Goal: Task Accomplishment & Management: Manage account settings

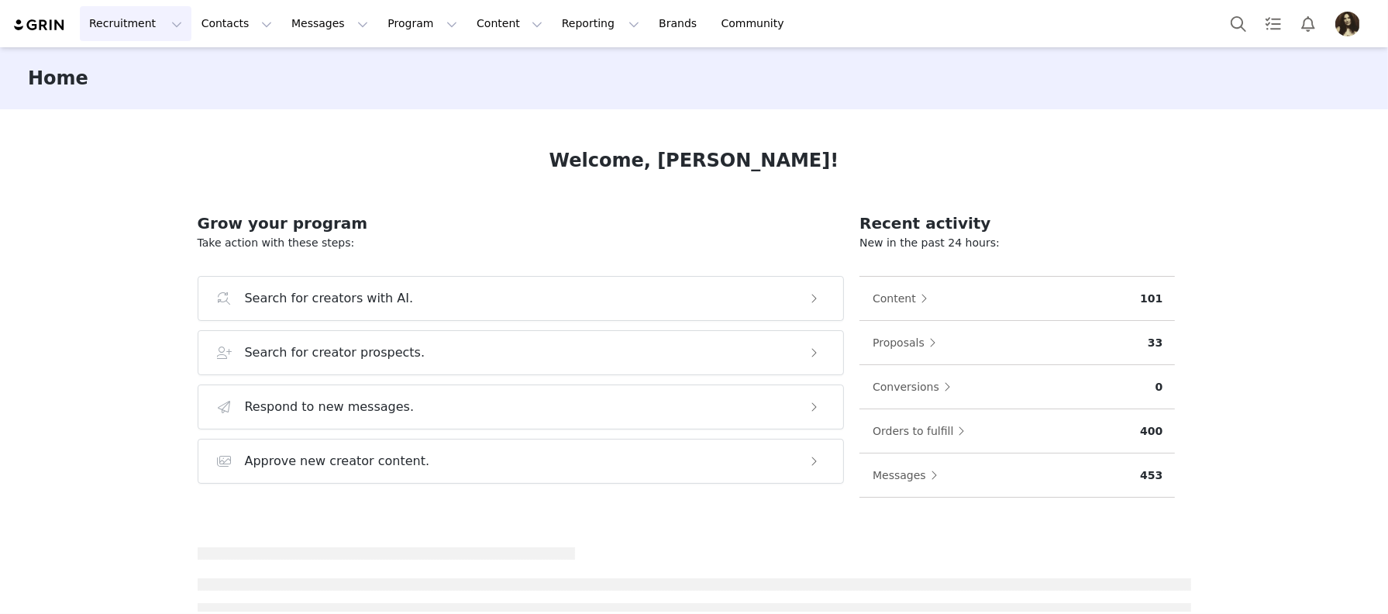
click at [174, 36] on button "Recruitment Recruitment" at bounding box center [136, 23] width 112 height 35
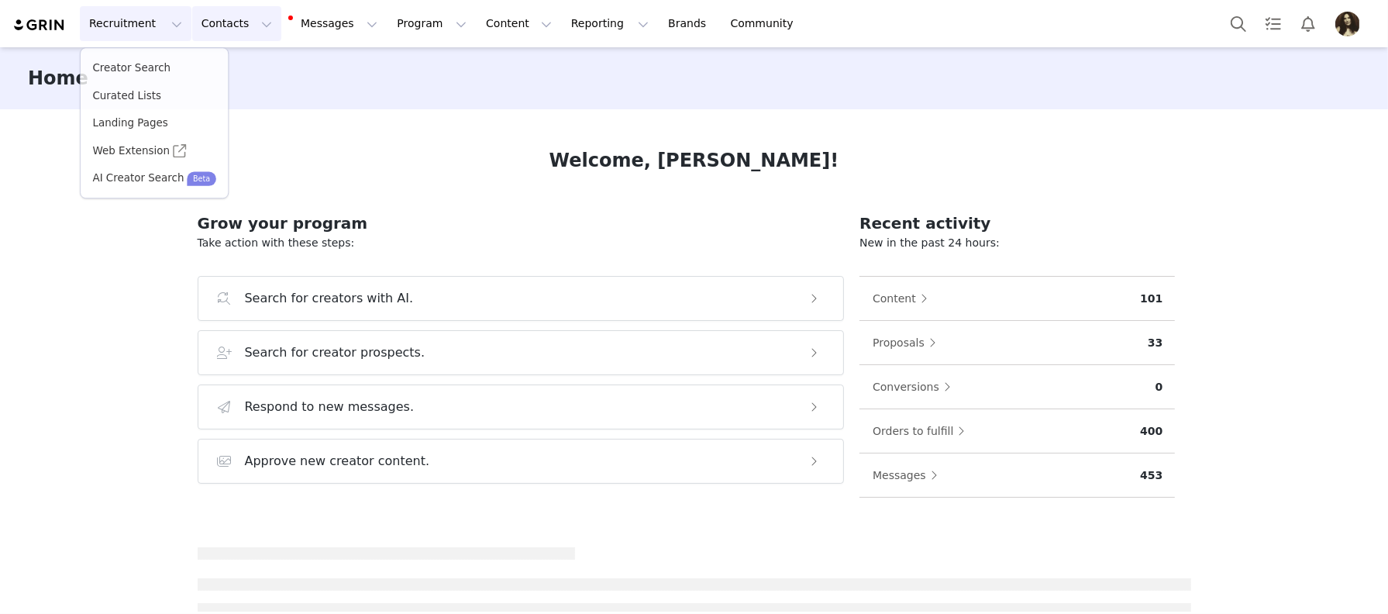
click at [216, 36] on button "Contacts Contacts" at bounding box center [236, 23] width 89 height 35
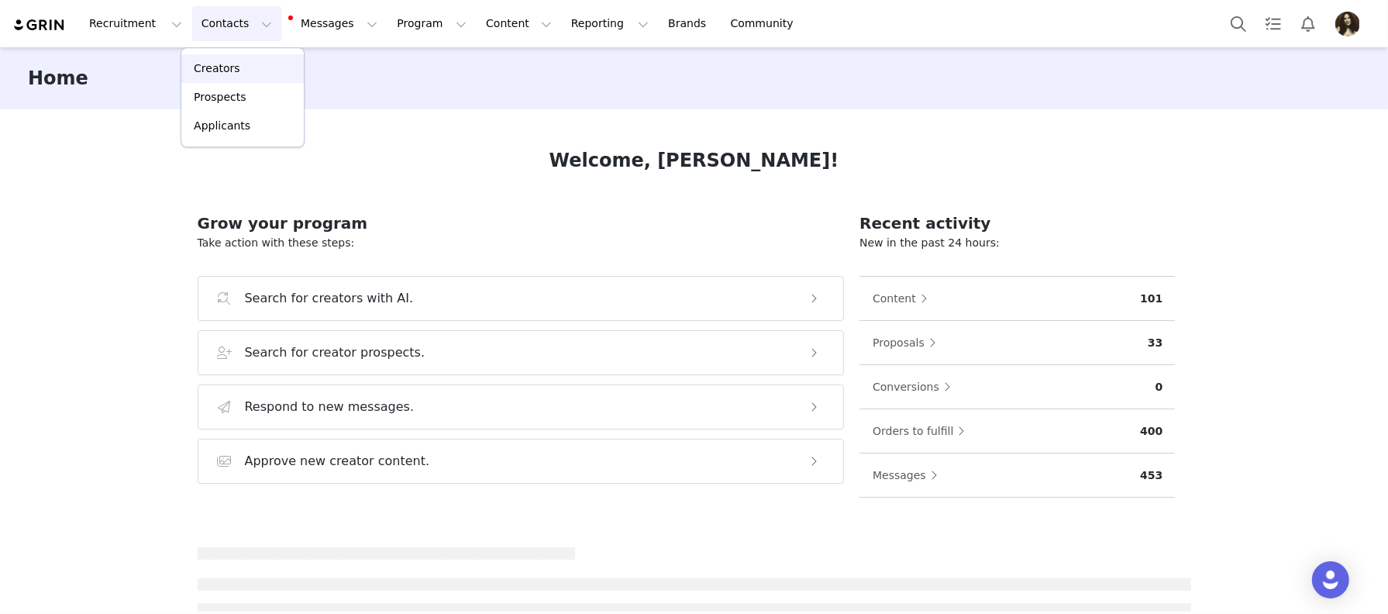
click at [216, 74] on p "Creators" at bounding box center [217, 68] width 47 height 16
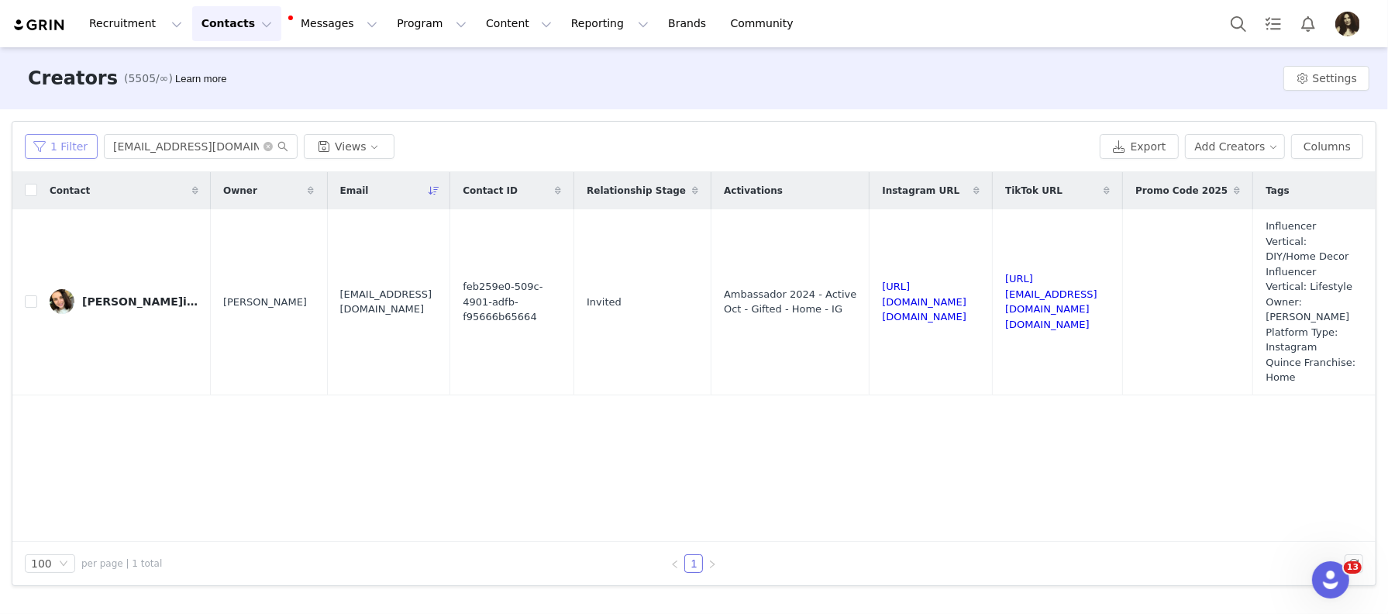
click at [80, 141] on button "1 Filter" at bounding box center [61, 146] width 73 height 25
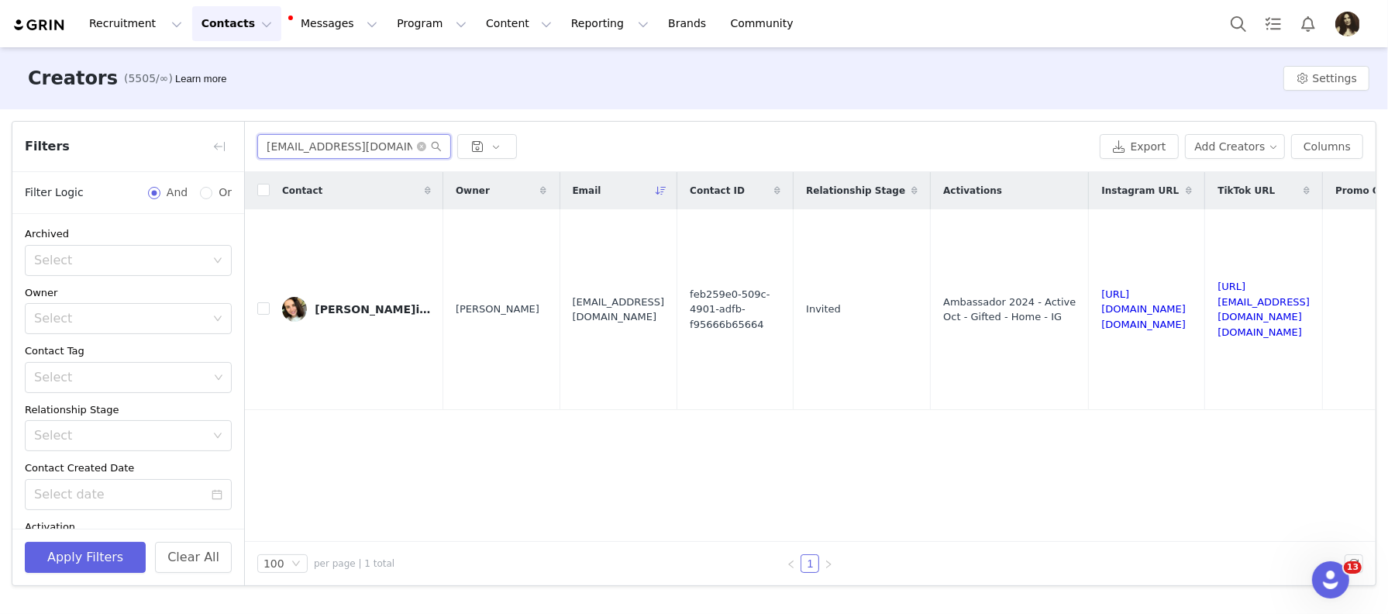
click at [340, 136] on input "hannah.is.home1@gmail.com" at bounding box center [354, 146] width 194 height 25
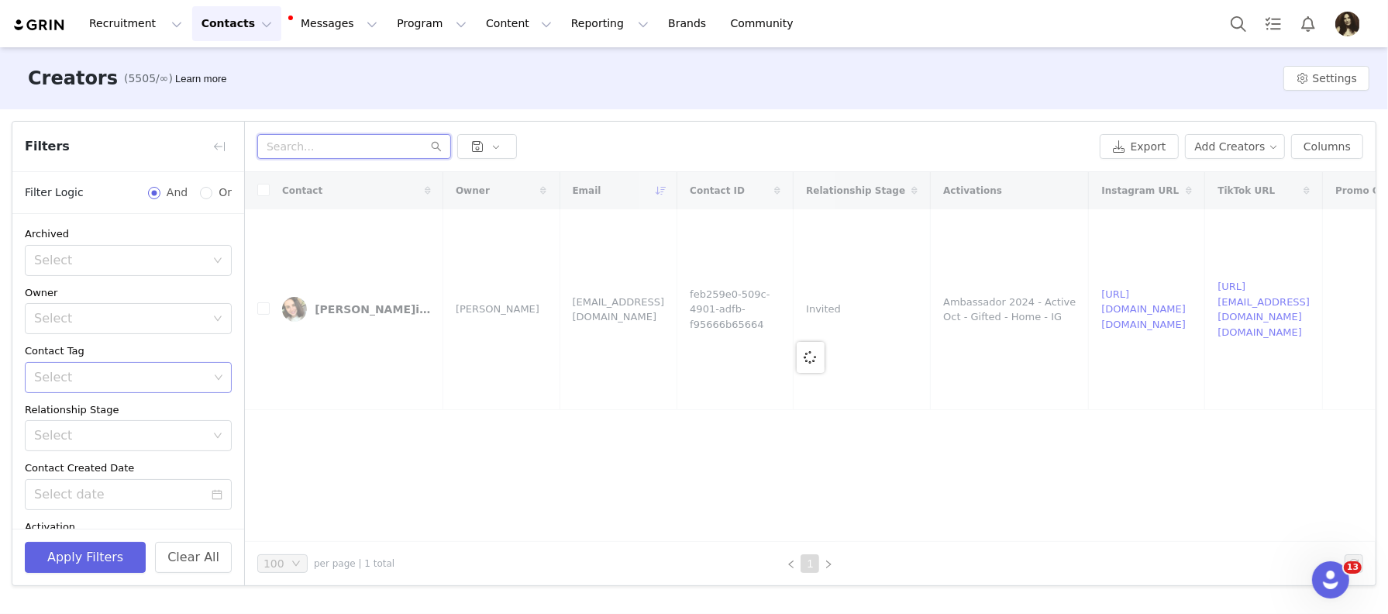
scroll to position [354, 0]
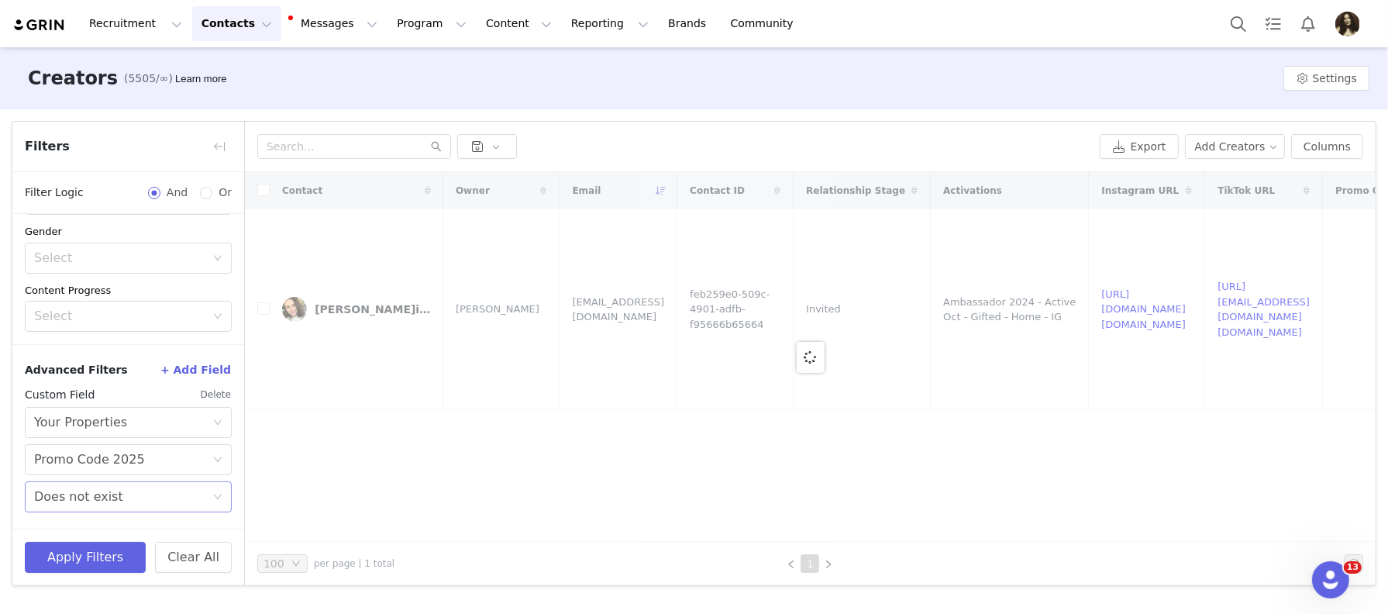
click at [134, 506] on div "Select Does not exist" at bounding box center [123, 496] width 178 height 29
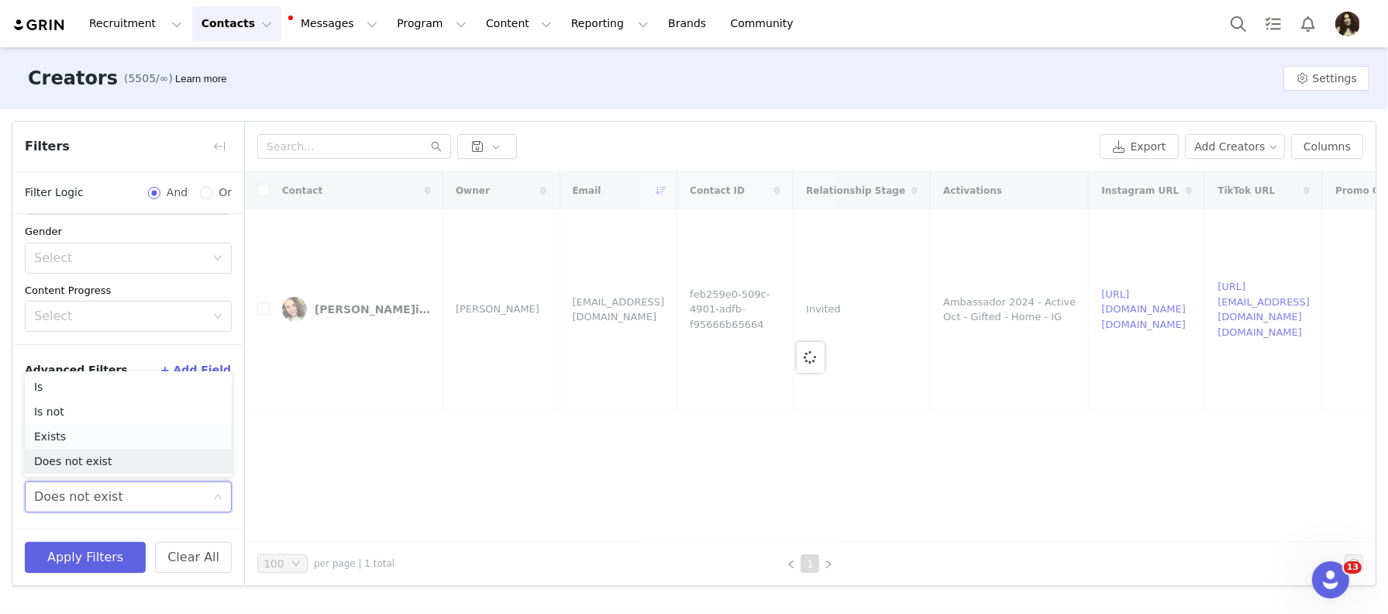
click at [93, 435] on li "Exists" at bounding box center [128, 436] width 207 height 25
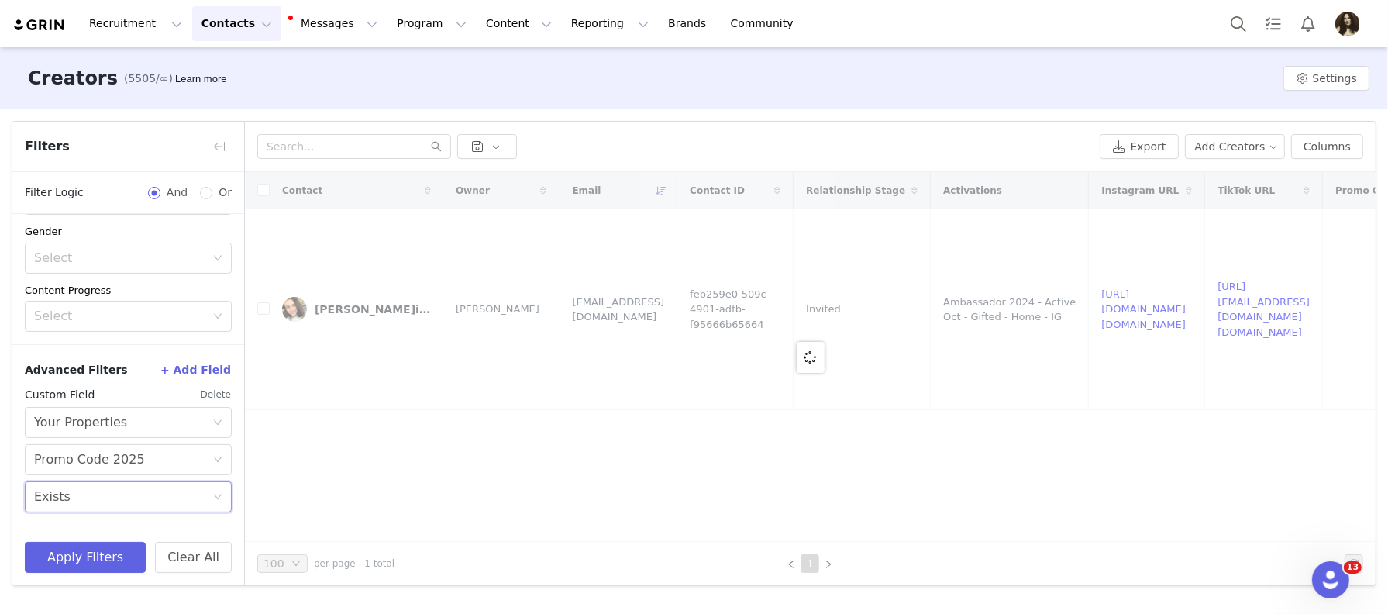
click at [96, 491] on div "Select Exists" at bounding box center [123, 496] width 178 height 29
click at [85, 388] on li "Is" at bounding box center [128, 386] width 207 height 25
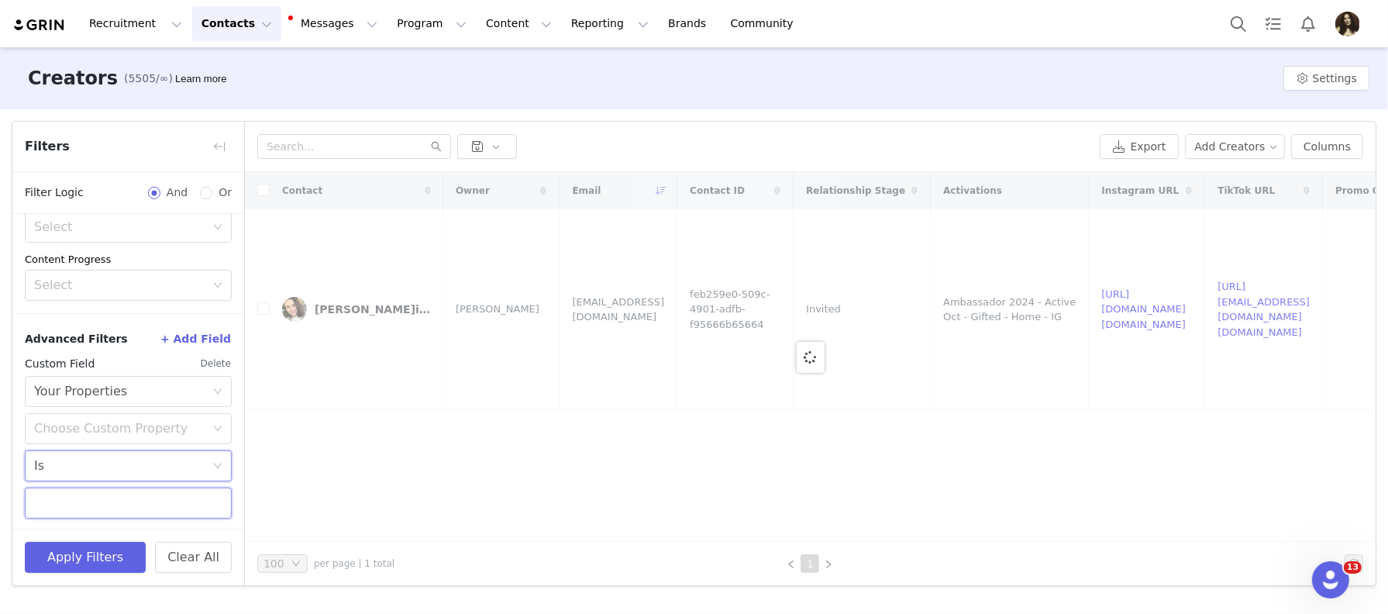
click at [85, 492] on input "text" at bounding box center [128, 503] width 207 height 31
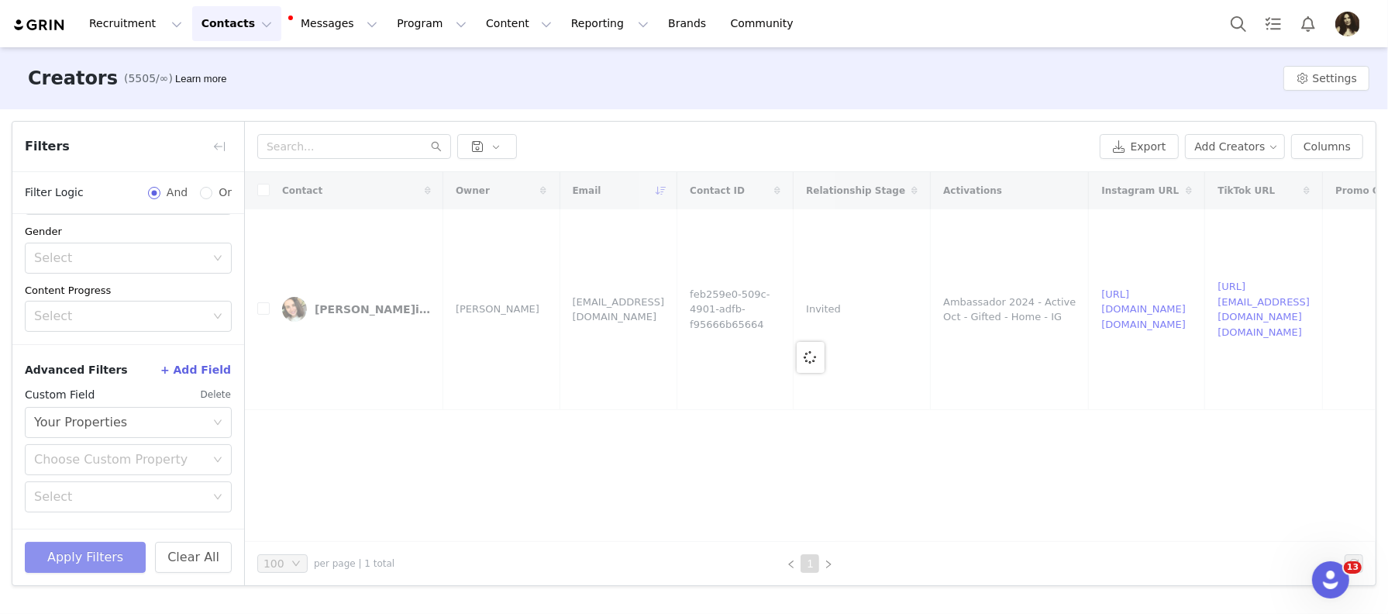
click at [98, 549] on button "Apply Filters" at bounding box center [85, 557] width 121 height 31
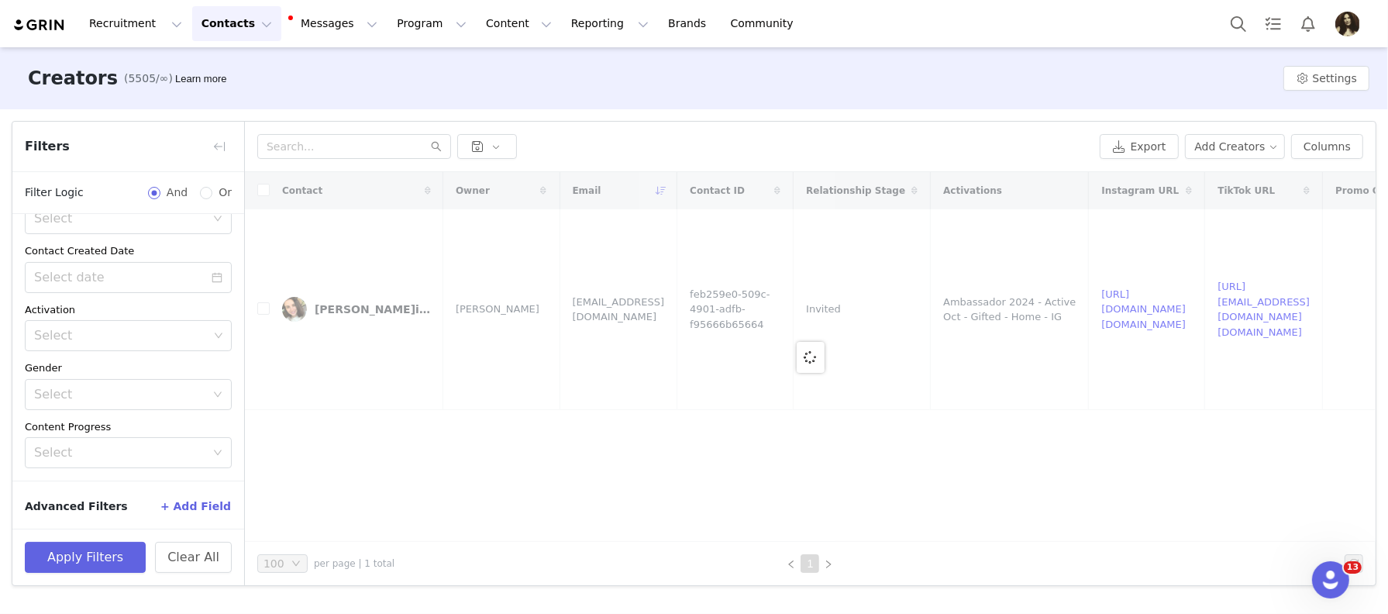
click at [174, 497] on button "+ Add Field" at bounding box center [196, 506] width 72 height 25
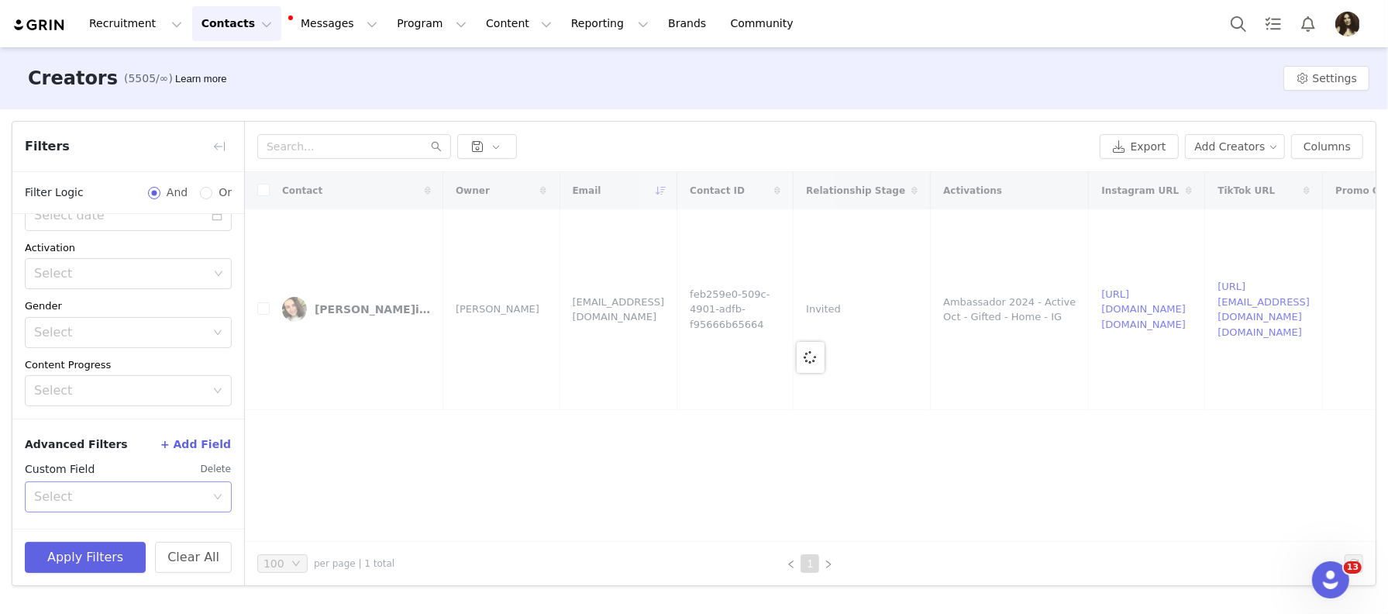
click at [121, 491] on div "Select" at bounding box center [119, 497] width 171 height 16
type input "your"
click at [129, 519] on li "Your Properties" at bounding box center [128, 529] width 207 height 25
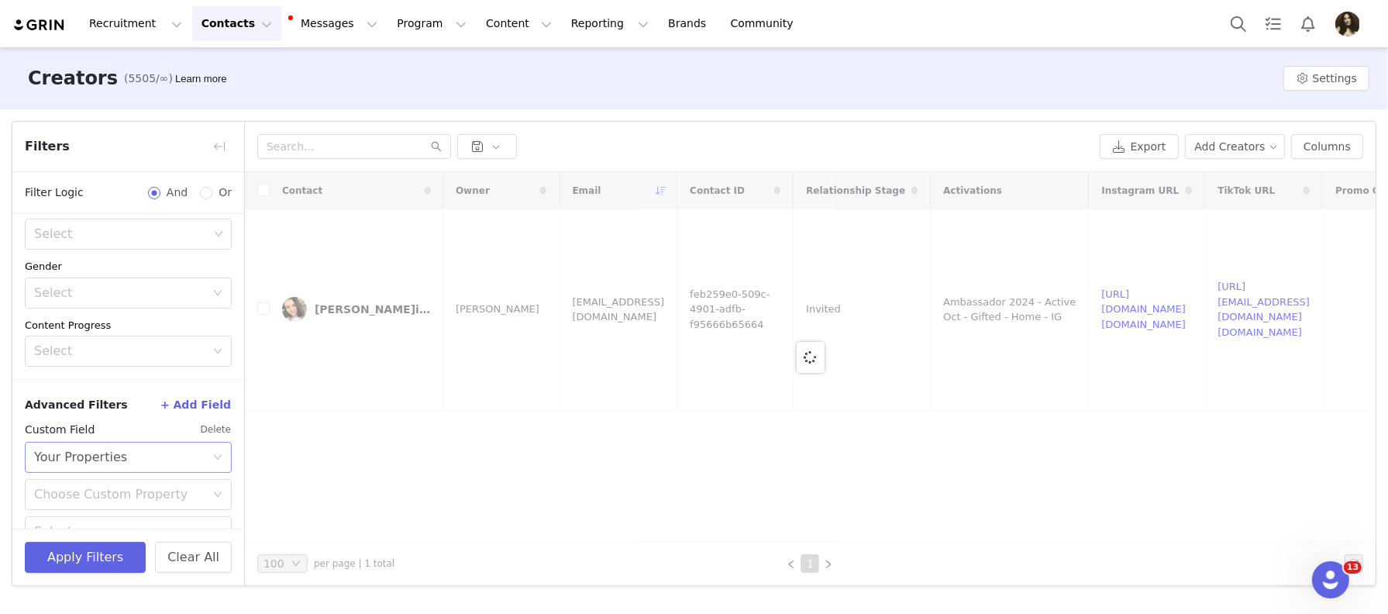
scroll to position [354, 0]
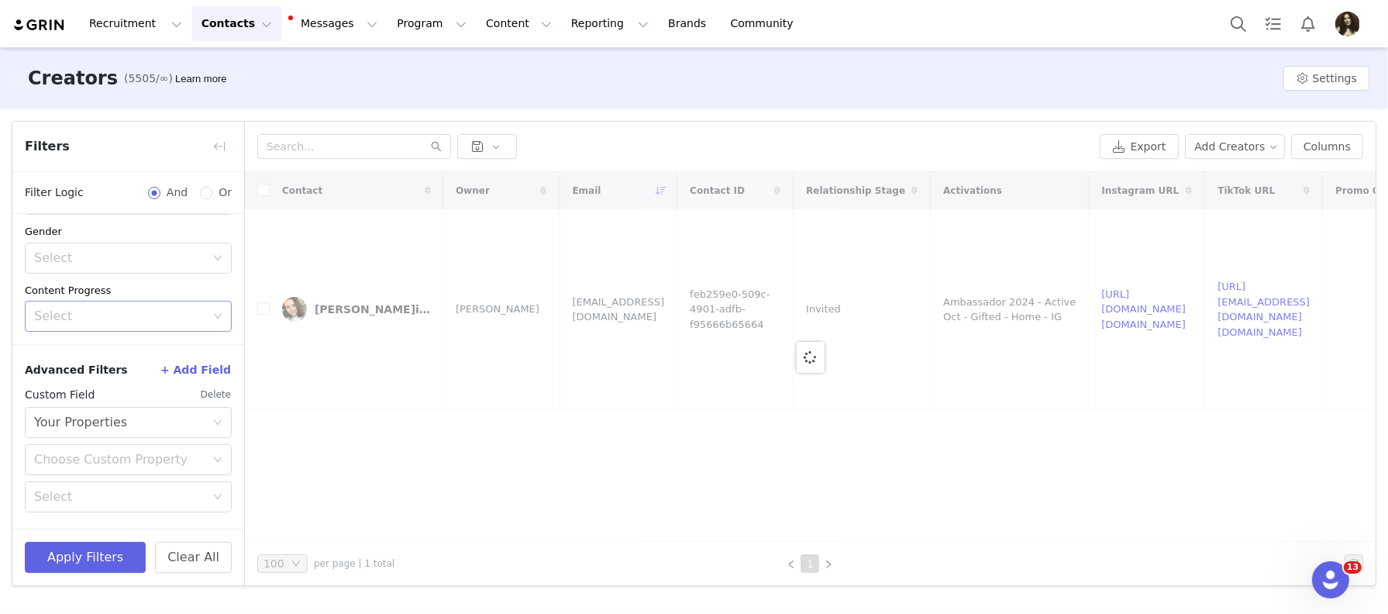
click at [115, 324] on div "Select" at bounding box center [119, 317] width 171 height 16
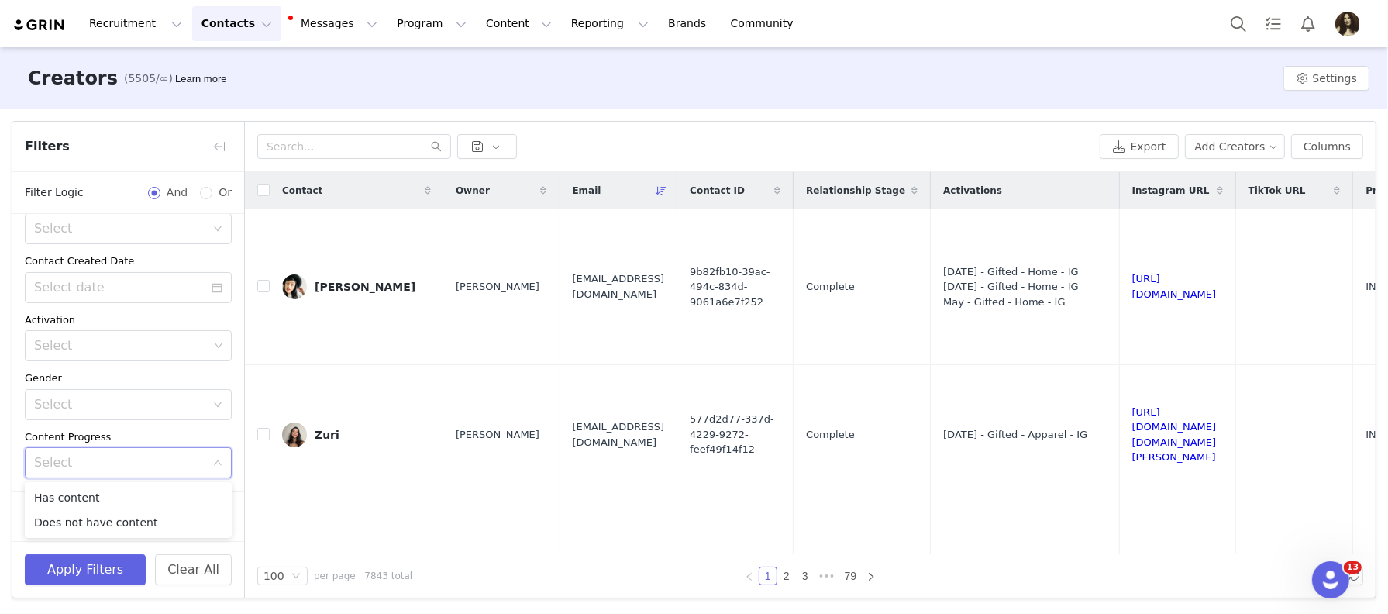
scroll to position [205, 0]
click at [90, 418] on div "Select" at bounding box center [123, 406] width 178 height 29
click at [181, 514] on button "+ Add Field" at bounding box center [196, 518] width 72 height 25
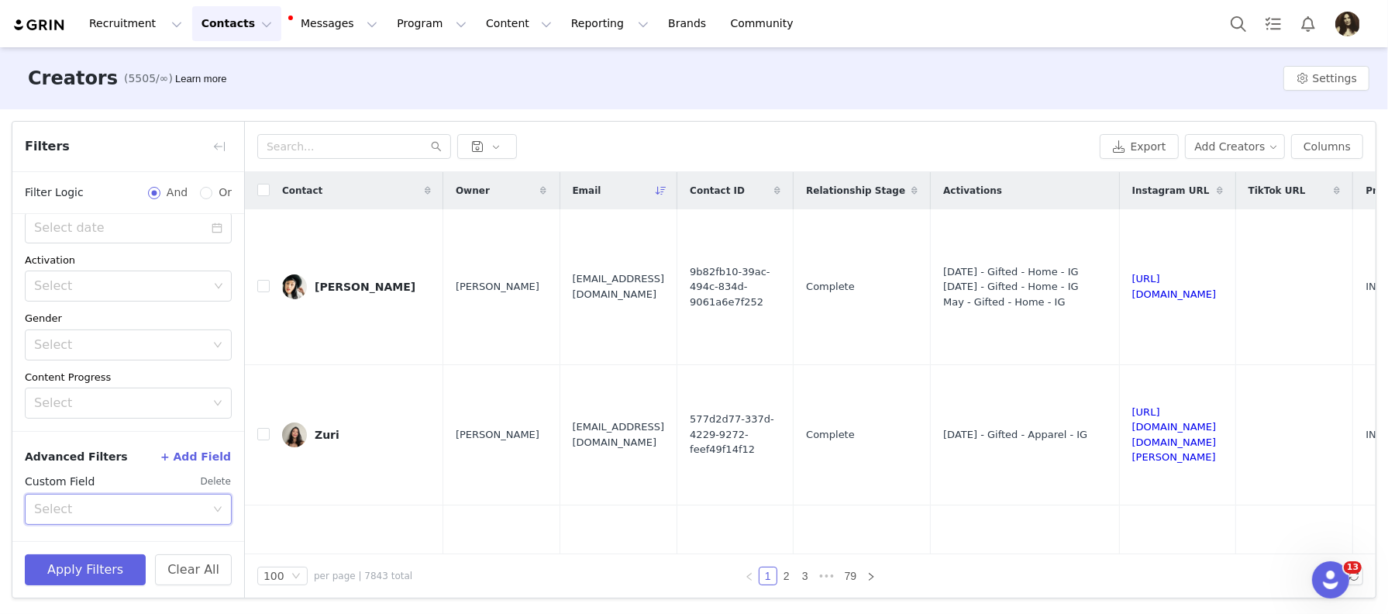
click at [102, 495] on div "Select" at bounding box center [123, 509] width 178 height 29
type input "you"
click at [120, 536] on li "Your Properties" at bounding box center [128, 541] width 207 height 25
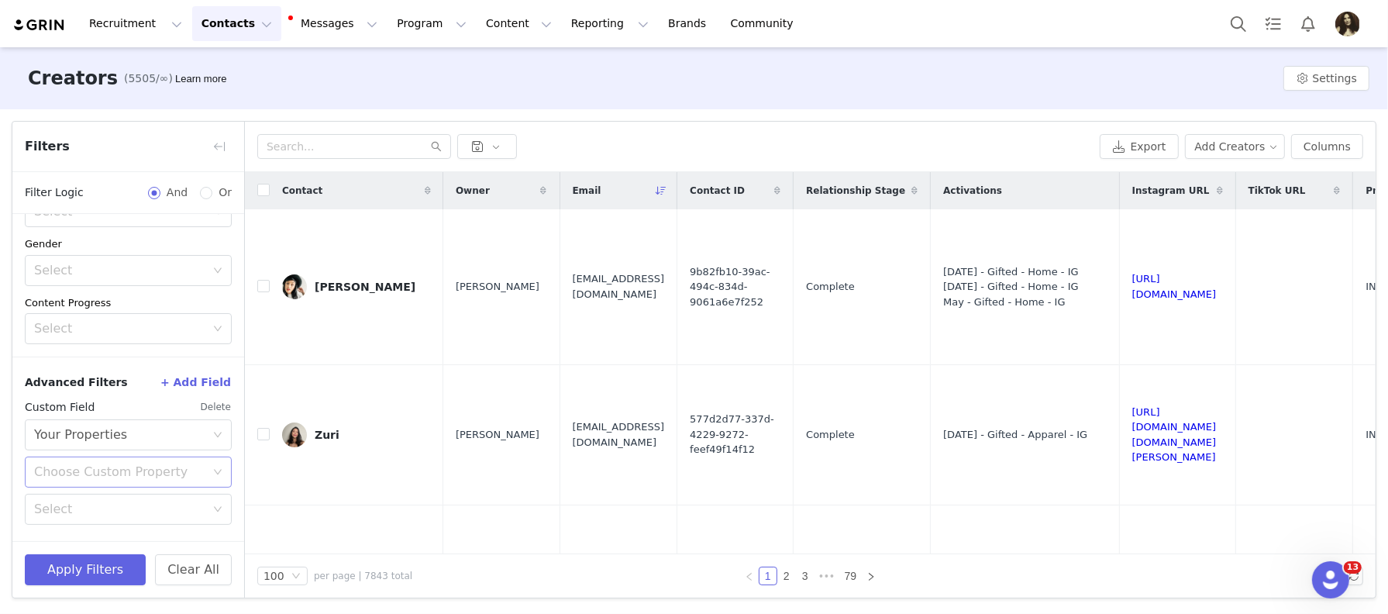
click at [95, 474] on div "Choose Custom Property" at bounding box center [119, 472] width 171 height 16
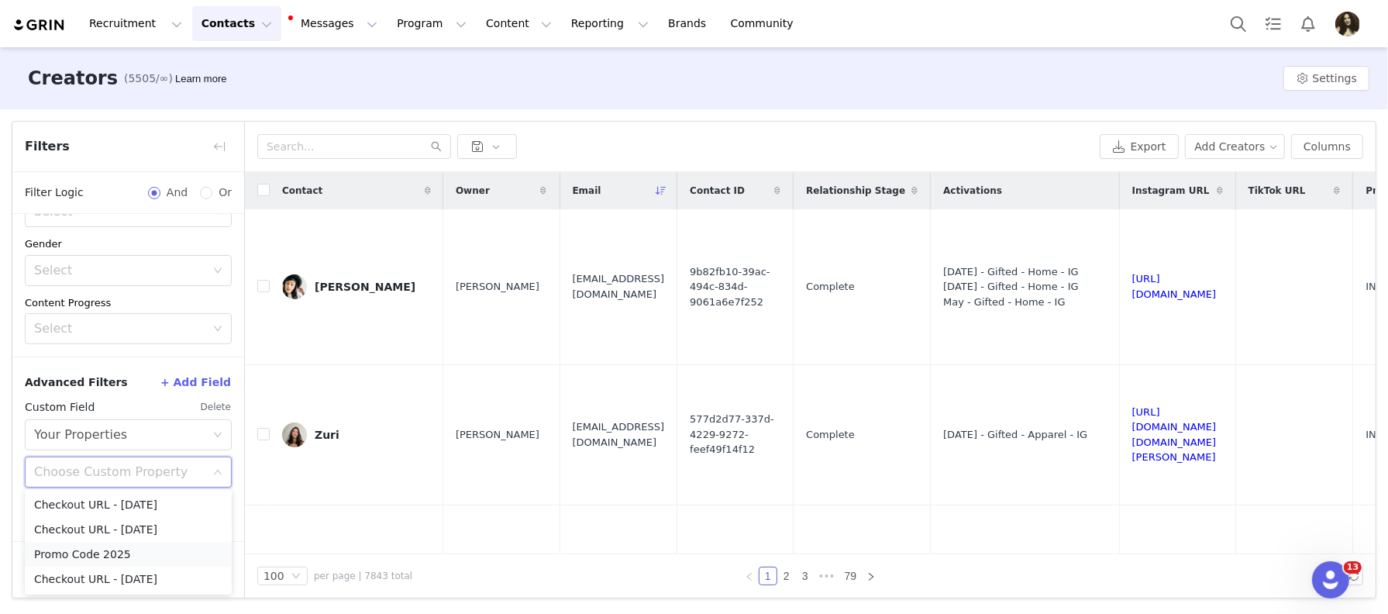
click at [86, 554] on li "Promo Code 2025" at bounding box center [128, 554] width 207 height 25
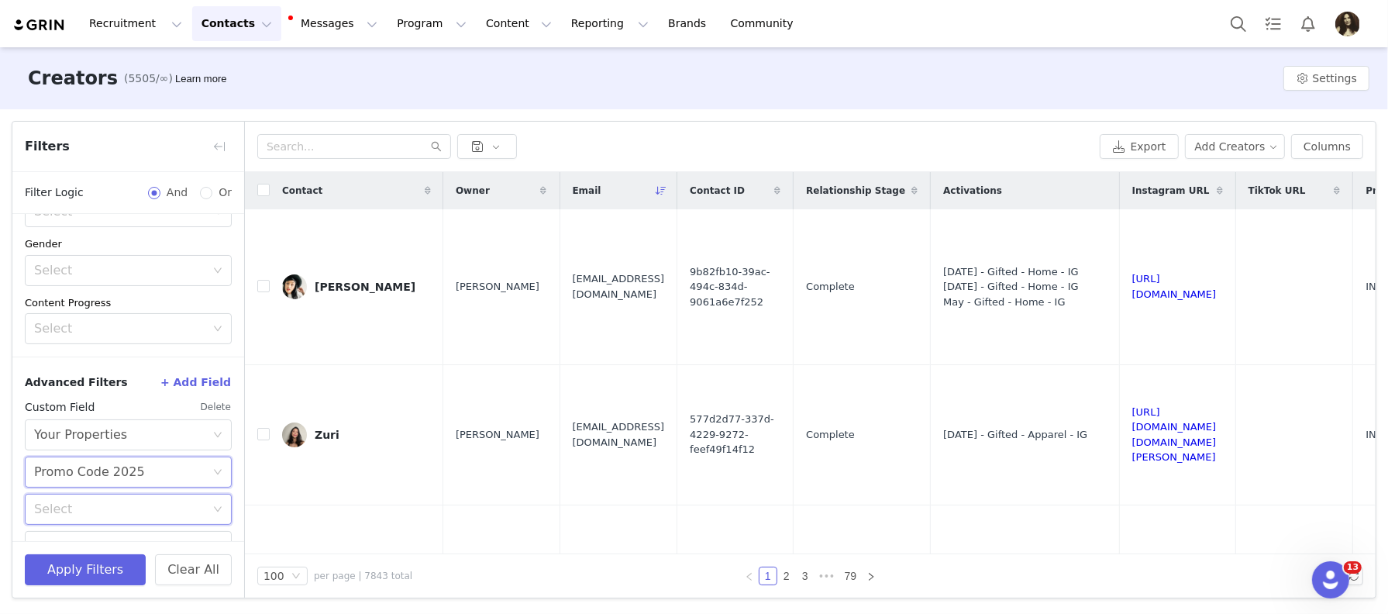
click at [83, 518] on div "Select" at bounding box center [123, 509] width 178 height 29
click at [50, 402] on li "Is" at bounding box center [128, 399] width 207 height 25
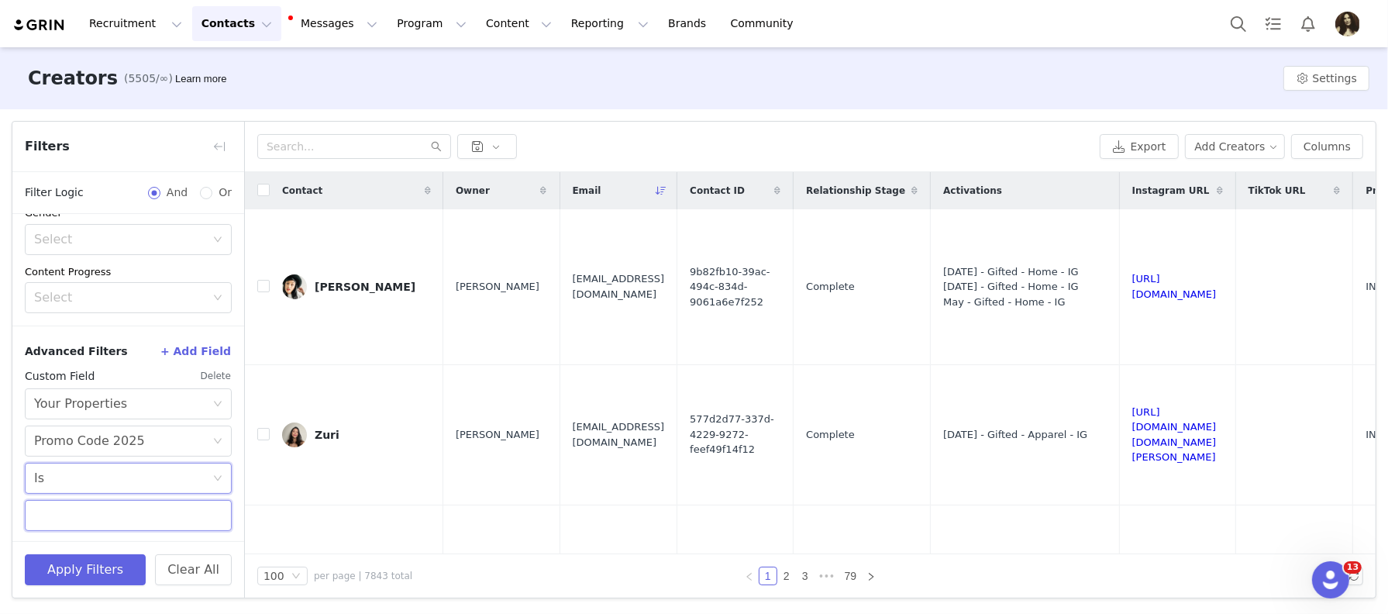
click at [87, 516] on input "text" at bounding box center [128, 515] width 207 height 31
paste input "INFG-25NOURISHTOFLOURISH10"
type input "INFG-25NOURISHTOFLOURISH10"
click at [97, 571] on button "Apply Filters" at bounding box center [85, 569] width 121 height 31
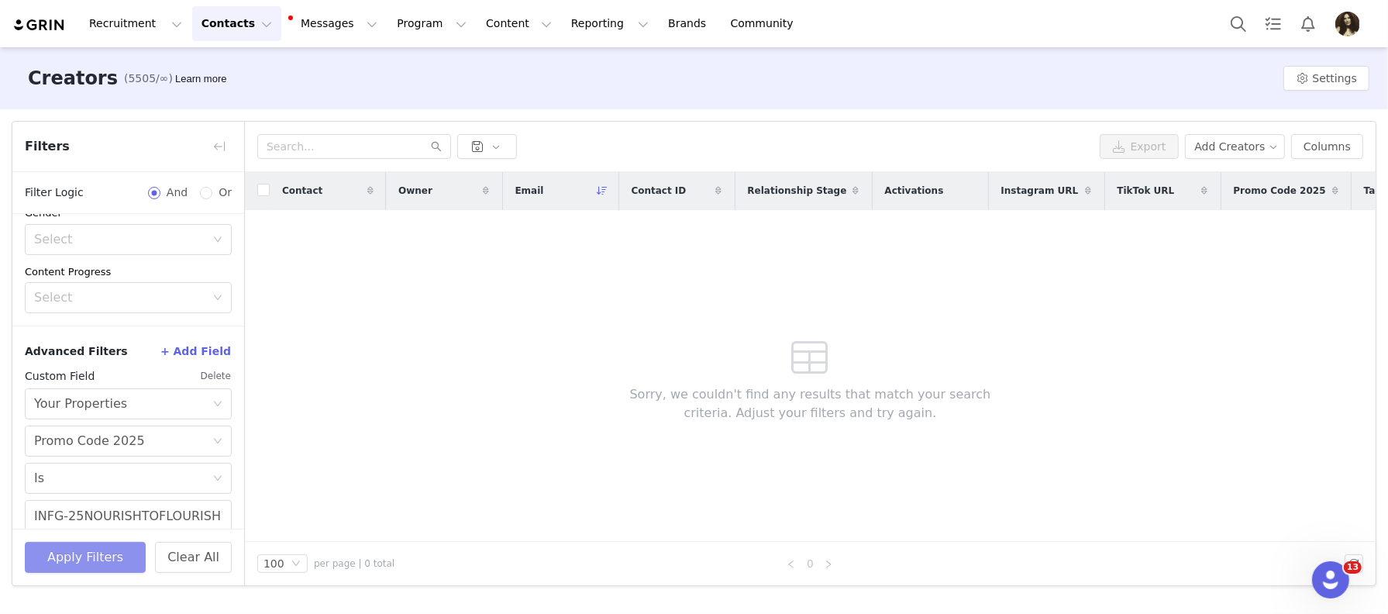
scroll to position [385, 0]
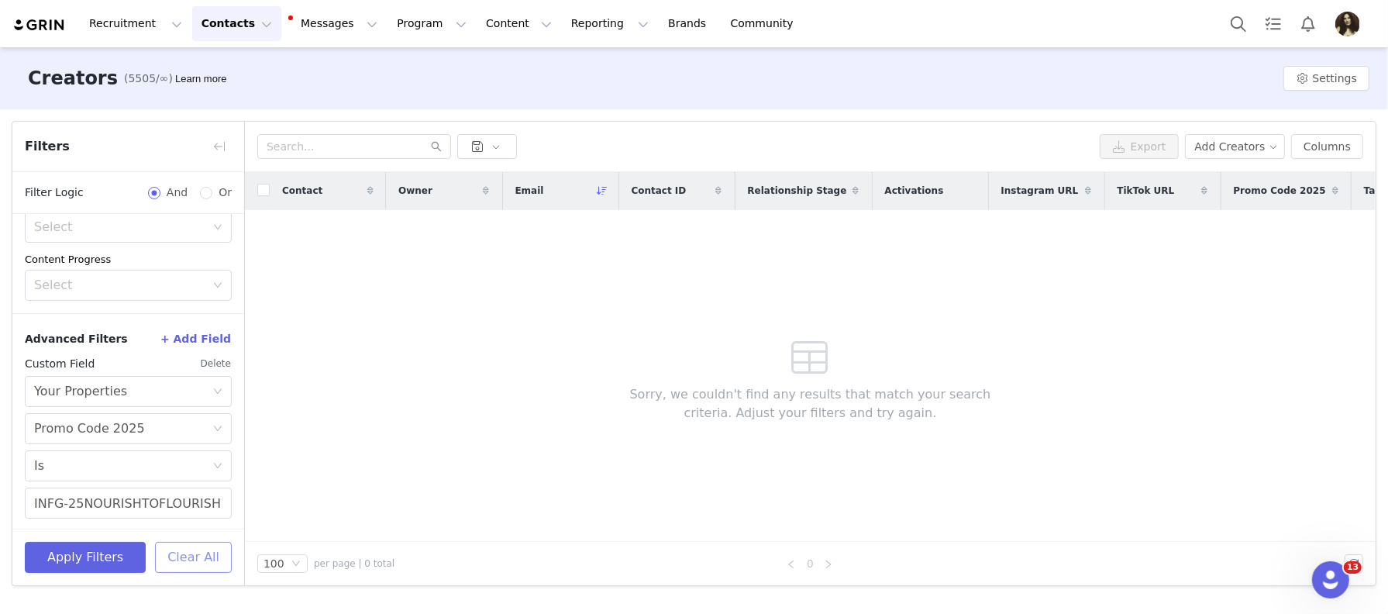
click at [178, 556] on button "Clear All" at bounding box center [193, 557] width 77 height 31
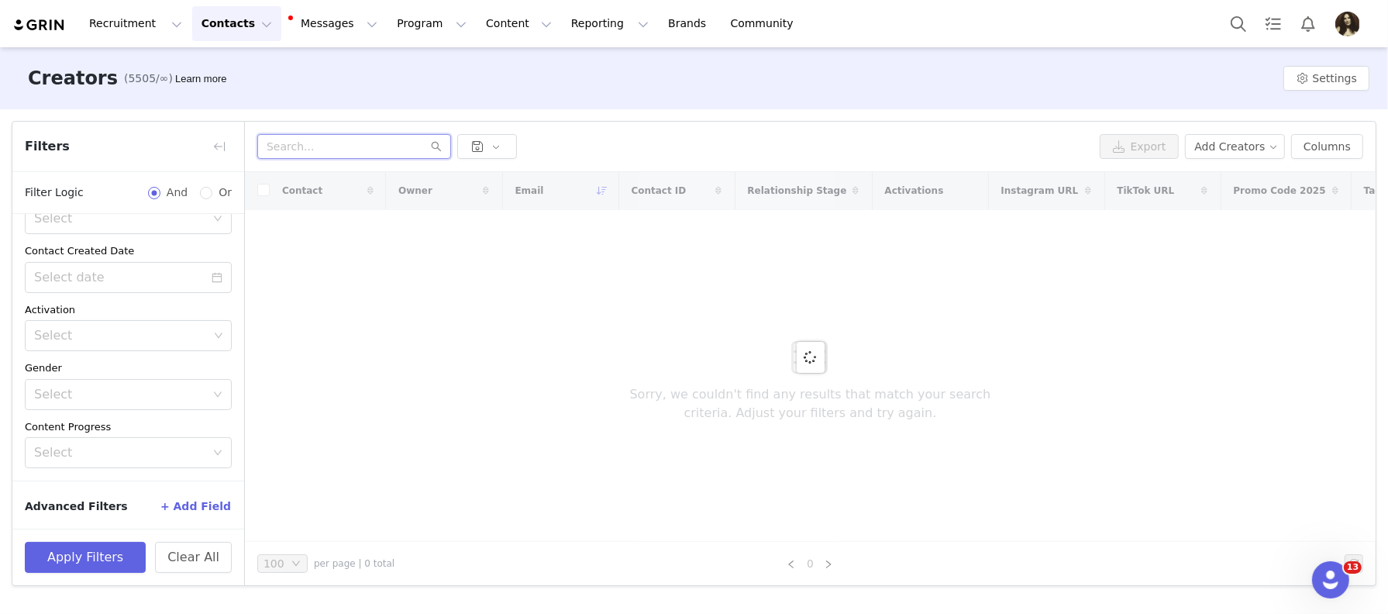
click at [312, 153] on input "text" at bounding box center [354, 146] width 194 height 25
paste input "Emma@pearpoptalent.com"
type input "Emma@pearpoptalent.com"
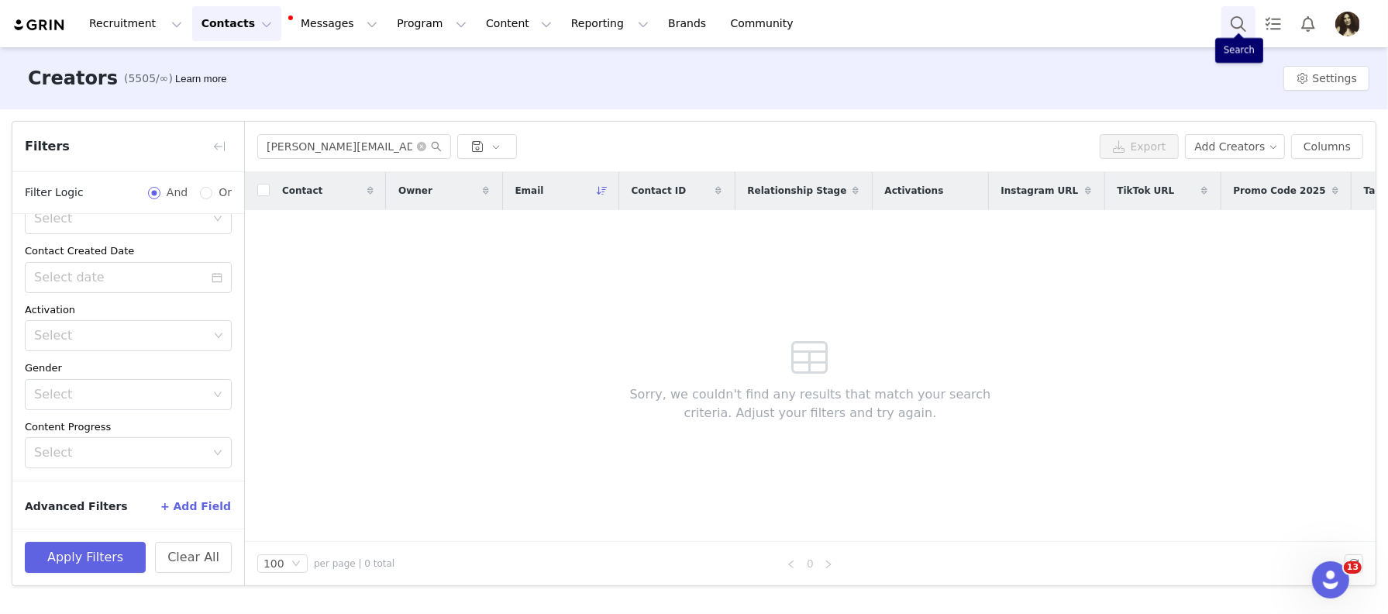
click at [1239, 22] on button "Search" at bounding box center [1239, 23] width 34 height 35
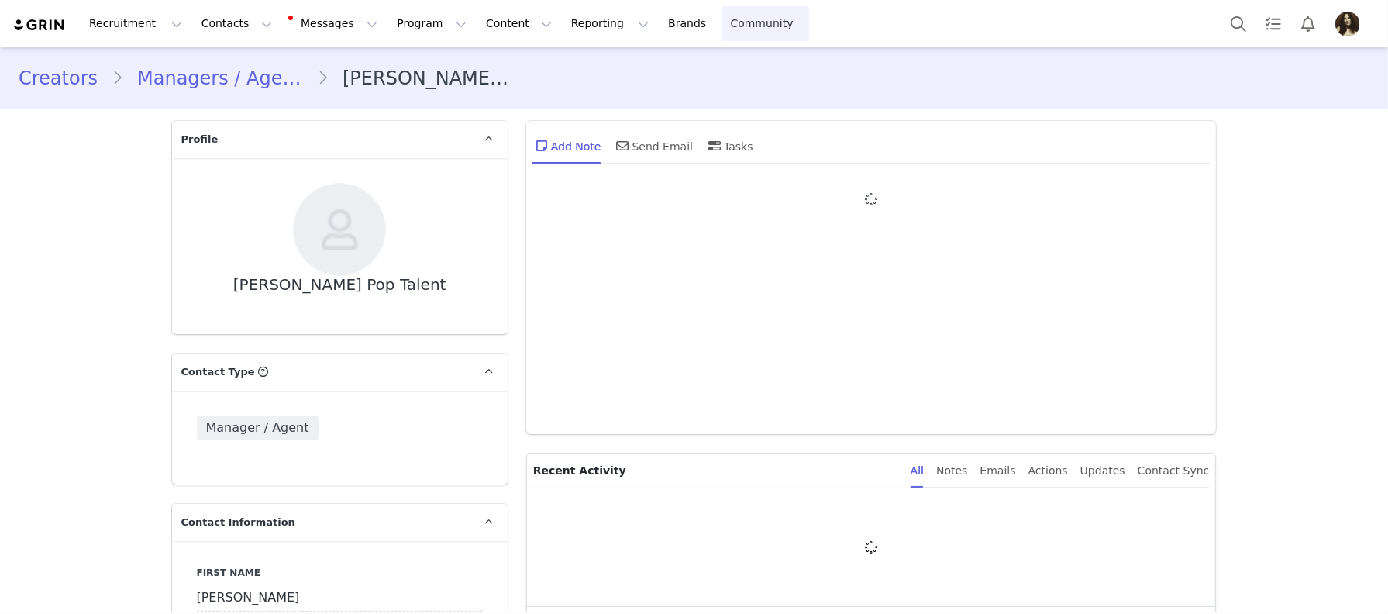
type input "+1 ([GEOGRAPHIC_DATA])"
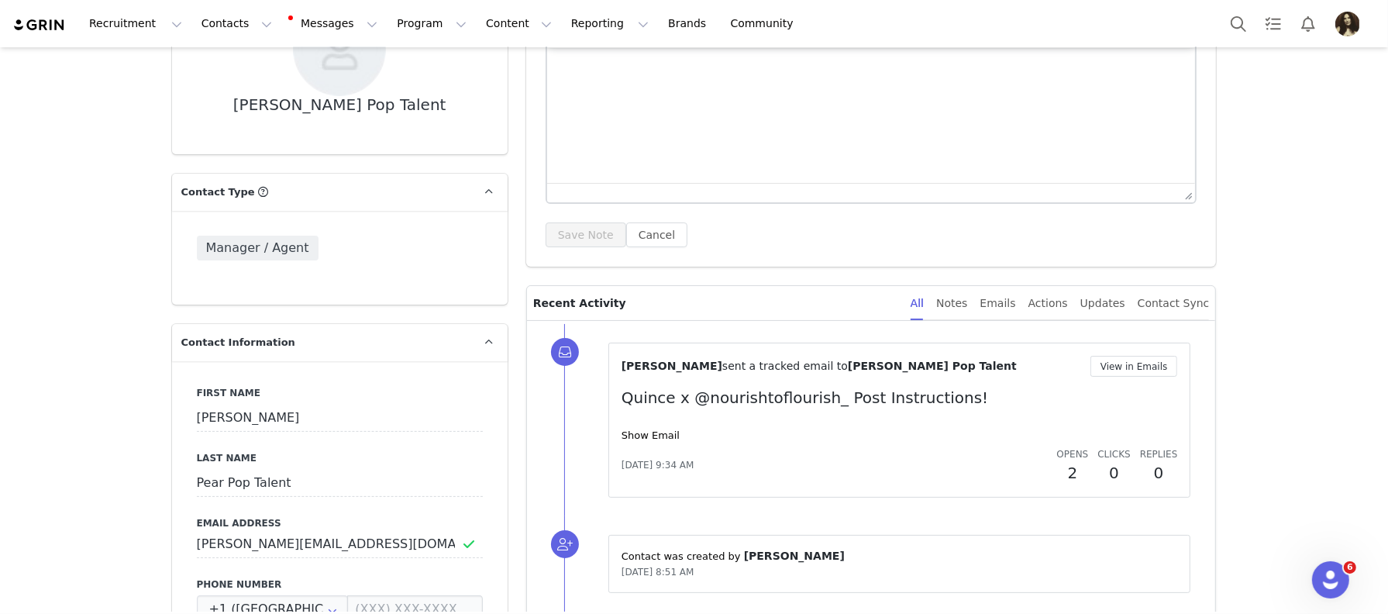
scroll to position [301, 0]
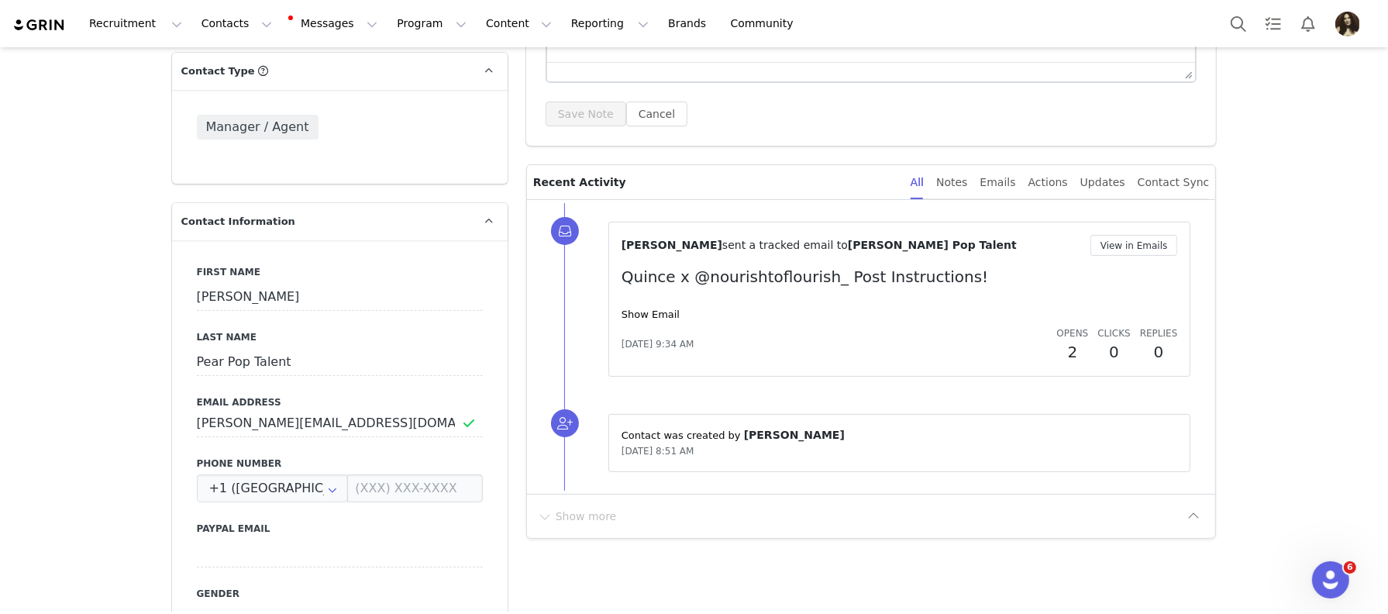
click at [779, 281] on p "Quince x @nourishtoflourish_ Post Instructions!" at bounding box center [900, 276] width 557 height 23
copy p "nourishtoflourish_"
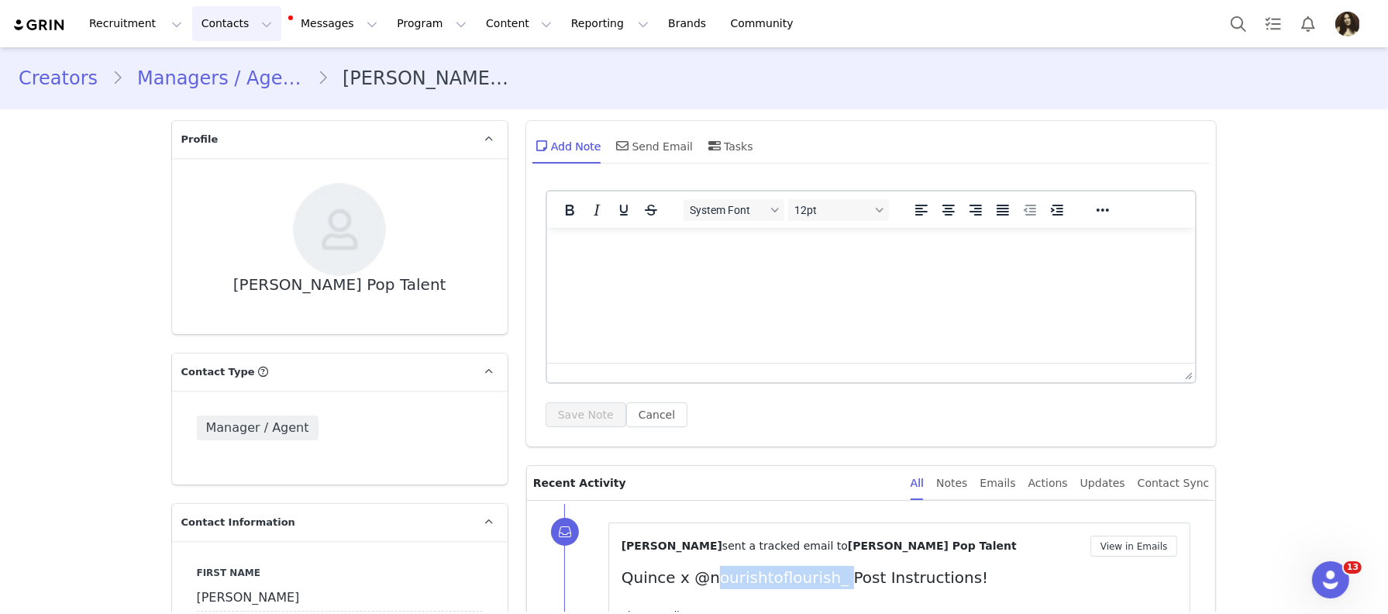
click at [233, 31] on button "Contacts Contacts" at bounding box center [236, 23] width 89 height 35
click at [239, 69] on div "Creators" at bounding box center [243, 68] width 104 height 16
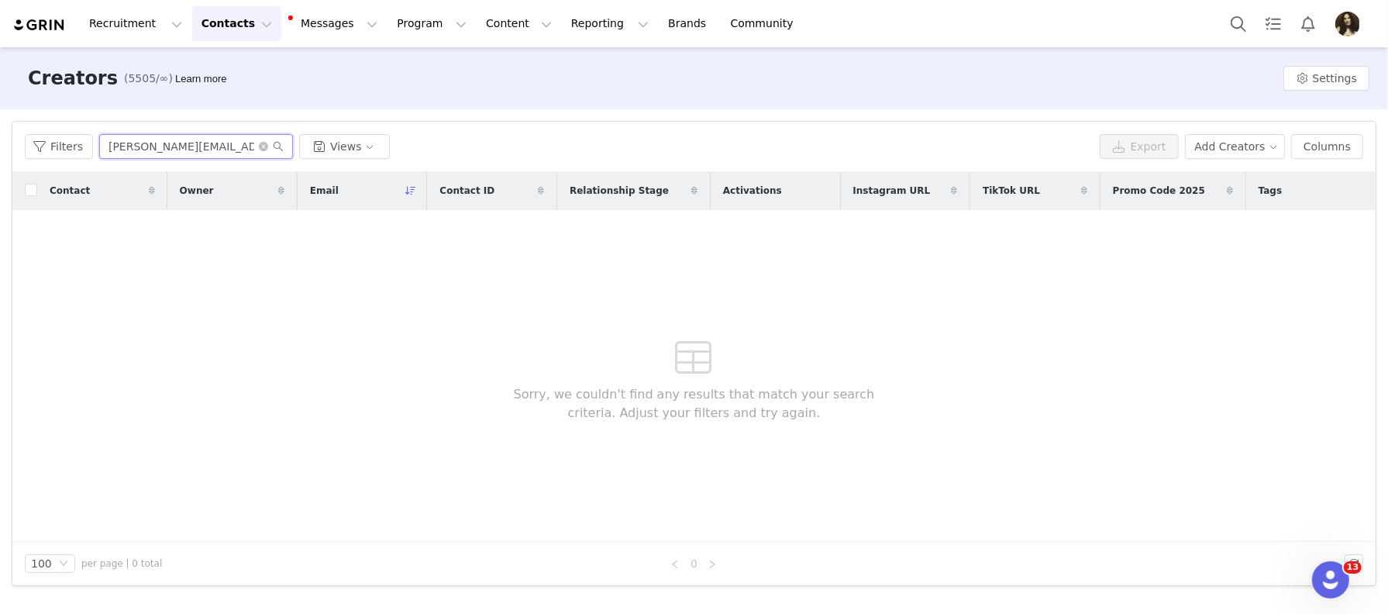
click at [199, 141] on input "[PERSON_NAME][EMAIL_ADDRESS][DOMAIN_NAME]" at bounding box center [196, 146] width 194 height 25
paste input "nourishtoflourish_"
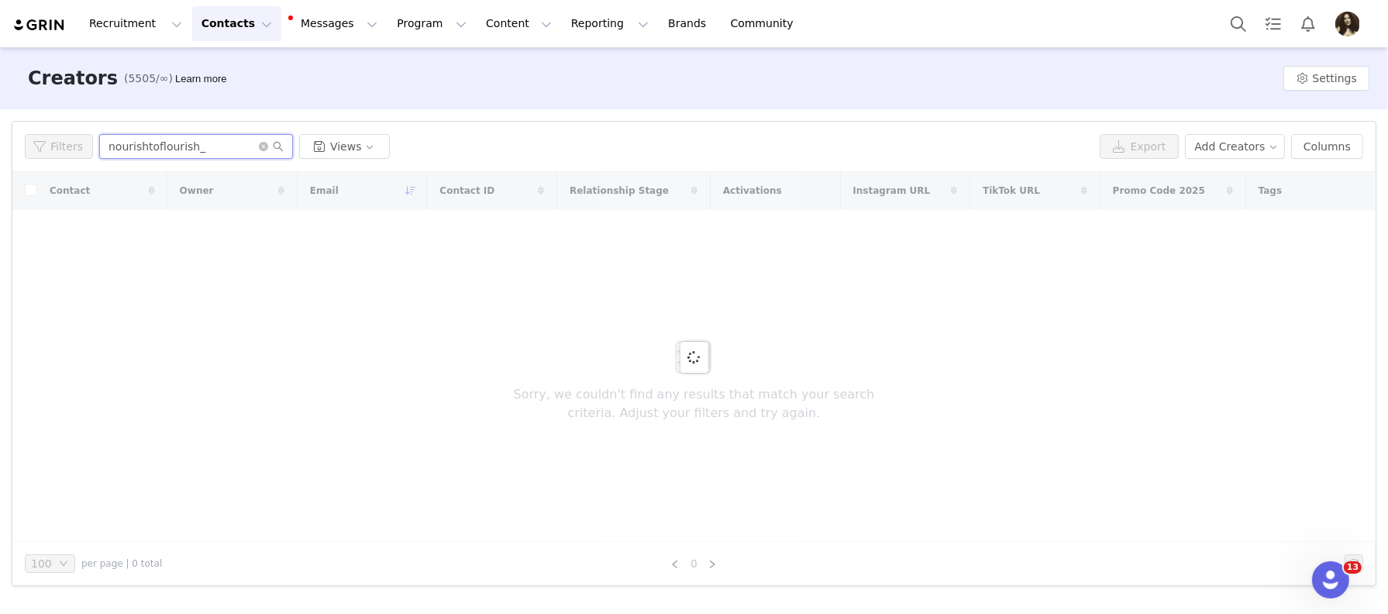
type input "nourishtoflourish_"
click at [1254, 262] on div at bounding box center [694, 357] width 1364 height 370
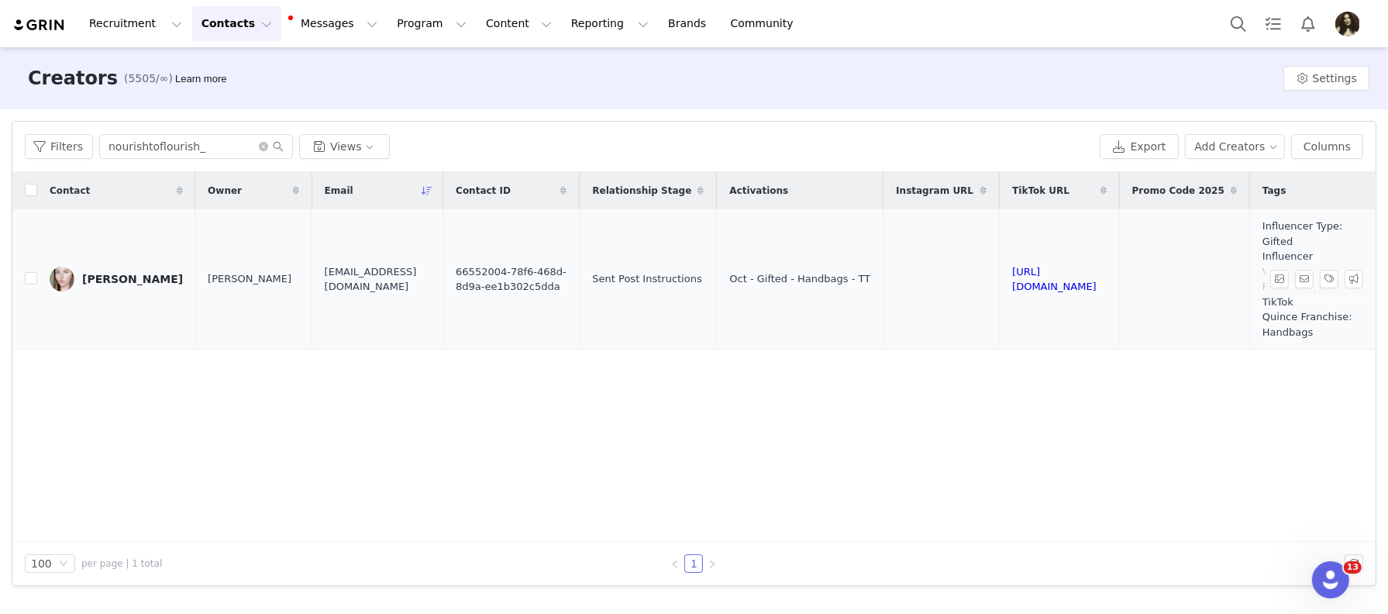
click at [107, 285] on link "Emma" at bounding box center [116, 279] width 133 height 25
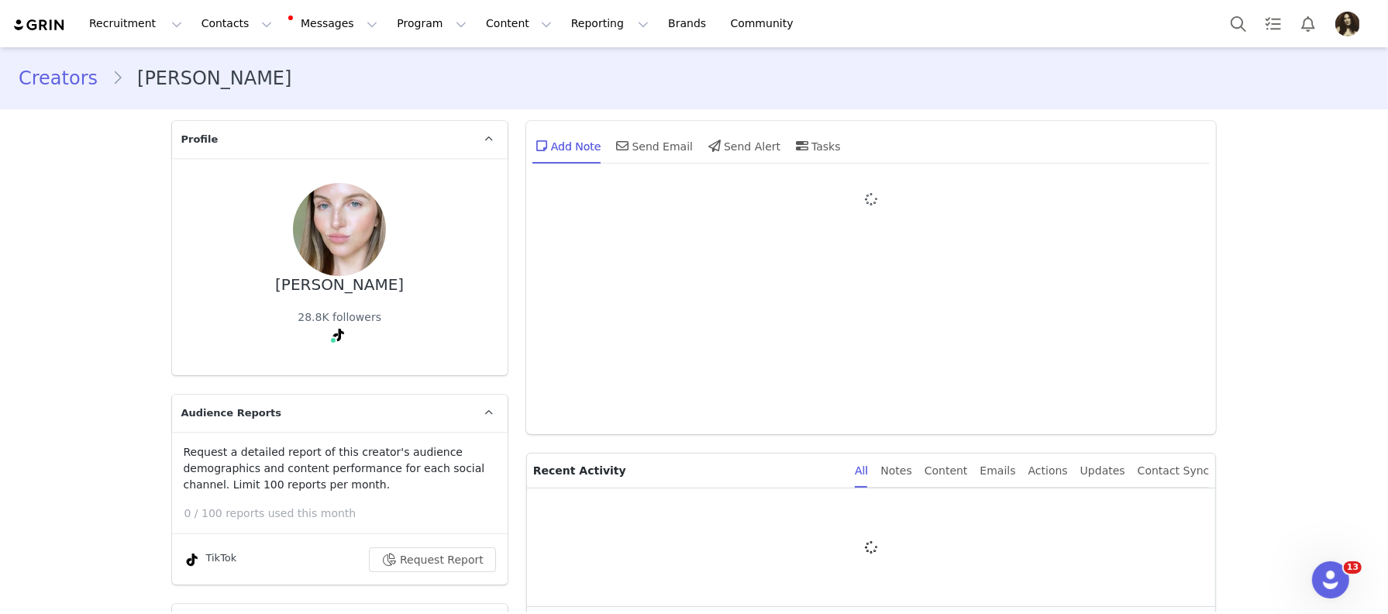
type input "+1 (United States)"
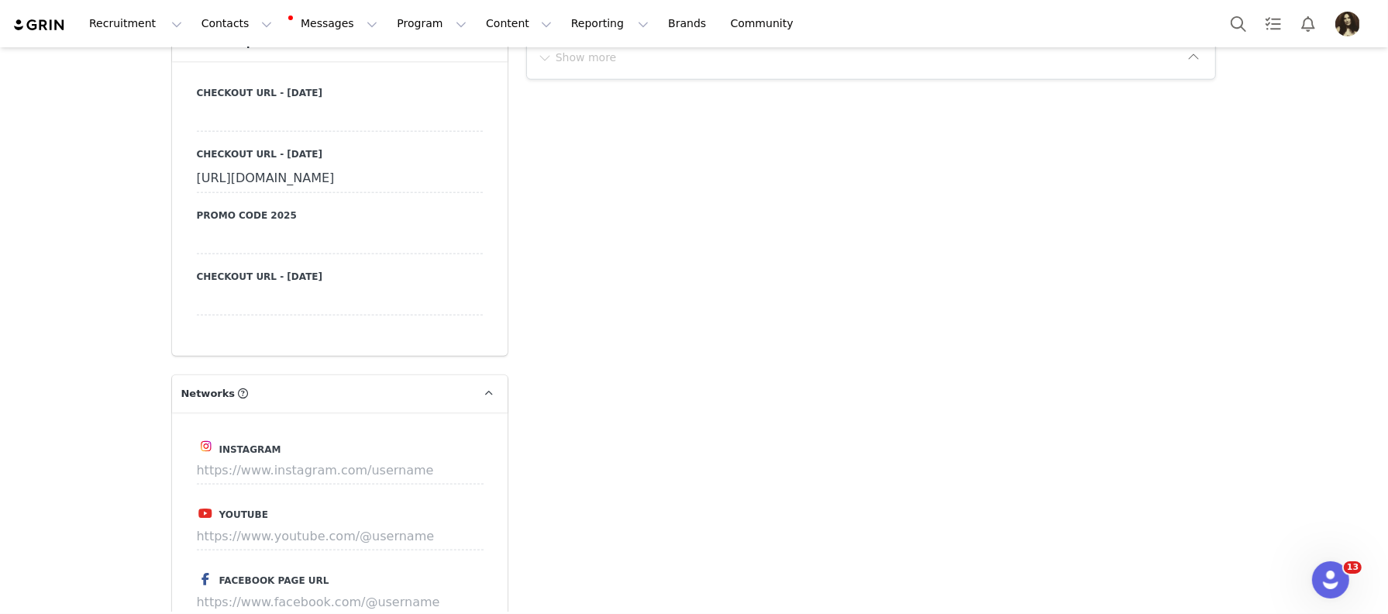
scroll to position [1649, 0]
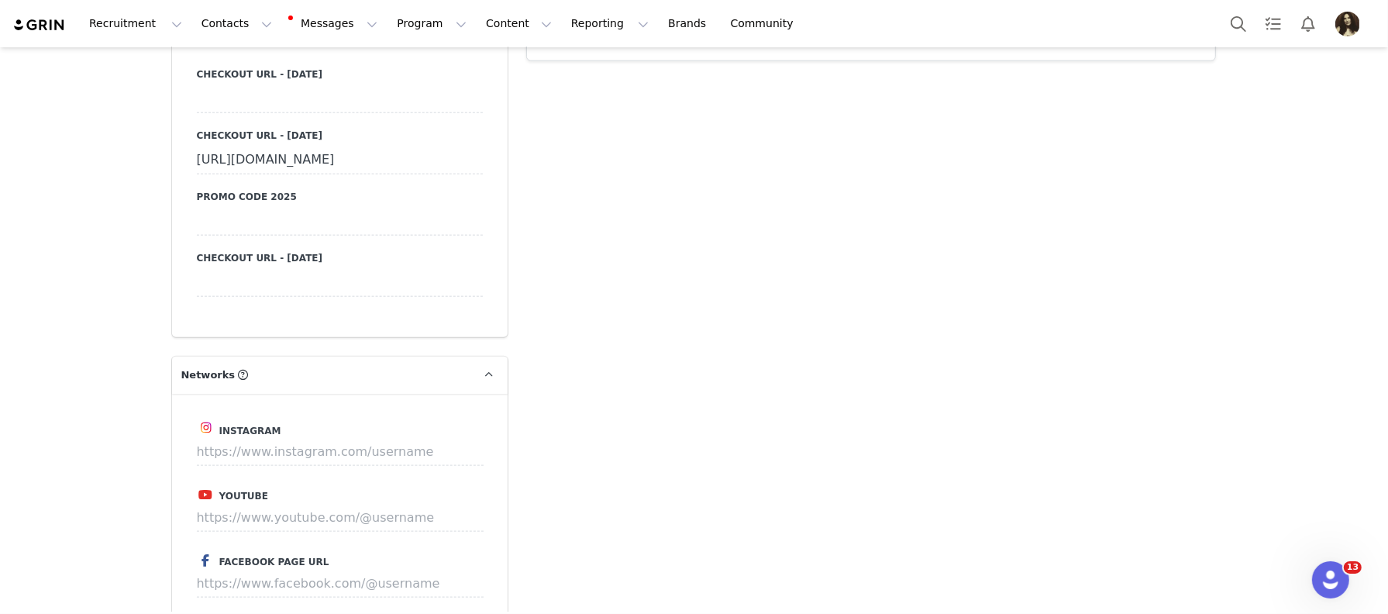
click at [297, 236] on div at bounding box center [340, 222] width 286 height 28
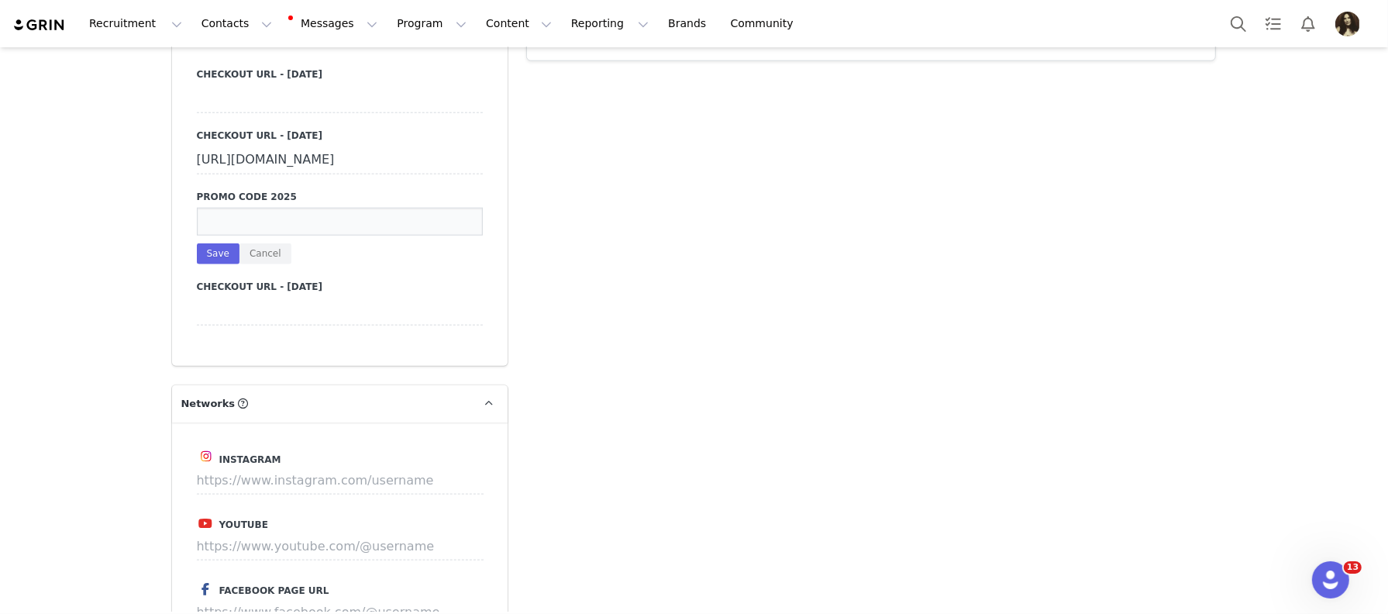
click at [260, 236] on input at bounding box center [340, 222] width 286 height 28
paste input "INFG-25NOURISHTOFLOURISH10"
type input "INFG-25NOURISHTOFLOURISH10"
click at [219, 264] on button "Save" at bounding box center [218, 253] width 43 height 21
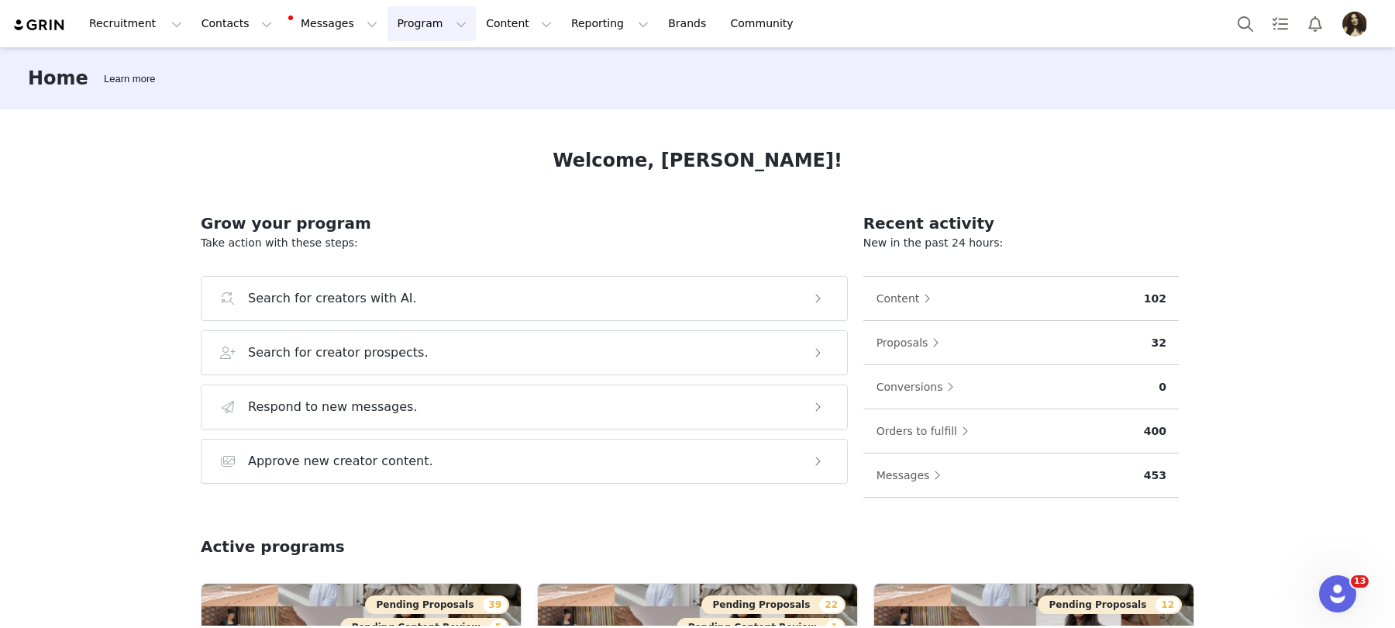
click at [411, 29] on button "Program Program" at bounding box center [432, 23] width 88 height 35
click at [419, 60] on p "Activations" at bounding box center [406, 68] width 60 height 16
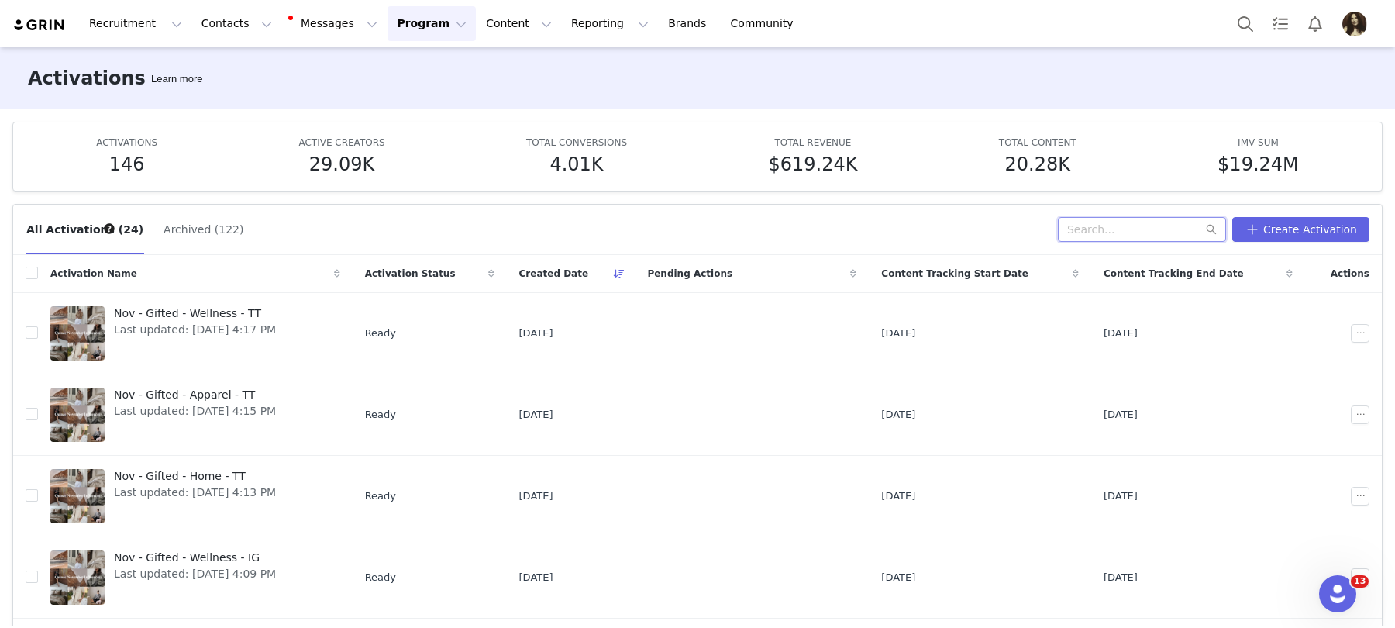
click at [1113, 229] on input "text" at bounding box center [1142, 229] width 168 height 25
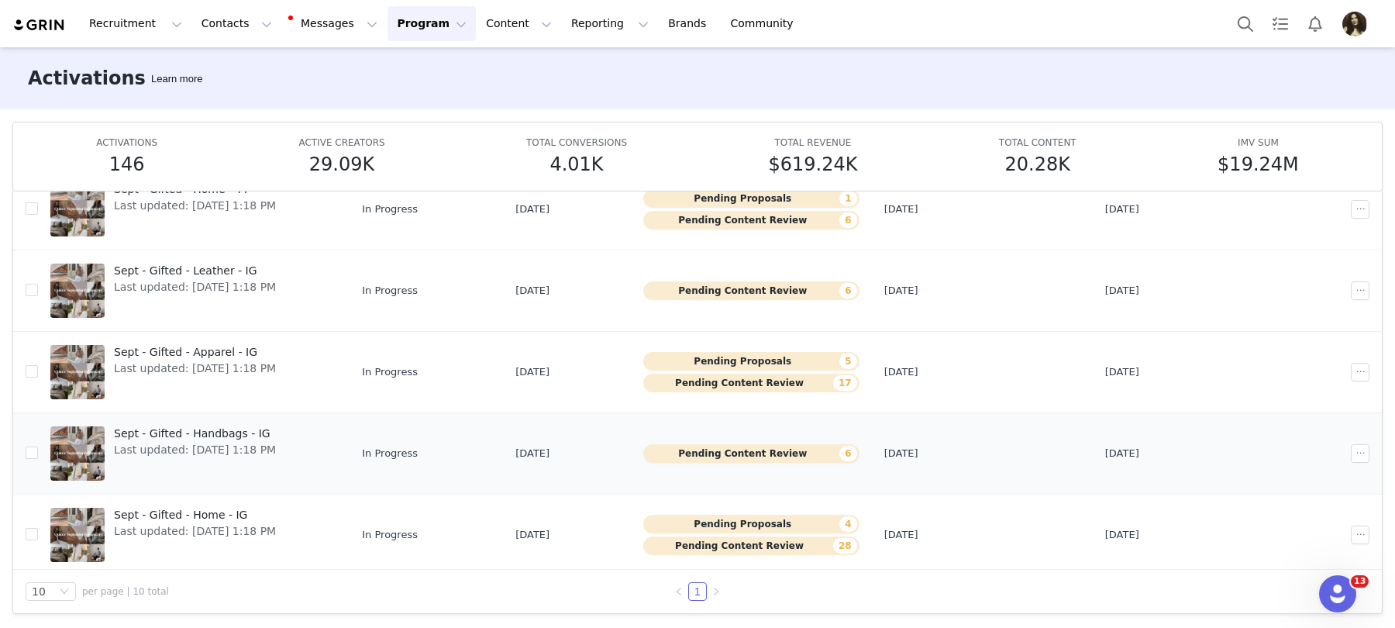
scroll to position [451, 0]
type input "sept"
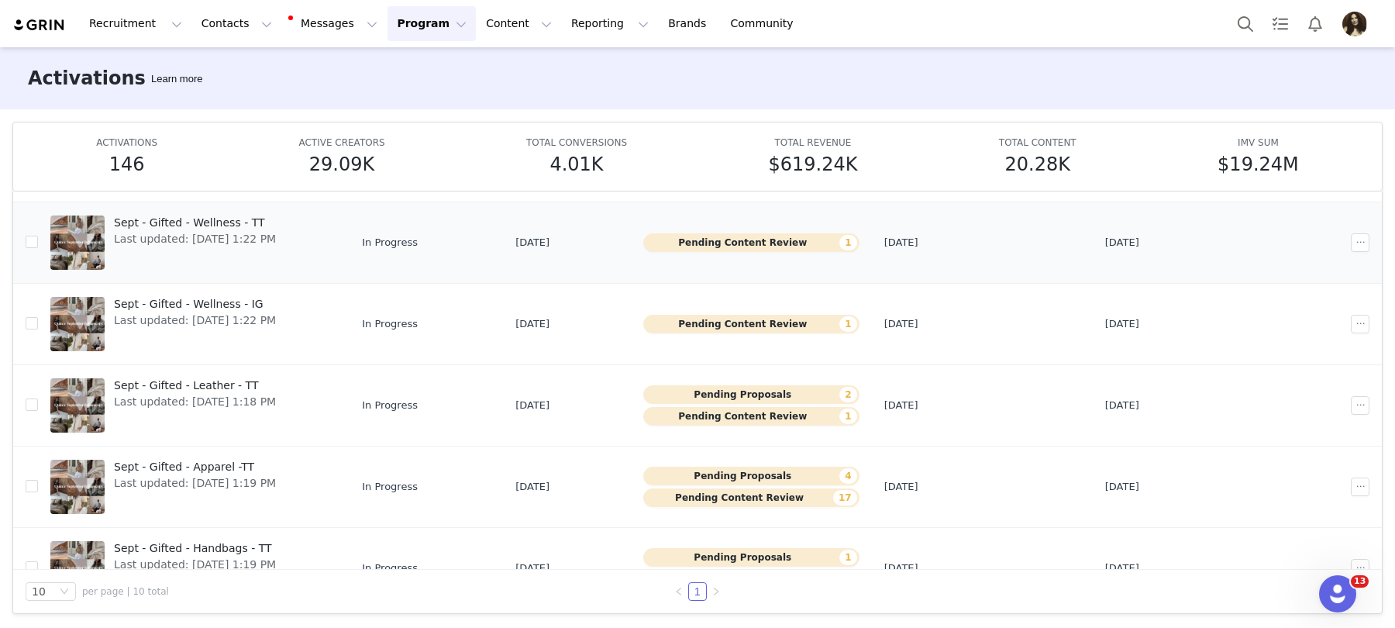
scroll to position [0, 0]
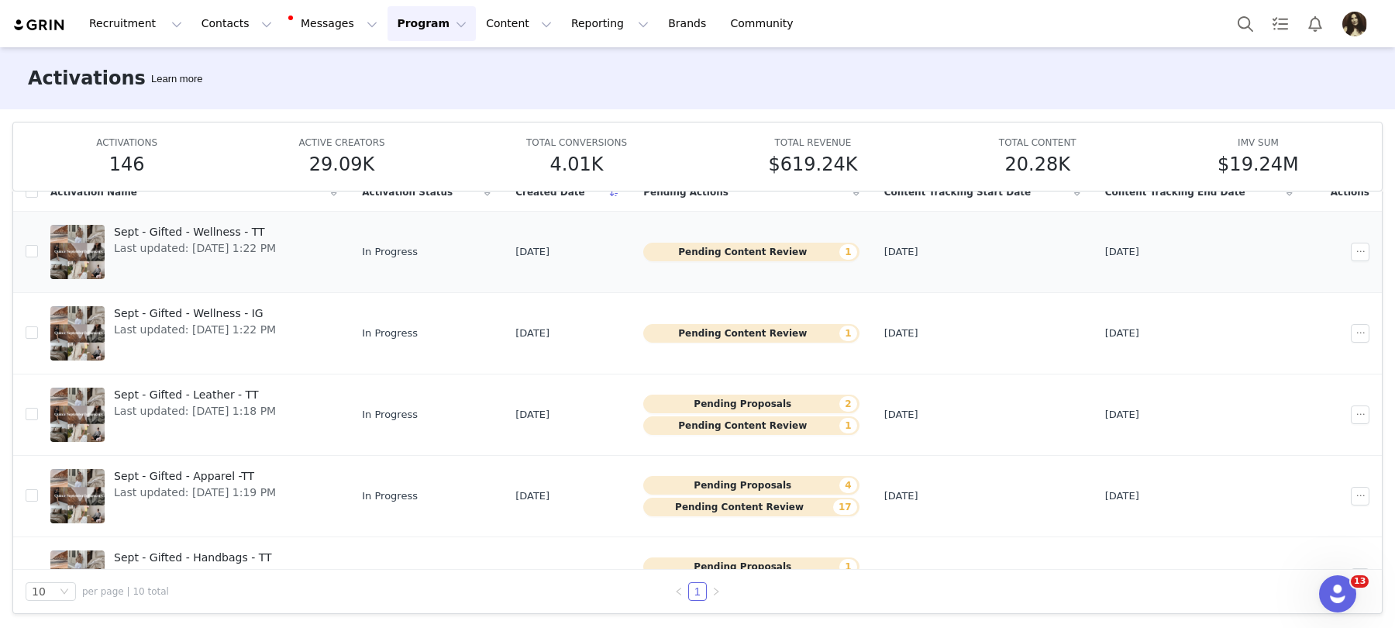
click at [214, 229] on span "Sept - Gifted - Wellness - TT" at bounding box center [195, 232] width 162 height 16
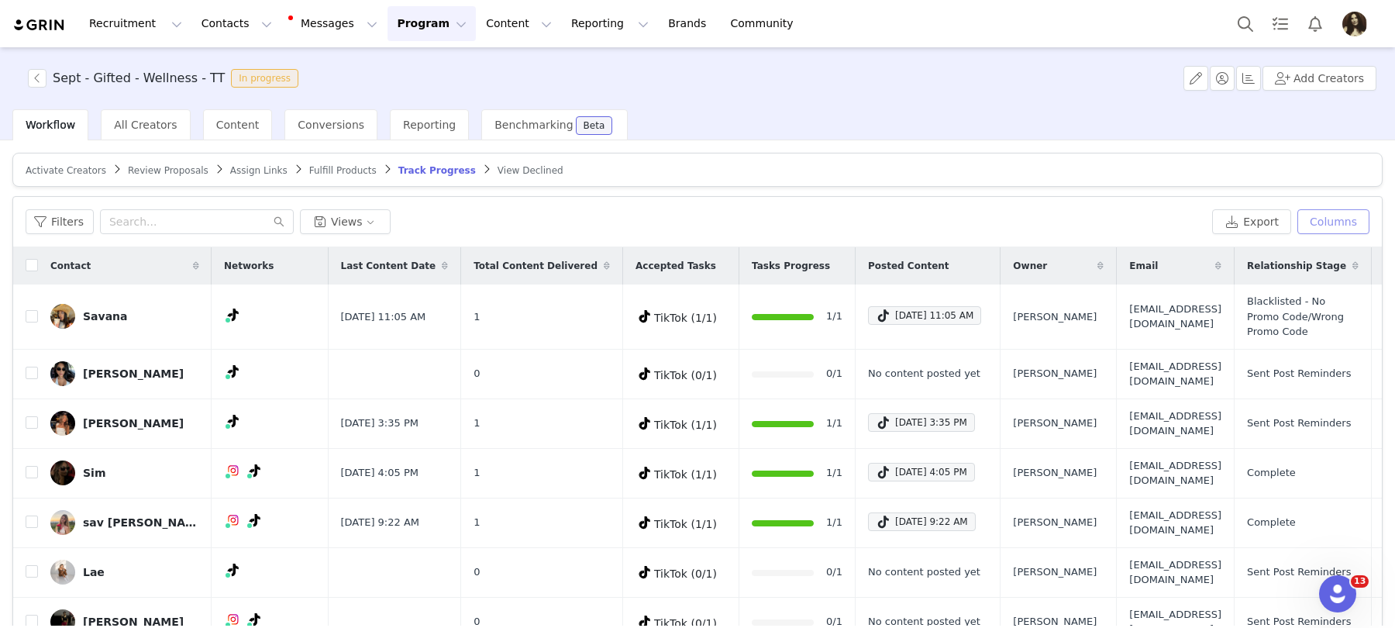
click at [1352, 222] on button "Columns" at bounding box center [1334, 221] width 72 height 25
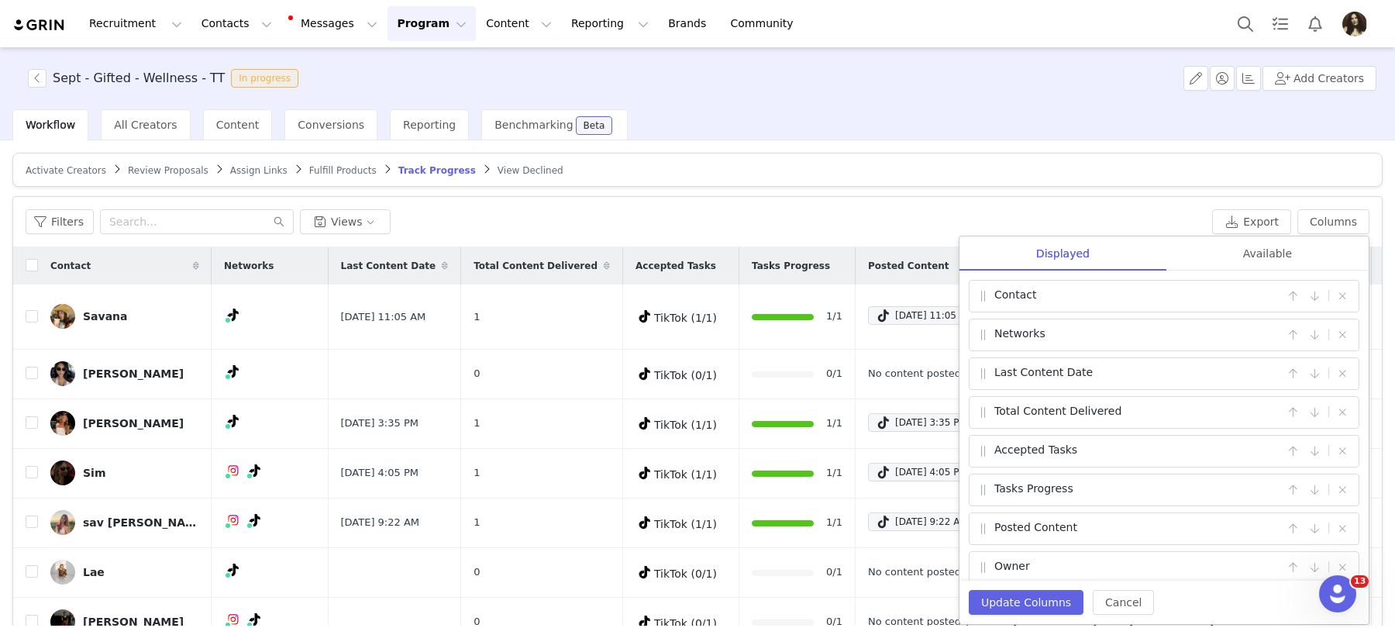
click at [1289, 255] on div "Available" at bounding box center [1268, 253] width 202 height 35
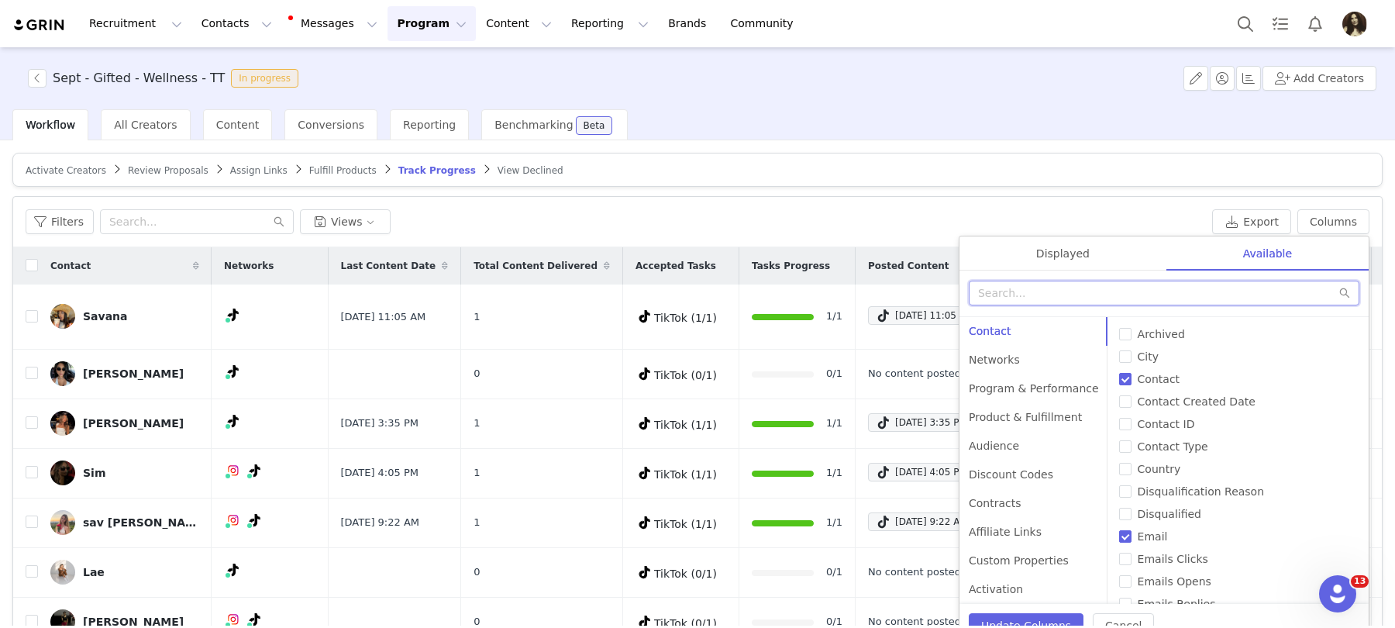
click at [1078, 302] on input "text" at bounding box center [1164, 293] width 391 height 25
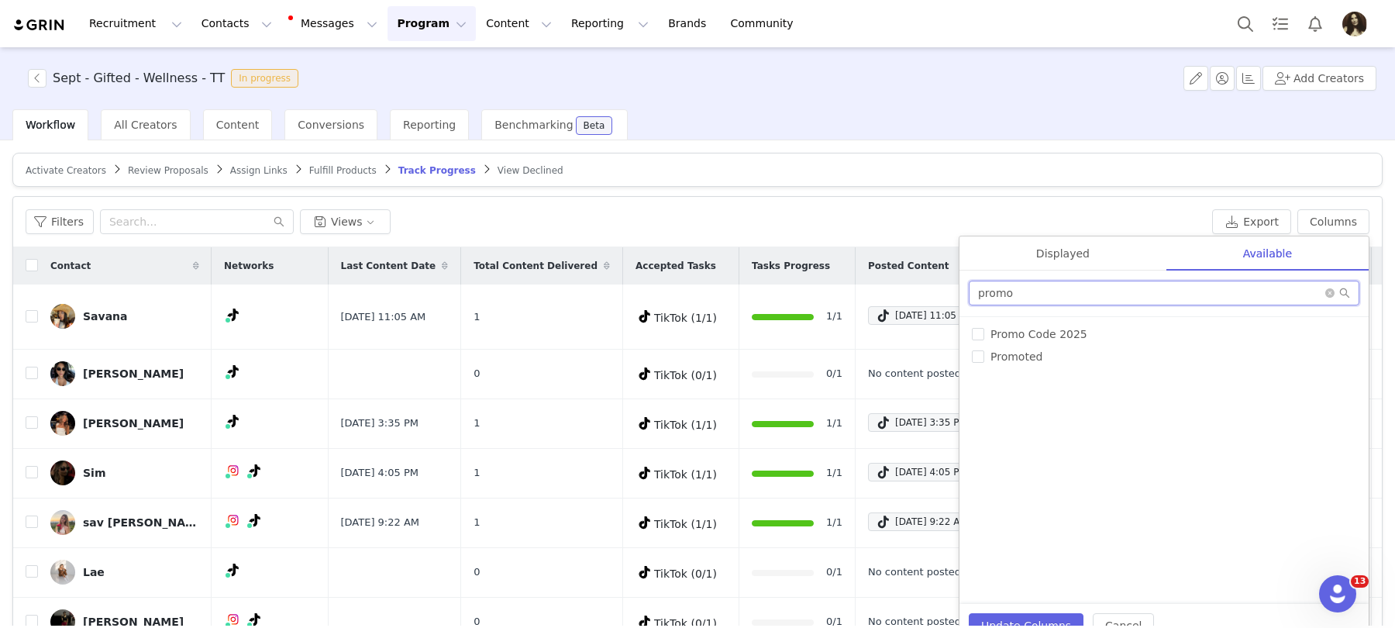
click at [1037, 299] on input "promo" at bounding box center [1164, 293] width 391 height 25
type input "promo"
click at [1026, 326] on label "Promo Code 2025" at bounding box center [1164, 334] width 385 height 16
click at [985, 328] on input "Promo Code 2025" at bounding box center [978, 334] width 12 height 12
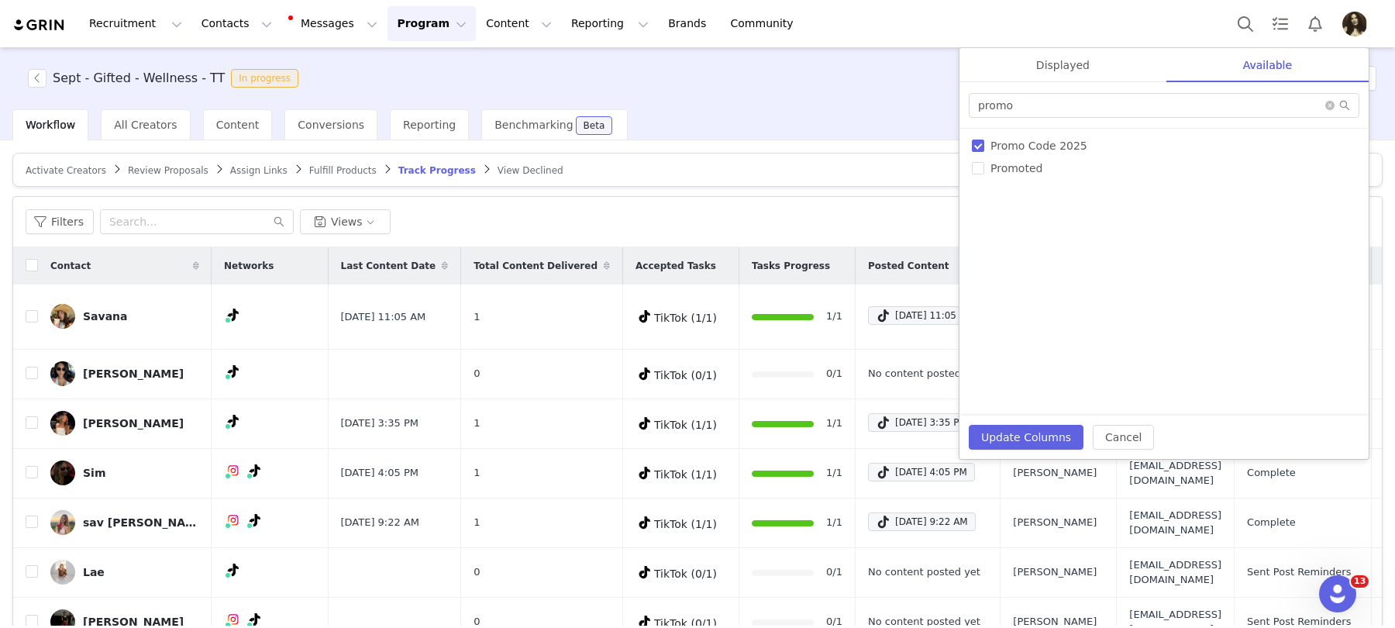
click at [1026, 329] on div "# of Products Sent Accepted Tasks All Link Visits Archived Available Tasks Chec…" at bounding box center [1164, 272] width 409 height 287
checkbox input "true"
click at [1043, 436] on button "Update Columns" at bounding box center [1026, 437] width 115 height 25
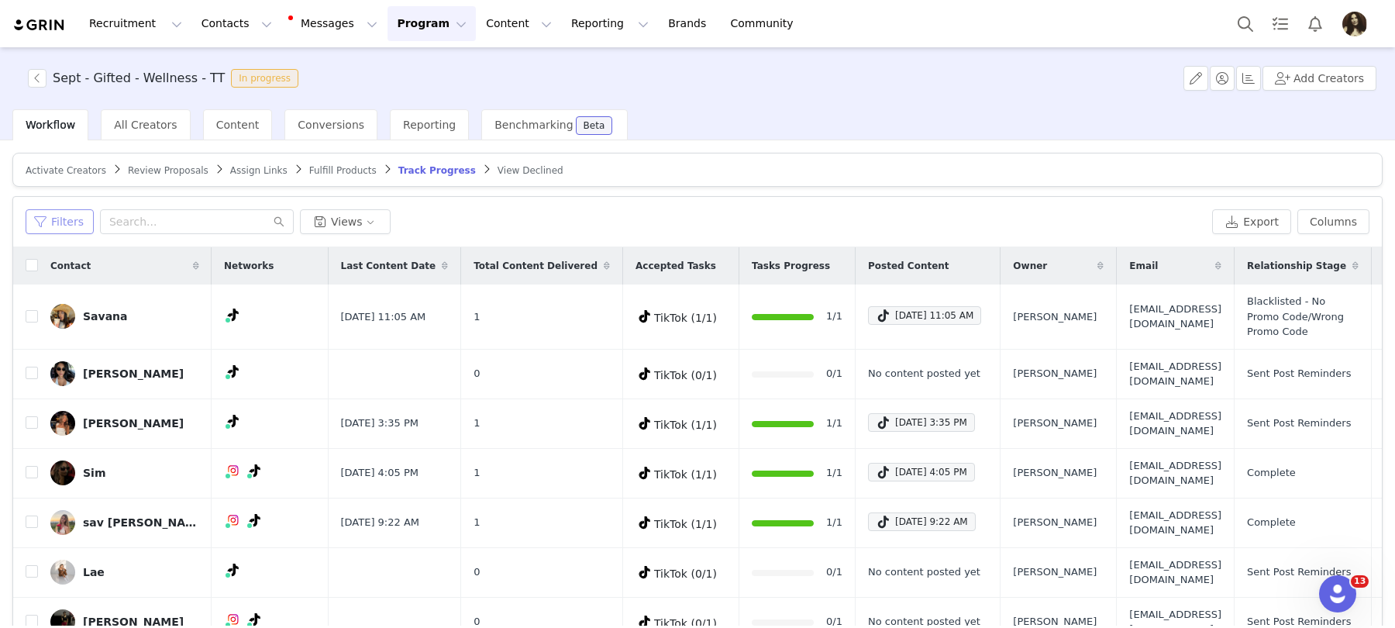
click at [72, 221] on button "Filters" at bounding box center [60, 221] width 68 height 25
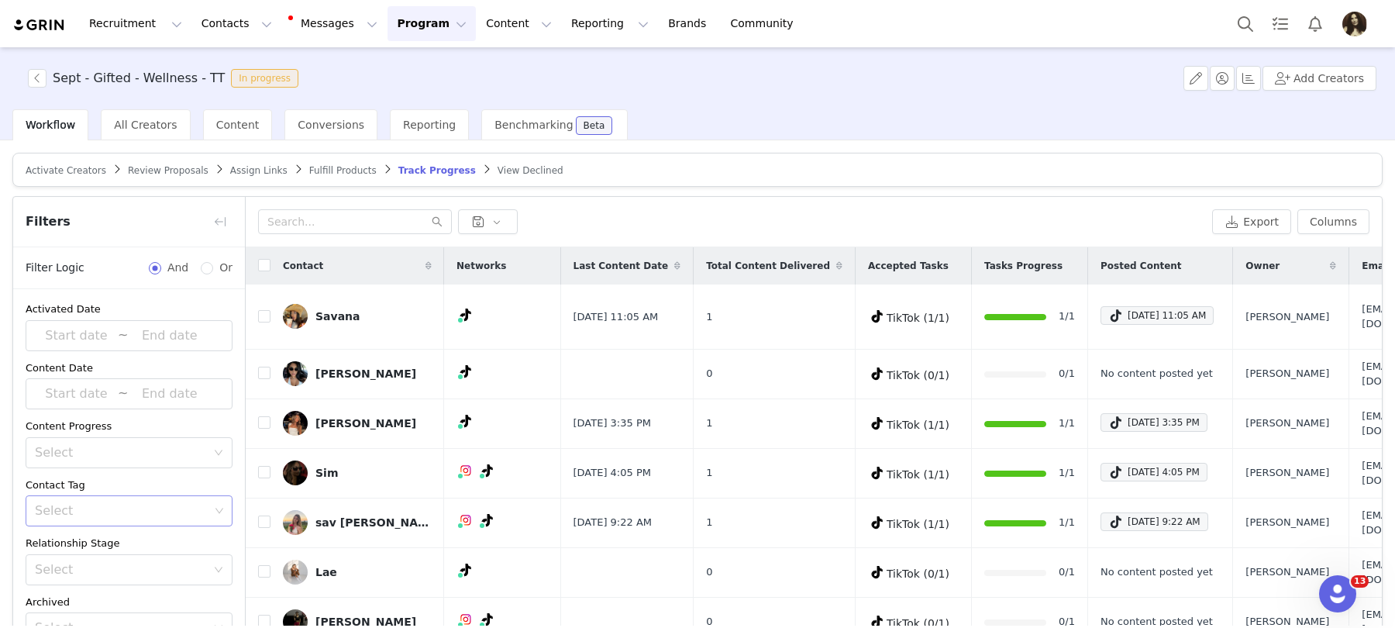
scroll to position [74, 0]
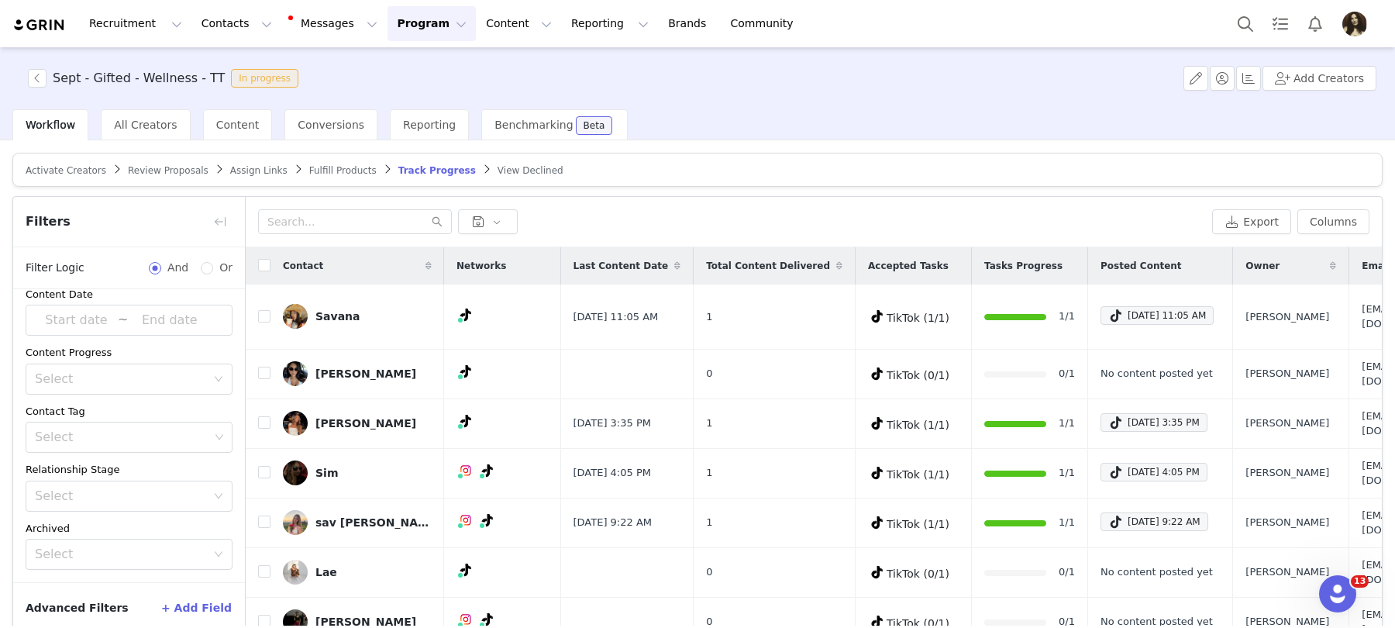
click at [193, 598] on button "+ Add Field" at bounding box center [196, 607] width 72 height 25
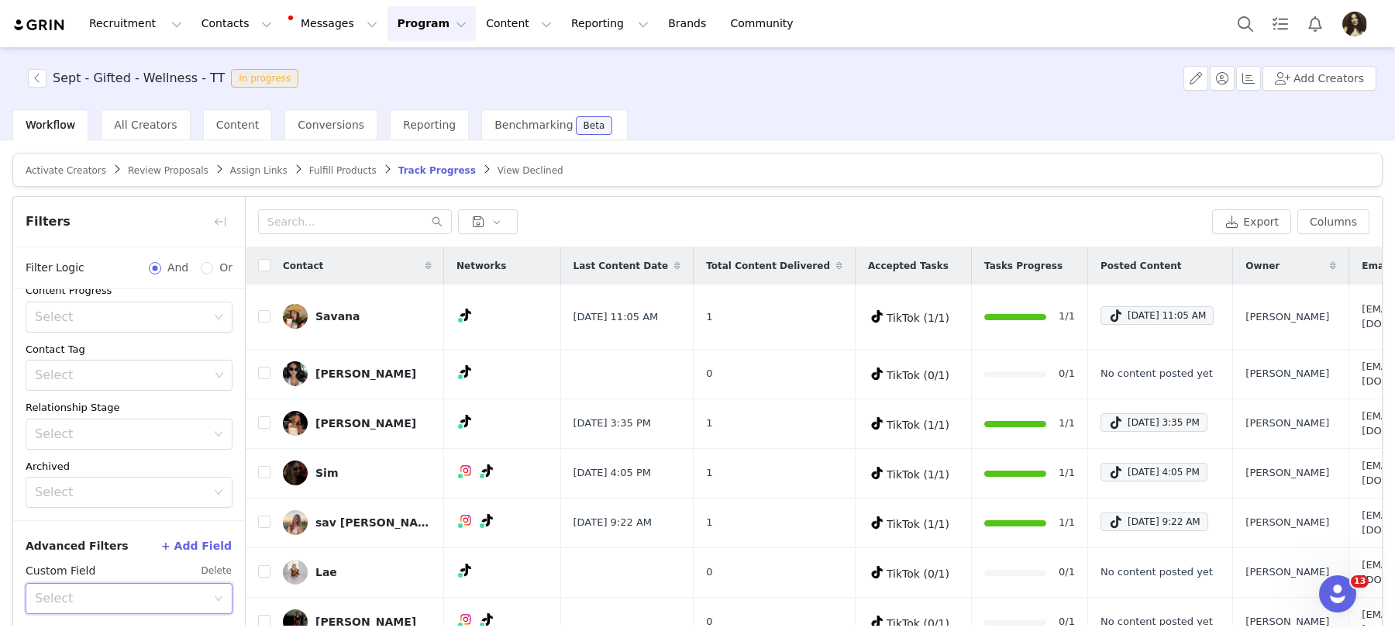
click at [119, 585] on div "Select" at bounding box center [124, 598] width 178 height 29
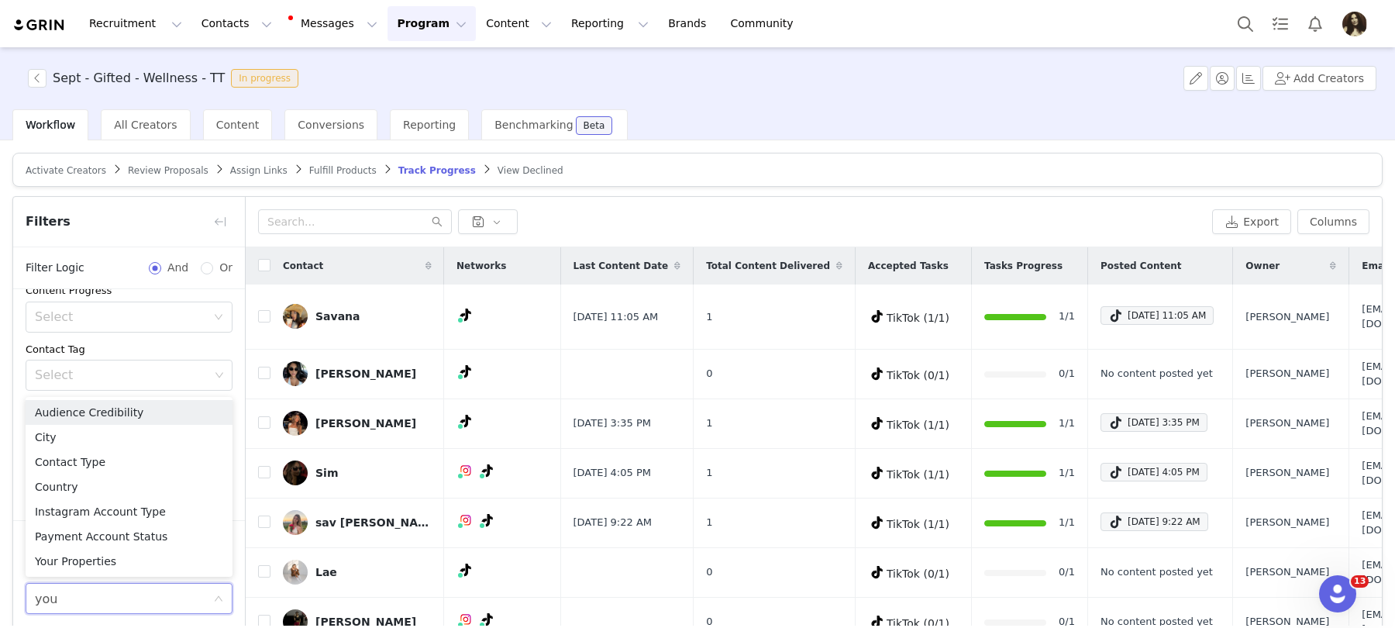
type input "your"
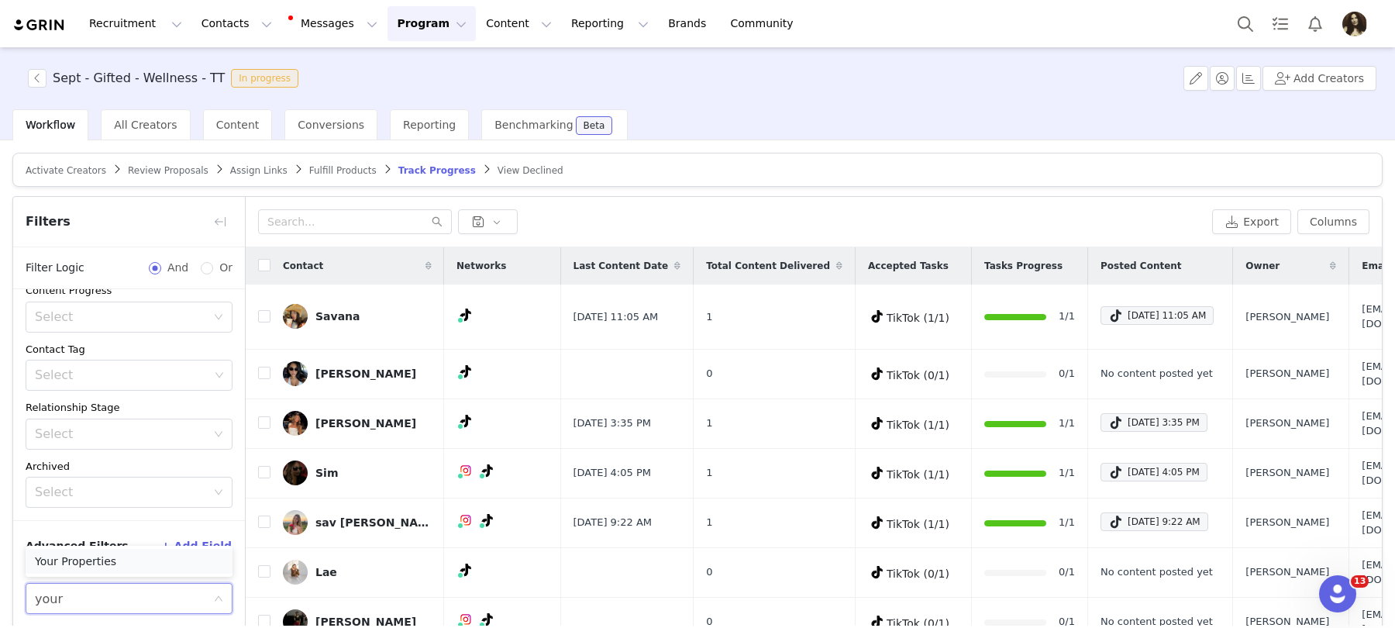
click at [105, 564] on li "Your Properties" at bounding box center [129, 561] width 207 height 25
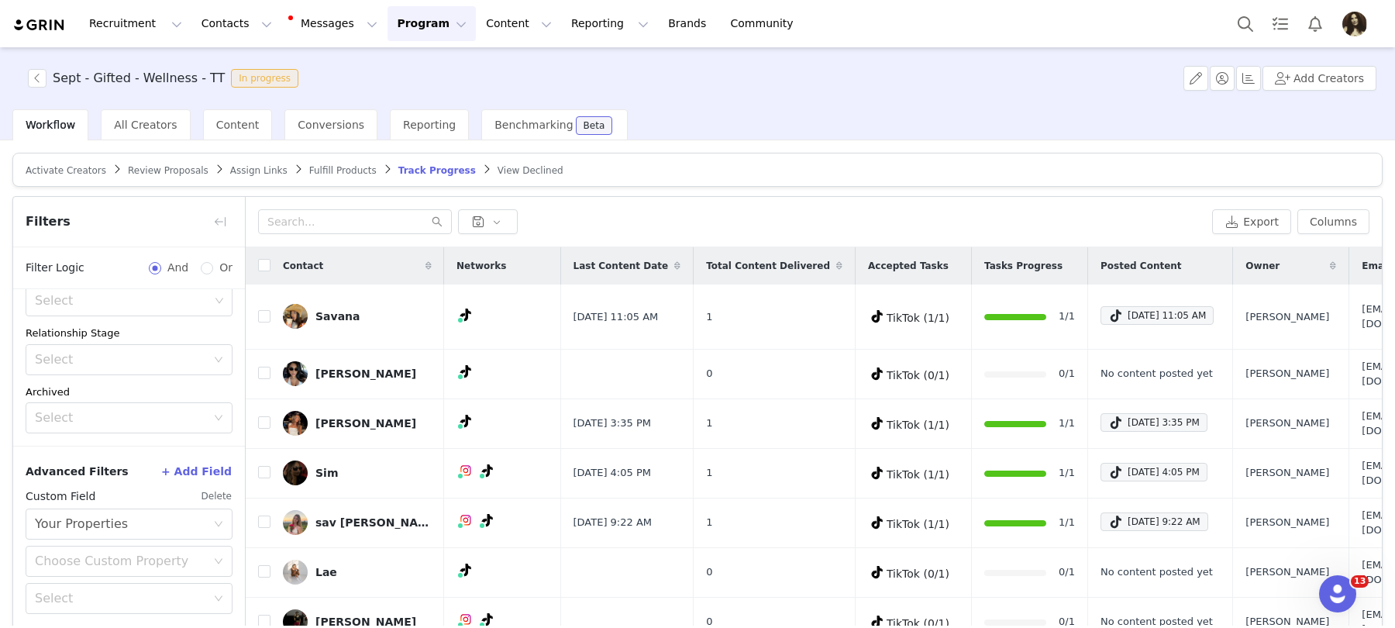
click at [105, 564] on div "Choose Custom Property" at bounding box center [120, 562] width 171 height 16
click at [108, 502] on li "Promo Code 2025" at bounding box center [129, 499] width 207 height 25
click at [86, 594] on div "Select" at bounding box center [120, 599] width 171 height 16
click at [90, 559] on li "Does not exist" at bounding box center [129, 561] width 207 height 25
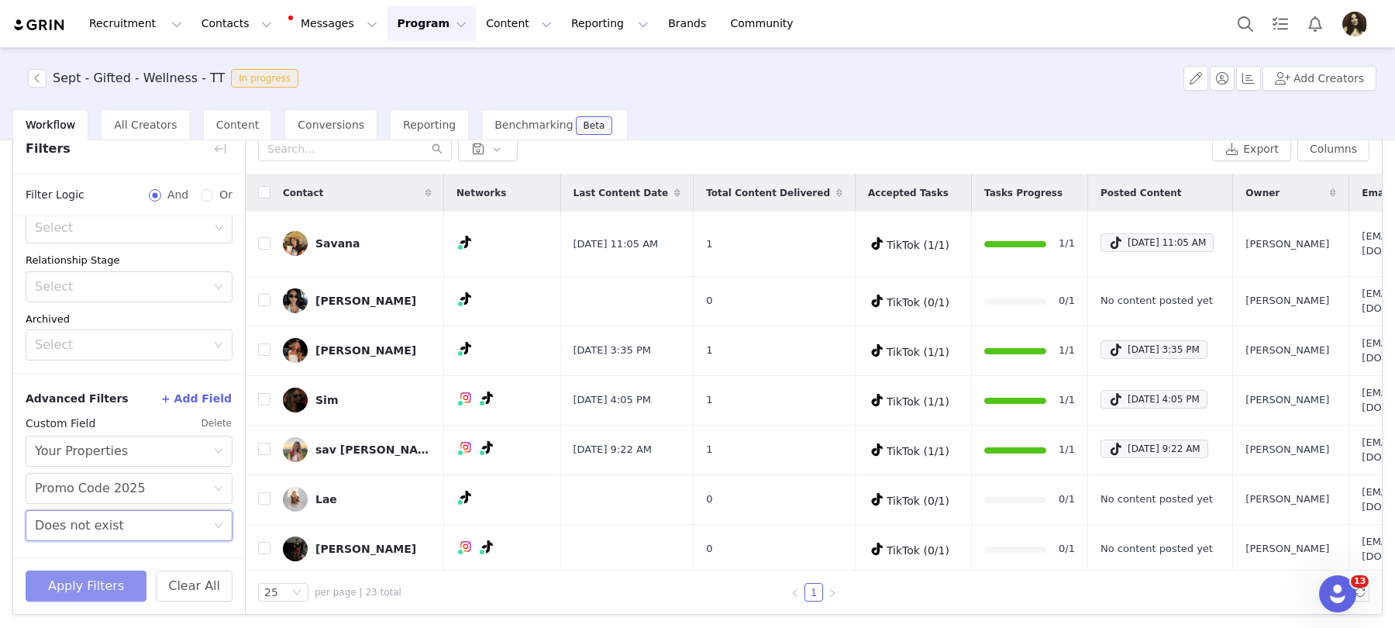
click at [96, 581] on button "Apply Filters" at bounding box center [86, 586] width 121 height 31
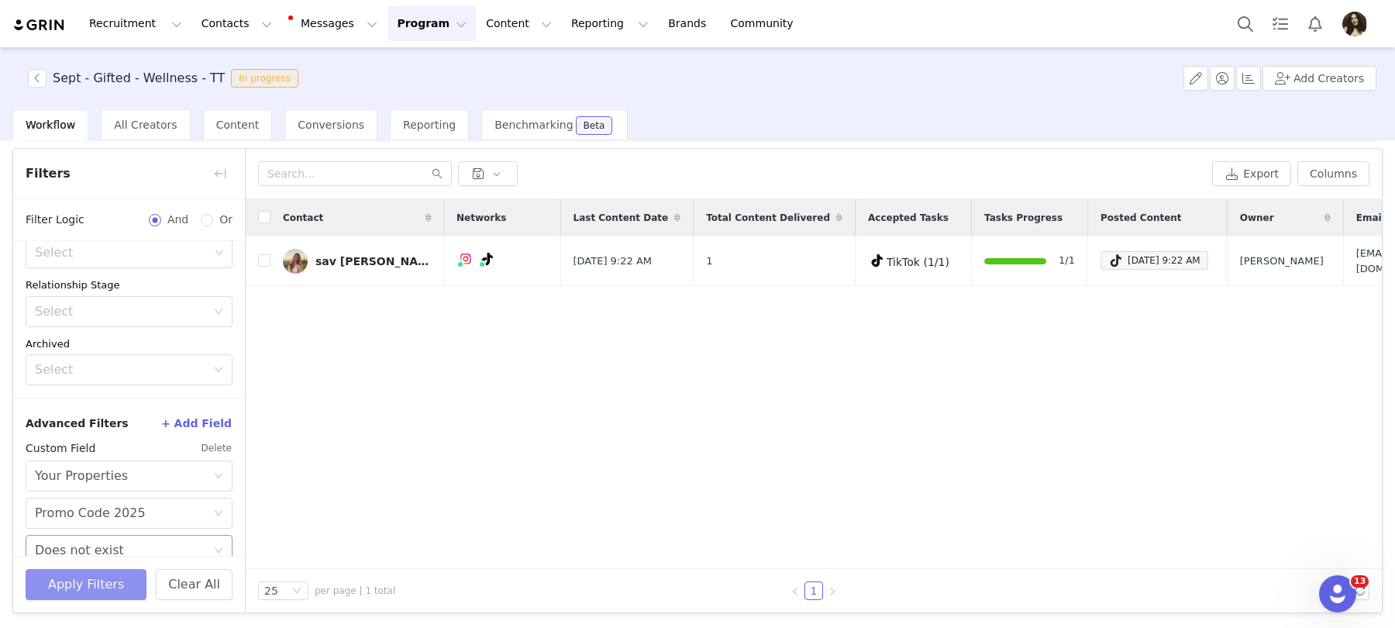
scroll to position [47, 0]
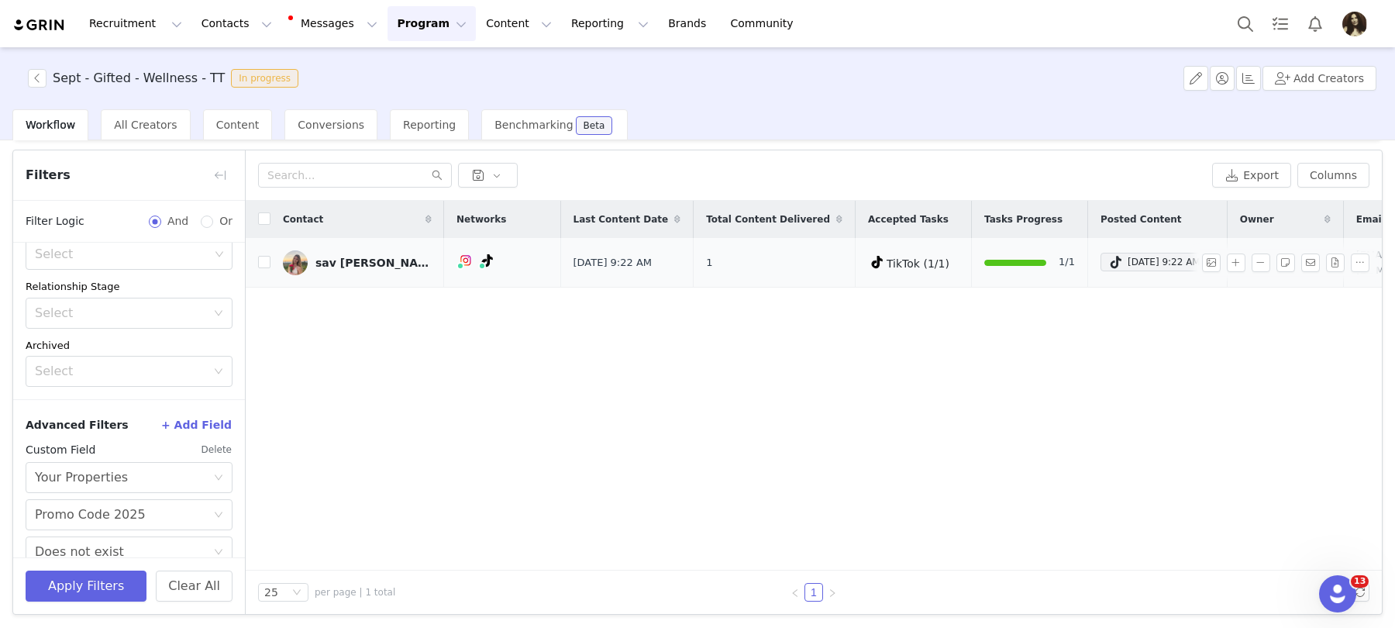
click at [350, 260] on div "sav elise" at bounding box center [374, 263] width 116 height 12
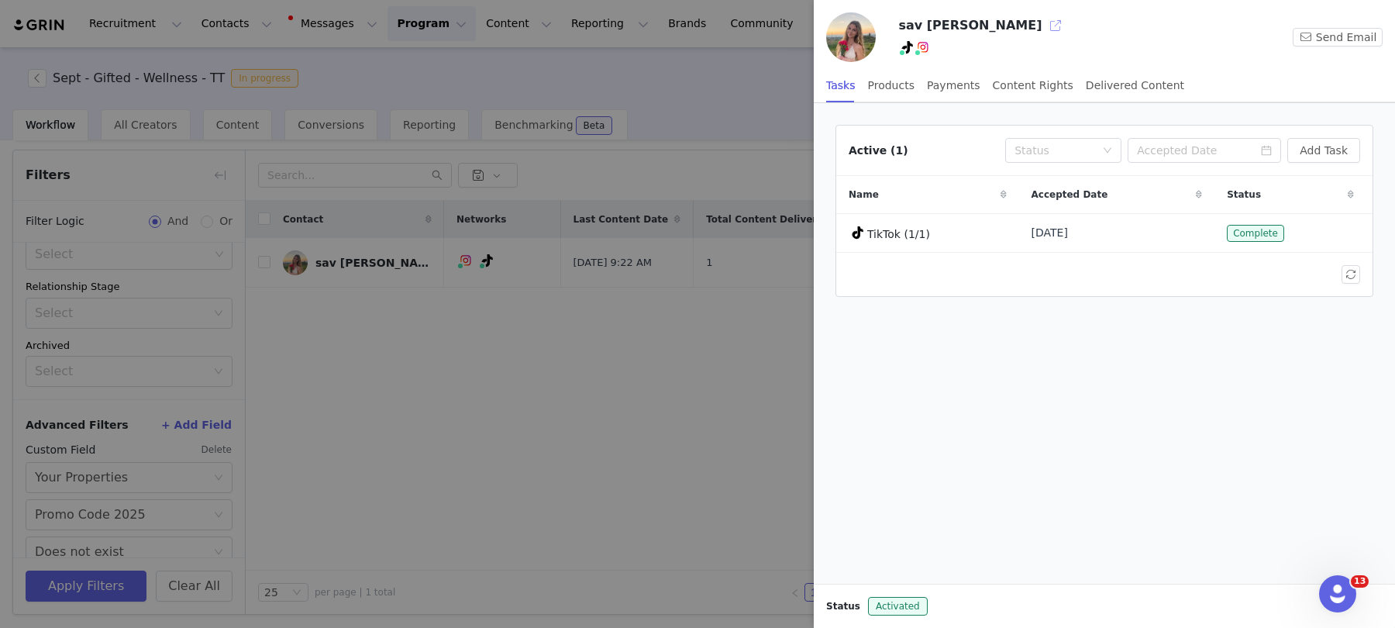
click at [1043, 24] on button "button" at bounding box center [1055, 25] width 25 height 25
click at [117, 567] on div at bounding box center [697, 314] width 1395 height 628
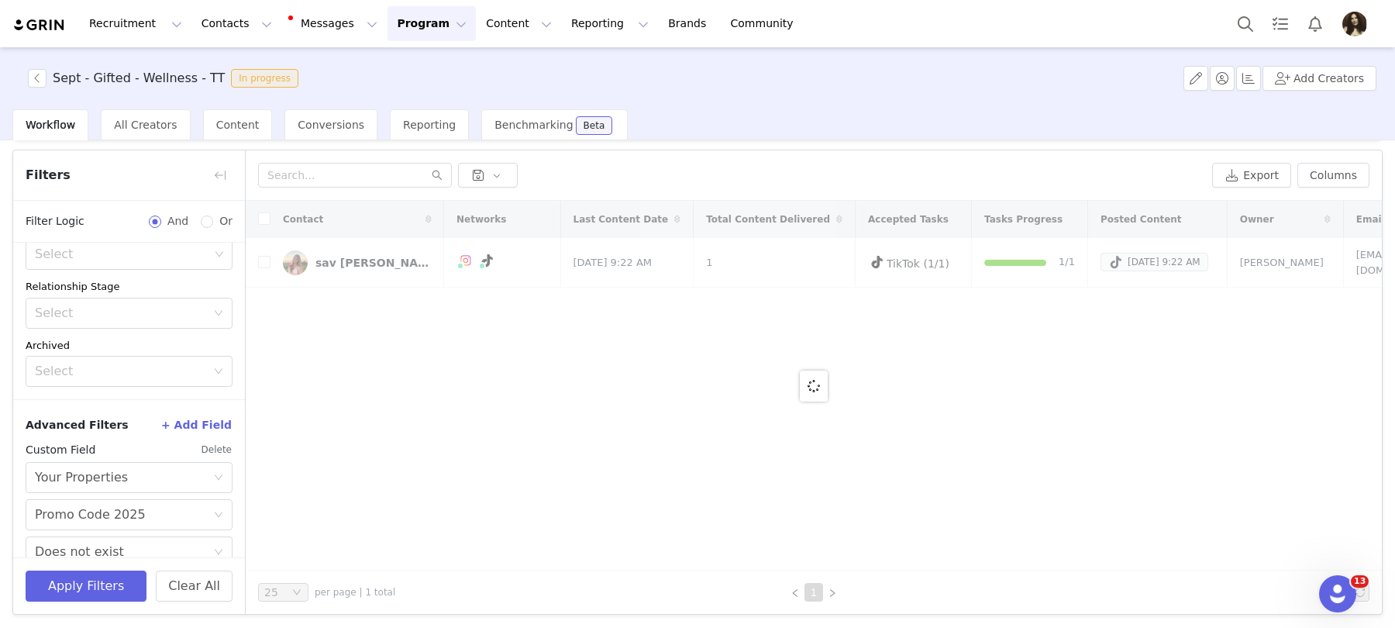
click at [117, 577] on div "Sept - Gifted - Wellness - TT In progress Add Creators Workflow All Creators Co…" at bounding box center [697, 336] width 1395 height 578
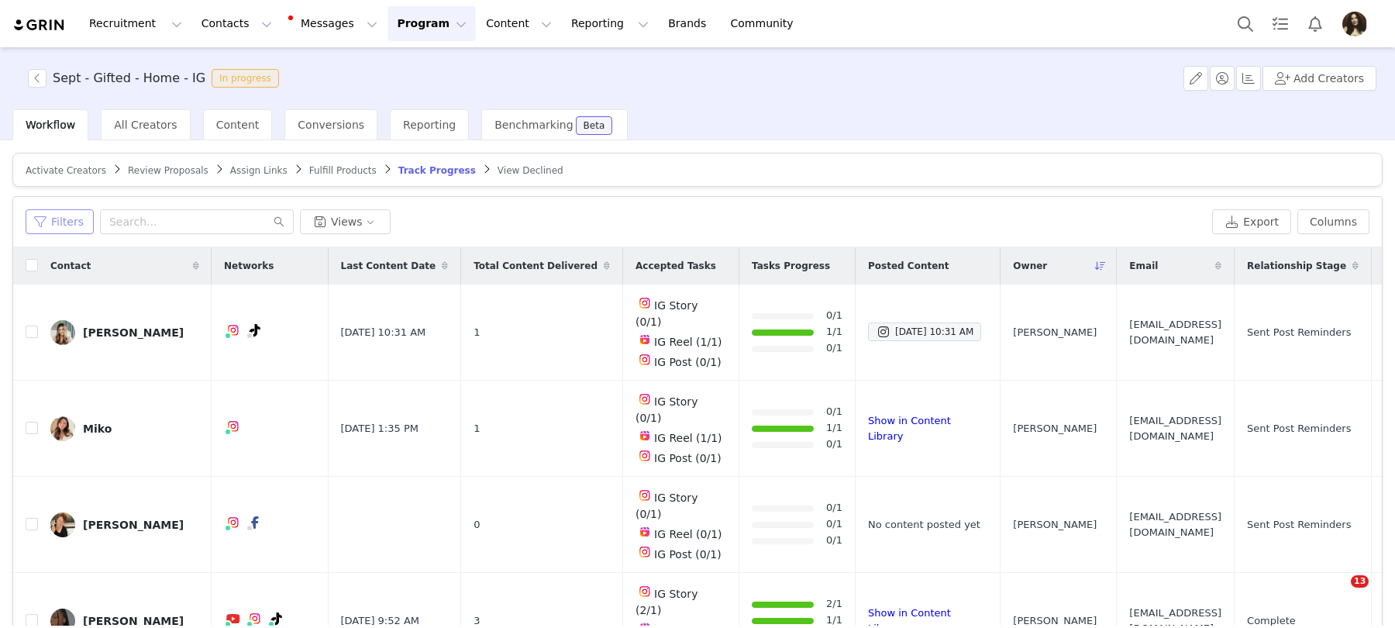
click at [57, 212] on button "Filters" at bounding box center [60, 221] width 68 height 25
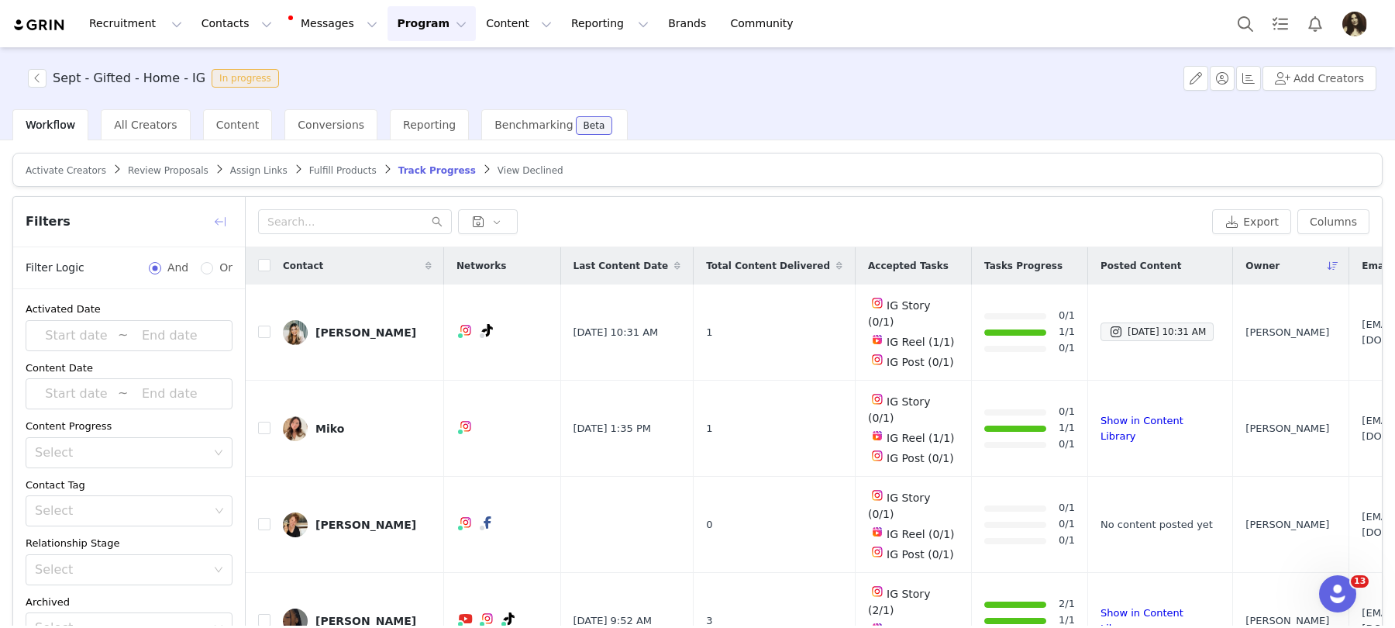
click at [222, 219] on button "button" at bounding box center [220, 221] width 25 height 25
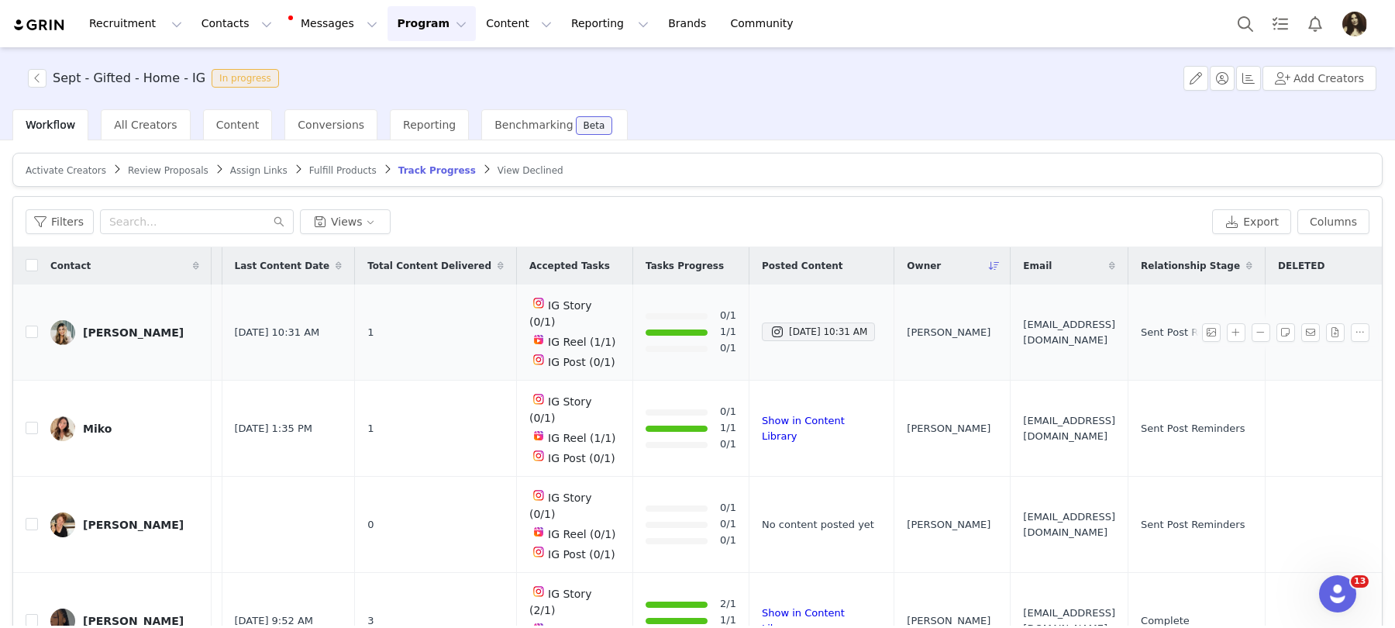
scroll to position [0, 175]
click at [1342, 215] on button "Columns" at bounding box center [1334, 221] width 72 height 25
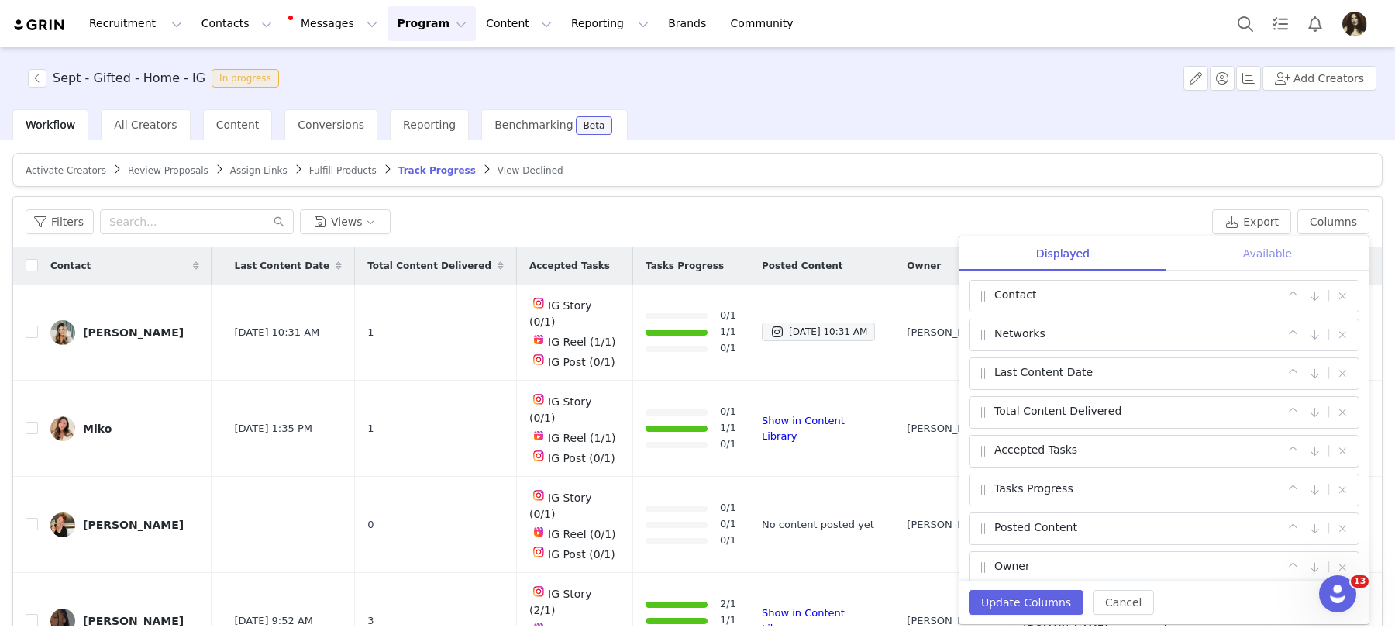
click at [1259, 260] on div "Available" at bounding box center [1268, 253] width 202 height 35
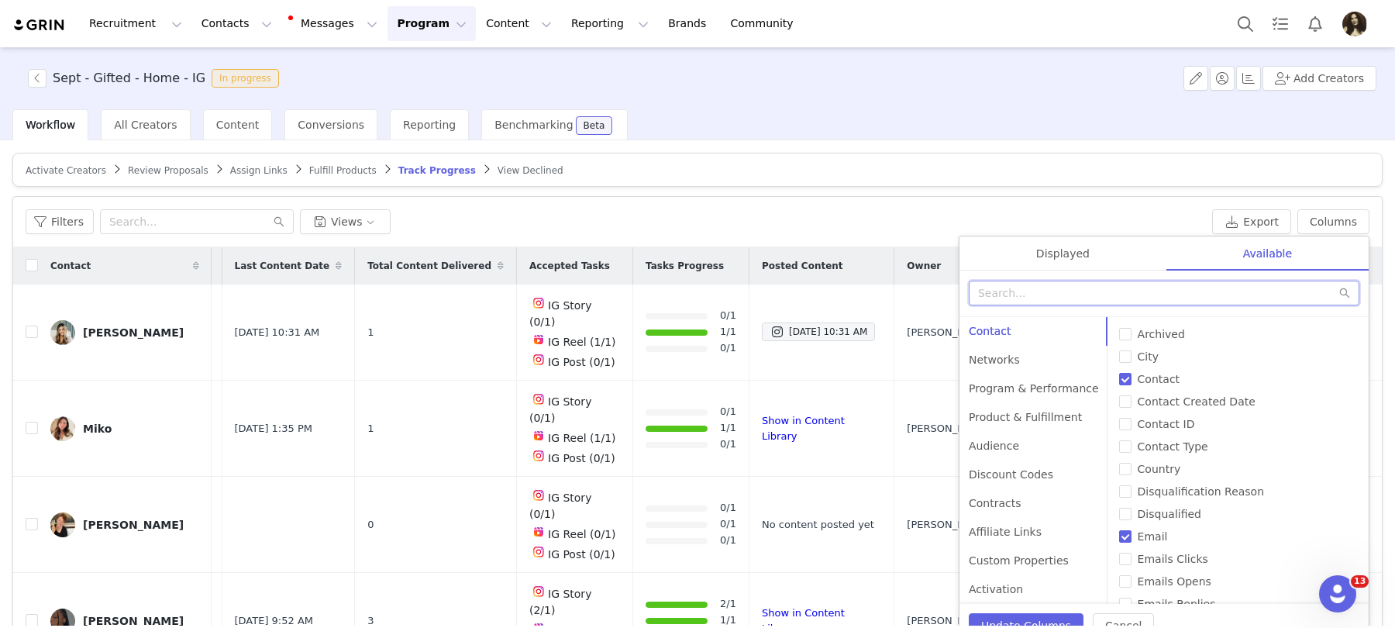
click at [1151, 283] on input "text" at bounding box center [1164, 293] width 391 height 25
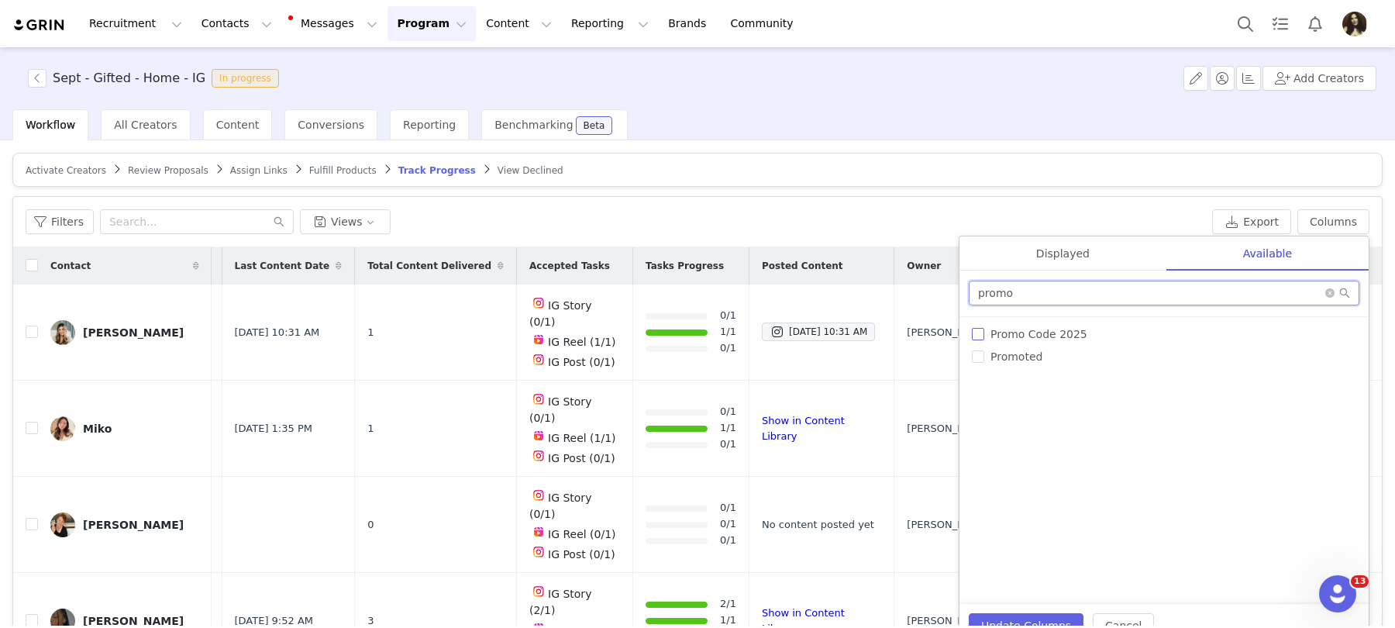
type input "promo"
click at [1074, 338] on span "Promo Code 2025" at bounding box center [1039, 334] width 109 height 12
click at [985, 338] on input "Promo Code 2025" at bounding box center [978, 334] width 12 height 12
checkbox input "true"
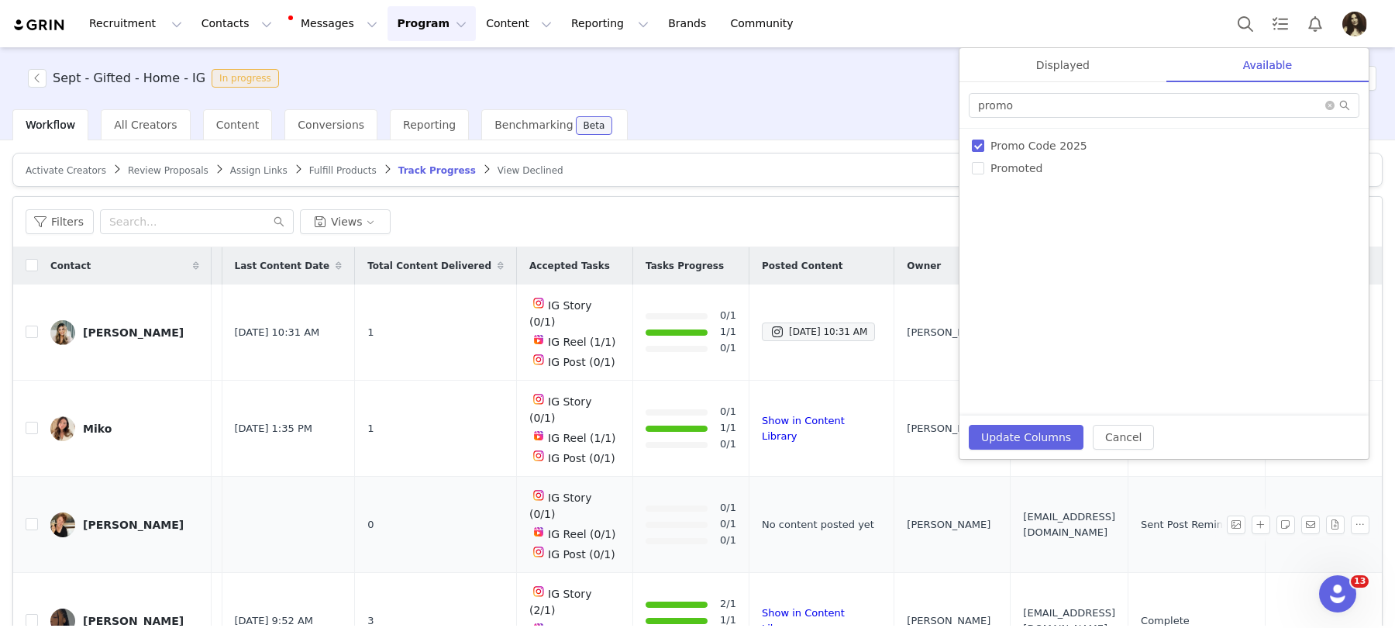
scroll to position [1, 175]
click at [1029, 440] on button "Update Columns" at bounding box center [1026, 437] width 115 height 25
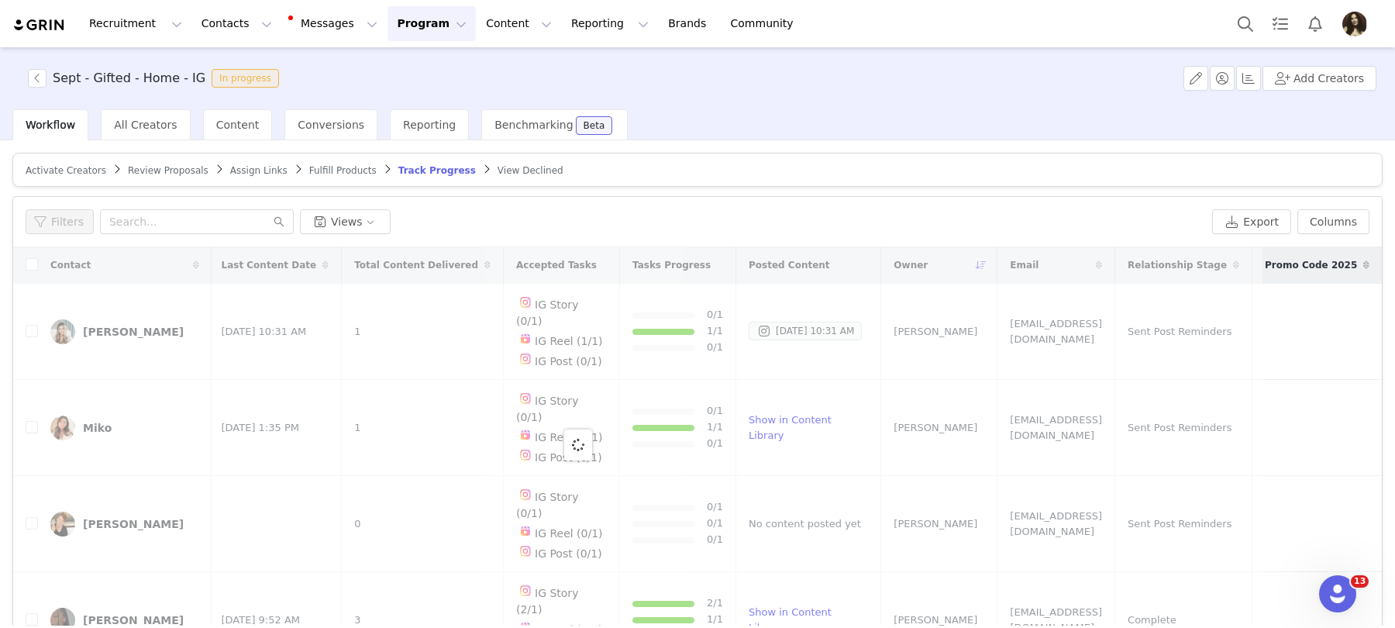
scroll to position [0, 0]
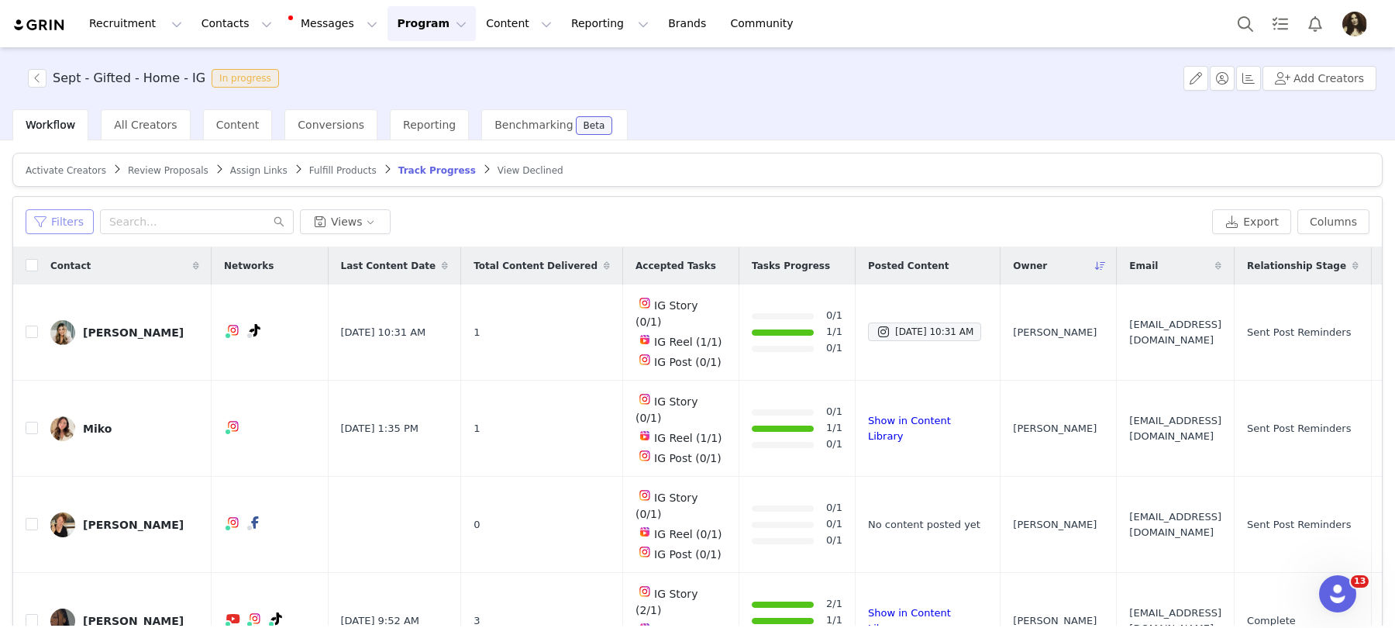
click at [70, 226] on button "Filters" at bounding box center [60, 221] width 68 height 25
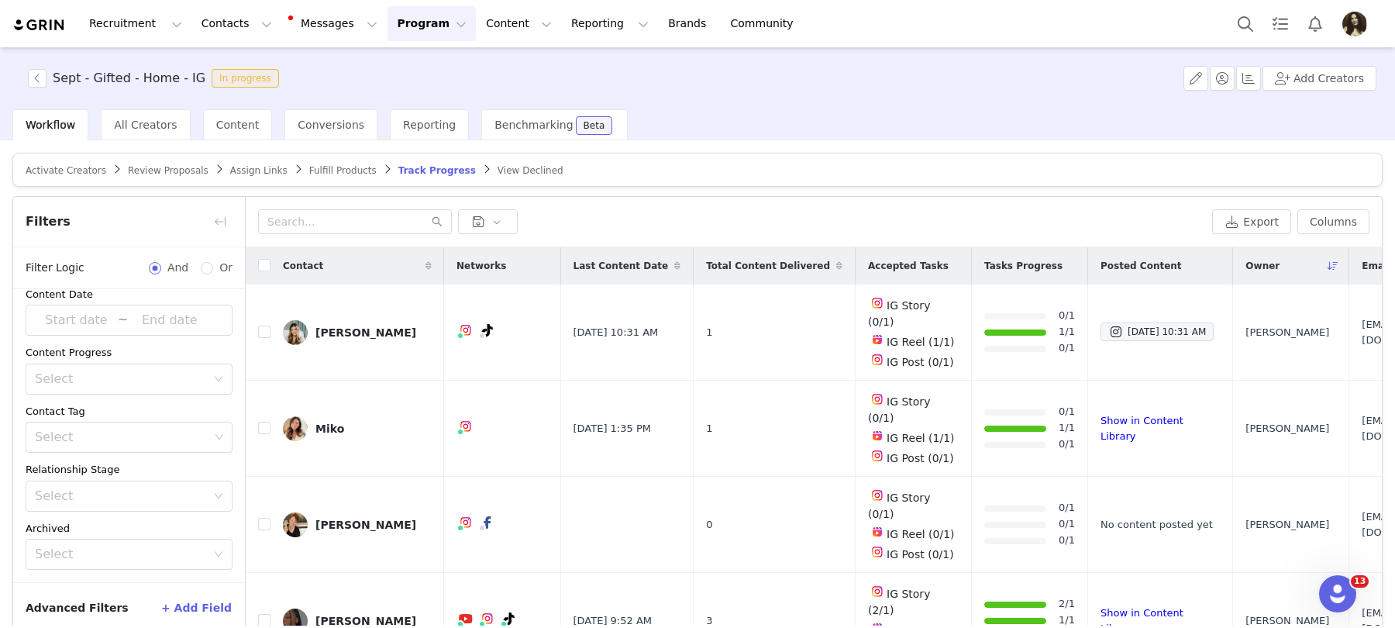
scroll to position [73, 0]
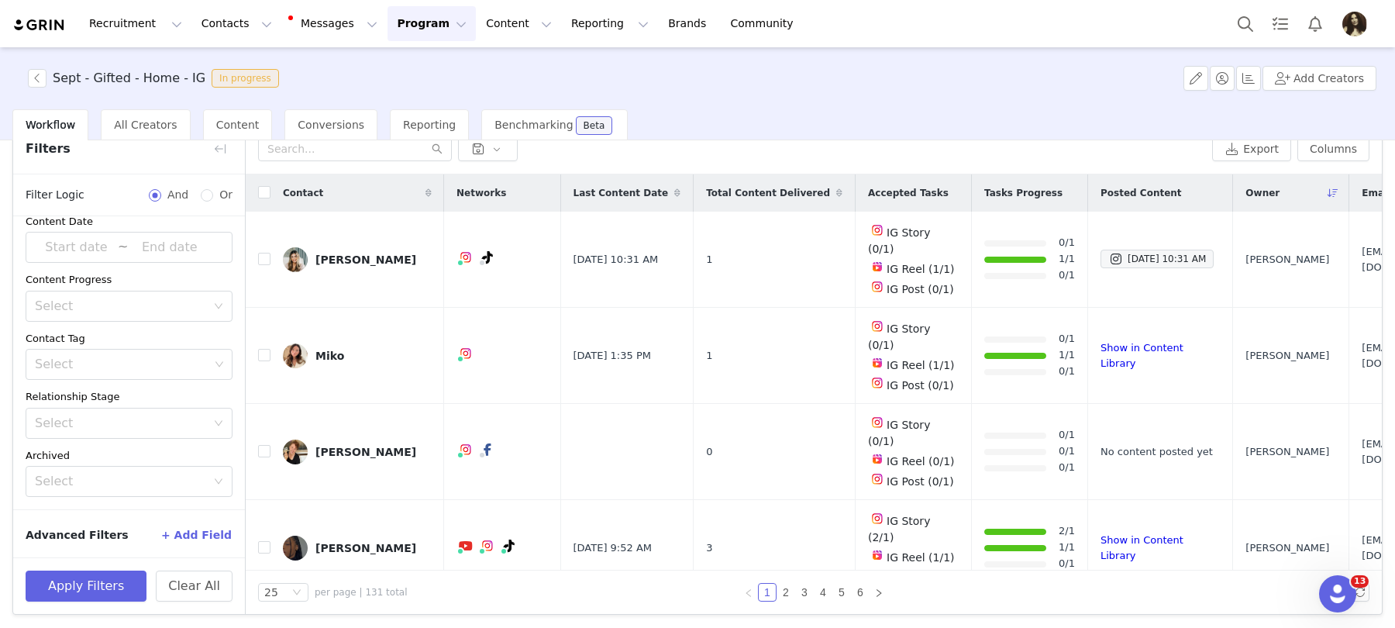
click at [187, 525] on button "+ Add Field" at bounding box center [196, 535] width 72 height 25
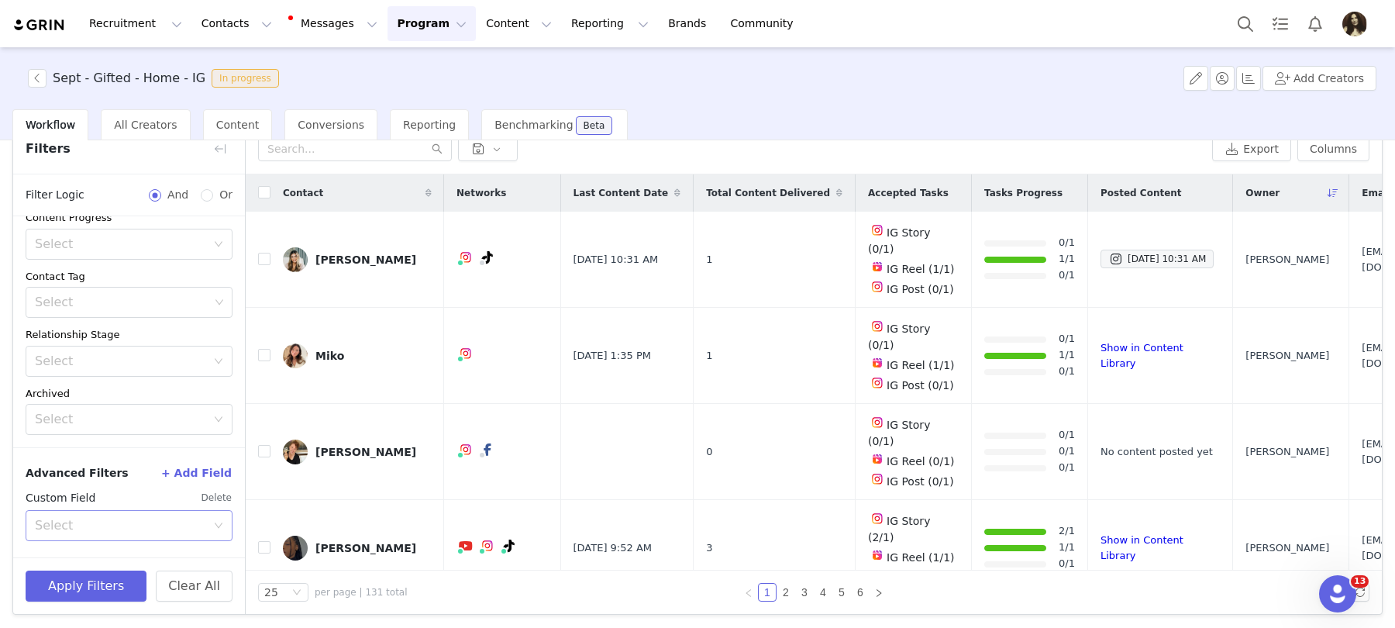
click at [117, 526] on div "Select" at bounding box center [120, 526] width 171 height 16
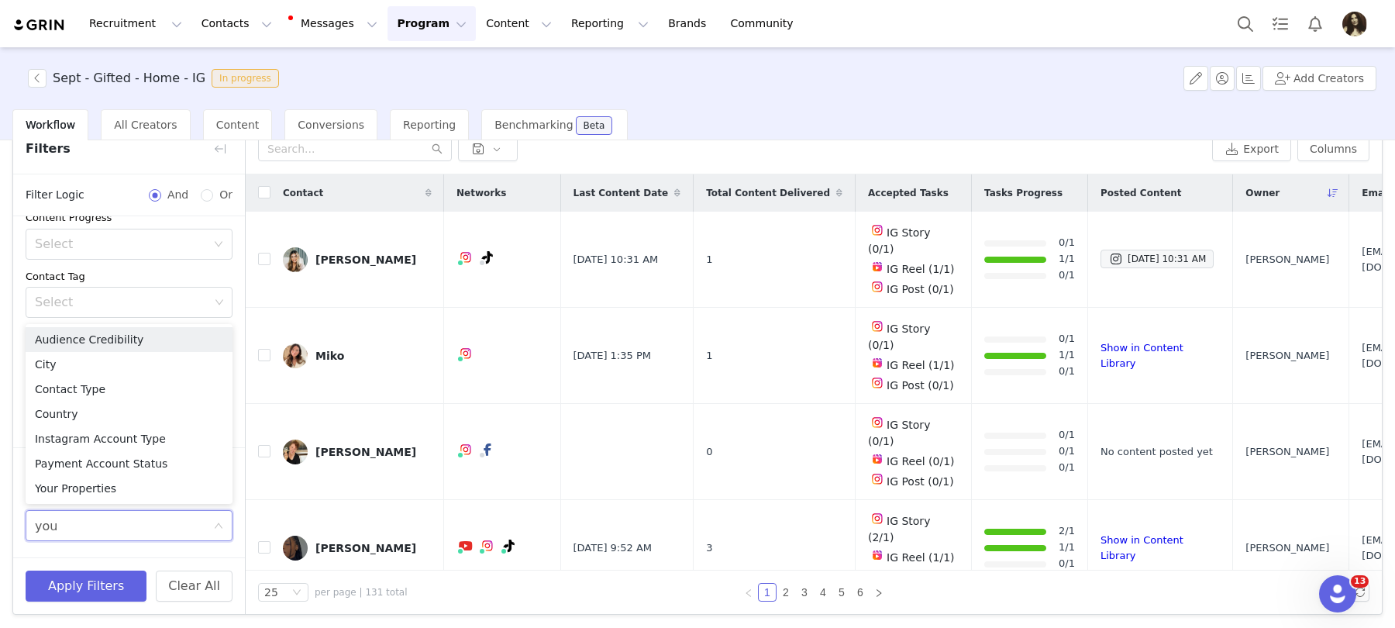
type input "your"
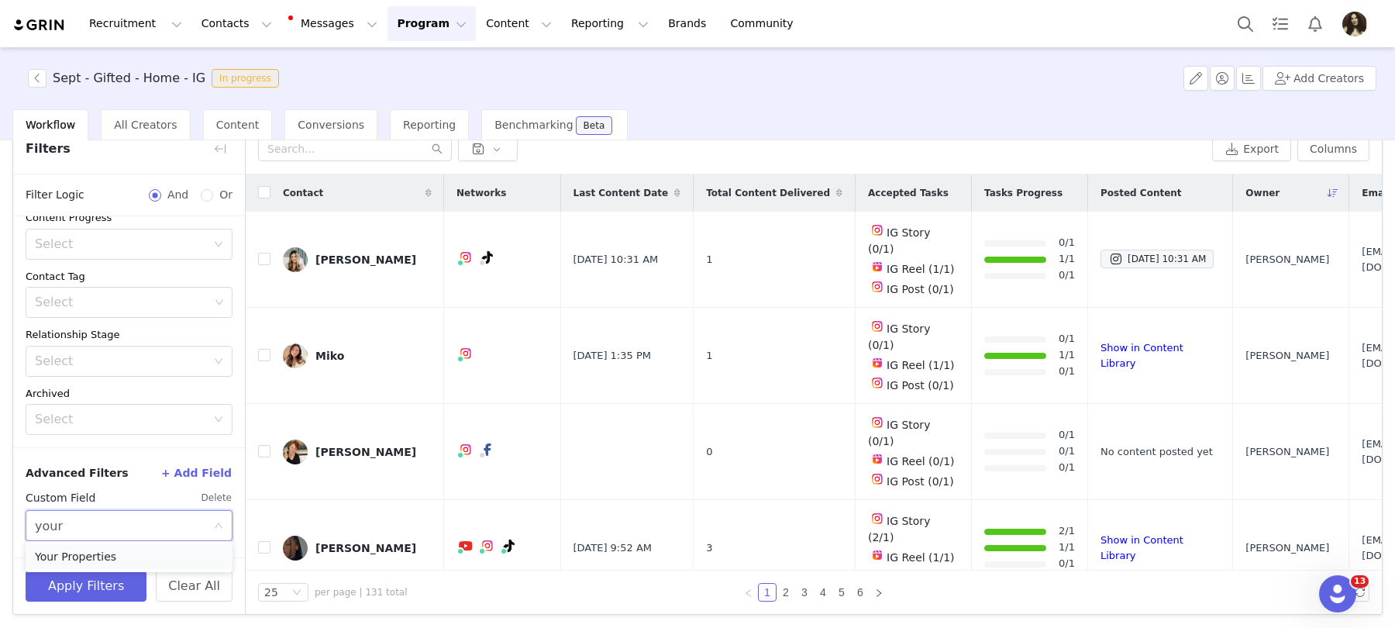
click at [117, 550] on li "Your Properties" at bounding box center [129, 556] width 207 height 25
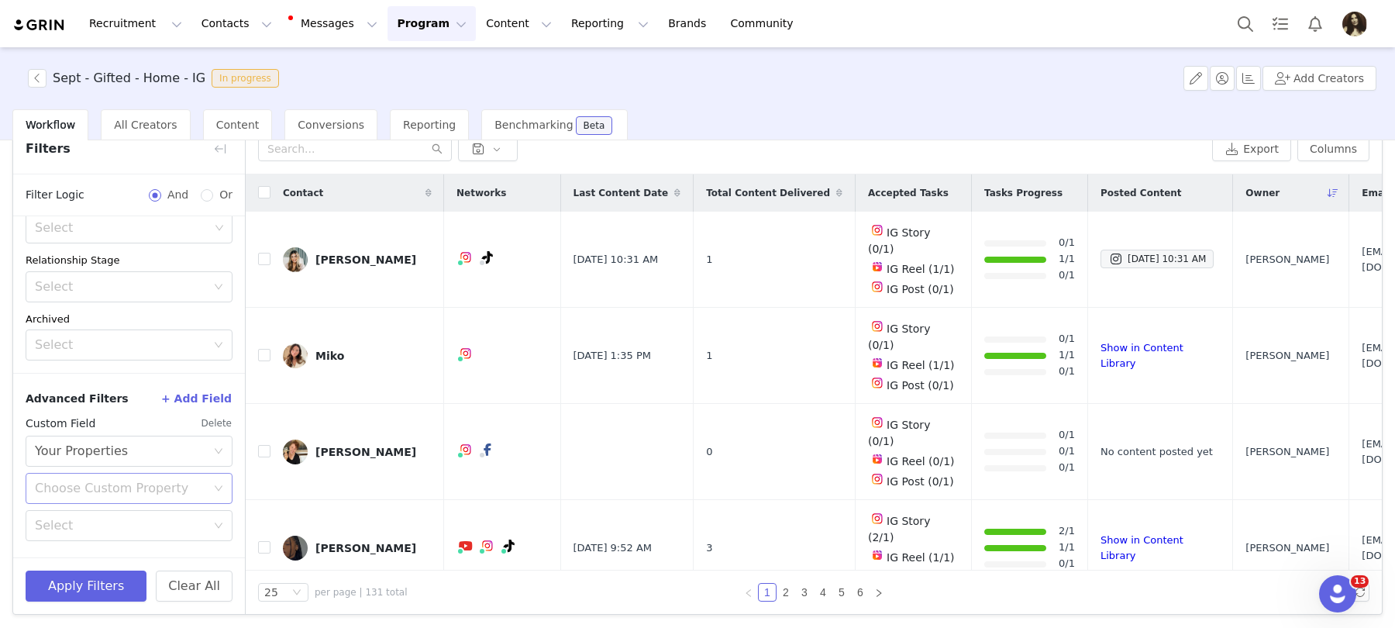
click at [115, 486] on div "Choose Custom Property" at bounding box center [120, 489] width 171 height 16
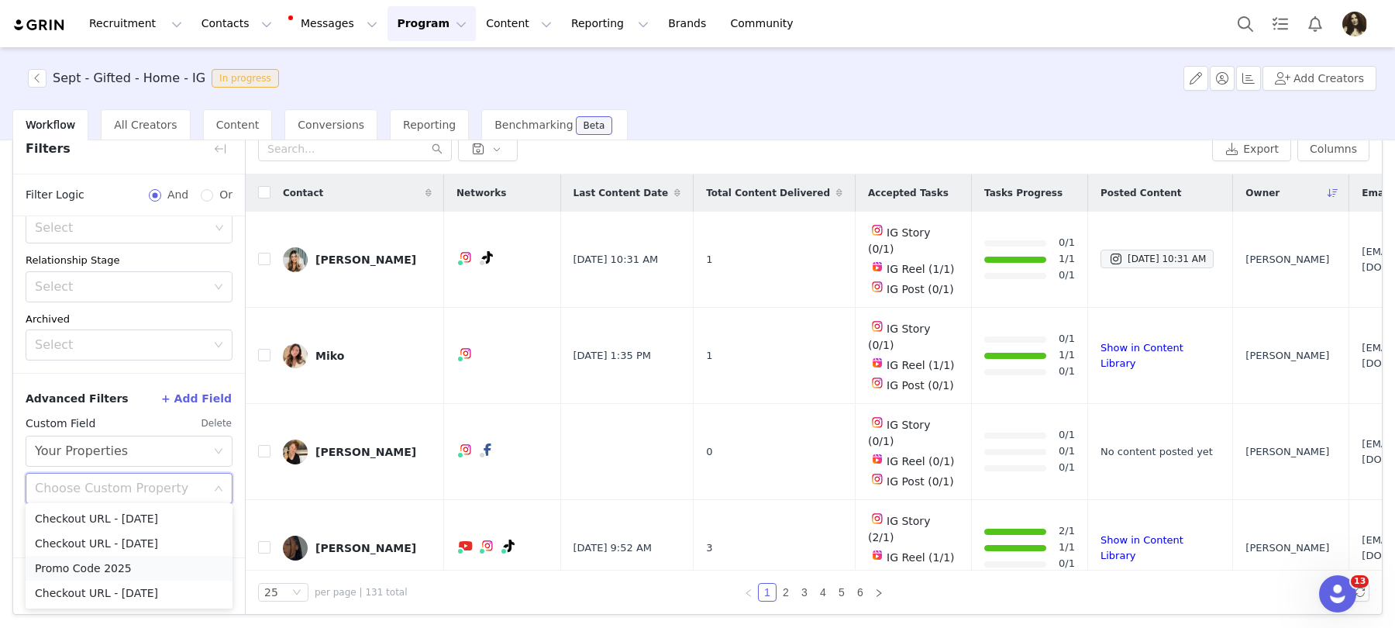
click at [104, 573] on li "Promo Code 2025" at bounding box center [129, 568] width 207 height 25
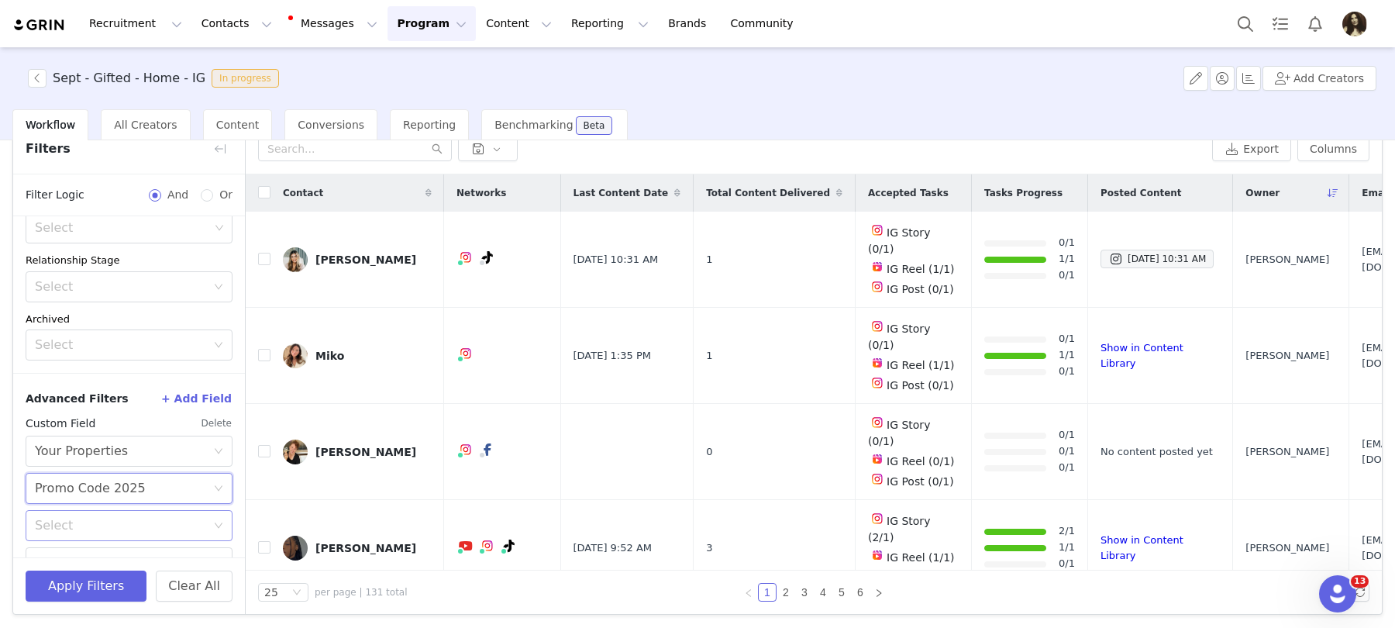
click at [98, 536] on div "Select" at bounding box center [129, 525] width 207 height 31
click at [101, 478] on li "Does not exist" at bounding box center [129, 487] width 207 height 25
click at [102, 594] on button "Apply Filters" at bounding box center [86, 586] width 121 height 31
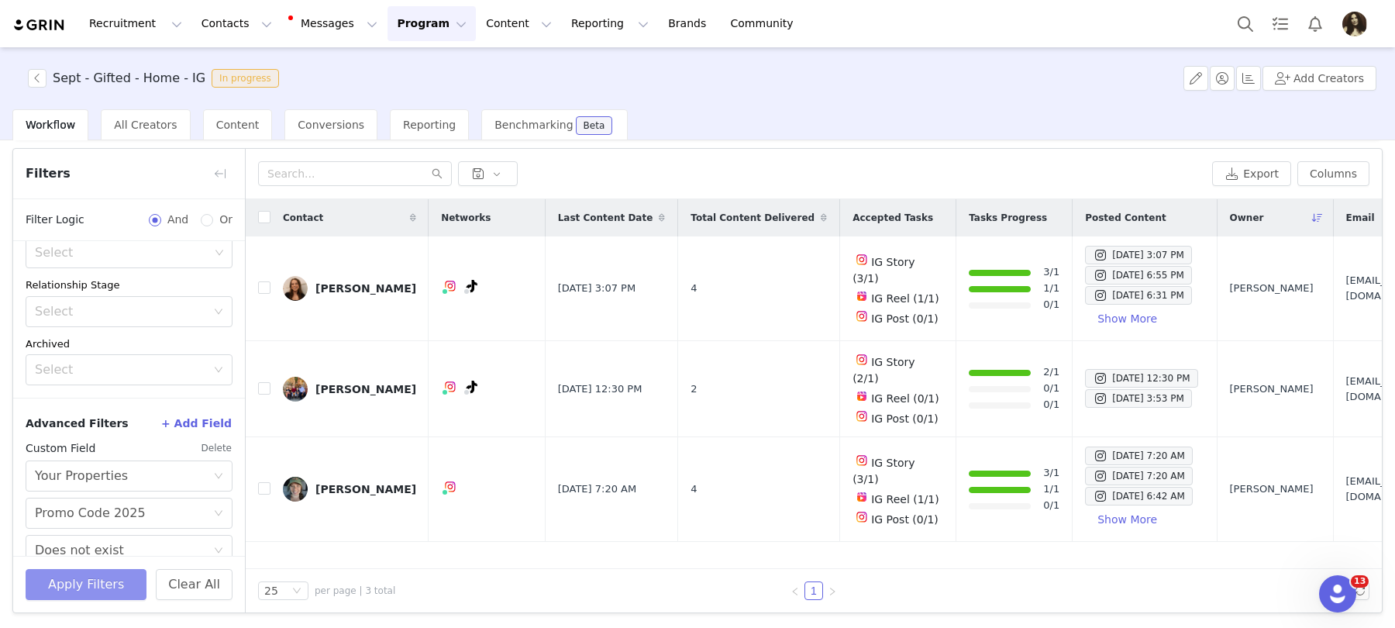
scroll to position [47, 0]
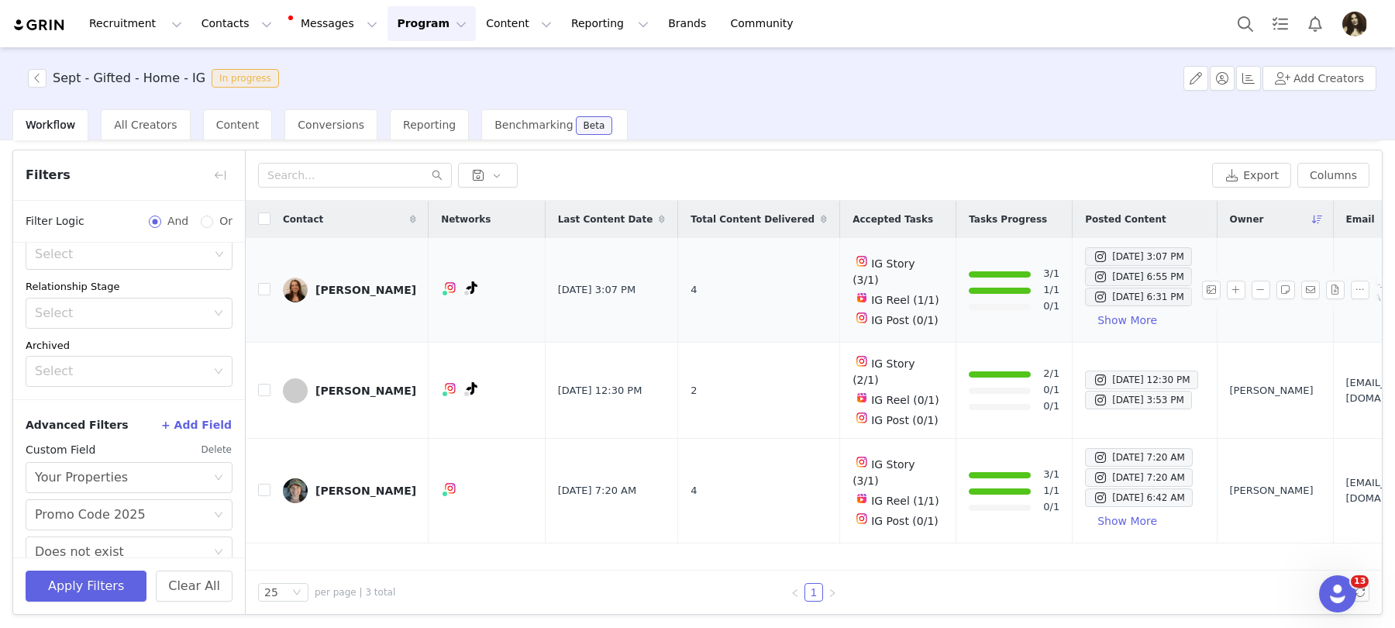
click at [329, 289] on div "Sam" at bounding box center [366, 290] width 101 height 12
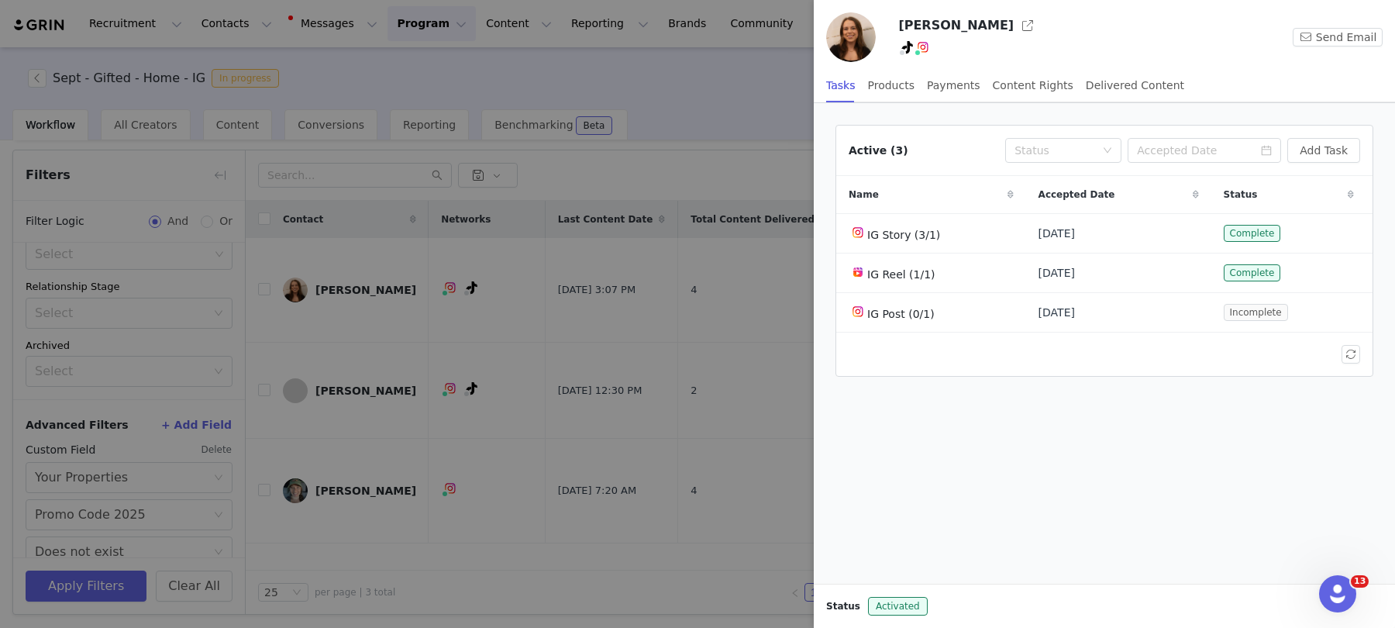
click at [371, 375] on div at bounding box center [697, 314] width 1395 height 628
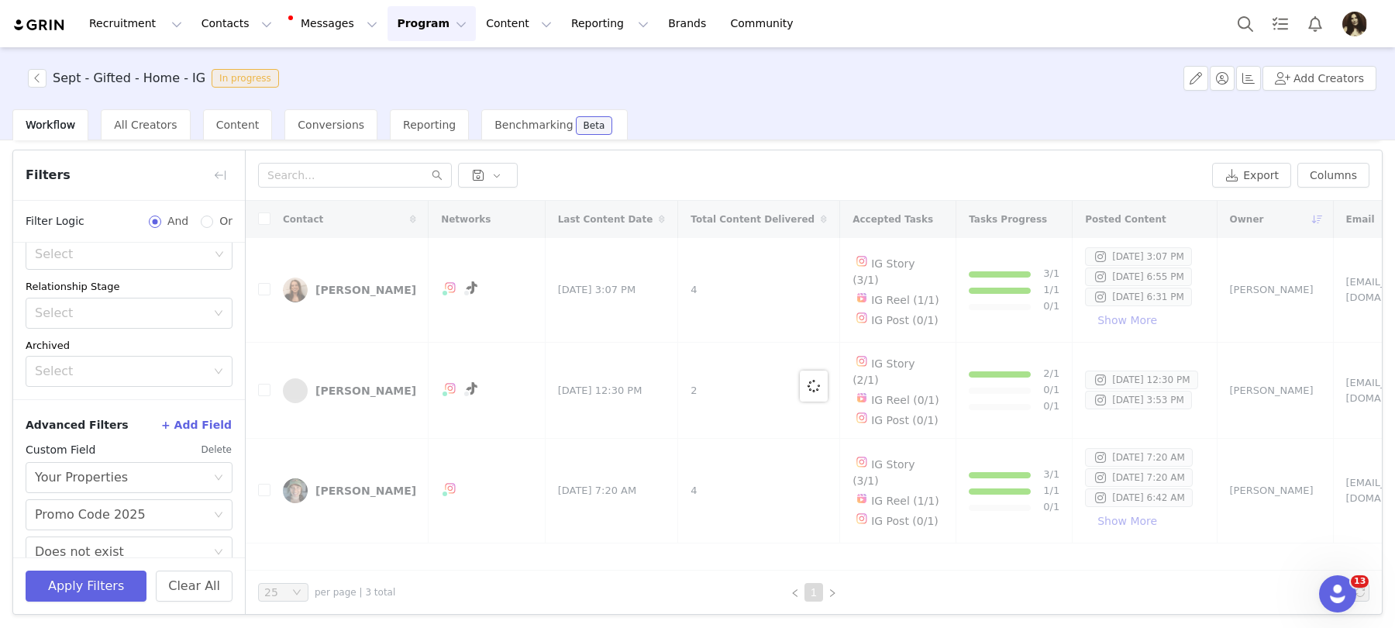
click at [1395, 378] on div at bounding box center [1395, 314] width 0 height 628
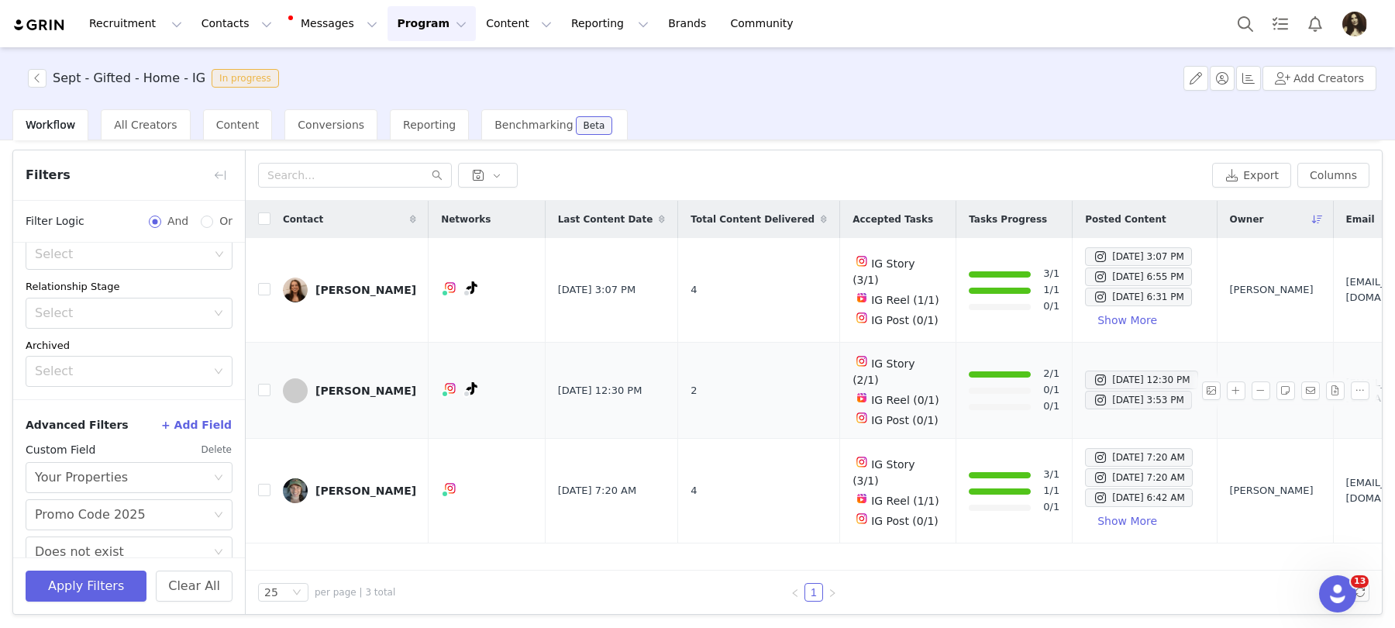
click at [343, 385] on div "Ashley Riporti" at bounding box center [366, 391] width 101 height 12
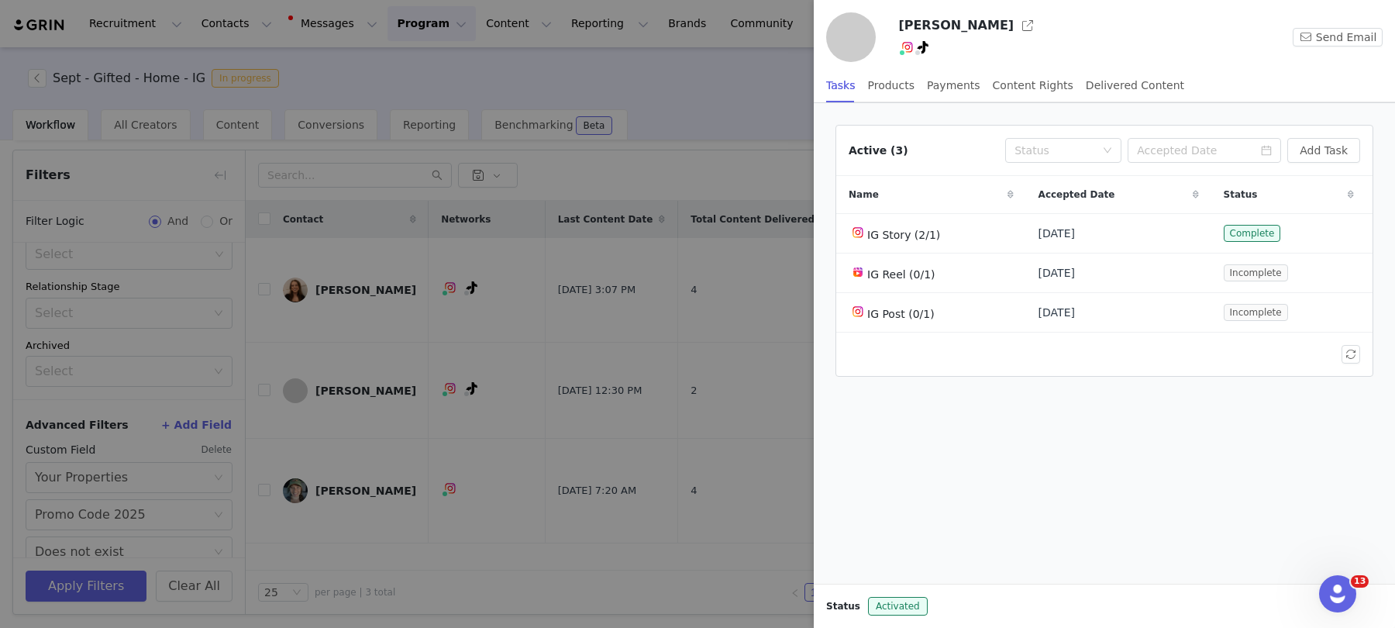
click at [441, 446] on div at bounding box center [697, 314] width 1395 height 628
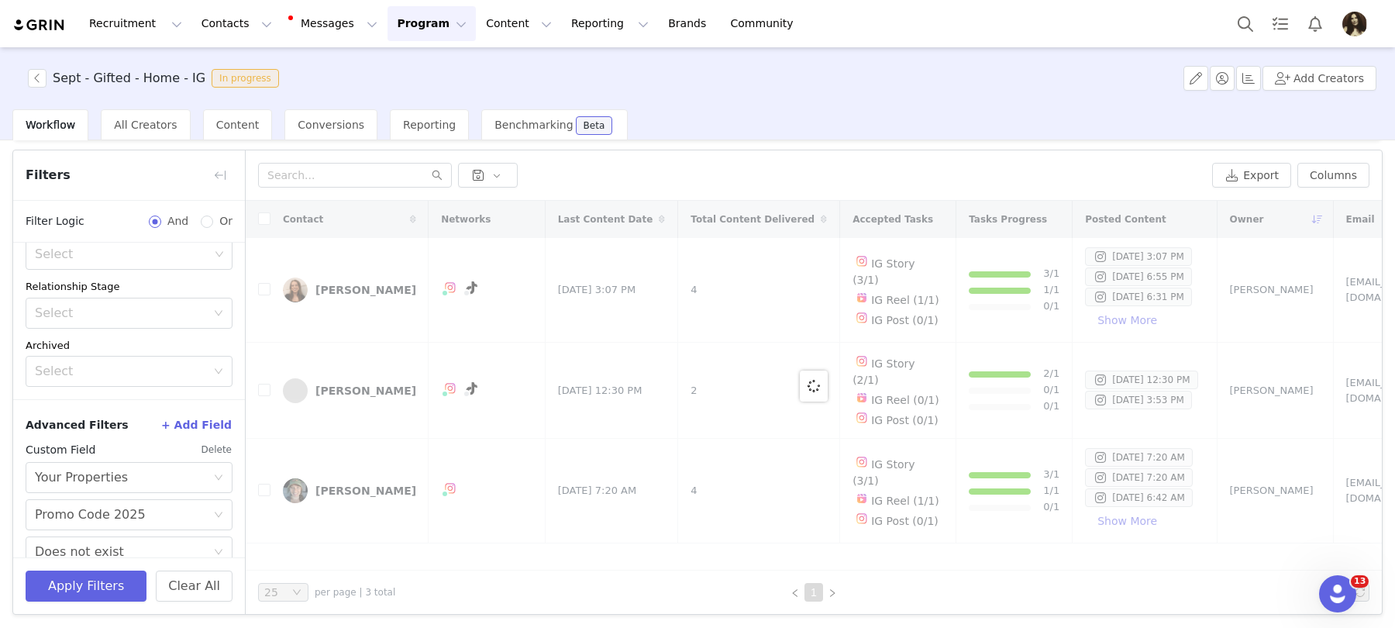
click at [356, 461] on div at bounding box center [814, 386] width 1136 height 370
click at [359, 485] on div "Stephanie" at bounding box center [366, 491] width 101 height 12
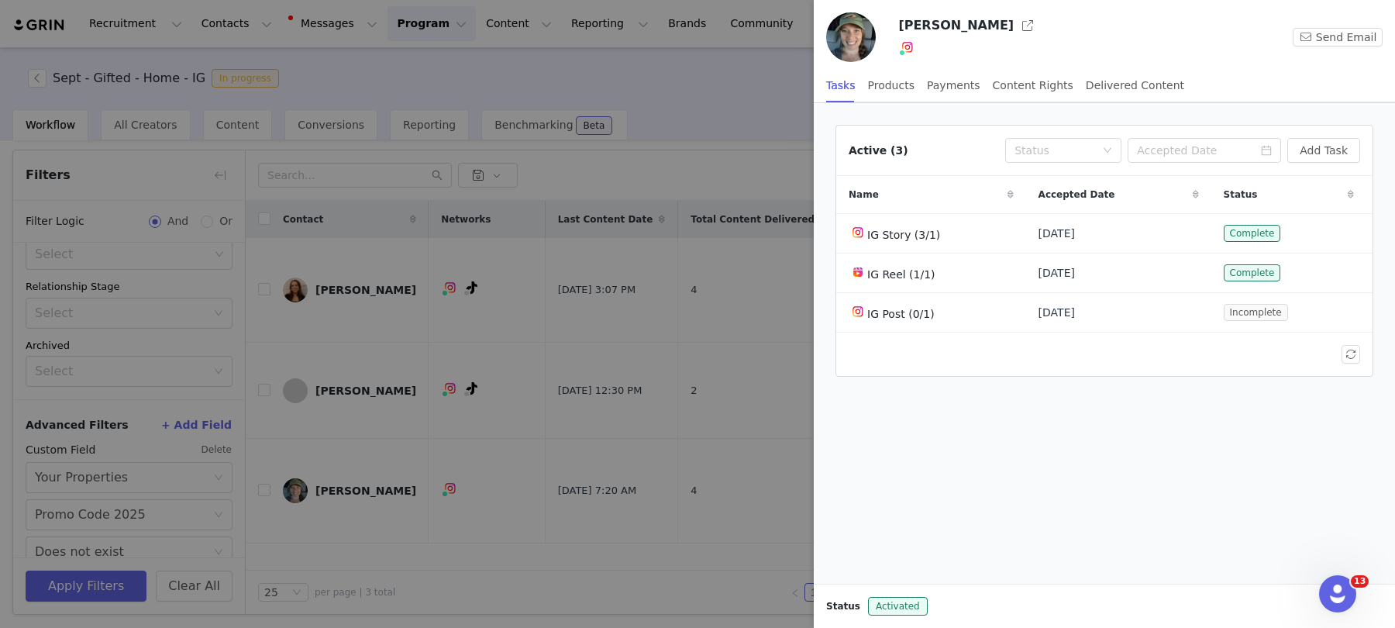
drag, startPoint x: 974, startPoint y: 25, endPoint x: 242, endPoint y: 2, distance: 732.2
click at [0, 0] on div "Stephanie Send Email Tasks Products Payments Content Rights Delivered Content A…" at bounding box center [697, 314] width 1395 height 628
click at [310, 431] on div at bounding box center [697, 314] width 1395 height 628
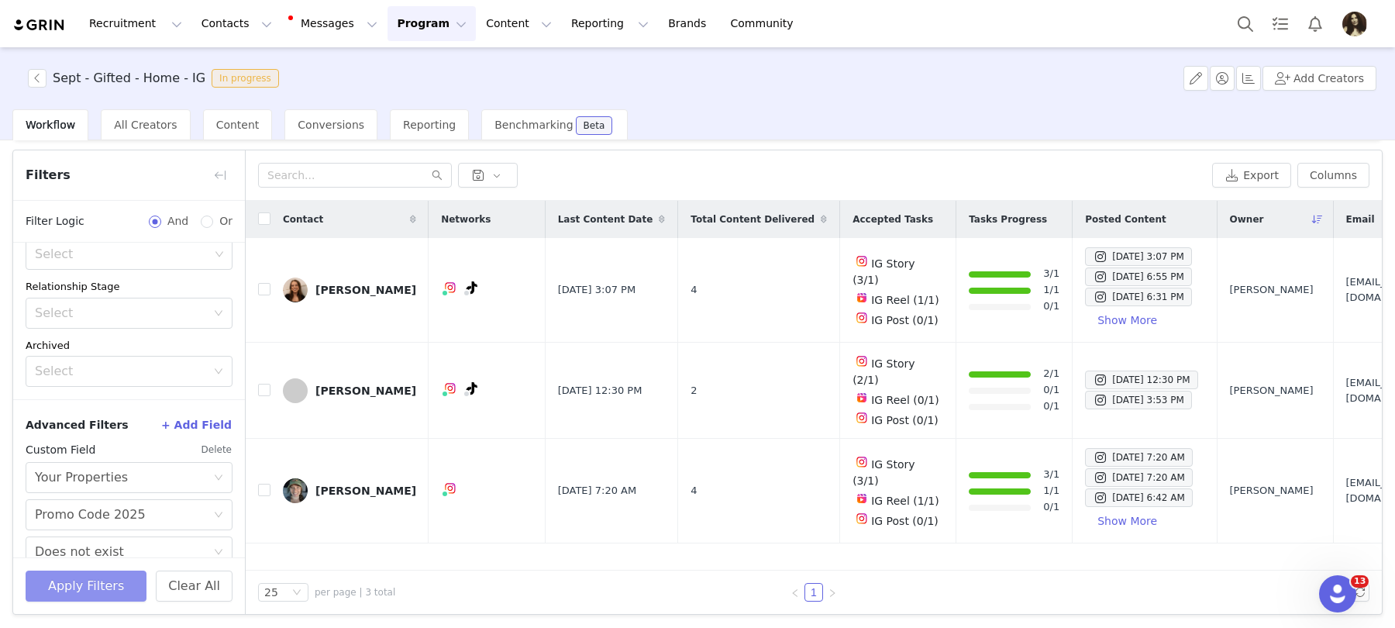
click at [99, 571] on button "Apply Filters" at bounding box center [86, 586] width 121 height 31
click at [99, 580] on button "Apply Filters" at bounding box center [86, 586] width 121 height 31
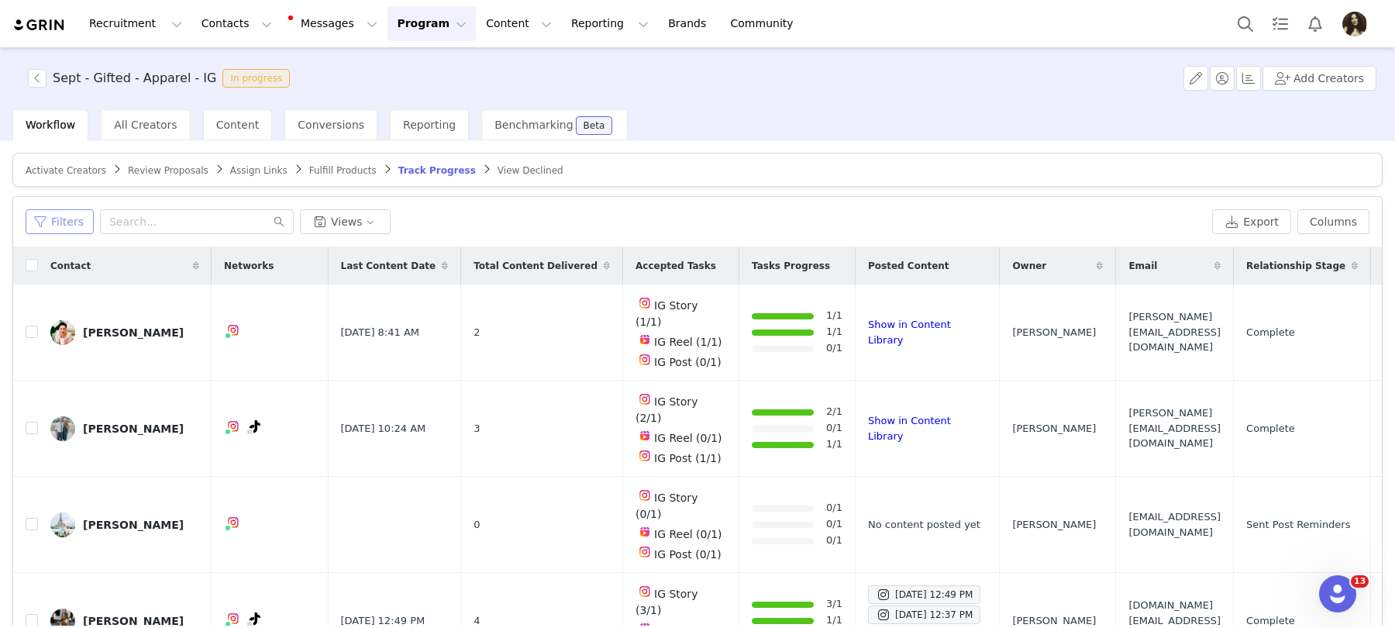
click at [82, 229] on button "Filters" at bounding box center [60, 221] width 68 height 25
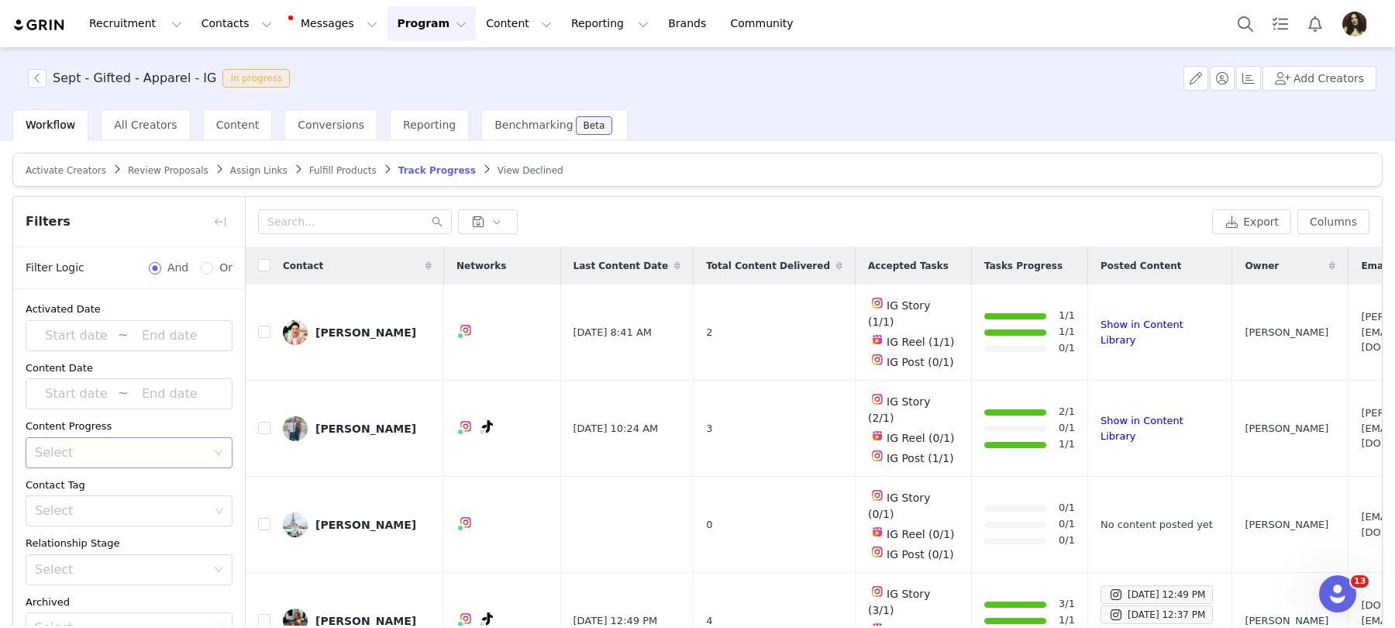
scroll to position [74, 0]
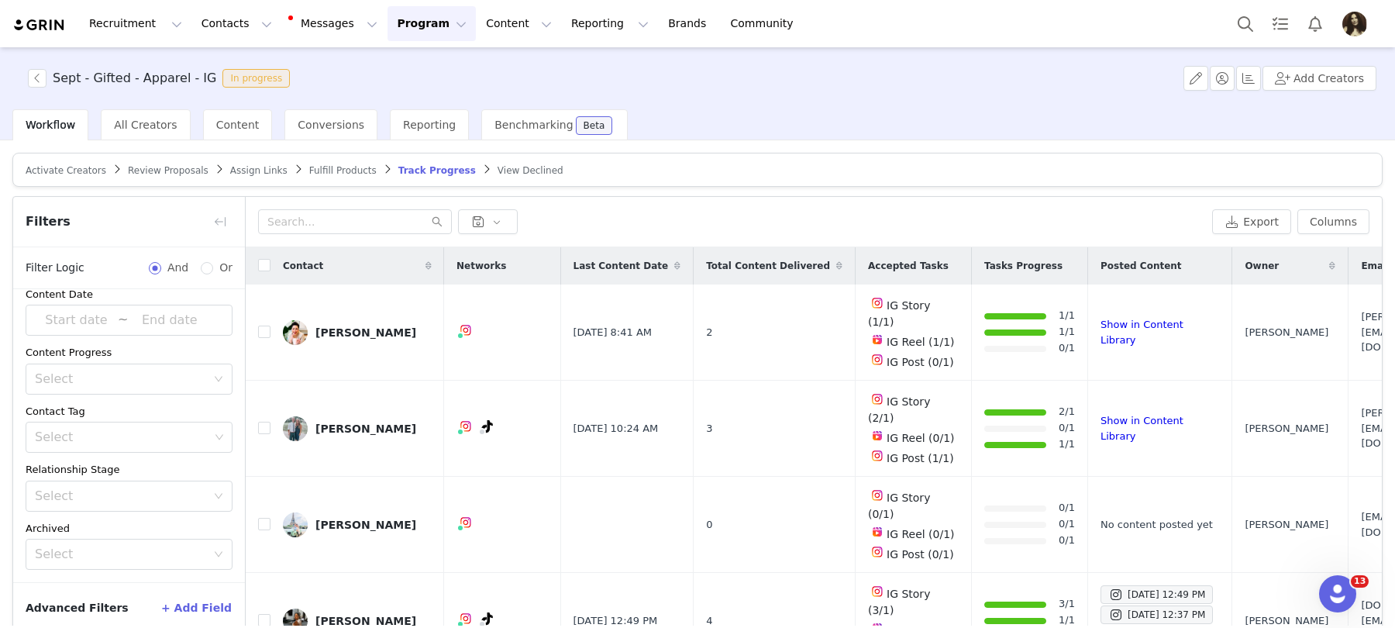
click at [186, 602] on button "+ Add Field" at bounding box center [196, 607] width 72 height 25
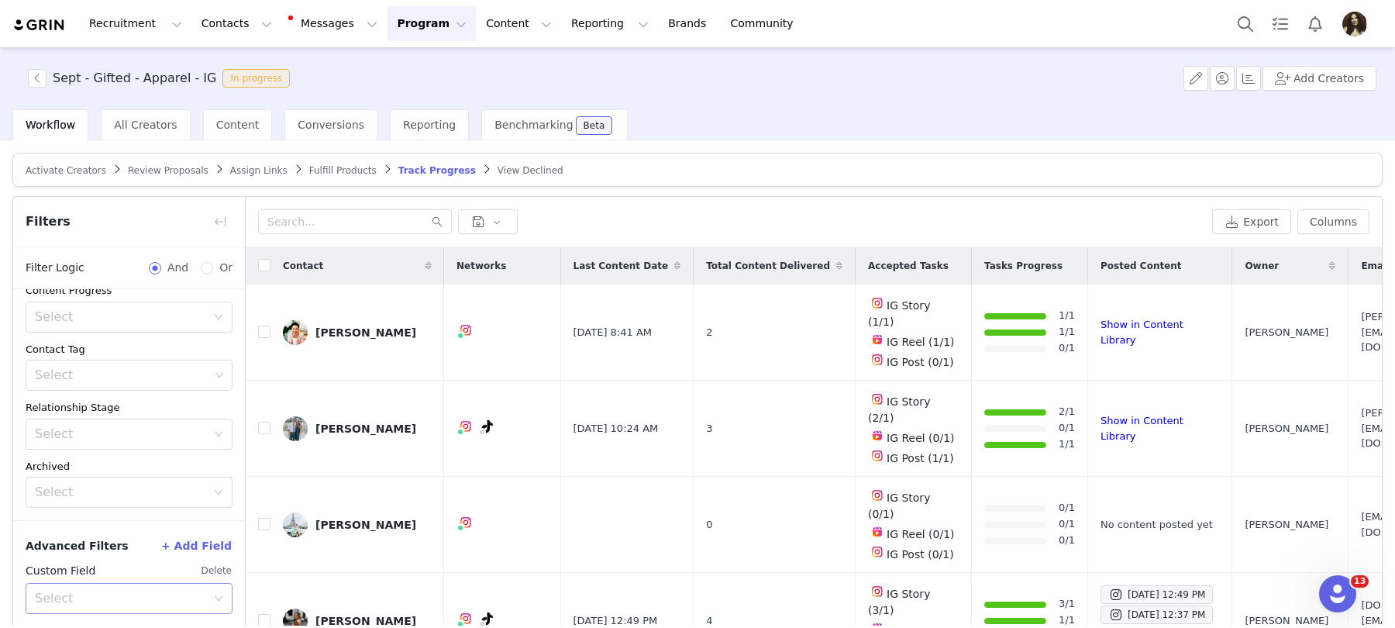
click at [131, 592] on div "Select" at bounding box center [120, 599] width 171 height 16
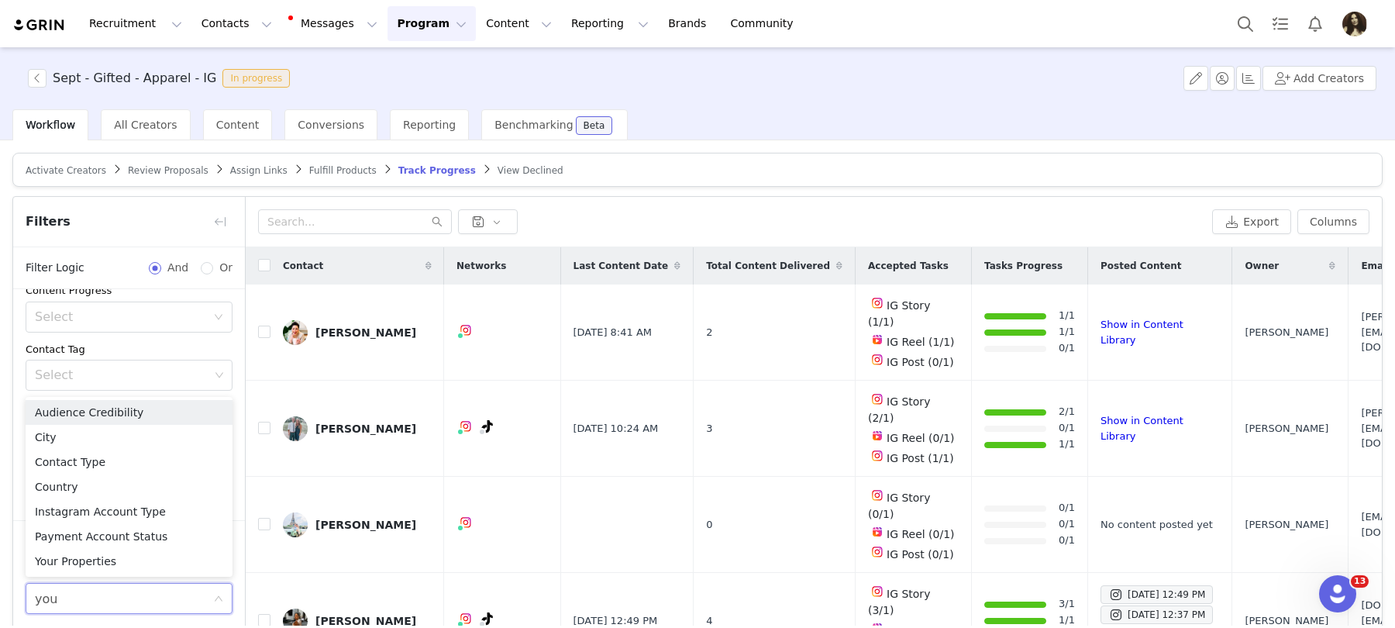
type input "your"
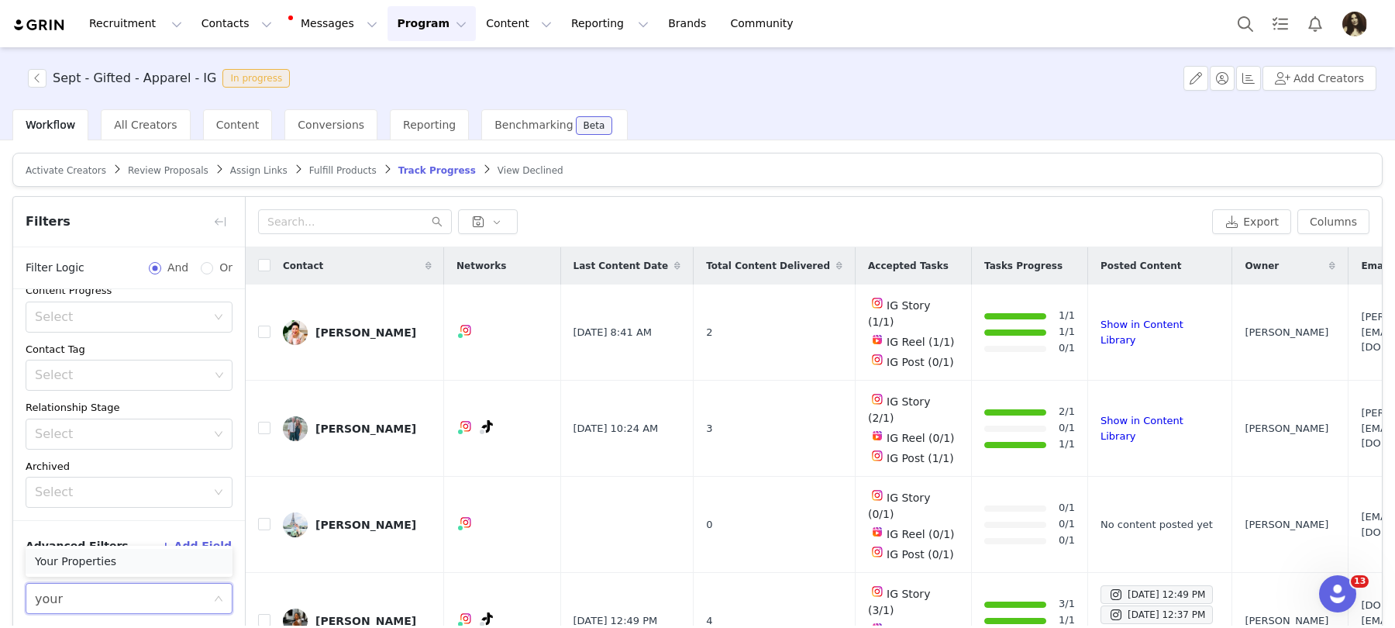
click at [116, 562] on li "Your Properties" at bounding box center [129, 561] width 207 height 25
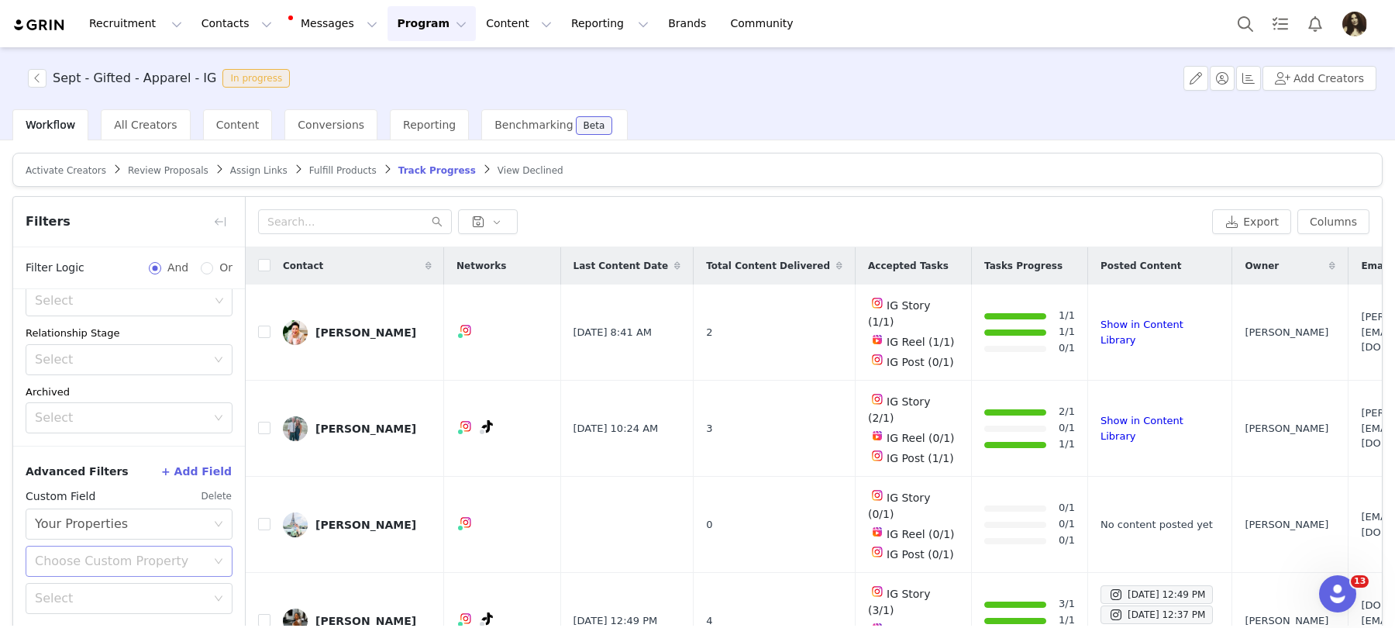
click at [109, 559] on div "Choose Custom Property" at bounding box center [120, 562] width 171 height 16
click at [109, 503] on li "Promo Code 2025" at bounding box center [129, 499] width 207 height 25
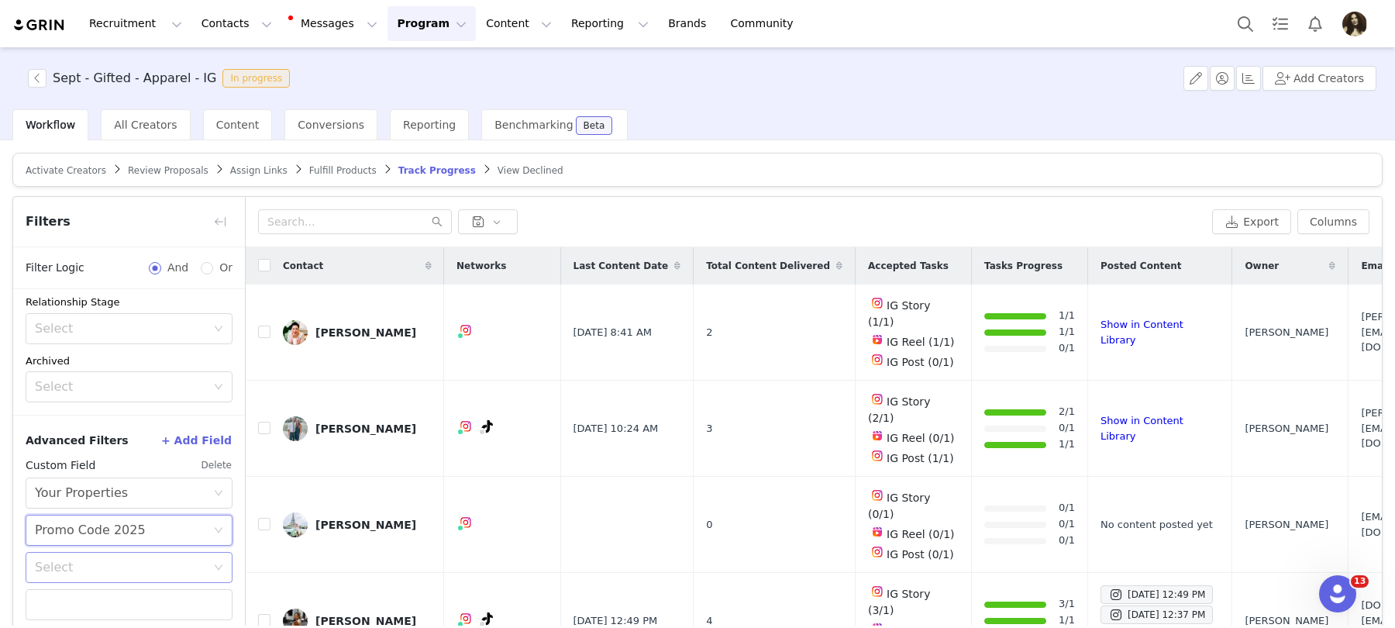
click at [106, 554] on div "Select" at bounding box center [124, 567] width 178 height 29
click at [102, 530] on li "Does not exist" at bounding box center [129, 530] width 207 height 25
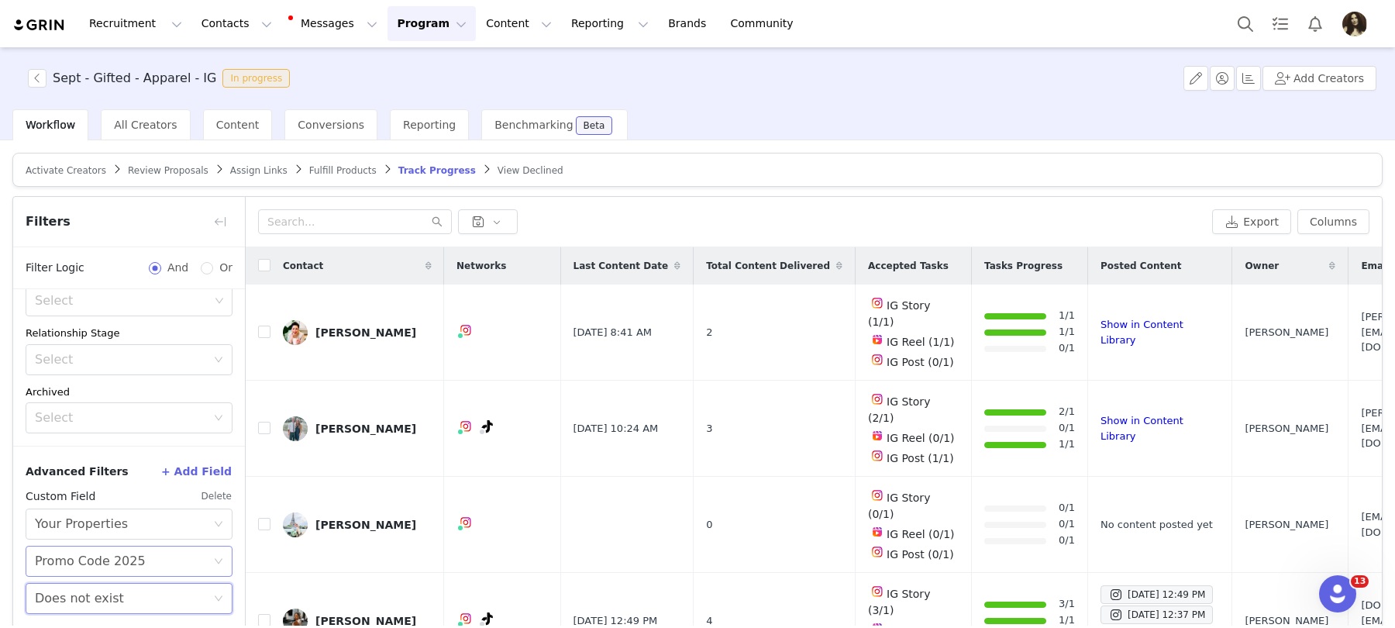
scroll to position [73, 0]
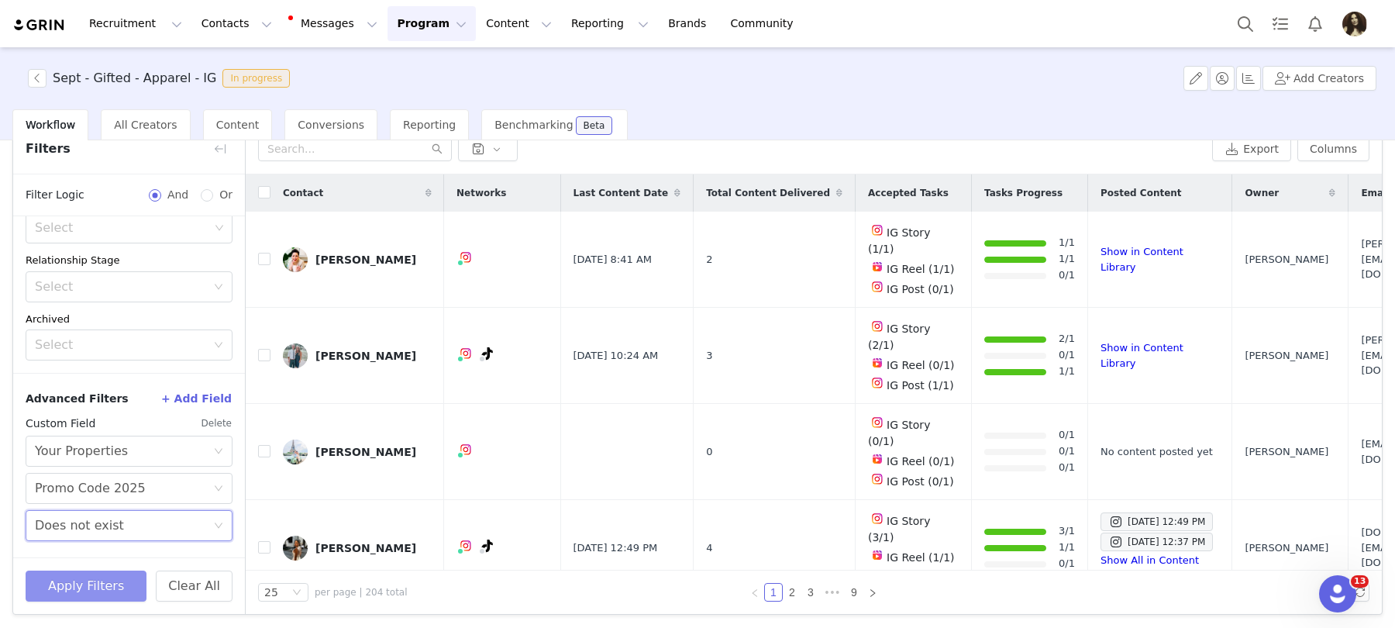
click at [105, 574] on button "Apply Filters" at bounding box center [86, 586] width 121 height 31
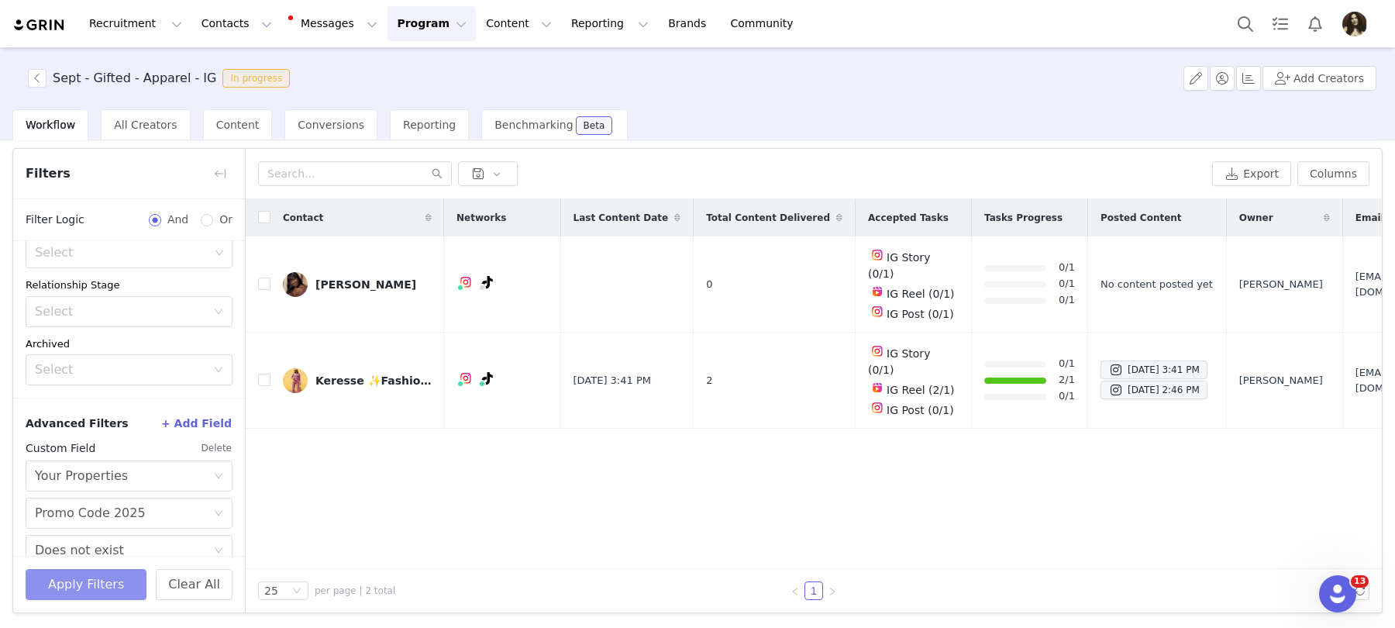
scroll to position [47, 0]
click at [345, 280] on div "Salimata Sanfo" at bounding box center [366, 286] width 101 height 12
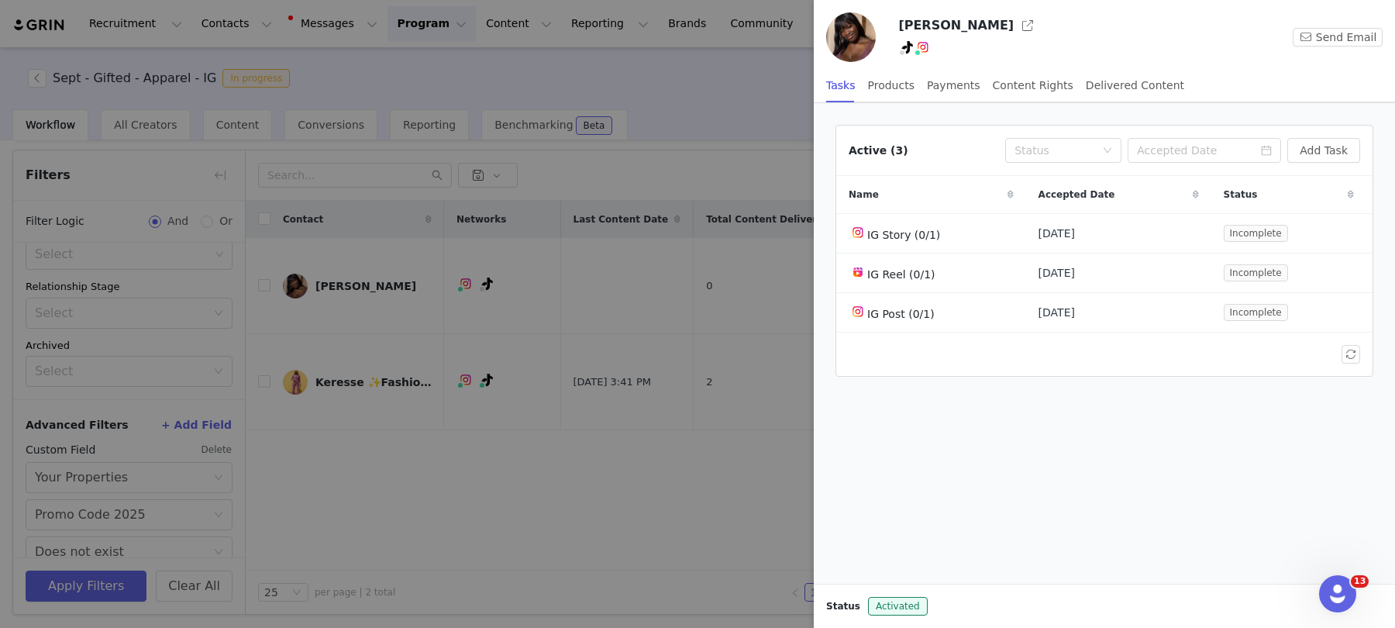
click at [357, 367] on div at bounding box center [697, 314] width 1395 height 628
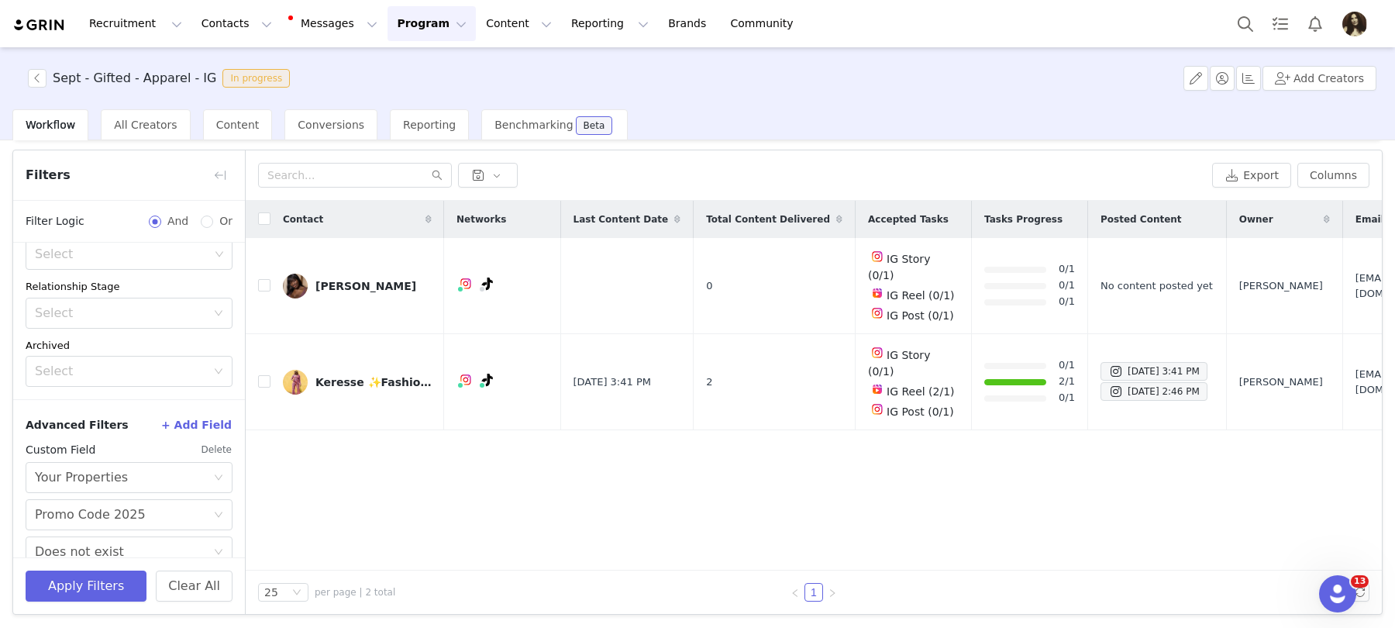
click at [1395, 354] on div at bounding box center [1395, 314] width 0 height 628
click at [350, 376] on div "Keresse ✨Fashion Creator" at bounding box center [374, 382] width 116 height 12
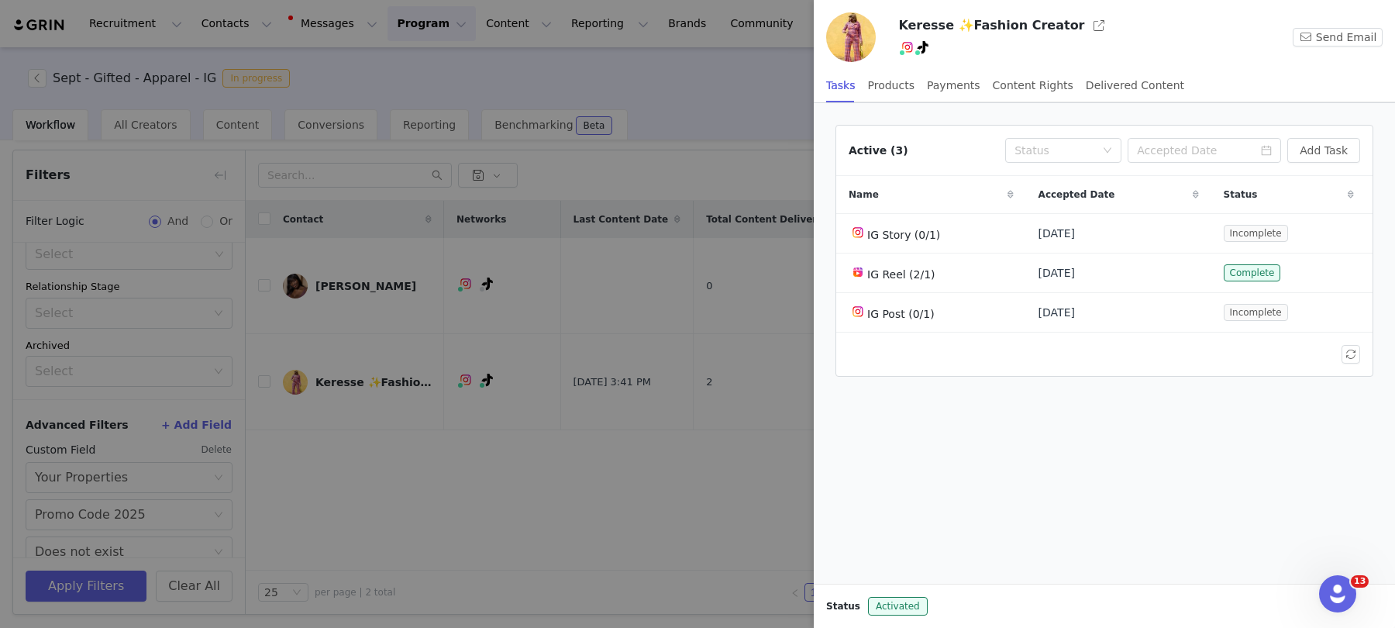
drag, startPoint x: 1061, startPoint y: 23, endPoint x: 1032, endPoint y: 4, distance: 34.6
click at [0, 0] on div "Keresse ✨Fashion Creator Instagram ( @perfeklymperfek ) — Standard Connected — …" at bounding box center [697, 314] width 1395 height 628
click at [187, 440] on div at bounding box center [697, 314] width 1395 height 628
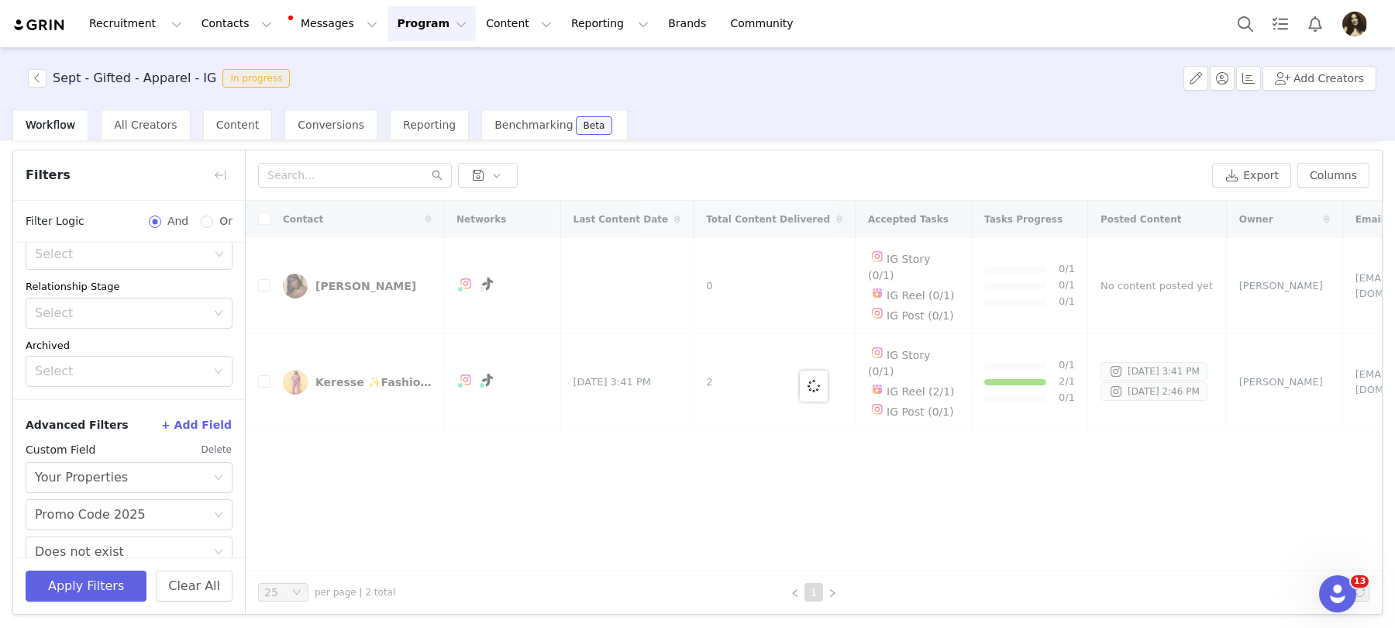
click at [136, 560] on div "Apply Filters Clear All" at bounding box center [129, 585] width 232 height 57
click at [132, 587] on button "Apply Filters" at bounding box center [86, 586] width 121 height 31
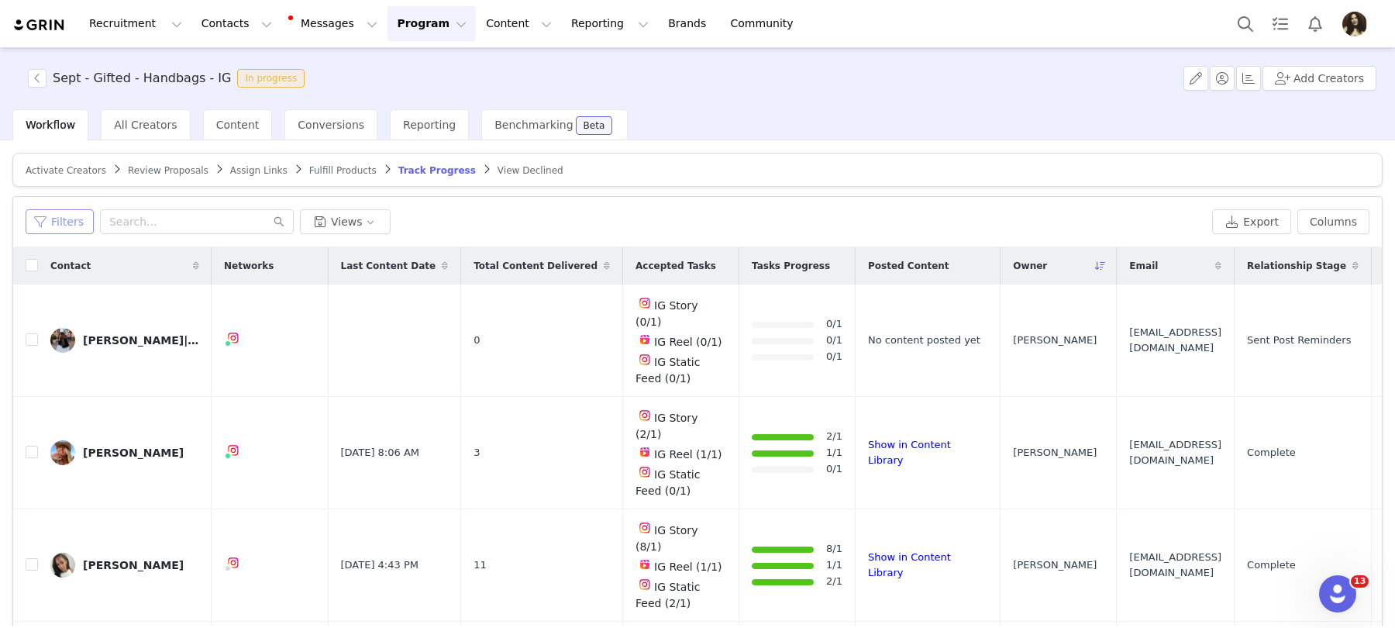
click at [82, 224] on button "Filters" at bounding box center [60, 221] width 68 height 25
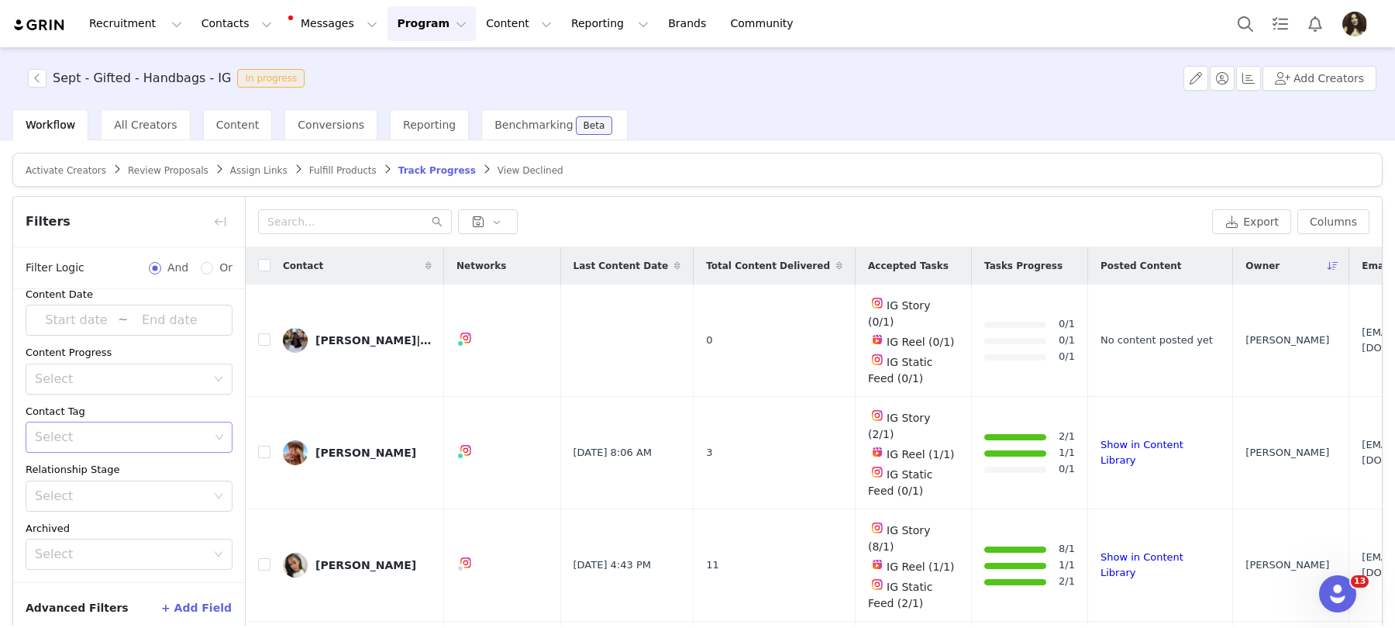
scroll to position [73, 0]
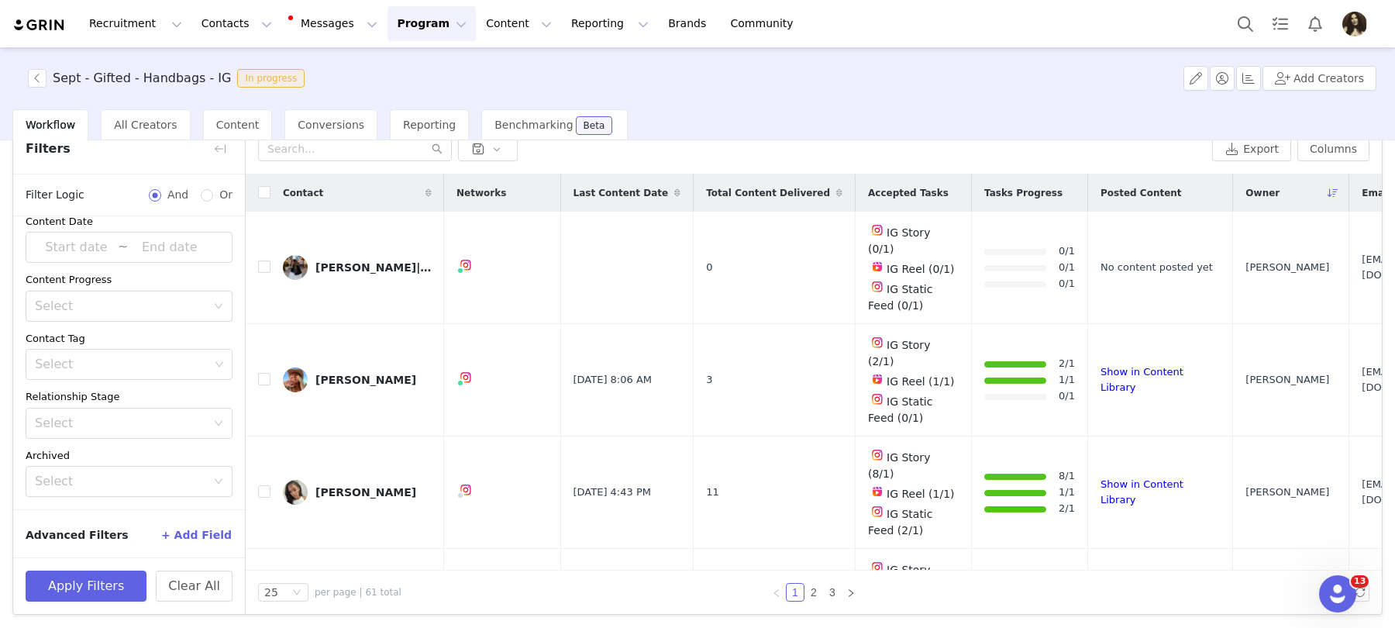
click at [179, 536] on button "+ Add Field" at bounding box center [196, 535] width 72 height 25
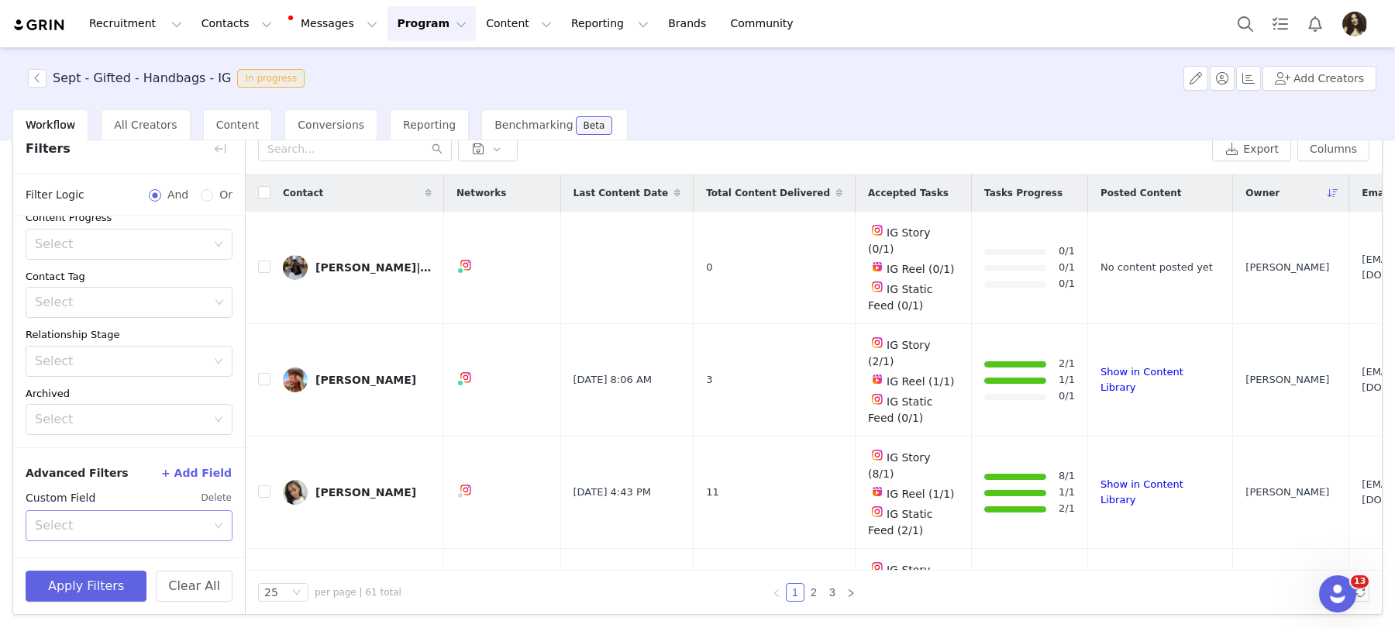
click at [135, 533] on div "Select" at bounding box center [124, 525] width 178 height 29
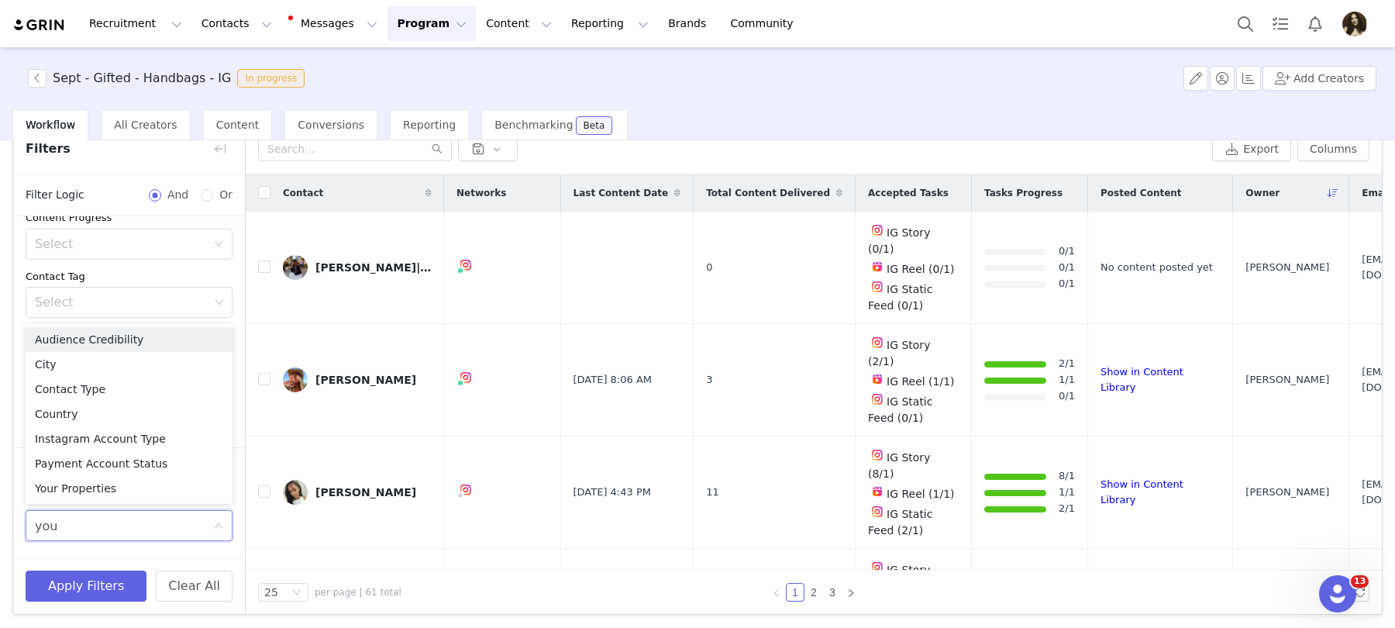
type input "your"
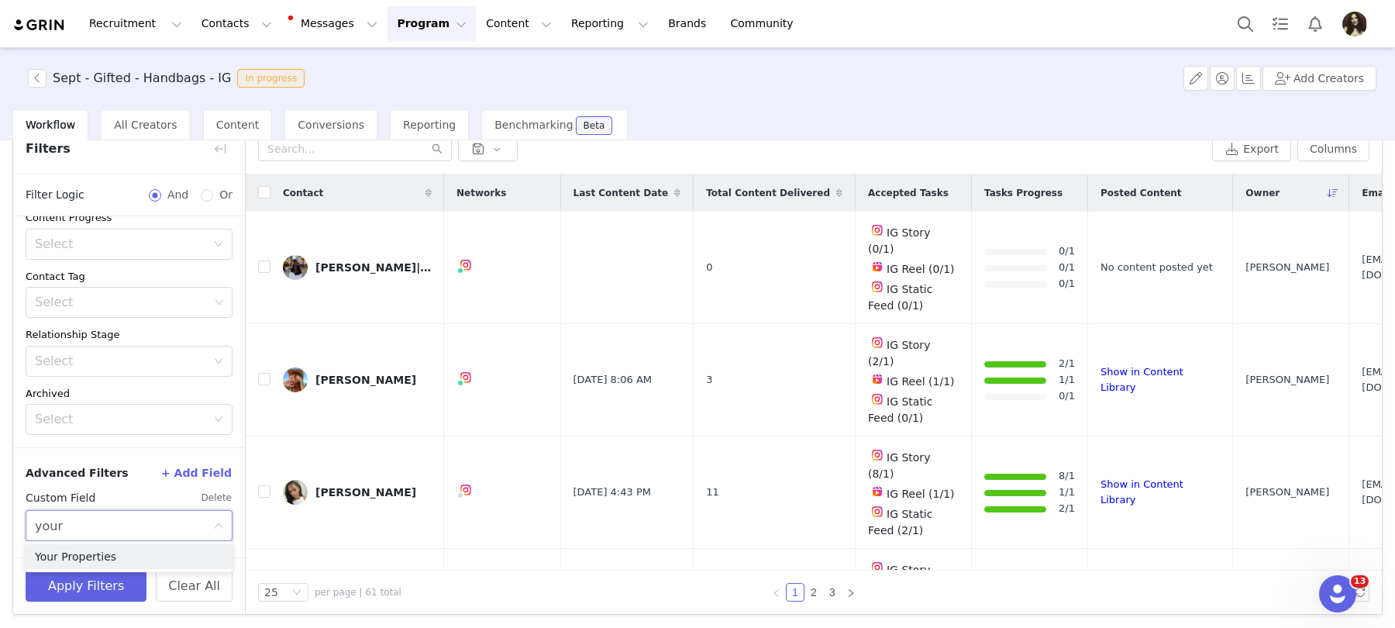
drag, startPoint x: 145, startPoint y: 550, endPoint x: 145, endPoint y: 450, distance: 99.2
click at [145, 550] on li "Your Properties" at bounding box center [129, 556] width 207 height 25
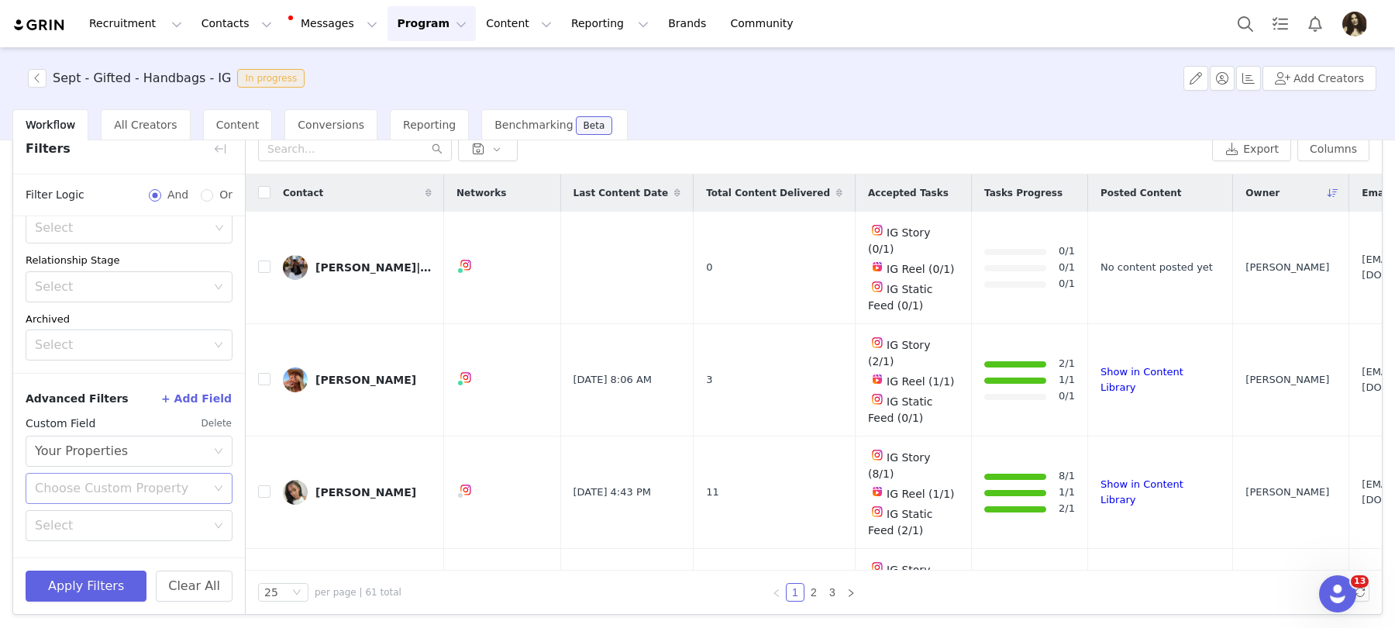
click at [129, 491] on div "Choose Custom Property" at bounding box center [120, 489] width 171 height 16
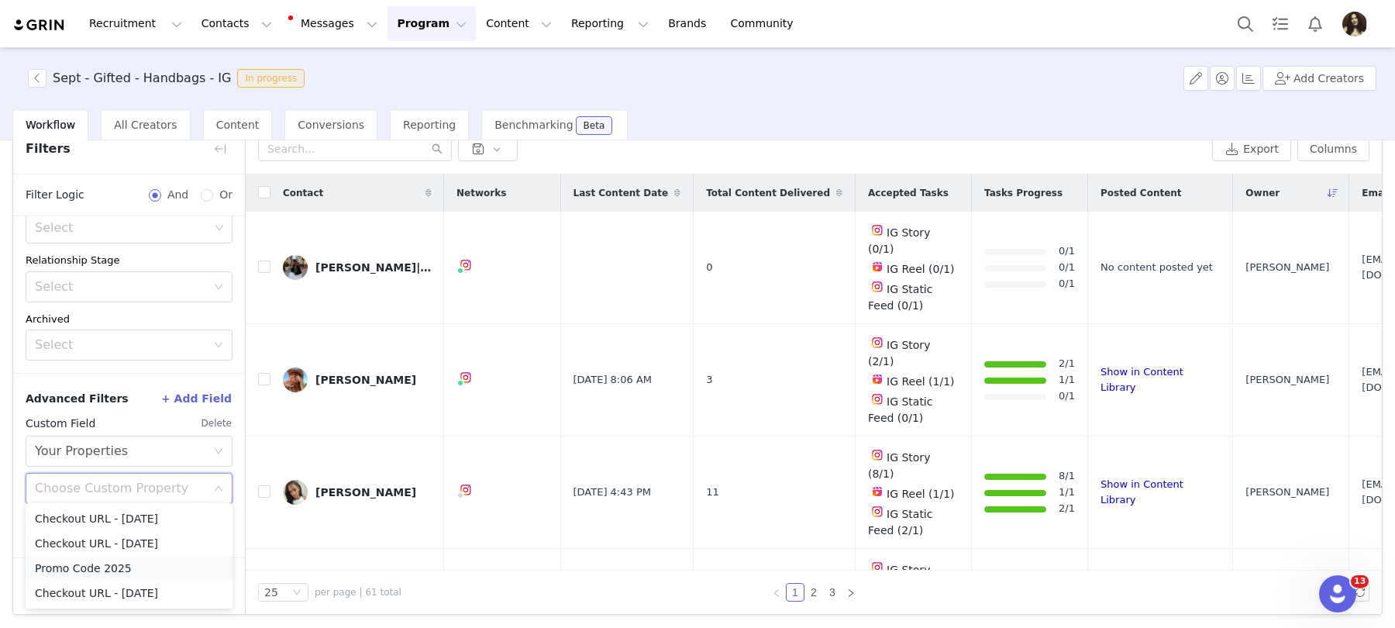
click at [104, 573] on li "Promo Code 2025" at bounding box center [129, 568] width 207 height 25
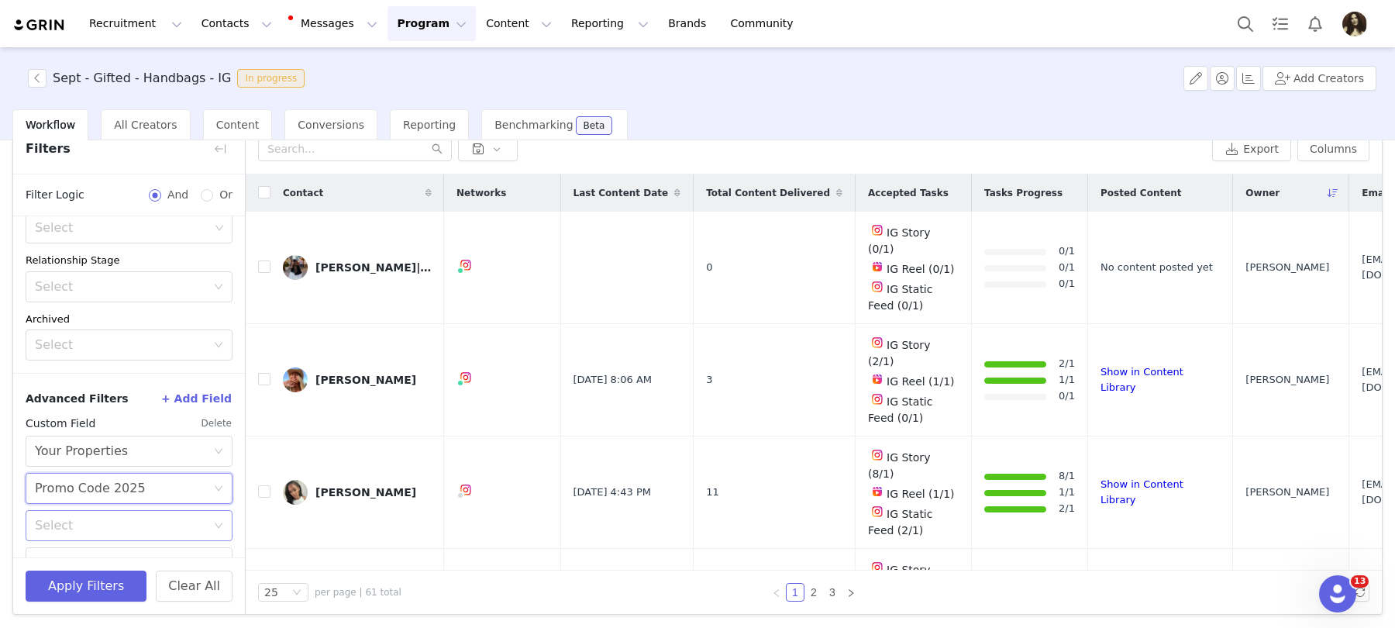
click at [100, 527] on div "Select" at bounding box center [120, 526] width 171 height 16
click at [100, 485] on li "Does not exist" at bounding box center [129, 487] width 207 height 25
click at [100, 599] on button "Apply Filters" at bounding box center [86, 586] width 121 height 31
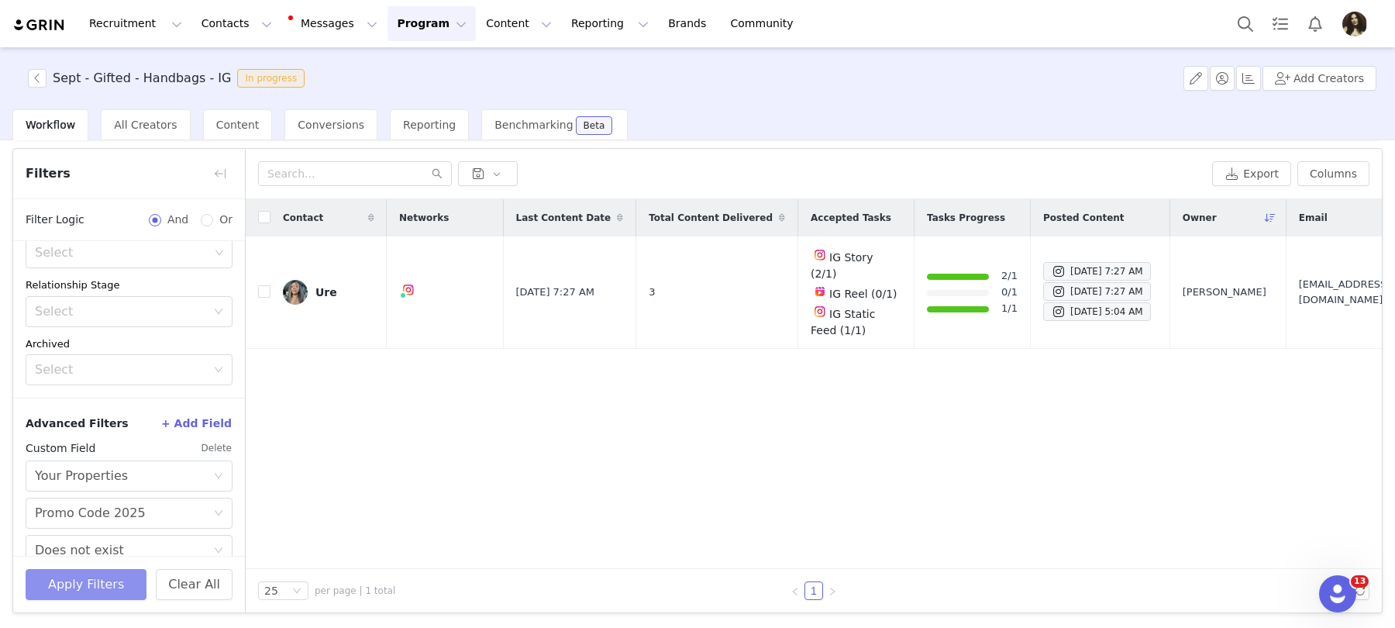
scroll to position [47, 0]
click at [328, 288] on div "Ure" at bounding box center [327, 294] width 22 height 12
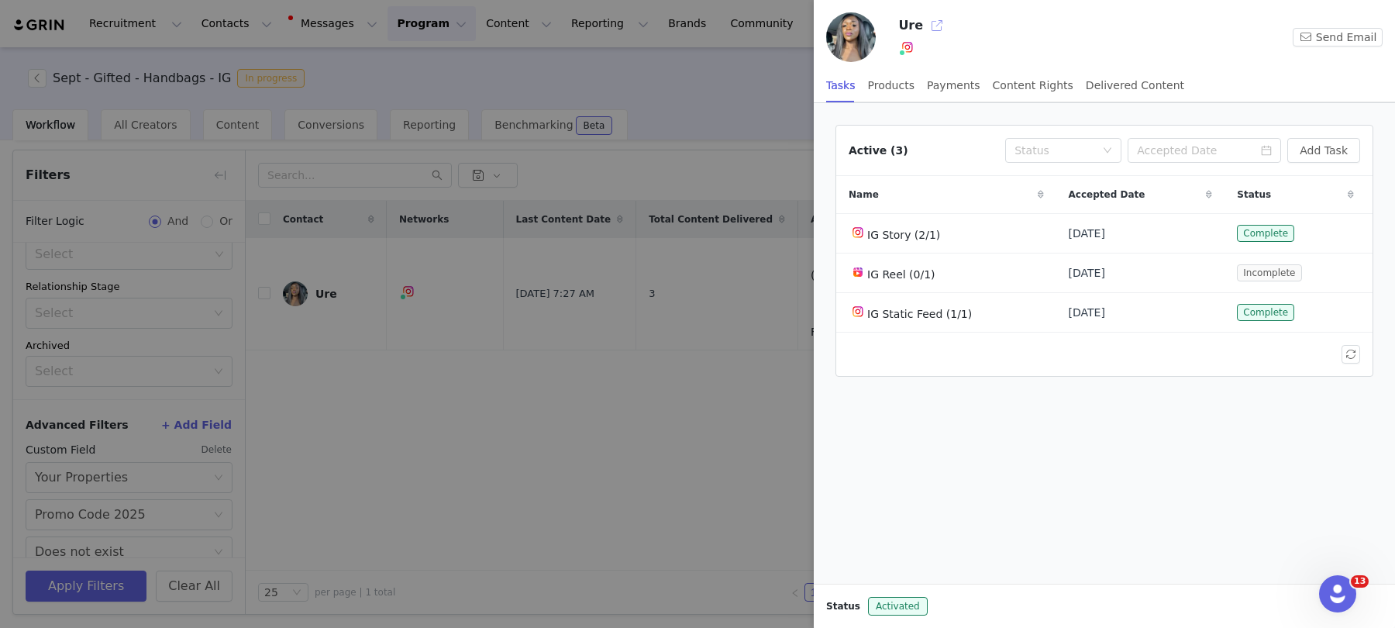
click at [935, 20] on button "button" at bounding box center [937, 25] width 25 height 25
click at [98, 584] on div at bounding box center [697, 314] width 1395 height 628
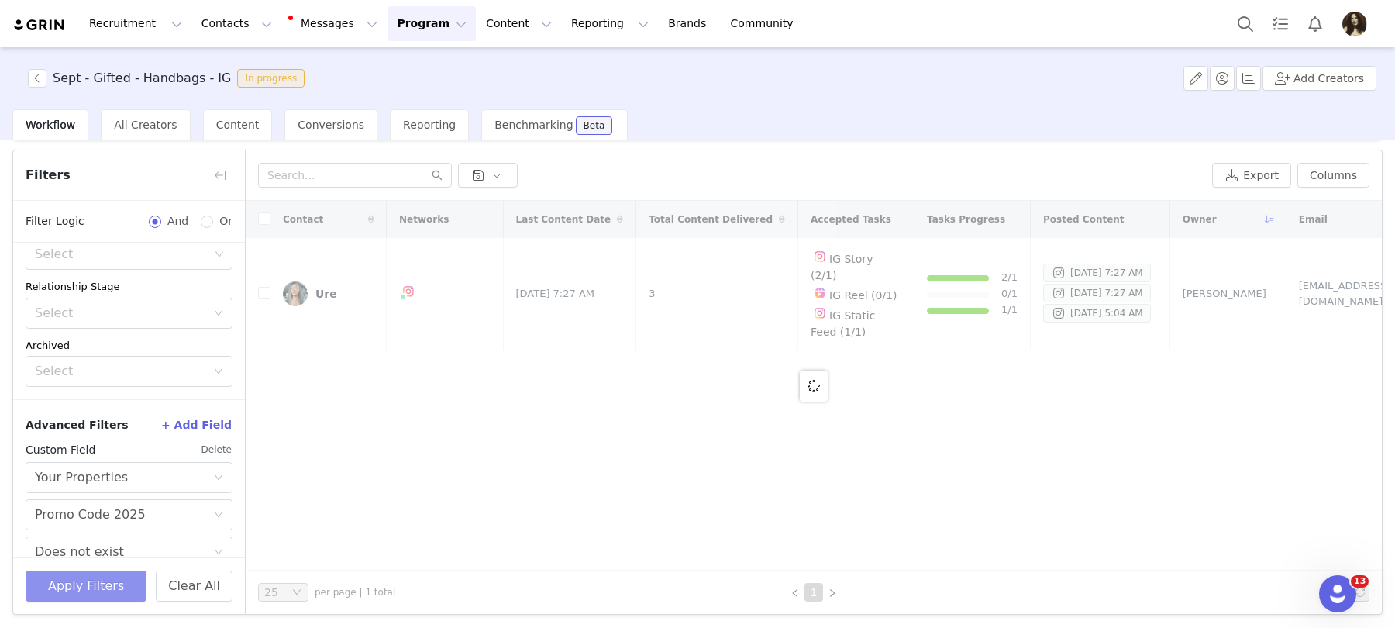
click at [109, 586] on button "Apply Filters" at bounding box center [86, 586] width 121 height 31
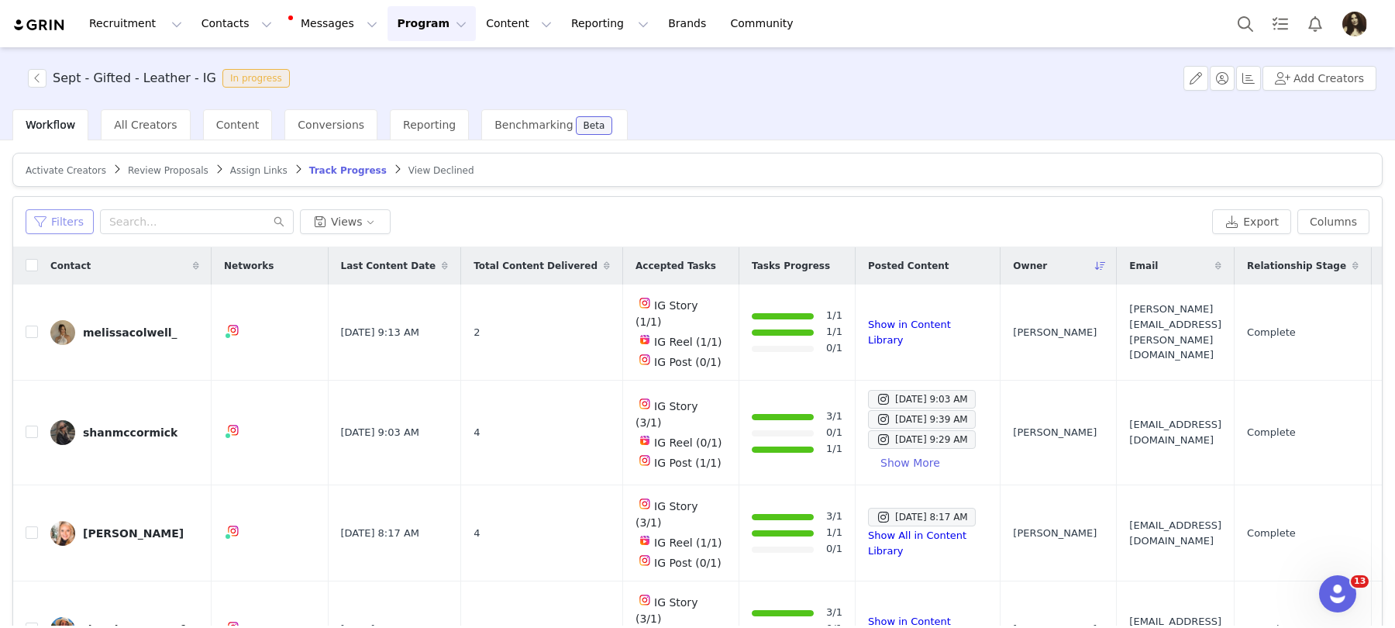
drag, startPoint x: 80, startPoint y: 222, endPoint x: 114, endPoint y: 321, distance: 104.2
click at [80, 222] on button "Filters" at bounding box center [60, 221] width 68 height 25
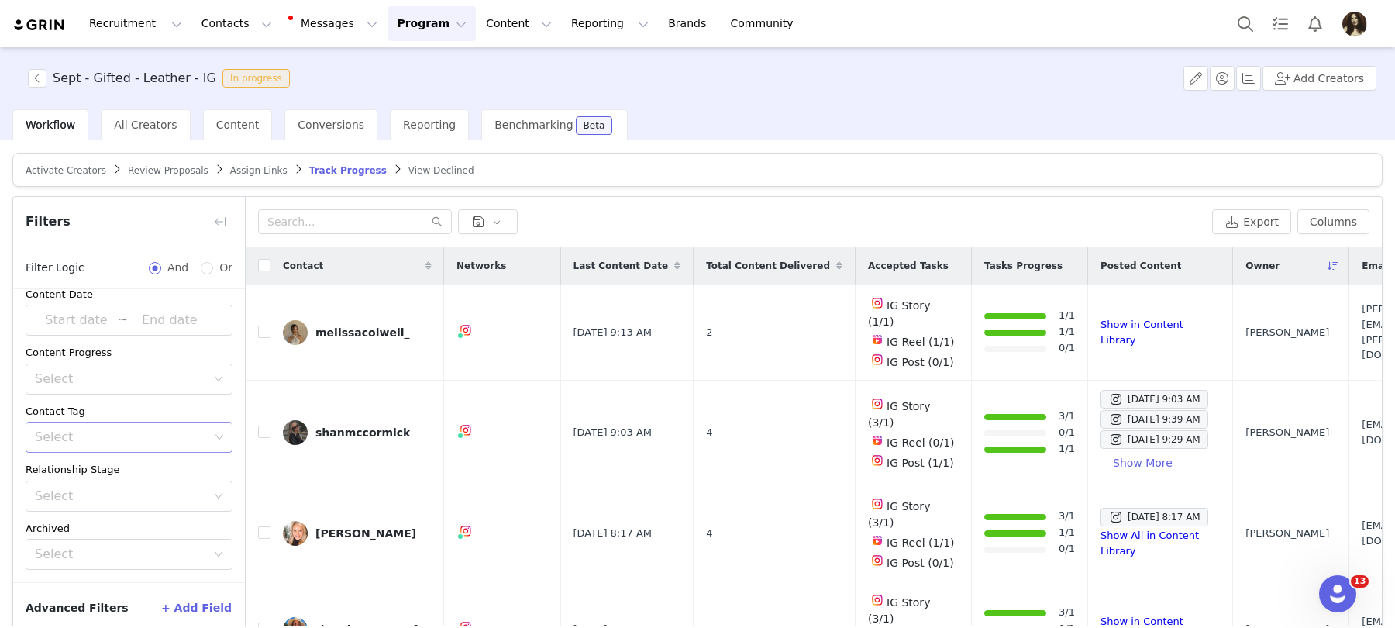
scroll to position [73, 0]
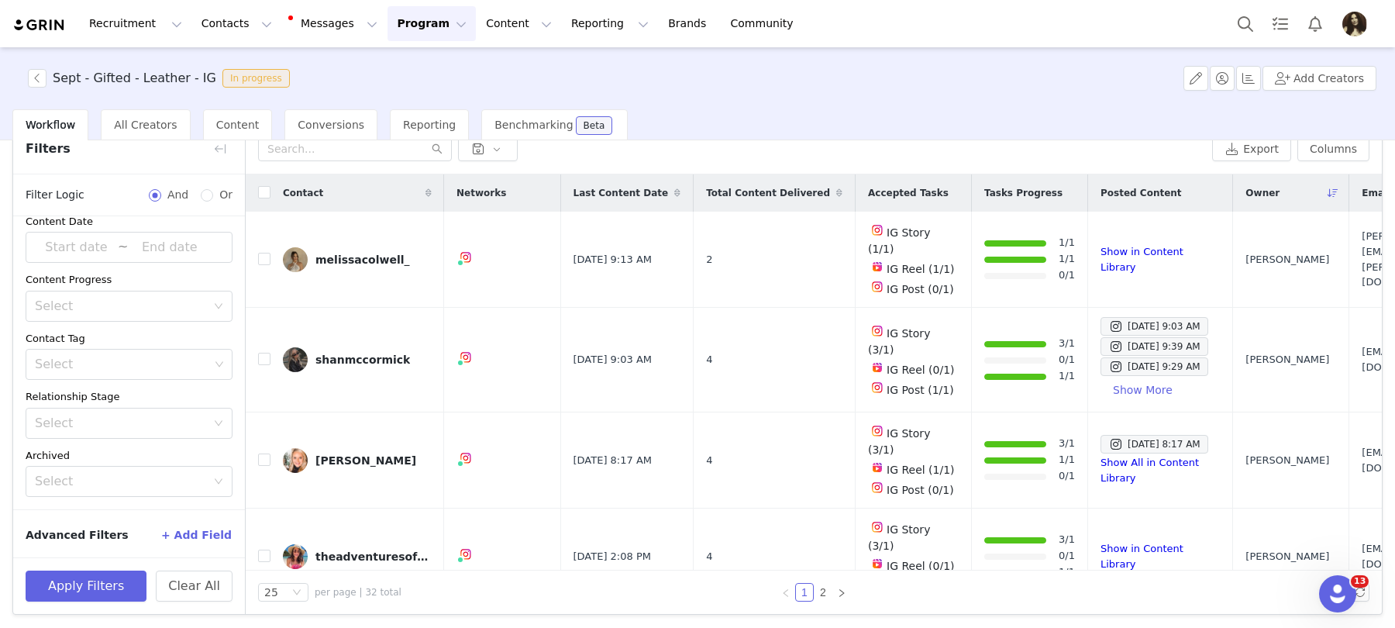
click at [191, 527] on button "+ Add Field" at bounding box center [196, 535] width 72 height 25
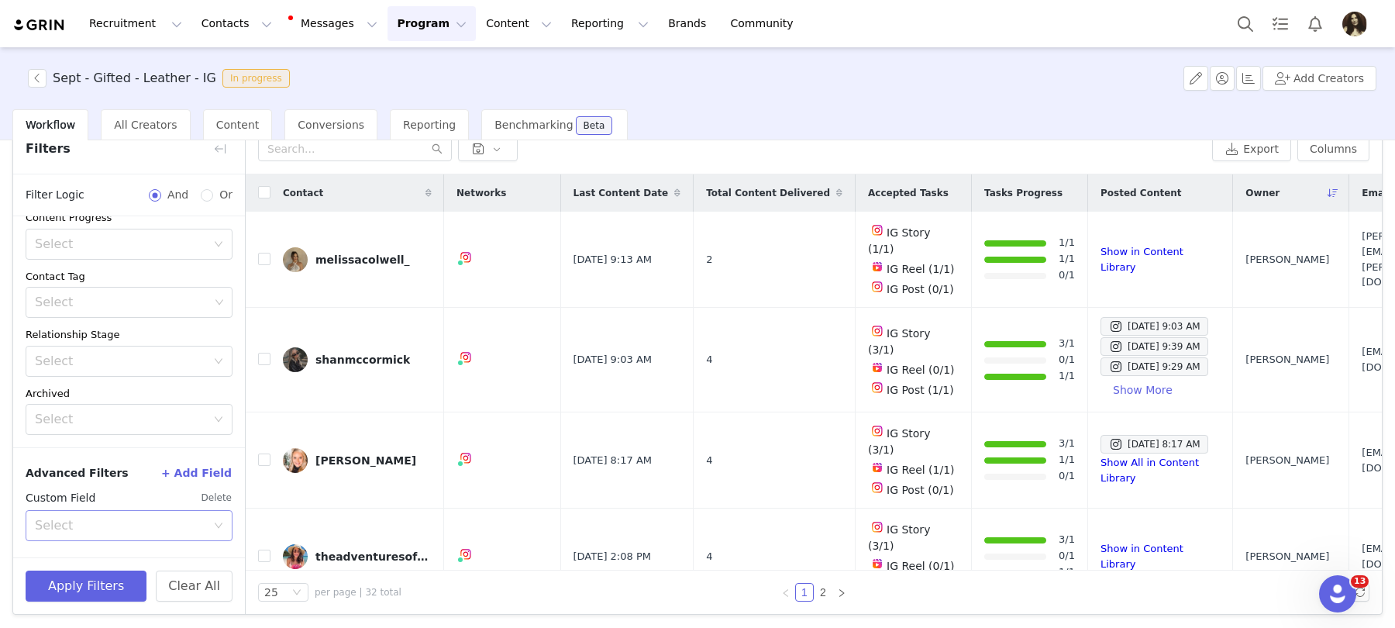
click at [143, 526] on div "Select" at bounding box center [120, 526] width 171 height 16
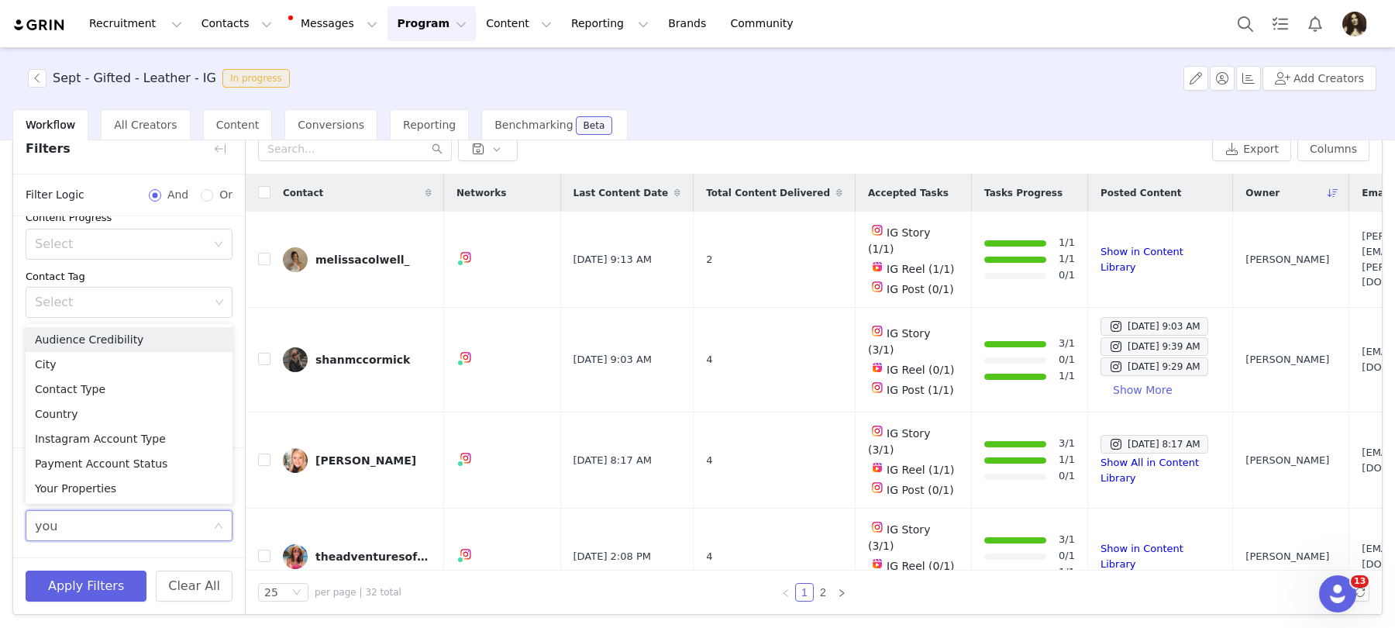
type input "your"
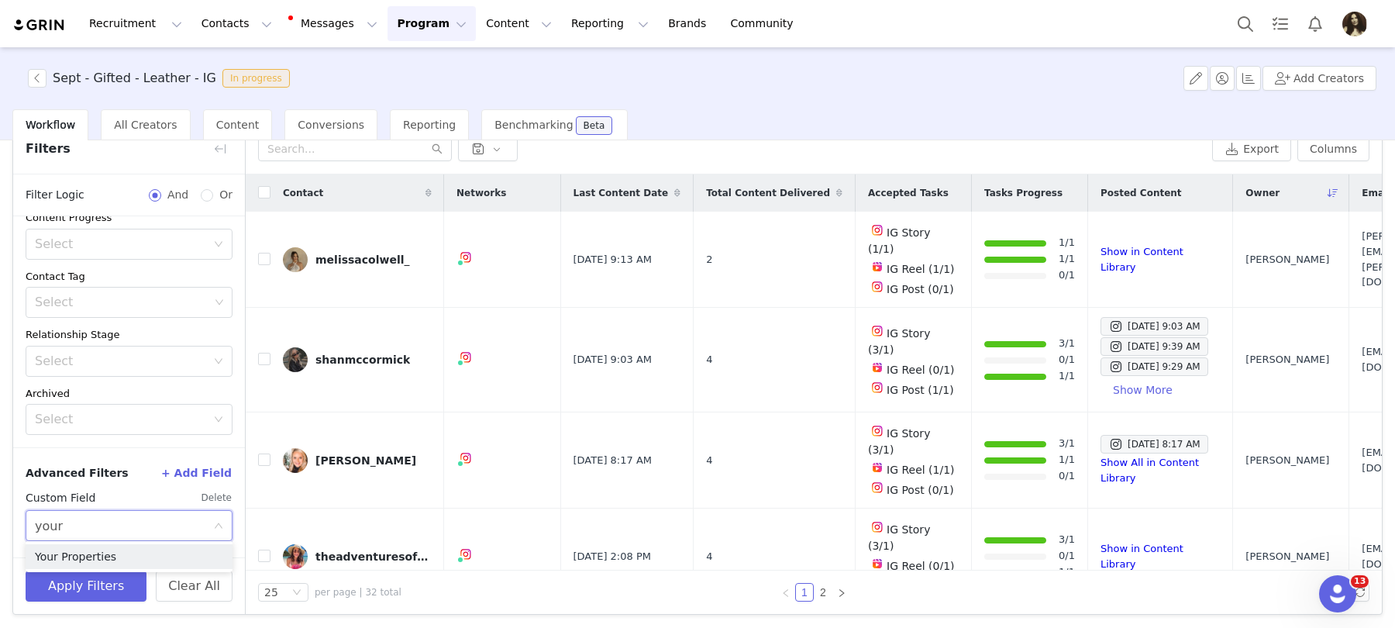
drag, startPoint x: 147, startPoint y: 552, endPoint x: 146, endPoint y: 524, distance: 27.9
click at [147, 552] on li "Your Properties" at bounding box center [129, 556] width 207 height 25
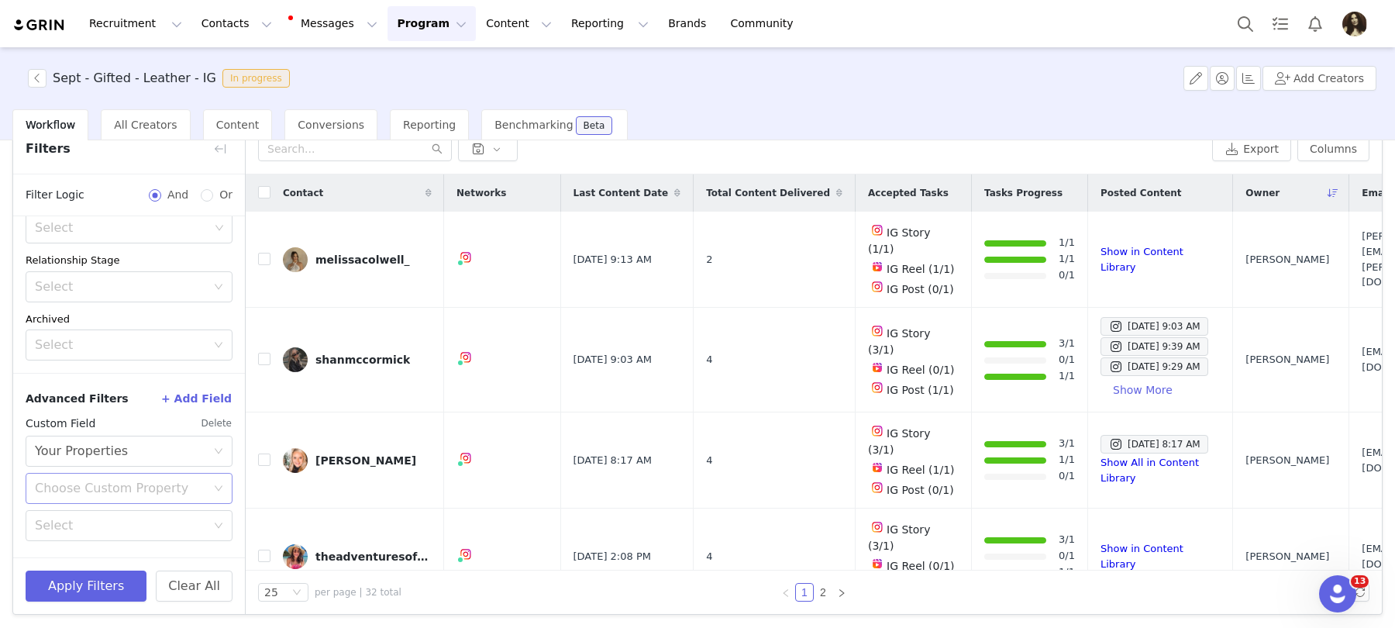
click at [112, 481] on div "Choose Custom Property" at bounding box center [120, 489] width 171 height 16
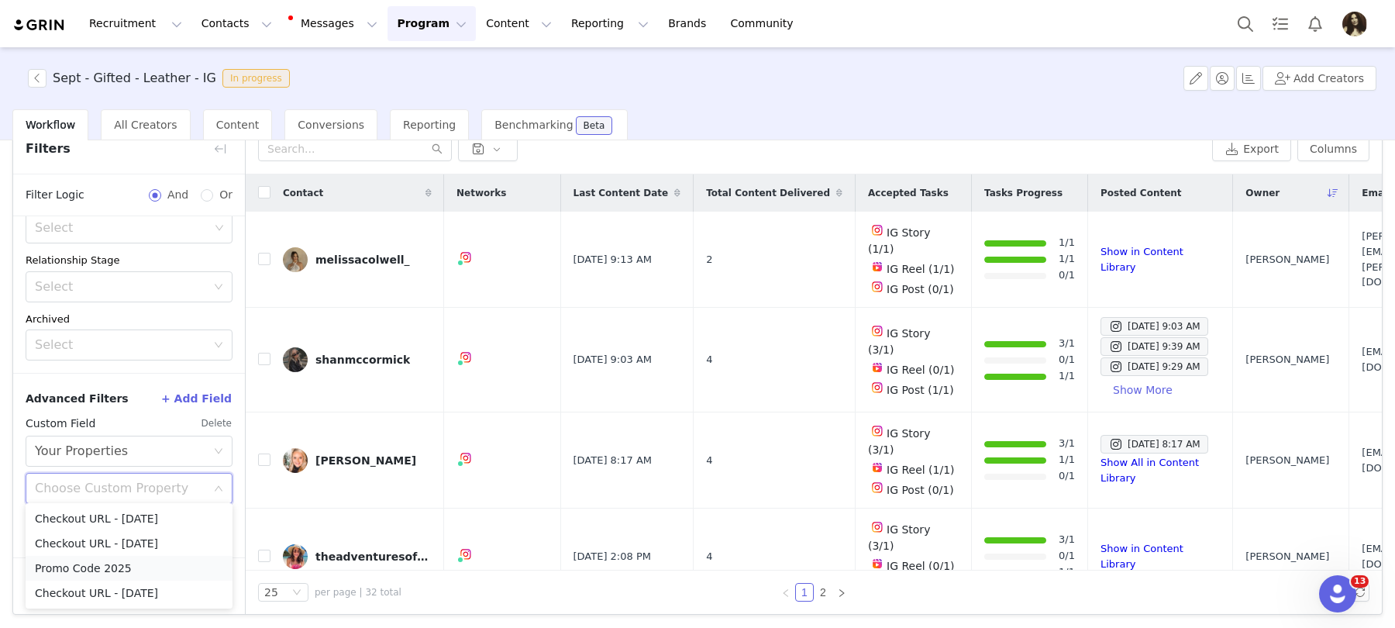
click at [97, 564] on li "Promo Code 2025" at bounding box center [129, 568] width 207 height 25
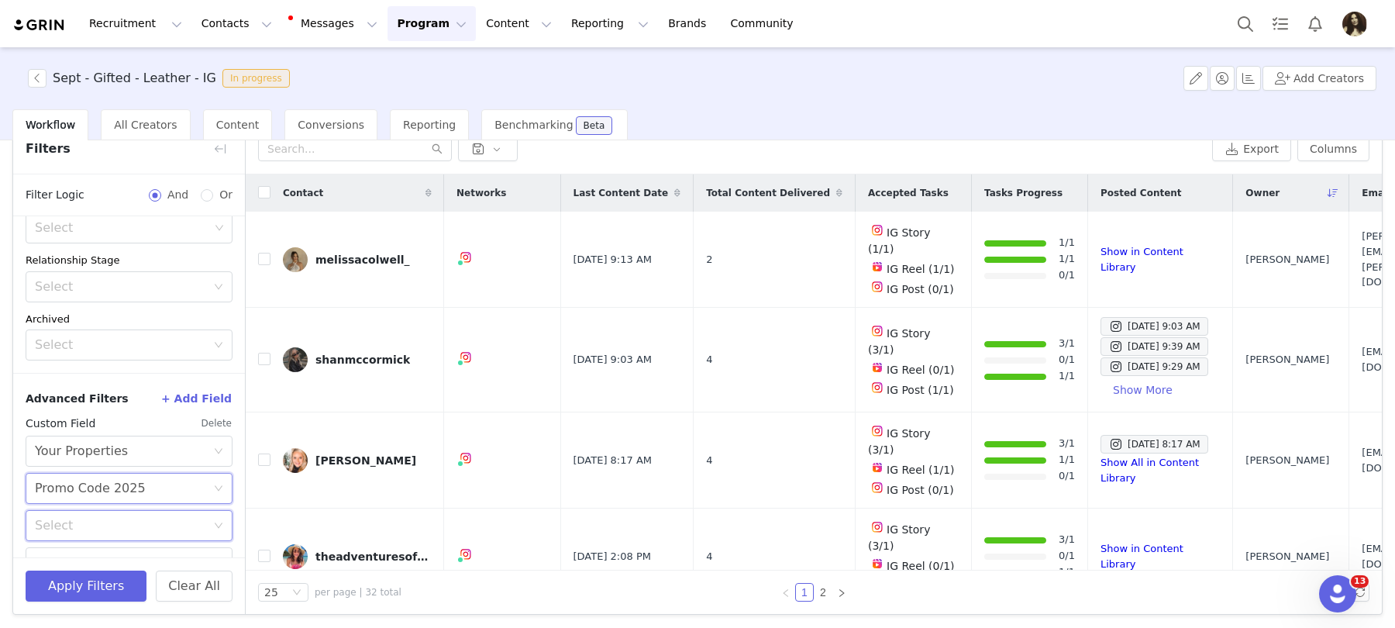
click at [78, 536] on div "Select" at bounding box center [129, 525] width 207 height 31
click at [85, 485] on li "Does not exist" at bounding box center [129, 487] width 207 height 25
click at [82, 584] on button "Apply Filters" at bounding box center [86, 586] width 121 height 31
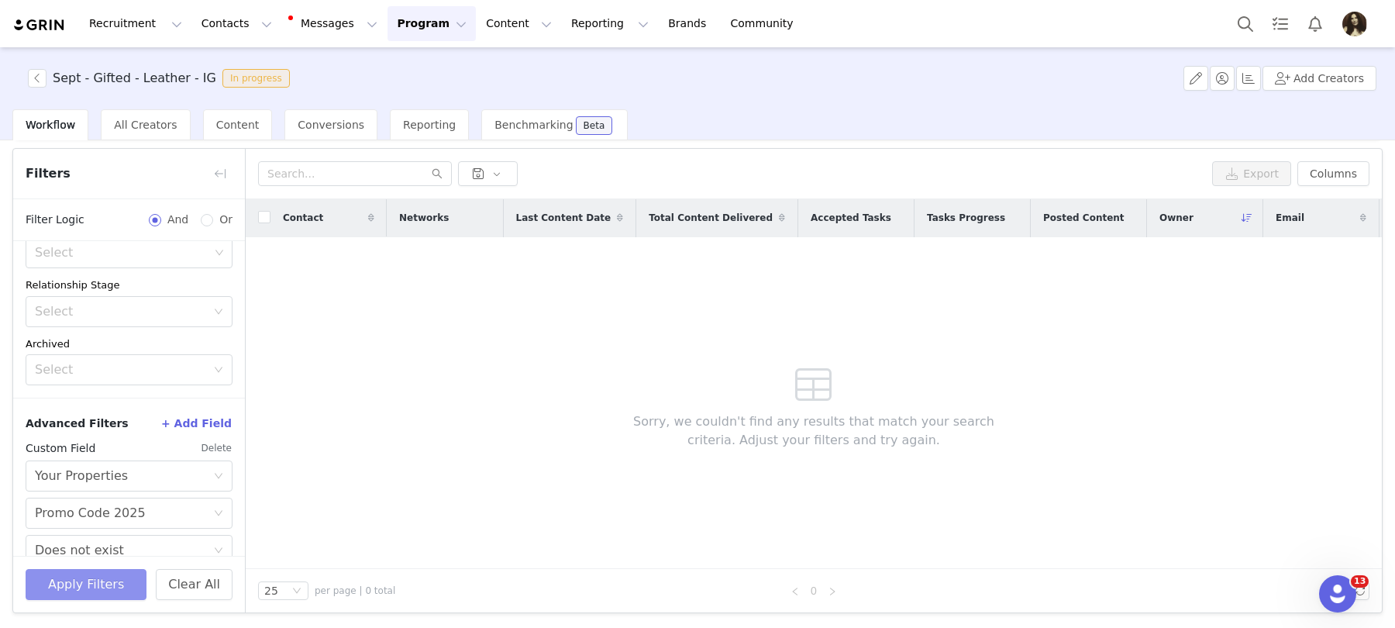
scroll to position [47, 0]
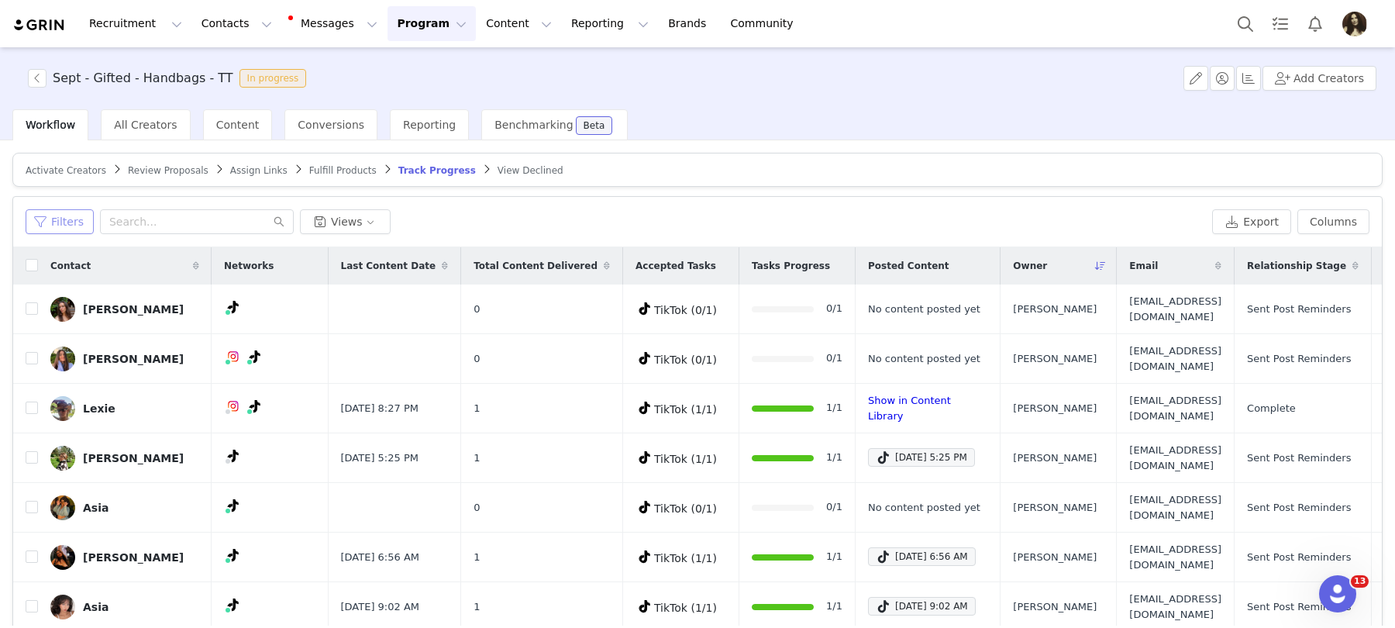
click at [70, 228] on button "Filters" at bounding box center [60, 221] width 68 height 25
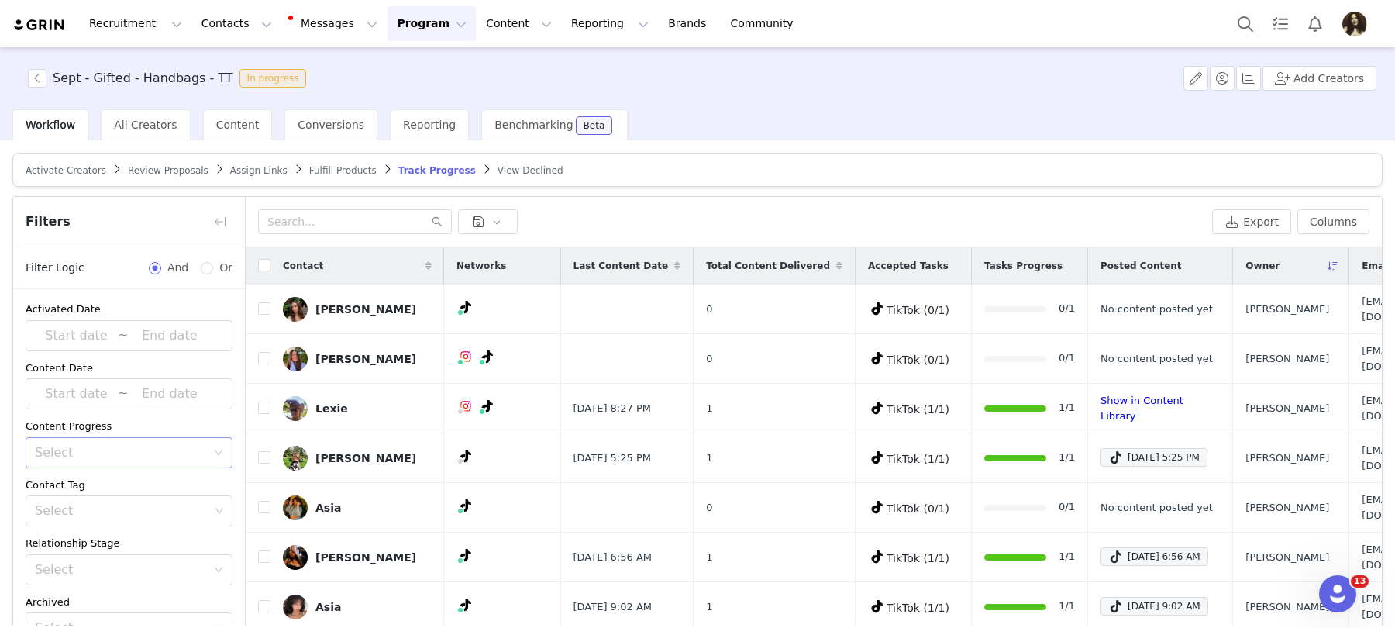
scroll to position [74, 0]
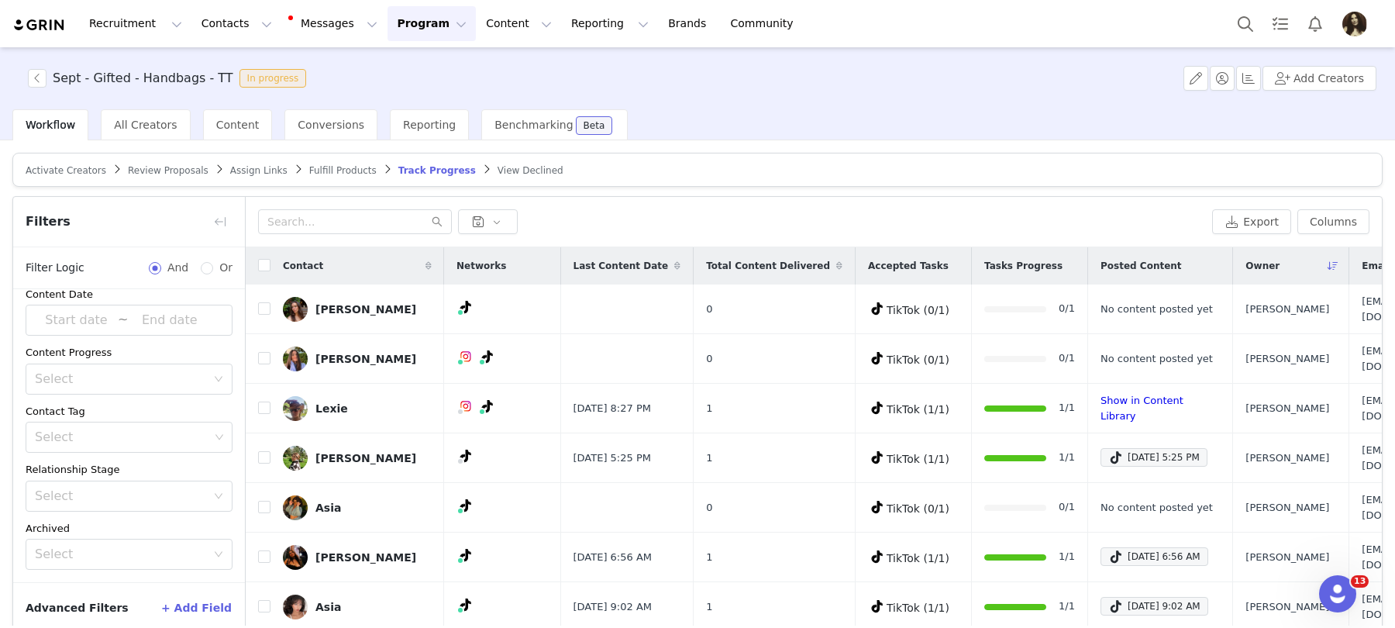
click at [189, 606] on button "+ Add Field" at bounding box center [196, 607] width 72 height 25
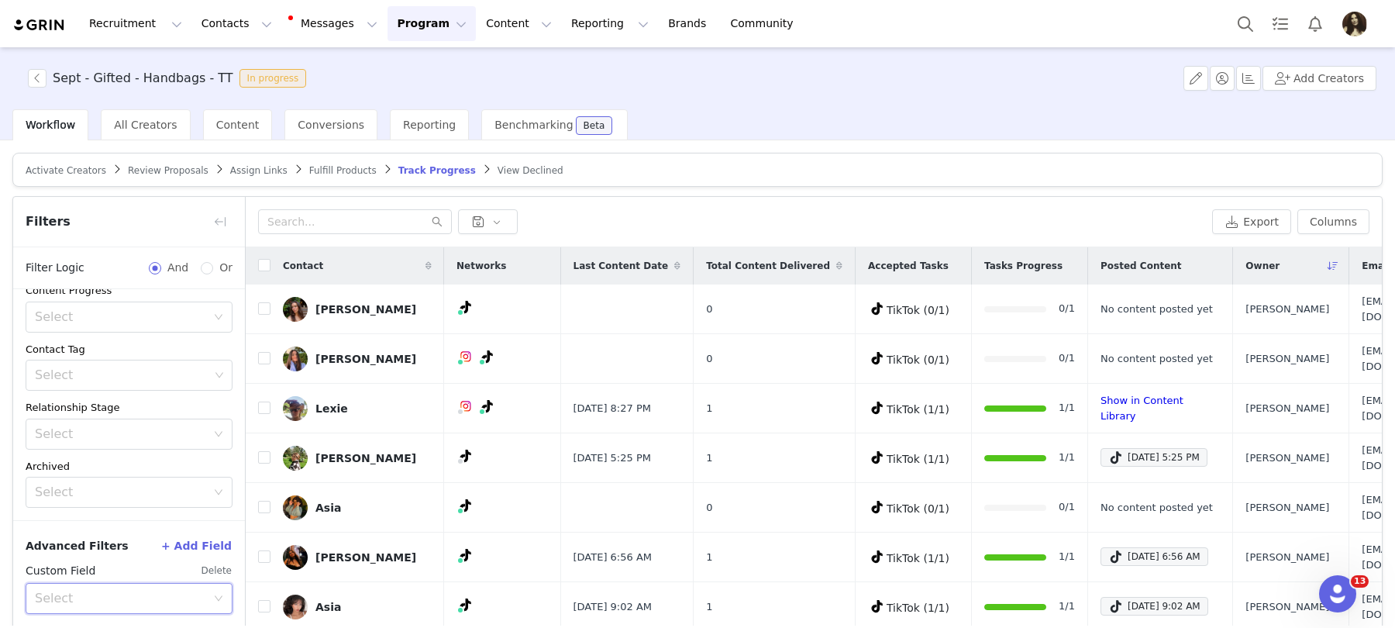
click at [134, 584] on div "Select" at bounding box center [124, 598] width 178 height 29
type input "your"
click at [143, 557] on li "Your Properties" at bounding box center [129, 561] width 207 height 25
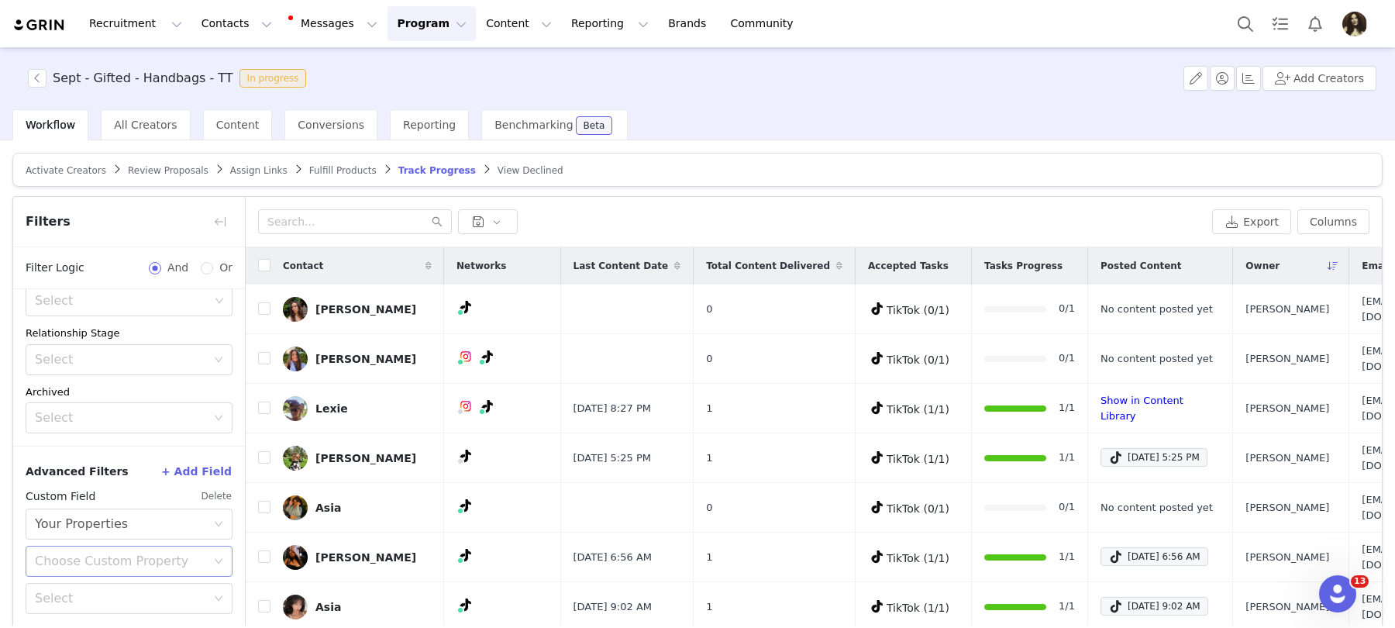
click at [129, 554] on div "Choose Custom Property" at bounding box center [120, 562] width 171 height 16
click at [109, 505] on li "Promo Code 2025" at bounding box center [129, 499] width 207 height 25
click at [109, 605] on div "Select" at bounding box center [124, 598] width 178 height 29
click at [109, 562] on li "Does not exist" at bounding box center [129, 561] width 207 height 25
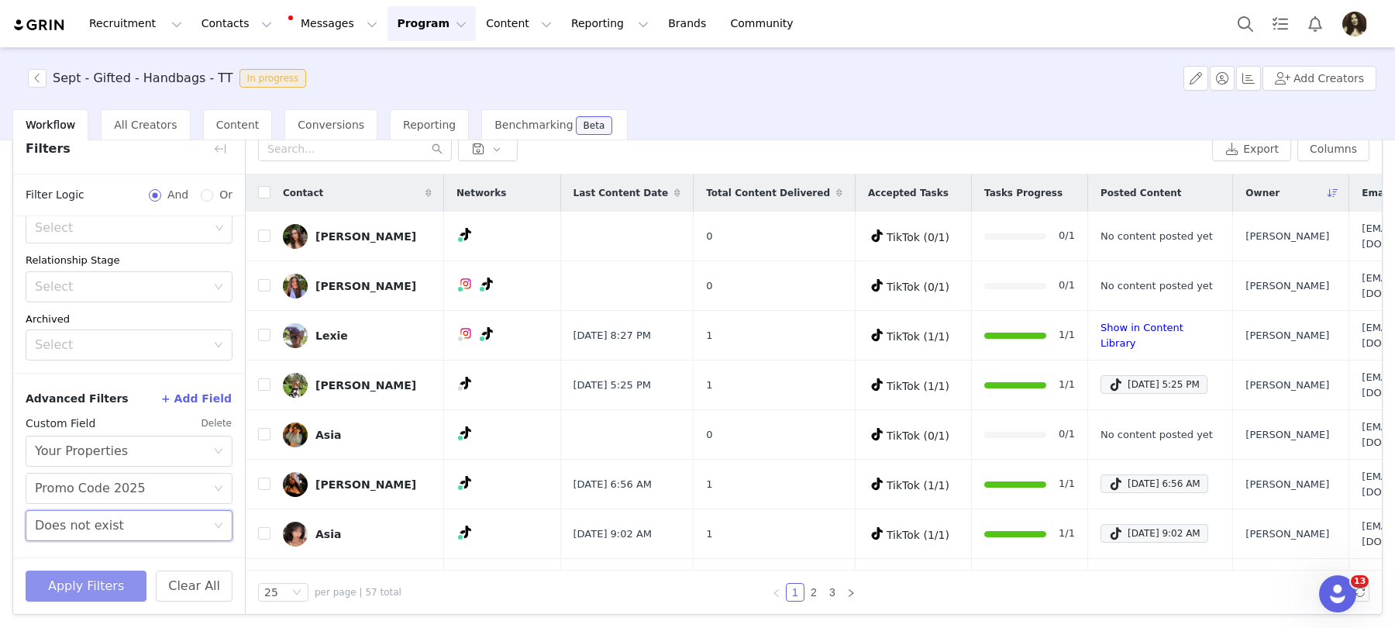
click at [107, 592] on button "Apply Filters" at bounding box center [86, 586] width 121 height 31
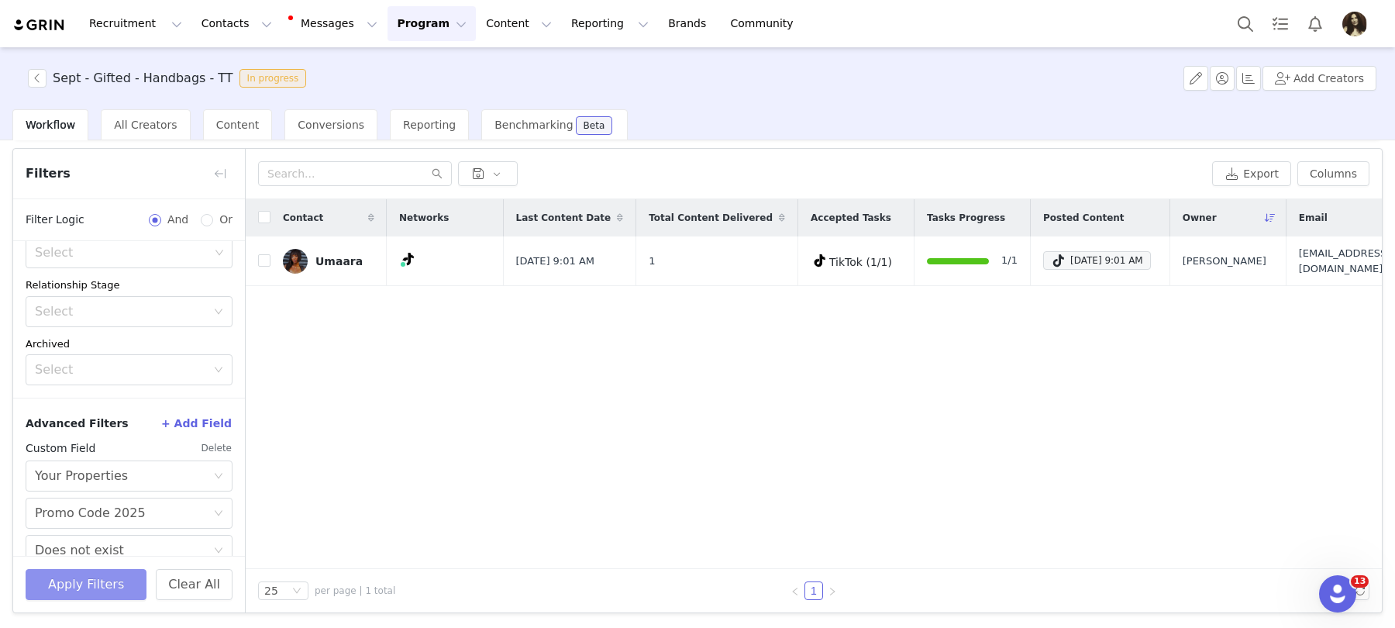
scroll to position [47, 0]
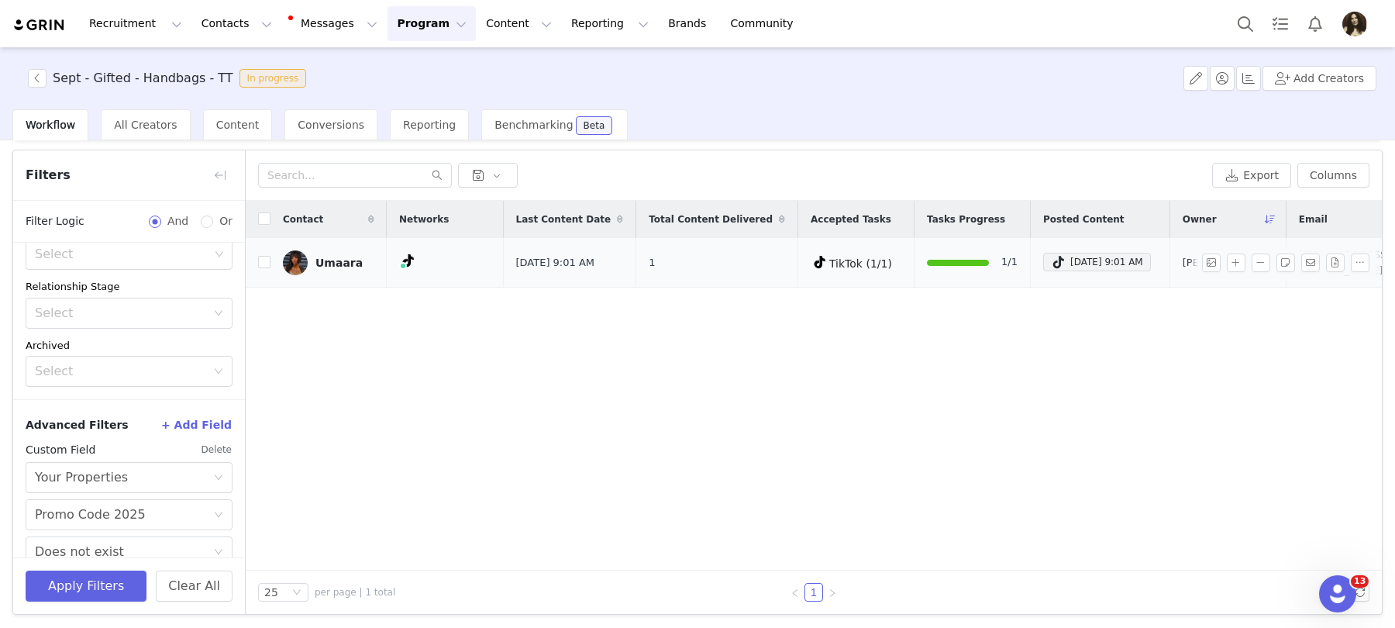
click at [322, 268] on link "Umaara" at bounding box center [328, 262] width 91 height 25
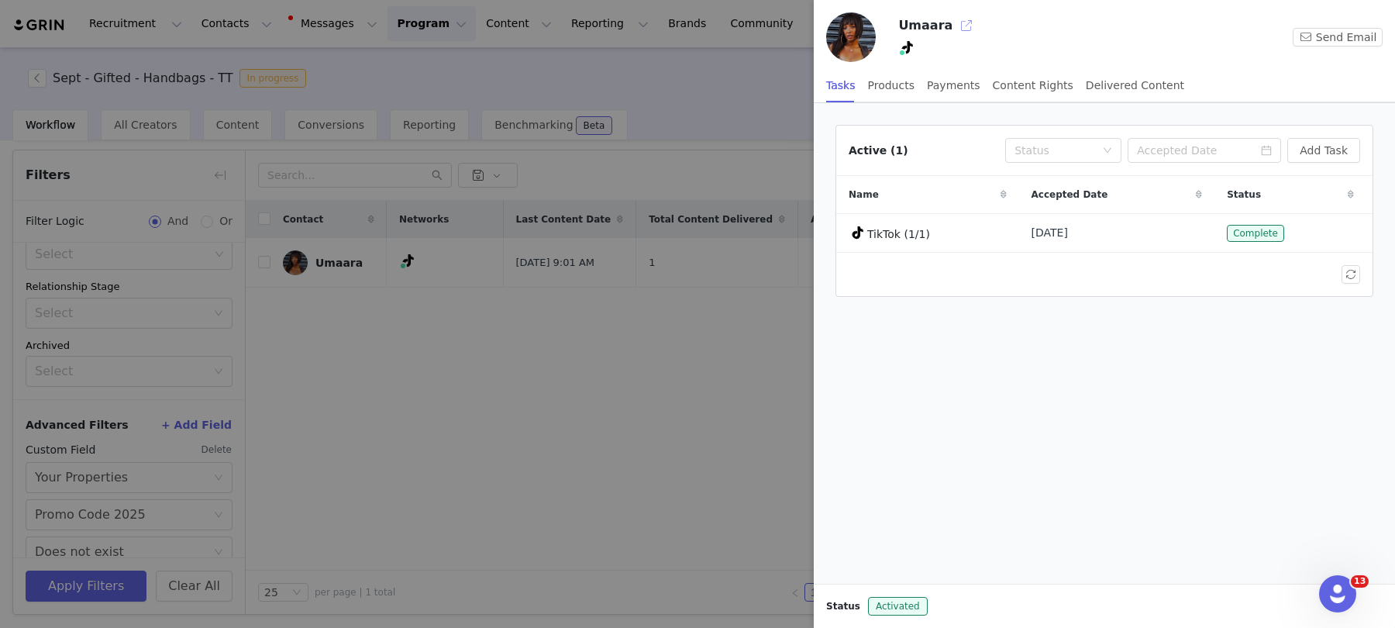
click at [954, 22] on button "button" at bounding box center [966, 25] width 25 height 25
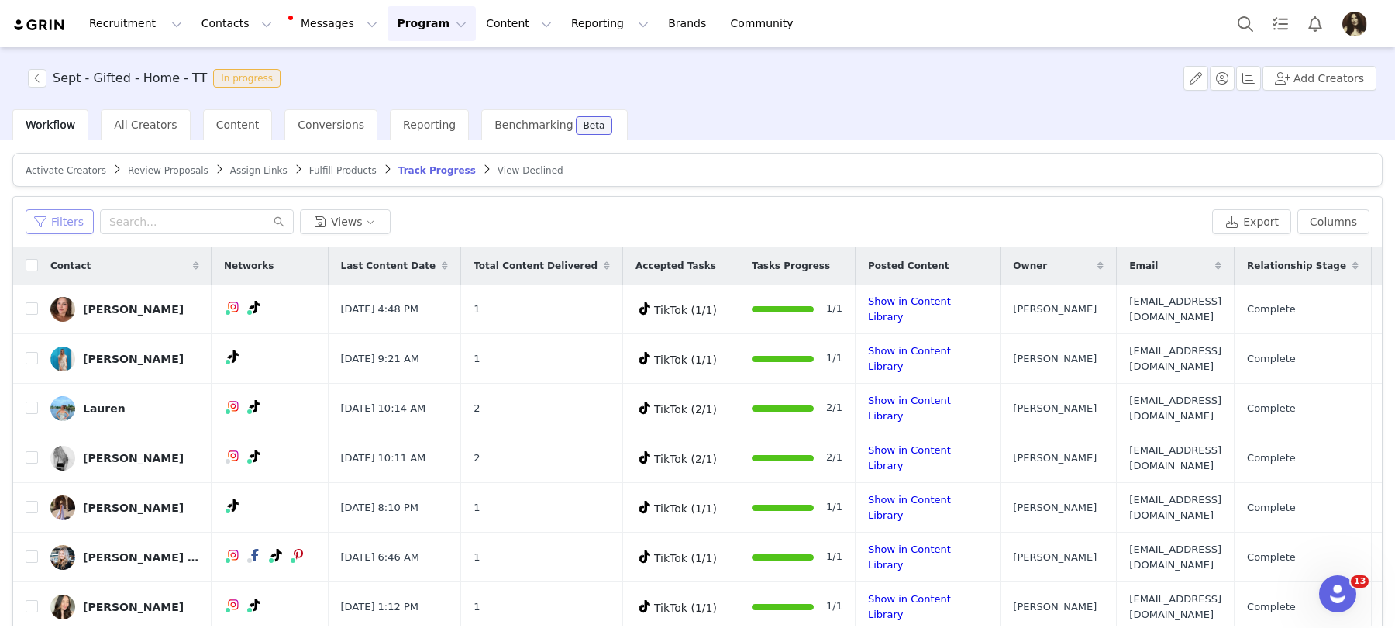
drag, startPoint x: 78, startPoint y: 225, endPoint x: 116, endPoint y: 275, distance: 62.6
click at [78, 225] on button "Filters" at bounding box center [60, 221] width 68 height 25
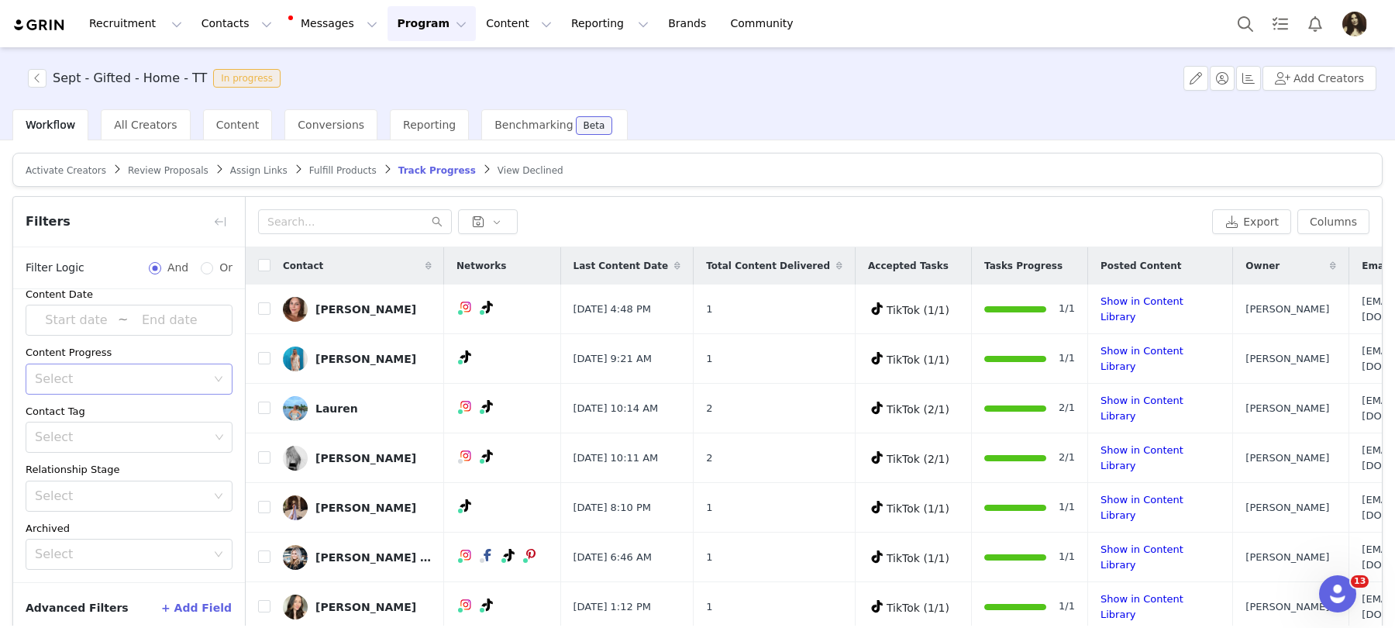
scroll to position [73, 0]
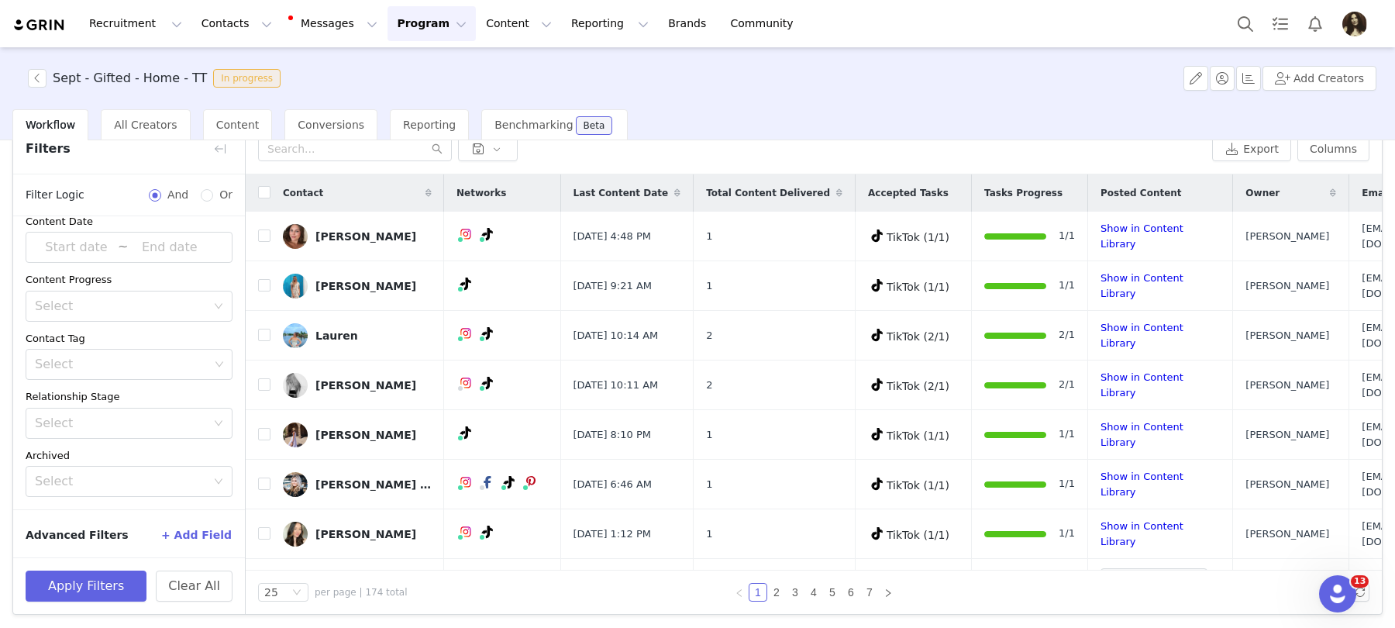
click at [208, 543] on button "+ Add Field" at bounding box center [196, 535] width 72 height 25
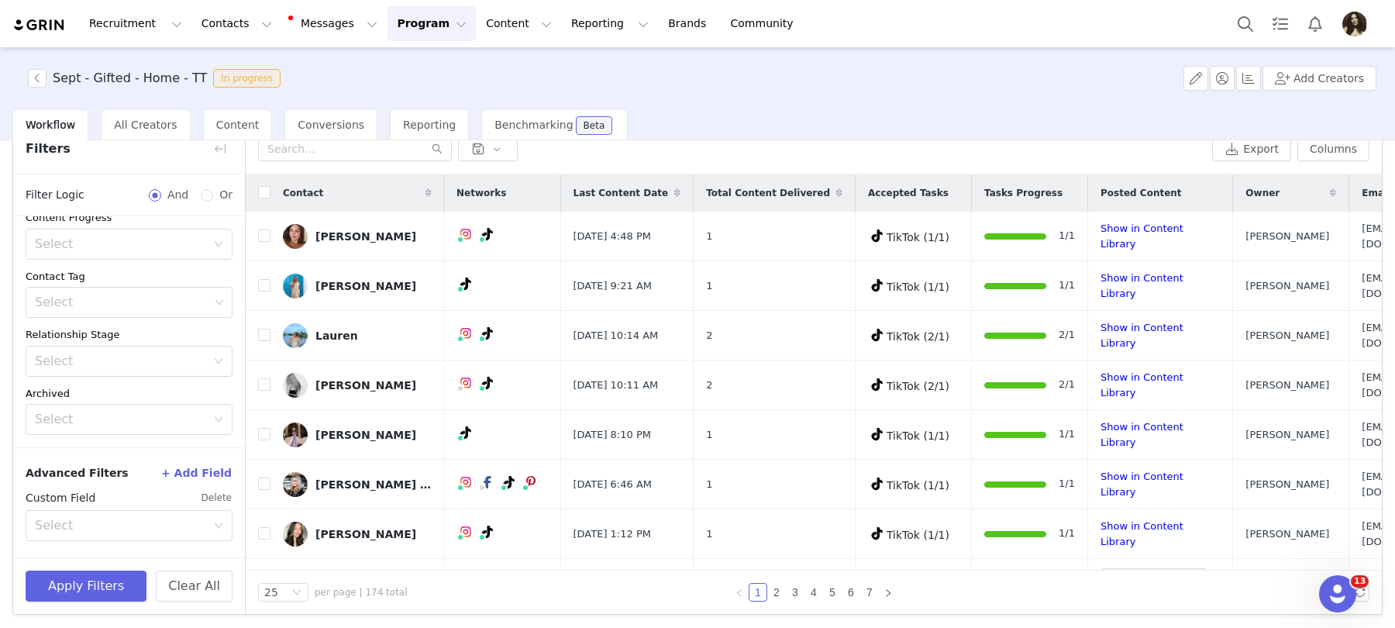
click at [78, 536] on div "Select" at bounding box center [124, 525] width 178 height 29
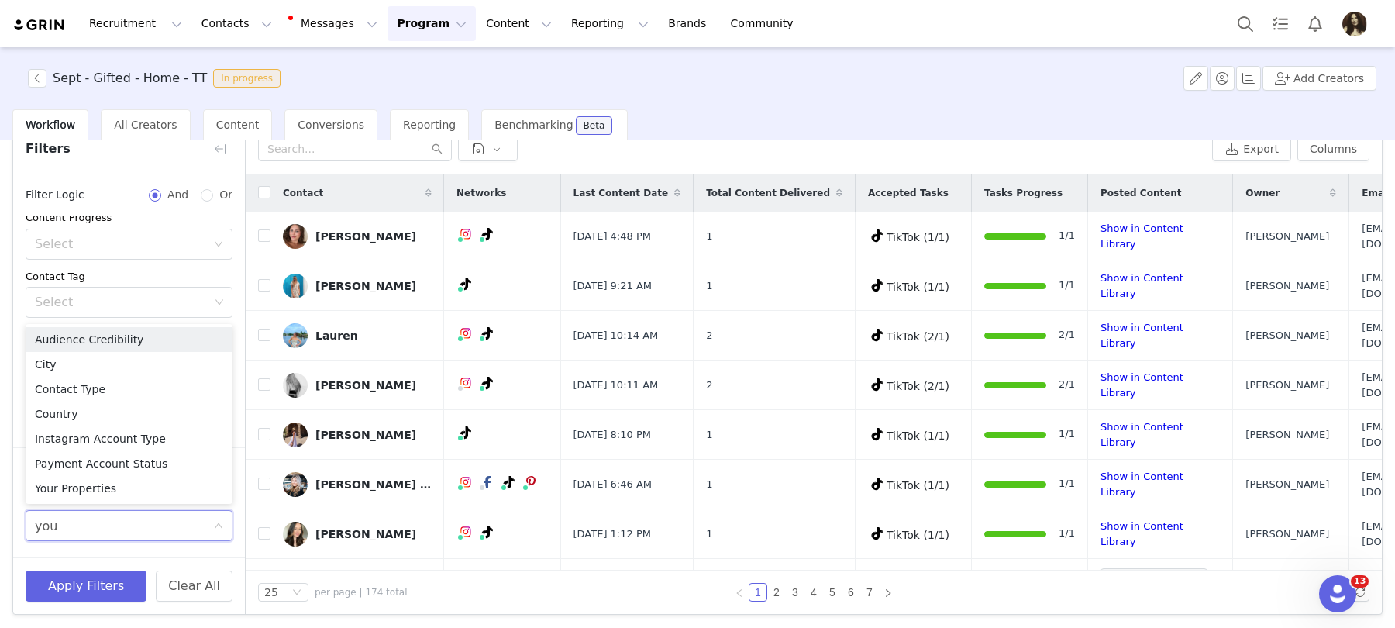
type input "your"
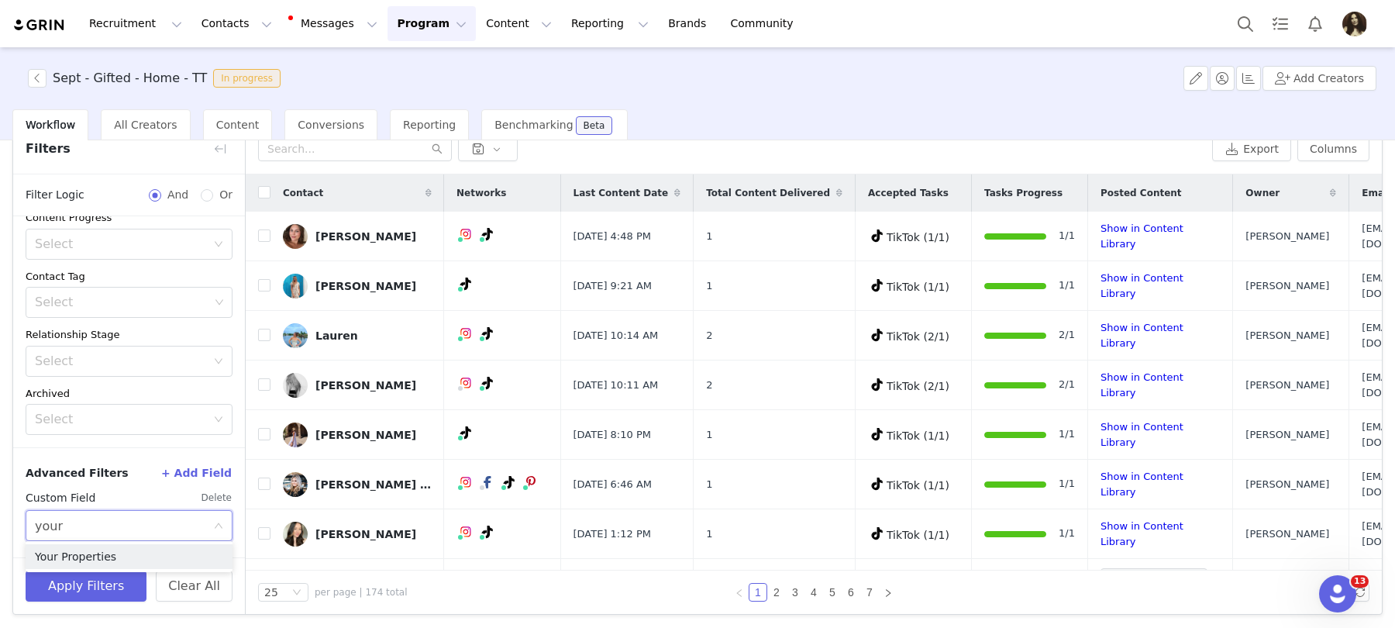
click at [100, 557] on li "Your Properties" at bounding box center [129, 556] width 207 height 25
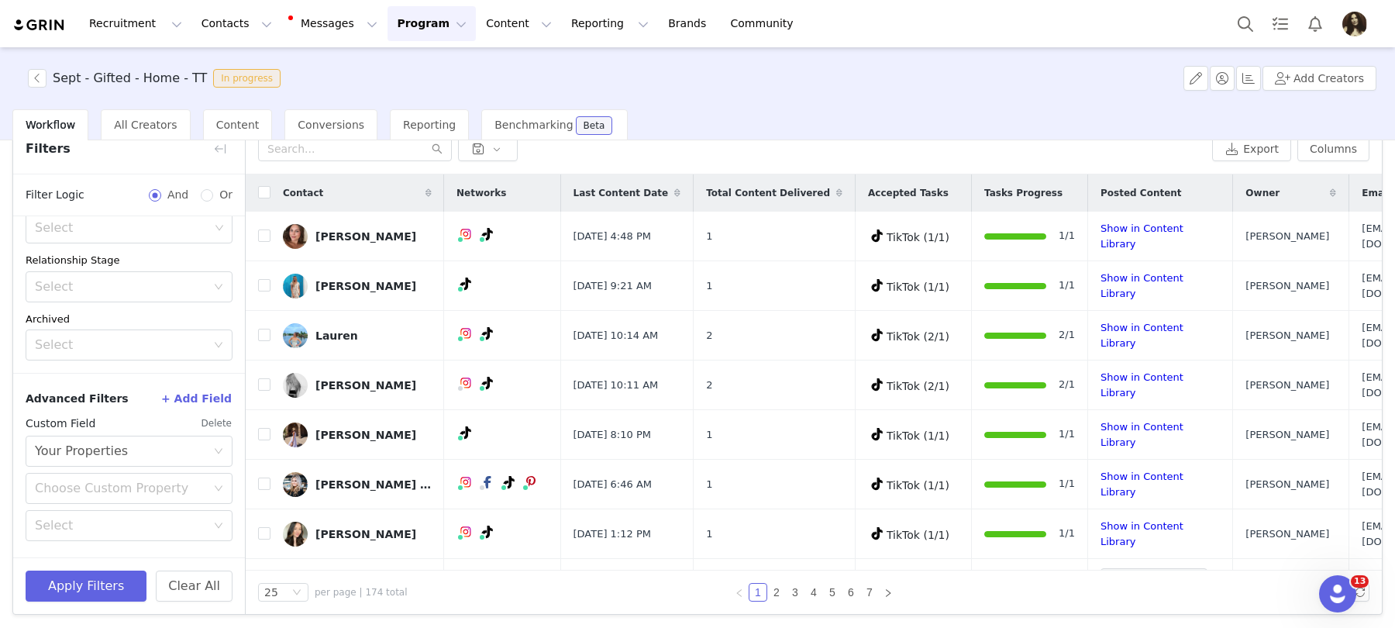
click at [98, 503] on div "Choose Custom Property Select" at bounding box center [129, 507] width 207 height 68
click at [98, 489] on div "Choose Custom Property" at bounding box center [120, 489] width 171 height 16
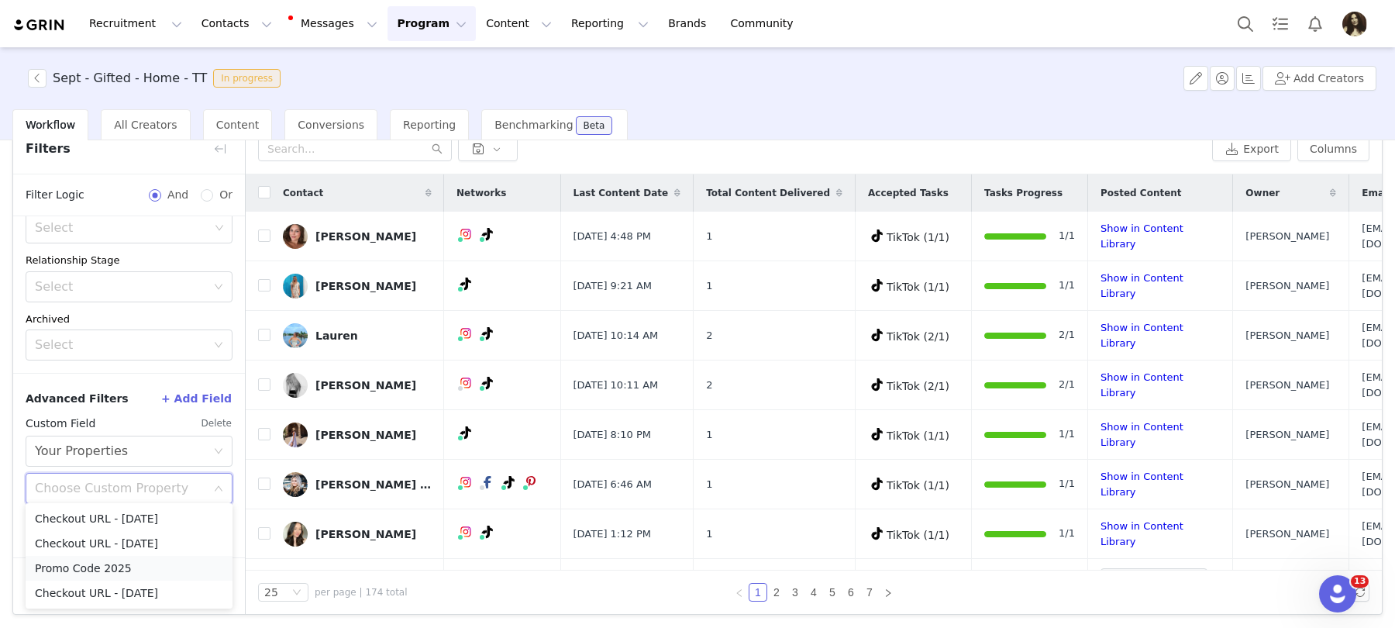
click at [102, 560] on li "Promo Code 2025" at bounding box center [129, 568] width 207 height 25
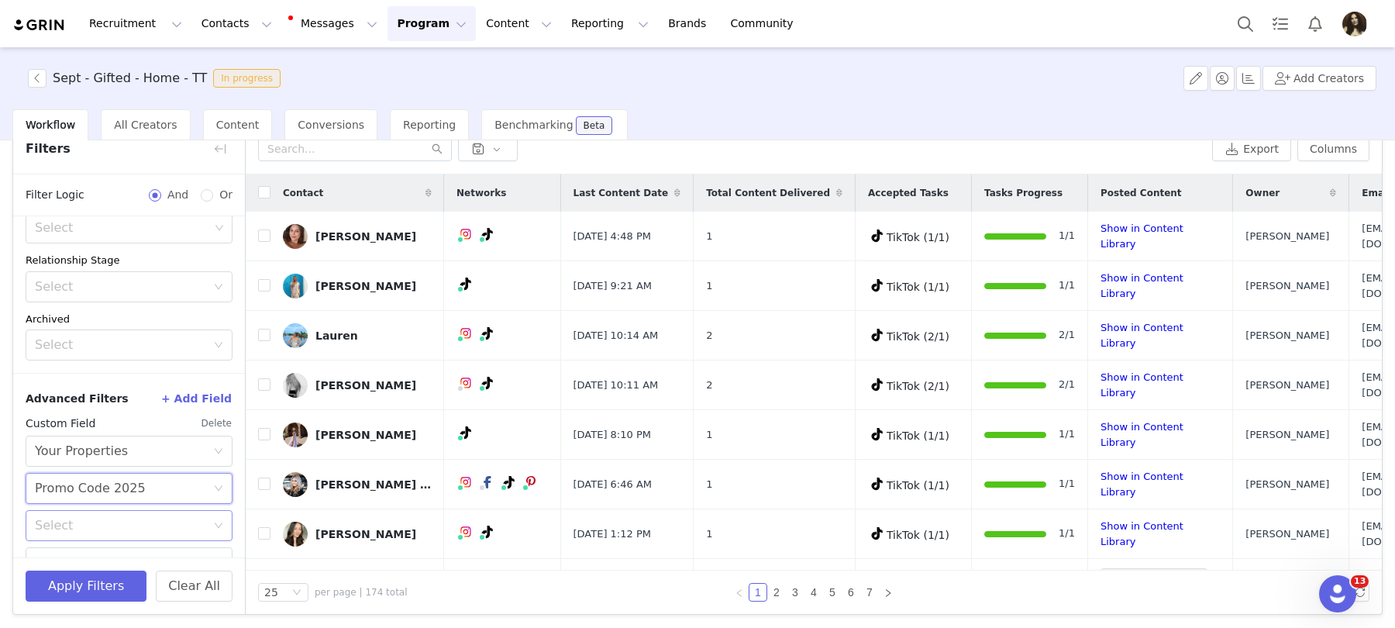
click at [90, 527] on div "Select" at bounding box center [120, 526] width 171 height 16
click at [100, 488] on li "Does not exist" at bounding box center [129, 487] width 207 height 25
click at [96, 592] on button "Apply Filters" at bounding box center [86, 586] width 121 height 31
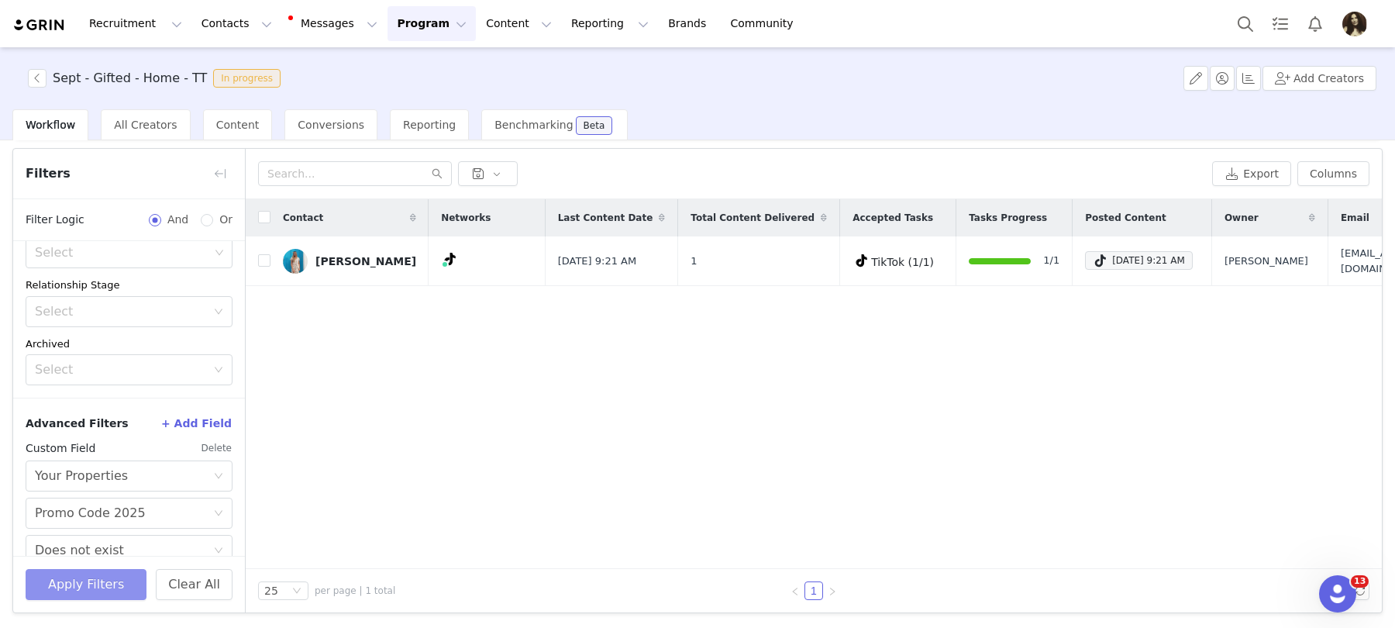
scroll to position [47, 0]
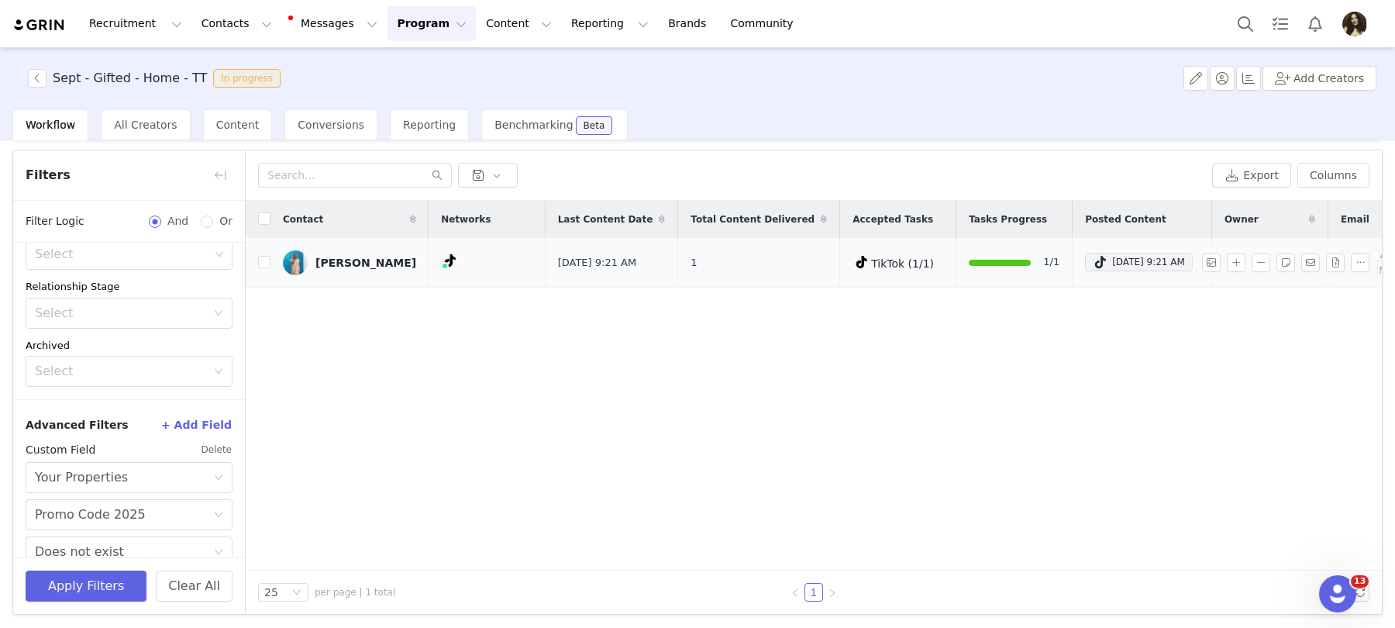
click at [371, 251] on link "Kelsey Walraven" at bounding box center [349, 262] width 133 height 25
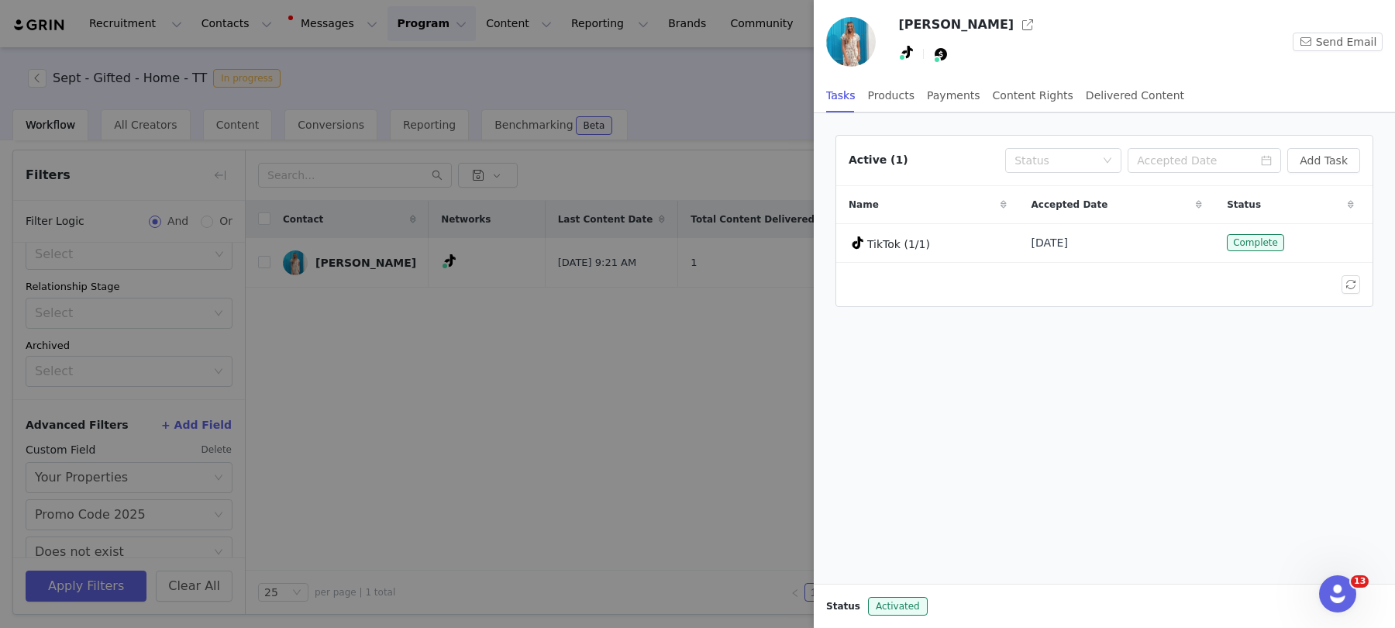
drag, startPoint x: 1005, startPoint y: 25, endPoint x: 961, endPoint y: 12, distance: 45.9
click at [0, 0] on div "Kelsey Walraven Send Email Tasks Products Payments Content Rights Delivered Con…" at bounding box center [697, 314] width 1395 height 628
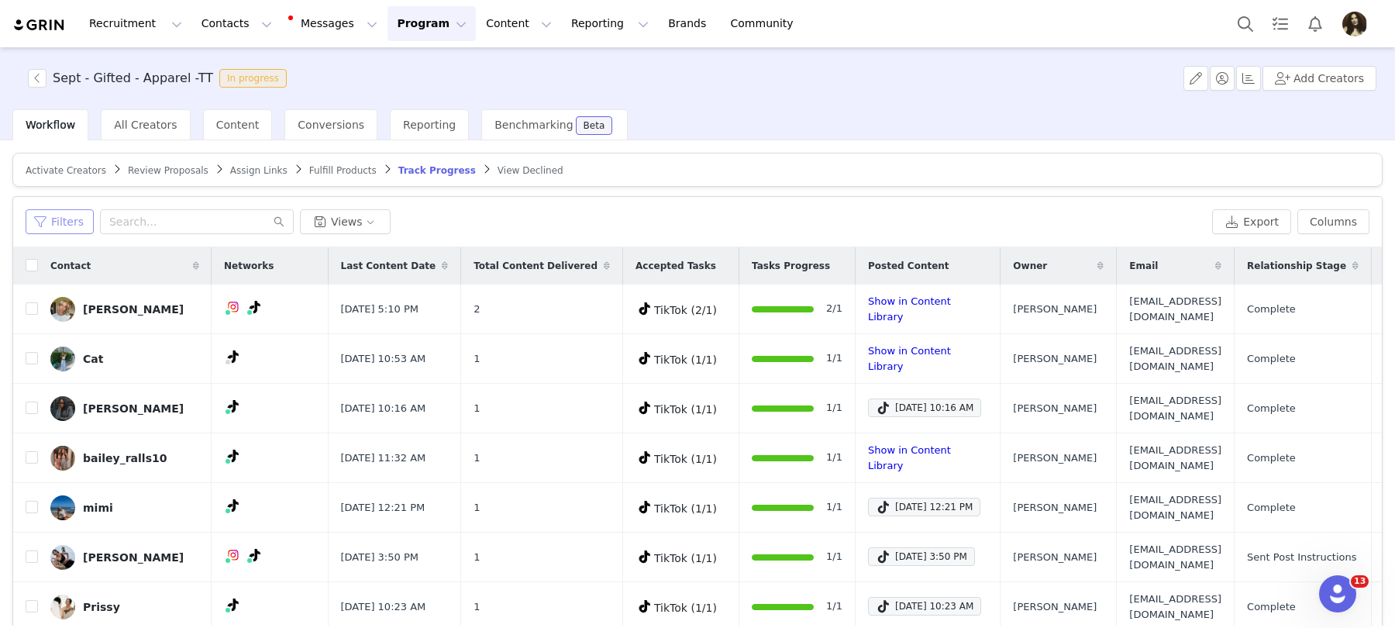
click at [65, 216] on button "Filters" at bounding box center [60, 221] width 68 height 25
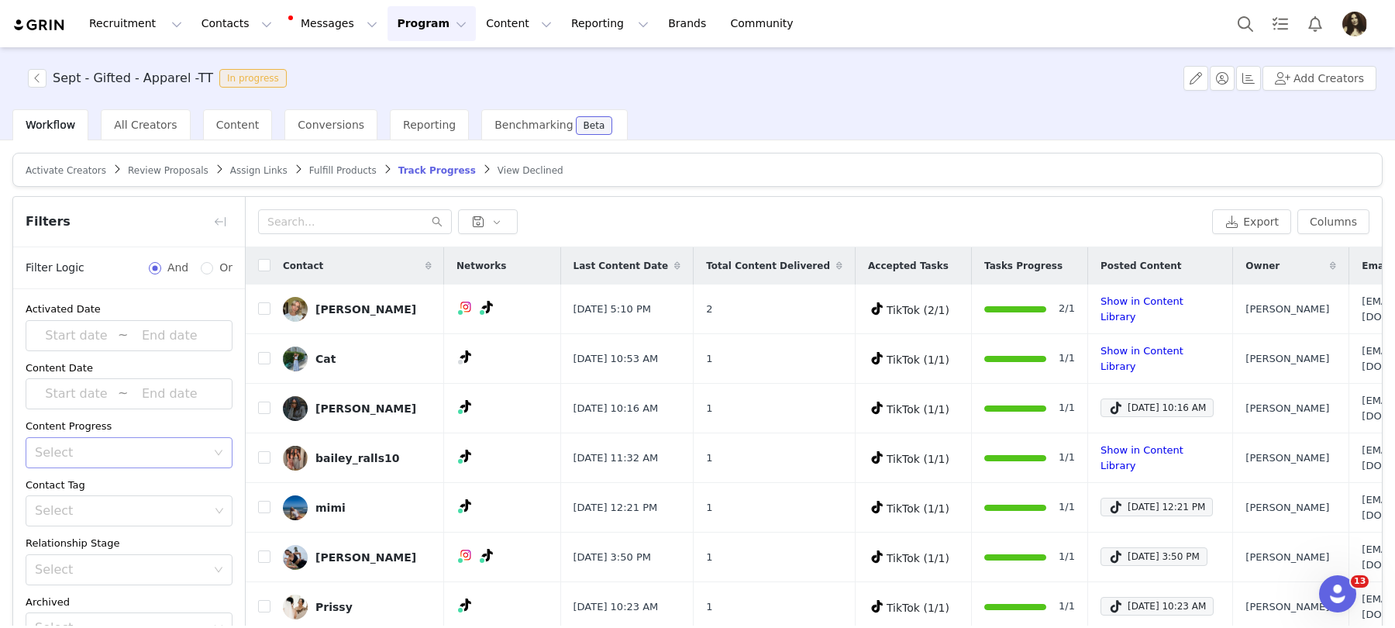
scroll to position [74, 0]
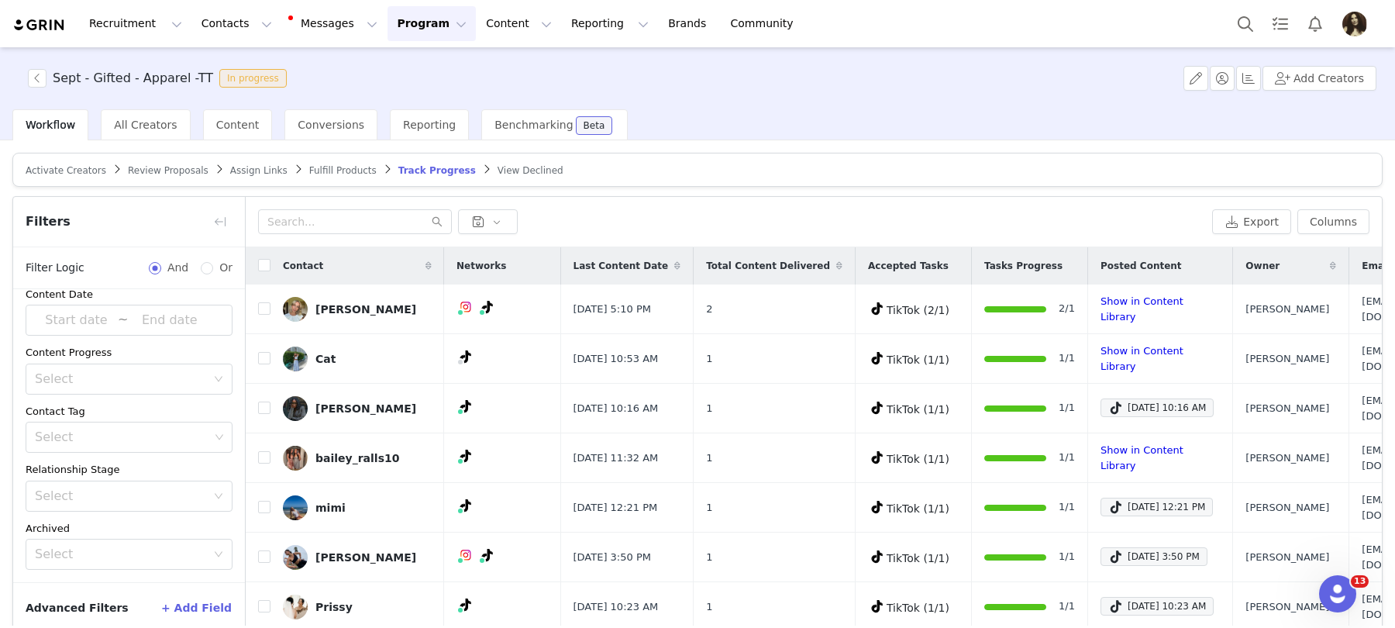
click at [201, 603] on button "+ Add Field" at bounding box center [196, 607] width 72 height 25
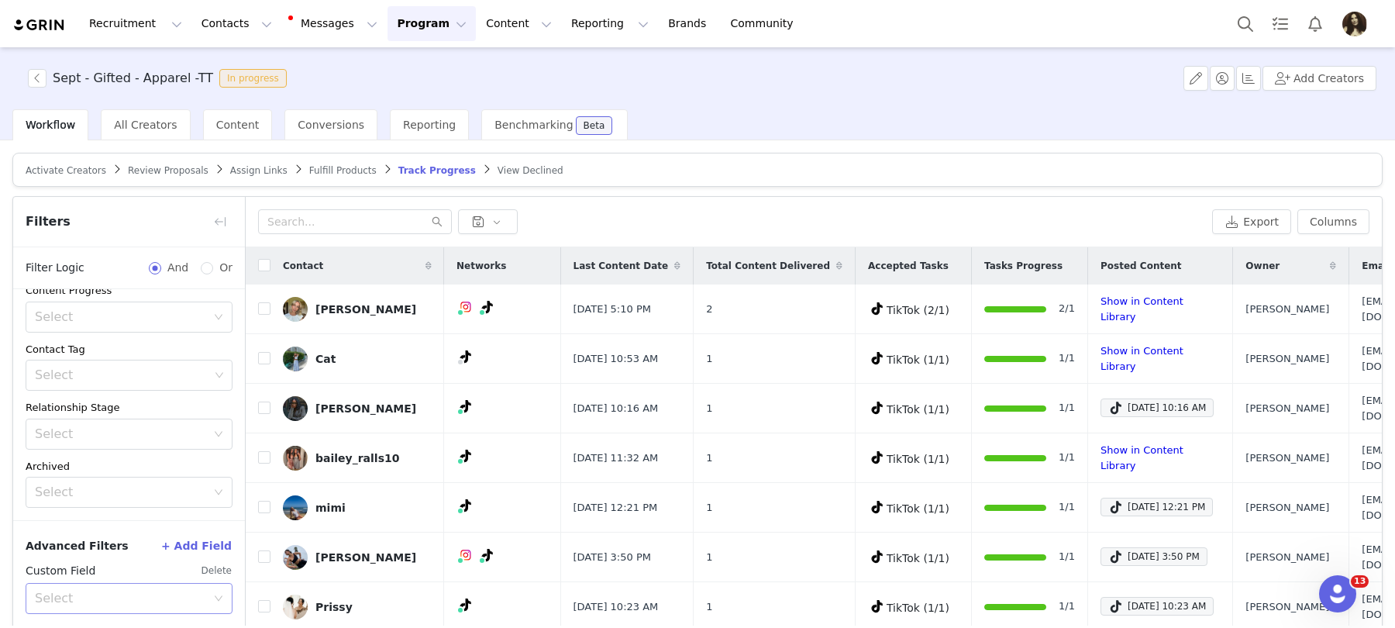
click at [148, 595] on div "Select" at bounding box center [120, 599] width 171 height 16
type input "your"
click at [109, 568] on li "Your Properties" at bounding box center [129, 561] width 207 height 25
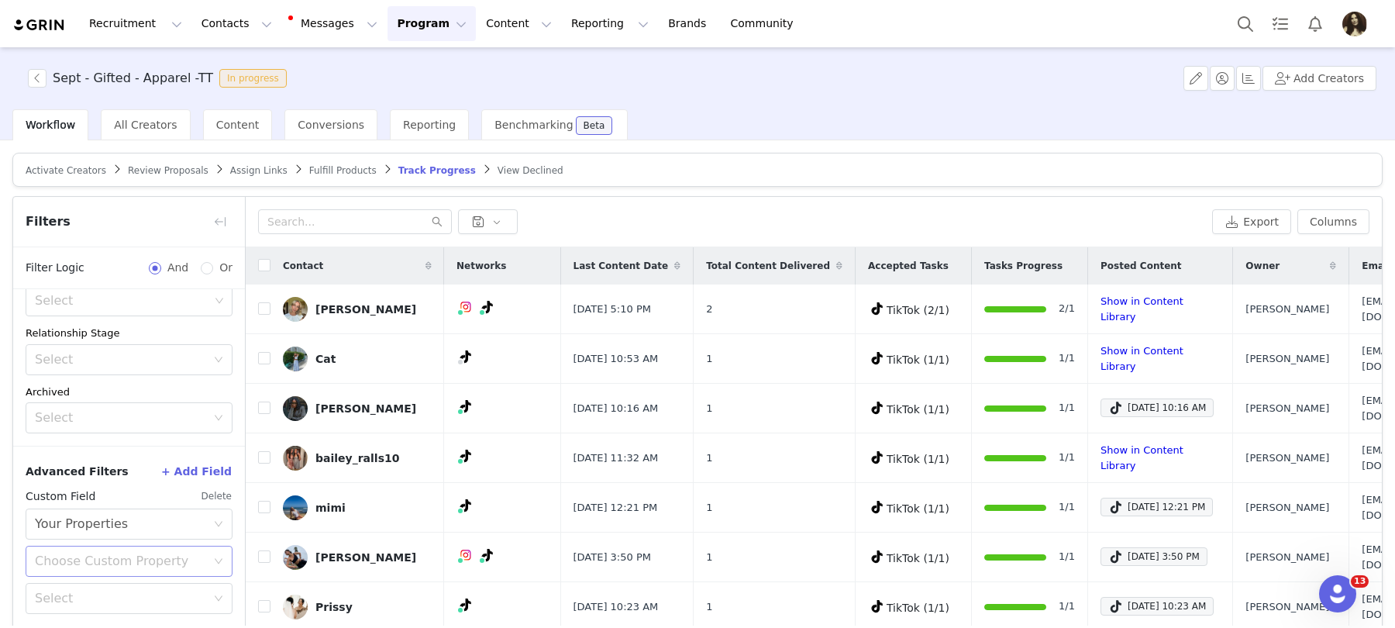
click at [109, 547] on div "Choose Custom Property" at bounding box center [124, 561] width 178 height 29
drag, startPoint x: 105, startPoint y: 516, endPoint x: 105, endPoint y: 496, distance: 20.2
click at [105, 496] on ul "Checkout URL - September 2025 Checkout URL - October 2025 Promo Code 2025 Check…" at bounding box center [129, 486] width 207 height 105
click at [105, 496] on li "Promo Code 2025" at bounding box center [129, 499] width 207 height 25
click at [104, 602] on div "Select" at bounding box center [120, 599] width 171 height 16
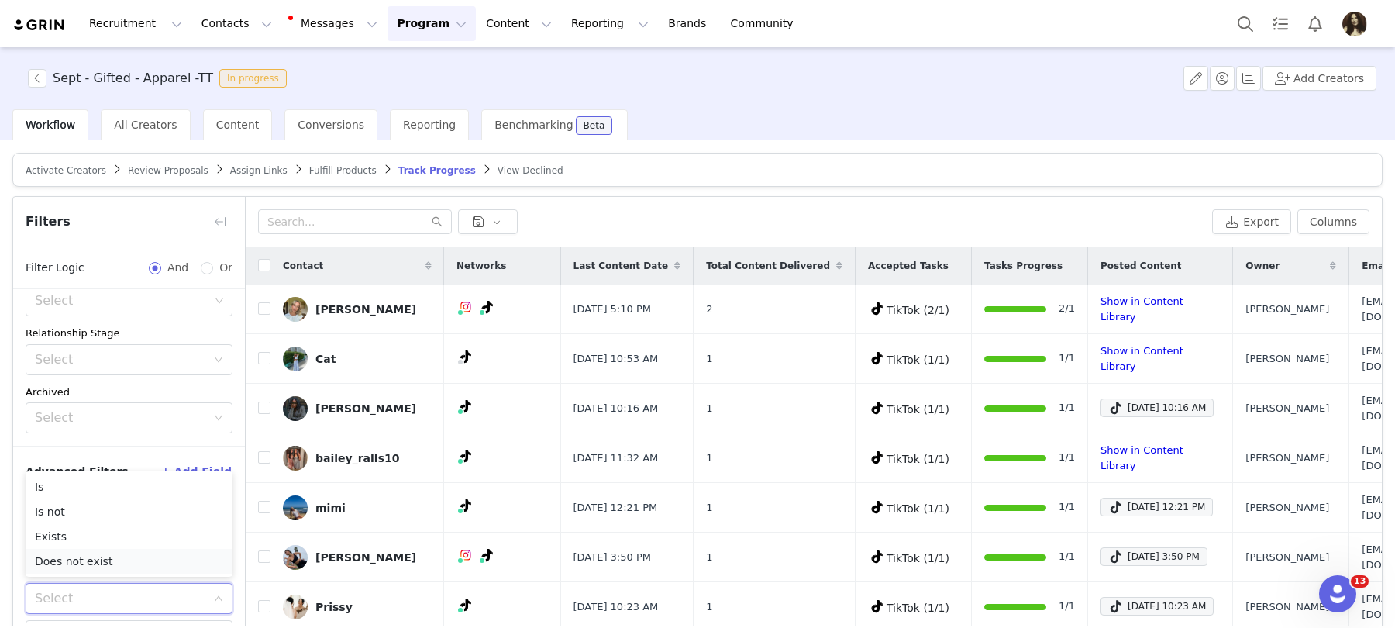
click at [103, 557] on li "Does not exist" at bounding box center [129, 561] width 207 height 25
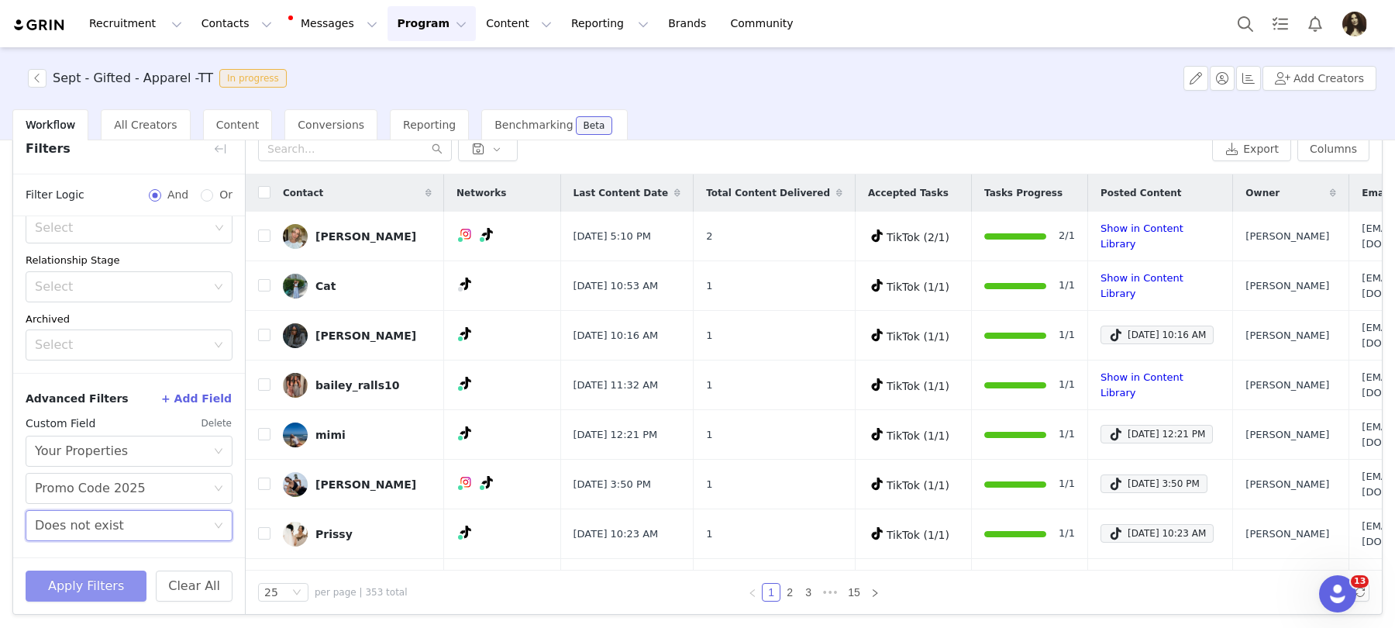
click at [103, 574] on button "Apply Filters" at bounding box center [86, 586] width 121 height 31
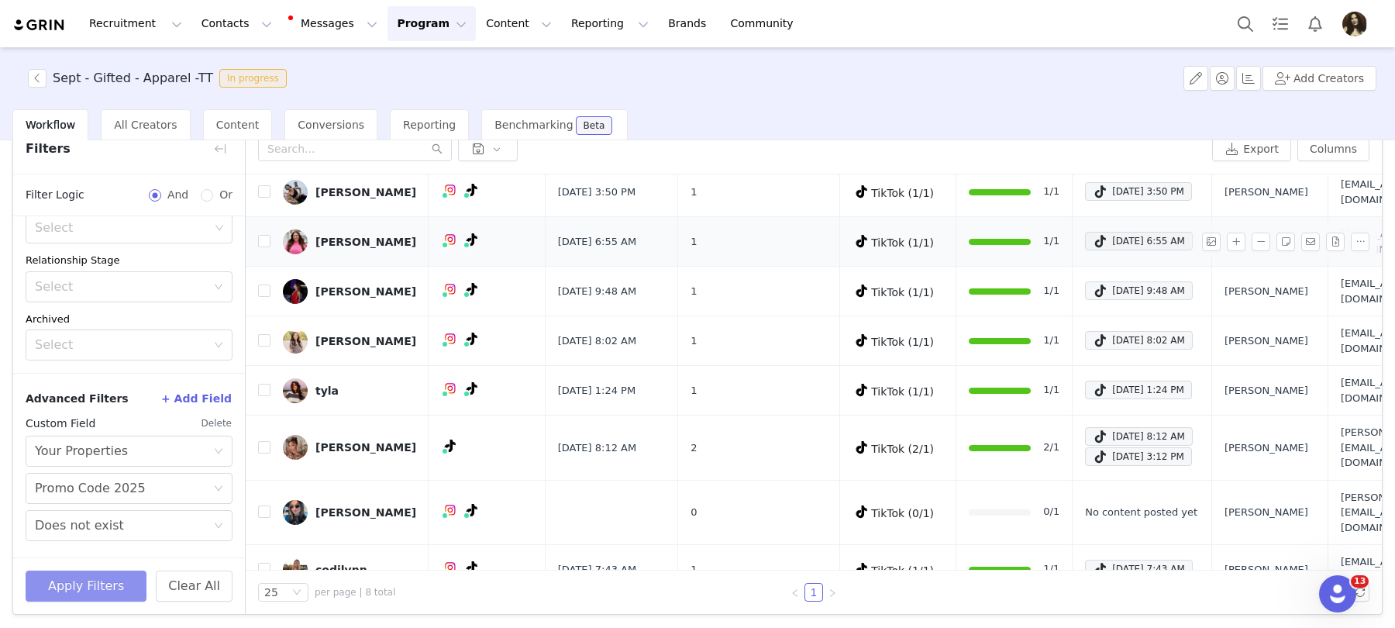
scroll to position [0, 0]
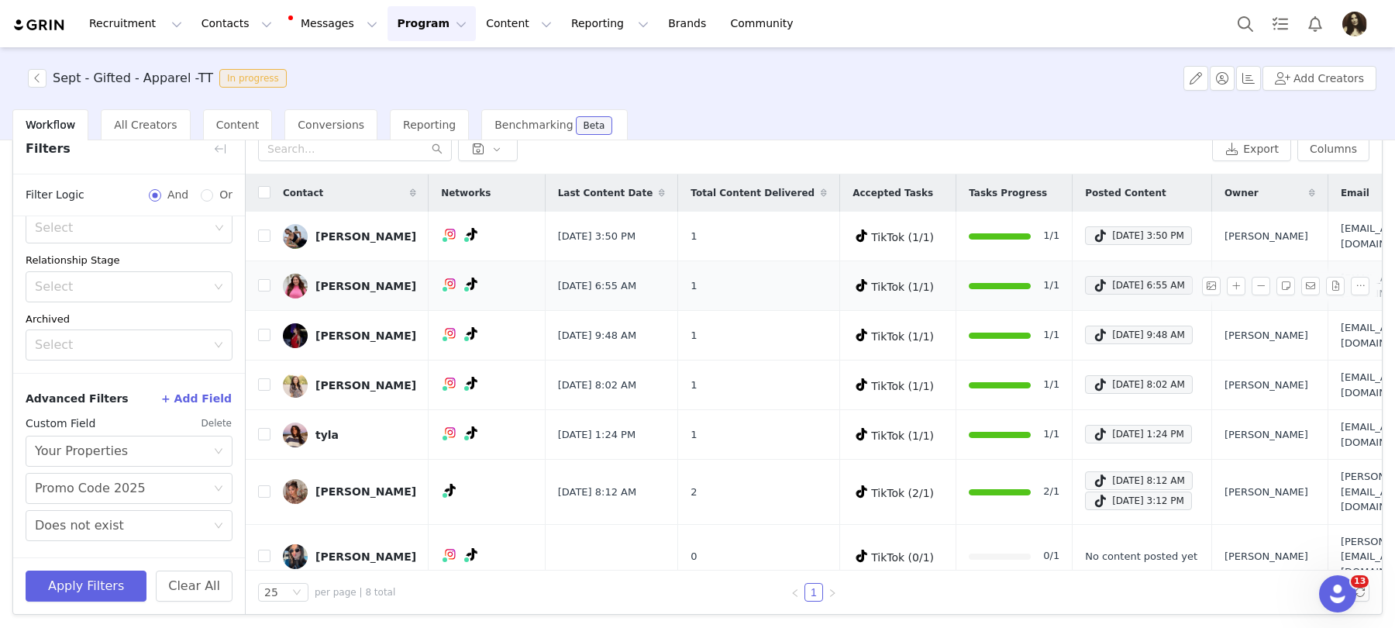
click at [373, 230] on div "shelbwright" at bounding box center [366, 236] width 101 height 12
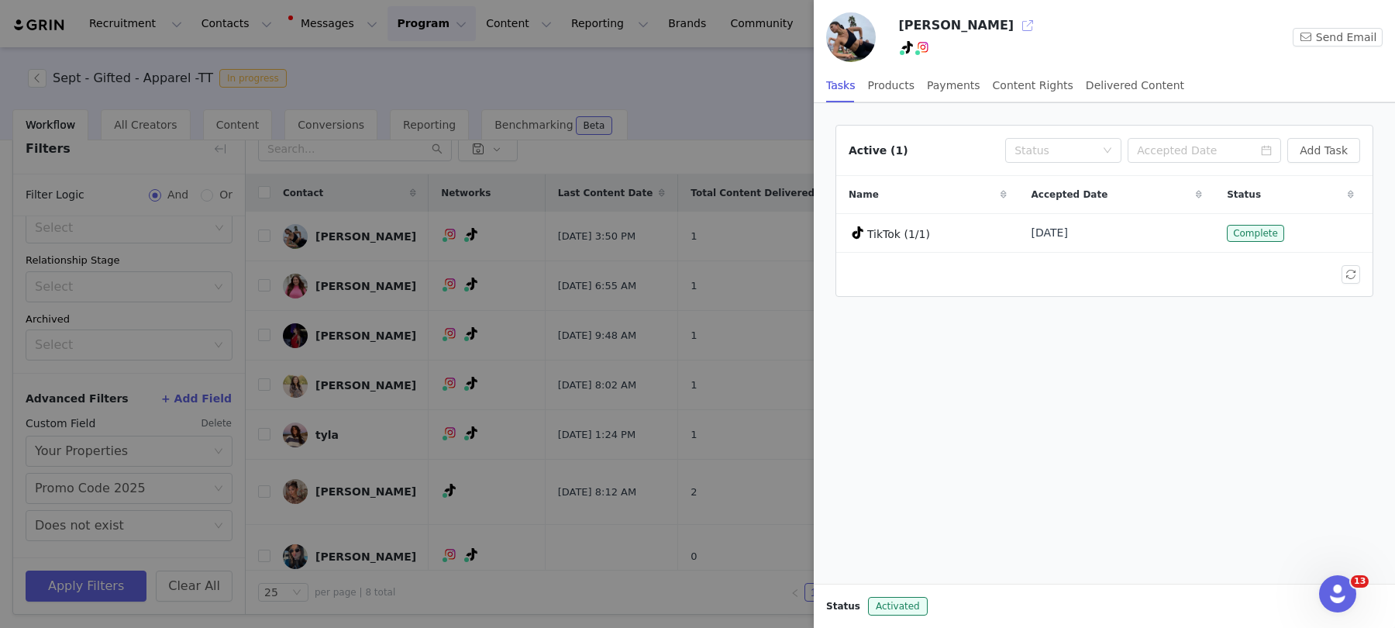
click at [1016, 21] on button "button" at bounding box center [1028, 25] width 25 height 25
click at [347, 278] on div at bounding box center [697, 314] width 1395 height 628
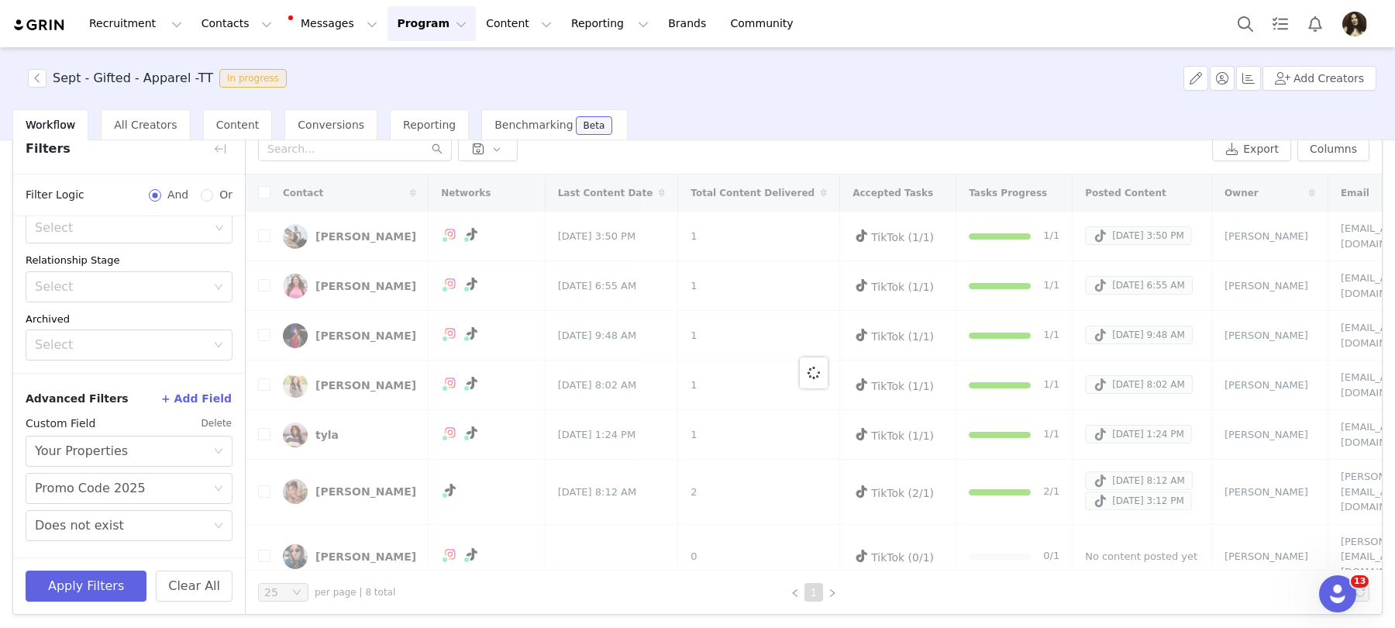
click at [337, 285] on div "Sept - Gifted - Apparel -TT In progress Add Creators Workflow All Creators Cont…" at bounding box center [697, 336] width 1395 height 578
click at [322, 285] on div at bounding box center [814, 372] width 1136 height 396
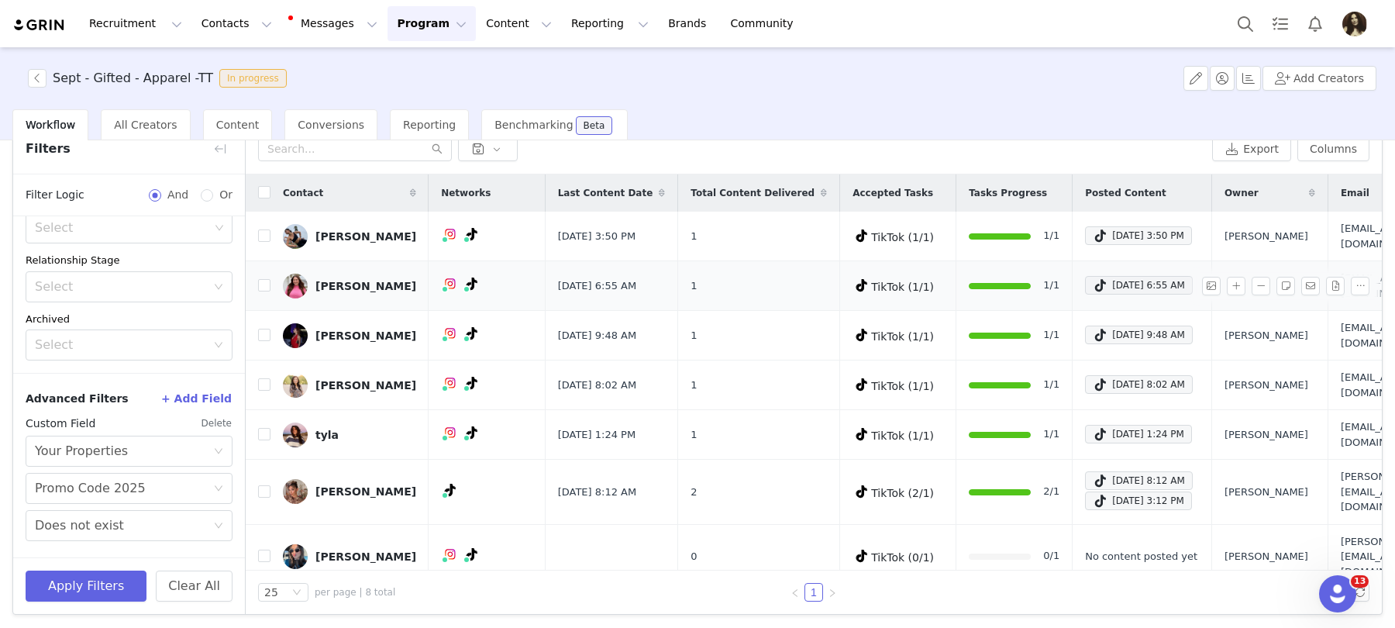
click at [341, 280] on div "kiersten" at bounding box center [366, 286] width 101 height 12
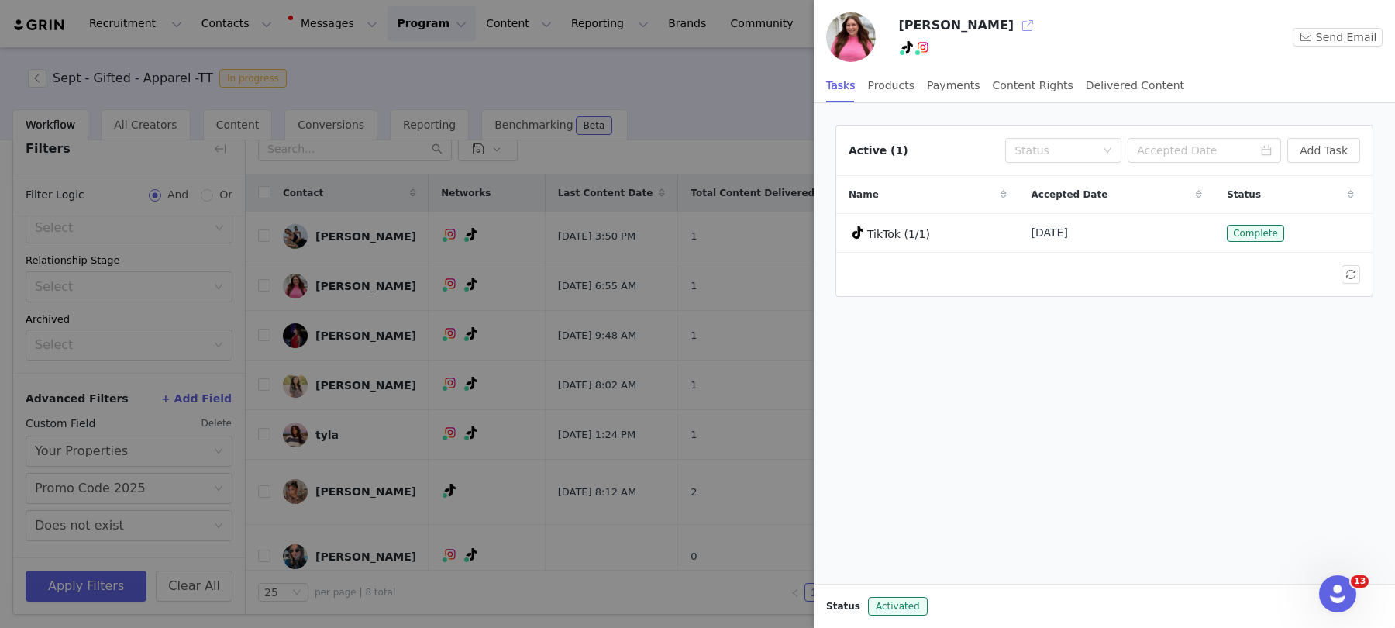
click at [1016, 26] on button "button" at bounding box center [1028, 25] width 25 height 25
click at [1016, 25] on button "button" at bounding box center [1028, 25] width 25 height 25
click at [78, 602] on div at bounding box center [697, 314] width 1395 height 628
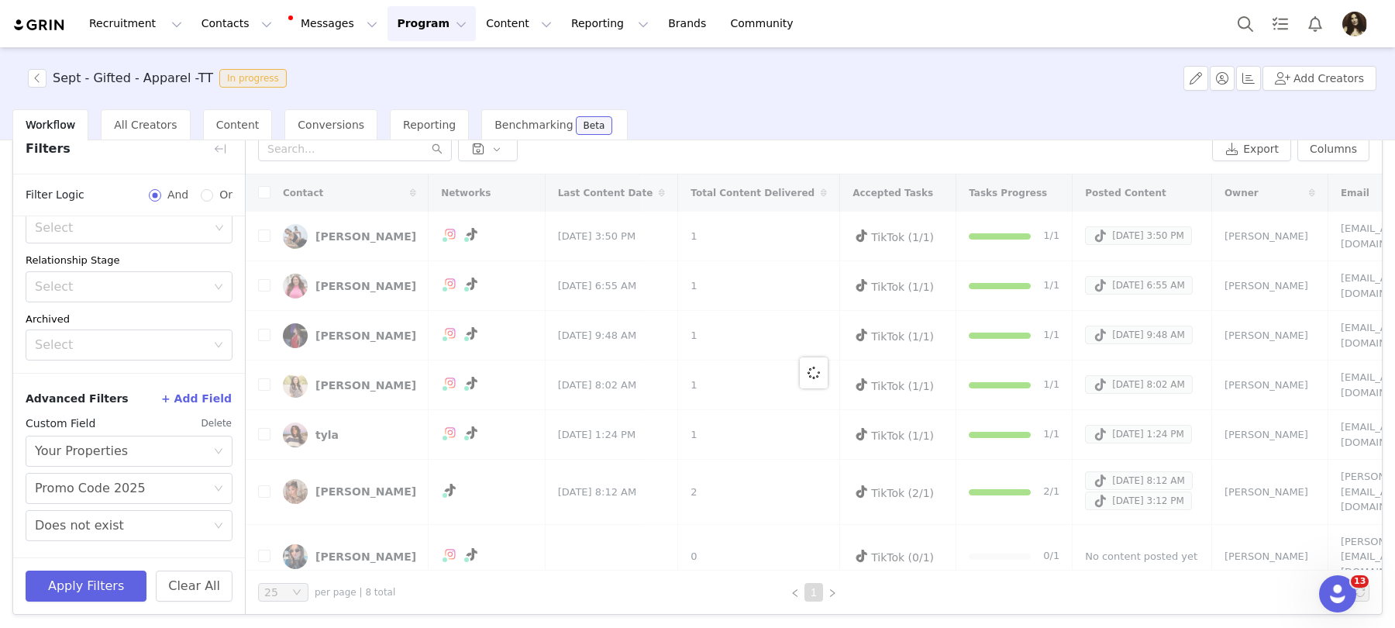
click at [115, 596] on div "Sept - Gifted - Apparel -TT In progress Add Creators Workflow All Creators Cont…" at bounding box center [697, 336] width 1395 height 578
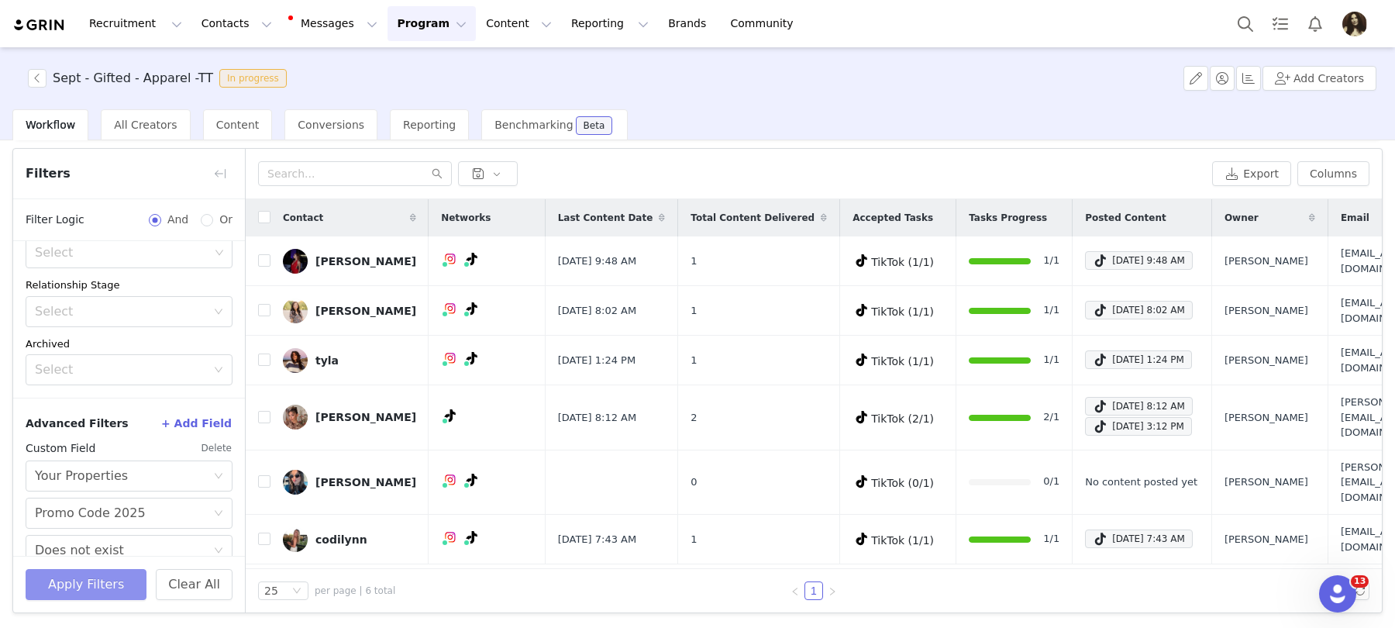
scroll to position [47, 0]
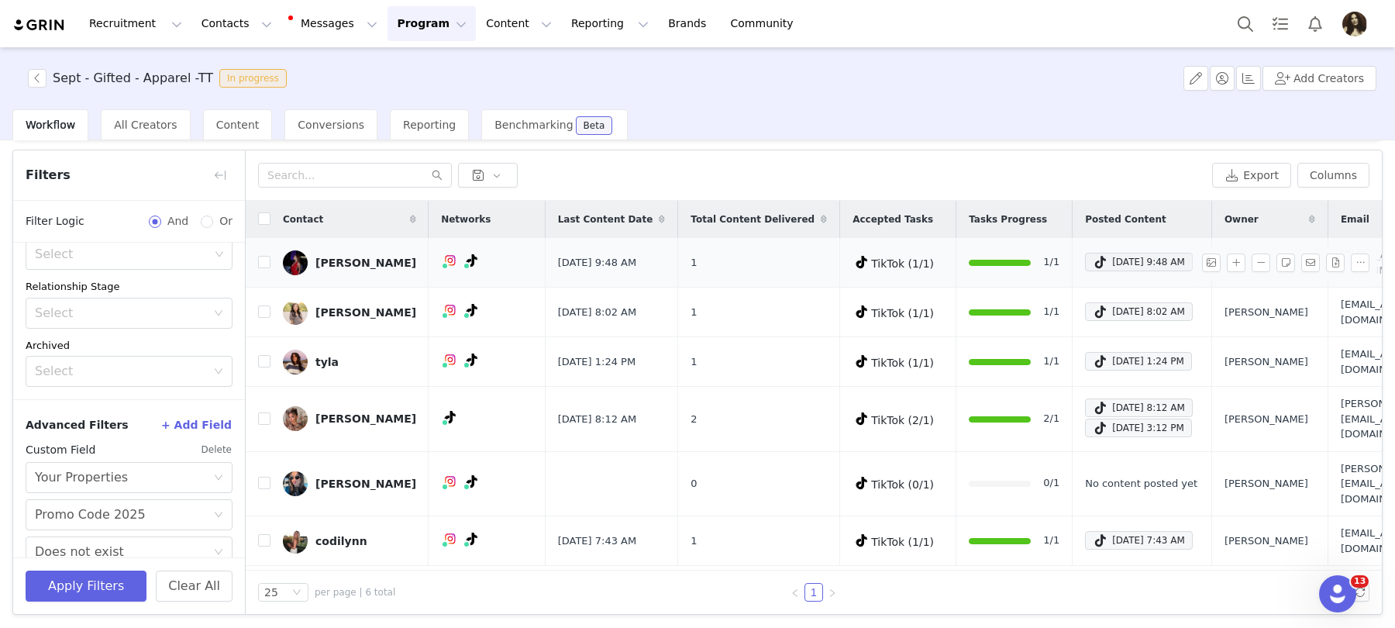
click at [367, 269] on link "Daisy Hernandez" at bounding box center [349, 262] width 133 height 25
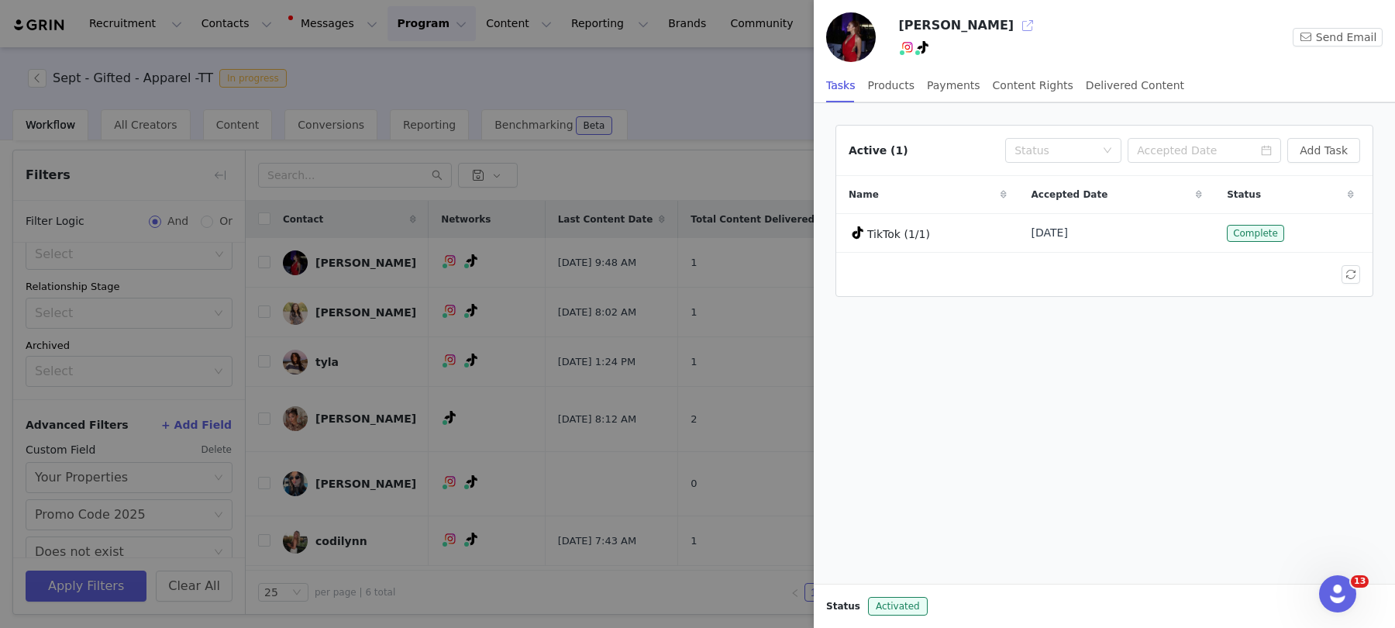
click at [1016, 32] on button "button" at bounding box center [1028, 25] width 25 height 25
click at [366, 302] on div at bounding box center [697, 314] width 1395 height 628
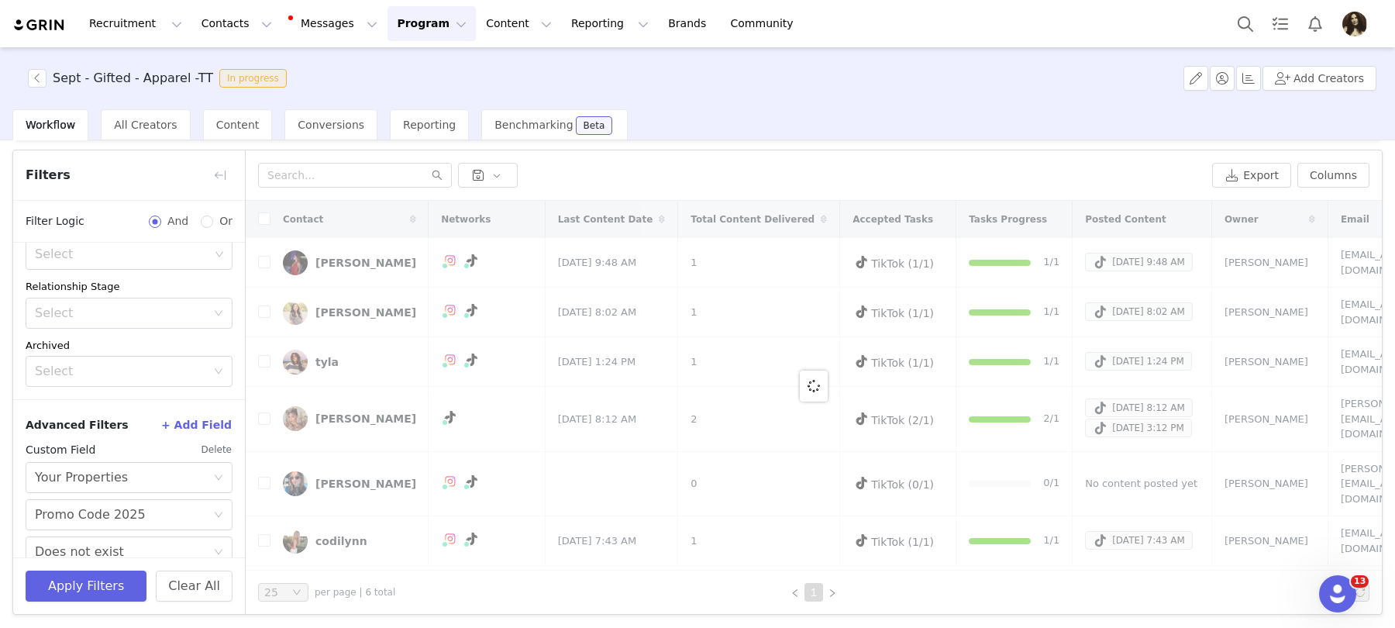
click at [366, 309] on div at bounding box center [814, 386] width 1136 height 370
click at [333, 309] on div at bounding box center [814, 386] width 1136 height 370
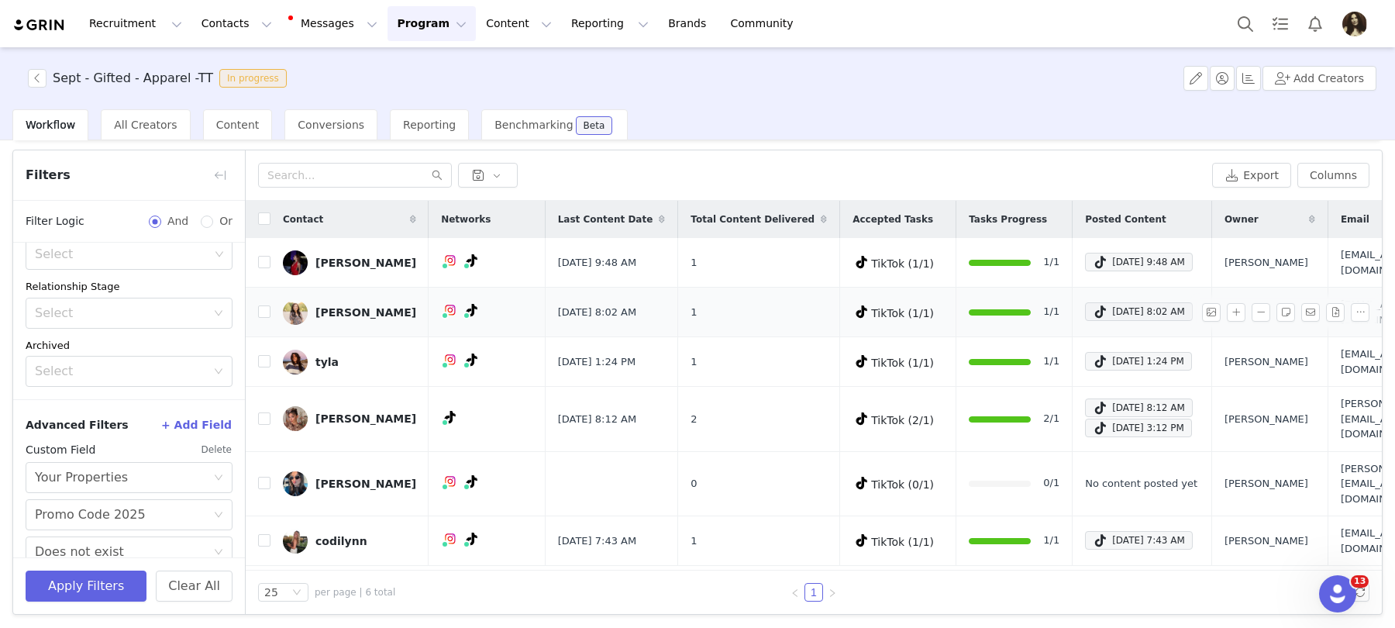
click at [347, 309] on div "Elizabeth Wu" at bounding box center [366, 312] width 101 height 12
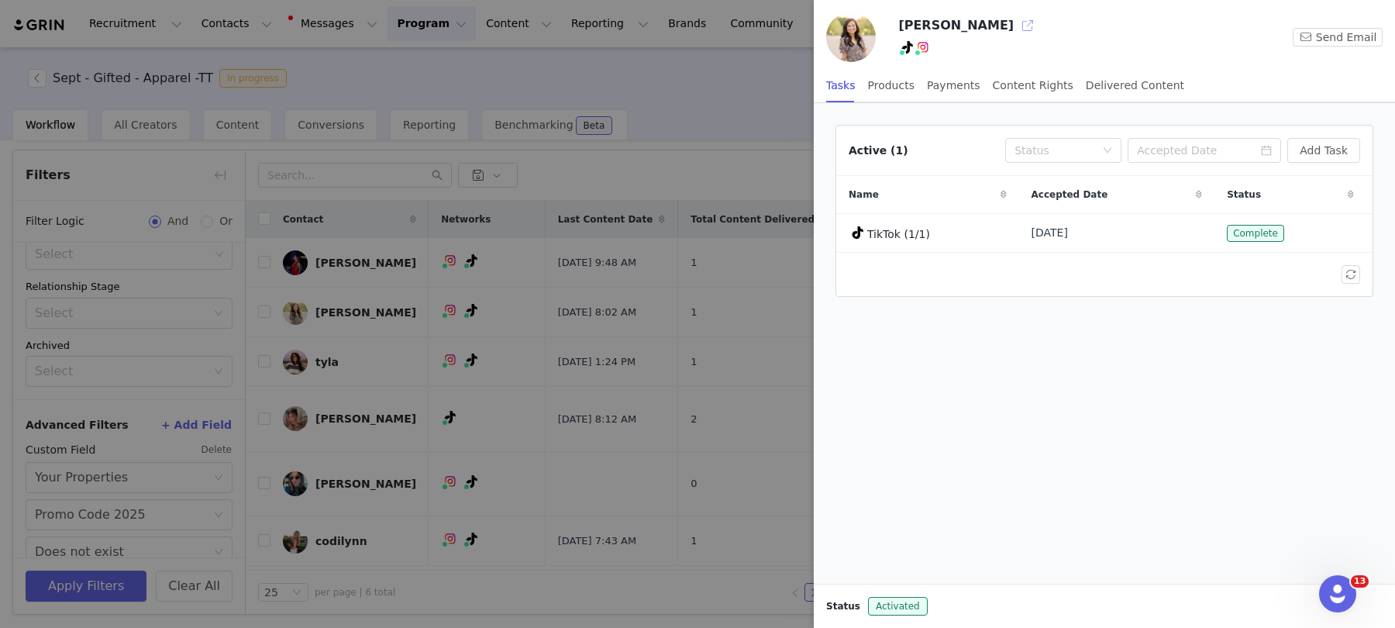
click at [1016, 29] on button "button" at bounding box center [1028, 25] width 25 height 25
click at [329, 380] on div at bounding box center [697, 314] width 1395 height 628
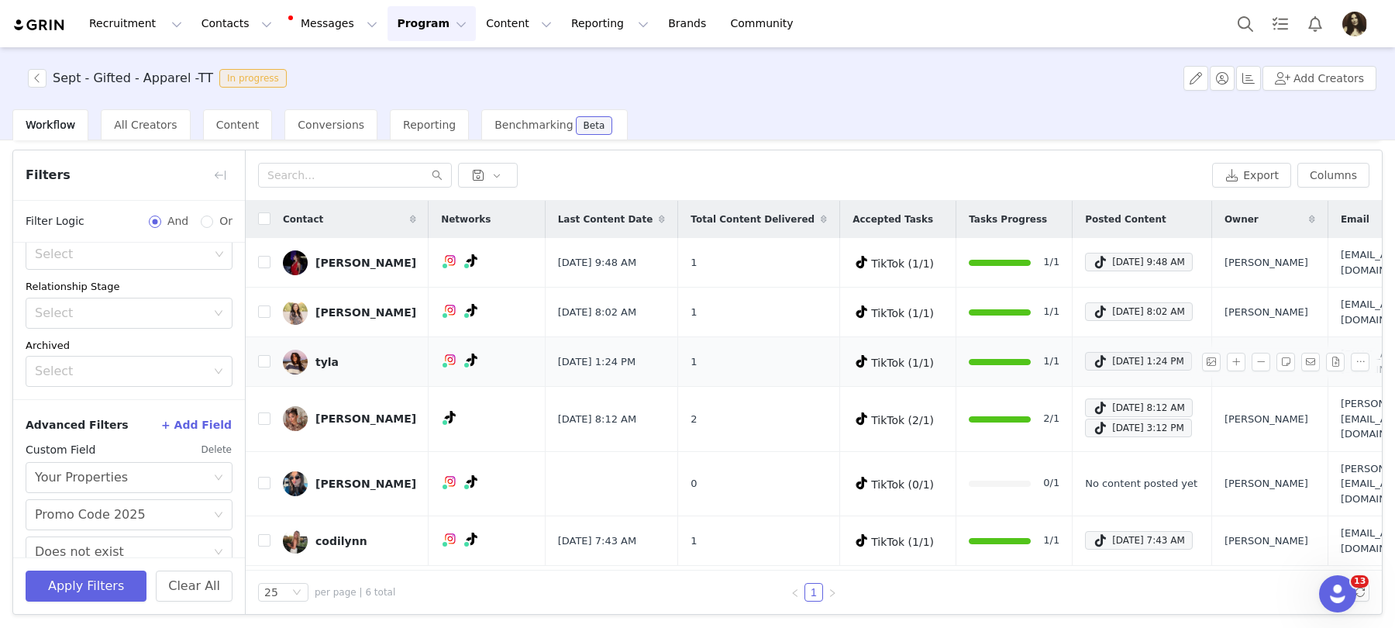
click at [322, 356] on div "tyla" at bounding box center [327, 362] width 23 height 12
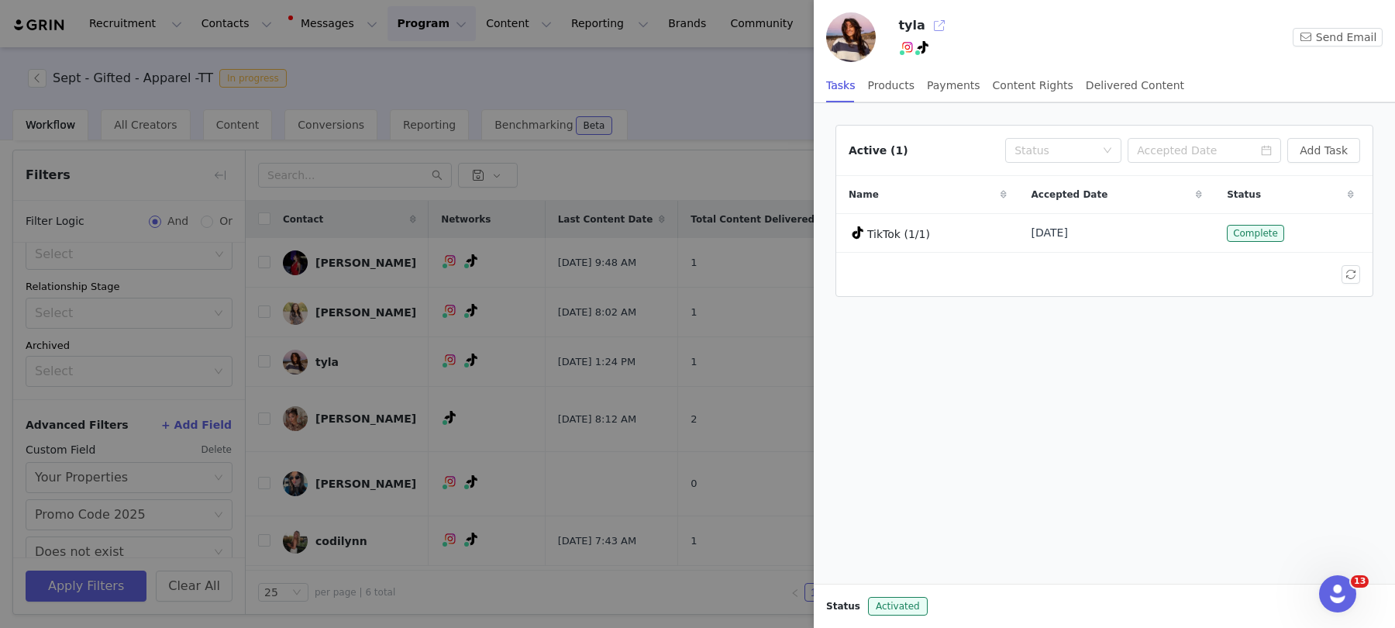
click at [936, 26] on button "button" at bounding box center [939, 25] width 25 height 25
click at [340, 364] on div at bounding box center [697, 314] width 1395 height 628
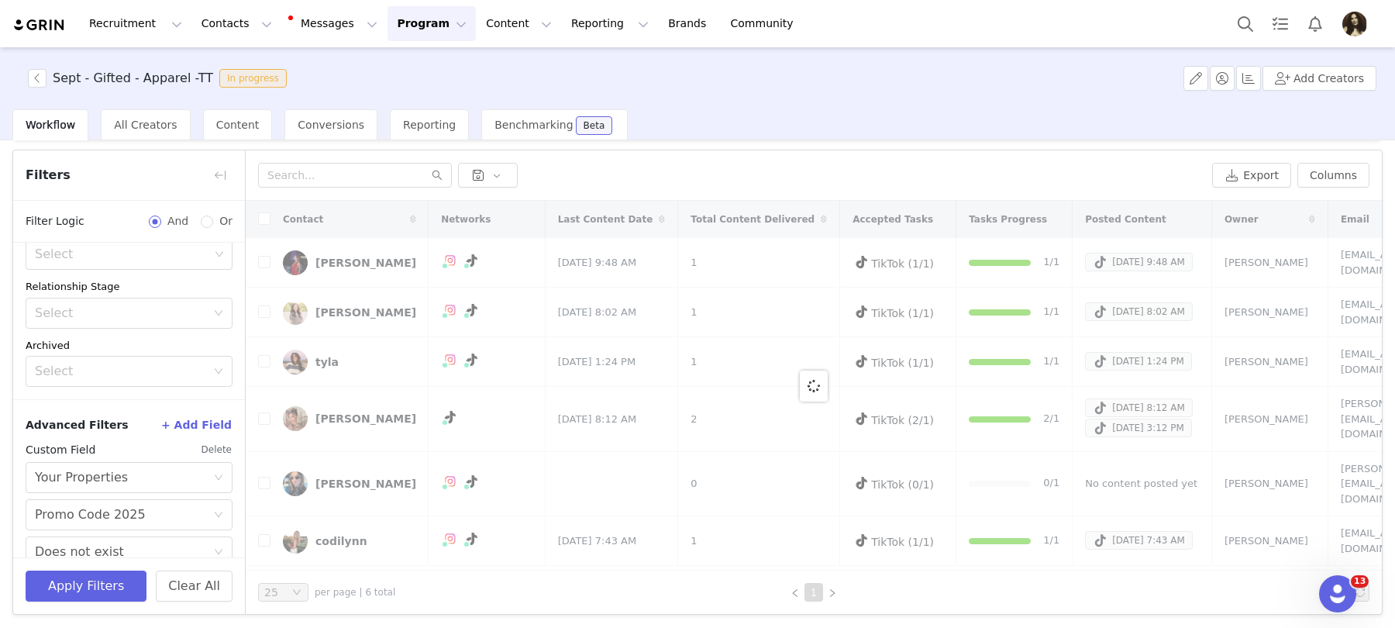
click at [340, 412] on div "Sept - Gifted - Apparel -TT In progress Add Creators Workflow All Creators Cont…" at bounding box center [697, 336] width 1395 height 578
click at [361, 414] on div at bounding box center [814, 386] width 1136 height 370
click at [343, 414] on div at bounding box center [814, 386] width 1136 height 370
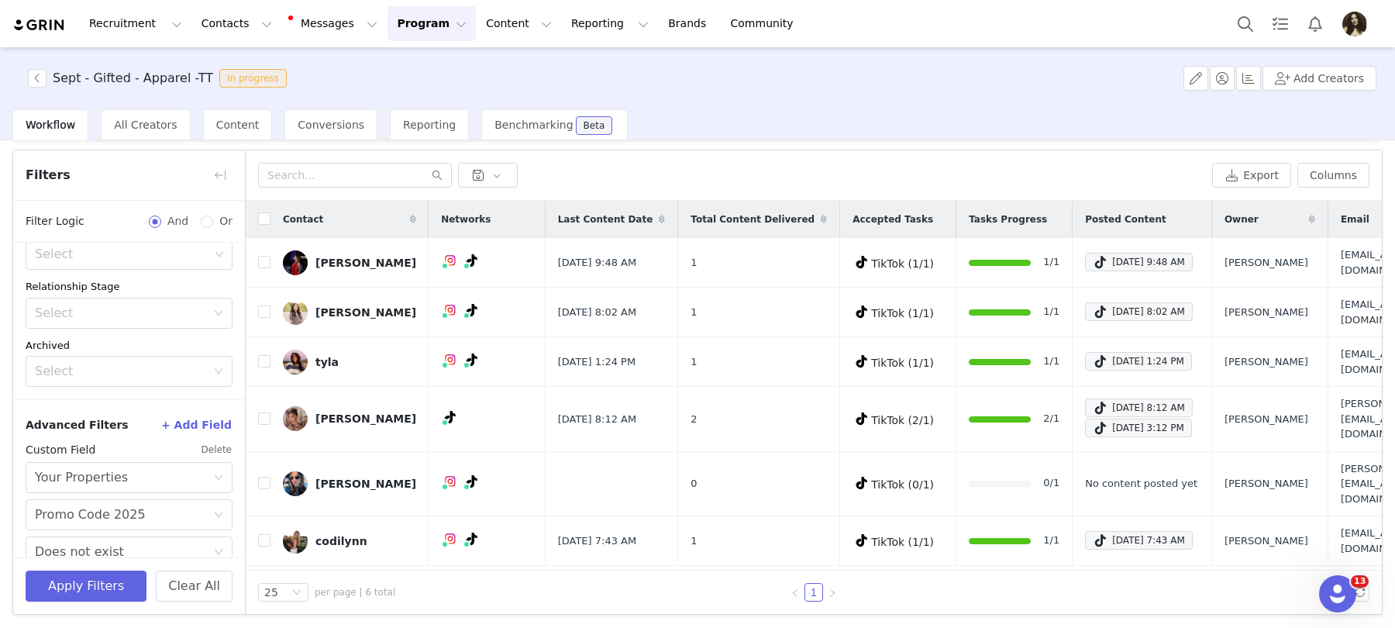
click at [343, 414] on div "paige jadyn" at bounding box center [366, 418] width 101 height 12
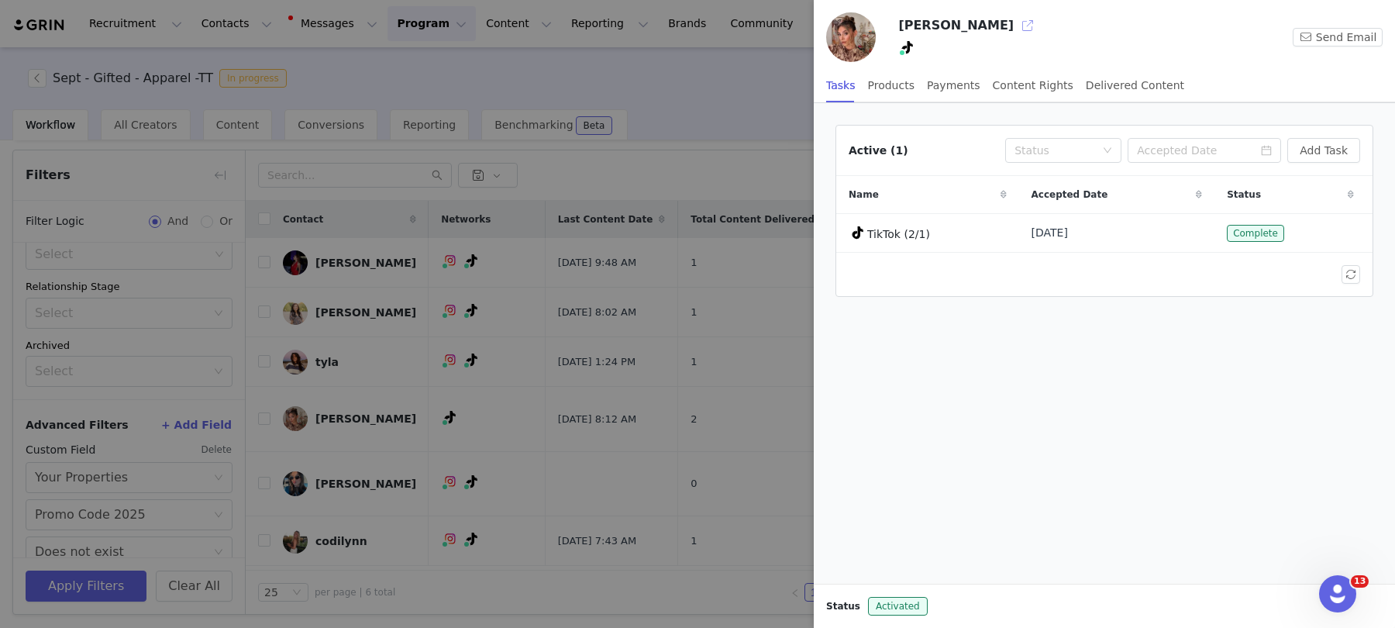
click at [1016, 24] on button "button" at bounding box center [1028, 25] width 25 height 25
click at [325, 490] on div at bounding box center [697, 314] width 1395 height 628
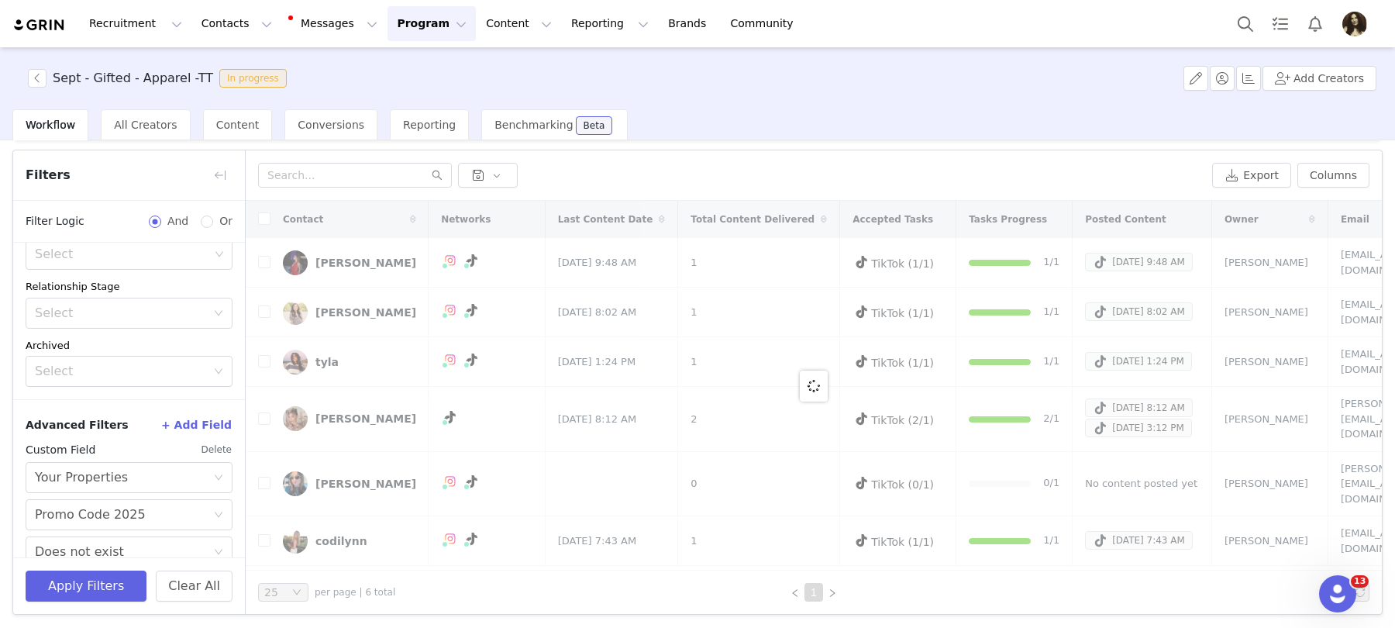
click at [329, 471] on div at bounding box center [814, 386] width 1136 height 370
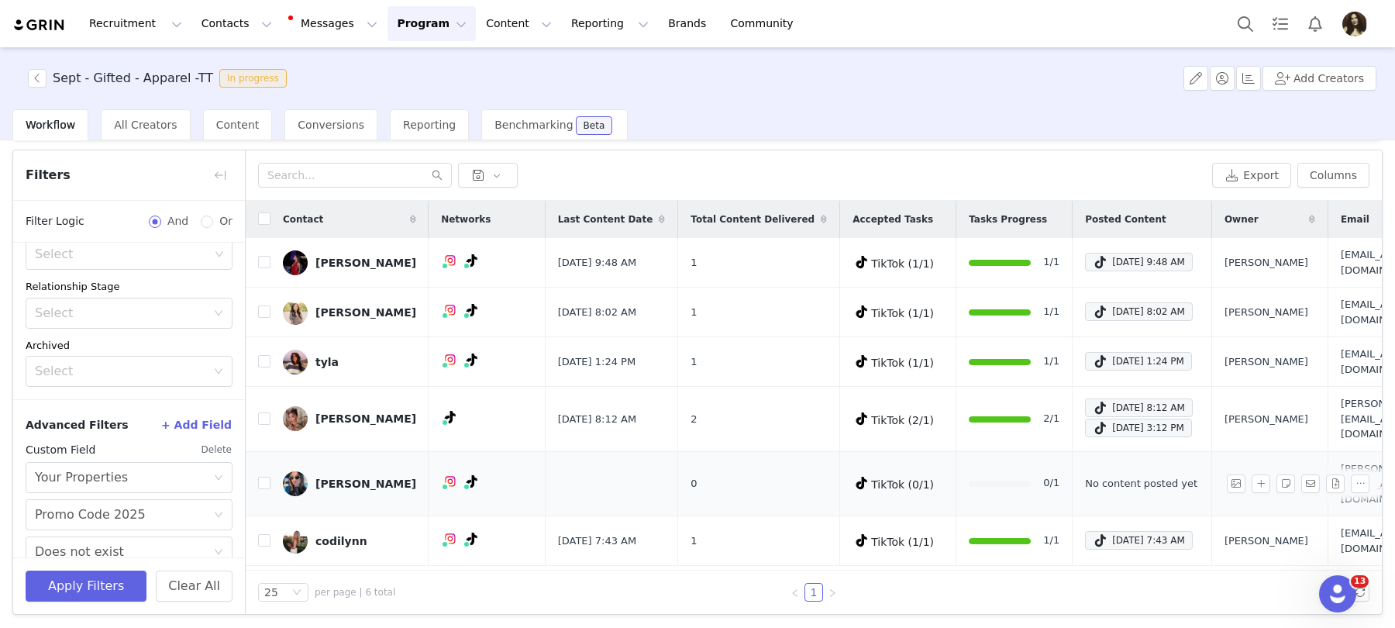
click at [326, 478] on div "Arely" at bounding box center [366, 484] width 101 height 12
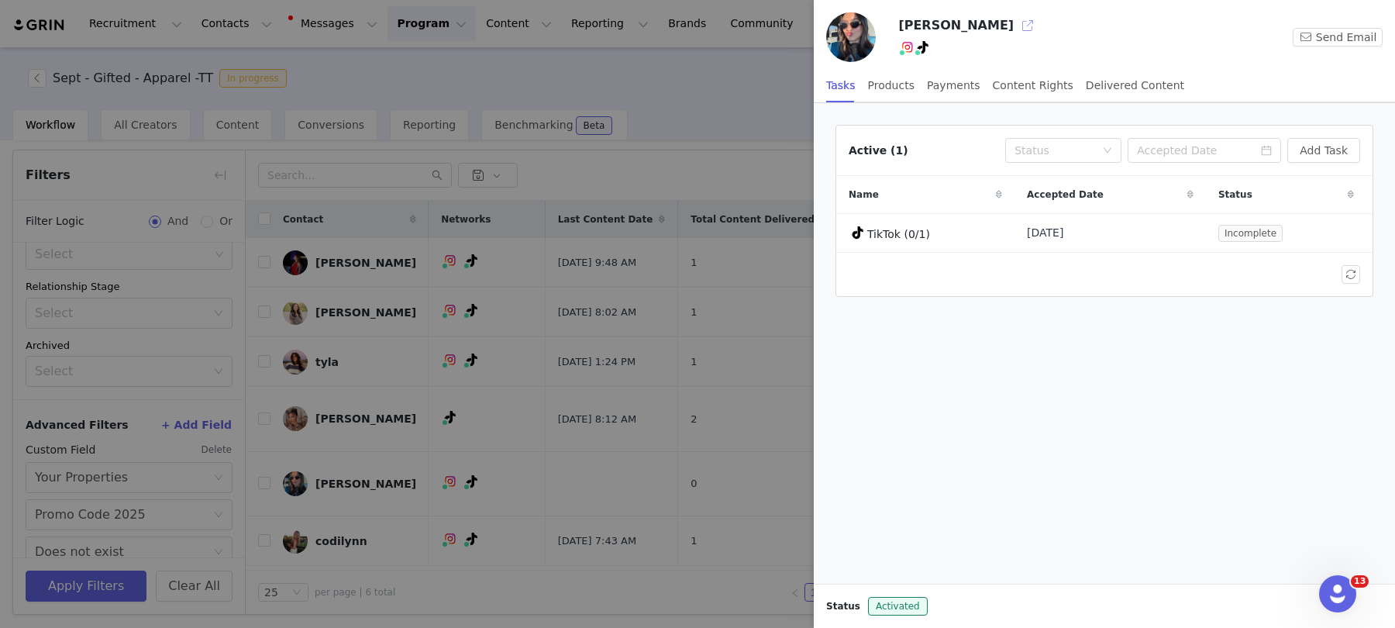
click at [1016, 30] on button "button" at bounding box center [1028, 25] width 25 height 25
click at [313, 533] on div at bounding box center [697, 314] width 1395 height 628
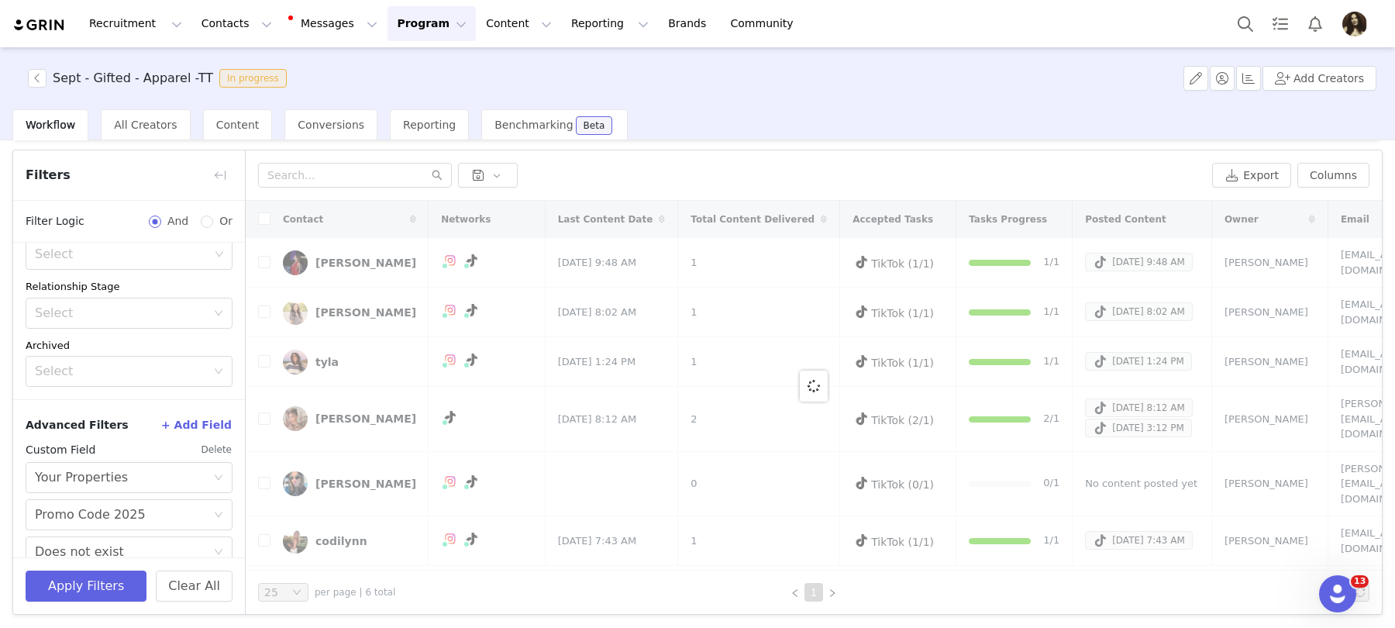
click at [333, 517] on div at bounding box center [814, 386] width 1136 height 370
click at [346, 518] on div at bounding box center [814, 386] width 1136 height 370
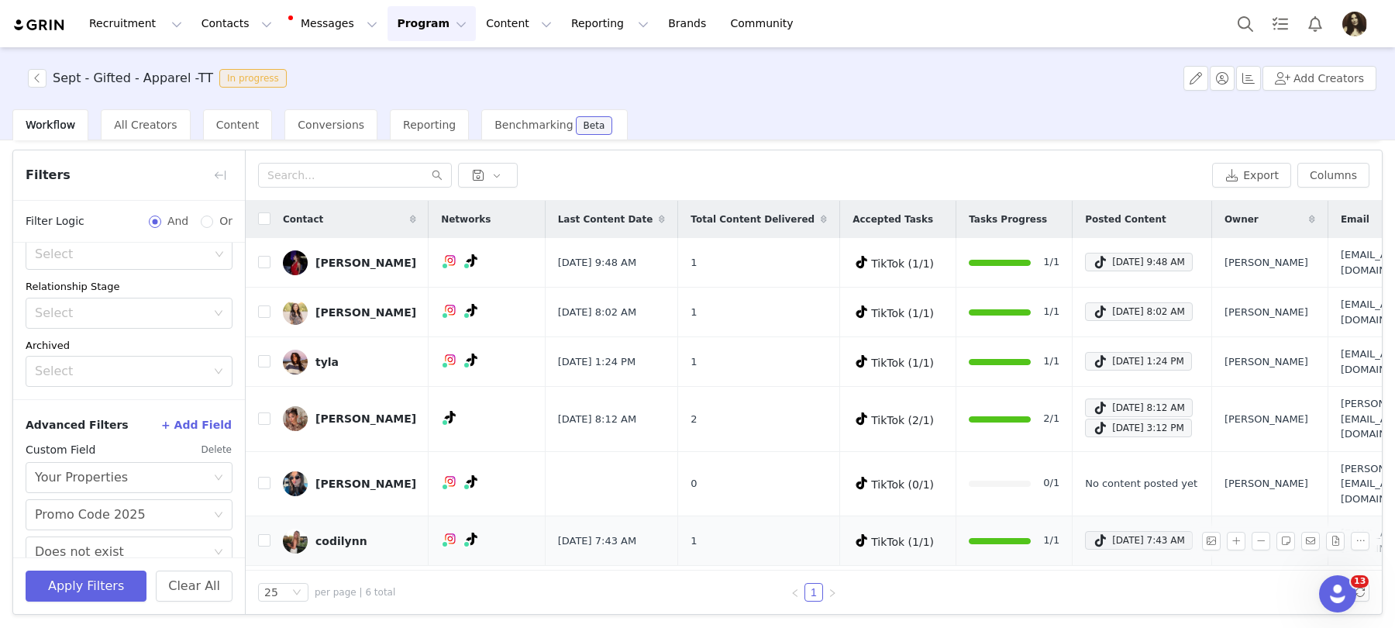
click at [341, 535] on div "codilynn" at bounding box center [342, 541] width 52 height 12
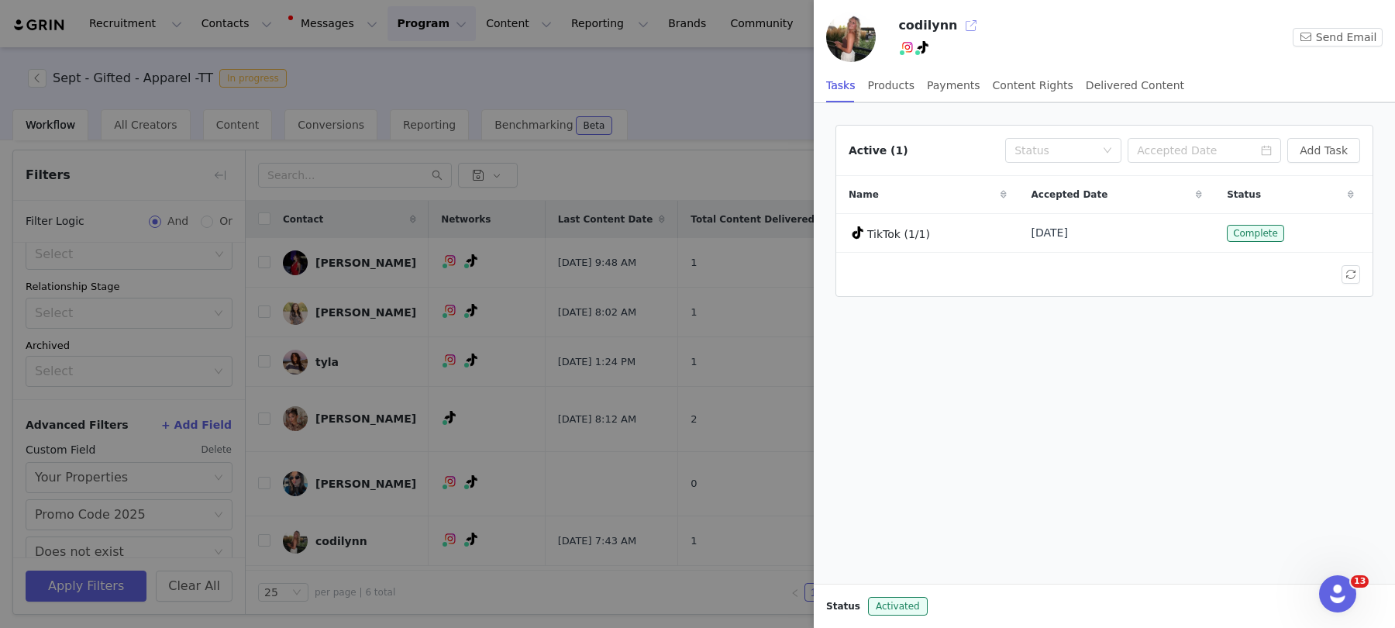
click at [960, 19] on button "button" at bounding box center [971, 25] width 25 height 25
click at [119, 592] on div at bounding box center [697, 314] width 1395 height 628
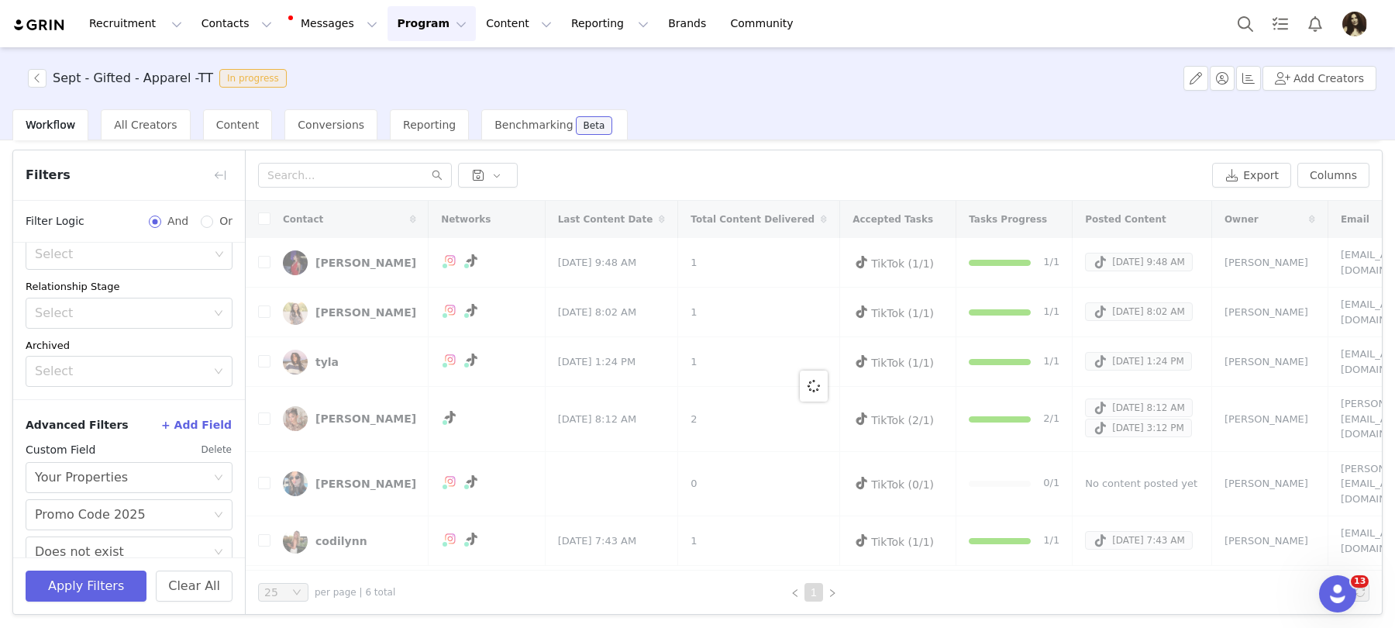
click at [115, 582] on div "Sept - Gifted - Apparel -TT In progress Add Creators Workflow All Creators Cont…" at bounding box center [697, 336] width 1395 height 578
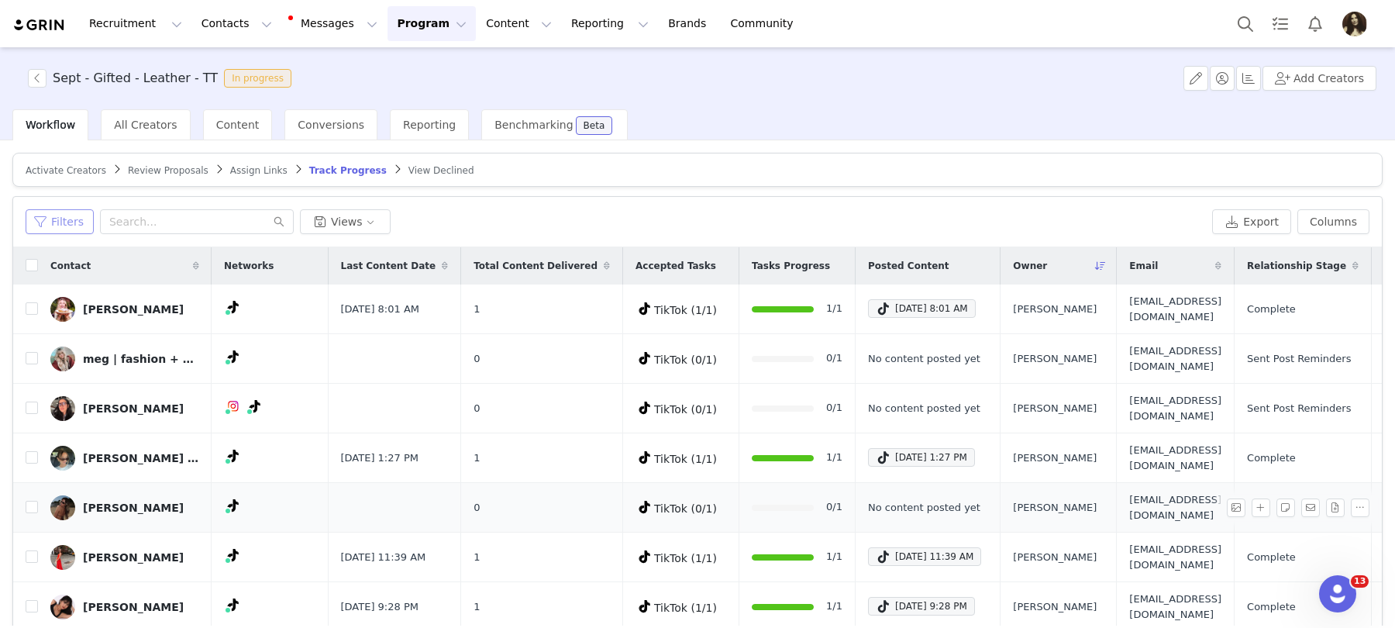
drag, startPoint x: 75, startPoint y: 218, endPoint x: 130, endPoint y: 493, distance: 280.7
click at [74, 218] on button "Filters" at bounding box center [60, 221] width 68 height 25
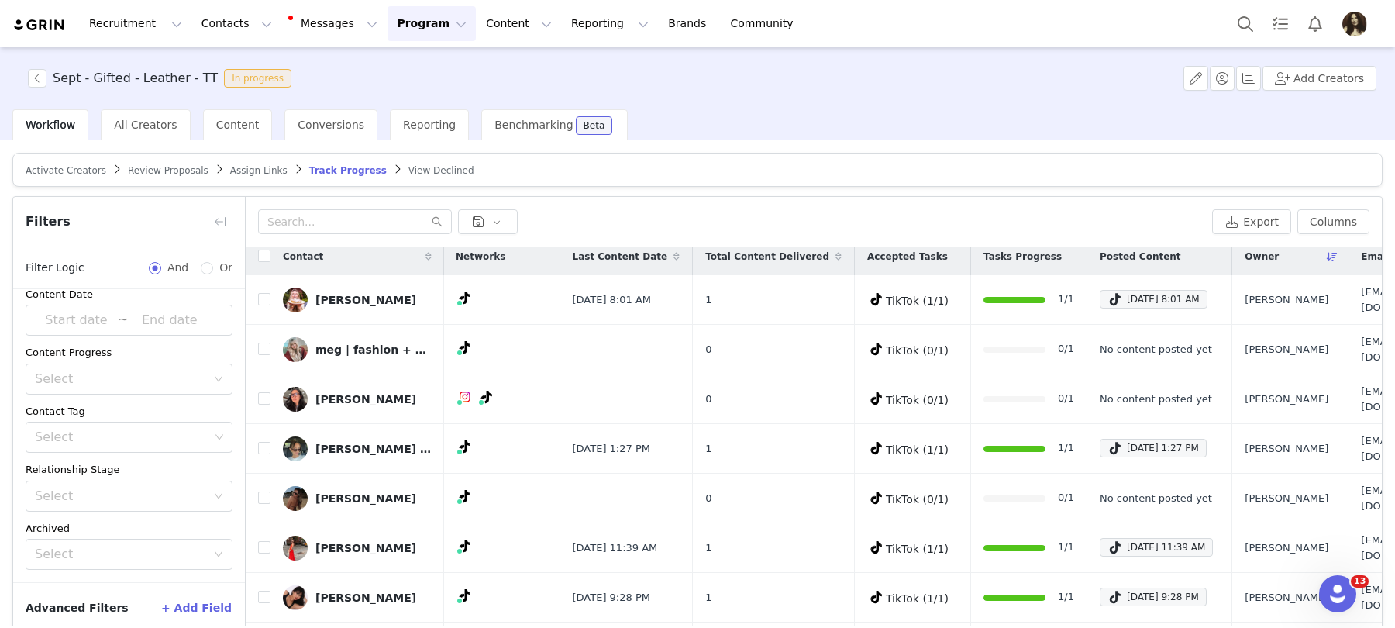
scroll to position [73, 0]
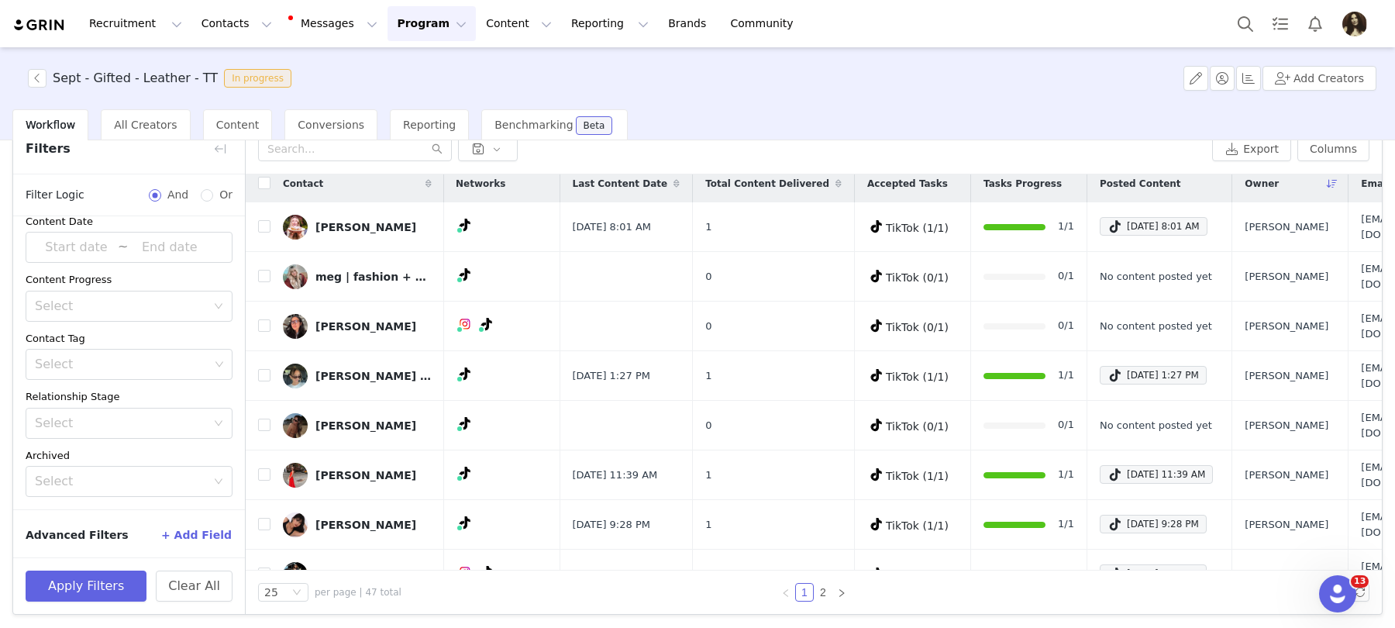
click at [202, 526] on button "+ Add Field" at bounding box center [196, 535] width 72 height 25
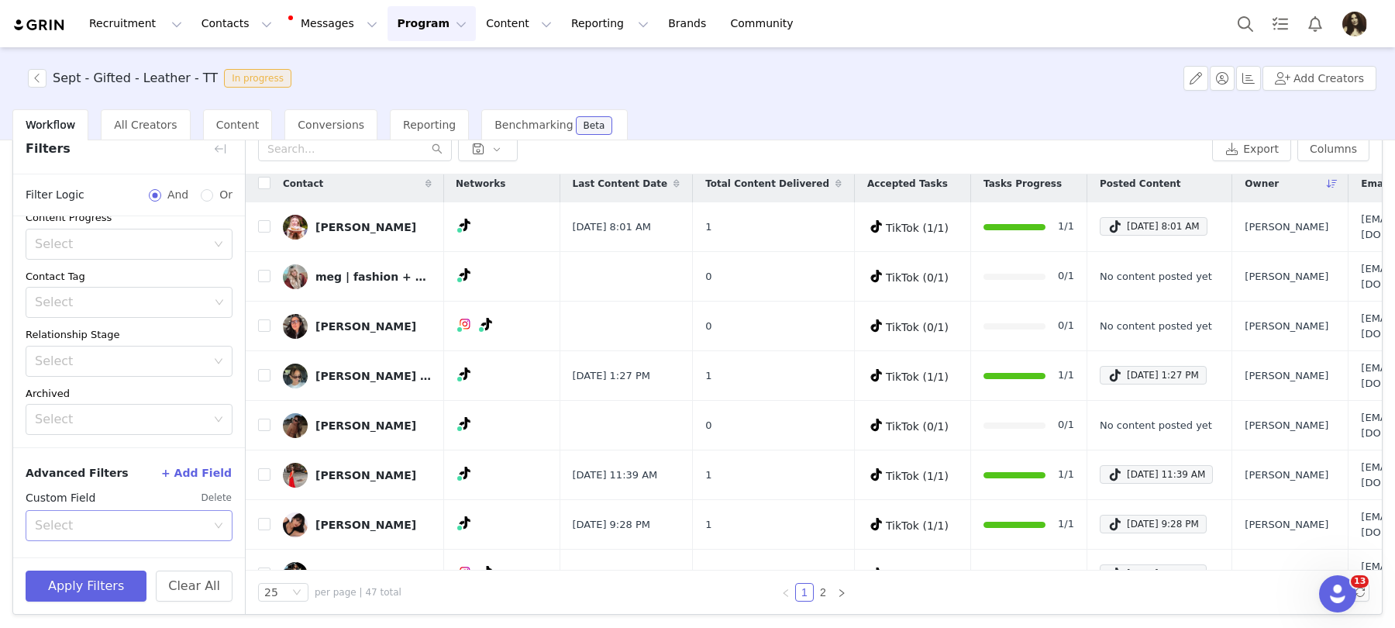
click at [113, 511] on div "Select" at bounding box center [124, 525] width 178 height 29
type input "your"
click at [114, 539] on div "Custom Field Delete Select your your" at bounding box center [129, 516] width 207 height 62
click at [115, 548] on div "Choose Custom Property" at bounding box center [124, 562] width 178 height 29
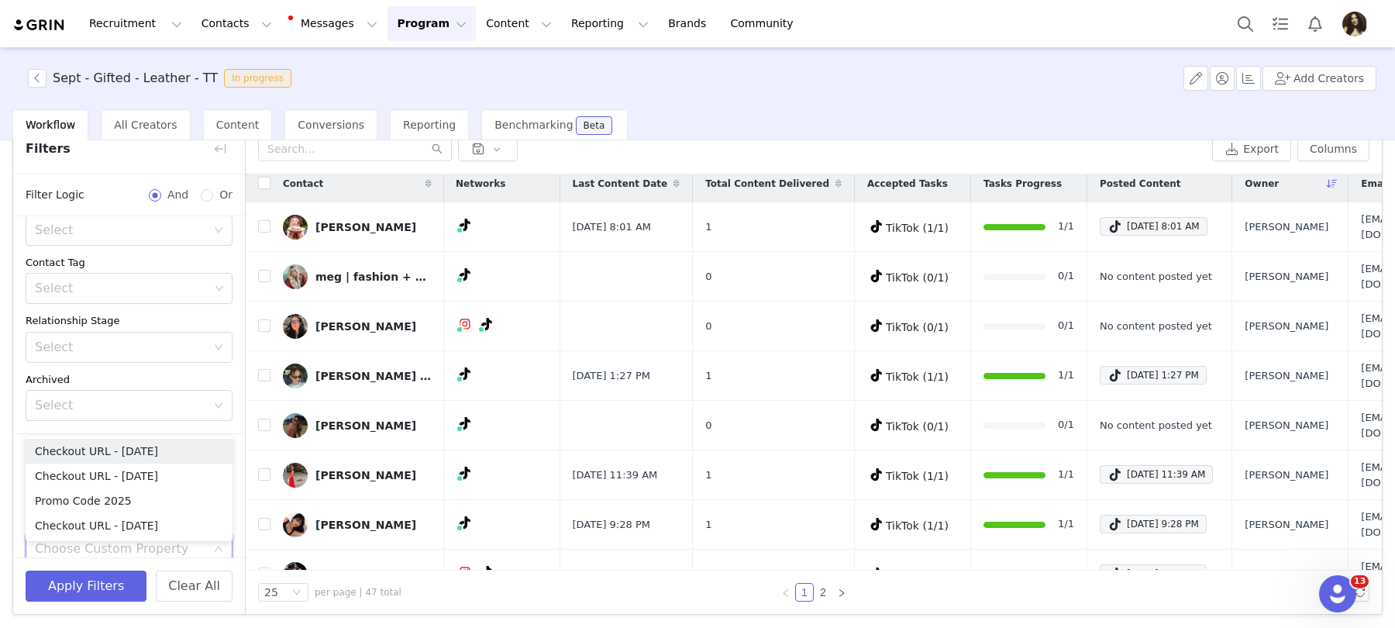
scroll to position [151, 0]
click at [99, 506] on li "Promo Code 2025" at bounding box center [129, 500] width 207 height 25
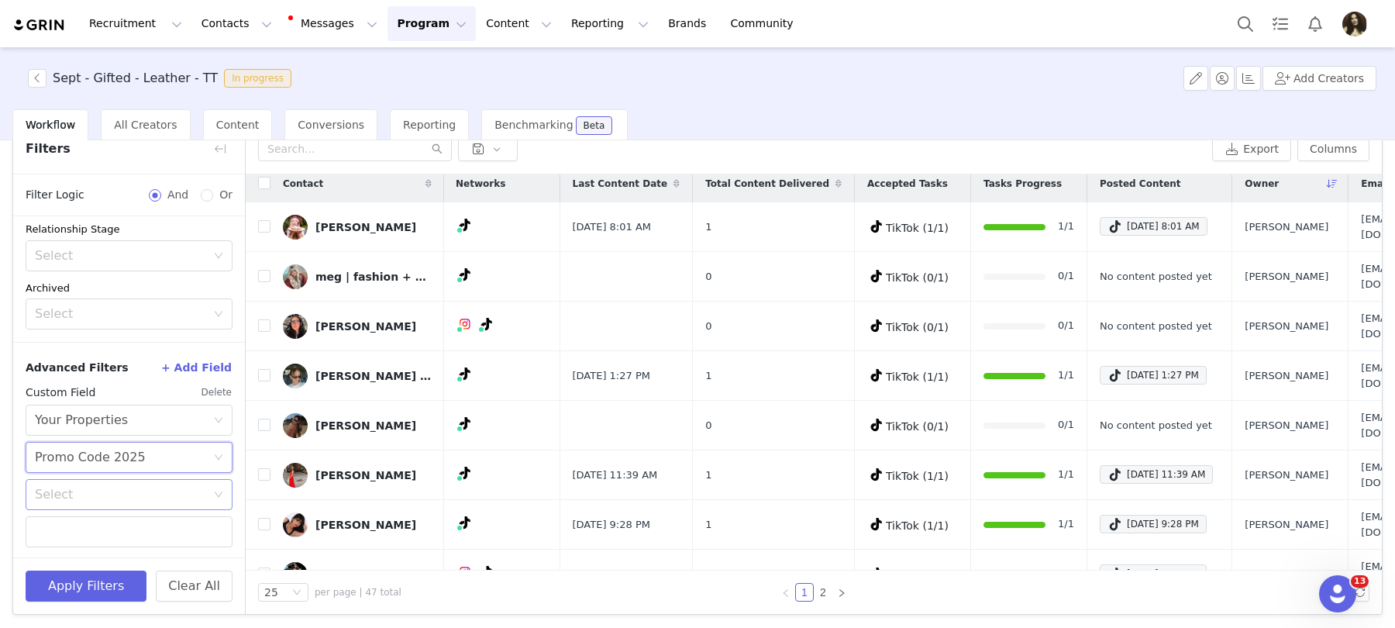
click at [92, 491] on div "Select" at bounding box center [120, 495] width 171 height 16
click at [77, 598] on li "Does not exist" at bounding box center [129, 599] width 207 height 25
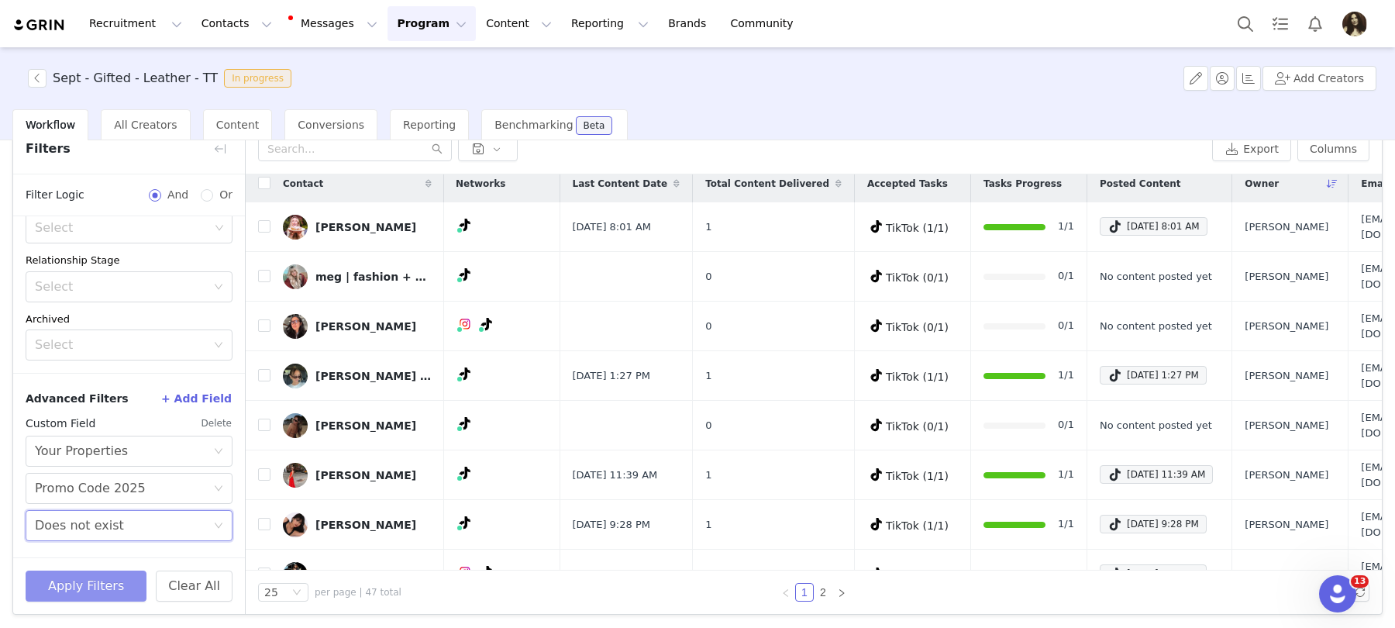
click at [99, 568] on div "Apply Filters Clear All" at bounding box center [129, 585] width 232 height 57
click at [99, 581] on button "Apply Filters" at bounding box center [86, 586] width 121 height 31
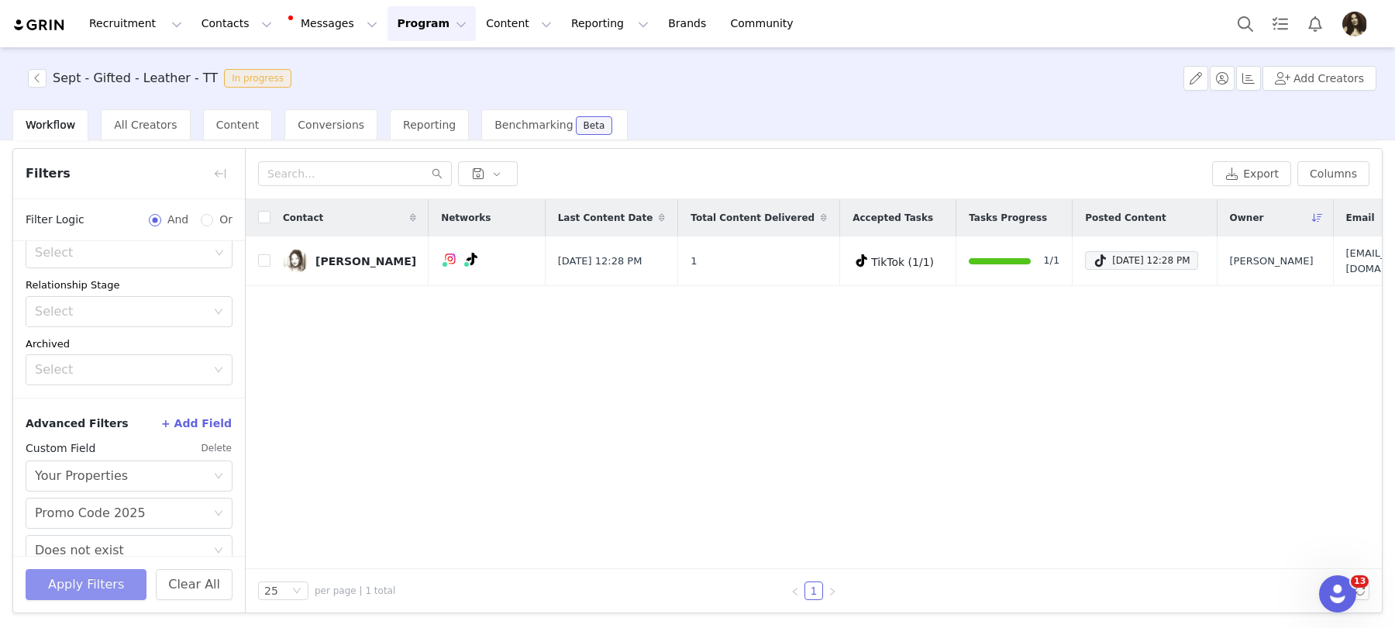
scroll to position [47, 0]
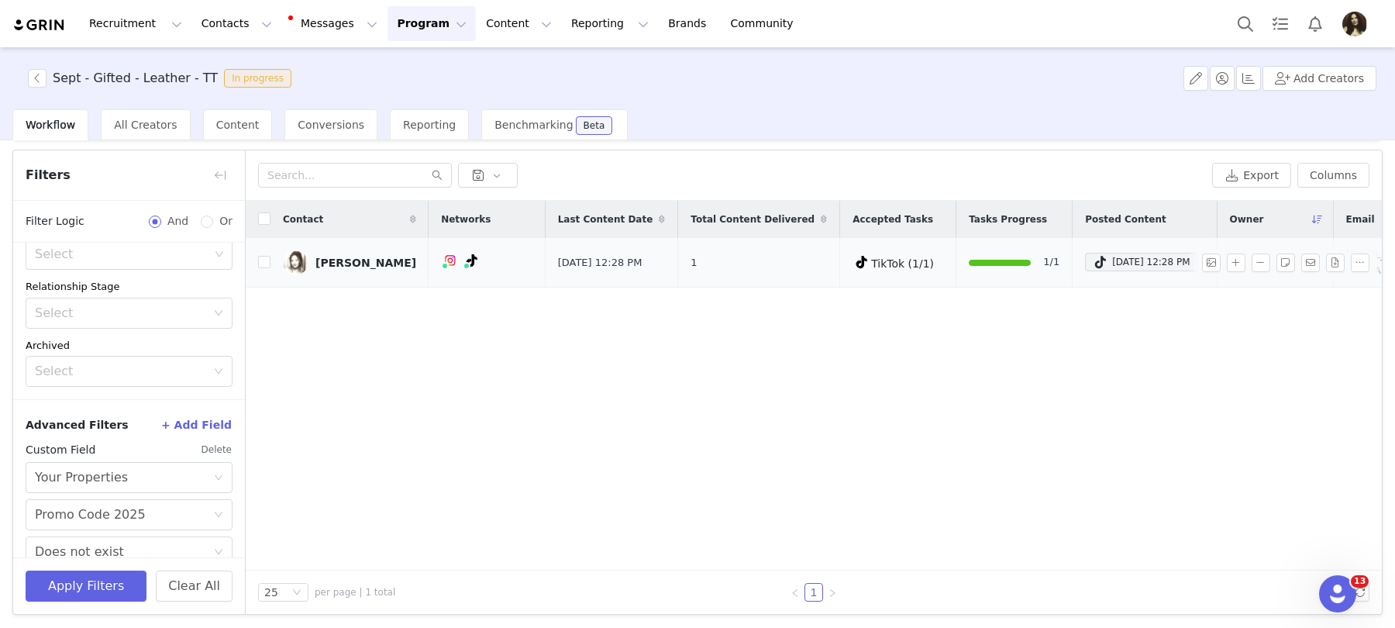
click at [332, 259] on div "[PERSON_NAME]" at bounding box center [366, 263] width 101 height 12
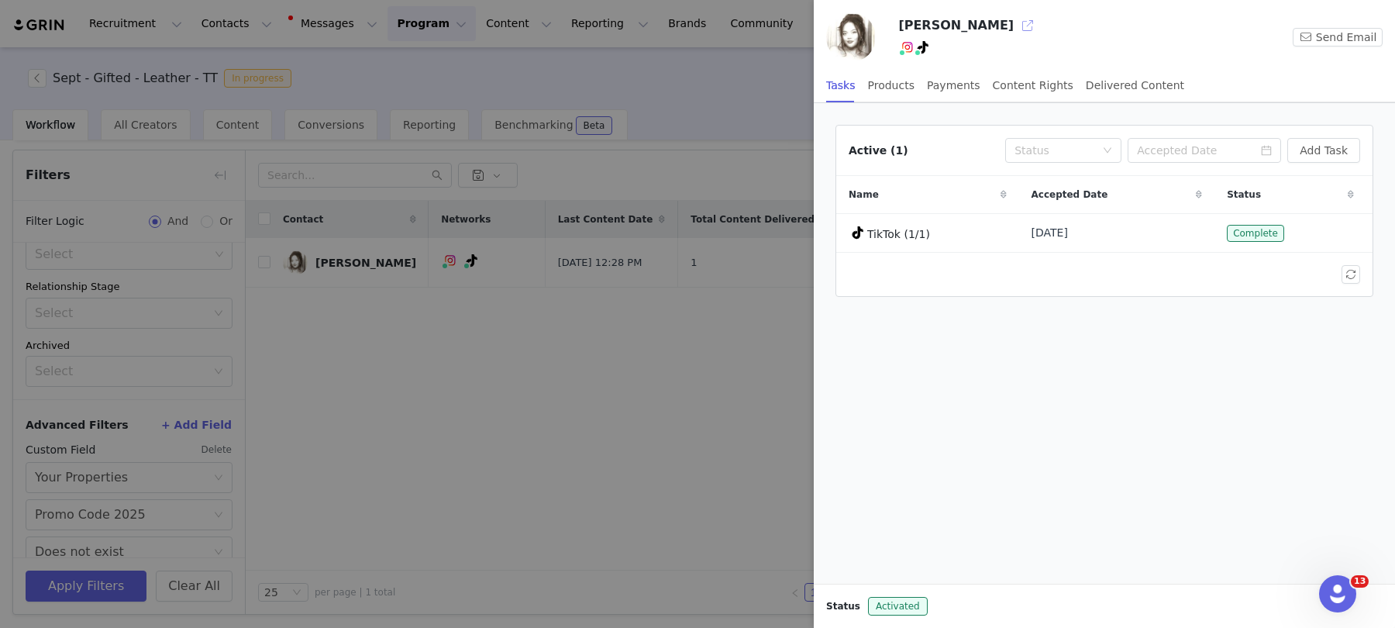
click at [1016, 28] on button "button" at bounding box center [1028, 25] width 25 height 25
click at [229, 364] on div at bounding box center [697, 314] width 1395 height 628
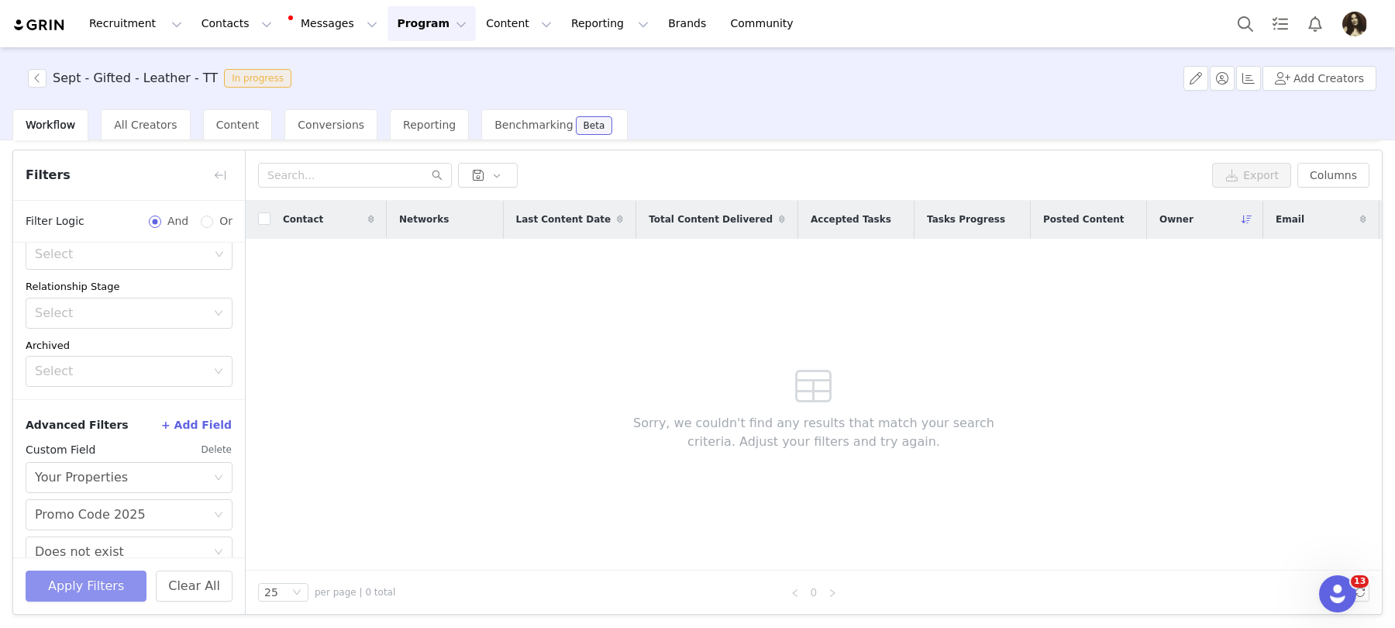
click at [107, 578] on button "Apply Filters" at bounding box center [86, 586] width 121 height 31
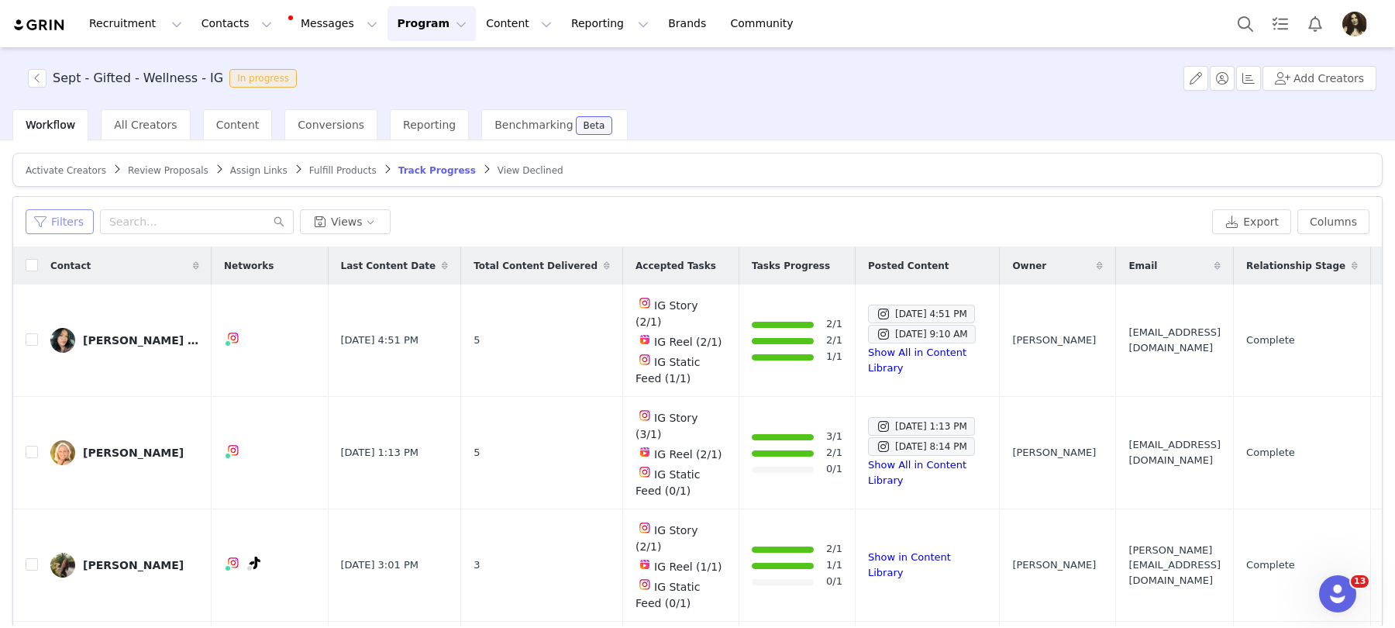
click at [65, 216] on button "Filters" at bounding box center [60, 221] width 68 height 25
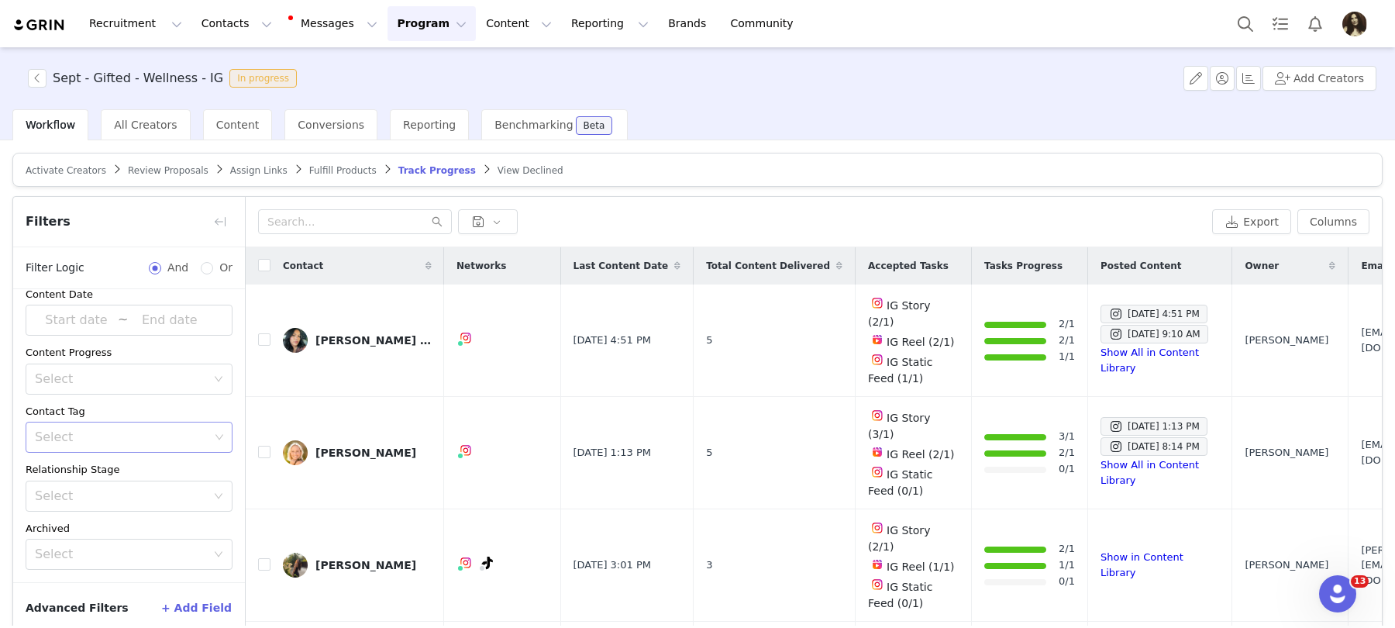
scroll to position [73, 0]
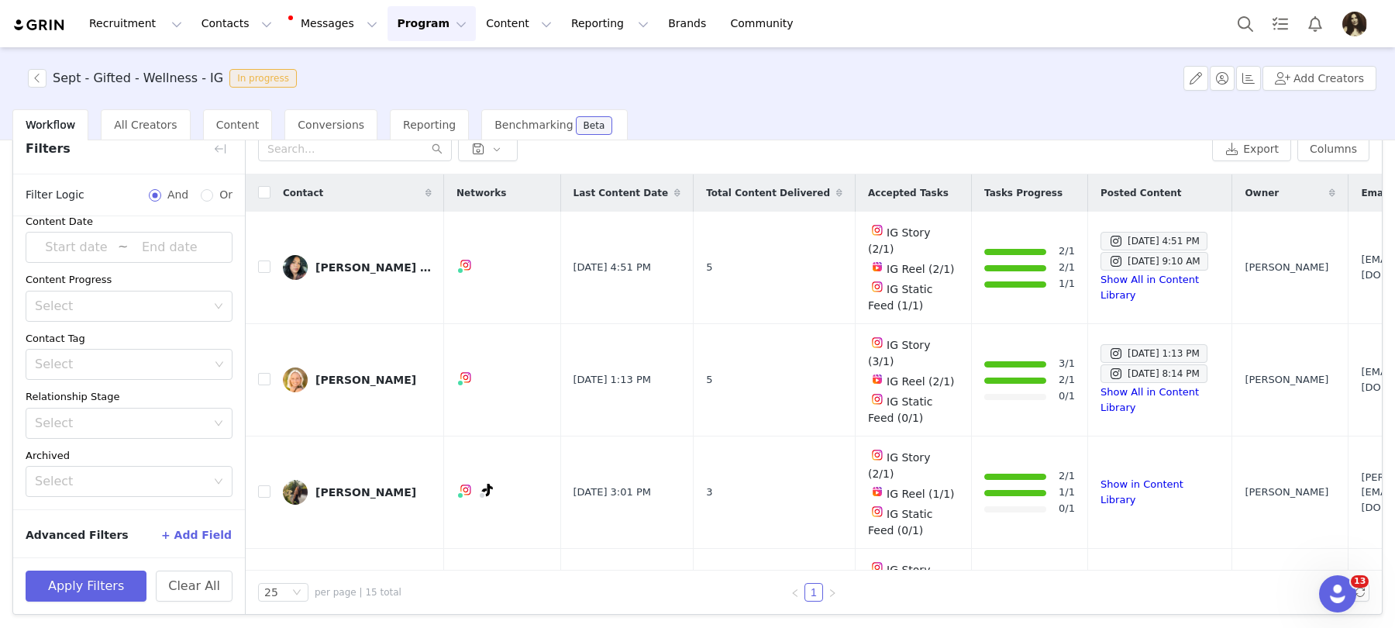
click at [198, 538] on button "+ Add Field" at bounding box center [196, 535] width 72 height 25
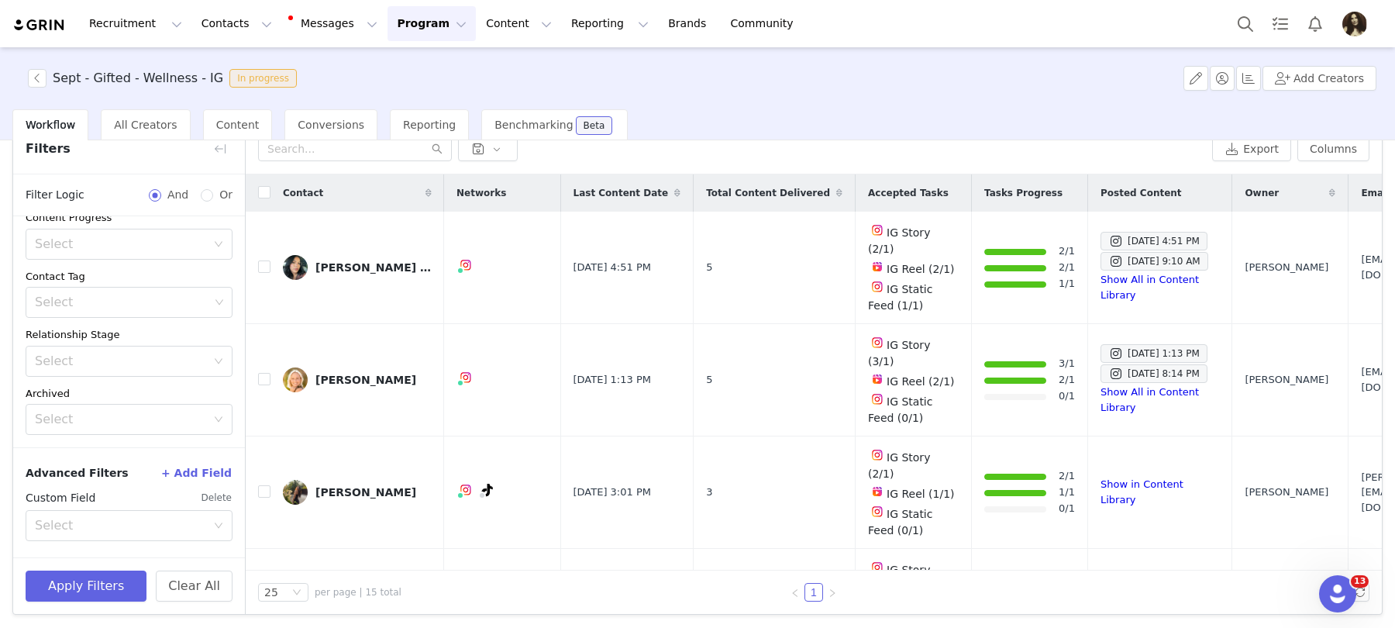
click at [147, 538] on div "Custom Field Delete Select" at bounding box center [129, 516] width 207 height 62
click at [138, 537] on div "Custom Field Delete Select" at bounding box center [129, 516] width 207 height 62
click at [134, 531] on div "Select" at bounding box center [124, 525] width 178 height 29
type input "your"
click at [153, 549] on li "Your Properties" at bounding box center [129, 556] width 207 height 25
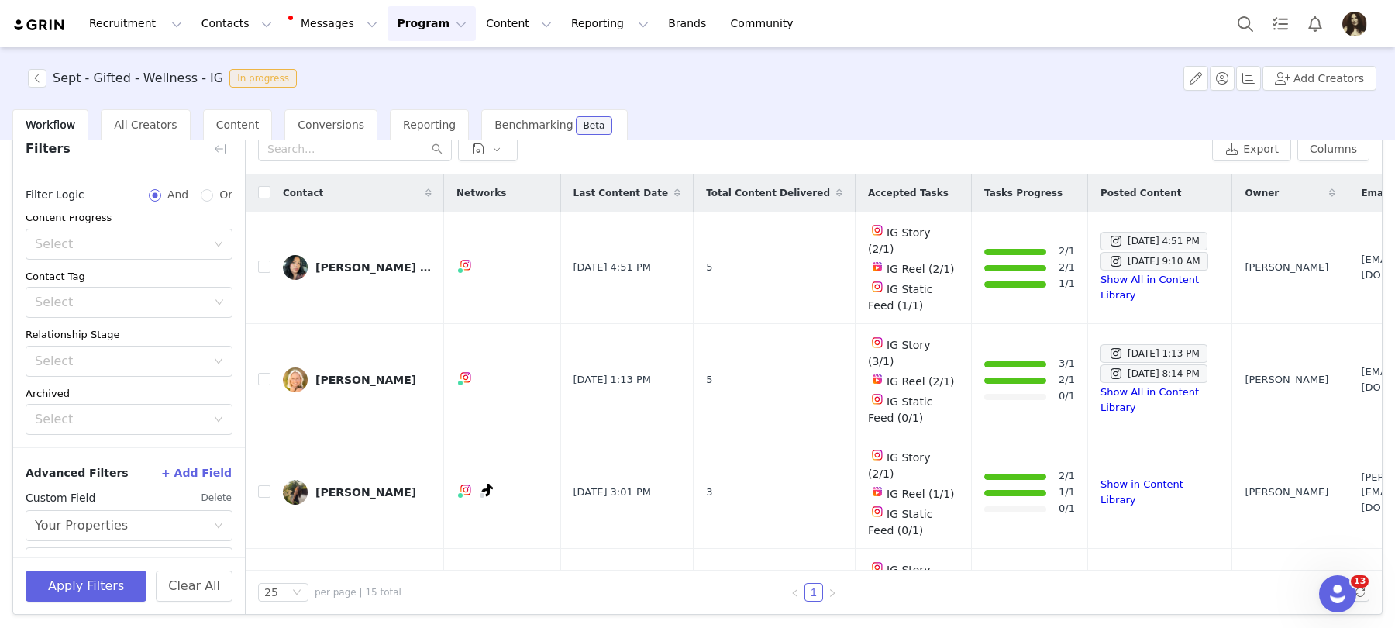
scroll to position [210, 0]
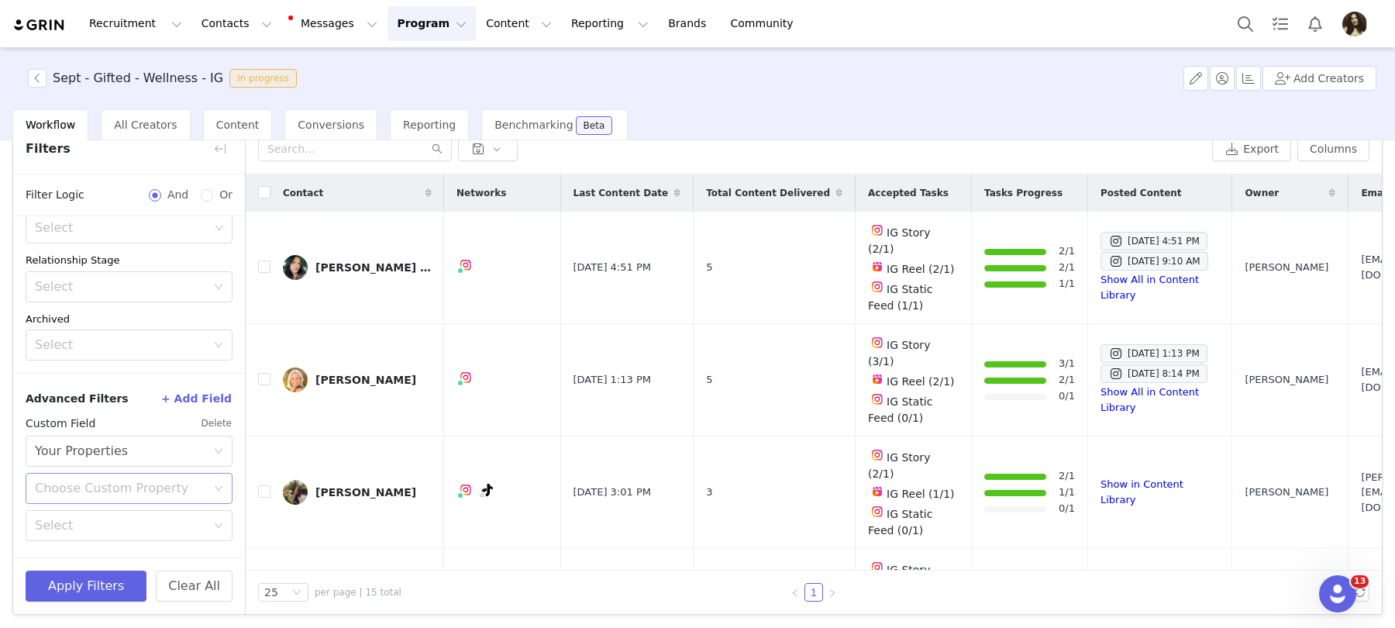
click at [119, 495] on div "Choose Custom Property" at bounding box center [124, 488] width 178 height 29
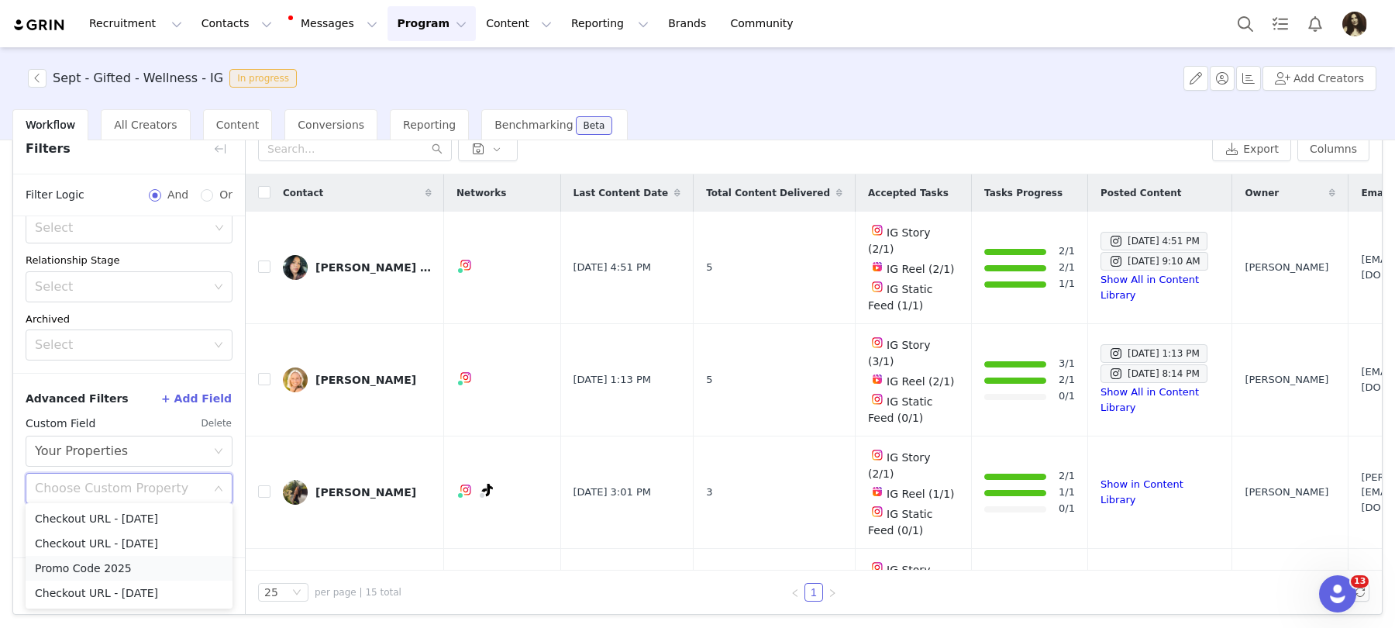
click at [98, 571] on li "Promo Code 2025" at bounding box center [129, 568] width 207 height 25
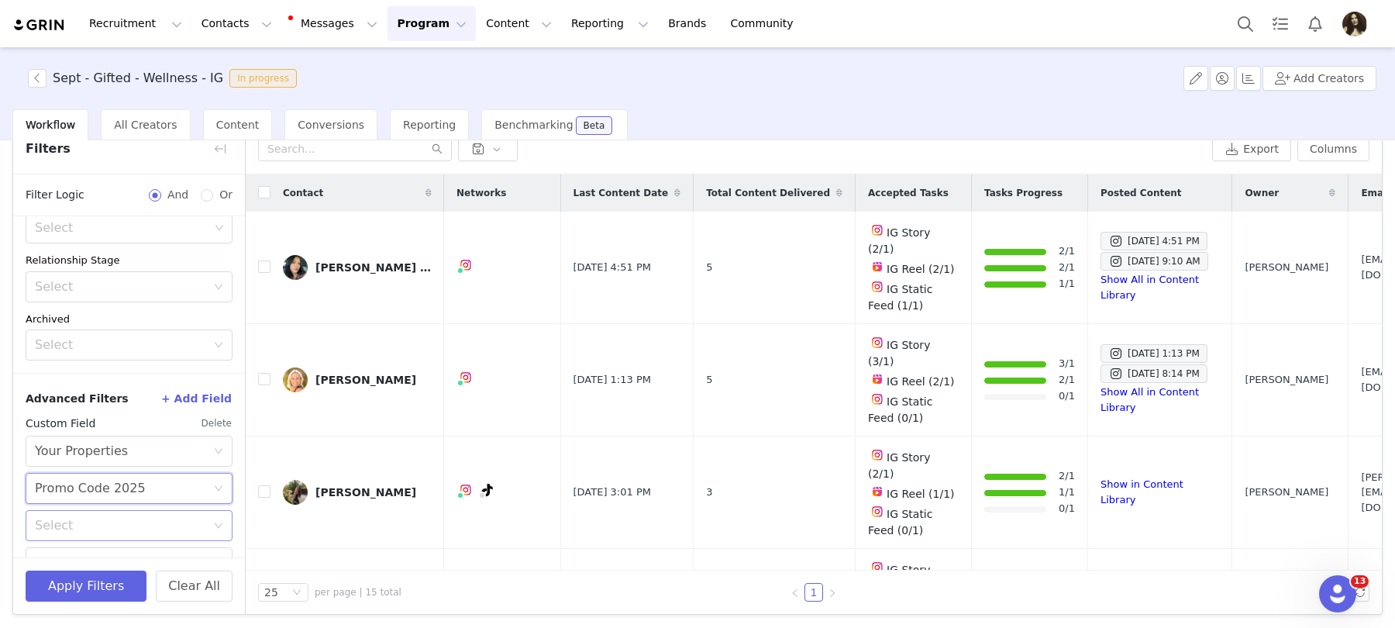
click at [90, 529] on div "Select" at bounding box center [120, 526] width 171 height 16
click at [94, 487] on li "Does not exist" at bounding box center [129, 487] width 207 height 25
click at [94, 571] on button "Apply Filters" at bounding box center [86, 586] width 121 height 31
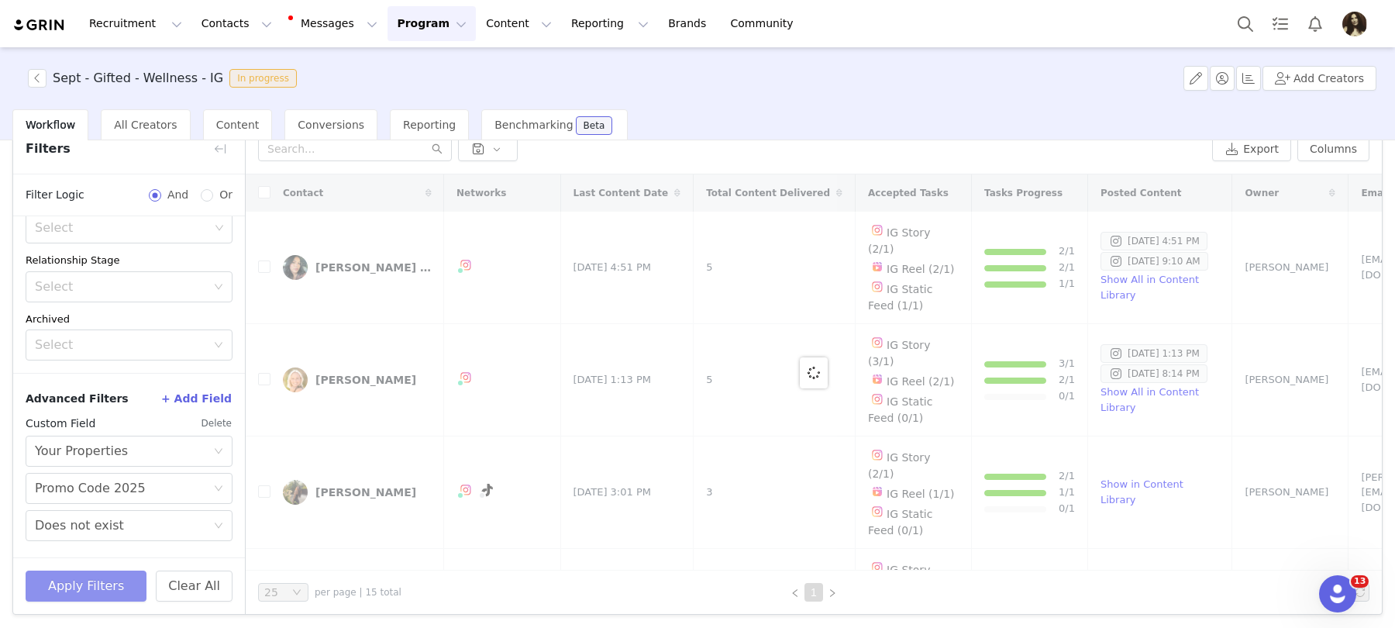
scroll to position [47, 0]
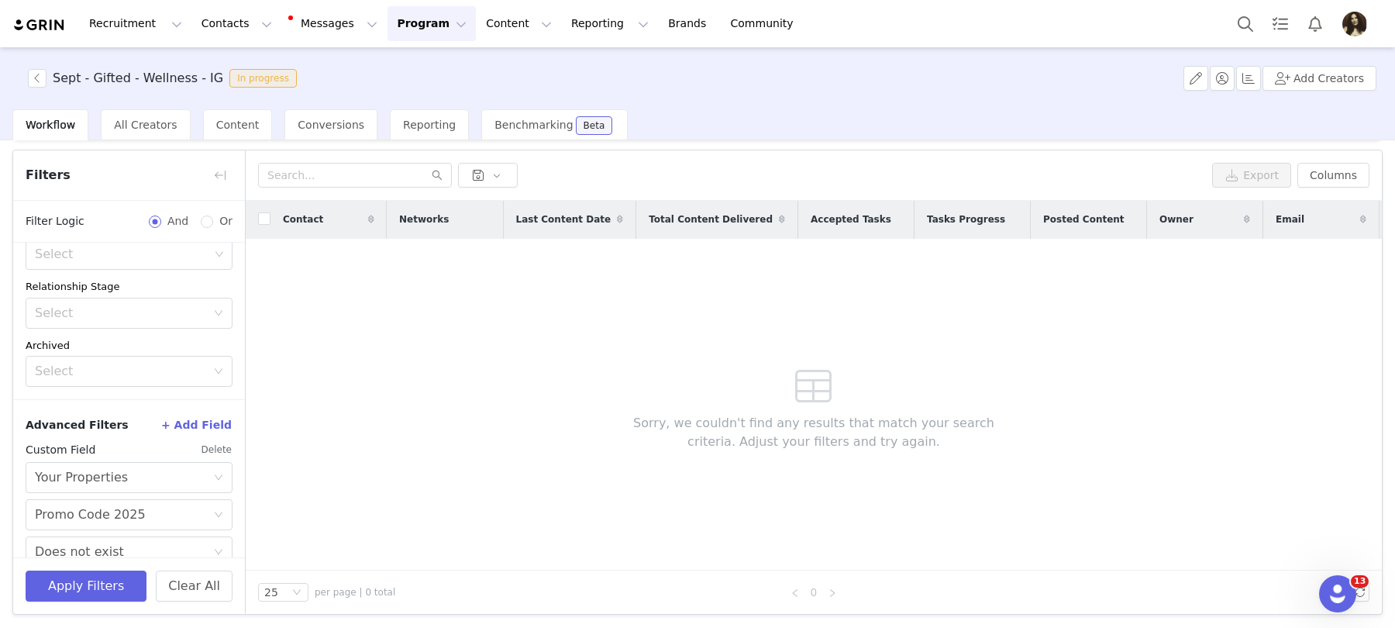
click at [408, 28] on button "Program Program" at bounding box center [432, 23] width 88 height 35
click at [412, 47] on div "Activations Partnerships Payments Affiliates" at bounding box center [414, 100] width 102 height 106
click at [413, 54] on link "Activations" at bounding box center [425, 68] width 122 height 29
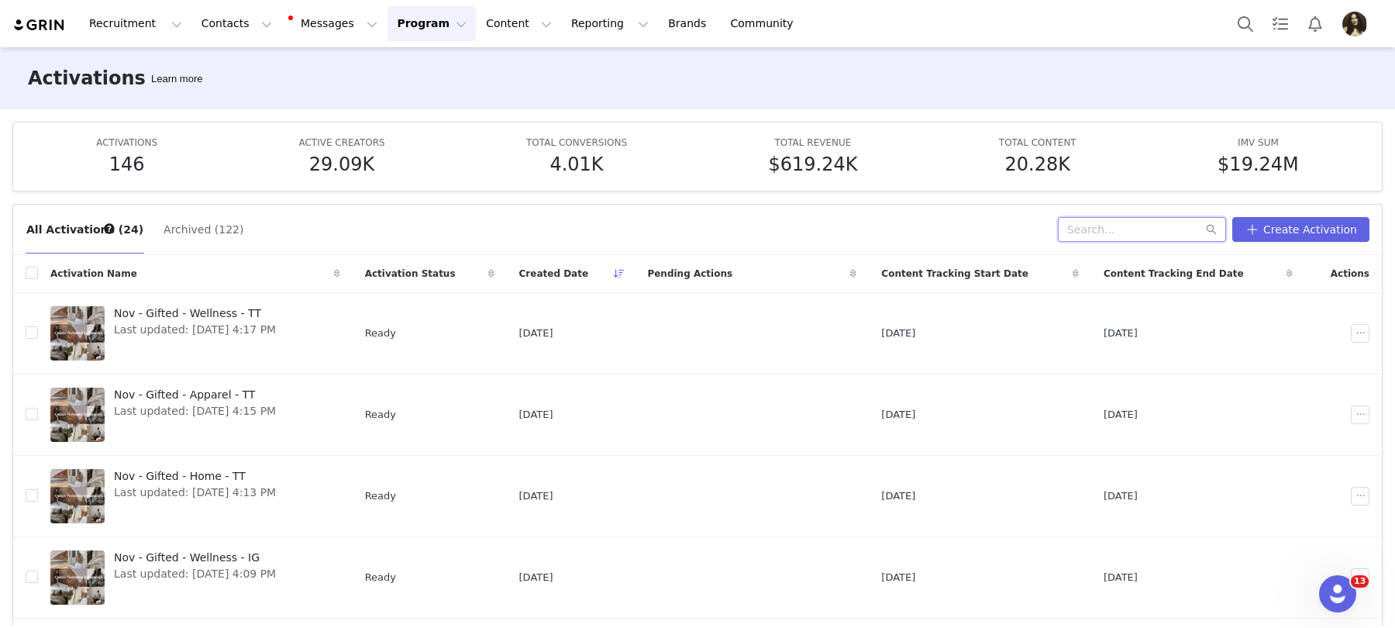
click at [1126, 220] on input "text" at bounding box center [1142, 229] width 168 height 25
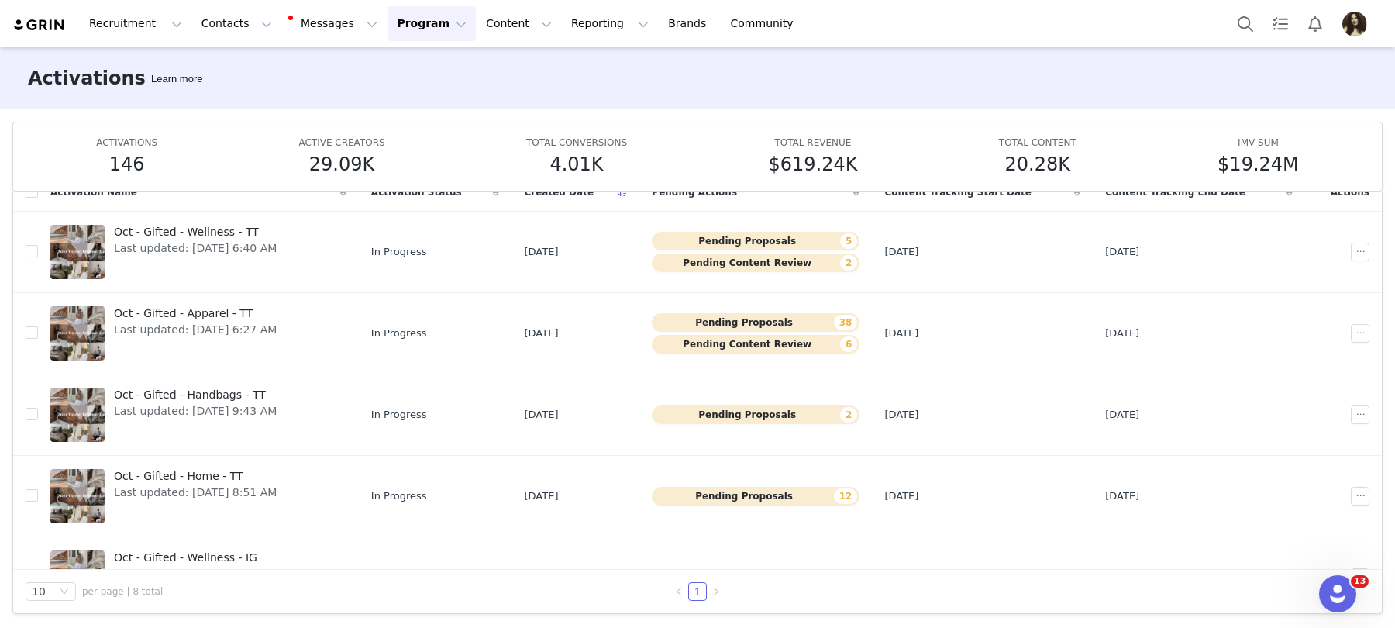
scroll to position [289, 0]
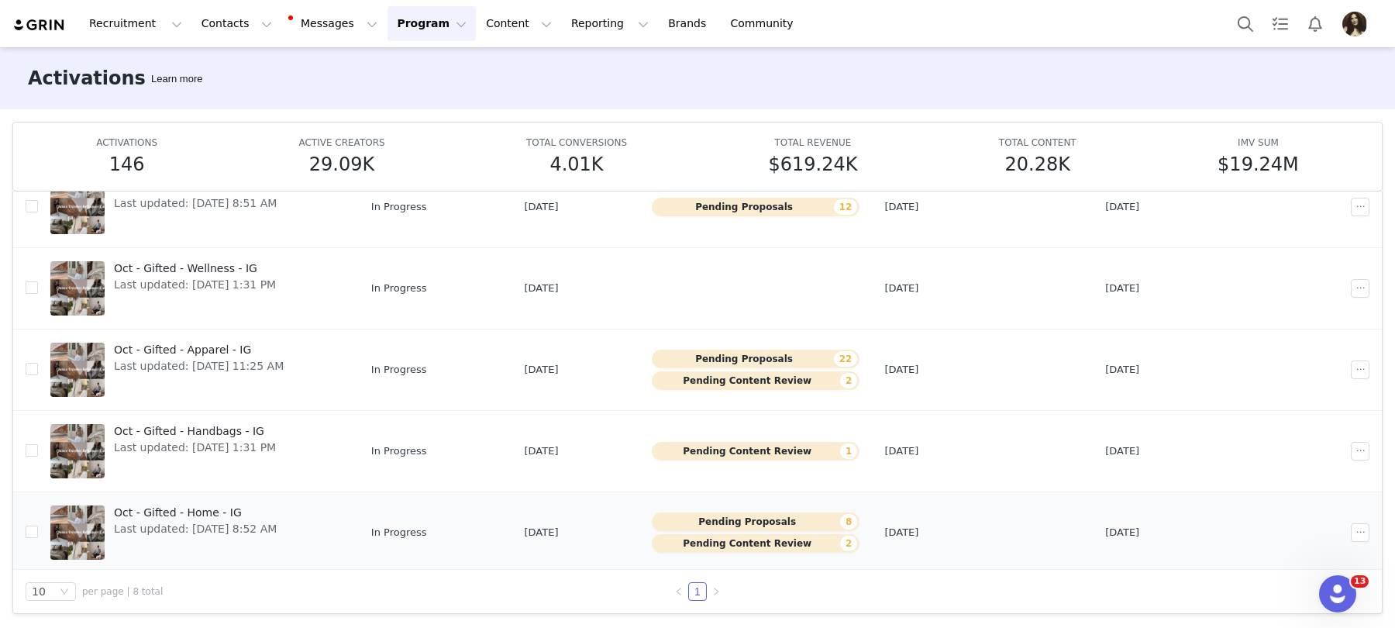
type input "oct"
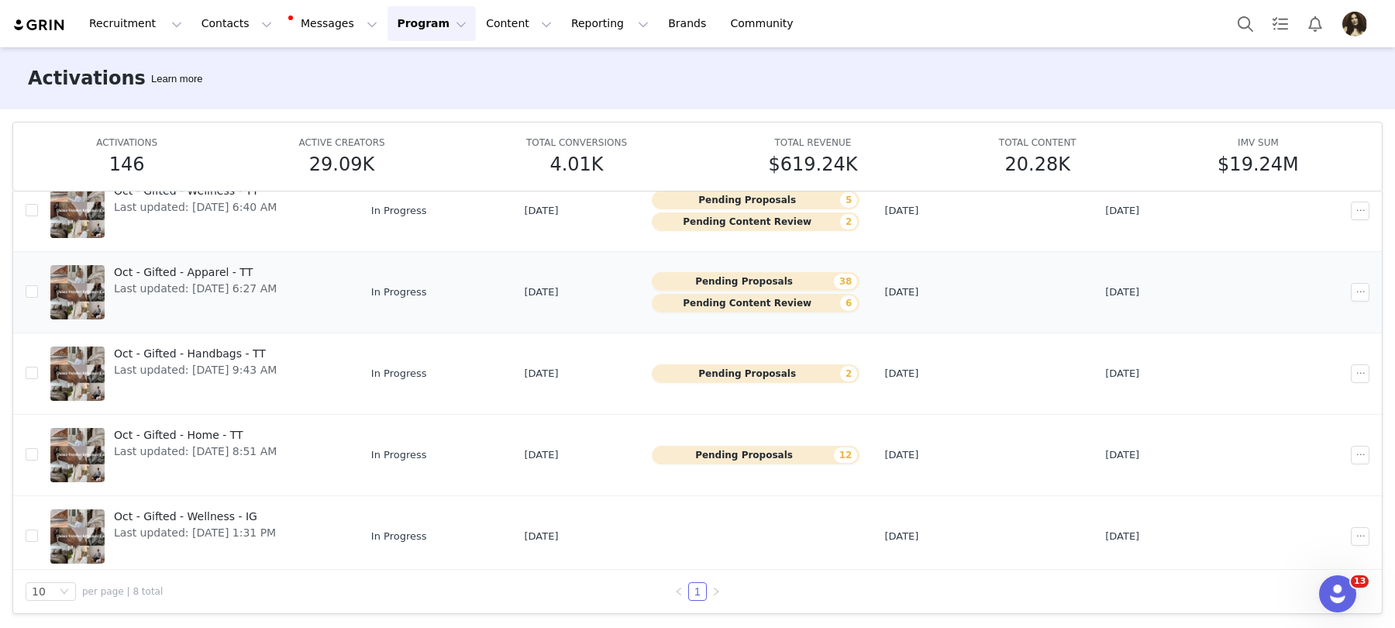
scroll to position [0, 0]
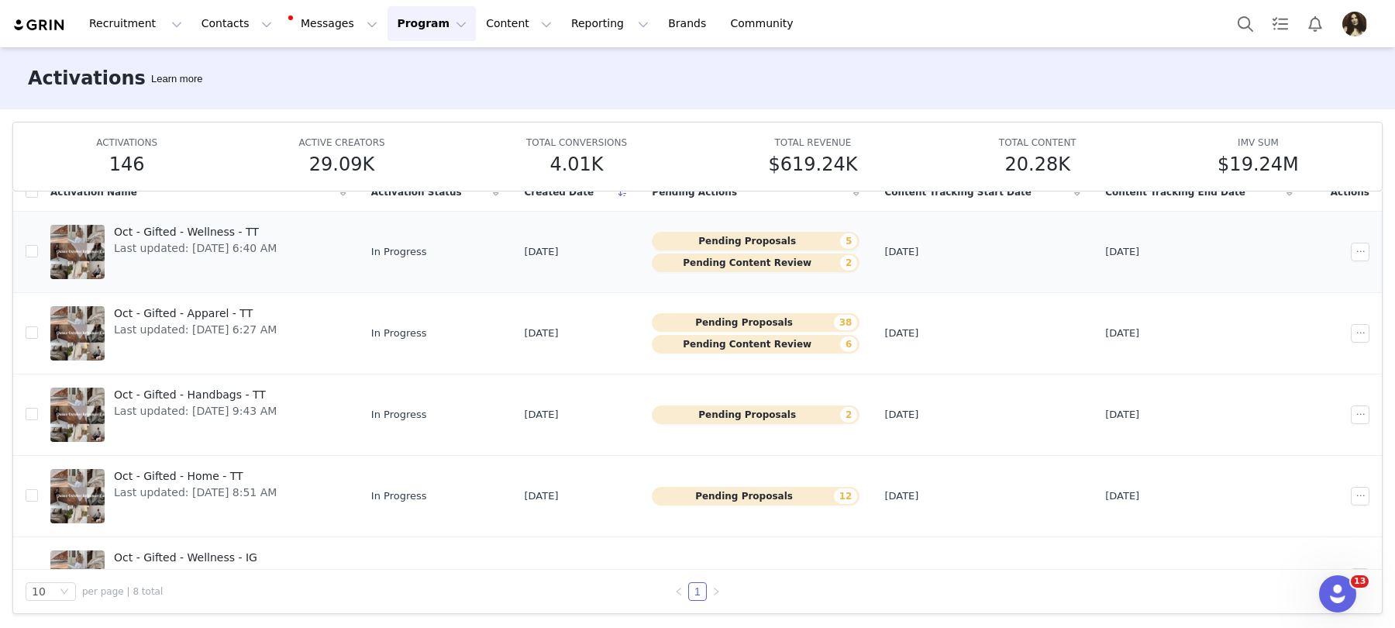
click at [200, 235] on span "Oct - Gifted - Wellness - TT" at bounding box center [195, 232] width 163 height 16
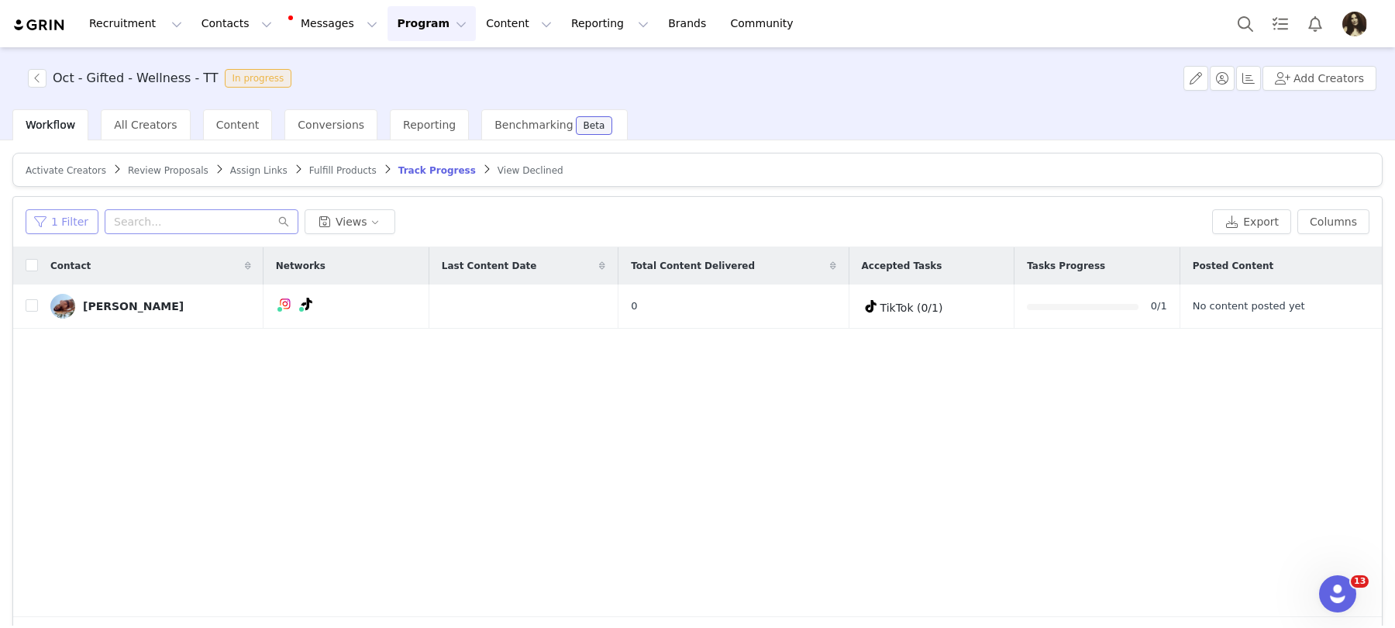
click at [77, 222] on button "1 Filter" at bounding box center [62, 221] width 73 height 25
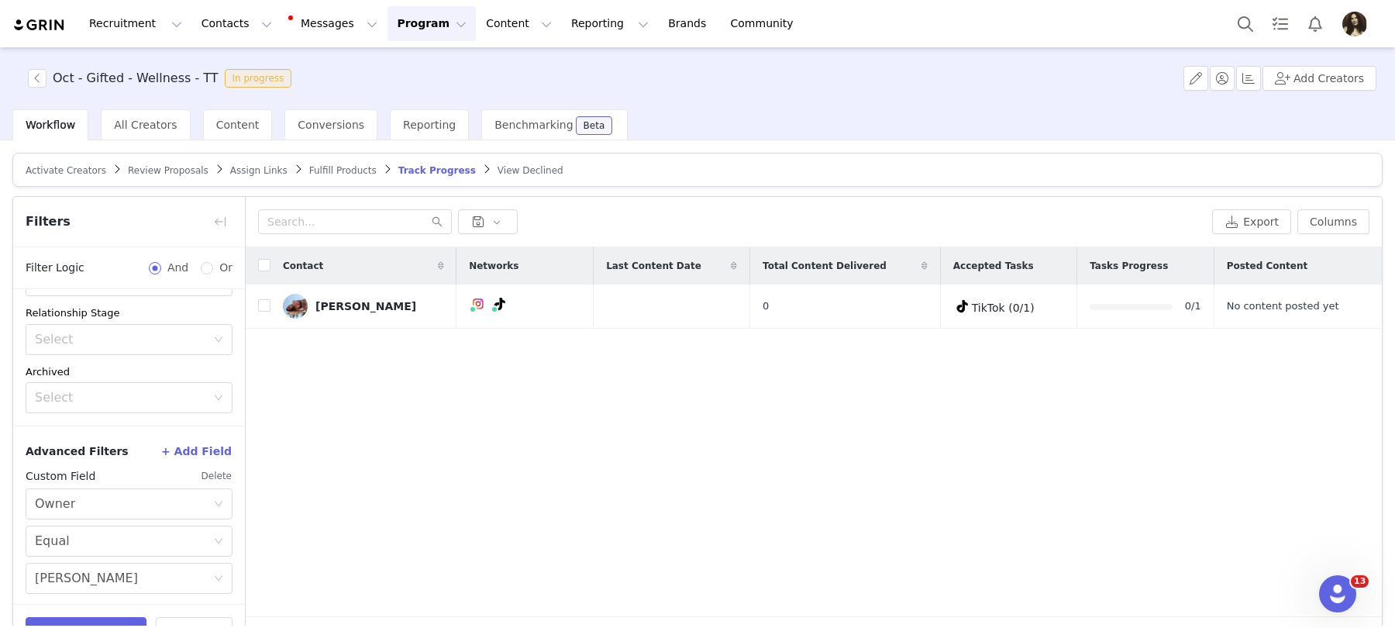
scroll to position [47, 0]
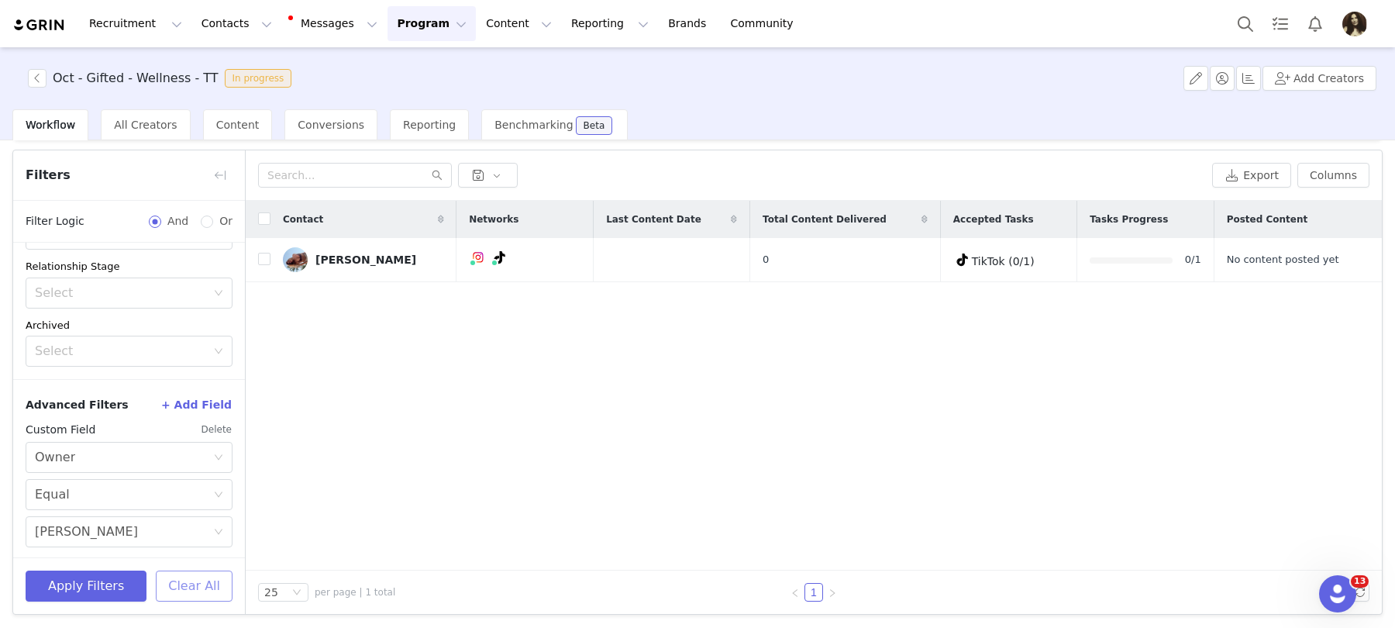
click at [199, 589] on button "Clear All" at bounding box center [194, 586] width 77 height 31
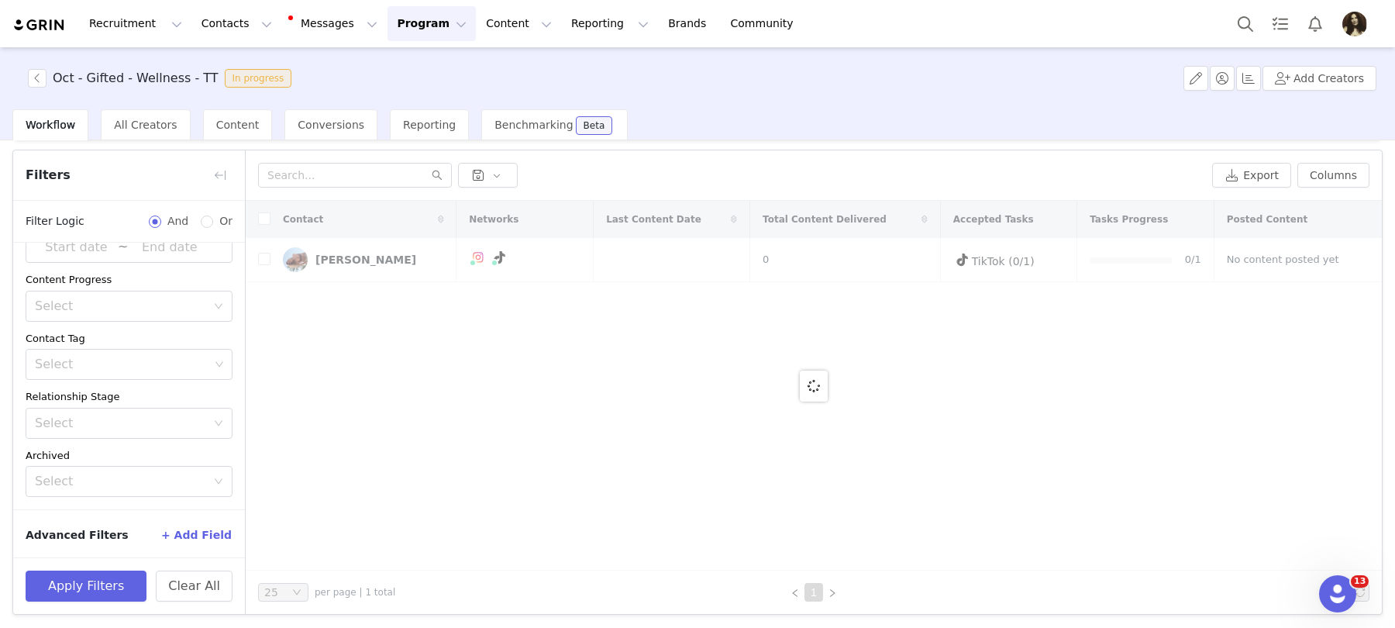
click at [208, 529] on button "+ Add Field" at bounding box center [196, 535] width 72 height 25
click at [133, 534] on div "Select" at bounding box center [124, 525] width 178 height 29
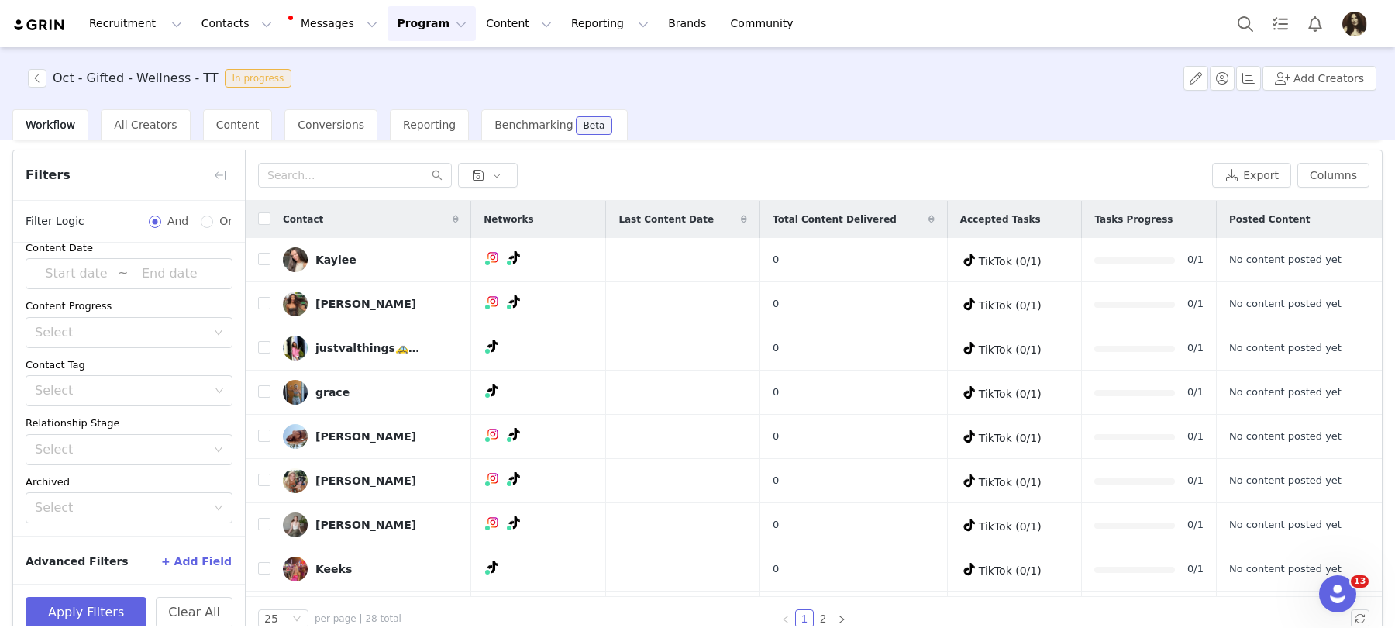
scroll to position [73, 0]
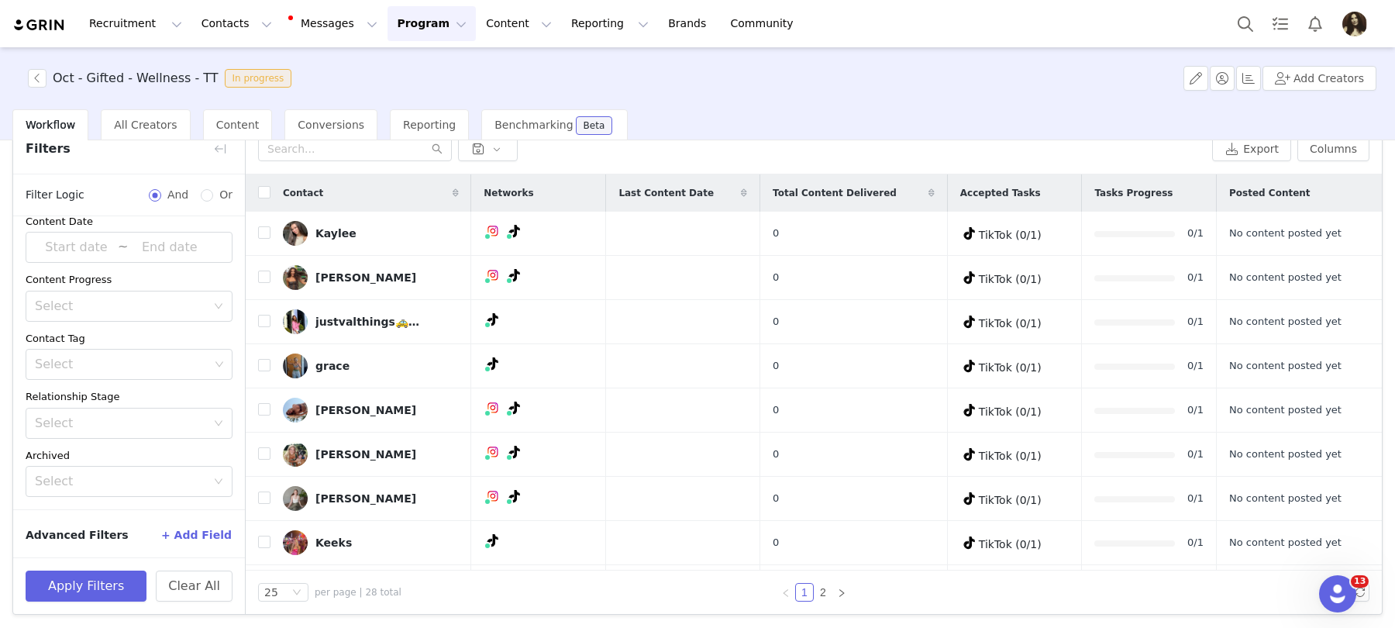
click at [190, 539] on button "+ Add Field" at bounding box center [196, 535] width 72 height 25
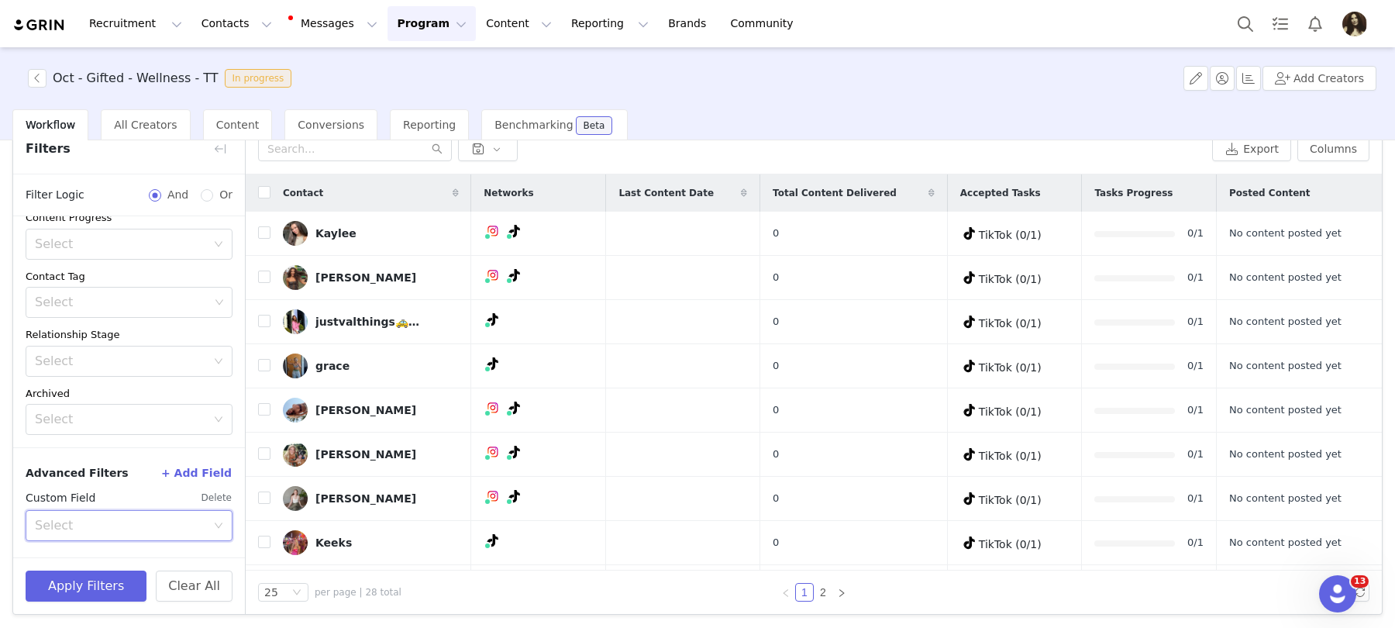
click at [89, 529] on div "Select" at bounding box center [124, 525] width 178 height 29
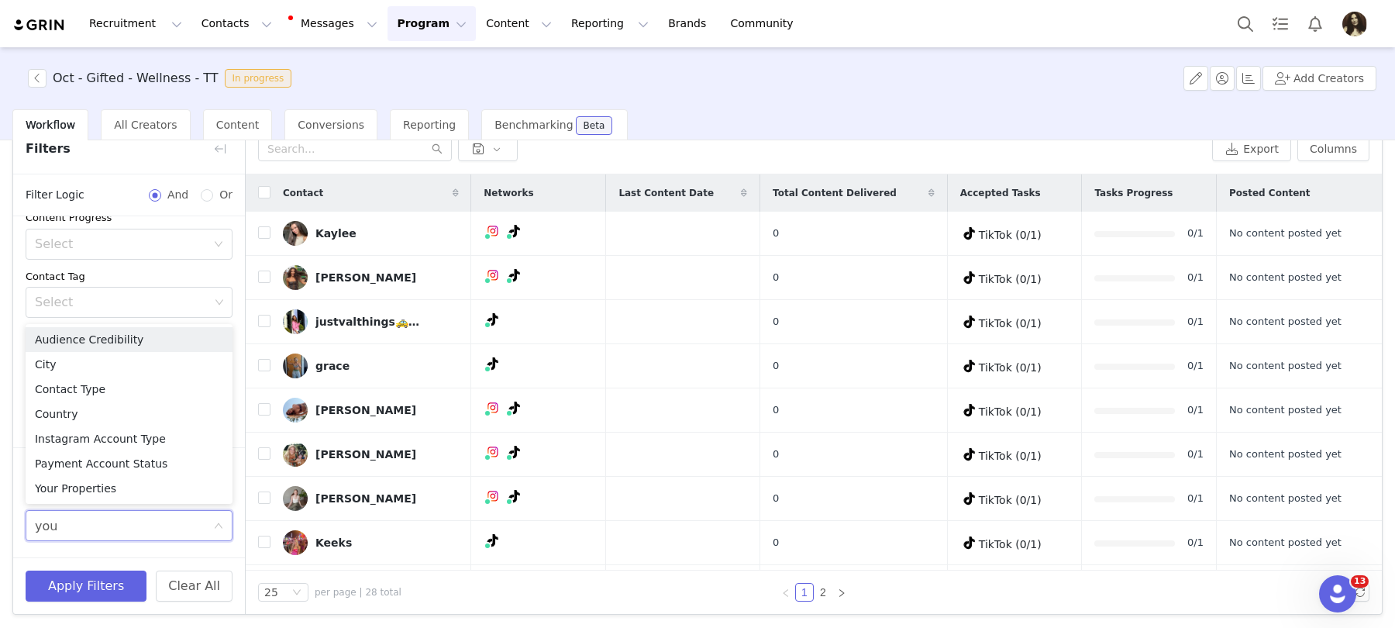
type input "your"
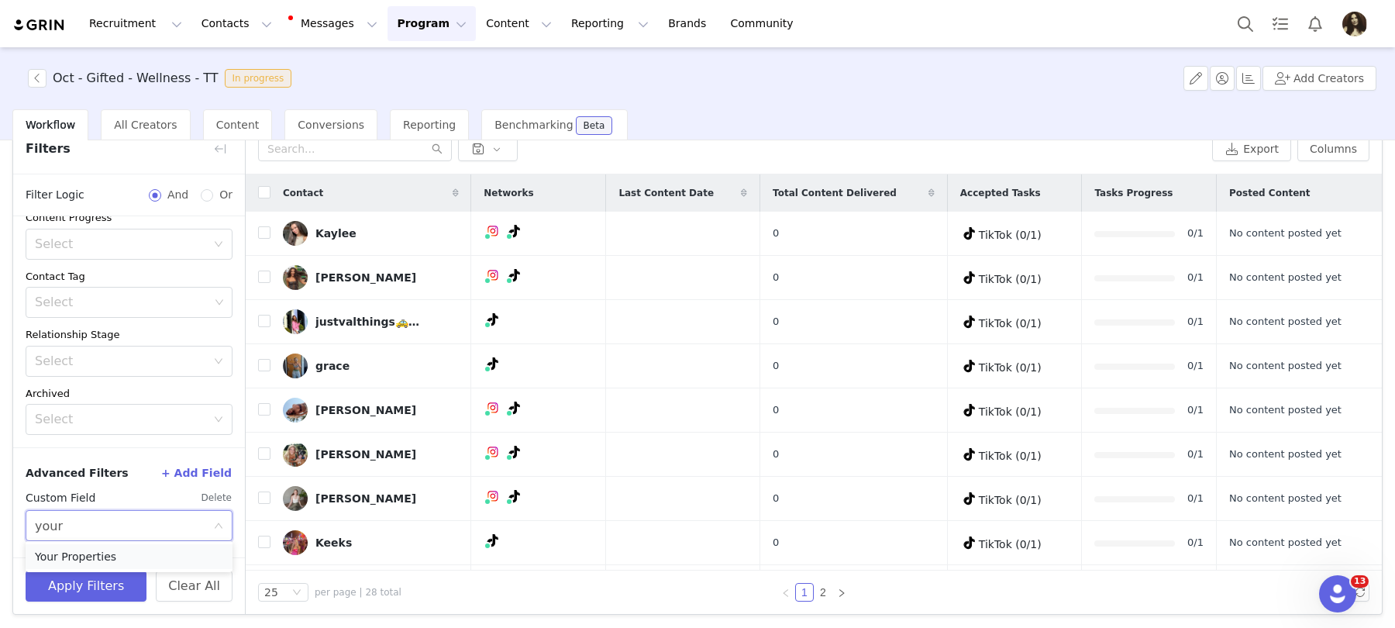
click at [119, 557] on li "Your Properties" at bounding box center [129, 556] width 207 height 25
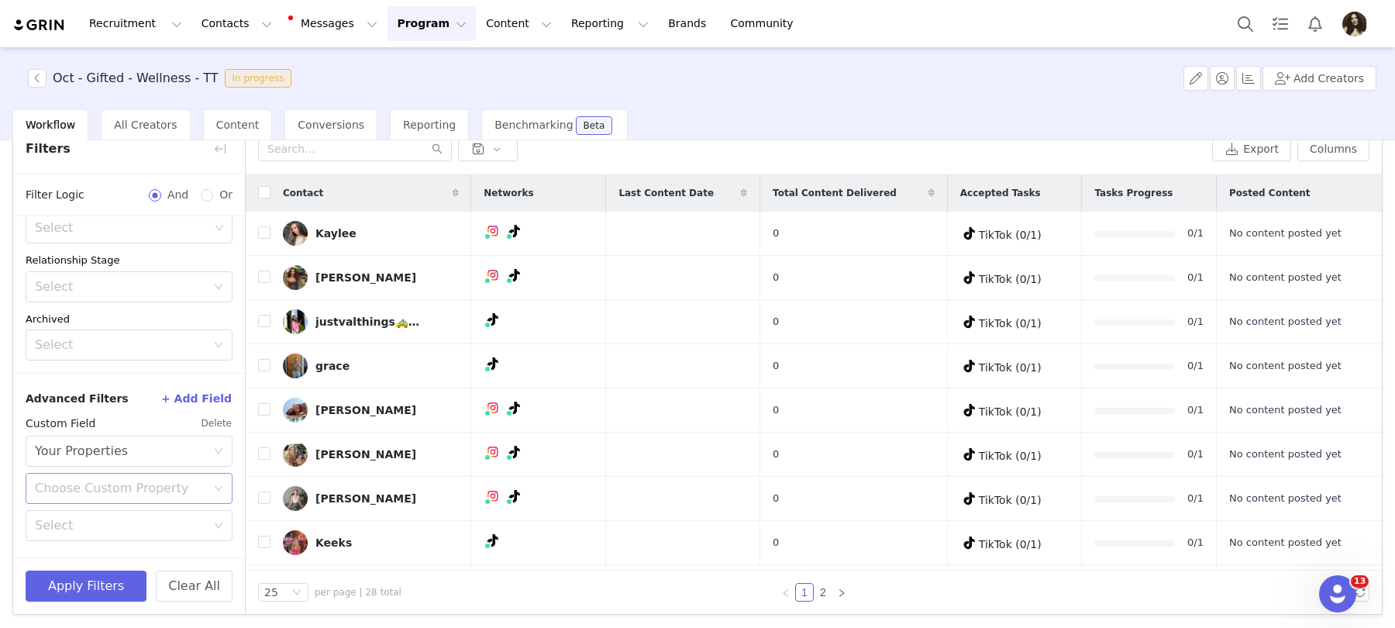
click at [112, 489] on div "Choose Custom Property" at bounding box center [120, 489] width 171 height 16
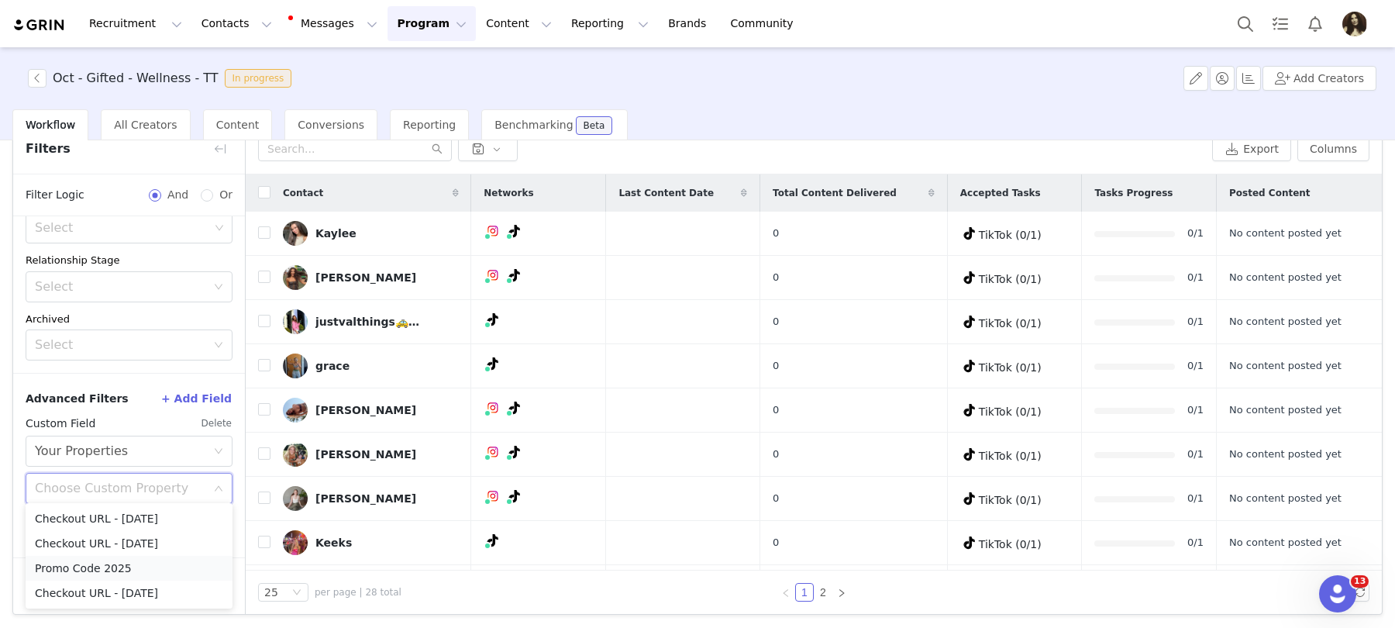
click at [95, 564] on li "Promo Code 2025" at bounding box center [129, 568] width 207 height 25
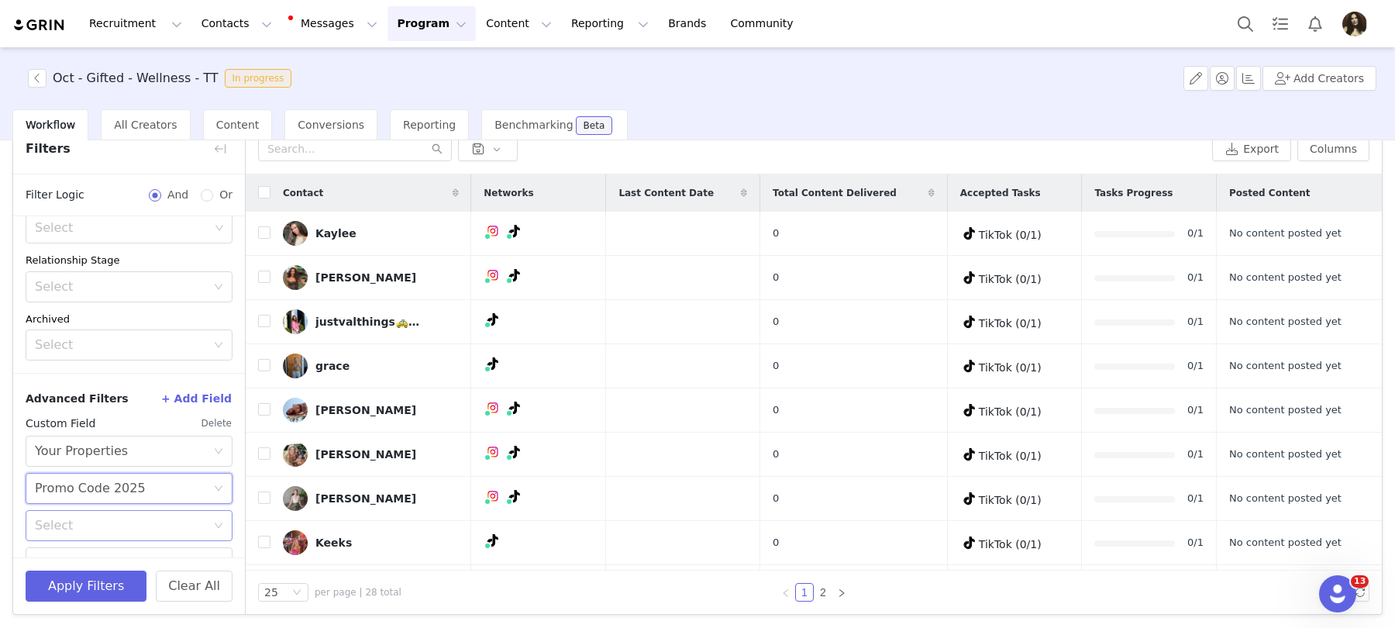
click at [91, 519] on div "Select" at bounding box center [120, 526] width 171 height 16
click at [90, 491] on li "Does not exist" at bounding box center [129, 487] width 207 height 25
click at [91, 581] on button "Apply Filters" at bounding box center [86, 586] width 121 height 31
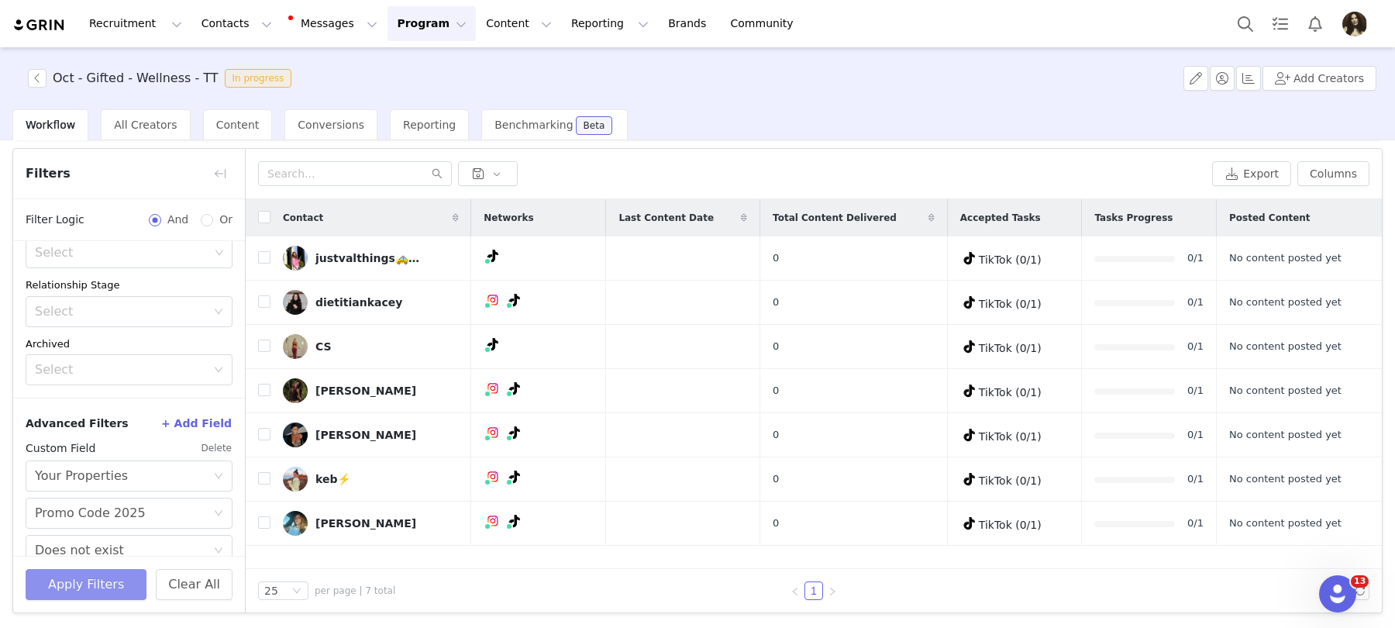
scroll to position [47, 0]
click at [128, 575] on button "Apply Filters" at bounding box center [86, 586] width 121 height 31
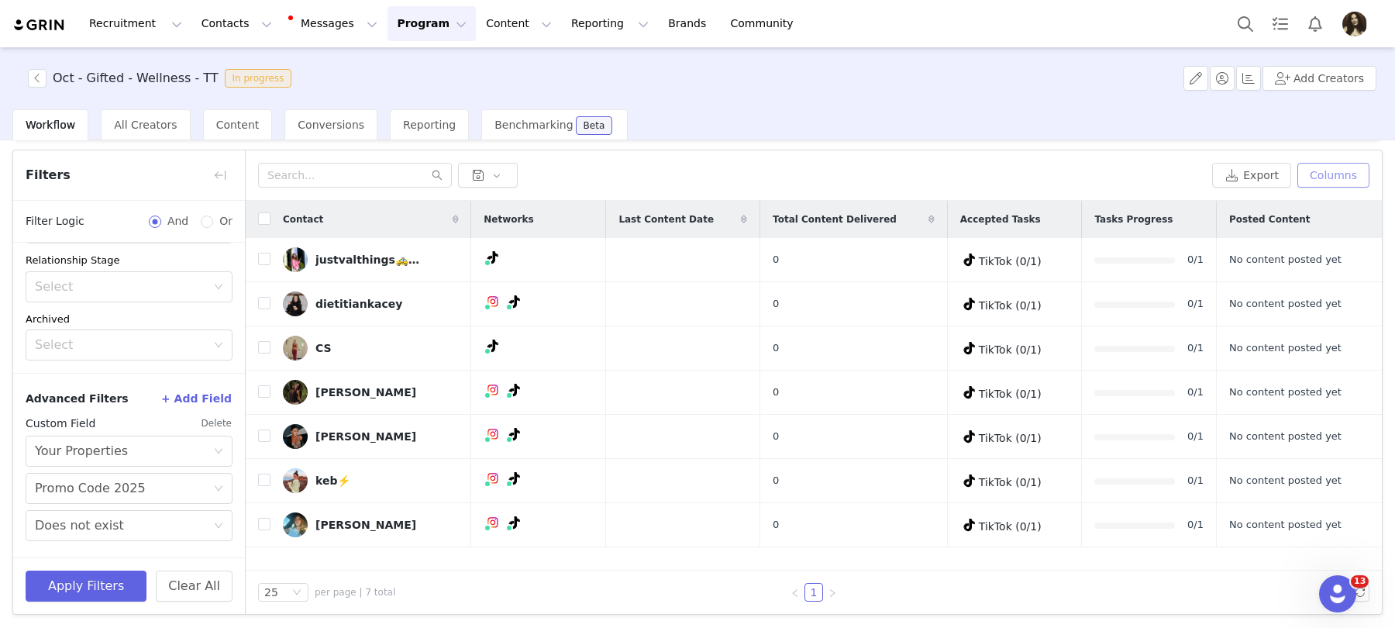
click at [1330, 178] on button "Columns" at bounding box center [1334, 175] width 72 height 25
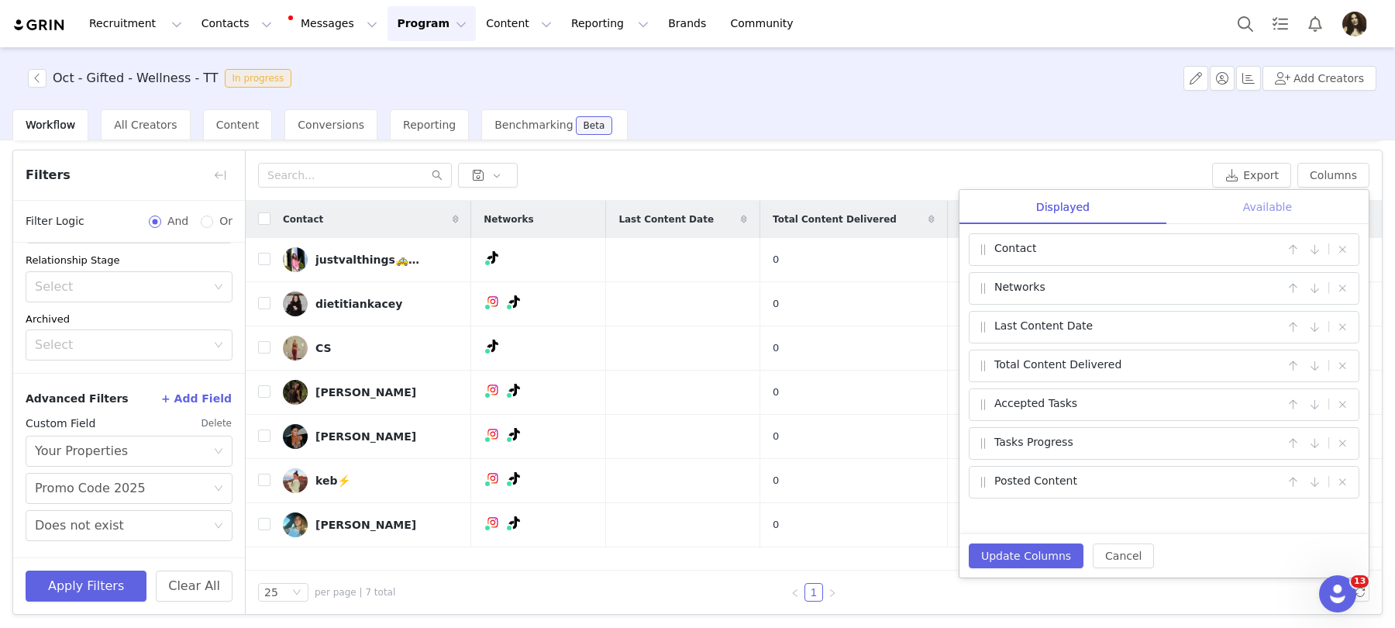
click at [1275, 212] on div "Available" at bounding box center [1268, 207] width 202 height 35
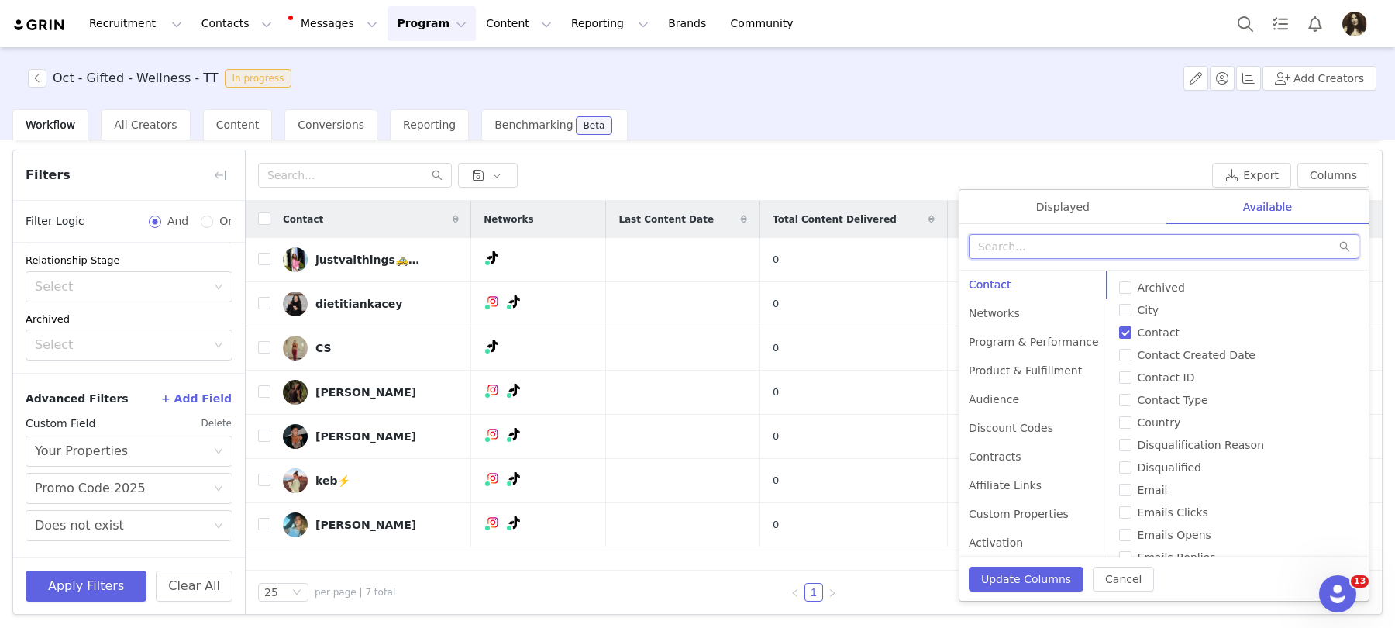
click at [1027, 236] on input "text" at bounding box center [1164, 246] width 391 height 25
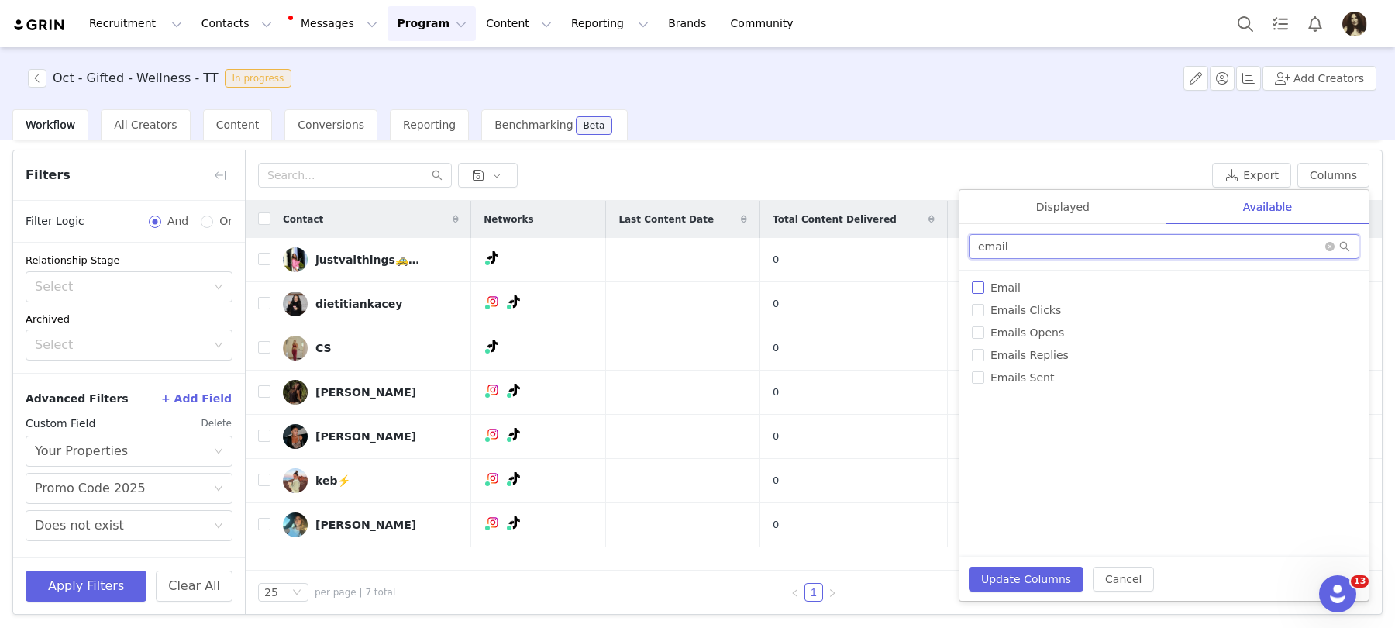
type input "email"
click at [996, 290] on span "Email" at bounding box center [1006, 287] width 43 height 12
click at [985, 290] on input "Email" at bounding box center [978, 287] width 12 height 12
checkbox input "true"
click at [1074, 218] on div "Displayed" at bounding box center [1063, 207] width 207 height 35
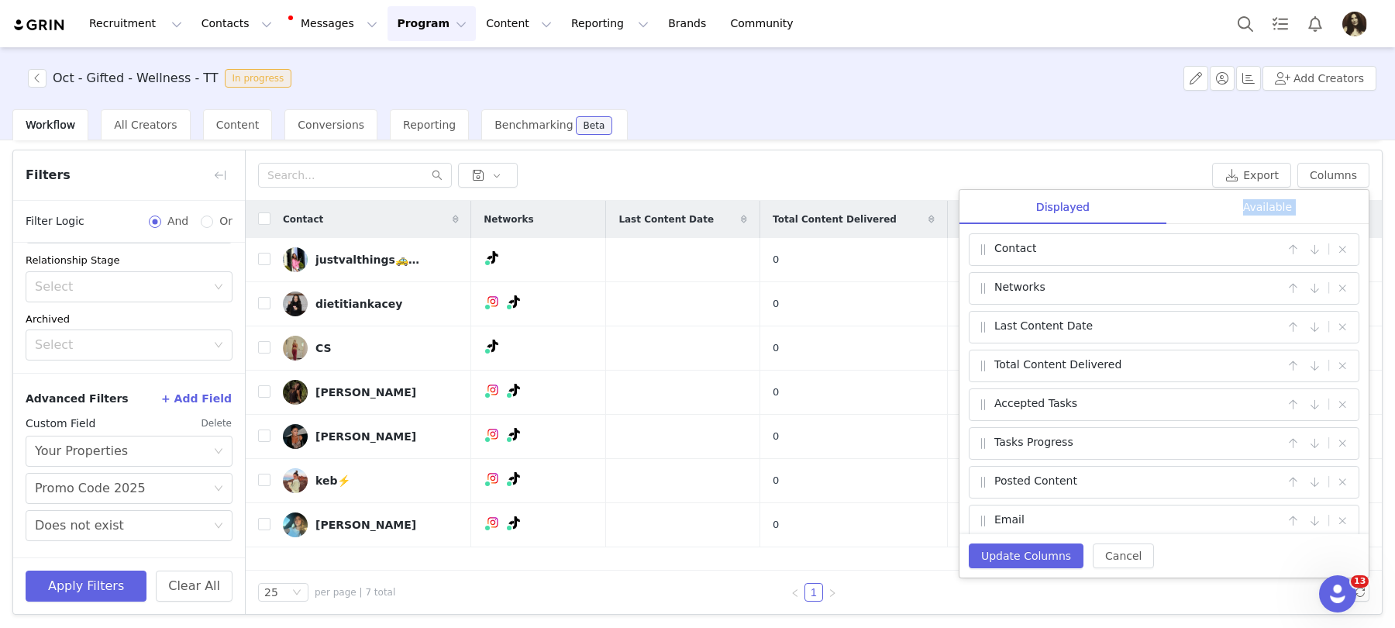
drag, startPoint x: 1188, startPoint y: 240, endPoint x: 1243, endPoint y: 199, distance: 68.2
click at [1243, 200] on div "Displayed Available Contact | Networks | Last Content Date | Total Content Deli…" at bounding box center [1164, 362] width 409 height 344
click at [1243, 199] on div "Available" at bounding box center [1268, 207] width 202 height 35
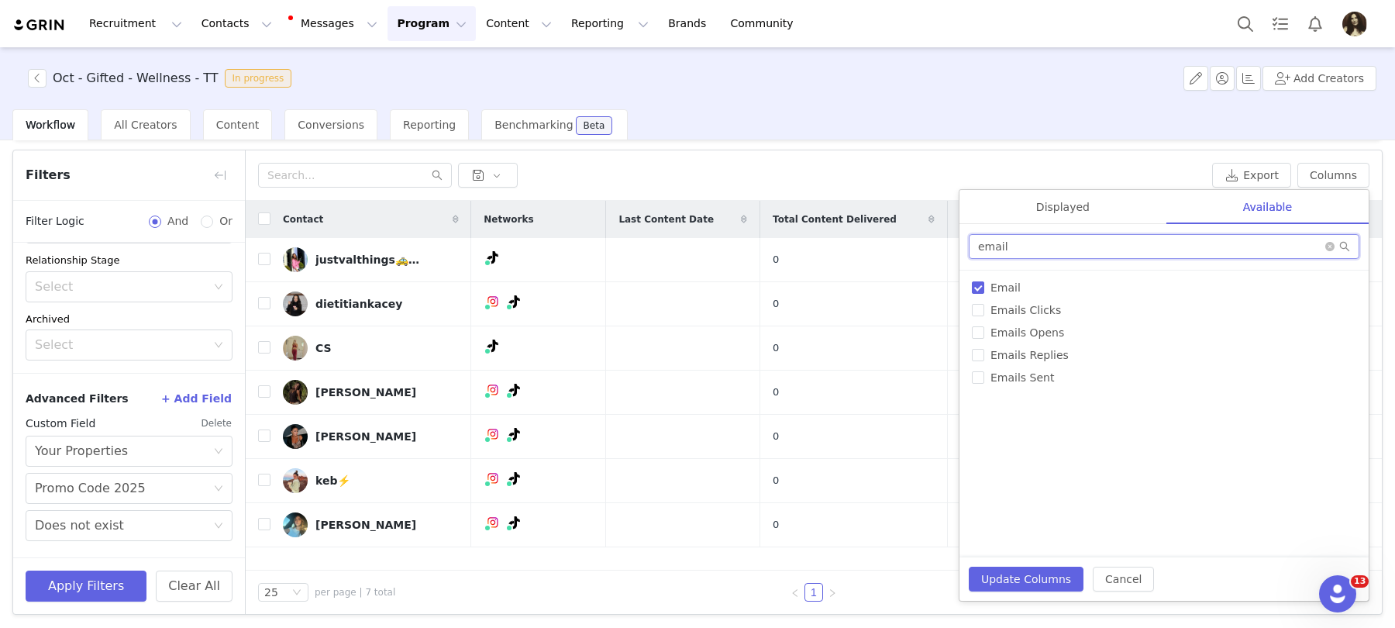
click at [1088, 243] on input "email" at bounding box center [1164, 246] width 391 height 25
click at [1088, 242] on input "emailti" at bounding box center [1164, 246] width 391 height 25
type input "tiktok url"
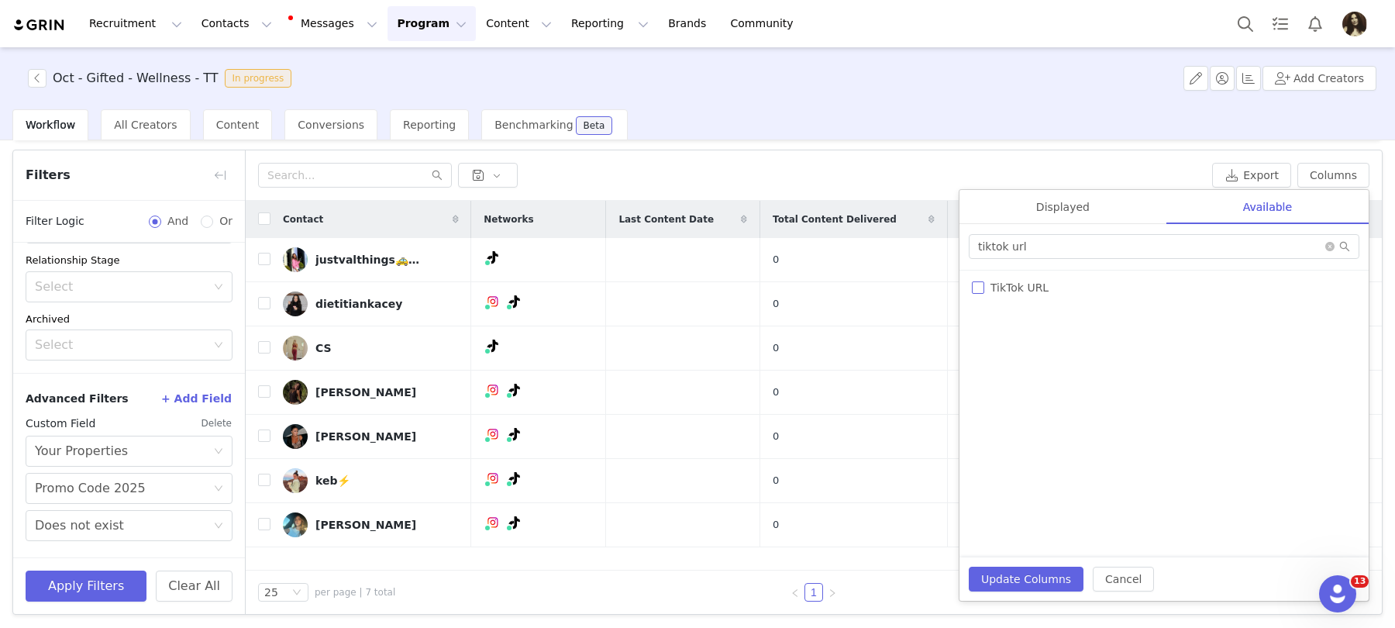
click at [1009, 287] on span "TikTok URL" at bounding box center [1020, 287] width 71 height 12
click at [985, 287] on input "TikTok URL" at bounding box center [978, 287] width 12 height 12
checkbox input "true"
click at [1034, 583] on button "Update Columns" at bounding box center [1026, 579] width 115 height 25
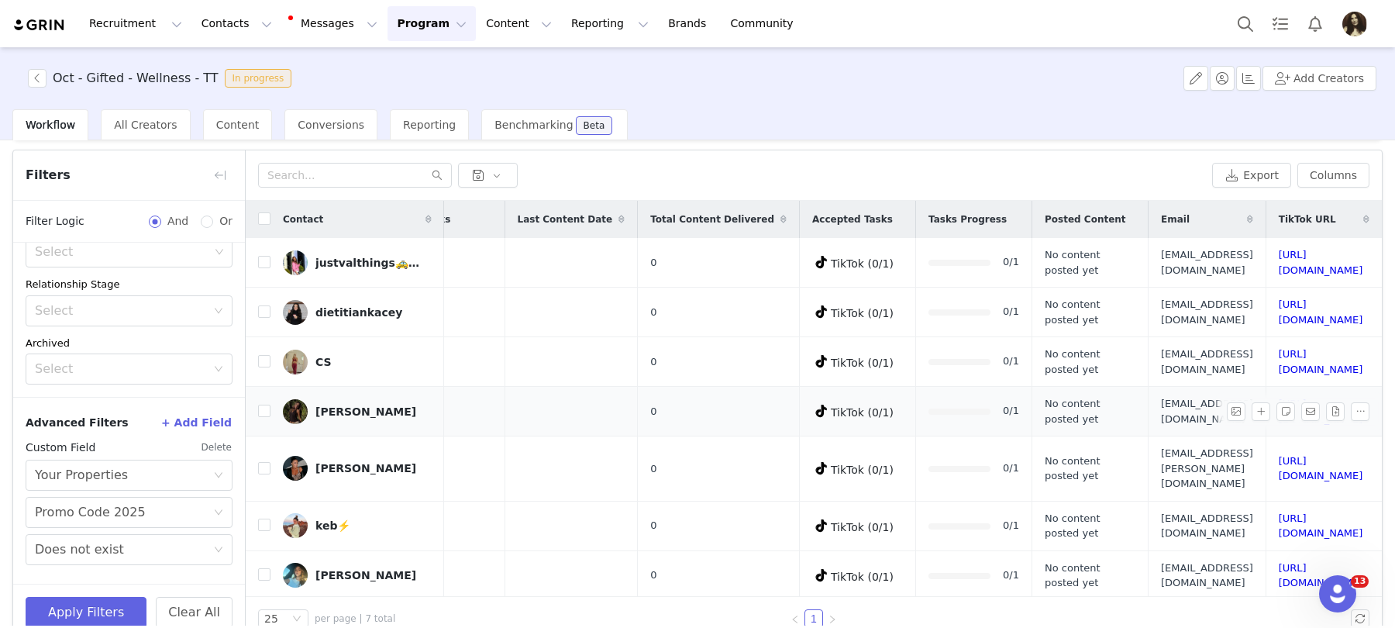
scroll to position [0, 198]
click at [1252, 177] on button "Export" at bounding box center [1251, 175] width 79 height 25
click at [179, 78] on h3 "Oct - Gifted - Wellness - TT" at bounding box center [136, 78] width 166 height 19
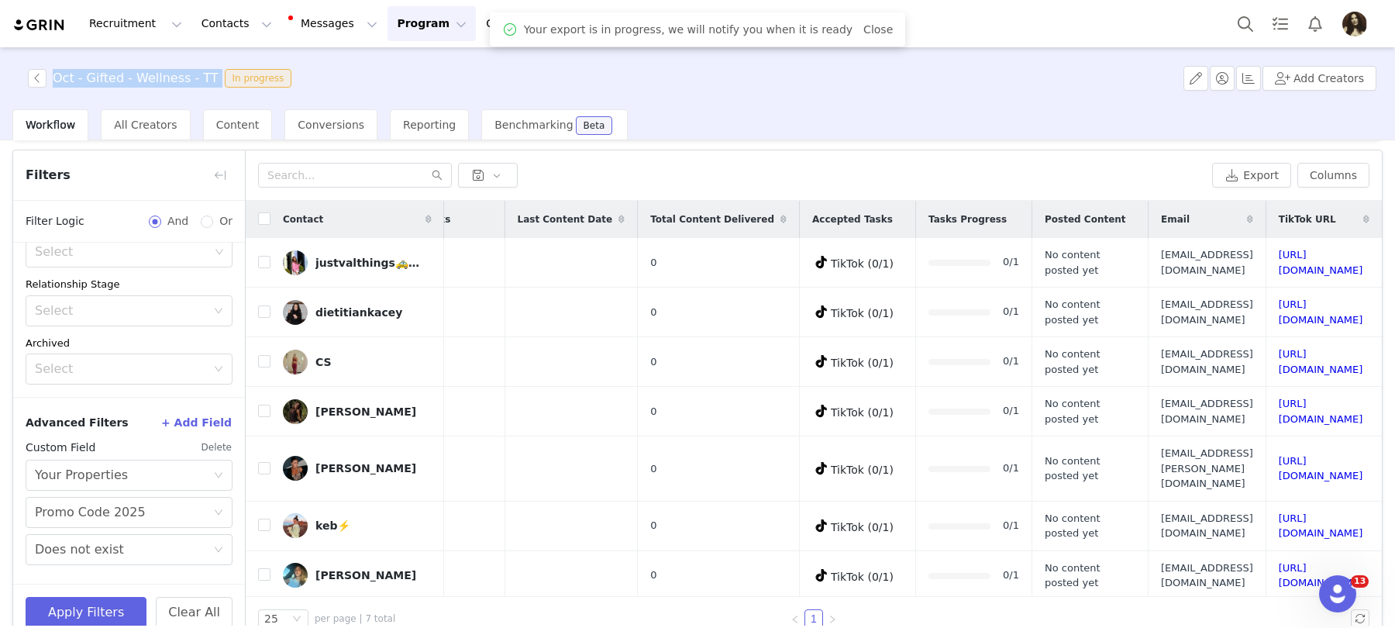
click at [179, 78] on h3 "Oct - Gifted - Wellness - TT" at bounding box center [136, 78] width 166 height 19
copy h3 "Oct - Gifted - Wellness - TT"
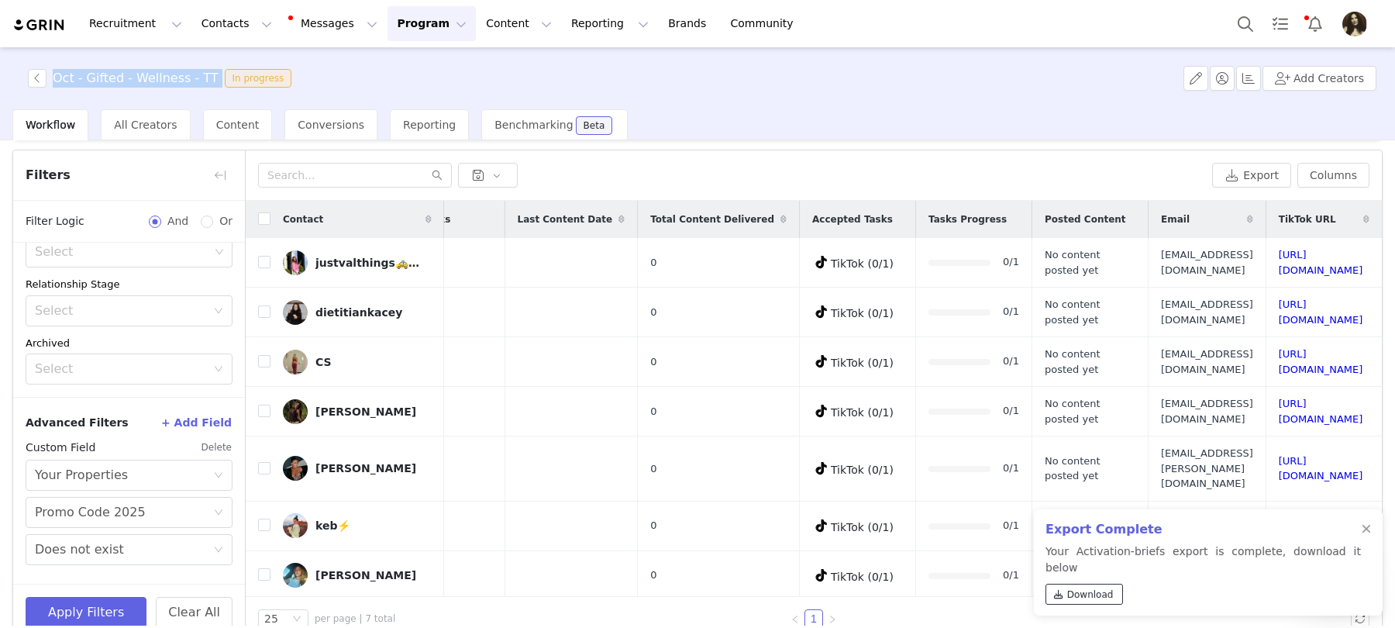
click at [1114, 603] on link "Download" at bounding box center [1085, 594] width 78 height 21
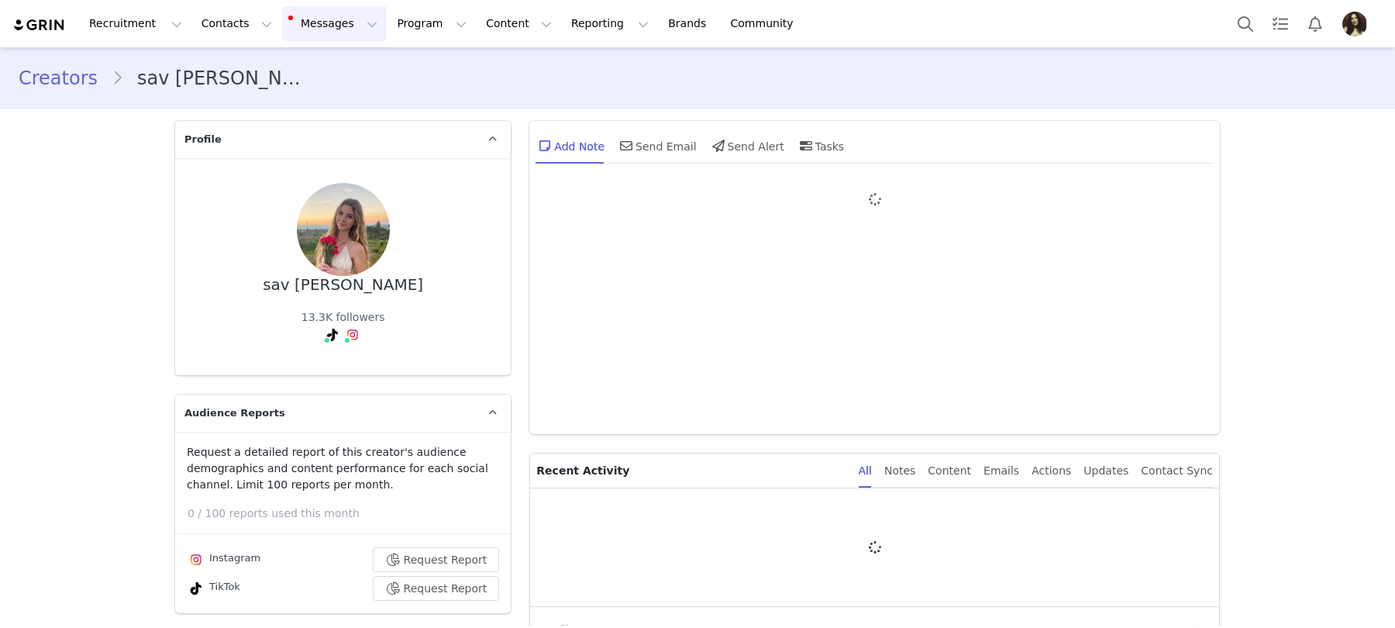
type input "+1 ([GEOGRAPHIC_DATA])"
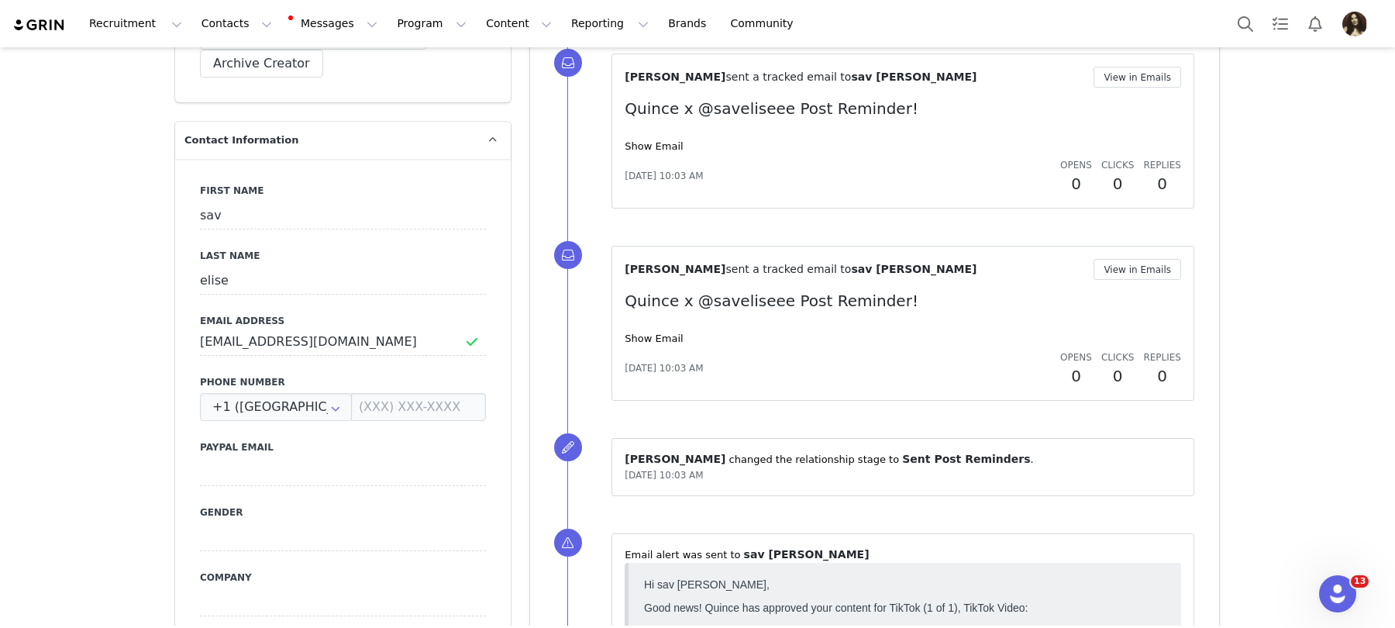
scroll to position [733, 0]
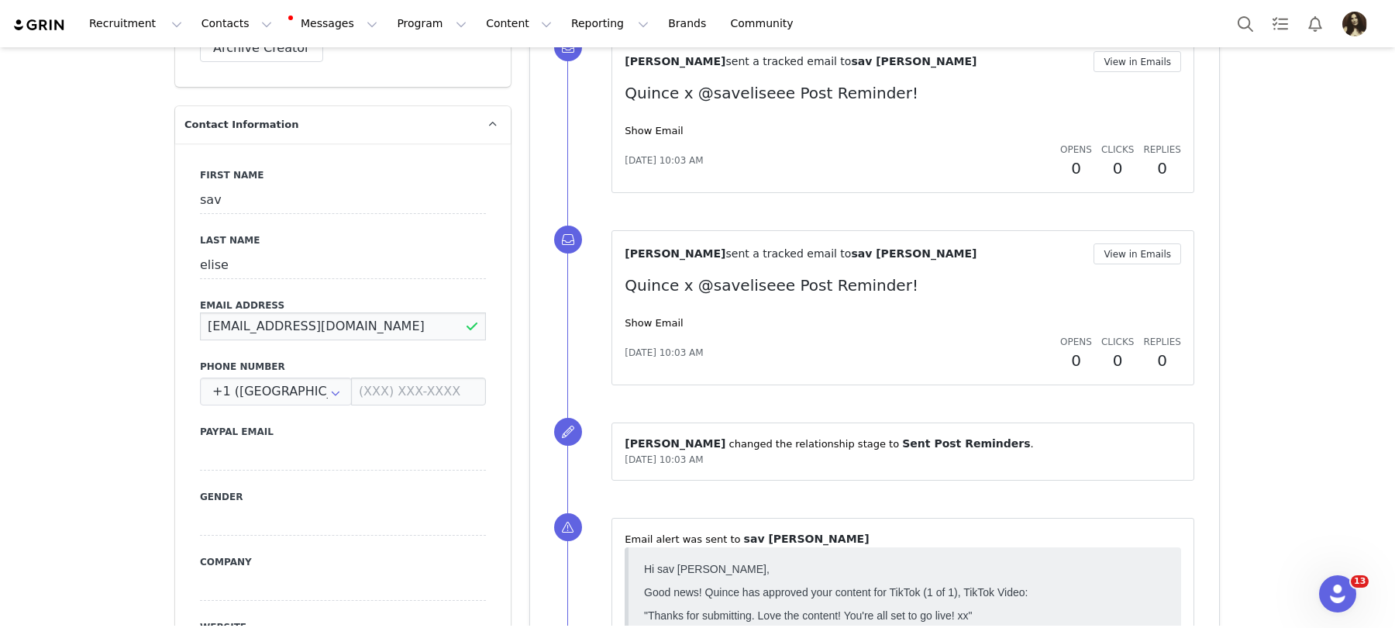
click at [271, 312] on input "savelise88@gmail.com" at bounding box center [343, 326] width 286 height 28
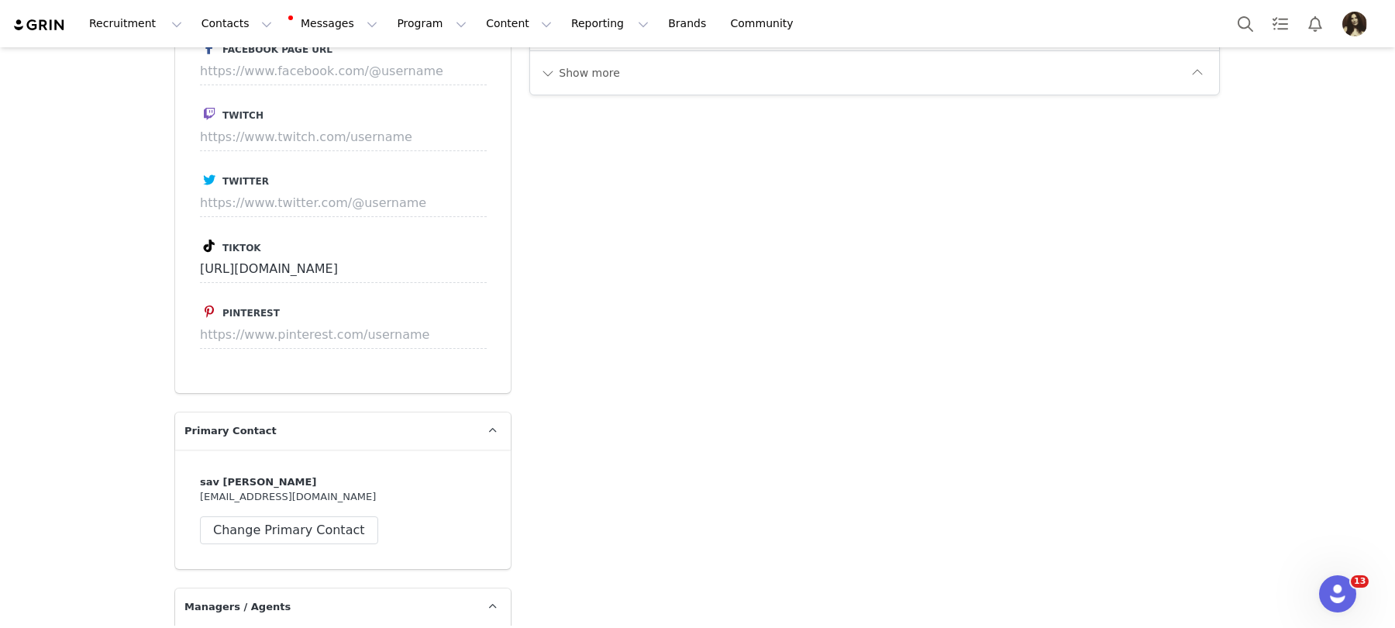
scroll to position [1696, 0]
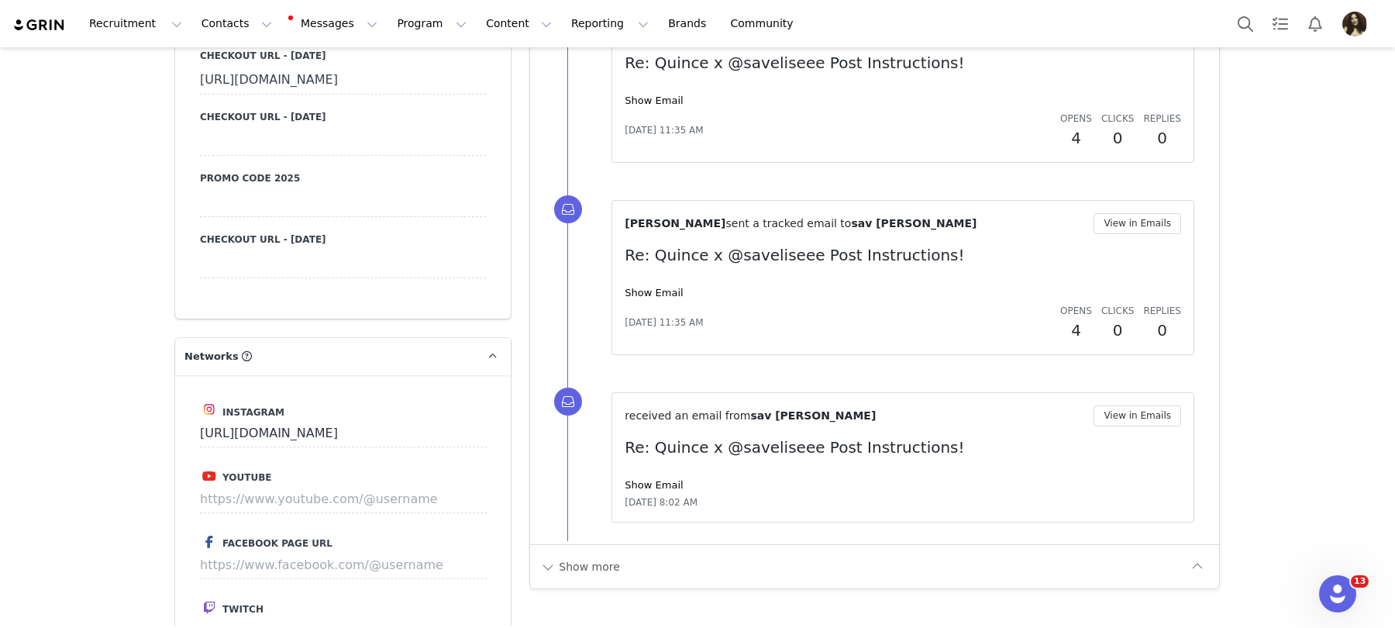
click at [636, 293] on div "Nuala Sullivan sent a tracked email to sav elise View in Emails Re: Quince x @s…" at bounding box center [903, 277] width 557 height 129
click at [636, 290] on link "Show Email" at bounding box center [654, 293] width 58 height 12
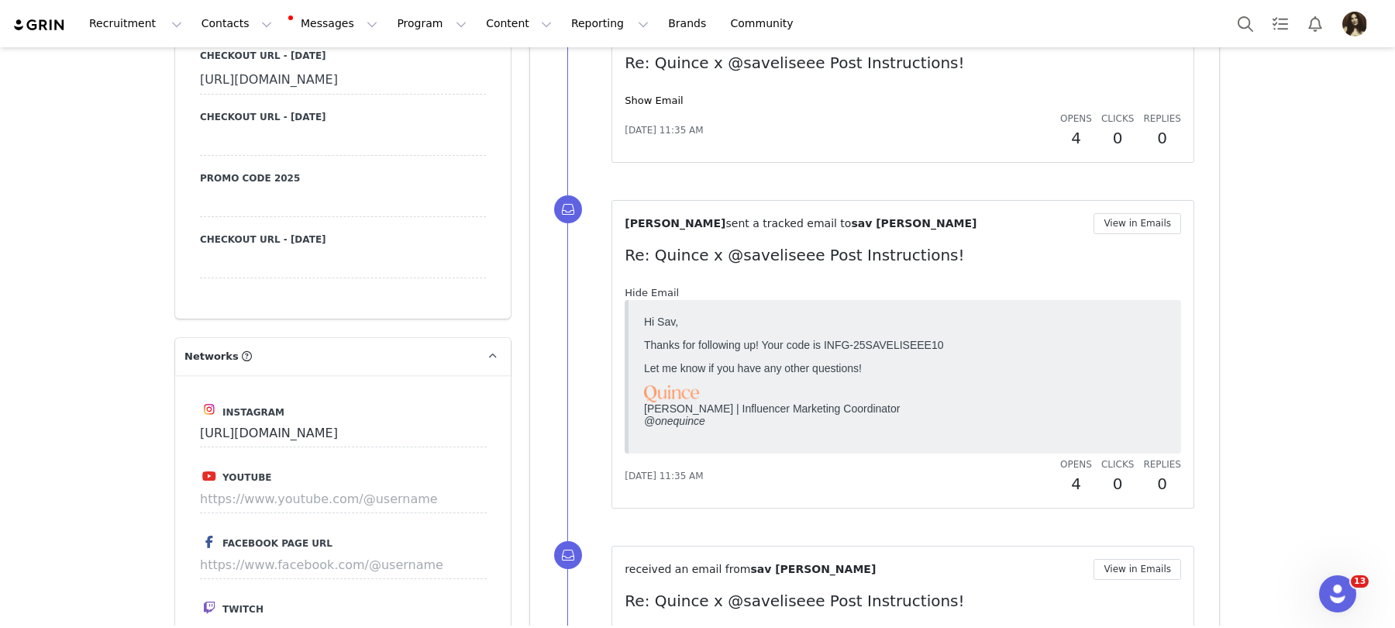
scroll to position [0, 0]
click at [828, 347] on p "Thanks for following up! Your code is INFG-25SAVELISEEE10" at bounding box center [905, 345] width 522 height 12
click at [910, 350] on p "Thanks for following up! Your code is INFG-25SAVELISEEE10" at bounding box center [905, 345] width 522 height 12
copy p "INFG-25SAVELISEEE10"
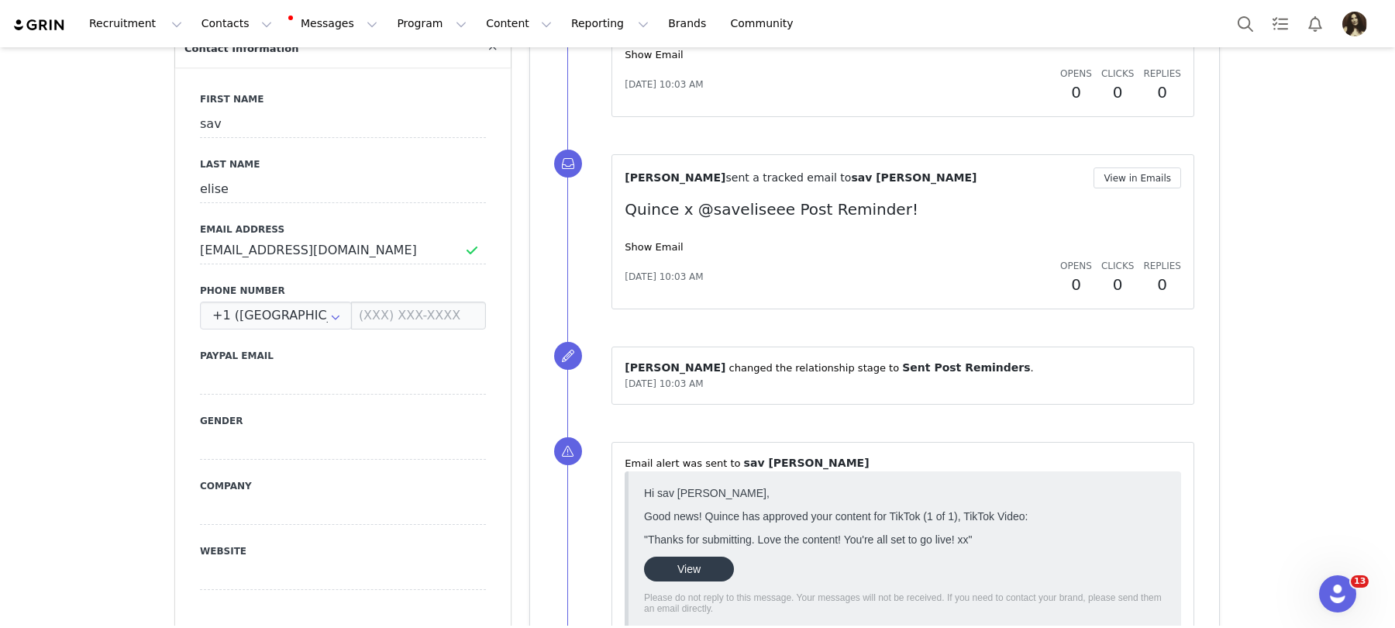
scroll to position [578, 0]
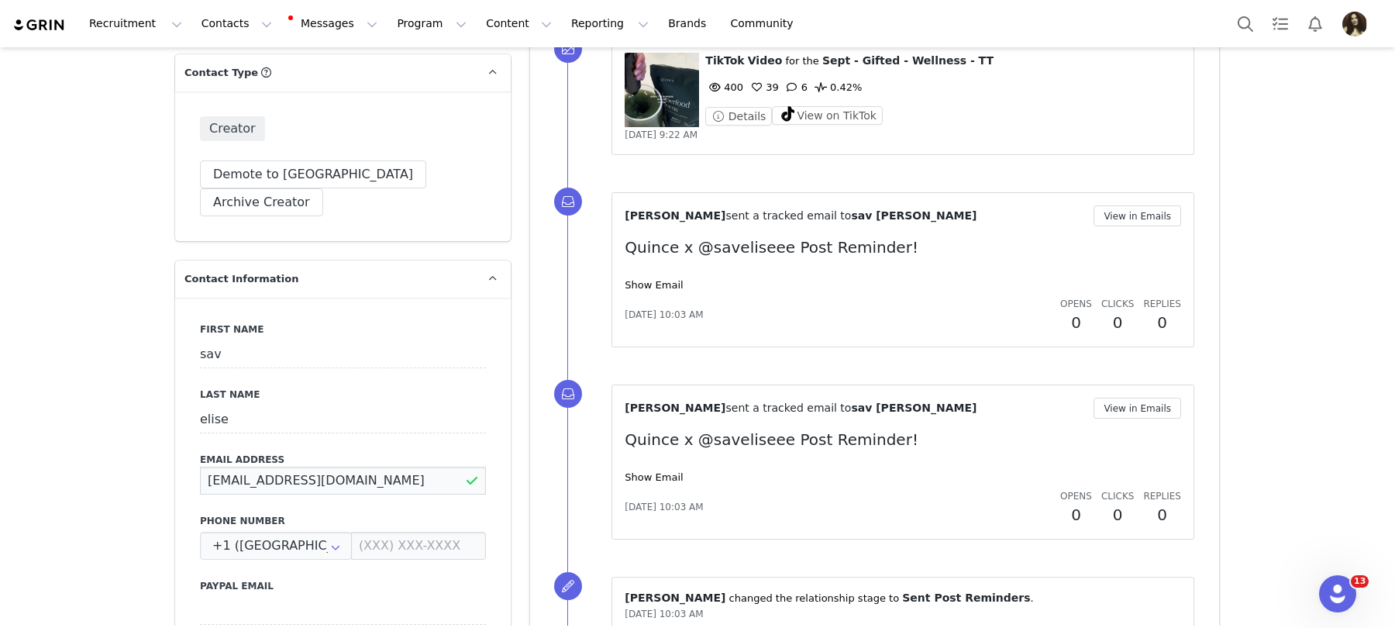
click at [281, 467] on input "savelise88@gmail.com" at bounding box center [343, 481] width 286 height 28
click at [322, 467] on input "savelise88@gmail.com" at bounding box center [343, 481] width 286 height 28
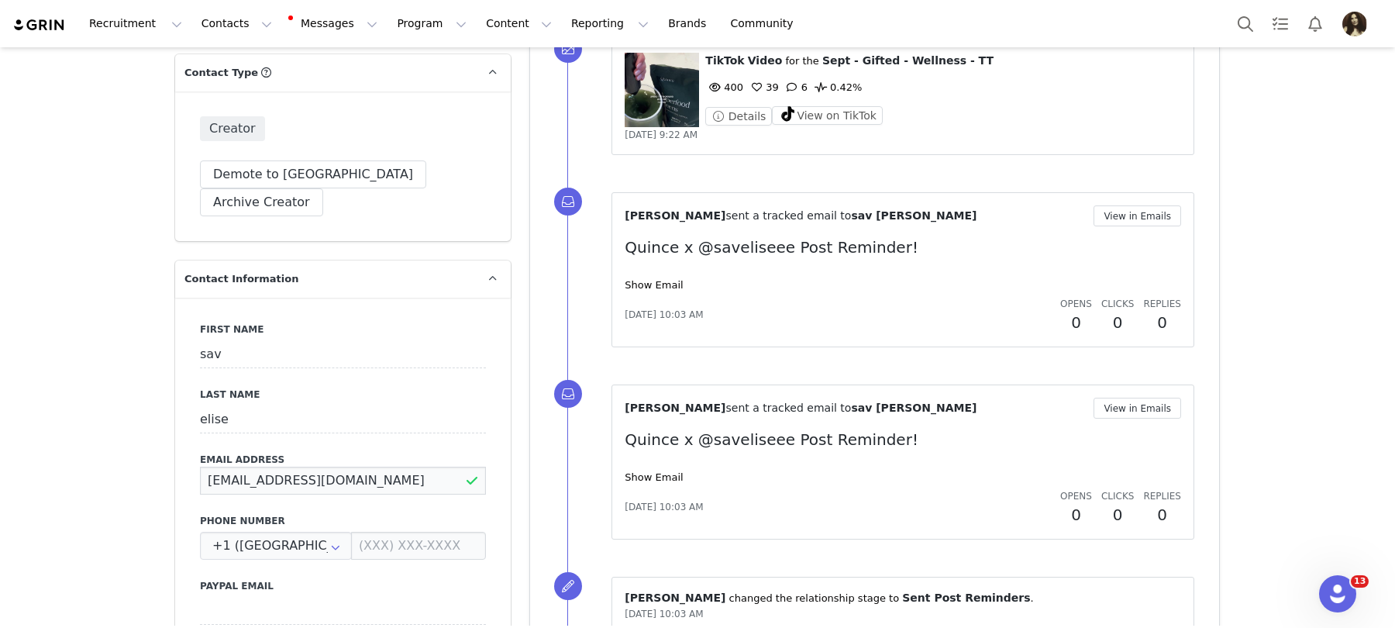
click at [322, 467] on input "savelise88@gmail.com" at bounding box center [343, 481] width 286 height 28
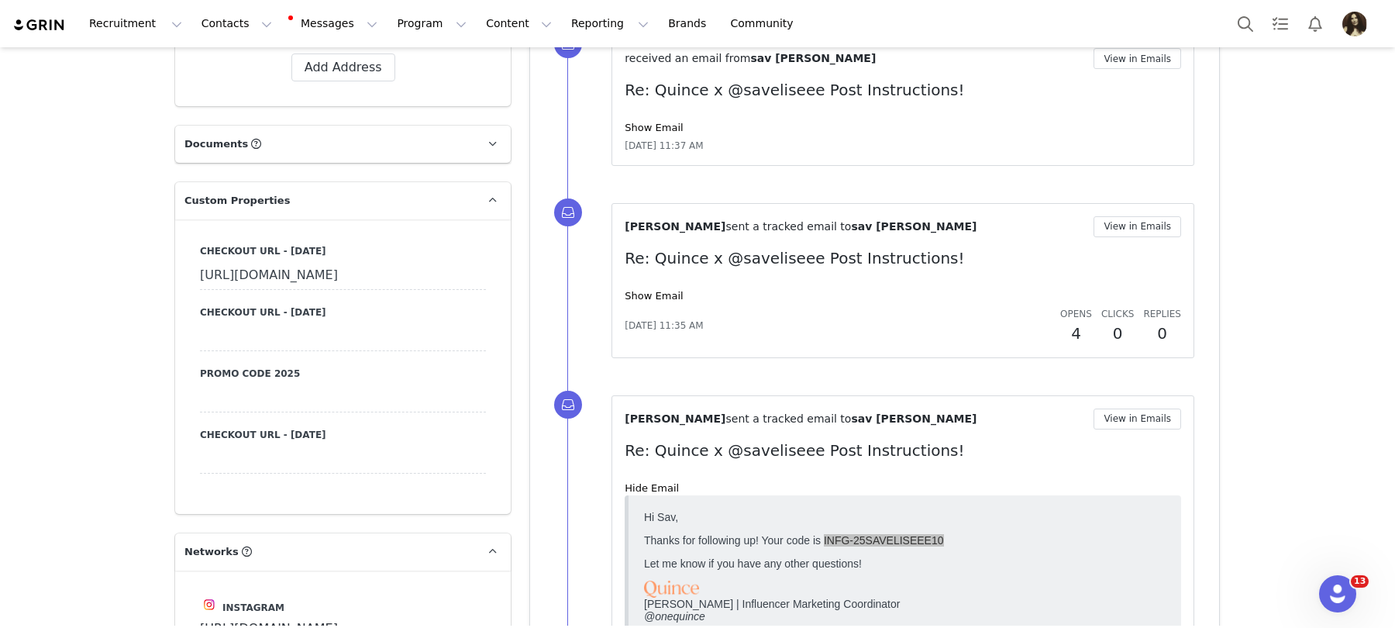
scroll to position [1506, 0]
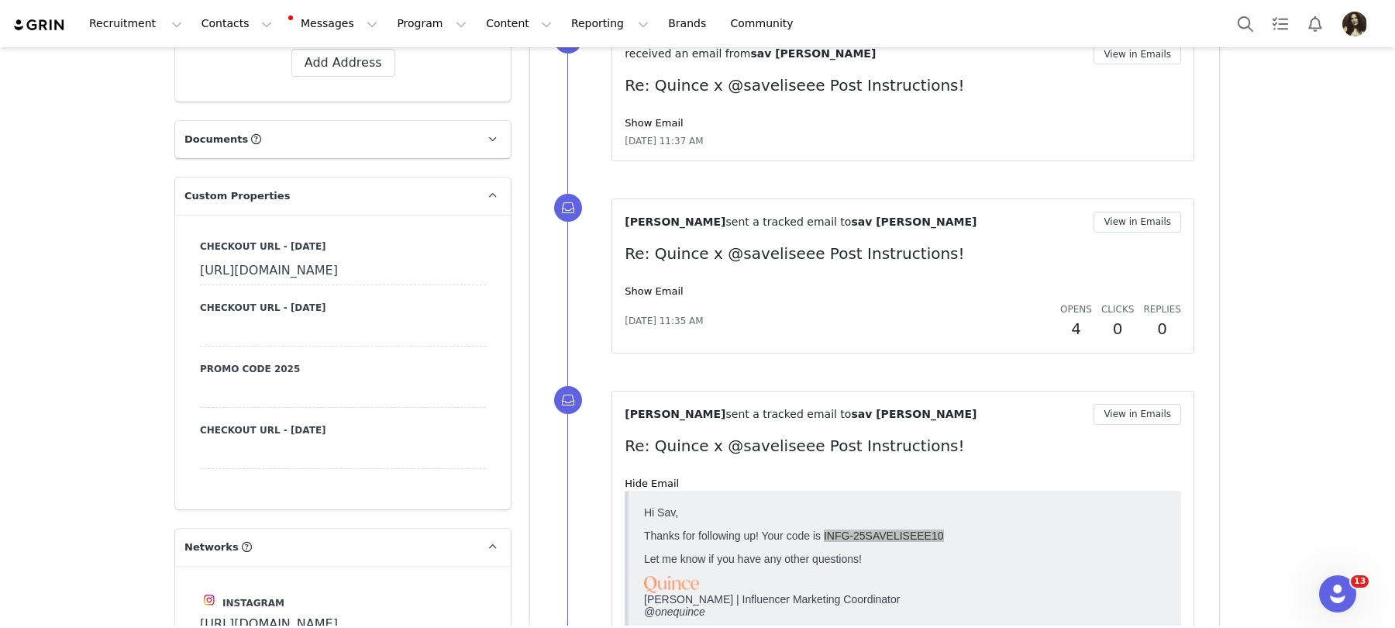
click at [335, 376] on label "Promo Code 2025" at bounding box center [343, 369] width 286 height 14
click at [335, 408] on div at bounding box center [343, 394] width 286 height 28
click at [259, 408] on input at bounding box center [343, 394] width 286 height 28
paste input "INFG-25SAVELISEEE10"
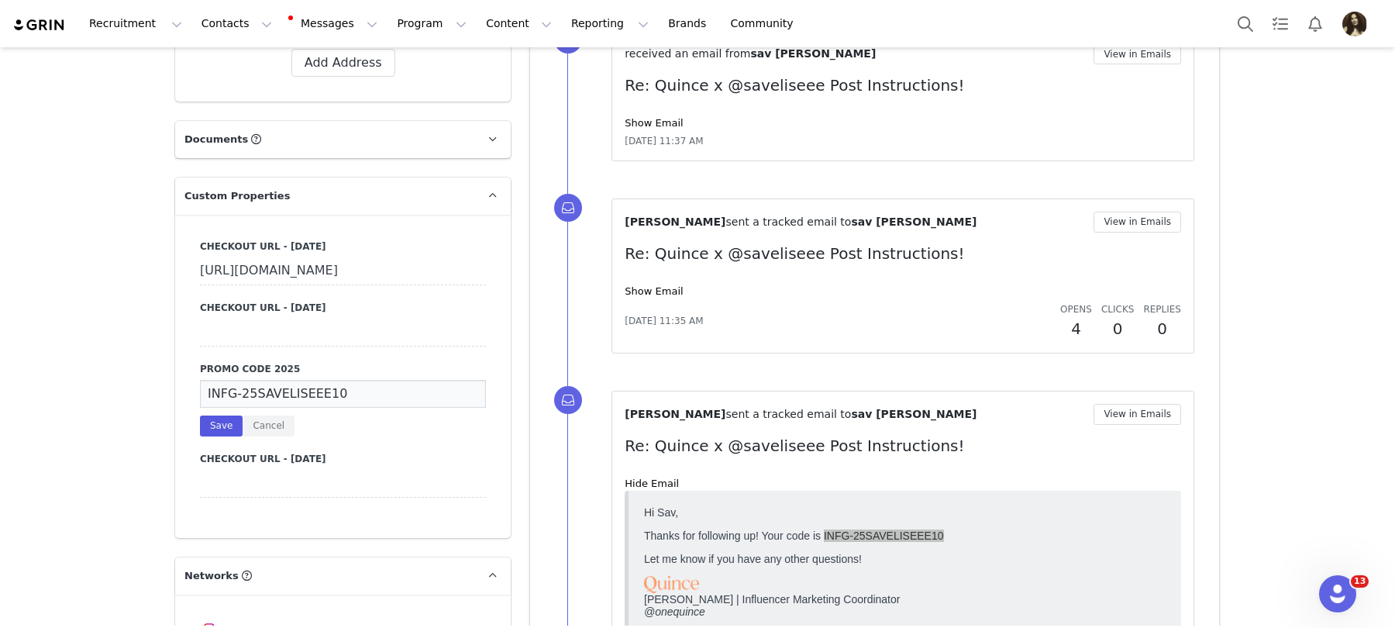
type input "INFG-25SAVELISEEE10"
click at [212, 436] on button "Save" at bounding box center [221, 426] width 43 height 21
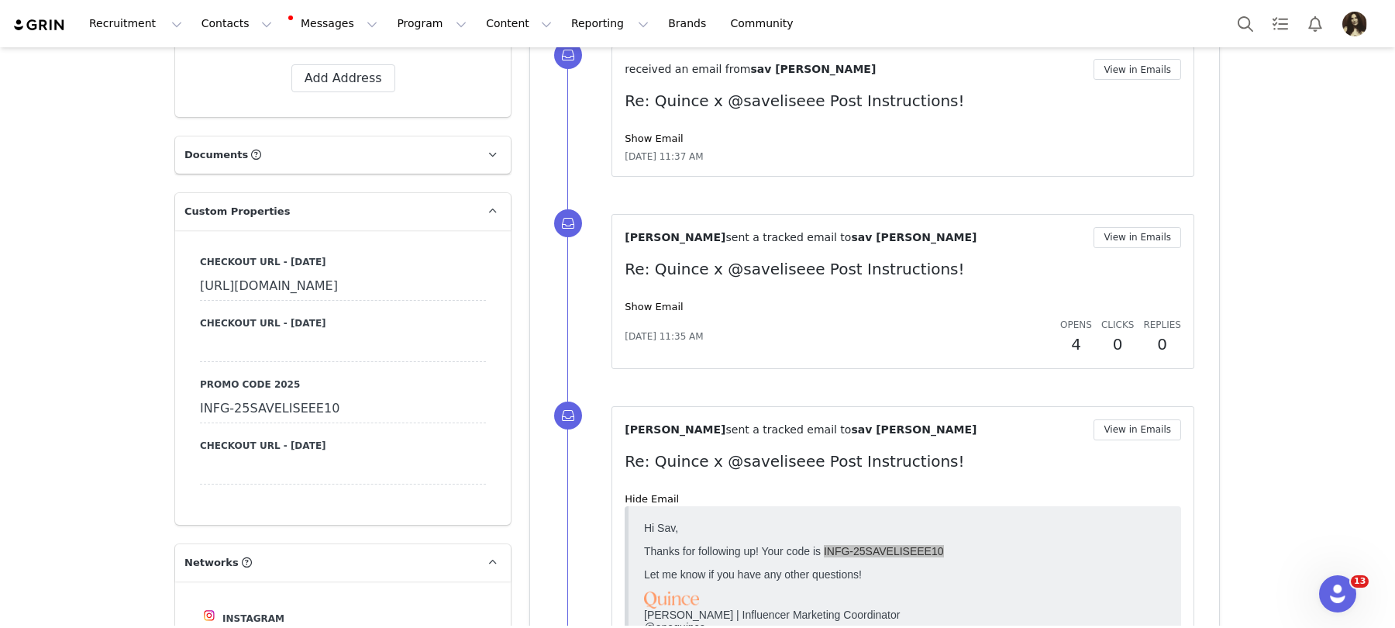
scroll to position [1430, 0]
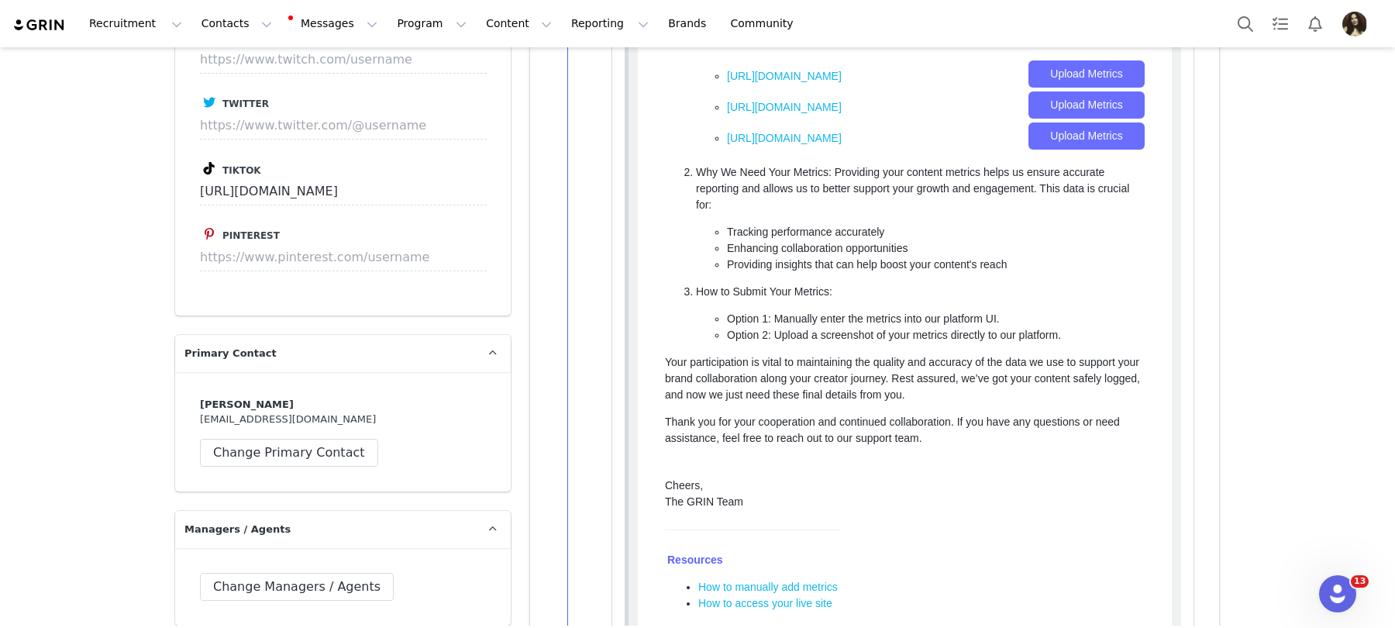
scroll to position [2314, 0]
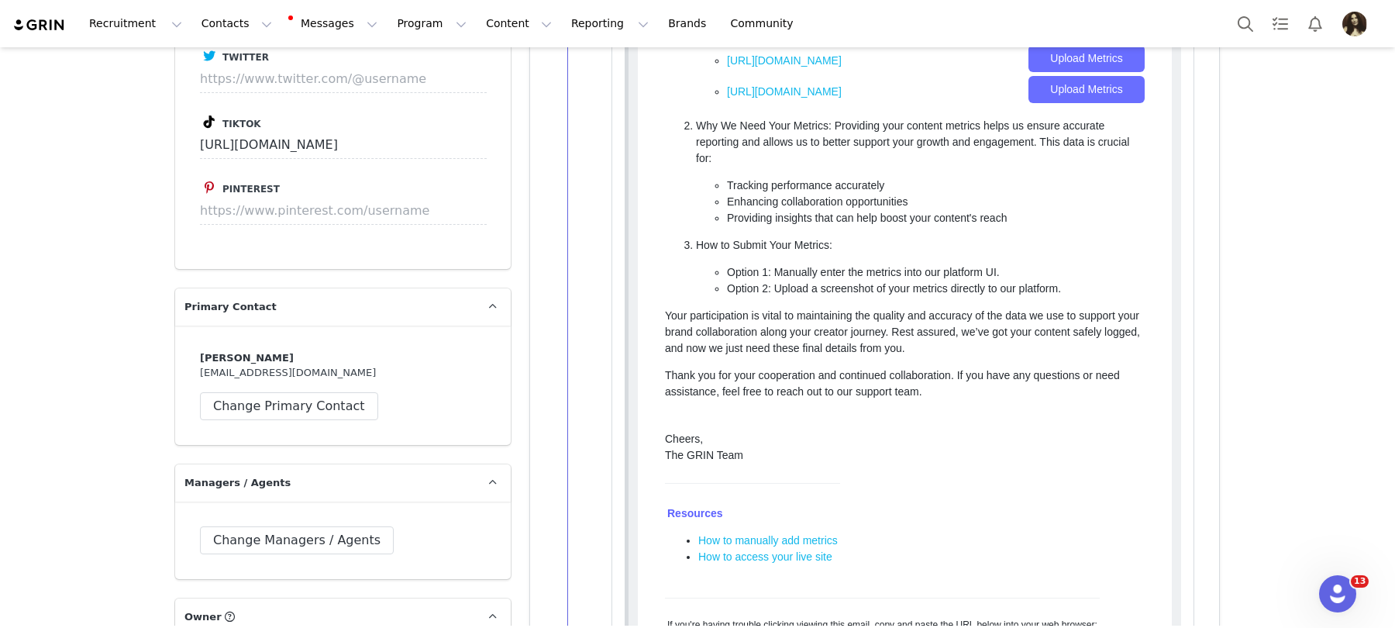
click at [300, 398] on div "[PERSON_NAME] [EMAIL_ADDRESS][DOMAIN_NAME] Change Primary Contact" at bounding box center [343, 385] width 286 height 70
copy div "[EMAIL_ADDRESS][DOMAIN_NAME]"
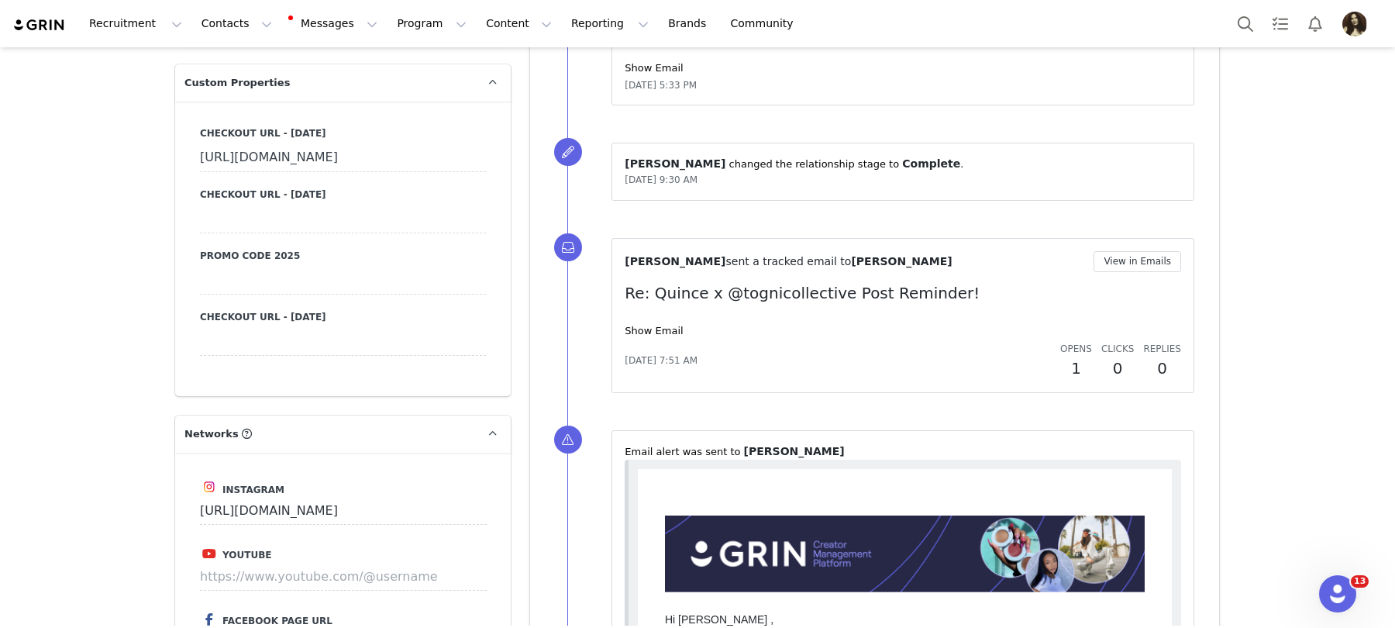
scroll to position [1588, 0]
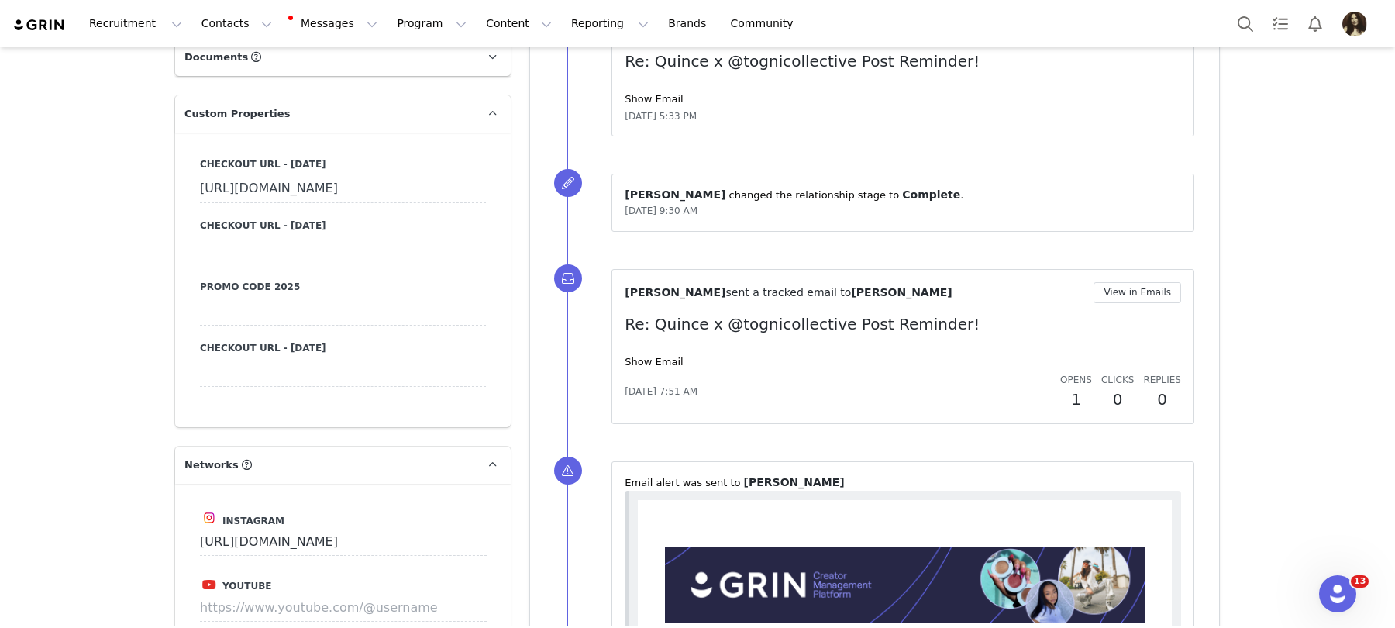
click at [274, 326] on div at bounding box center [343, 312] width 286 height 28
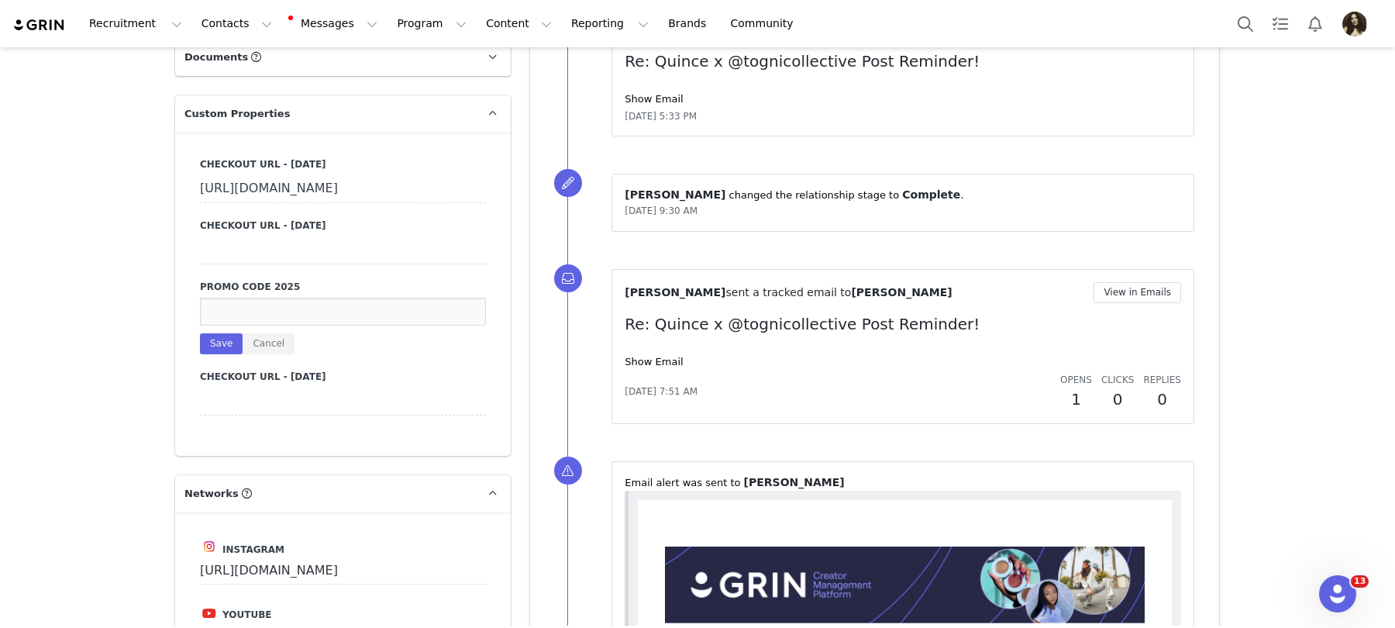
click at [295, 326] on input at bounding box center [343, 312] width 286 height 28
paste input "INFG-25TOGNICOLLECTIVE10"
type input "INFG-25TOGNICOLLECTIVE10"
click at [236, 354] on button "Save" at bounding box center [221, 343] width 43 height 21
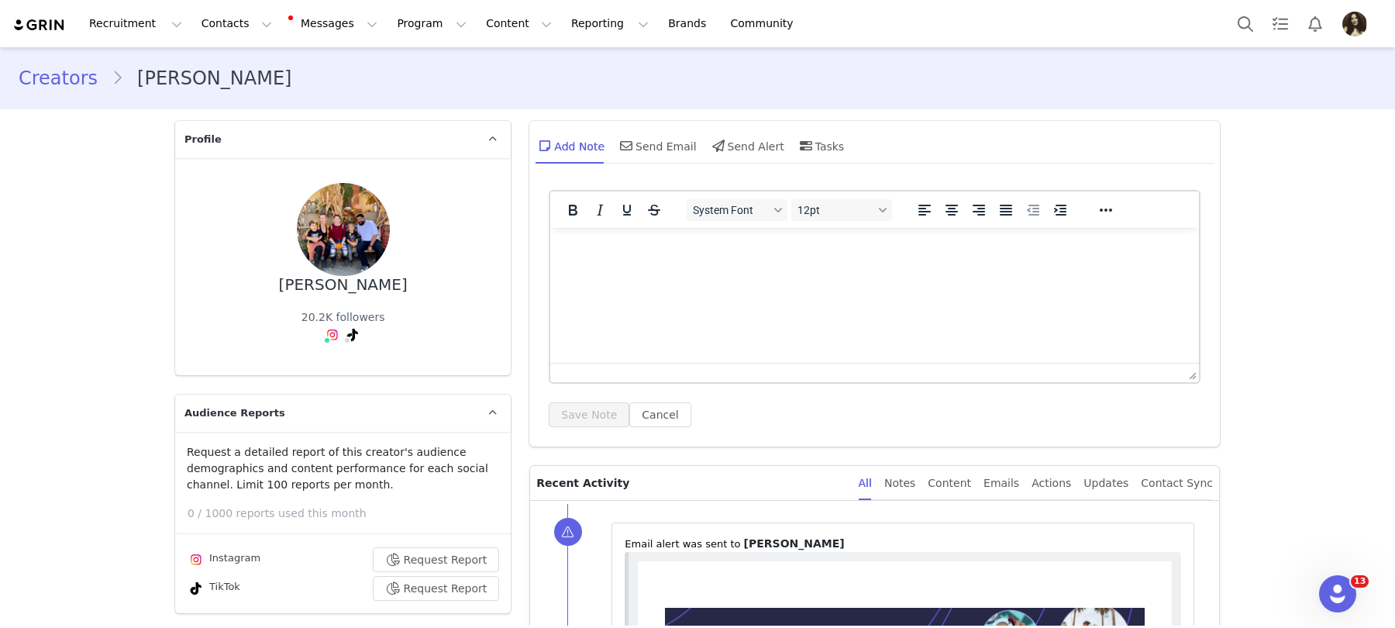
scroll to position [696, 0]
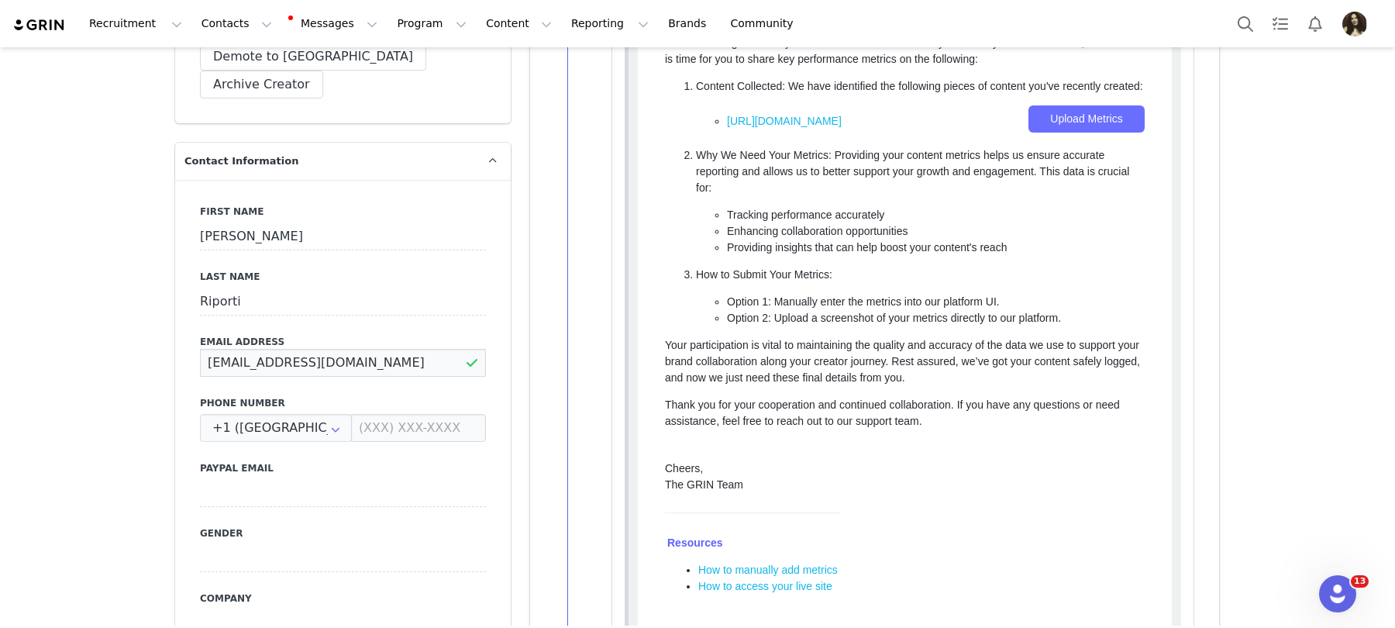
click at [299, 349] on input "[EMAIL_ADDRESS][DOMAIN_NAME]" at bounding box center [343, 363] width 286 height 28
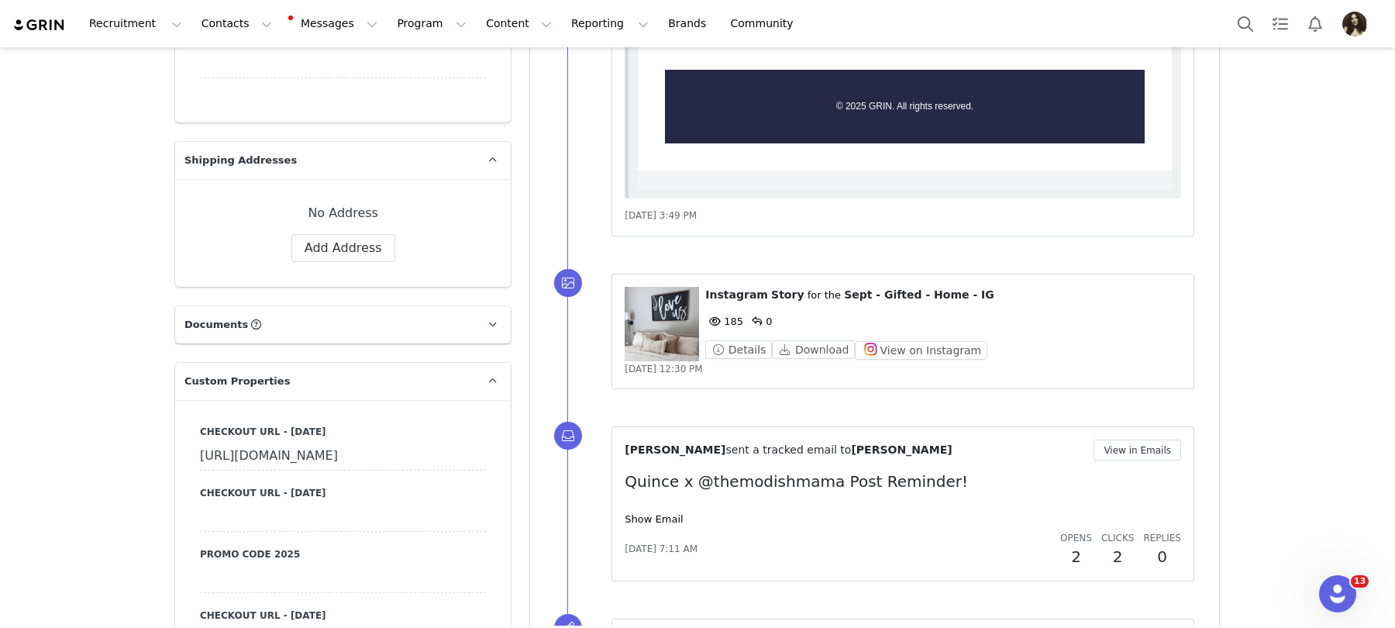
scroll to position [1342, 0]
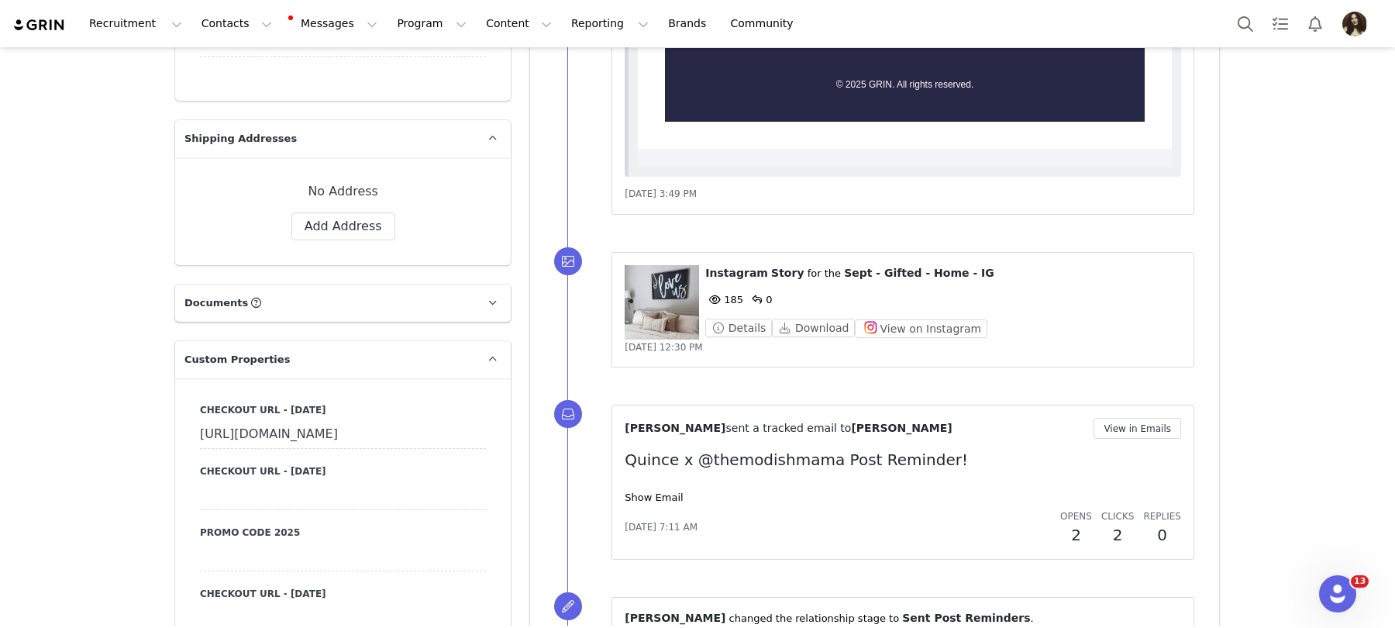
click at [226, 516] on div "Checkout URL - [DATE] [URL][DOMAIN_NAME] Checkout URL - [DATE] Promo Code 2025 …" at bounding box center [343, 517] width 286 height 229
click at [235, 543] on div at bounding box center [343, 557] width 286 height 28
click at [235, 543] on input at bounding box center [343, 557] width 286 height 28
paste input "INFG-25THEMODISHMAMA10"
type input "INFG-25THEMODISHMAMA10"
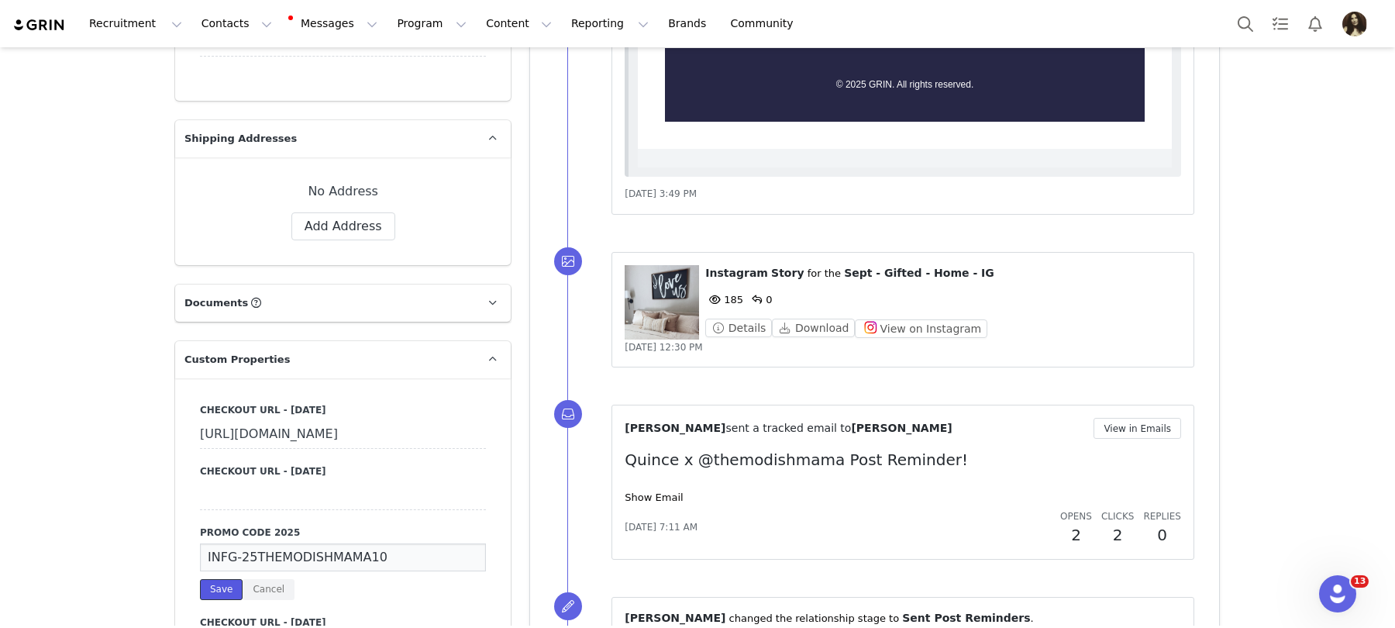
click at [219, 579] on button "Save" at bounding box center [221, 589] width 43 height 21
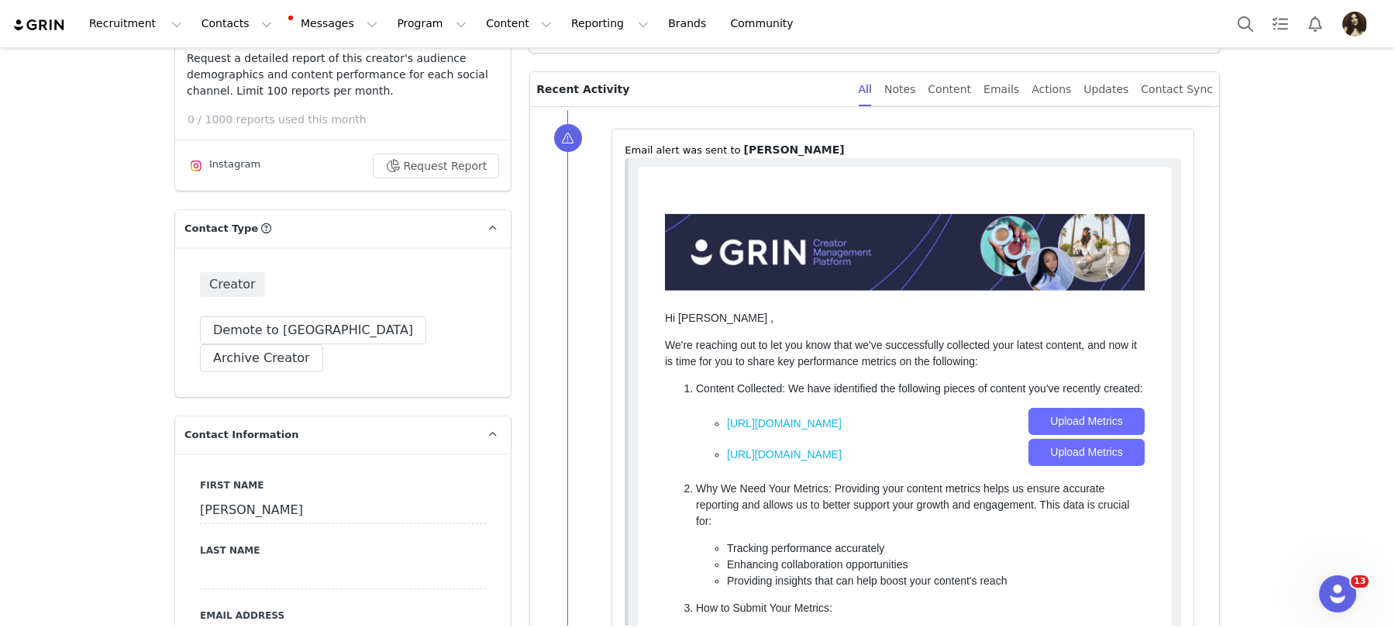
scroll to position [644, 0]
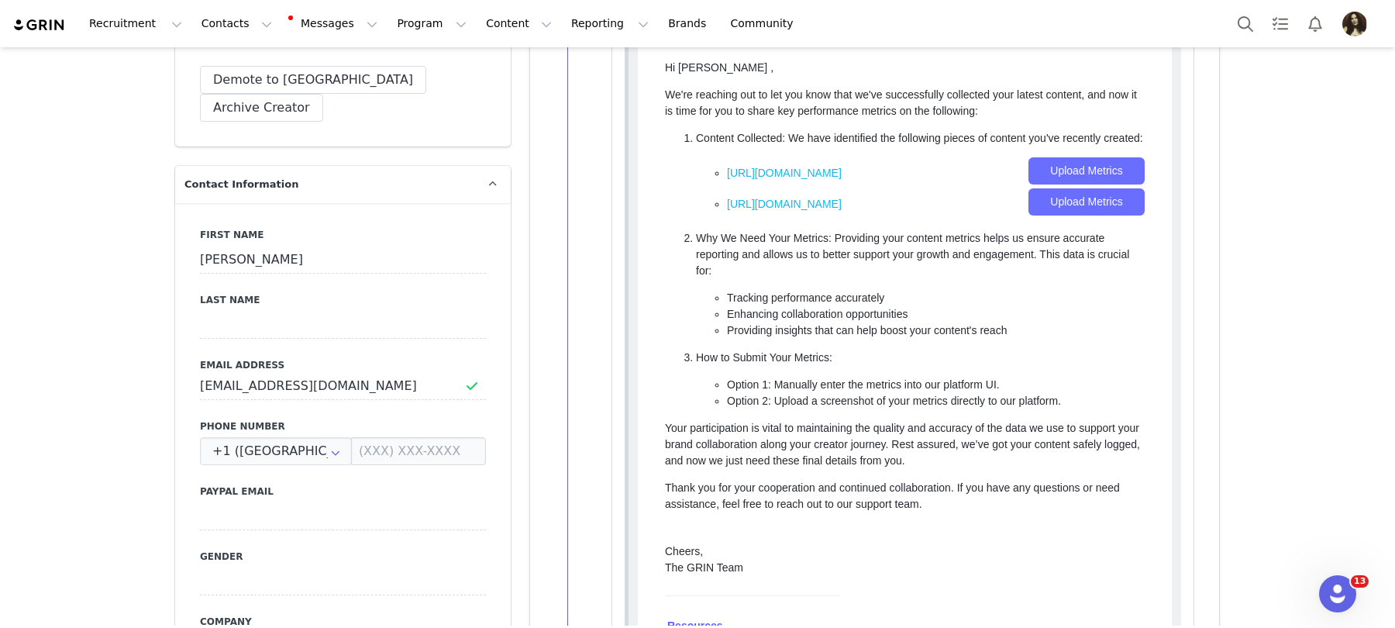
click at [308, 373] on div "First Name [PERSON_NAME] Last Name Email Address [EMAIL_ADDRESS][DOMAIN_NAME] P…" at bounding box center [343, 486] width 336 height 567
click at [308, 372] on input "[EMAIL_ADDRESS][DOMAIN_NAME]" at bounding box center [343, 386] width 286 height 28
click at [308, 372] on input "cozylittlediy@gmail.com" at bounding box center [343, 386] width 286 height 28
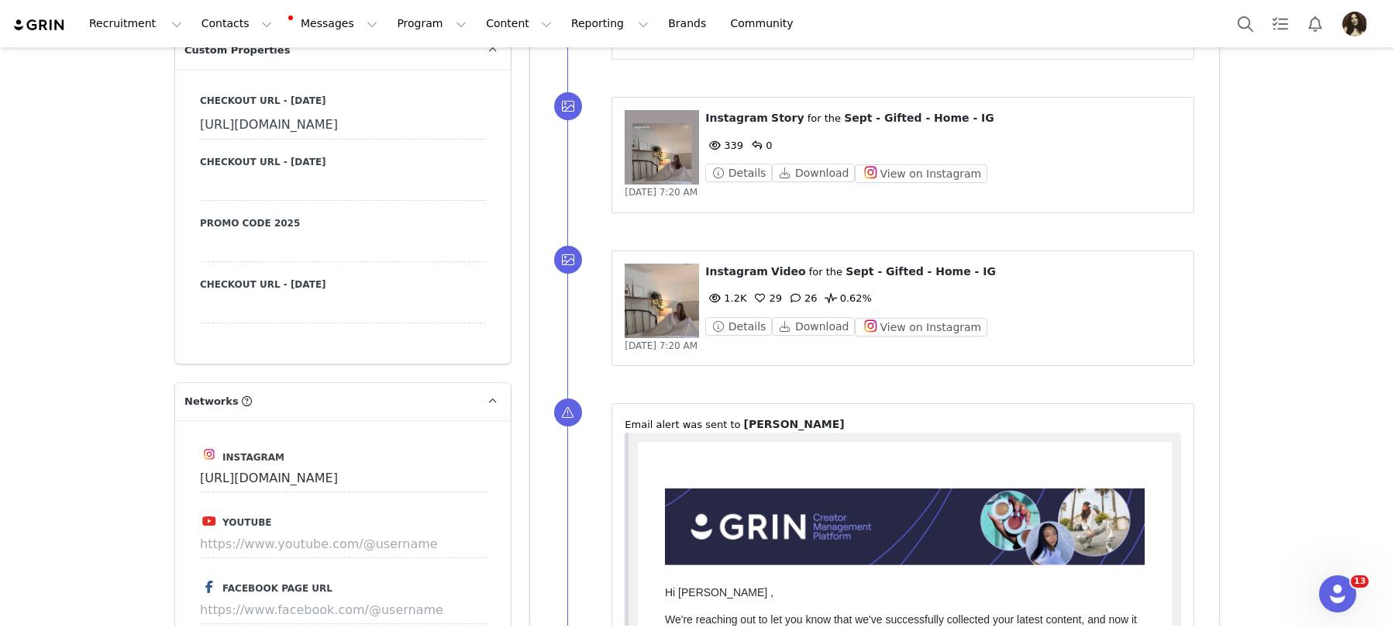
scroll to position [1633, 0]
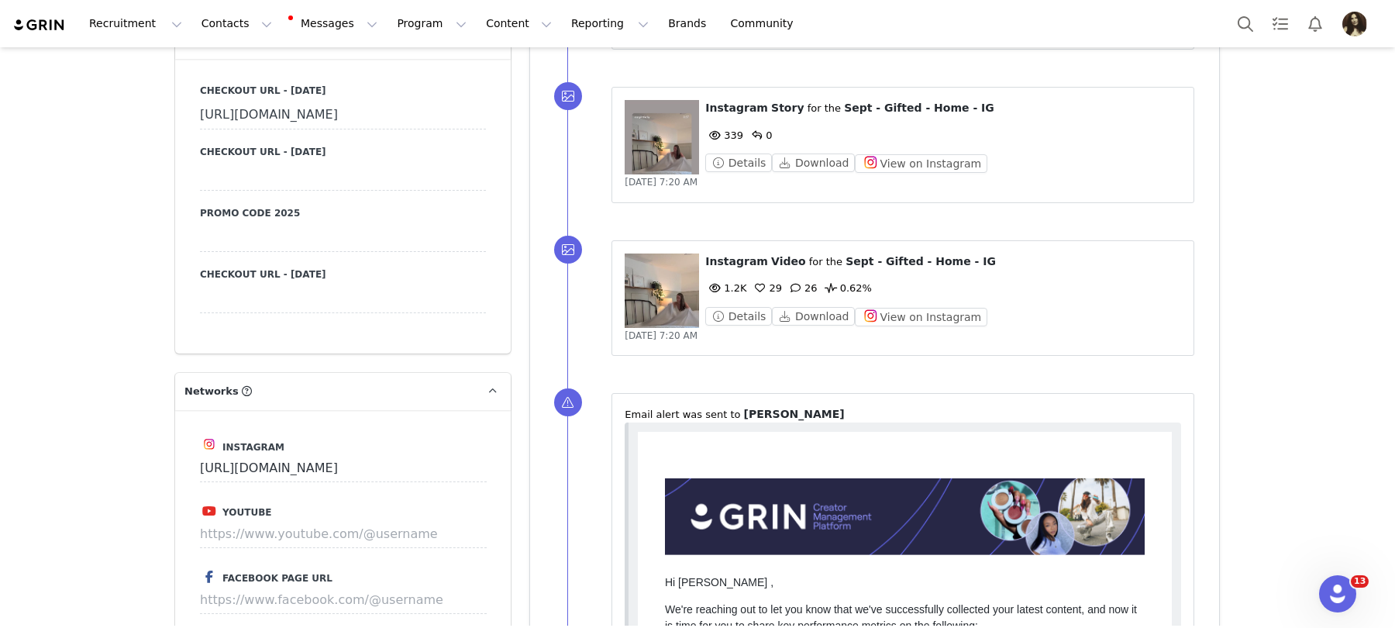
click at [246, 252] on div at bounding box center [343, 238] width 286 height 28
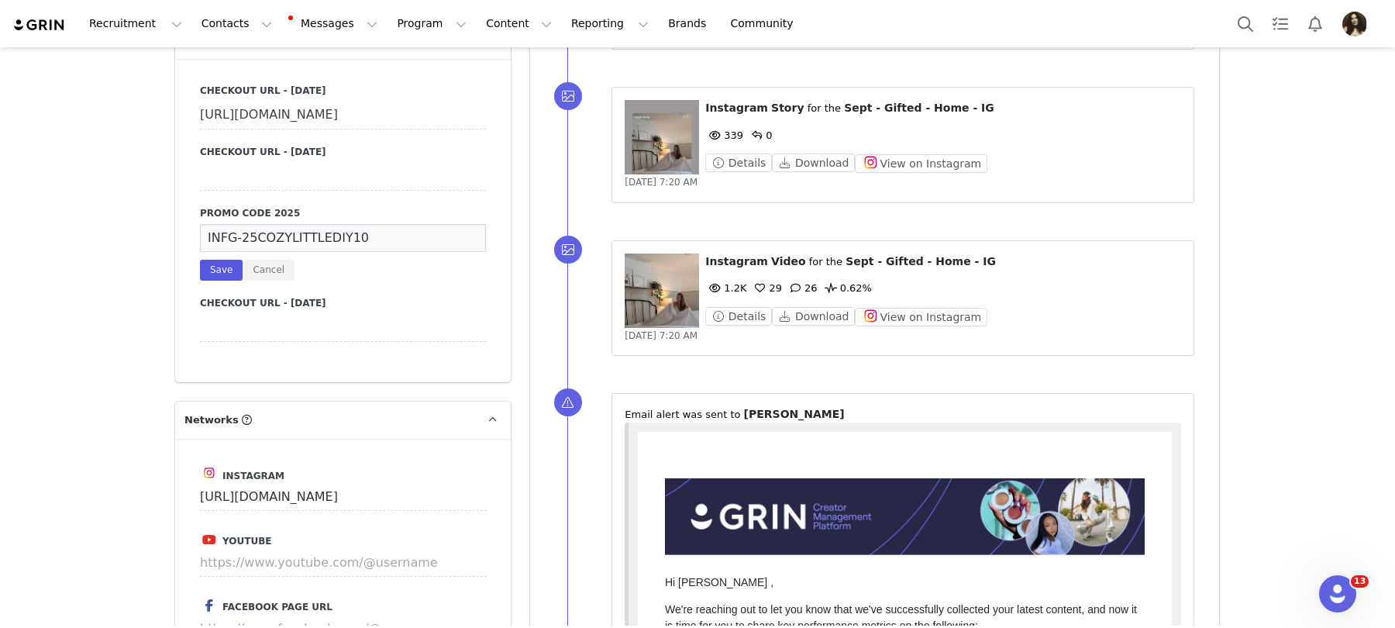
type input "INFG-25COZYLITTLEDIY10"
click at [222, 281] on button "Save" at bounding box center [221, 270] width 43 height 21
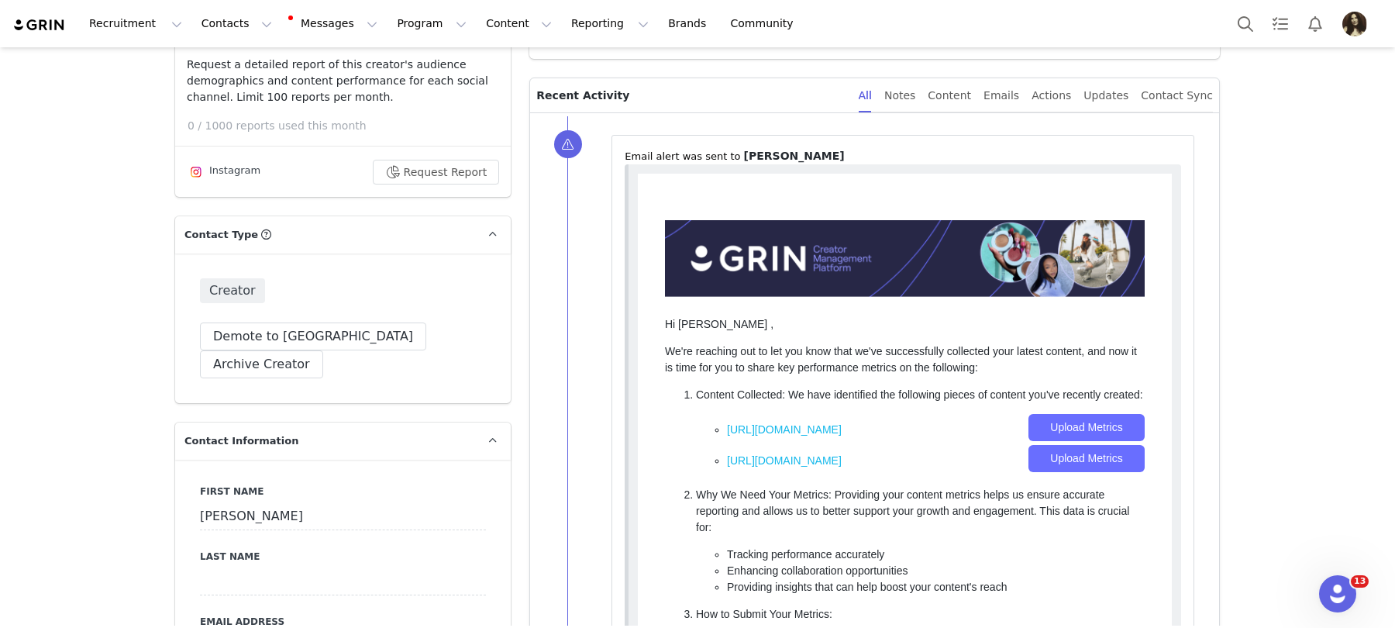
scroll to position [0, 0]
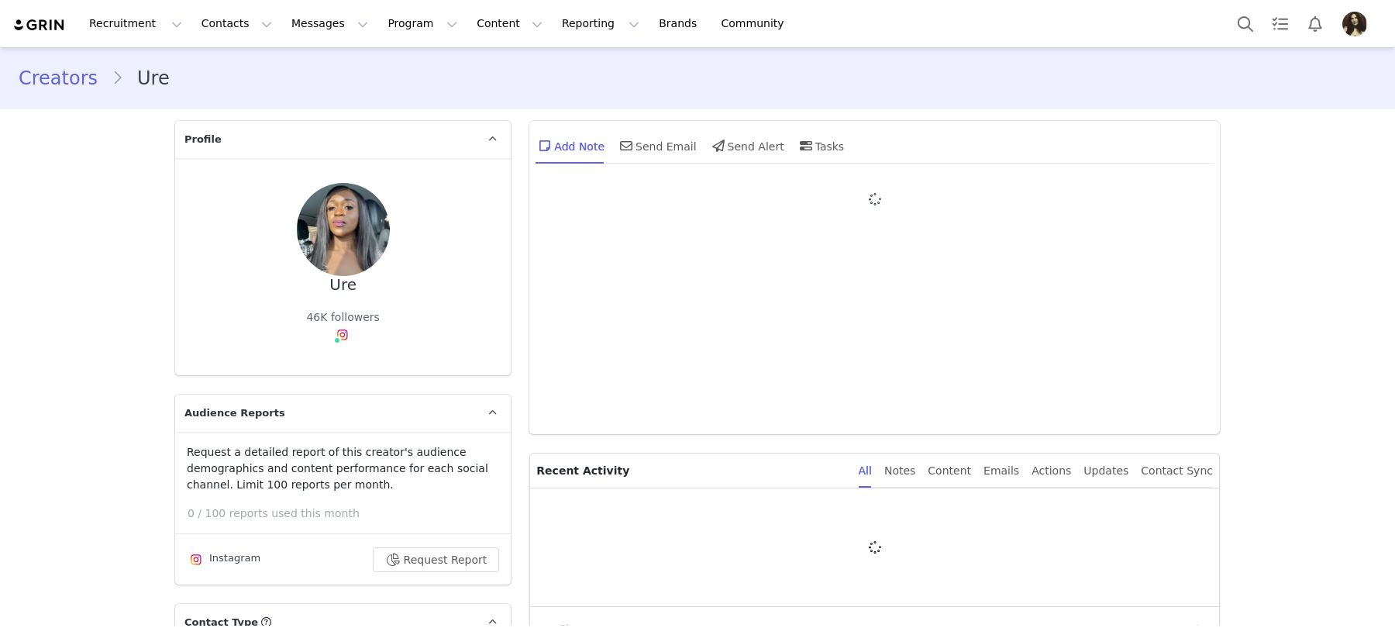
type input "+1 ([GEOGRAPHIC_DATA])"
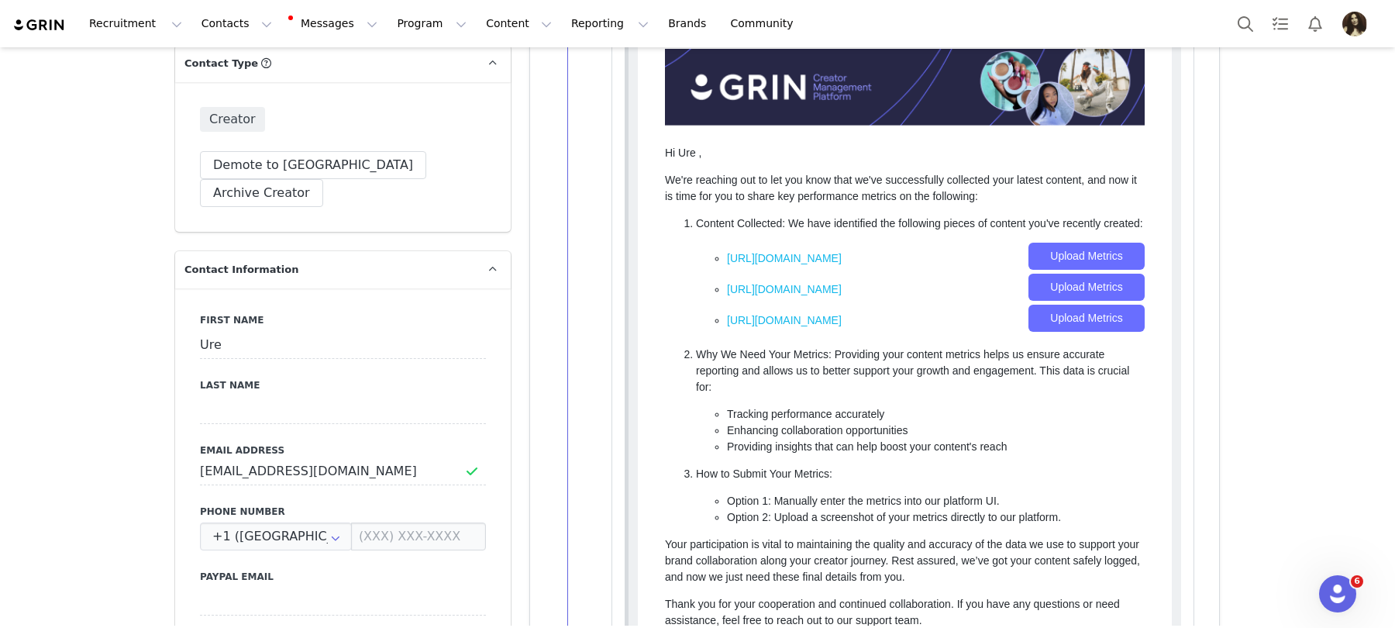
scroll to position [648, 0]
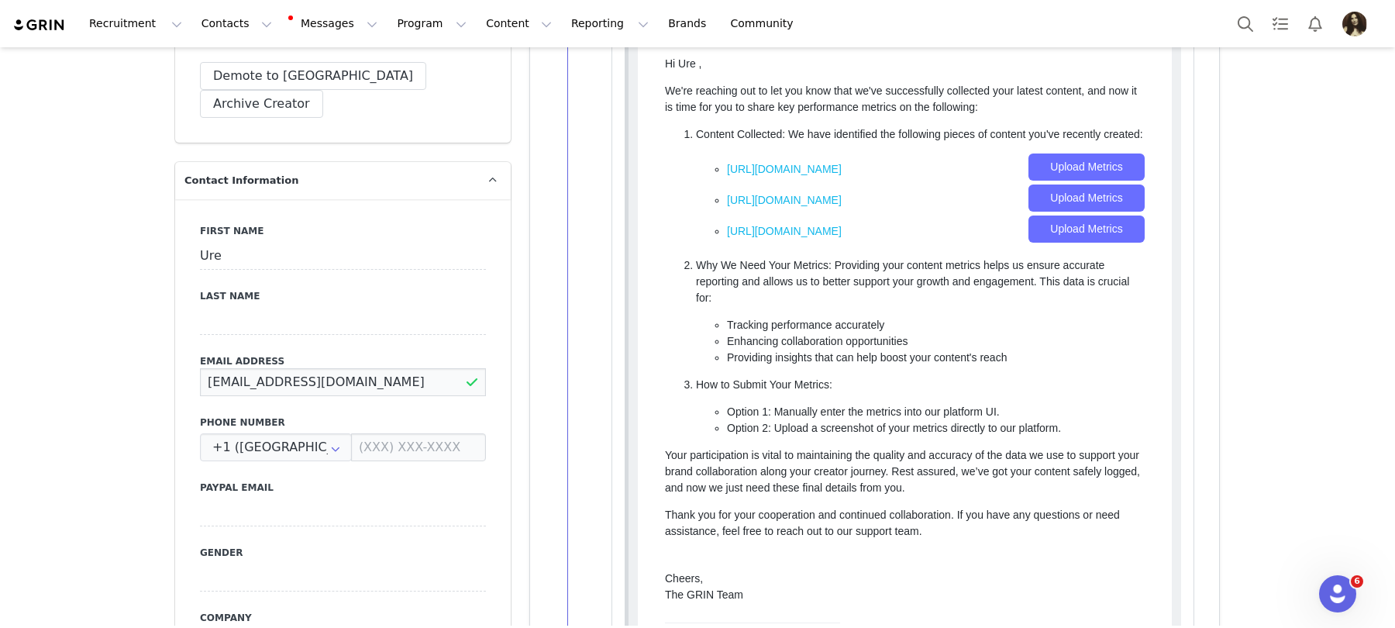
click at [301, 368] on input "[EMAIL_ADDRESS][DOMAIN_NAME]" at bounding box center [343, 382] width 286 height 28
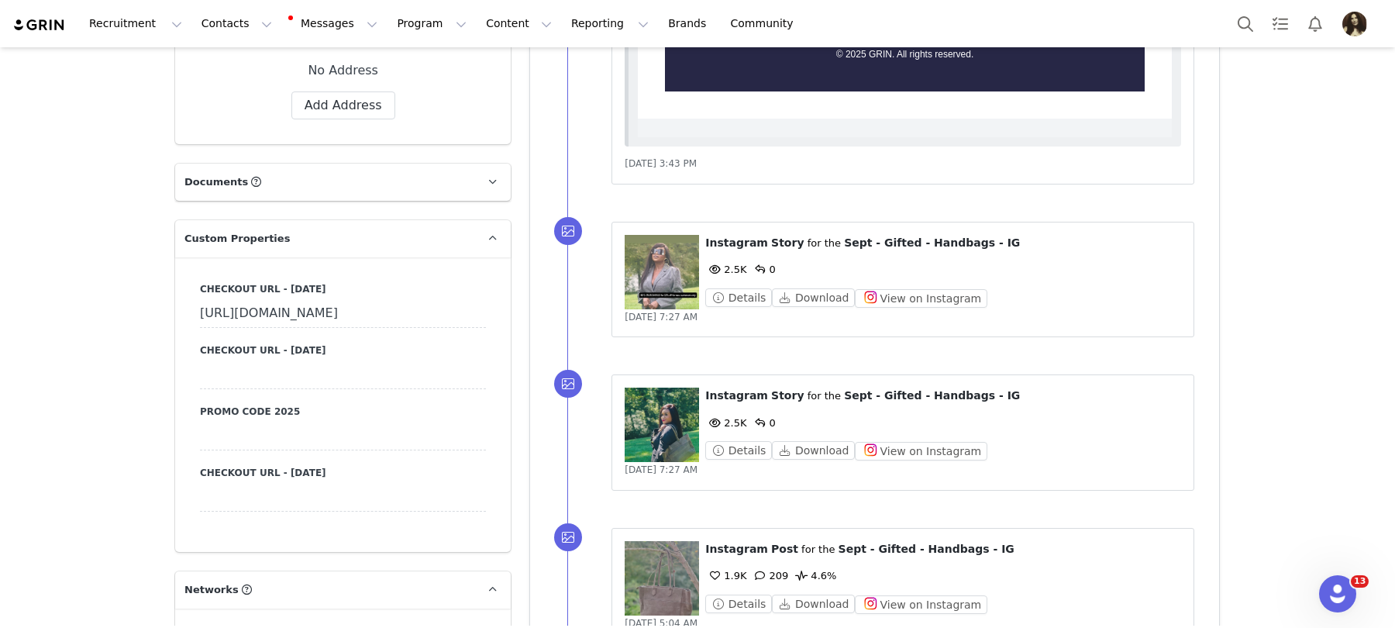
scroll to position [1464, 0]
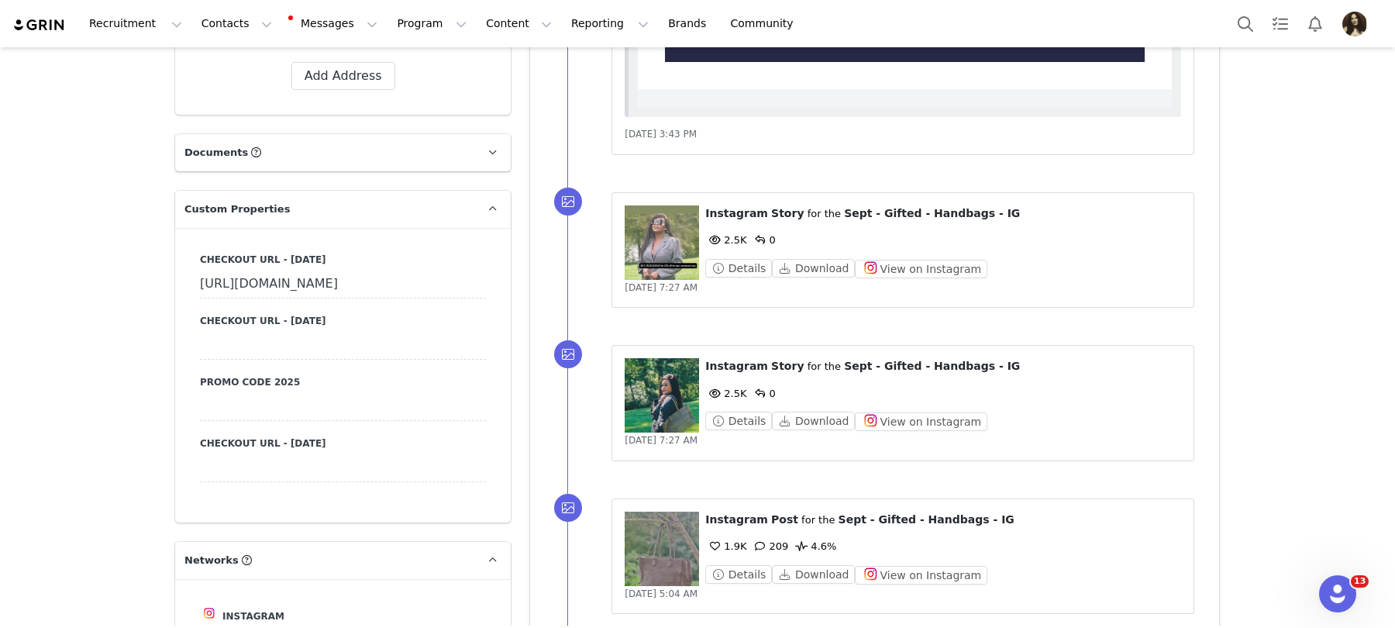
click at [232, 389] on label "Promo Code 2025" at bounding box center [343, 382] width 286 height 14
click at [235, 421] on div at bounding box center [343, 407] width 286 height 28
click at [253, 421] on input at bounding box center [343, 407] width 286 height 28
paste input "INFG-25UREANYA10"
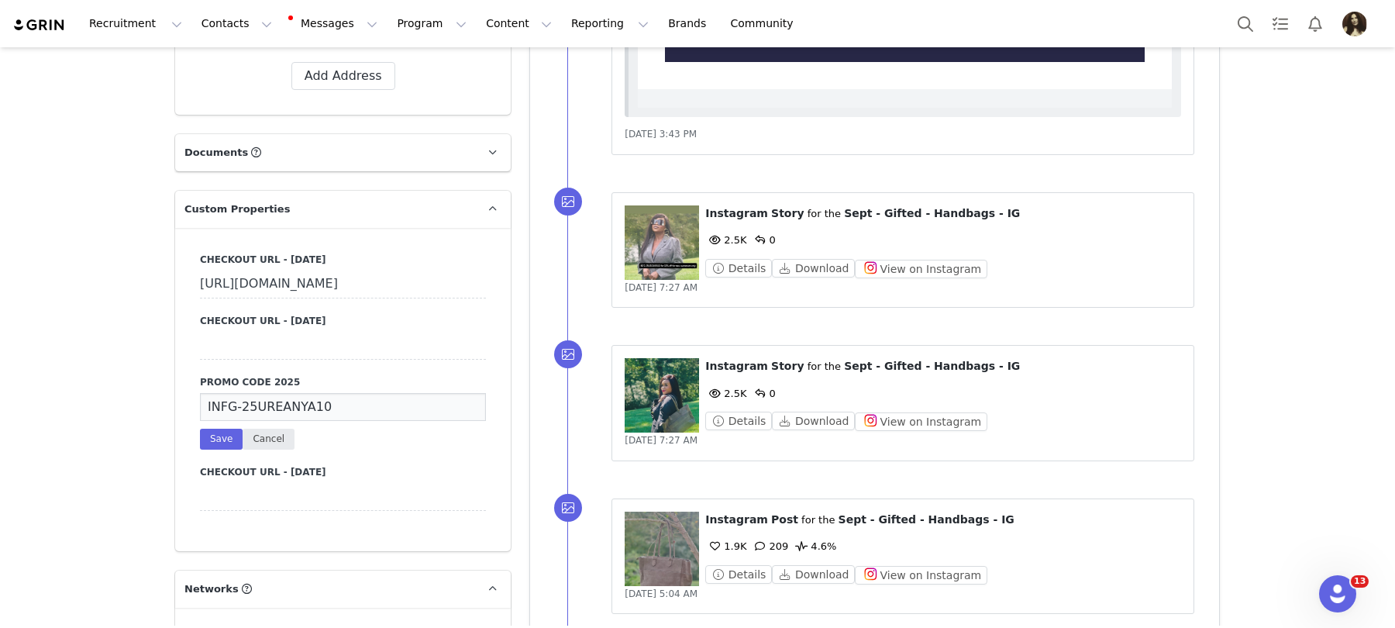
type input "INFG-25UREANYA10"
click at [243, 450] on button "Cancel" at bounding box center [269, 439] width 52 height 21
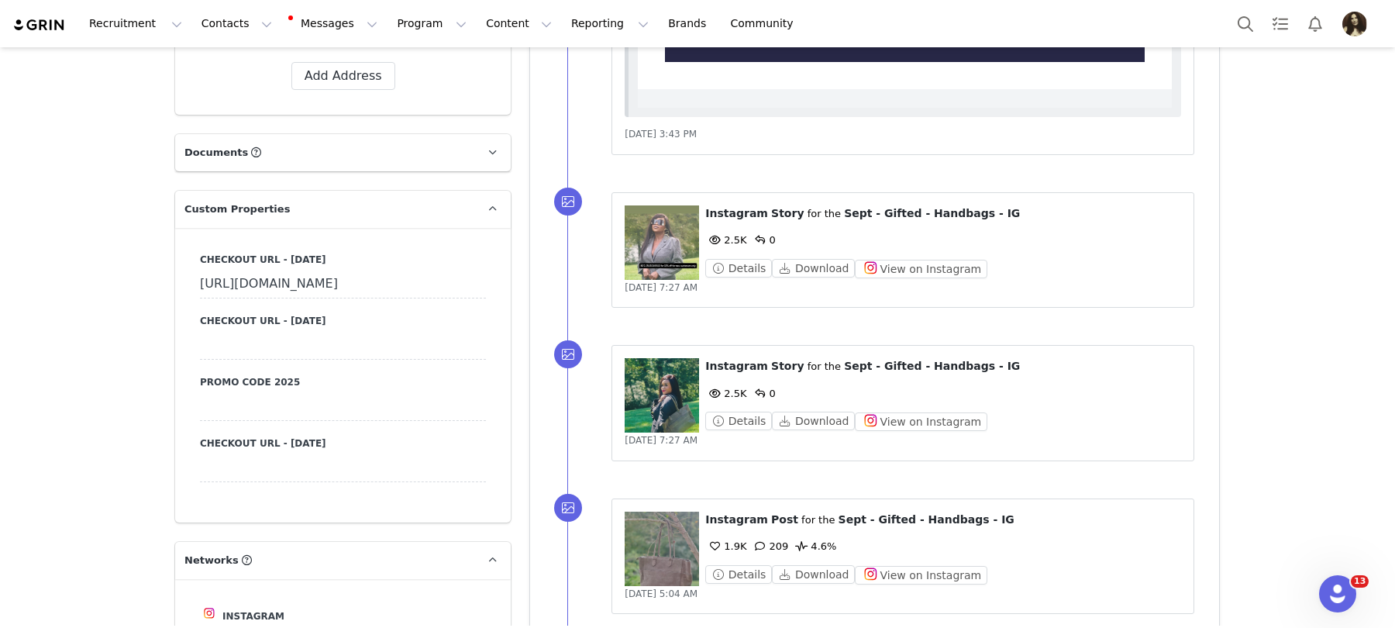
click at [240, 421] on div at bounding box center [343, 407] width 286 height 28
drag, startPoint x: 226, startPoint y: 434, endPoint x: 226, endPoint y: 447, distance: 12.4
click at [226, 421] on input at bounding box center [343, 407] width 286 height 28
paste input "INFG-25UREANYA10"
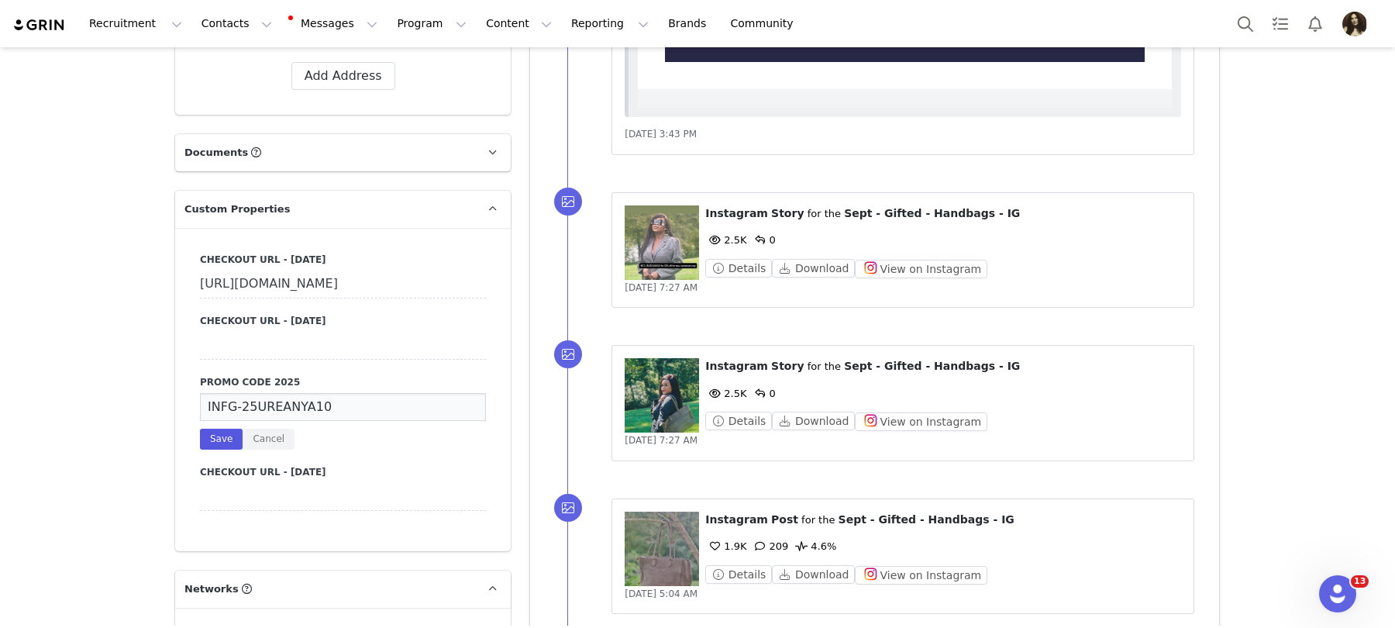
type input "INFG-25UREANYA10"
click at [226, 450] on button "Save" at bounding box center [221, 439] width 43 height 21
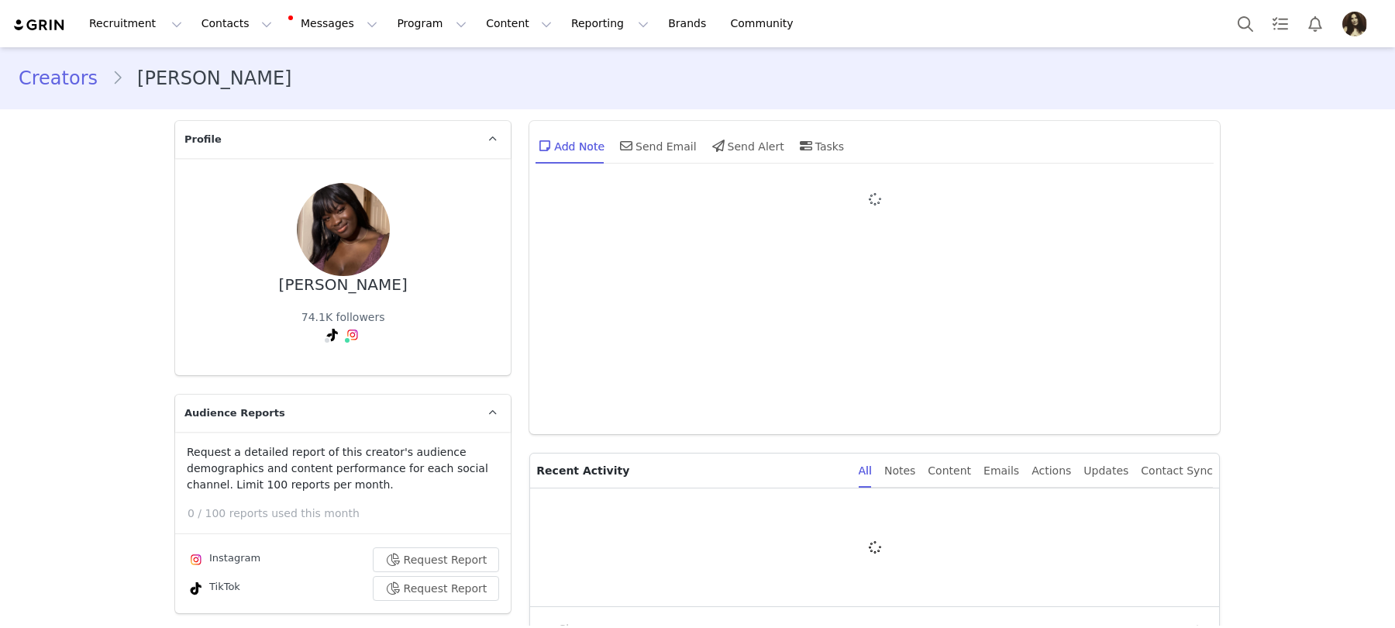
type input "+1 ([GEOGRAPHIC_DATA])"
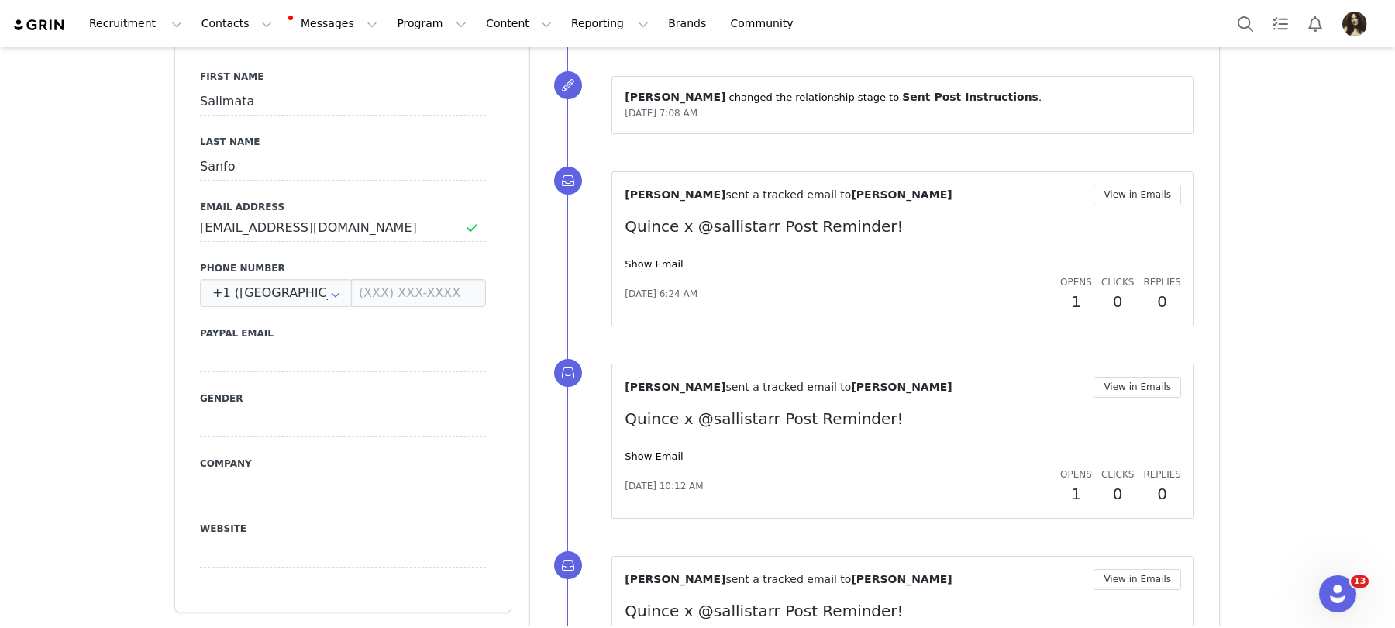
scroll to position [823, 0]
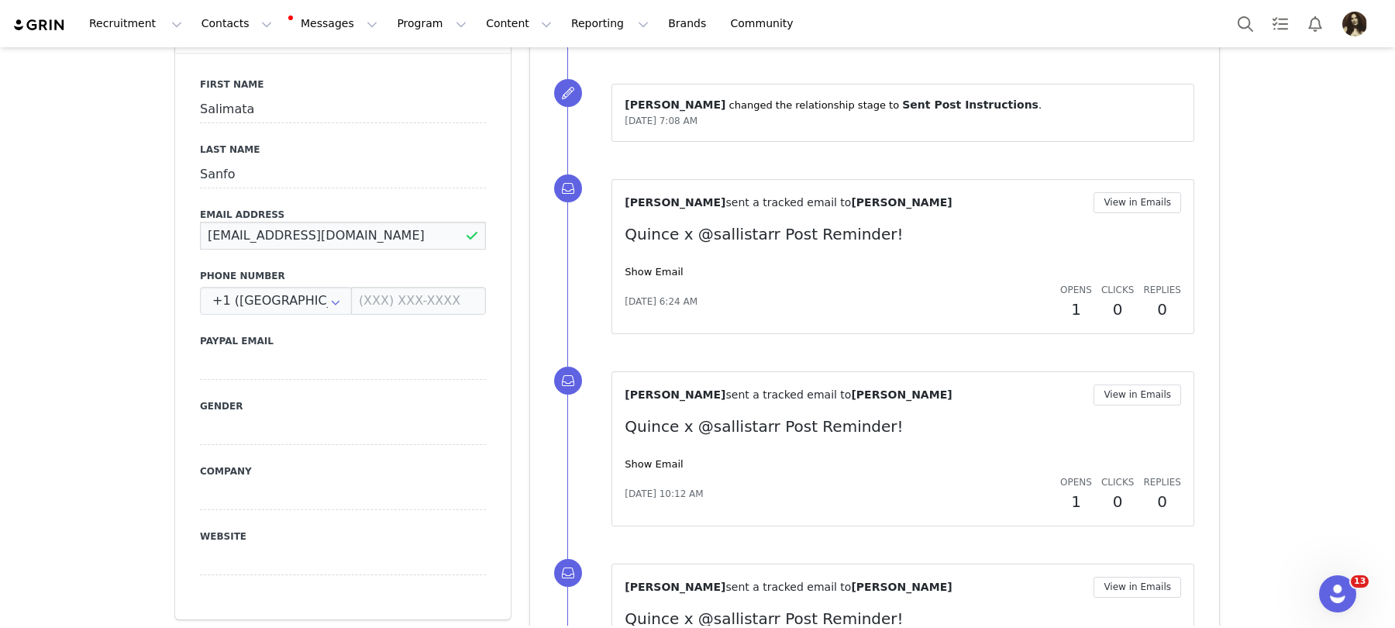
click at [264, 222] on input "salimataachieng@gmail.com" at bounding box center [343, 236] width 286 height 28
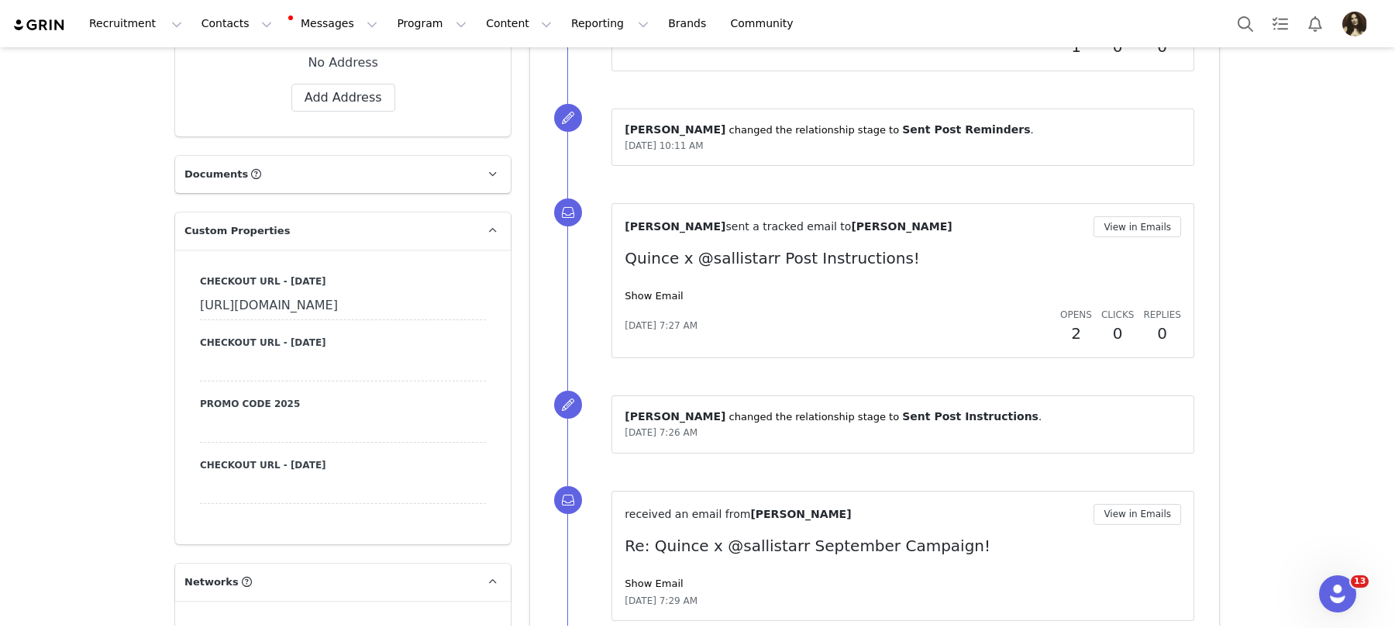
scroll to position [1482, 0]
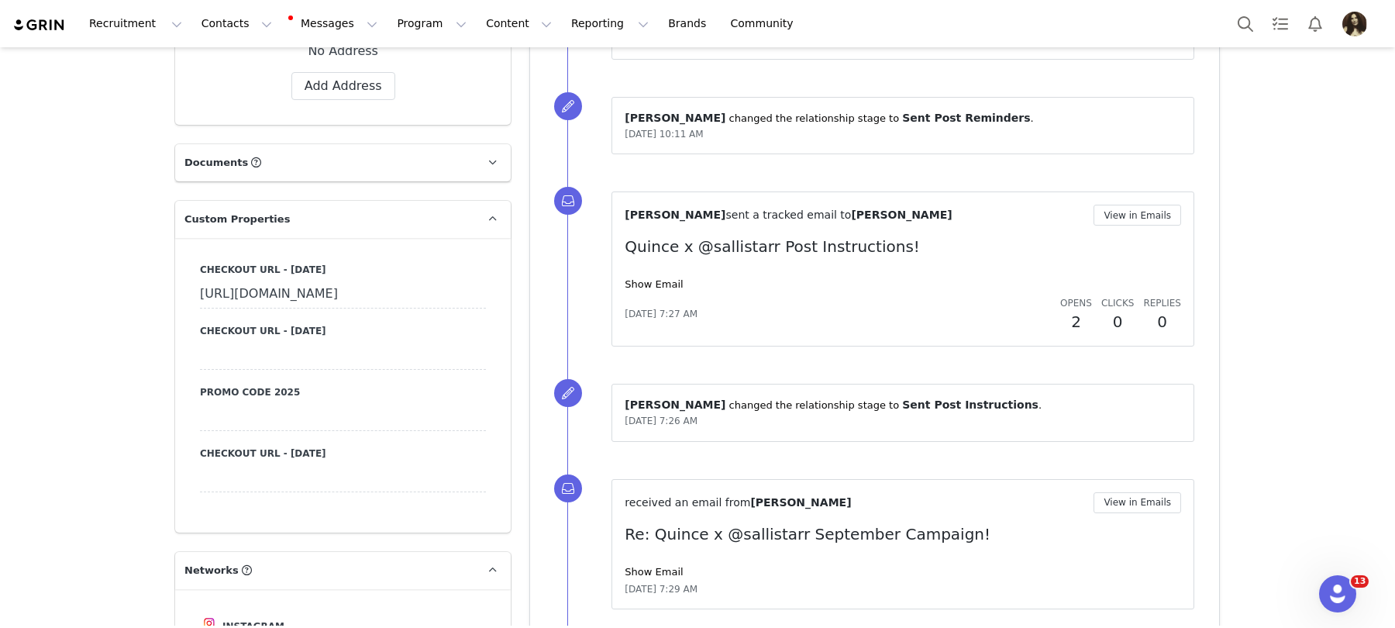
click at [231, 431] on div at bounding box center [343, 417] width 286 height 28
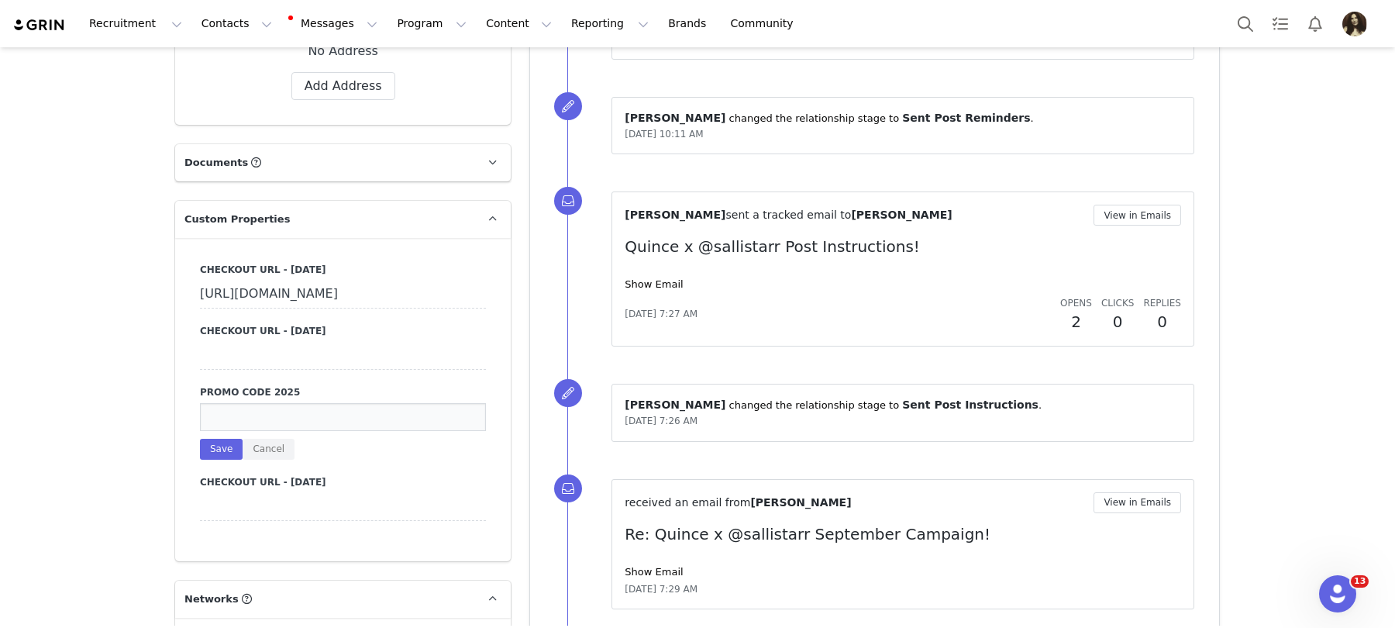
click at [231, 431] on input at bounding box center [343, 417] width 286 height 28
paste input "INFG-25SALLISTARR10"
type input "INFG-25SALLISTARR10"
click at [233, 460] on button "Save" at bounding box center [221, 449] width 43 height 21
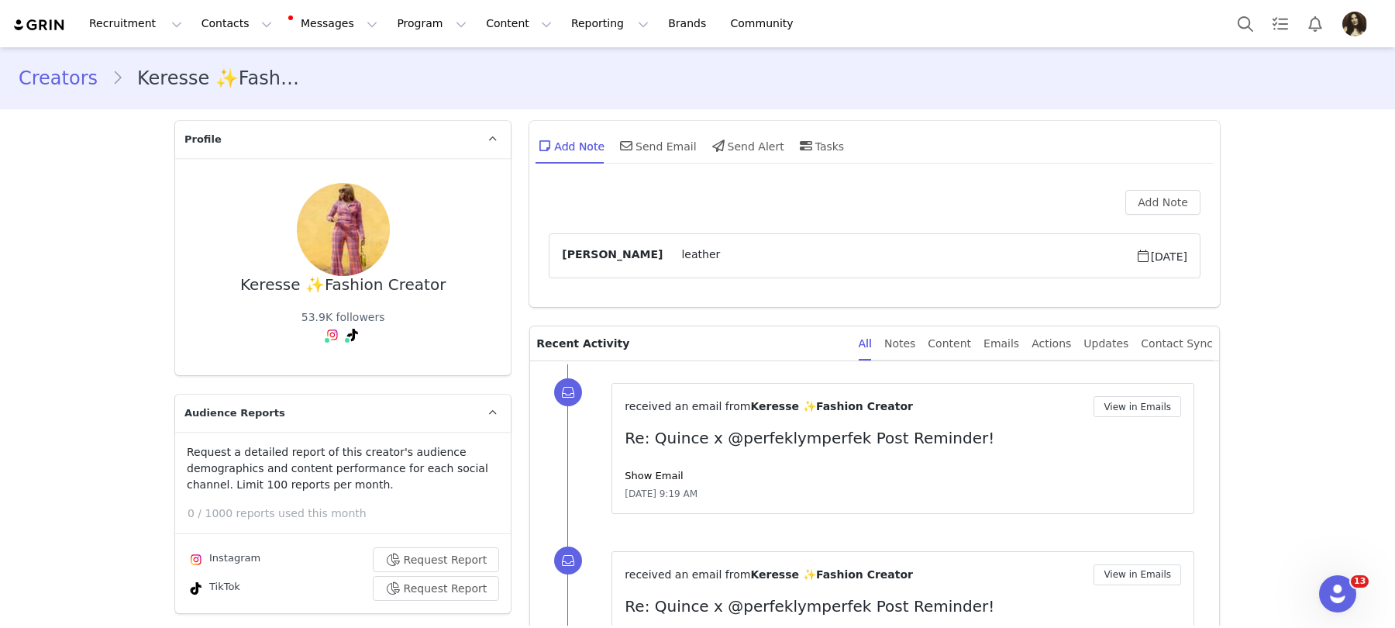
scroll to position [478, 0]
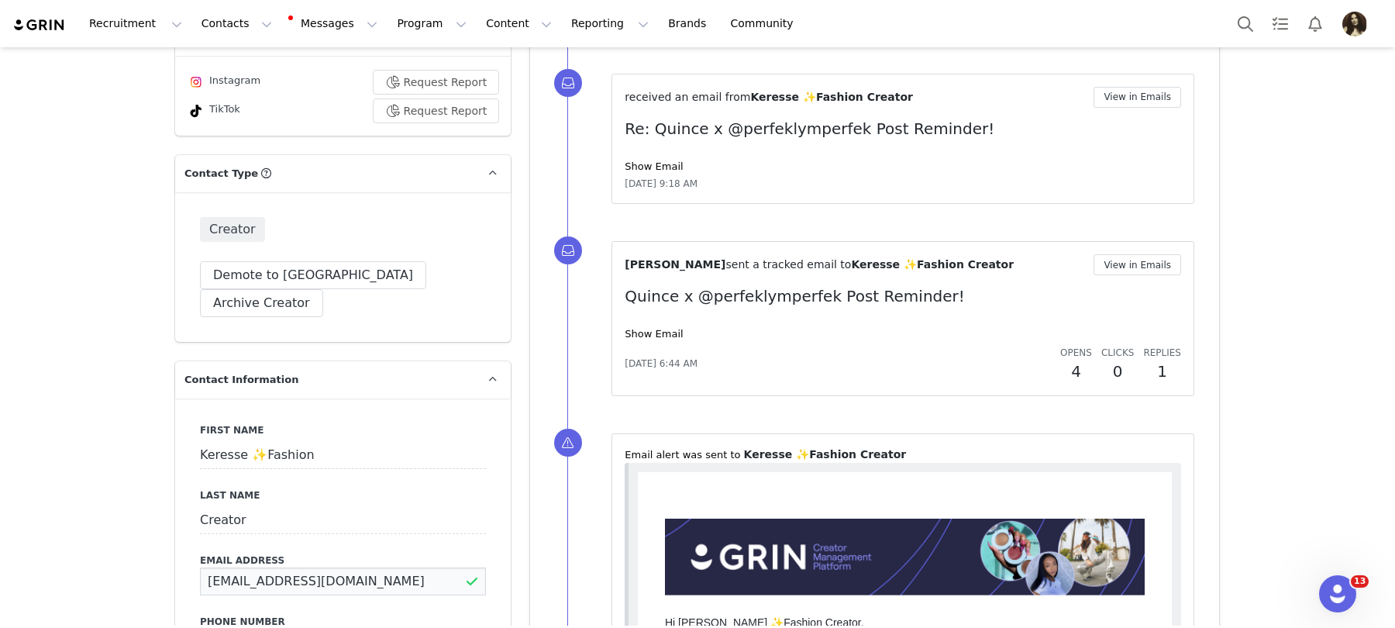
click at [274, 567] on input "Partnerships@perfeklymperfek.com" at bounding box center [343, 581] width 286 height 28
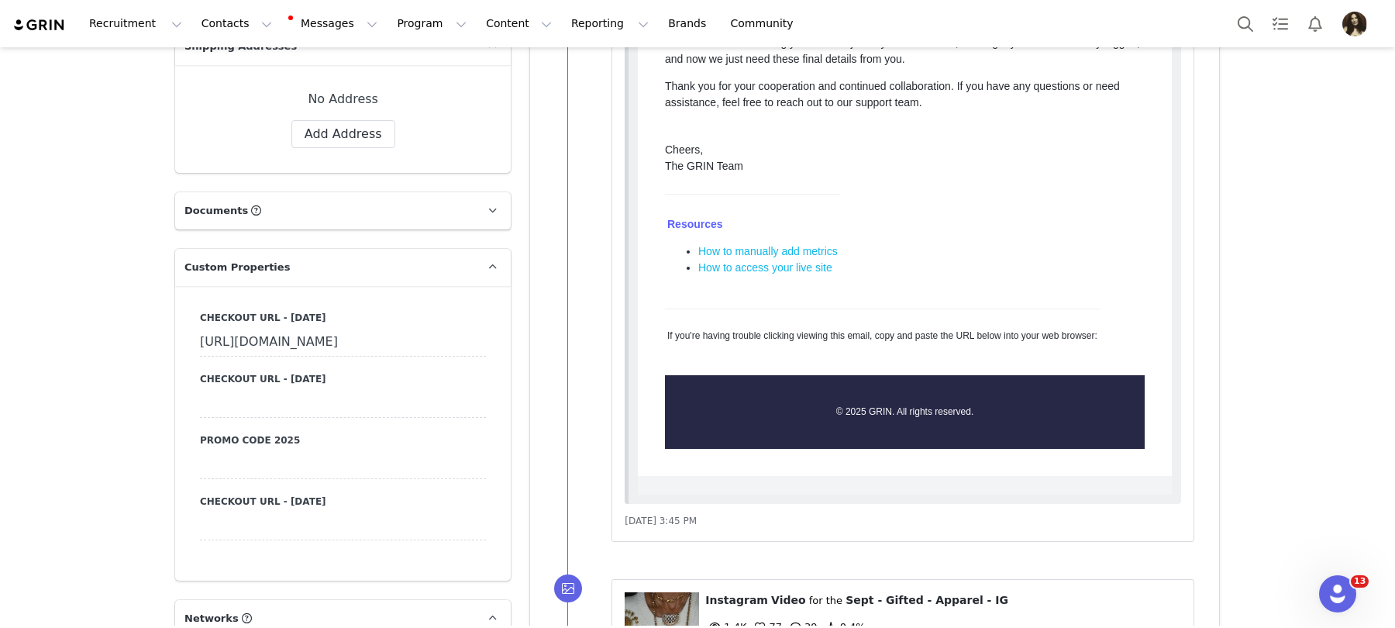
scroll to position [1487, 0]
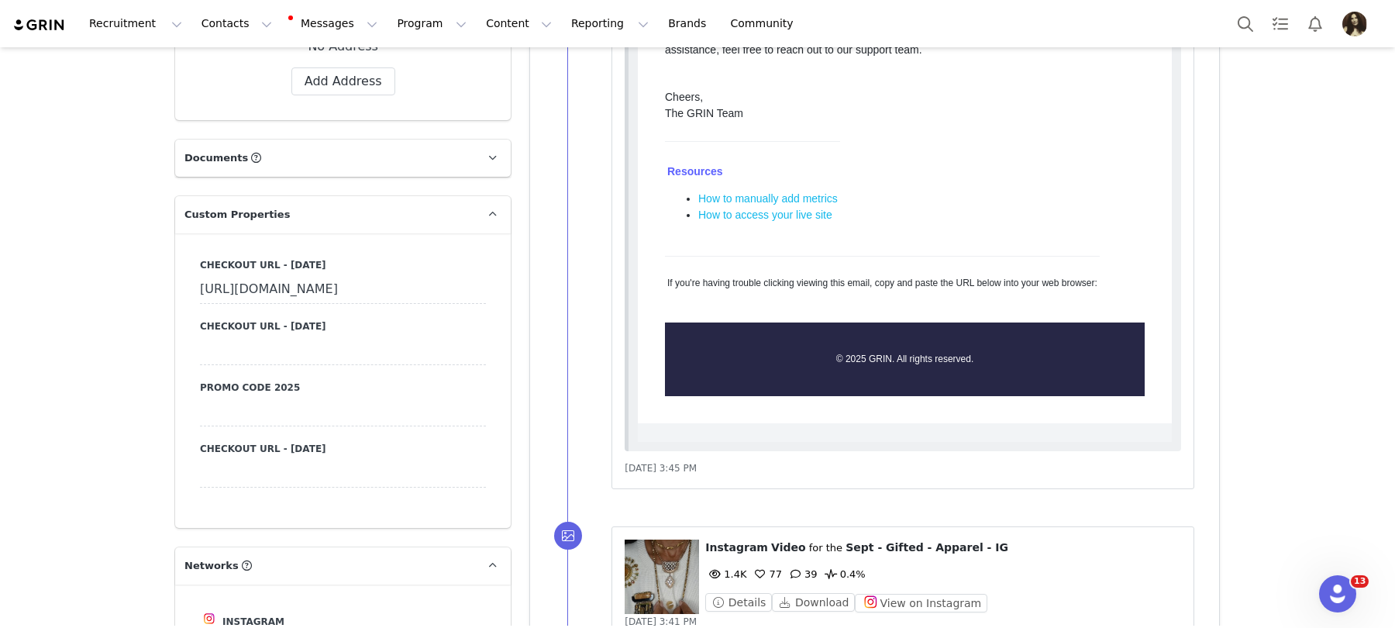
click at [233, 426] on div at bounding box center [343, 412] width 286 height 28
click at [262, 426] on input at bounding box center [343, 412] width 286 height 28
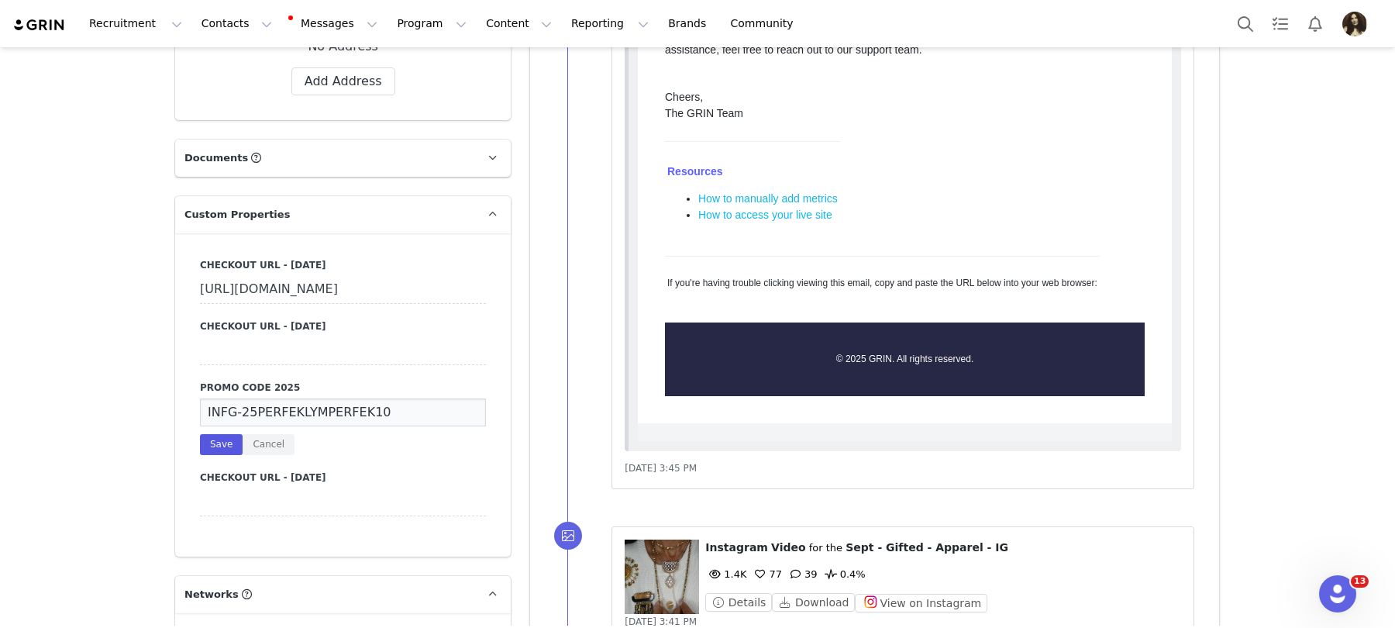
type input "INFG-25PERFEKLYMPERFEK10"
click at [215, 455] on button "Save" at bounding box center [221, 444] width 43 height 21
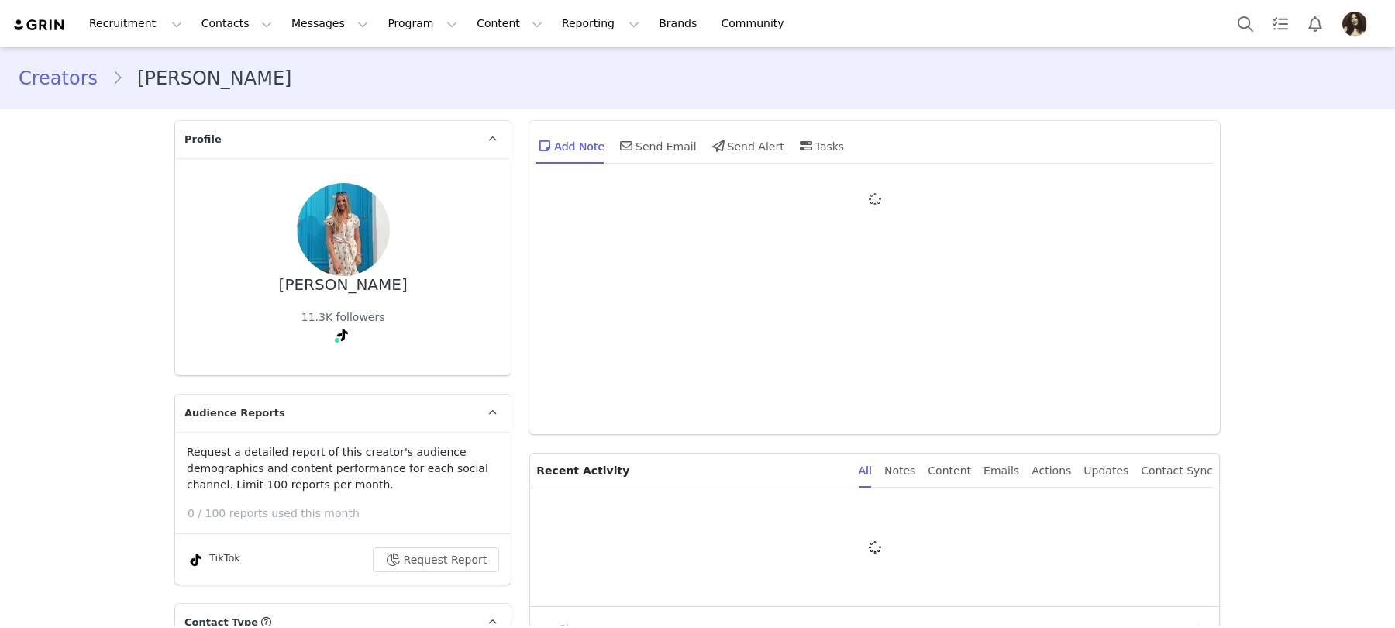
type input "+1 ([GEOGRAPHIC_DATA])"
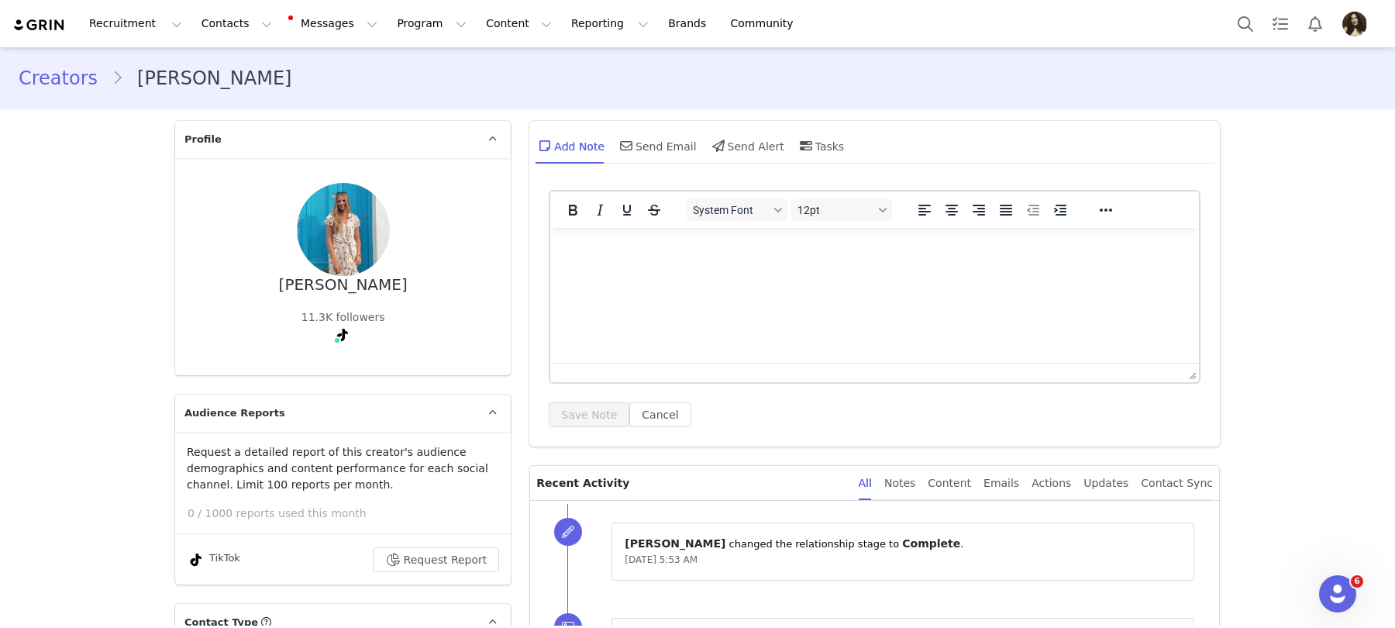
scroll to position [475, 0]
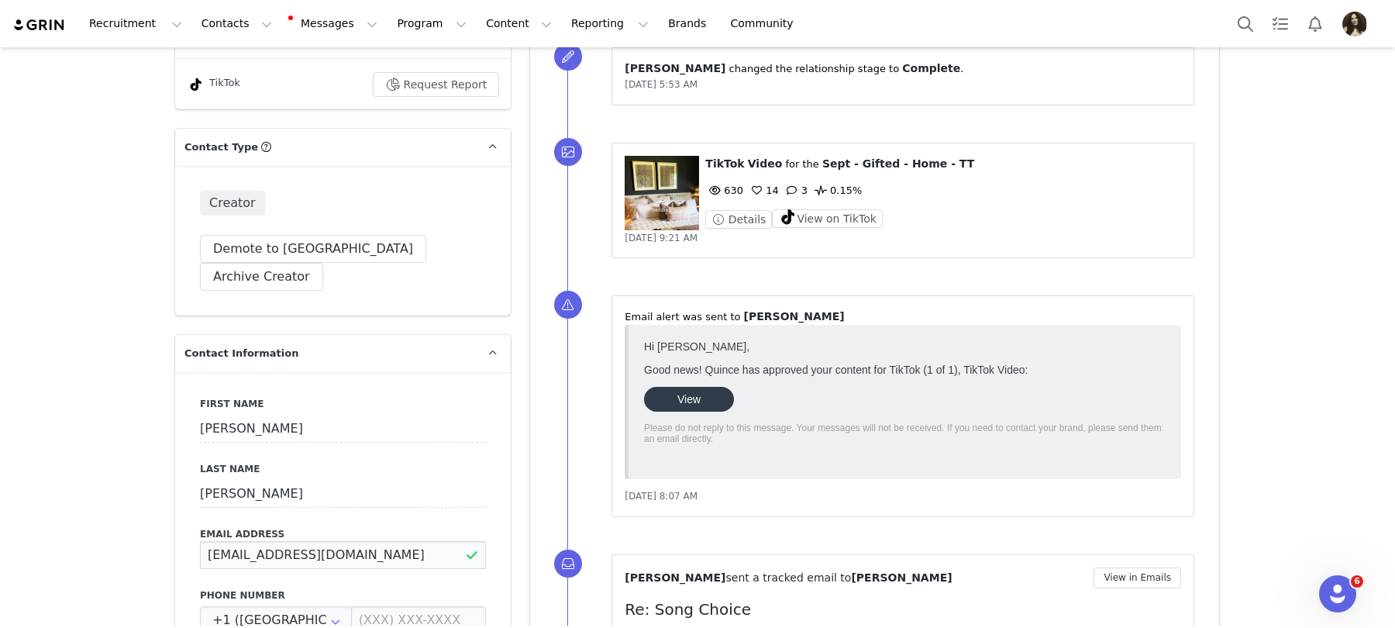
click at [326, 541] on input "[EMAIL_ADDRESS][DOMAIN_NAME]" at bounding box center [343, 555] width 286 height 28
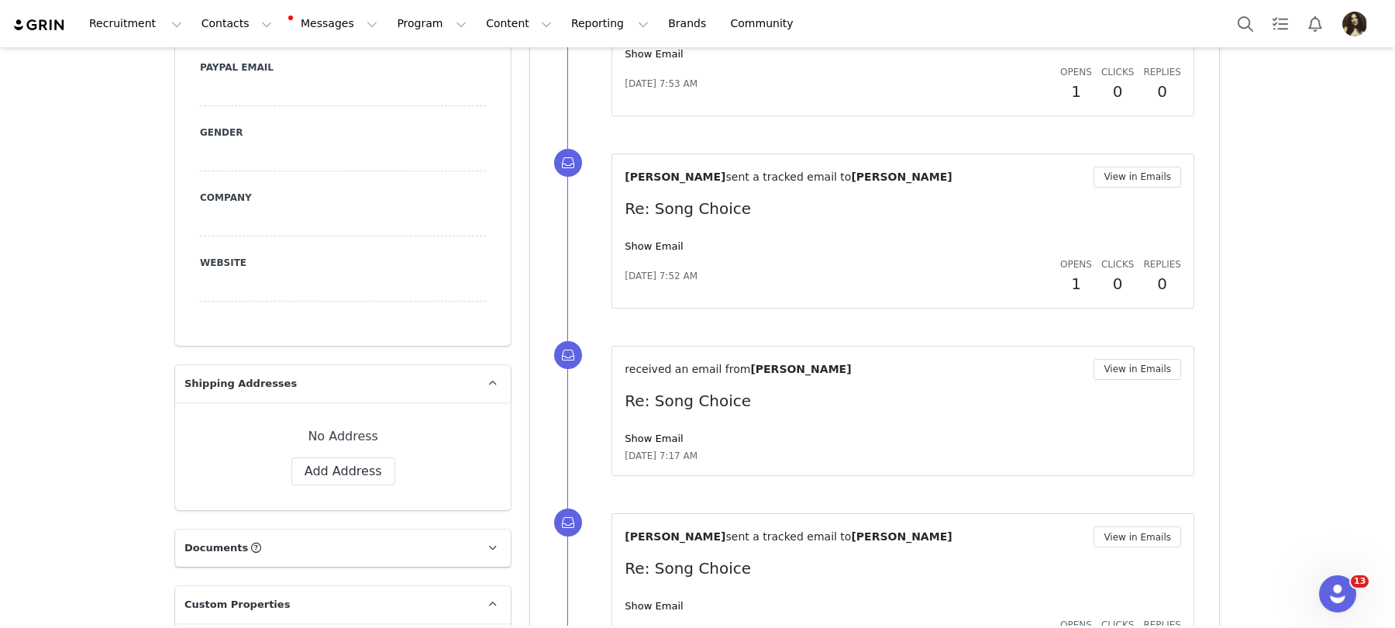
scroll to position [1470, 0]
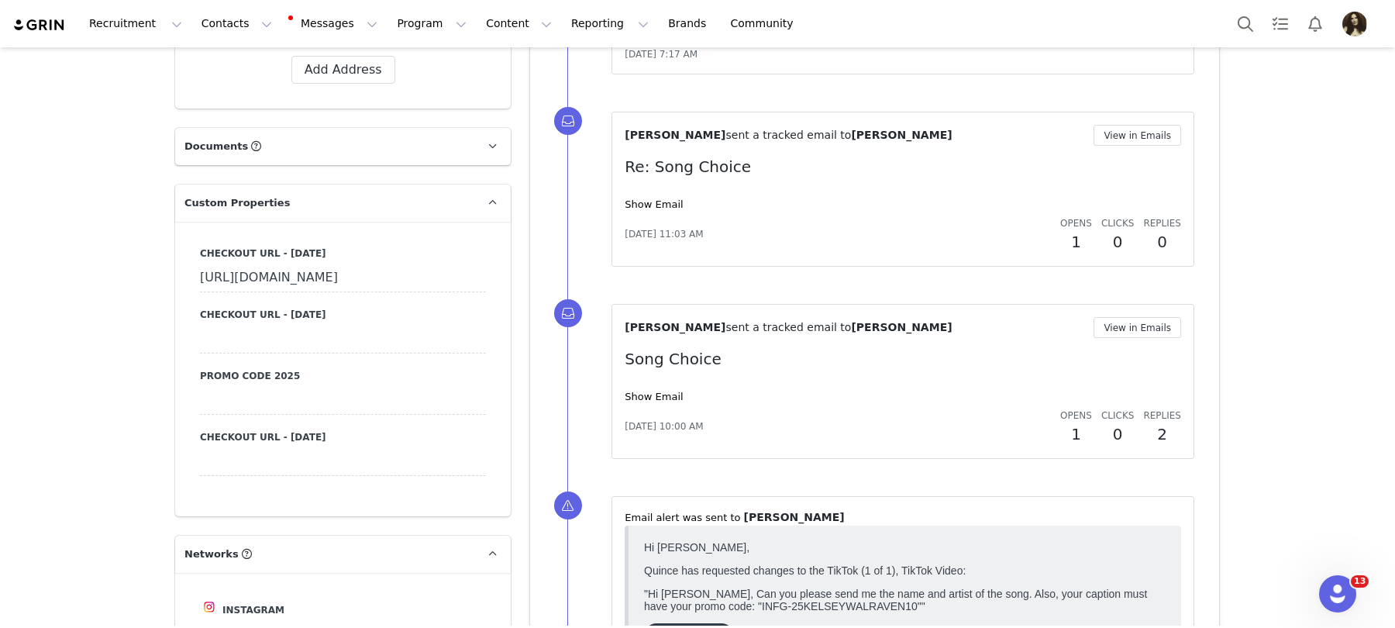
click at [231, 383] on label "Promo Code 2025" at bounding box center [343, 376] width 286 height 14
click at [231, 415] on div at bounding box center [343, 401] width 286 height 28
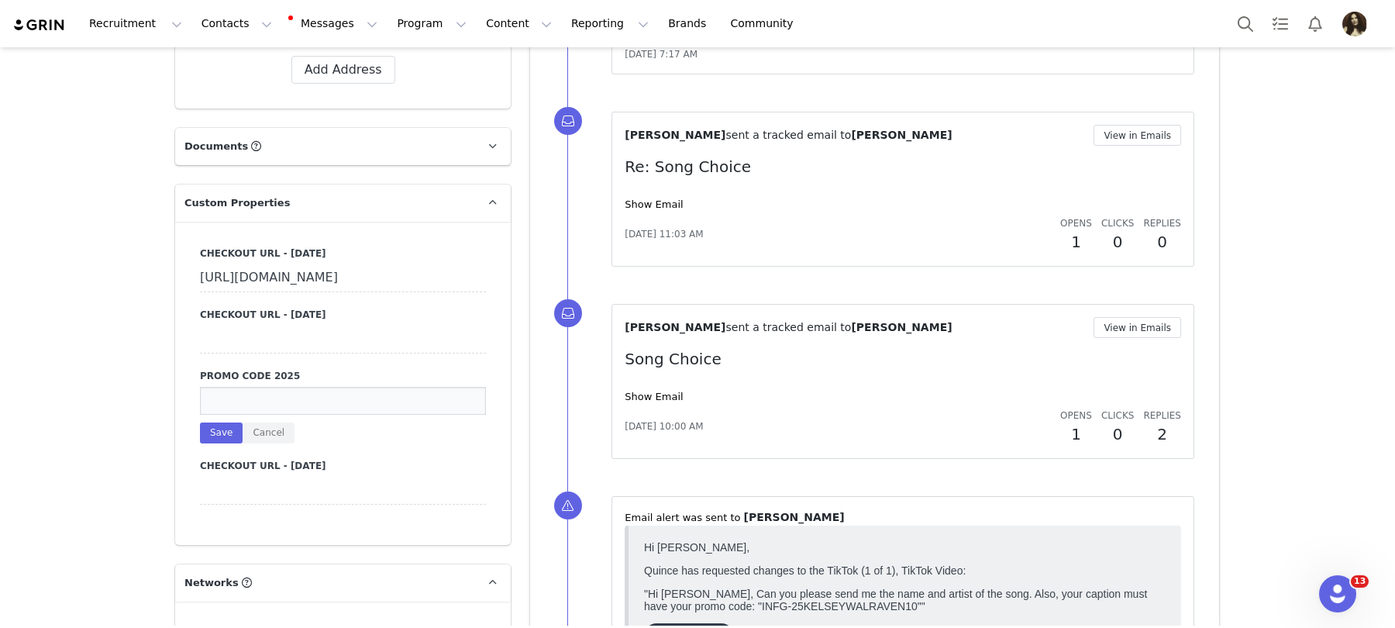
click at [263, 415] on input at bounding box center [343, 401] width 286 height 28
paste input "INFG-25KELSEYWALRAVEN10"
type input "INFG-25KELSEYWALRAVEN10"
click at [198, 475] on div "Checkout URL - [DATE] [URL][DOMAIN_NAME] Checkout URL - [DATE] Promo Code 2025 …" at bounding box center [343, 383] width 336 height 323
click at [210, 472] on div "Checkout URL - [DATE] [URL][DOMAIN_NAME] Checkout URL - [DATE] Promo Code 2025 …" at bounding box center [343, 376] width 286 height 258
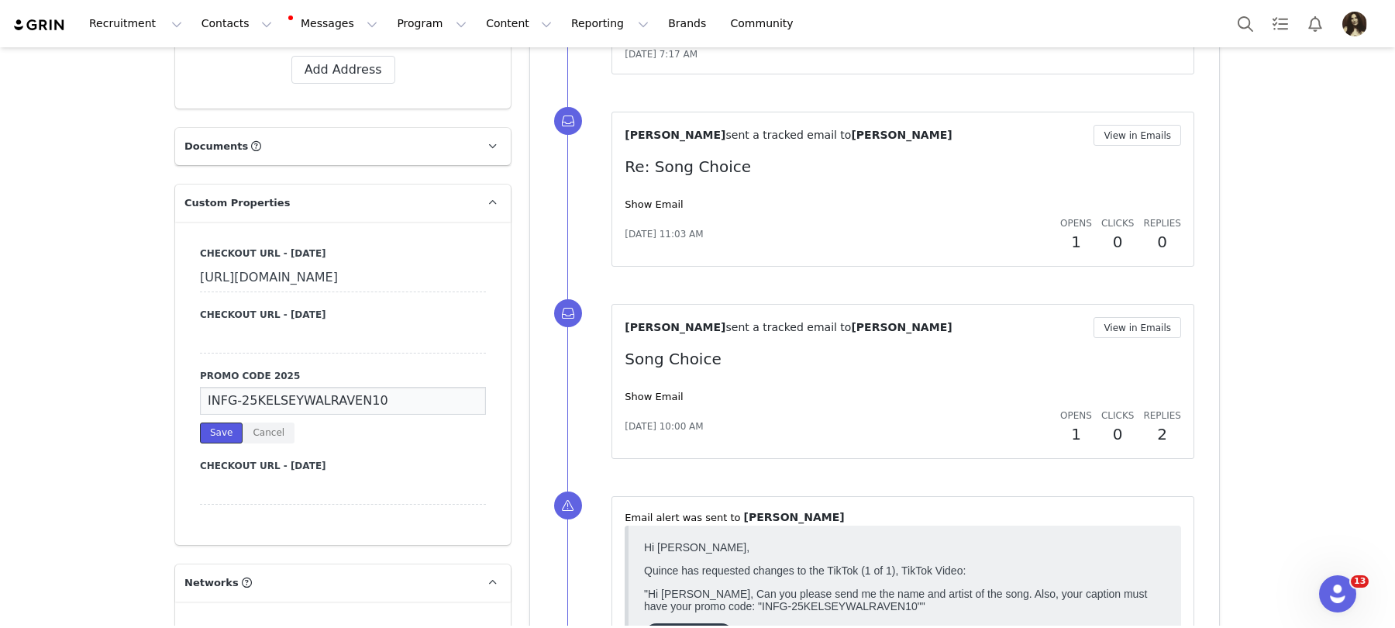
click at [212, 443] on button "Save" at bounding box center [221, 433] width 43 height 21
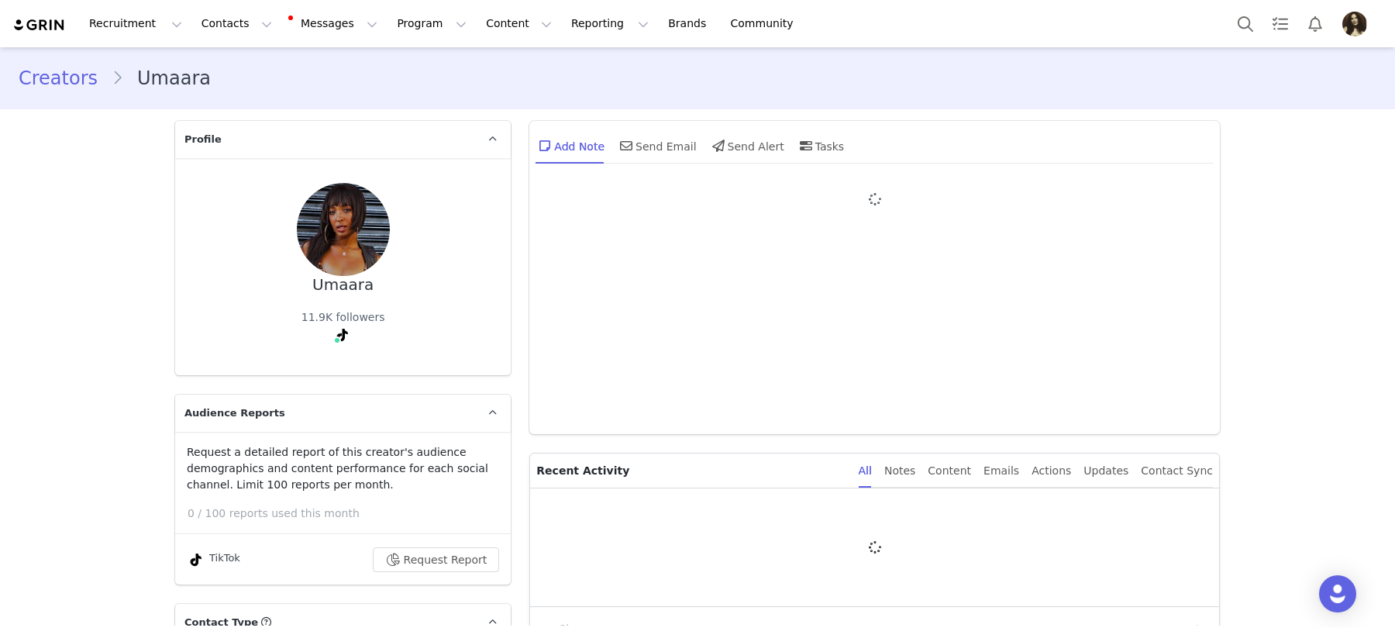
type input "+1 ([GEOGRAPHIC_DATA])"
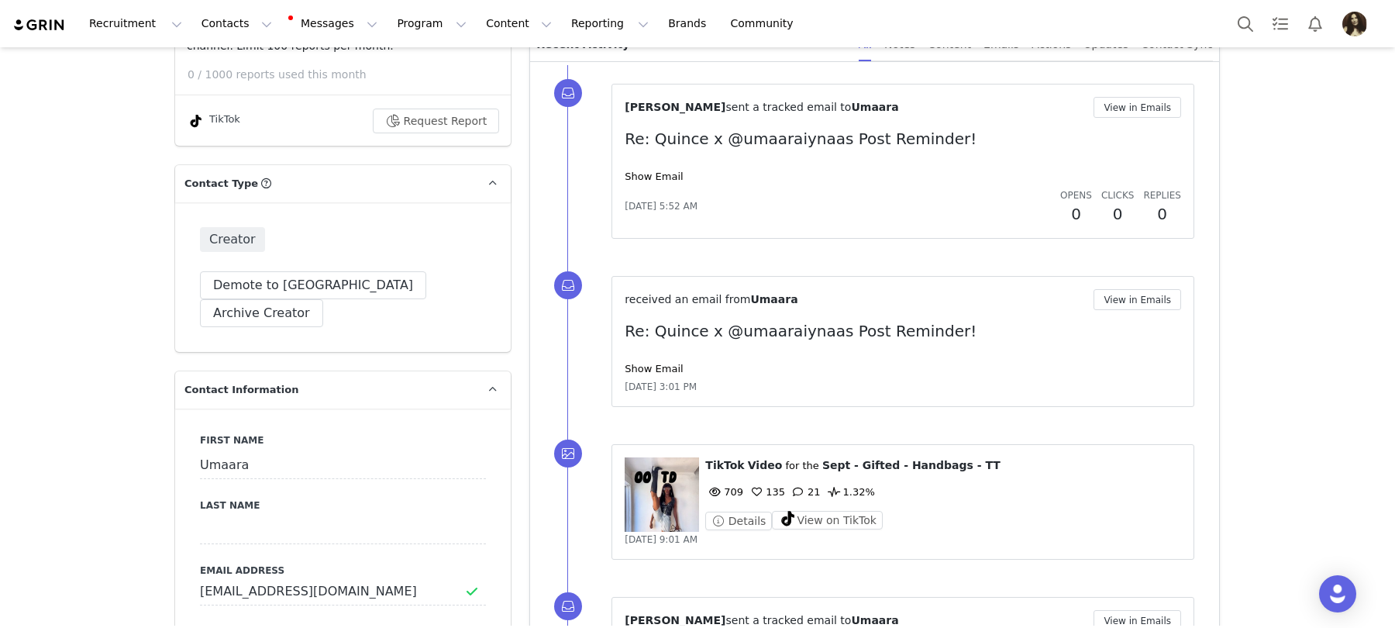
scroll to position [547, 0]
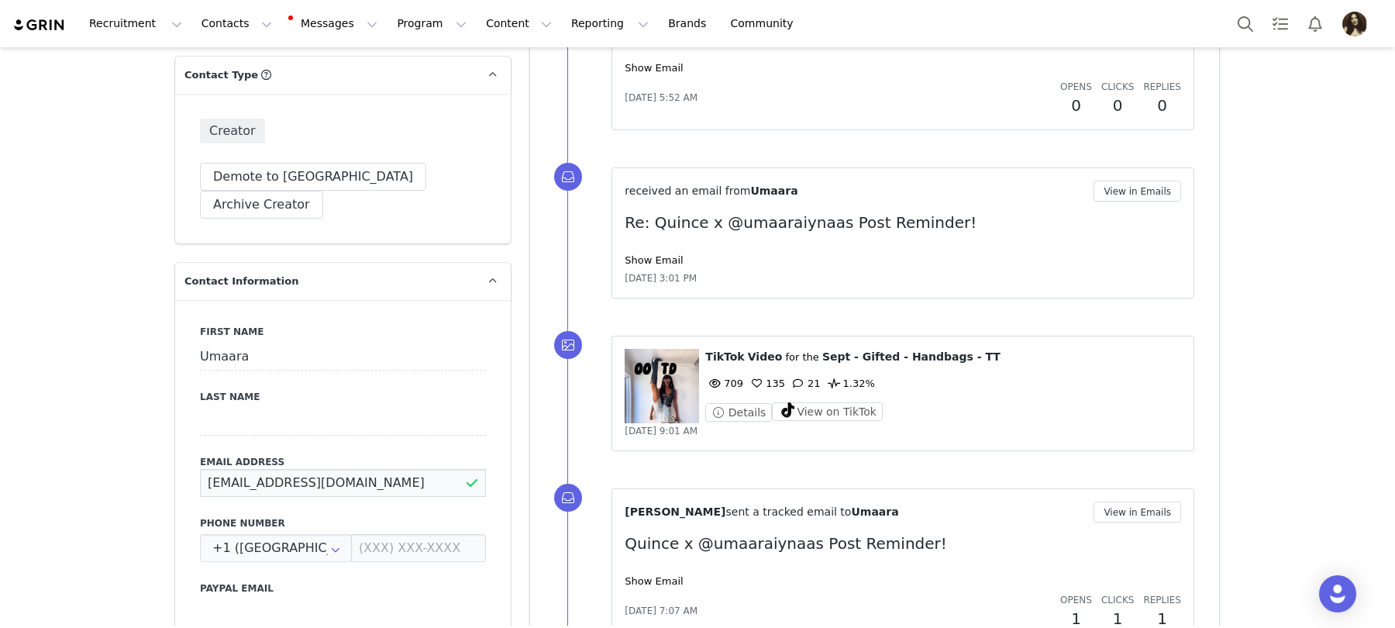
click at [338, 469] on input "[EMAIL_ADDRESS][DOMAIN_NAME]" at bounding box center [343, 483] width 286 height 28
click at [338, 469] on input "umaaraelliott@gmail.com" at bounding box center [343, 483] width 286 height 28
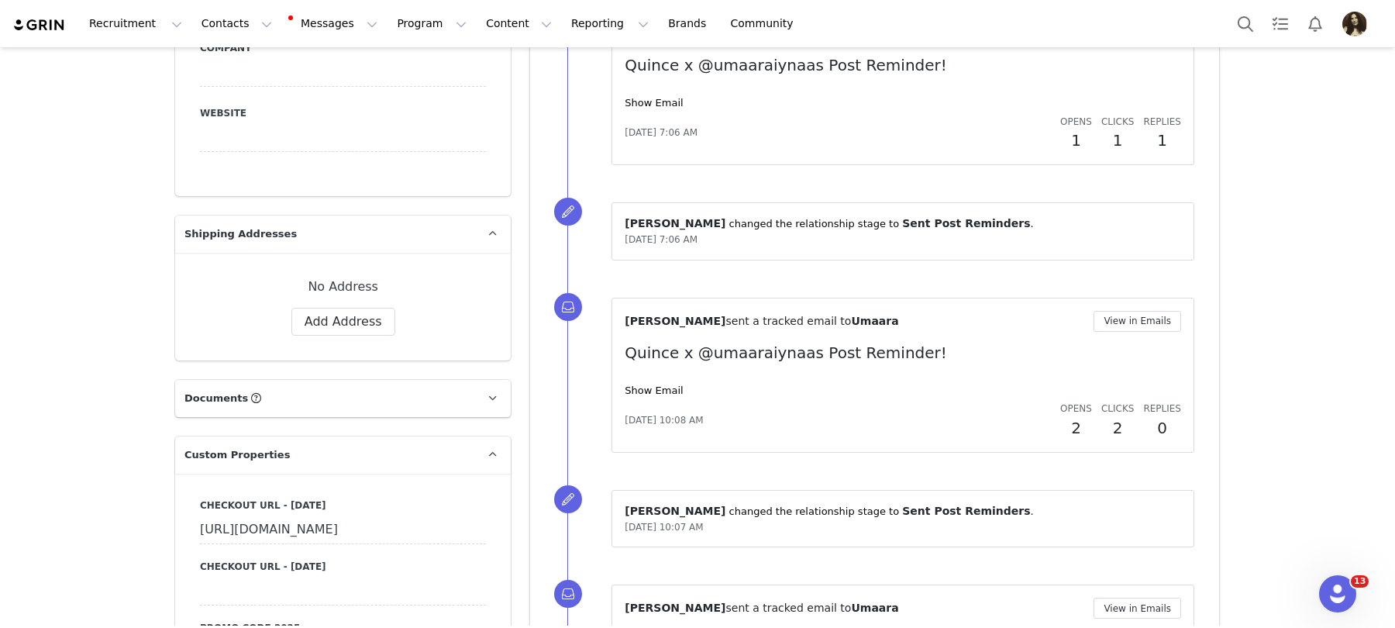
scroll to position [1429, 0]
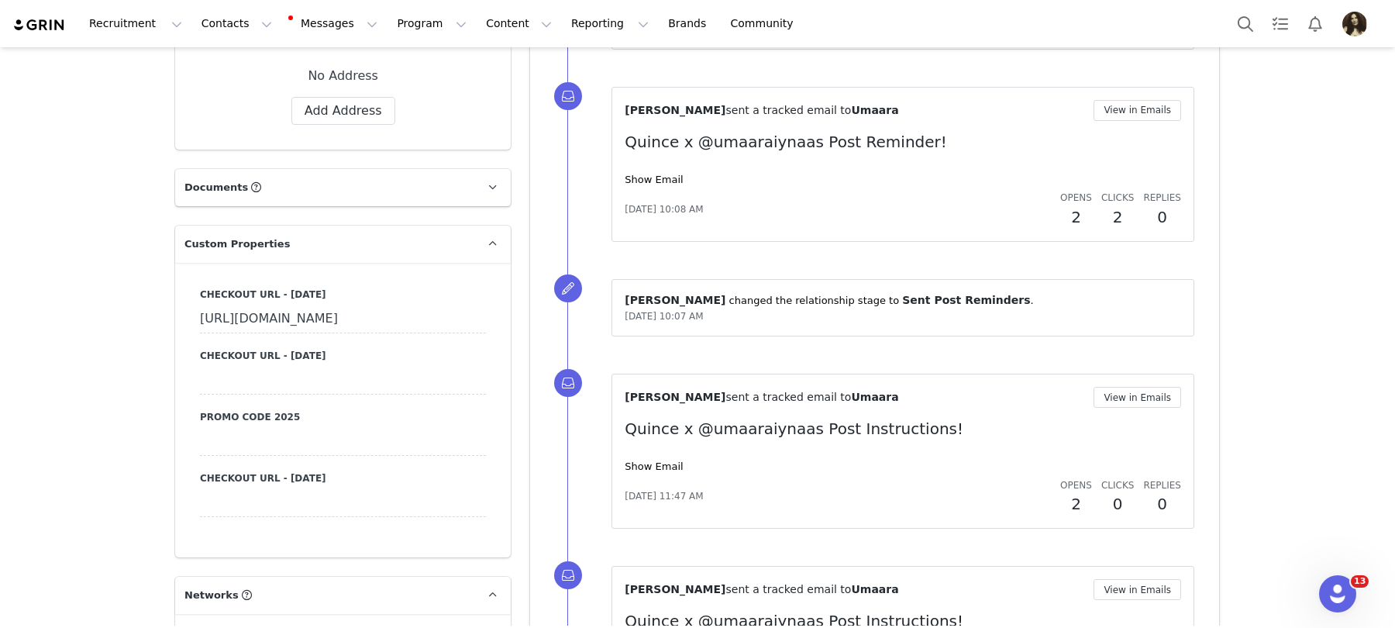
click at [294, 492] on div "Checkout URL - [DATE]" at bounding box center [343, 494] width 286 height 46
click at [294, 509] on div at bounding box center [343, 503] width 286 height 28
click at [280, 508] on input at bounding box center [343, 503] width 286 height 28
click at [251, 451] on div at bounding box center [343, 442] width 286 height 28
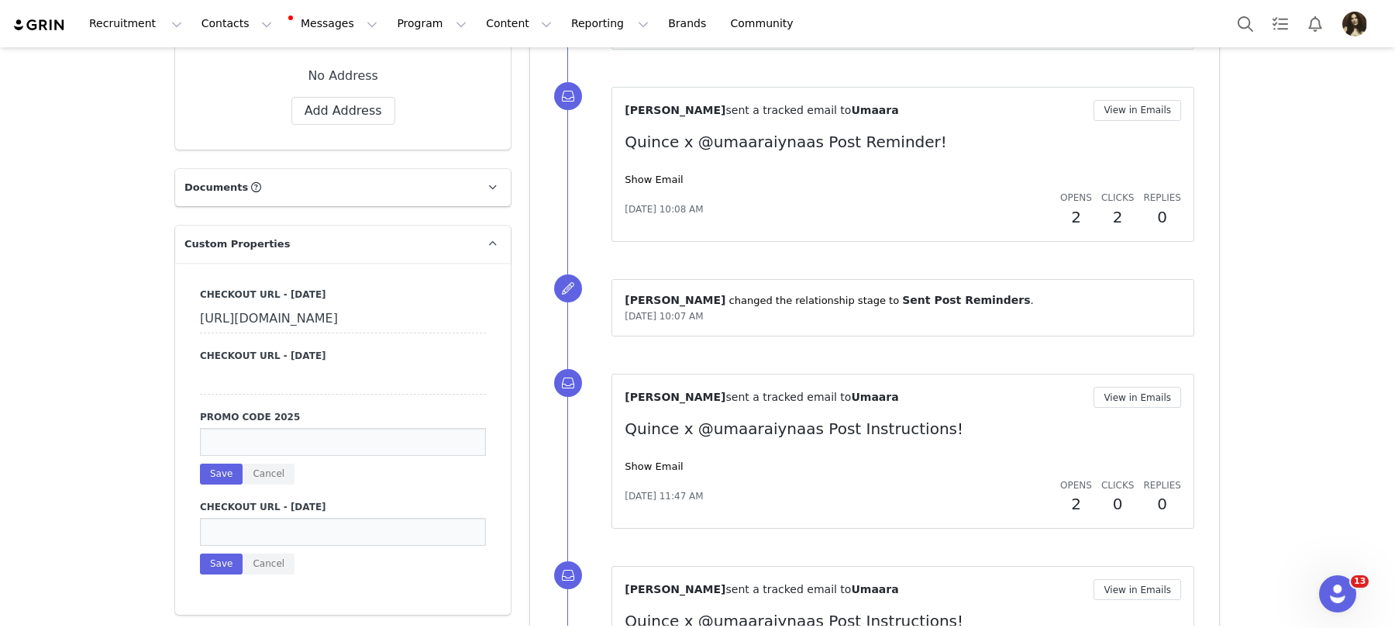
click at [254, 450] on input at bounding box center [343, 442] width 286 height 28
paste input "INFG-25UMAARAIYNAAS10"
type input "INFG-25UMAARAIYNAAS10"
click at [222, 481] on button "Save" at bounding box center [221, 474] width 43 height 21
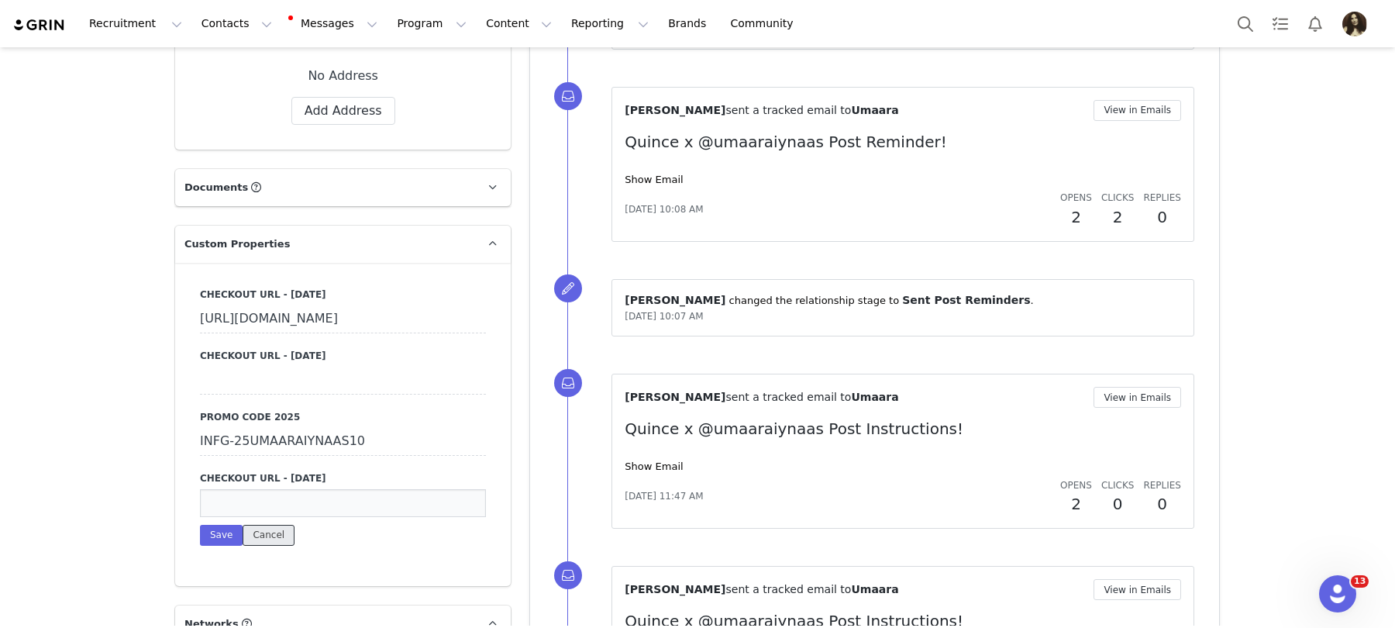
click at [259, 541] on button "Cancel" at bounding box center [269, 535] width 52 height 21
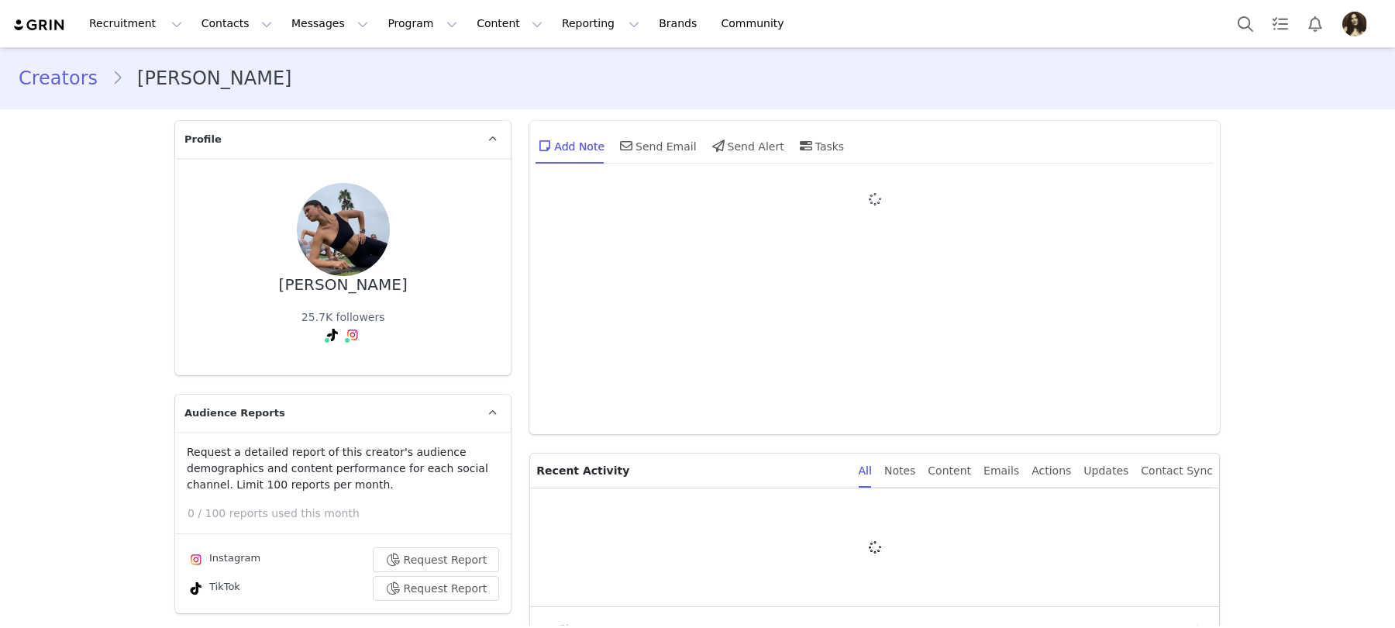
type input "+1 ([GEOGRAPHIC_DATA])"
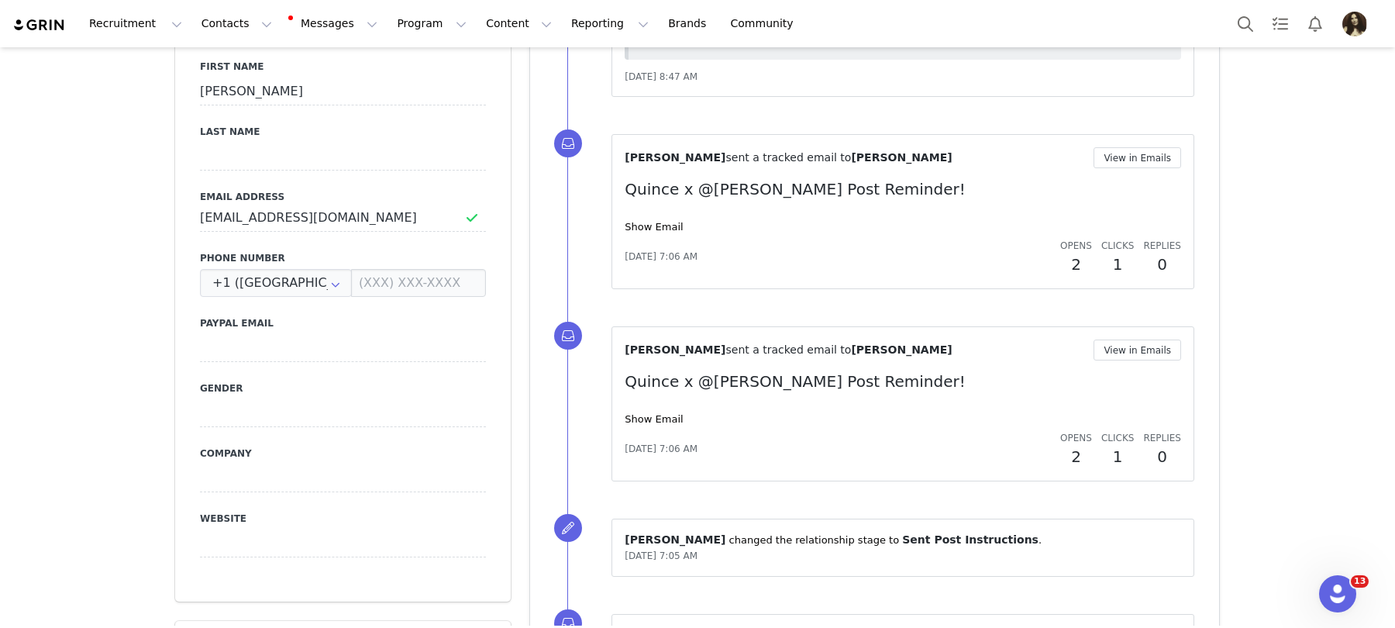
scroll to position [859, 0]
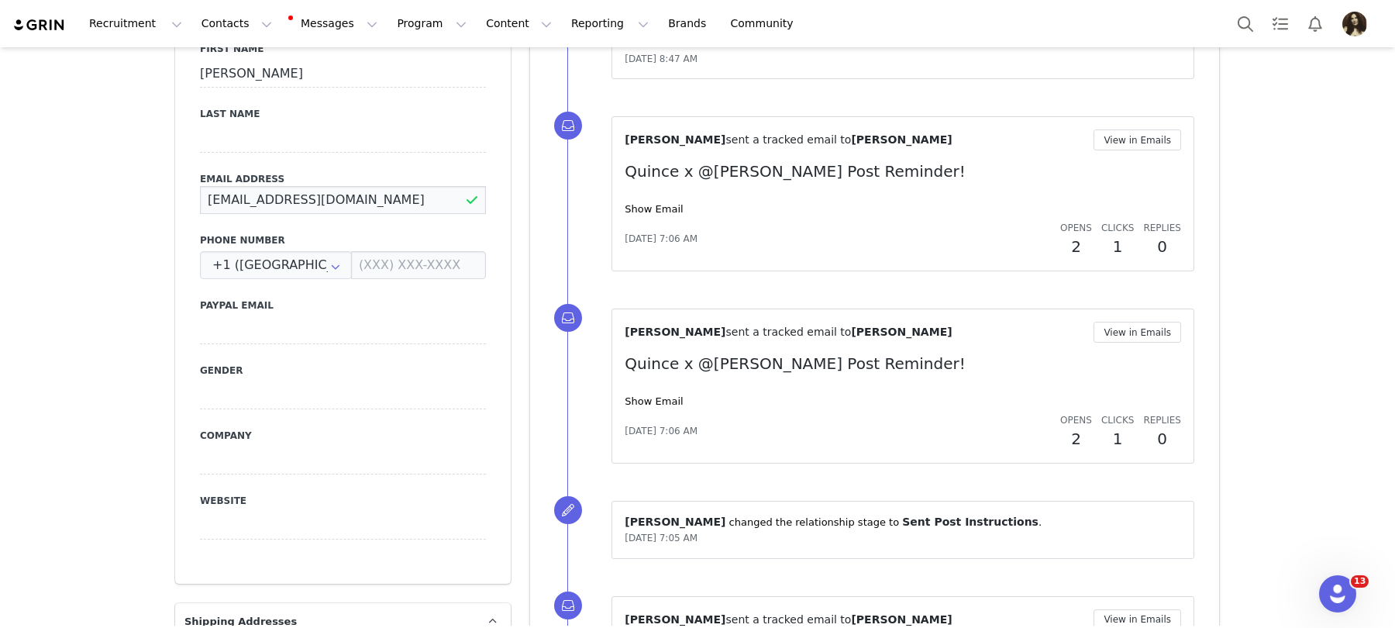
click at [307, 186] on input "[EMAIL_ADDRESS][DOMAIN_NAME]" at bounding box center [343, 200] width 286 height 28
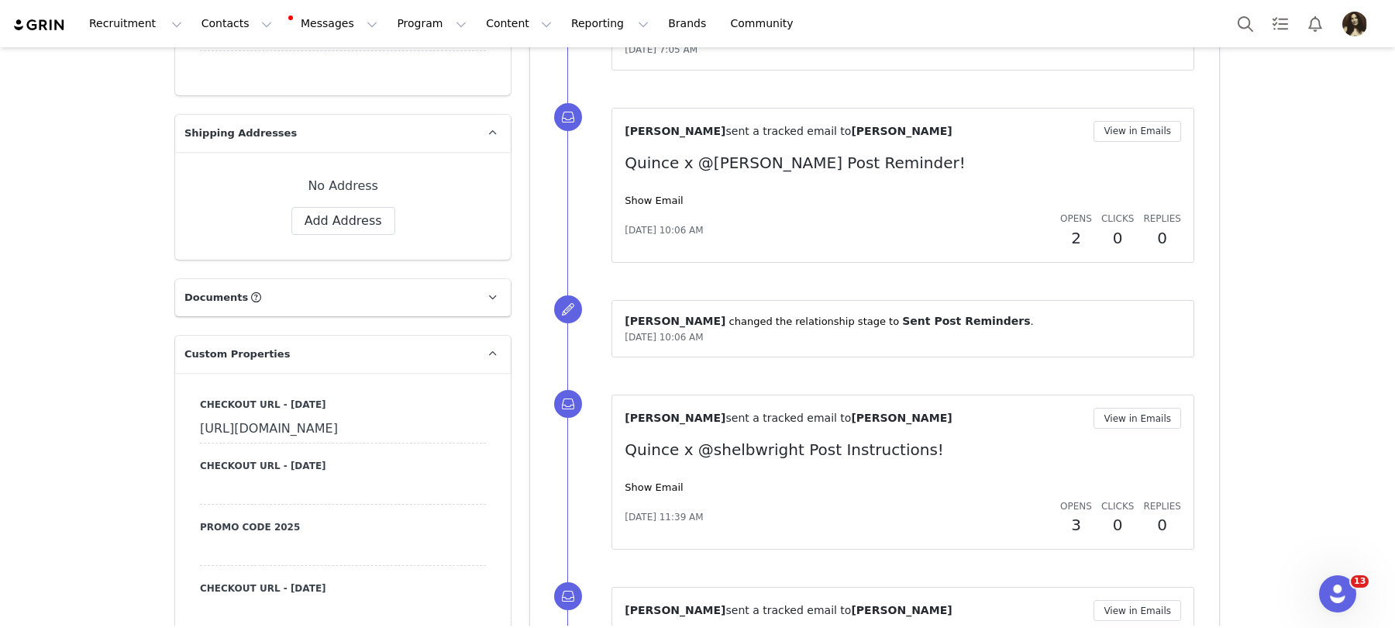
scroll to position [1696, 0]
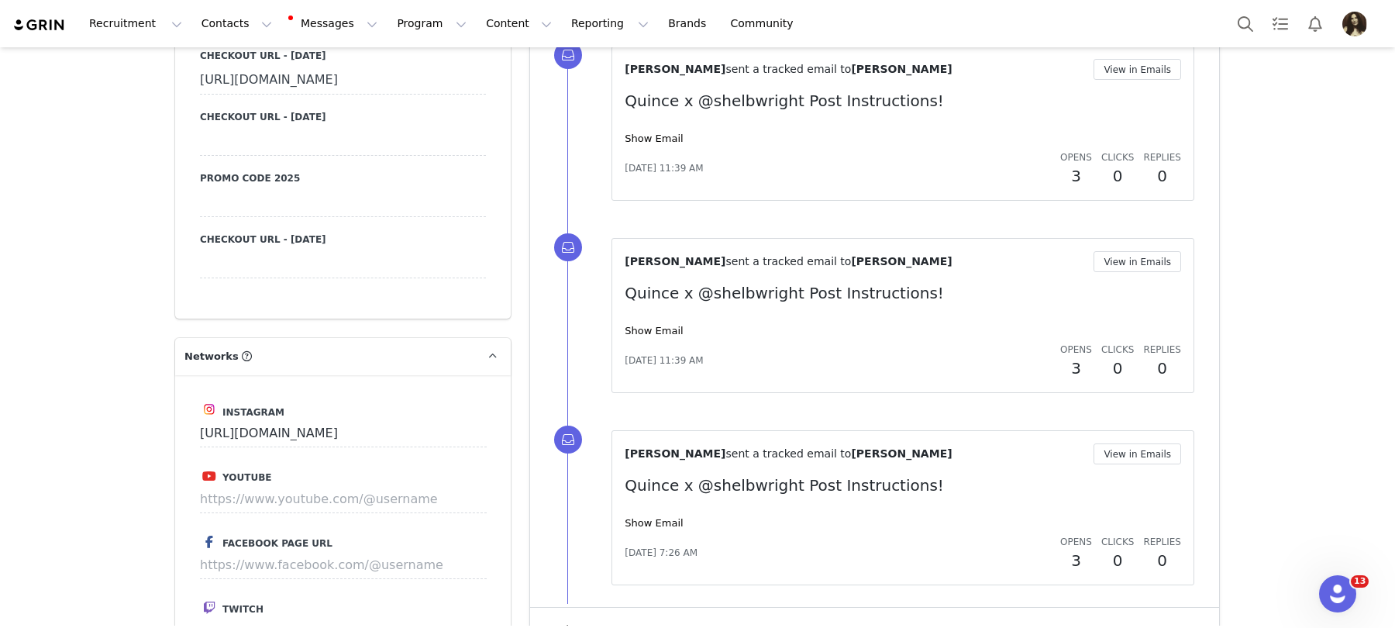
click at [281, 217] on div at bounding box center [343, 203] width 286 height 28
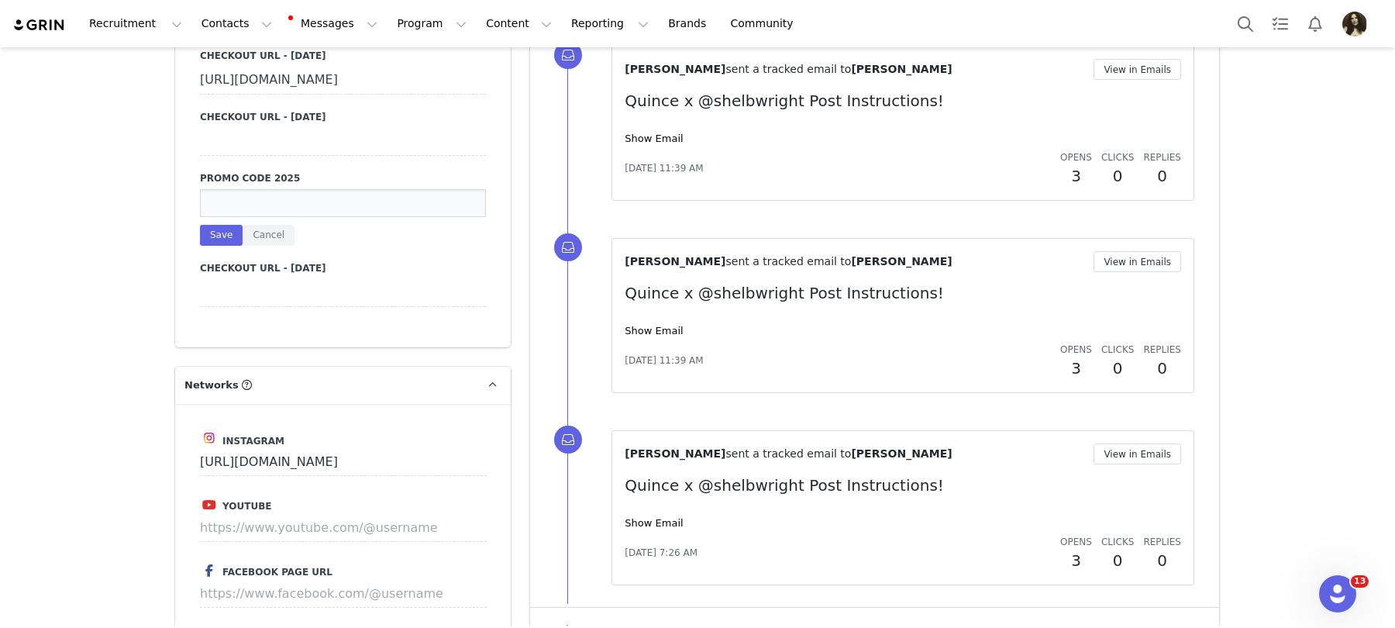
click at [288, 217] on input at bounding box center [343, 203] width 286 height 28
paste input "INFG-25SHELBWRIGHT10"
type input "INFG-25SHELBWRIGHT10"
click at [228, 246] on button "Save" at bounding box center [221, 235] width 43 height 21
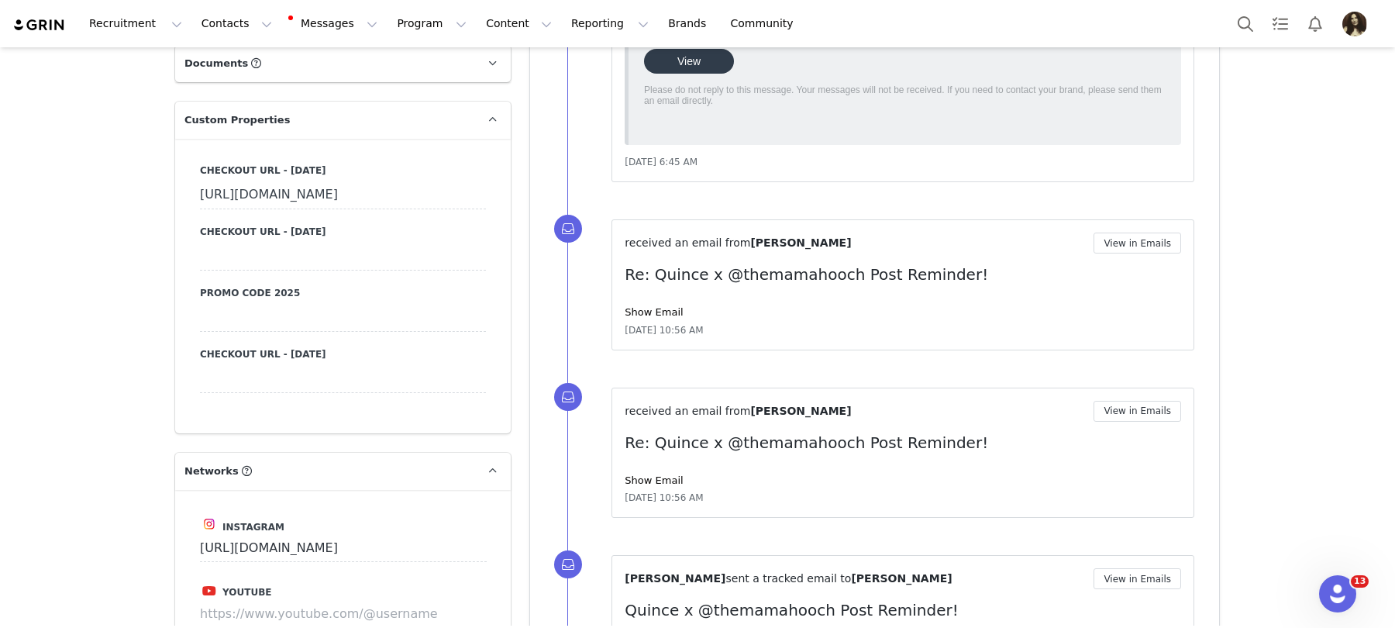
scroll to position [1568, 0]
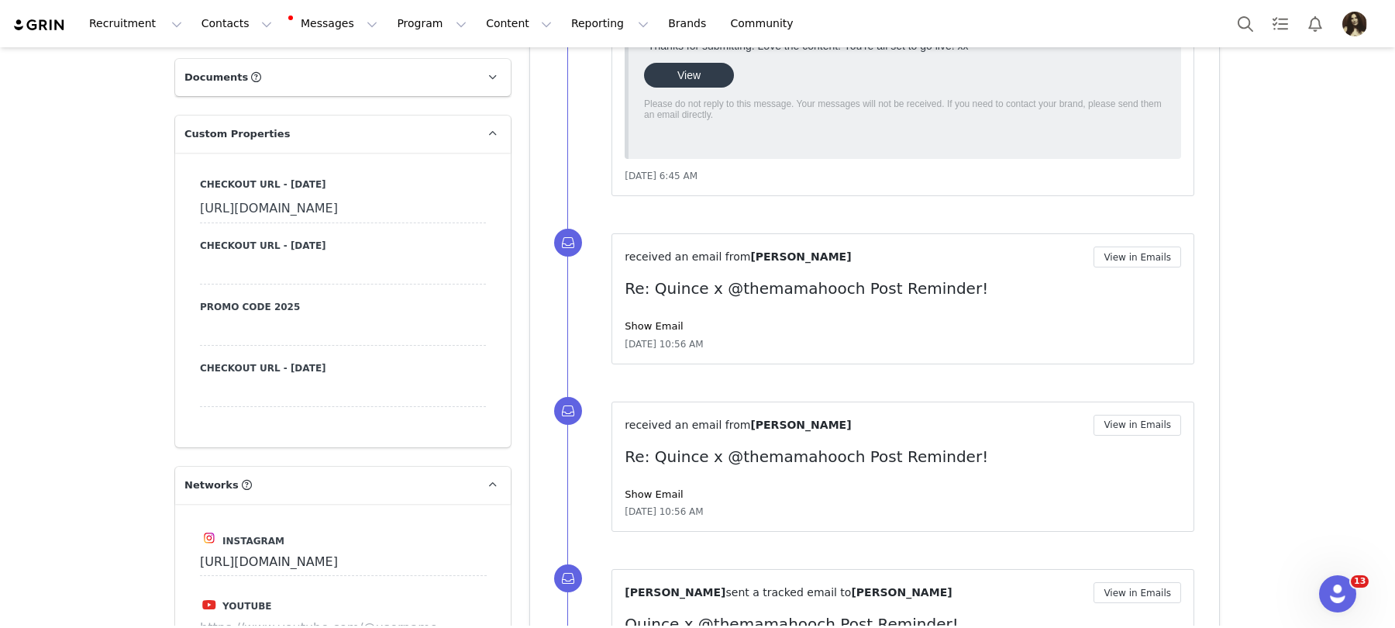
click at [240, 346] on div at bounding box center [343, 332] width 286 height 28
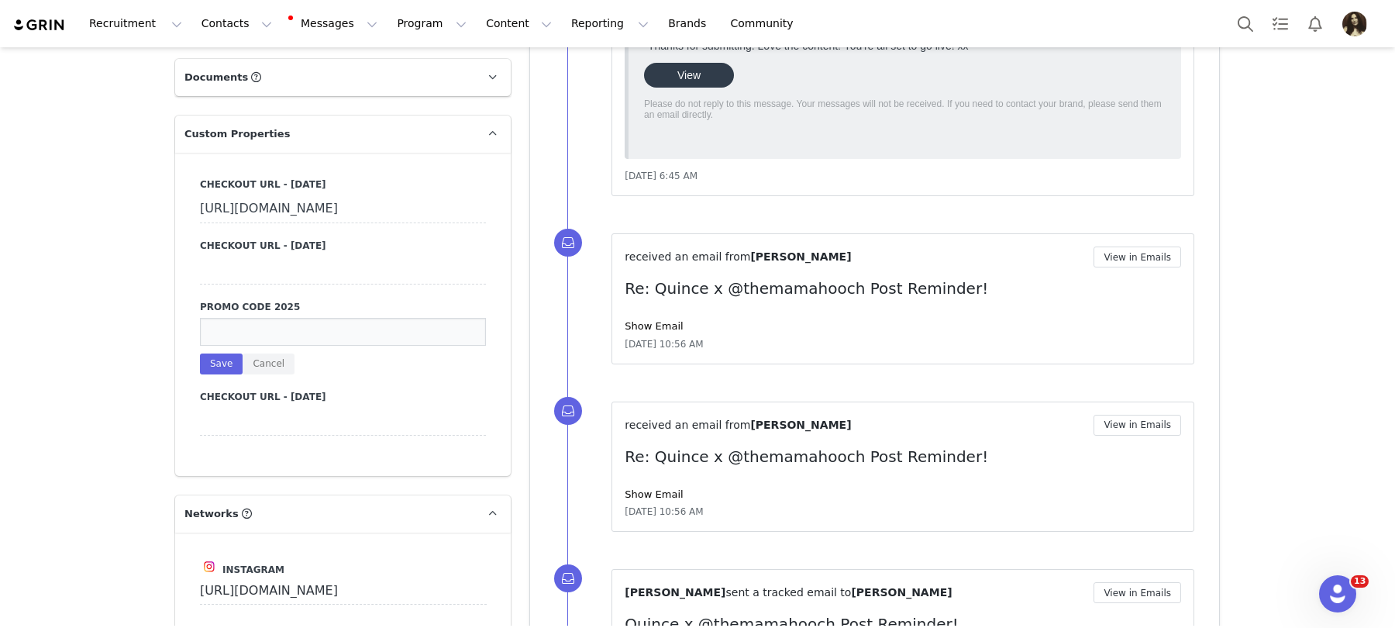
click at [248, 346] on input at bounding box center [343, 332] width 286 height 28
type input "INFG-25SHELBWRIGHT10"
click at [217, 374] on button "Save" at bounding box center [221, 364] width 43 height 21
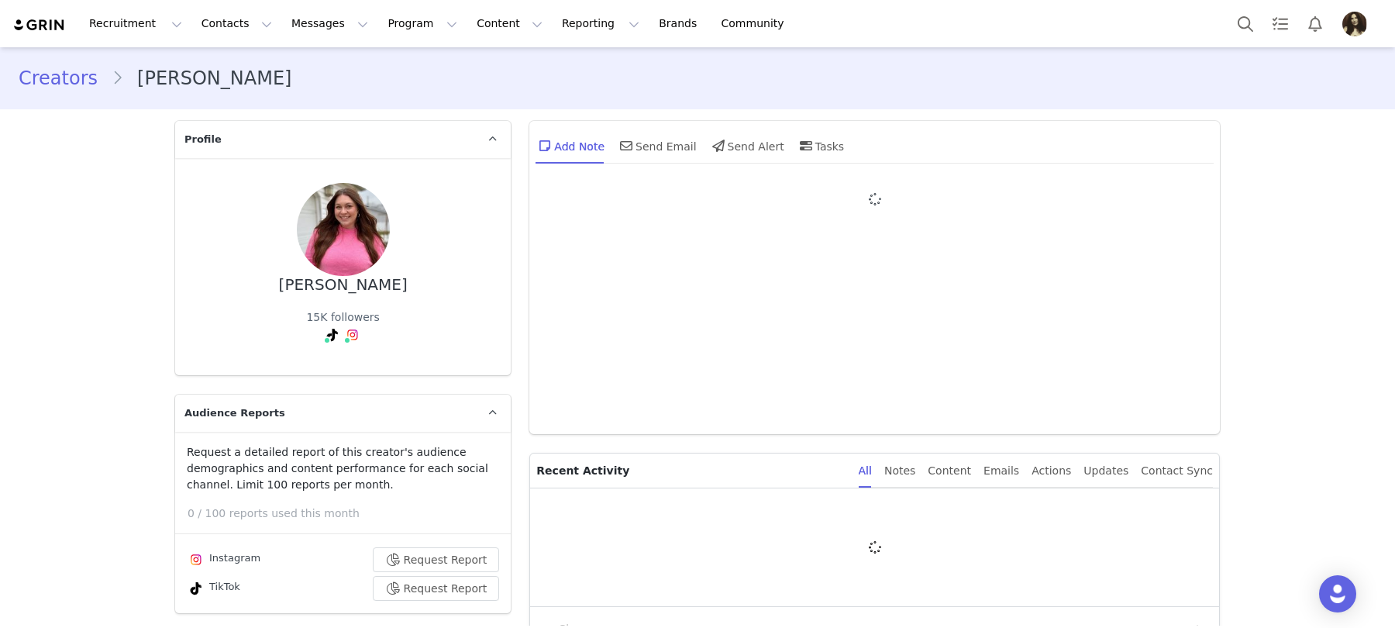
type input "+1 ([GEOGRAPHIC_DATA])"
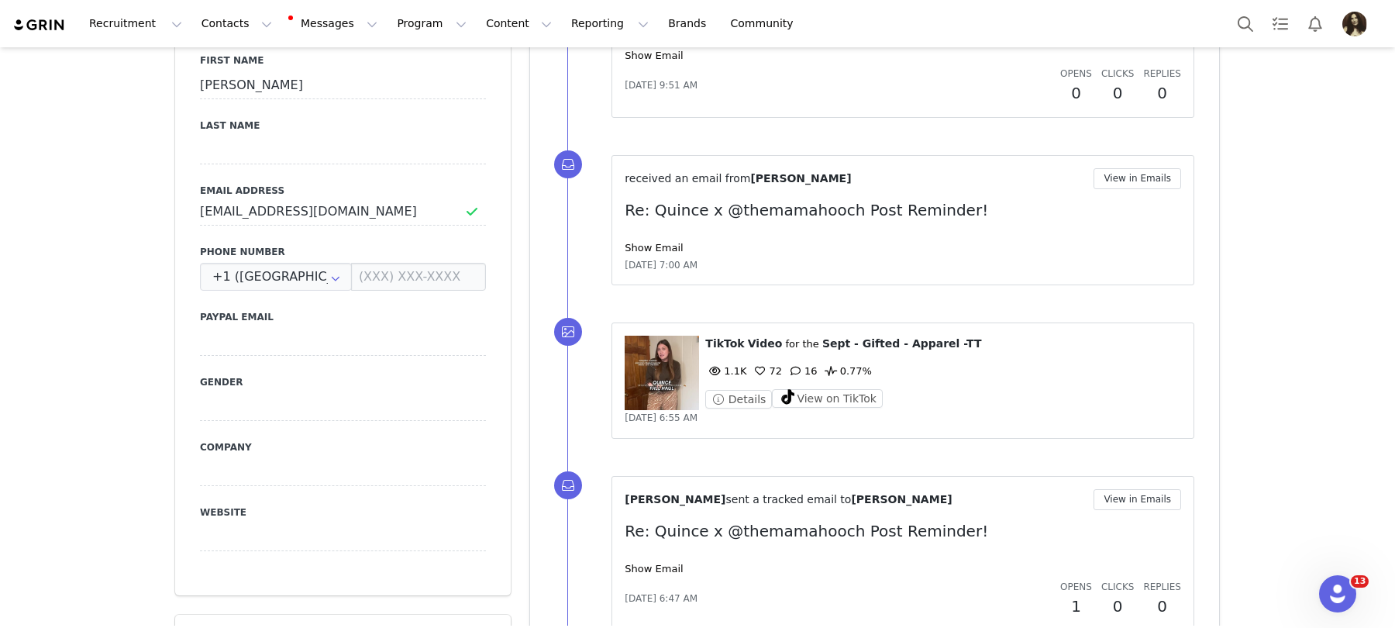
scroll to position [827, 0]
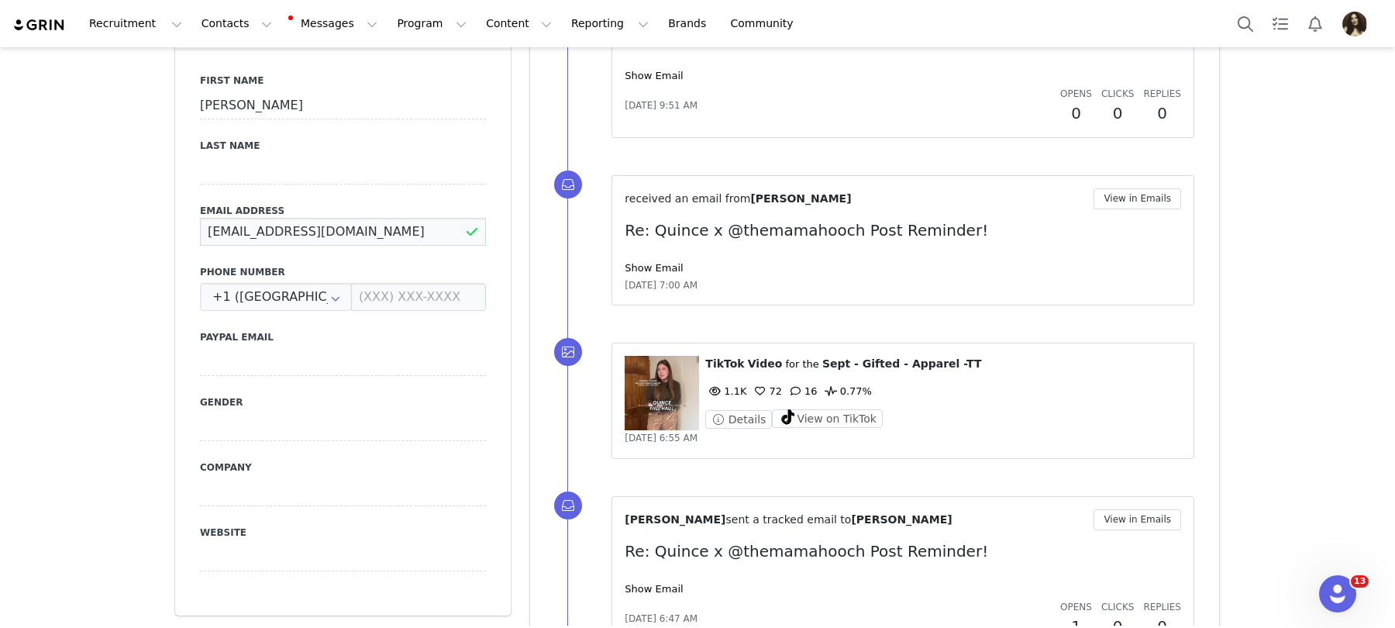
click at [312, 218] on input "[EMAIL_ADDRESS][DOMAIN_NAME]" at bounding box center [343, 232] width 286 height 28
click at [312, 218] on input "kierstenhouchin@gmail.com" at bounding box center [343, 232] width 286 height 28
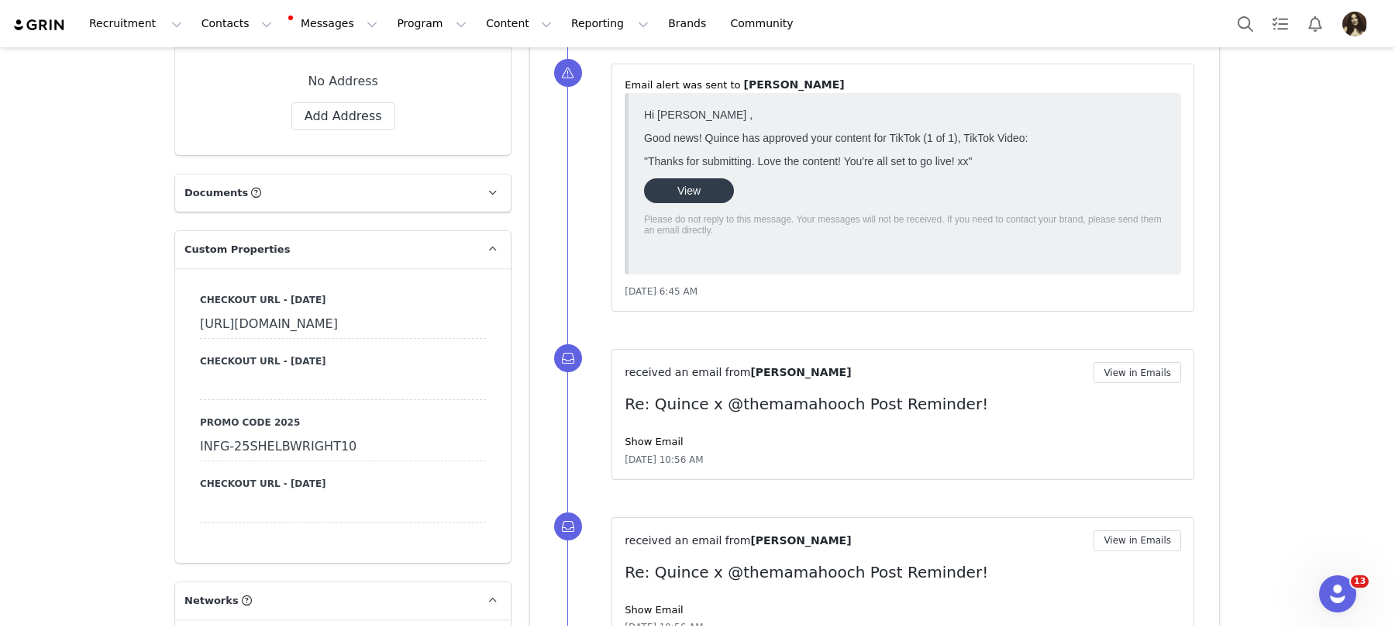
scroll to position [1547, 0]
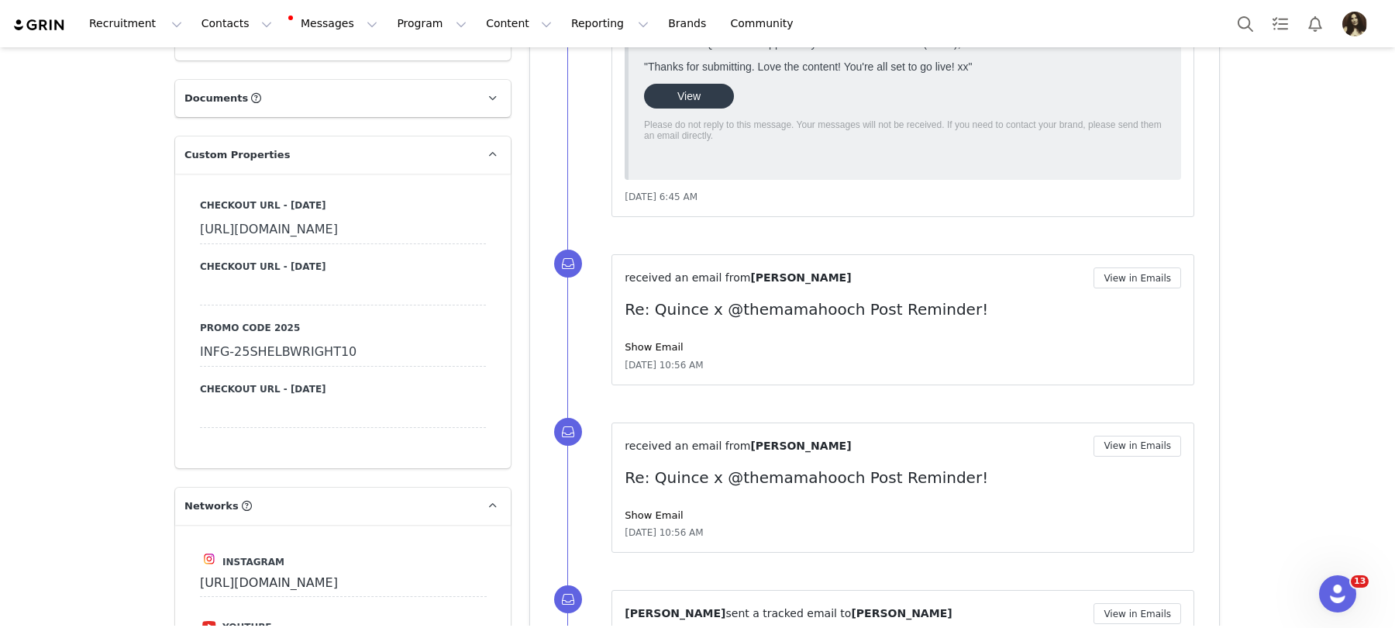
click at [256, 363] on div "Promo Code 2025 INFG-25SHELBWRIGHT10" at bounding box center [343, 344] width 286 height 46
click at [256, 367] on div "INFG-25SHELBWRIGHT10" at bounding box center [343, 353] width 286 height 28
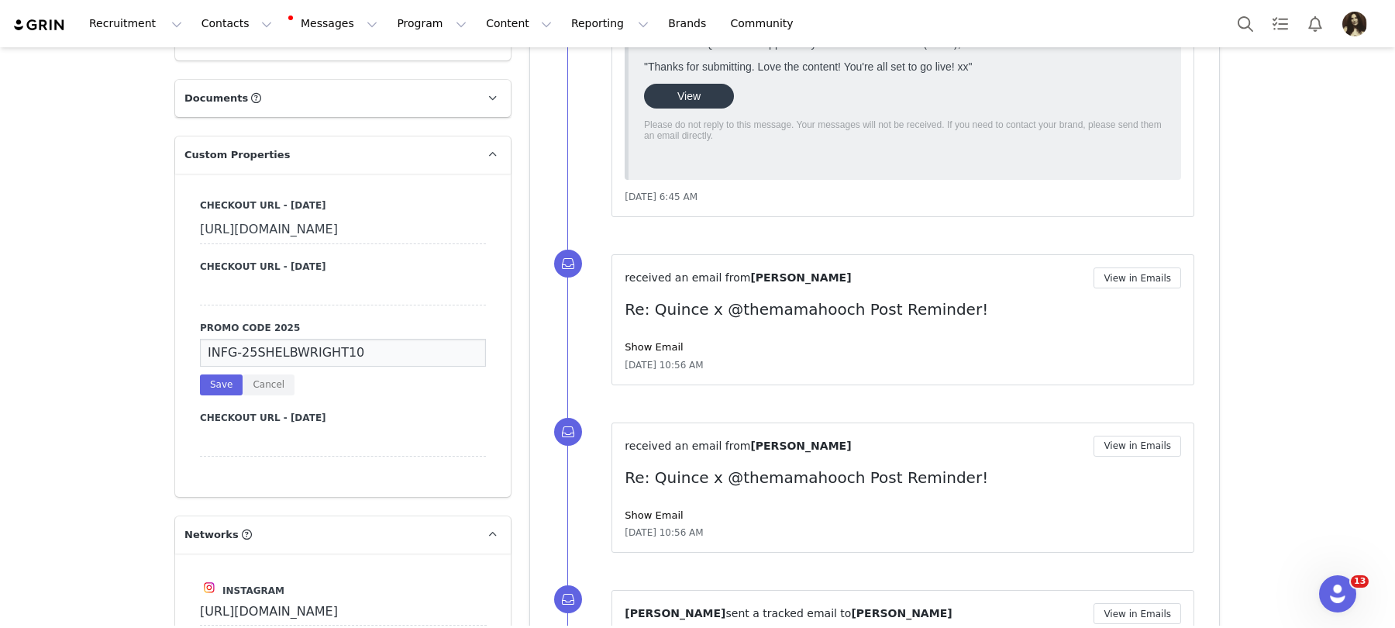
click at [256, 367] on input "INFG-25SHELBWRIGHT10" at bounding box center [343, 353] width 286 height 28
type input "INFG-25THEMAMAHOOCH10"
click at [220, 395] on button "Save" at bounding box center [221, 384] width 43 height 21
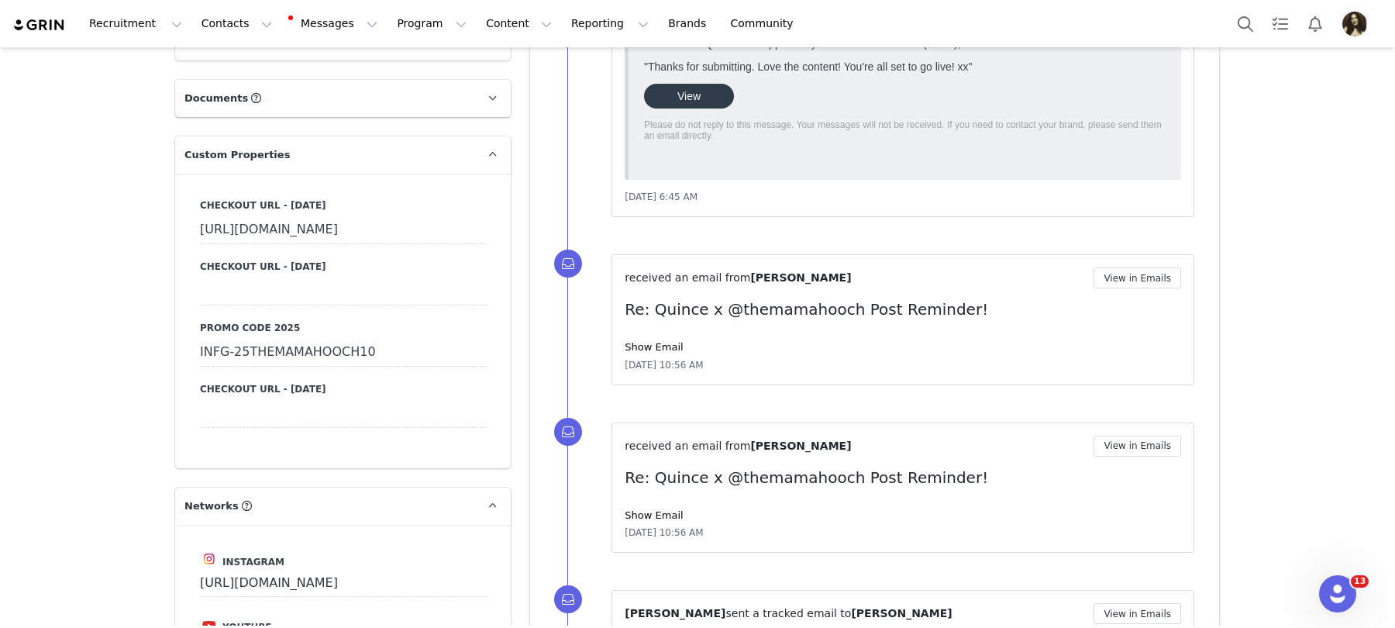
click at [664, 341] on link "Show Email" at bounding box center [654, 347] width 58 height 12
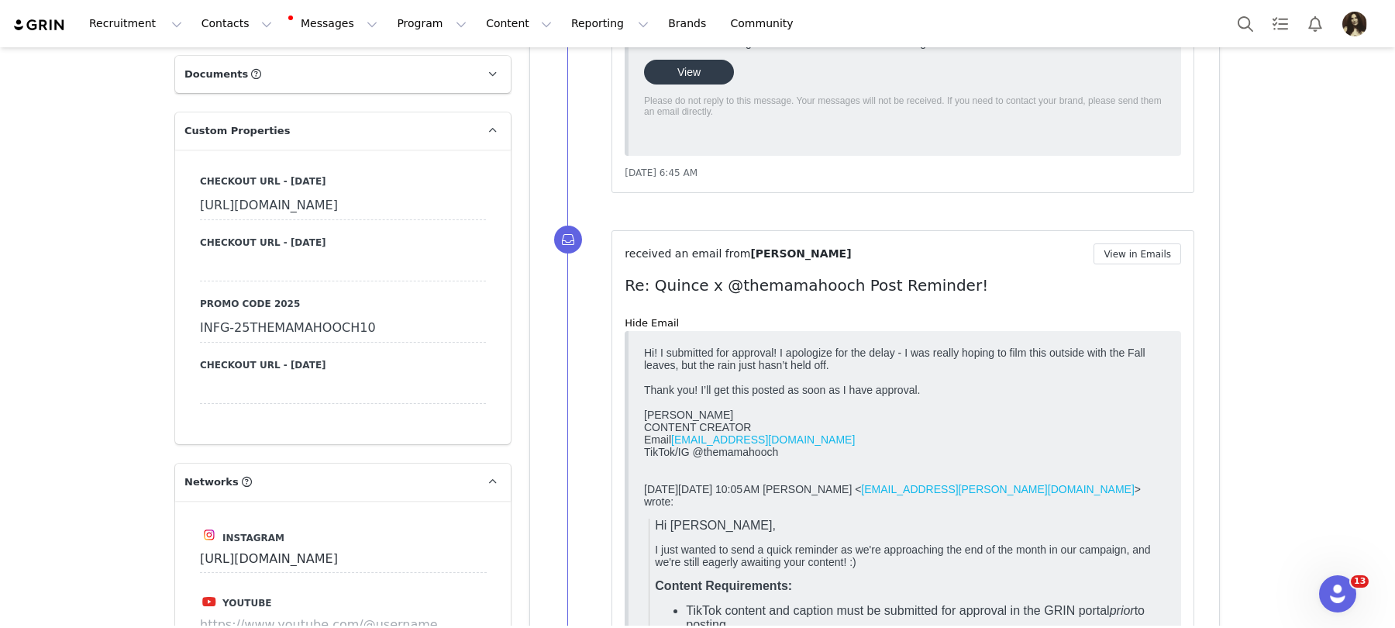
scroll to position [1574, 0]
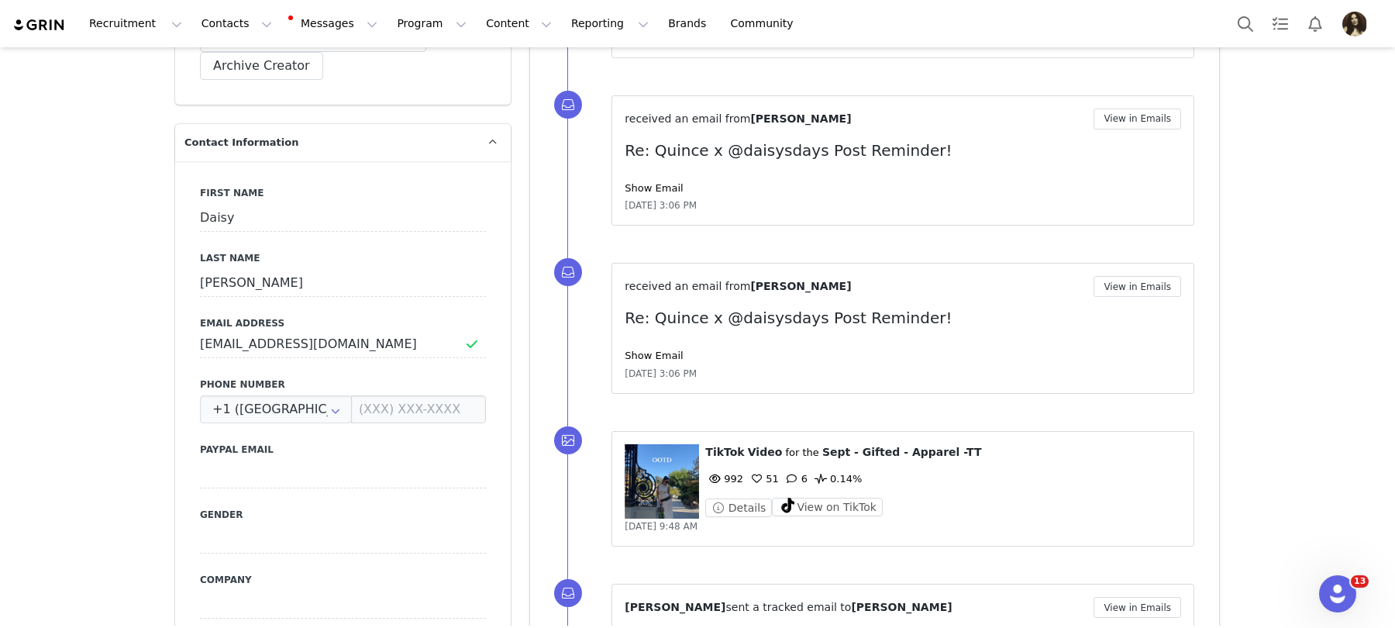
scroll to position [733, 0]
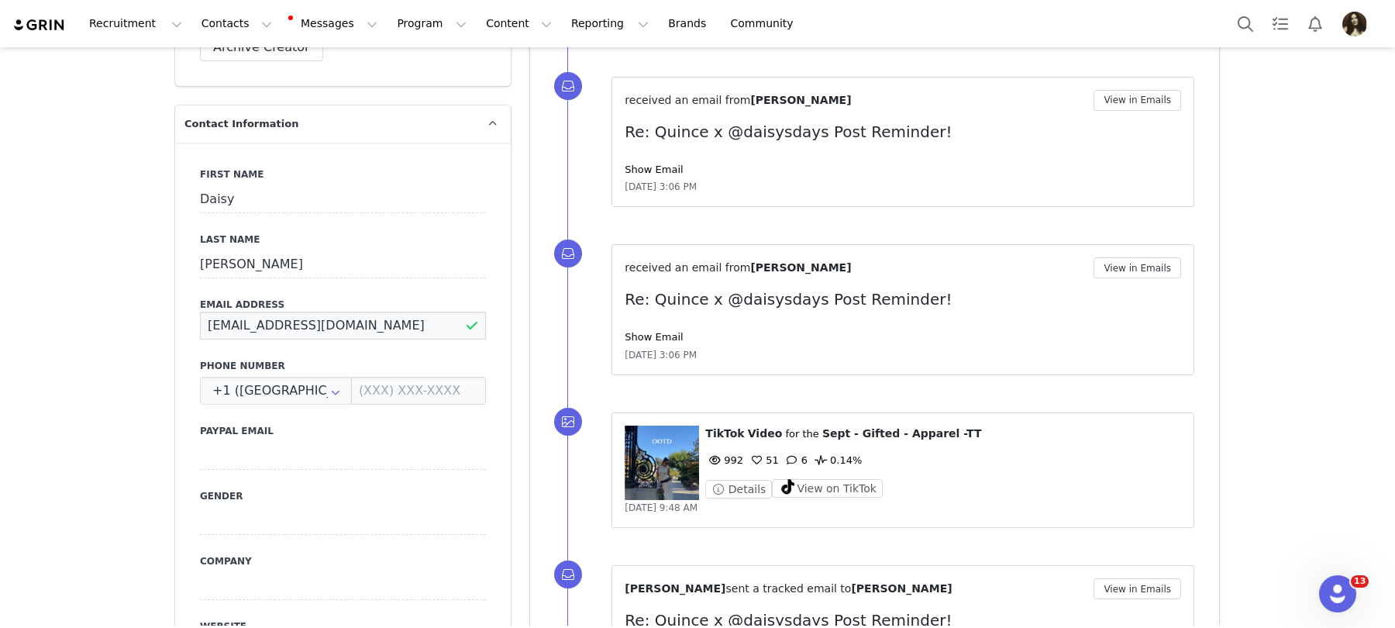
click at [341, 312] on input "daisy@infagency.com" at bounding box center [343, 326] width 286 height 28
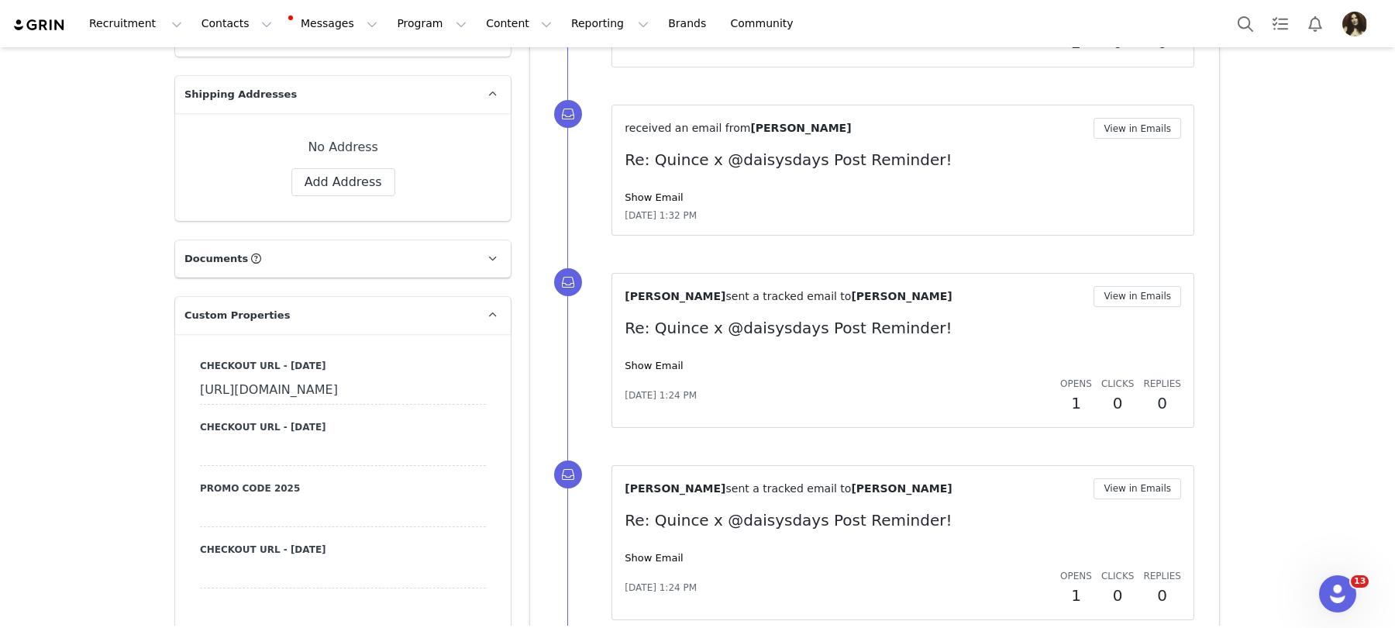
scroll to position [1385, 0]
click at [276, 528] on div at bounding box center [343, 514] width 286 height 28
click at [284, 528] on input at bounding box center [343, 514] width 286 height 28
paste input "INFG-25DAISYSDAYS10"
type input "INFG-25DAISYSDAYS10"
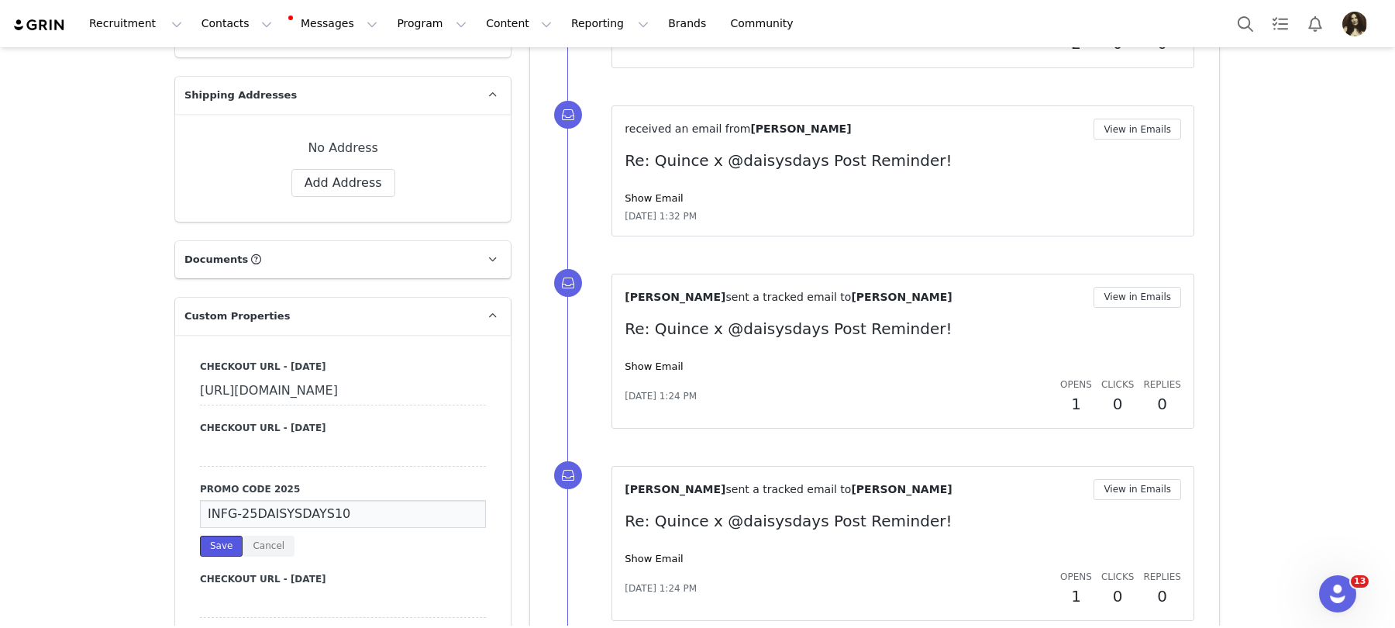
click at [219, 557] on button "Save" at bounding box center [221, 546] width 43 height 21
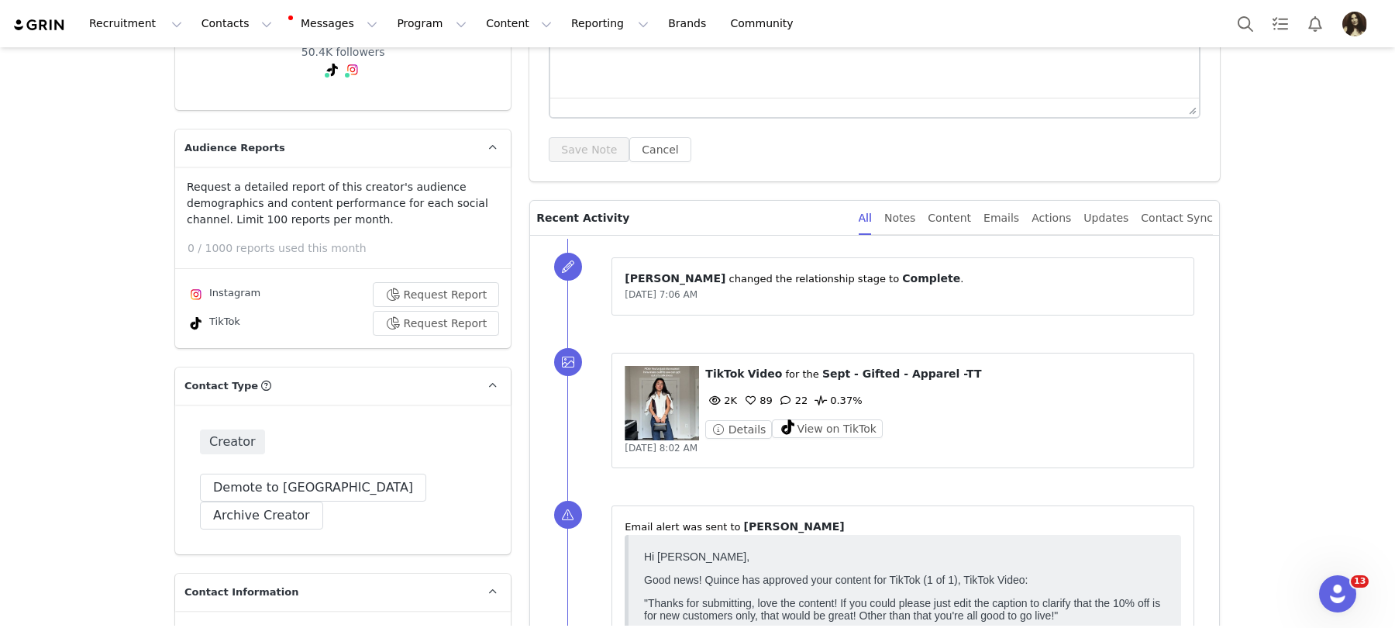
scroll to position [712, 0]
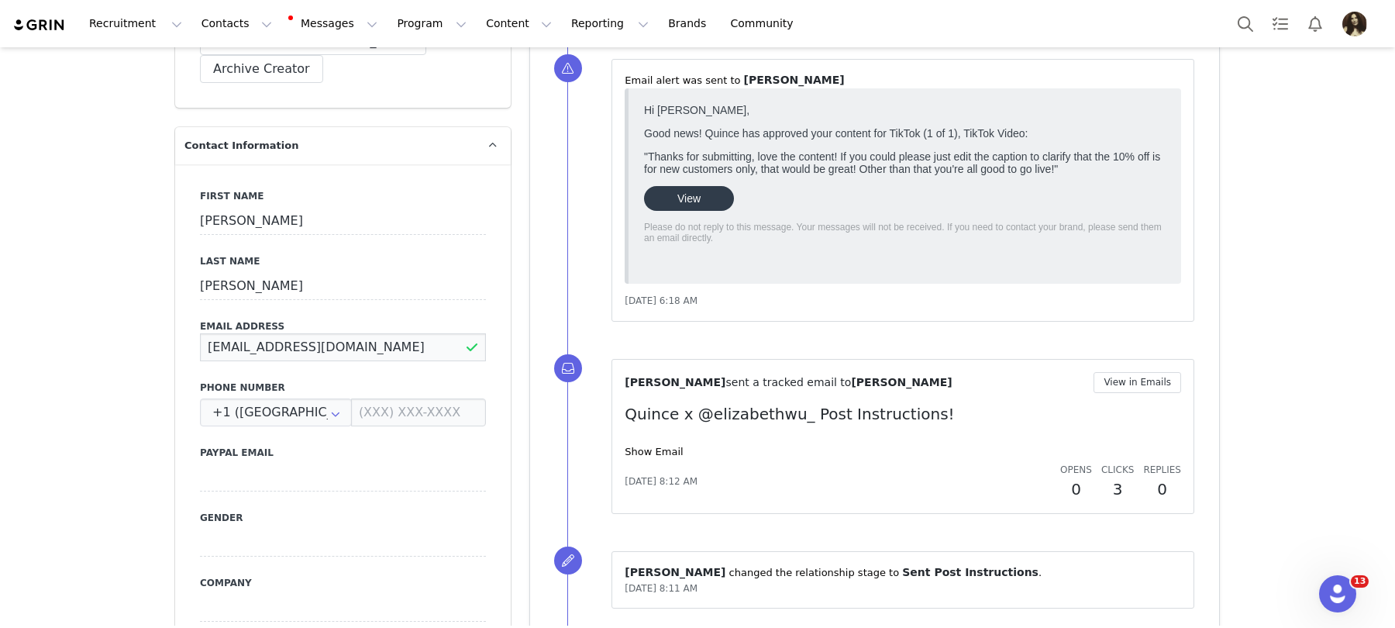
click at [339, 333] on input "elizabethwu@luxehausmgmt.com" at bounding box center [343, 347] width 286 height 28
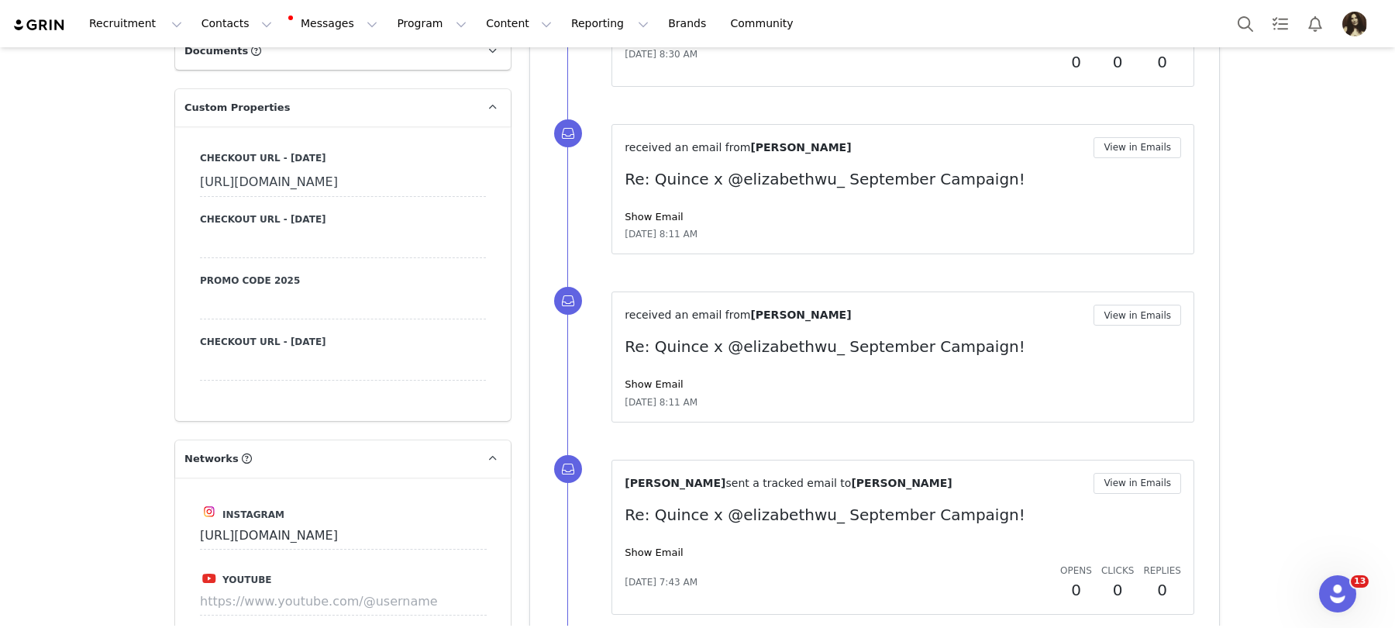
scroll to position [1599, 0]
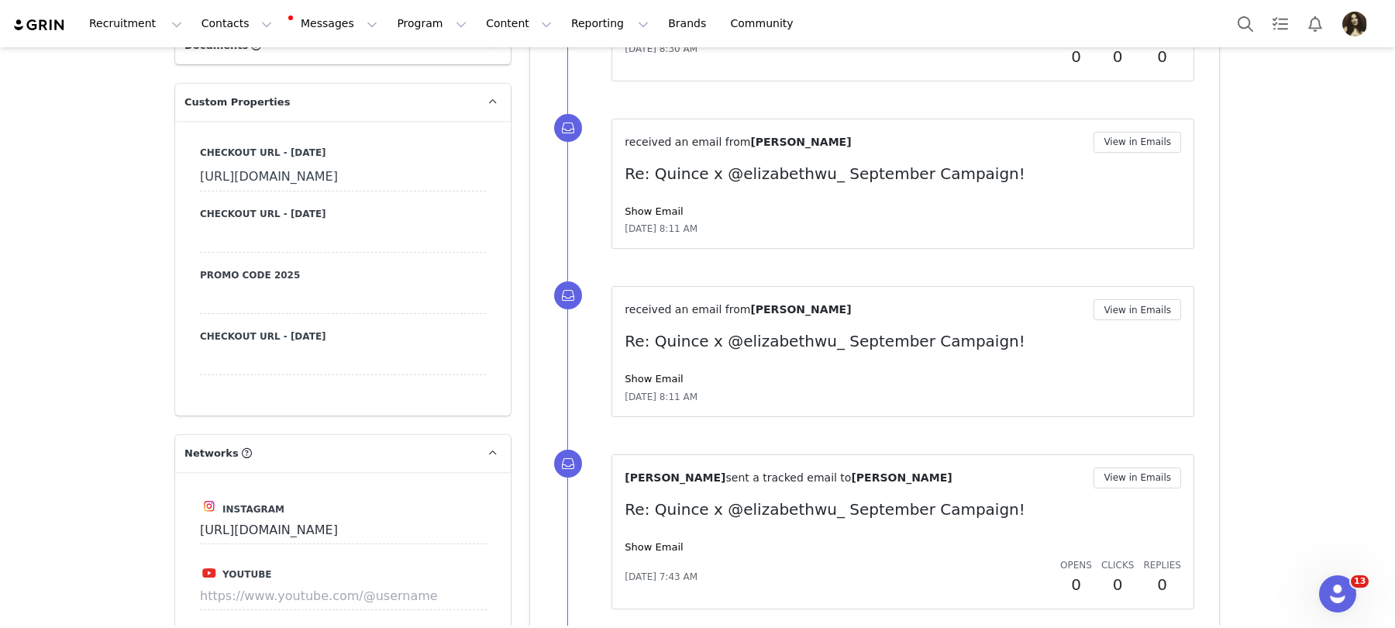
click at [291, 314] on div at bounding box center [343, 300] width 286 height 28
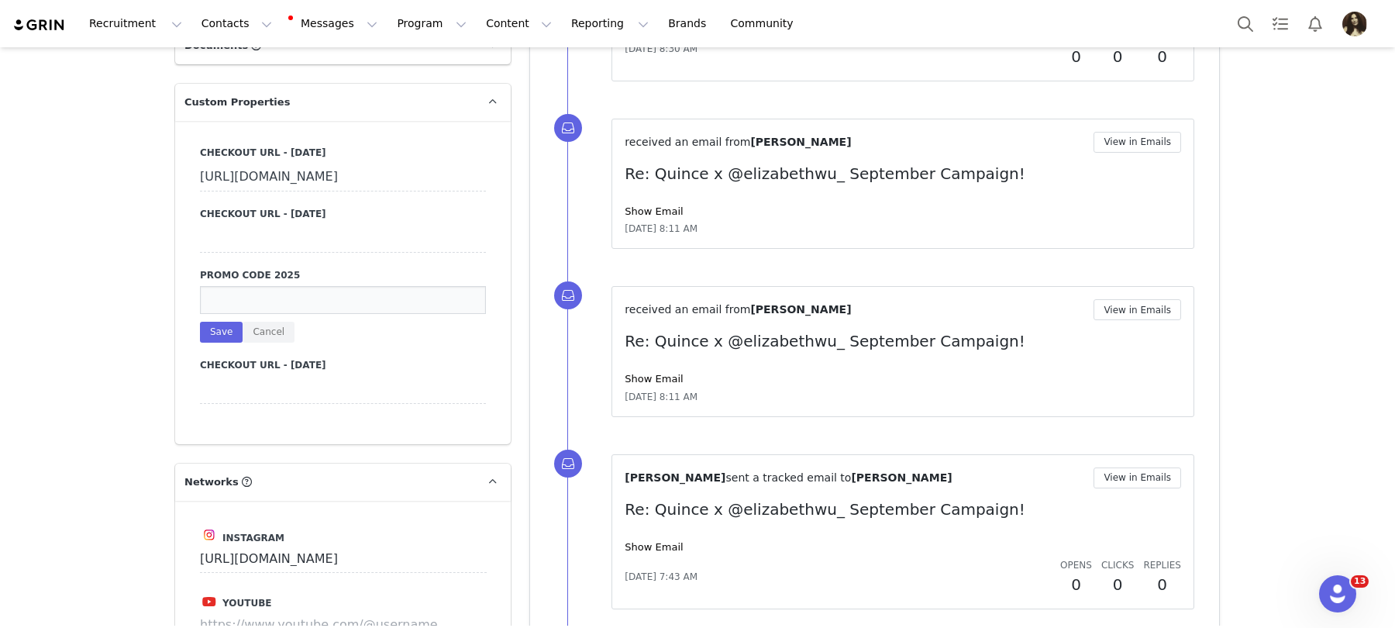
click at [301, 314] on input at bounding box center [343, 300] width 286 height 28
type input "INFG-25ELIZABETHWU10"
click at [219, 343] on button "Save" at bounding box center [221, 332] width 43 height 21
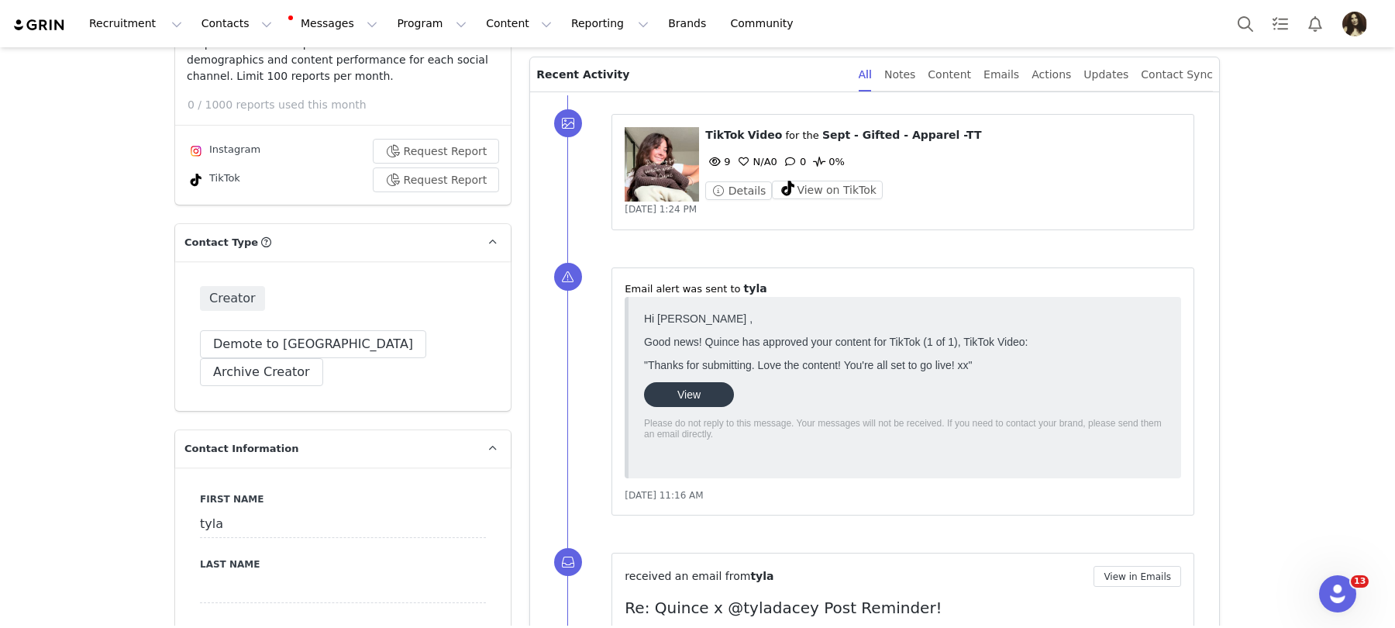
scroll to position [531, 0]
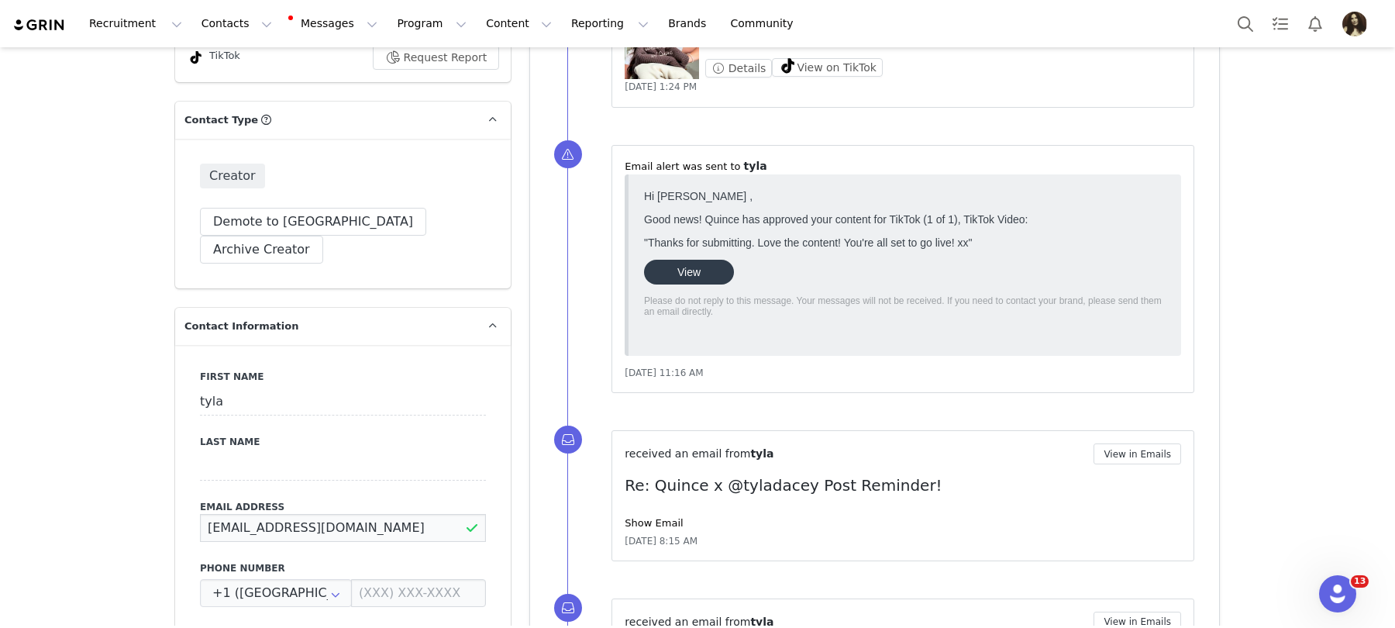
click at [317, 514] on input "[EMAIL_ADDRESS][DOMAIN_NAME]" at bounding box center [343, 528] width 286 height 28
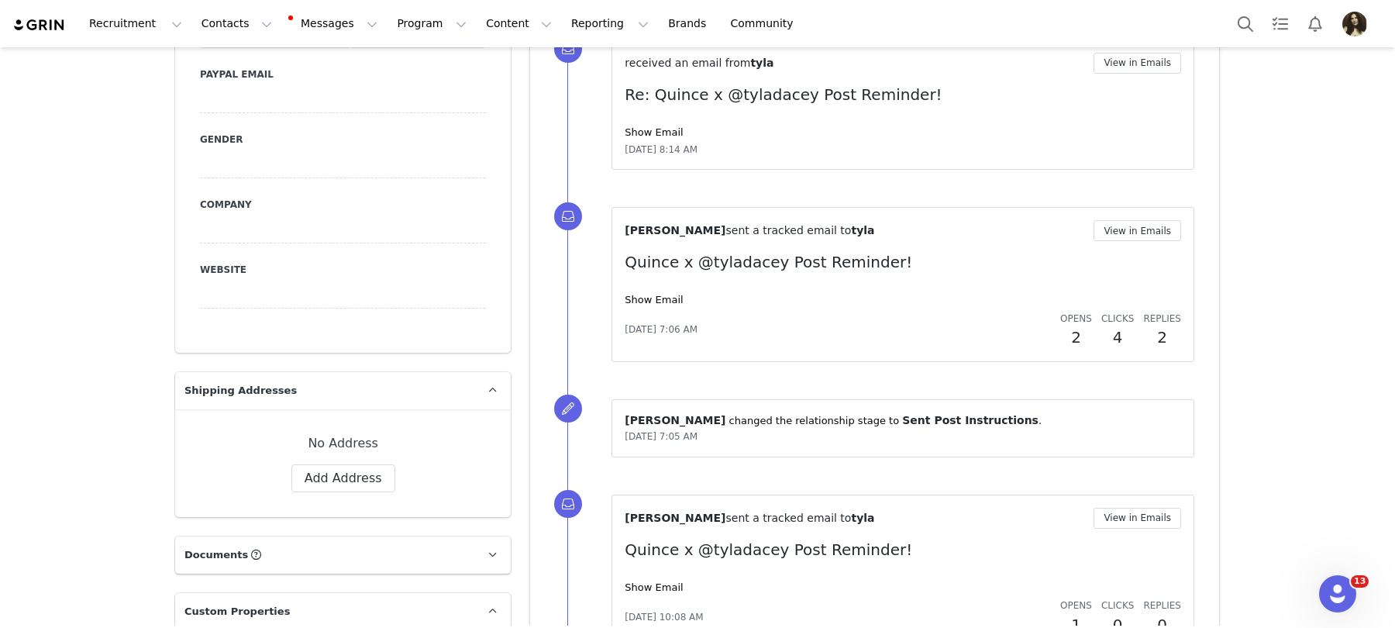
scroll to position [1373, 0]
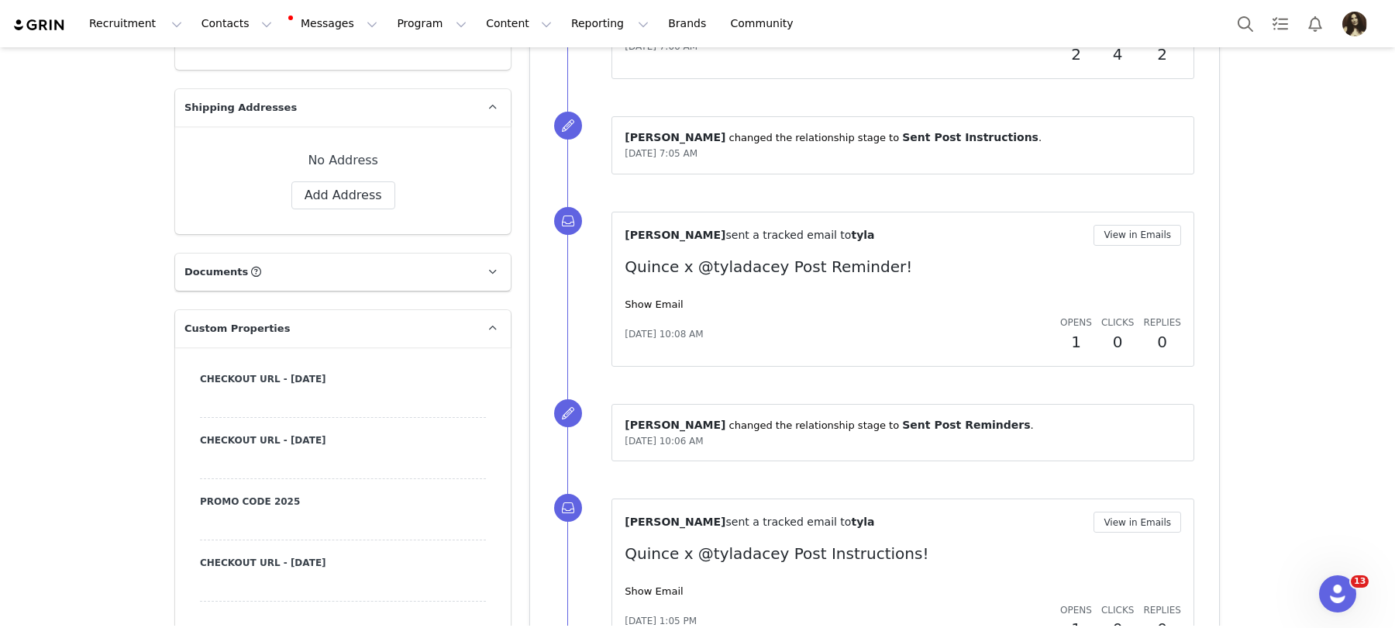
click at [278, 495] on label "Promo Code 2025" at bounding box center [343, 502] width 286 height 14
click at [278, 512] on div at bounding box center [343, 526] width 286 height 28
click at [235, 512] on input at bounding box center [343, 526] width 286 height 28
paste input "INFG-25TYLADACEY10"
type input "INFG-25TYLADACEY10"
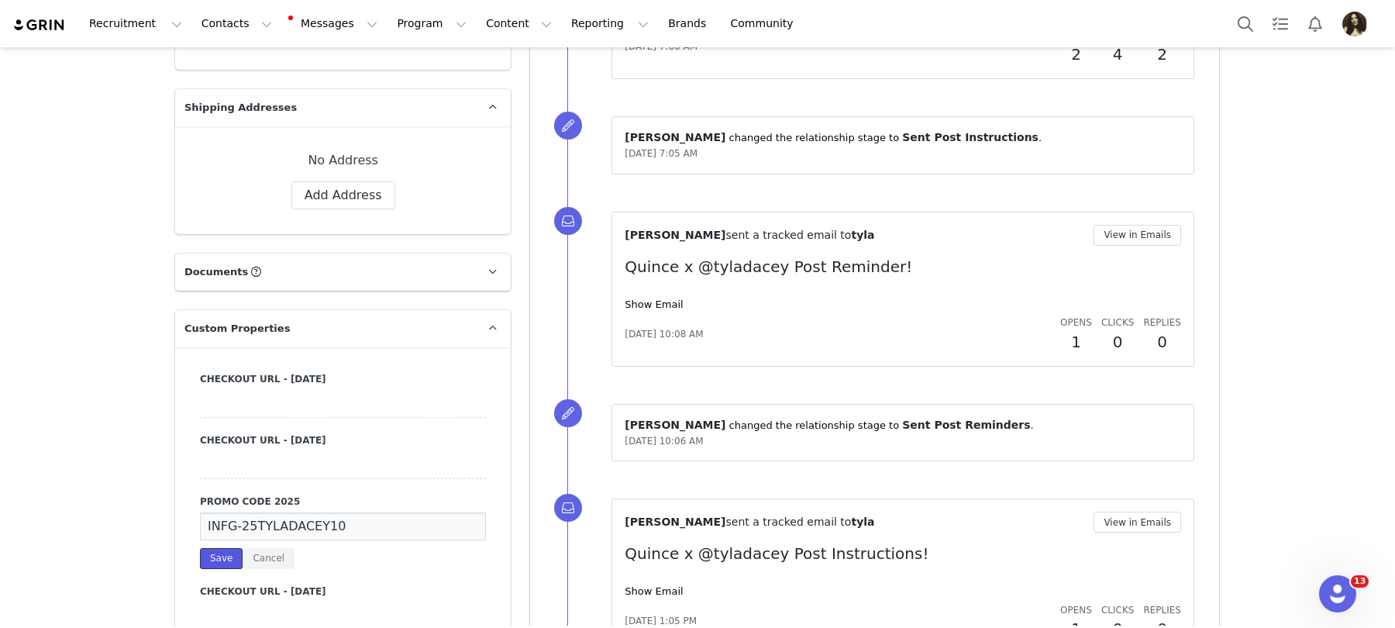
click at [233, 548] on button "Save" at bounding box center [221, 558] width 43 height 21
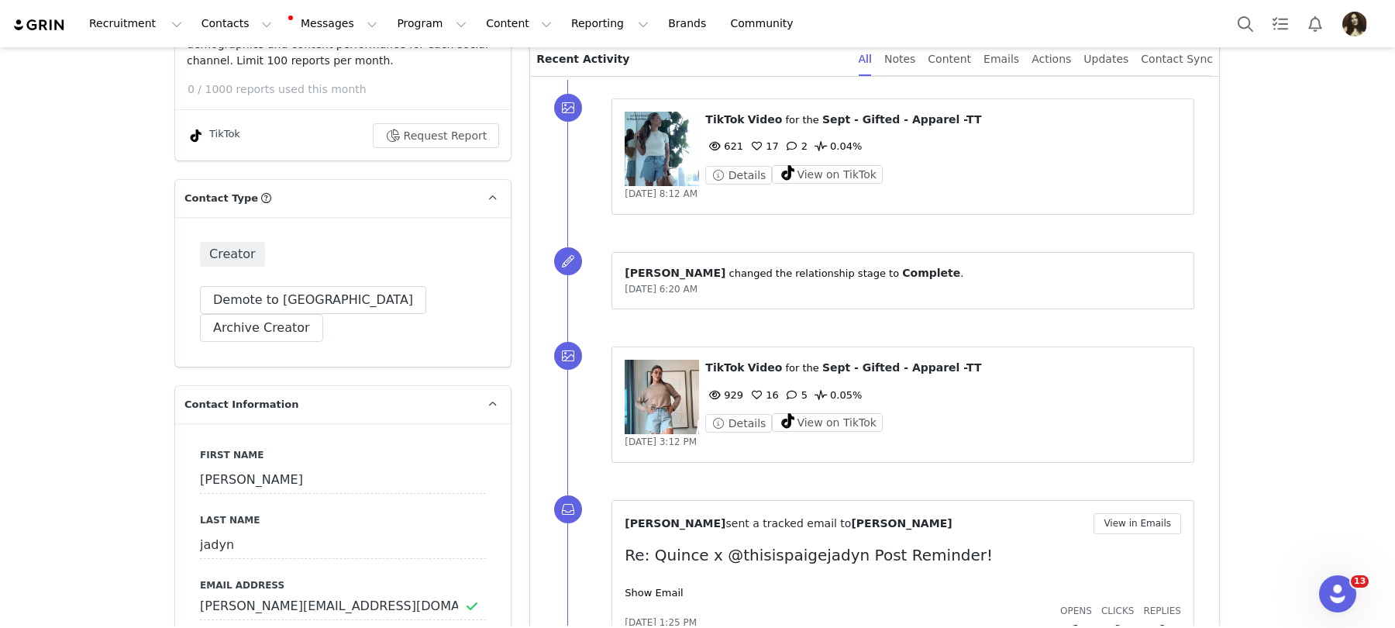
scroll to position [469, 0]
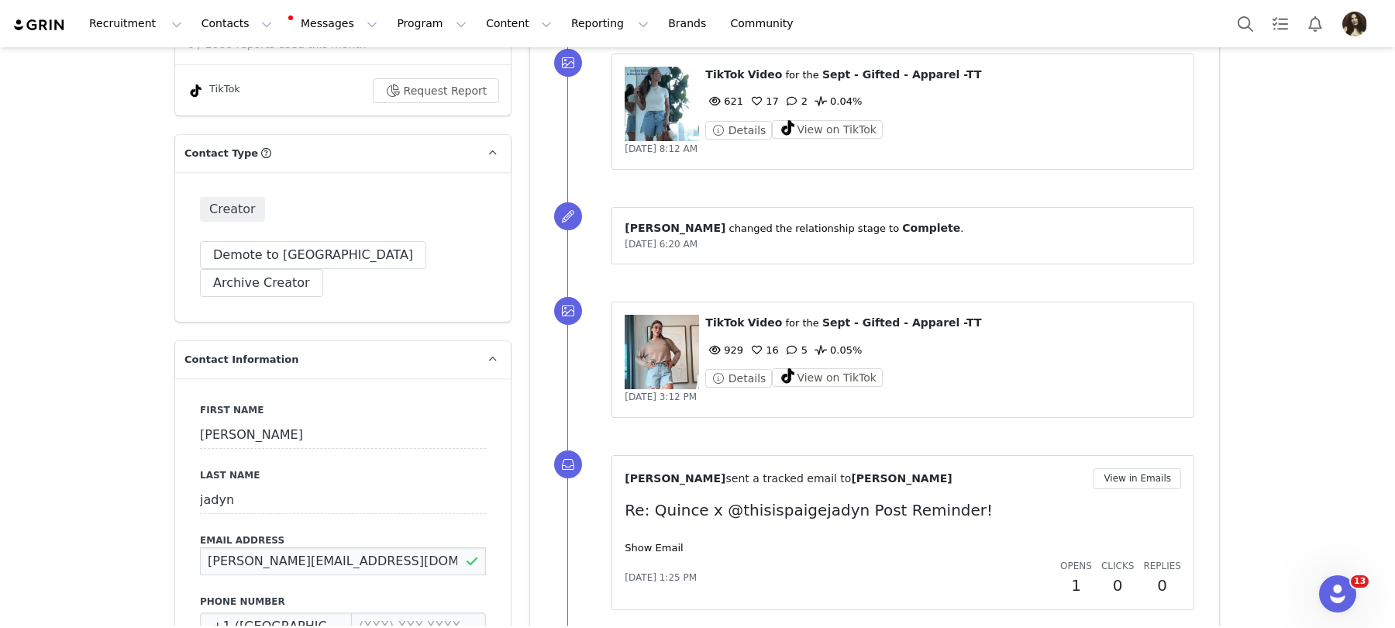
click at [288, 547] on input "paige@paigejadyn.com" at bounding box center [343, 561] width 286 height 28
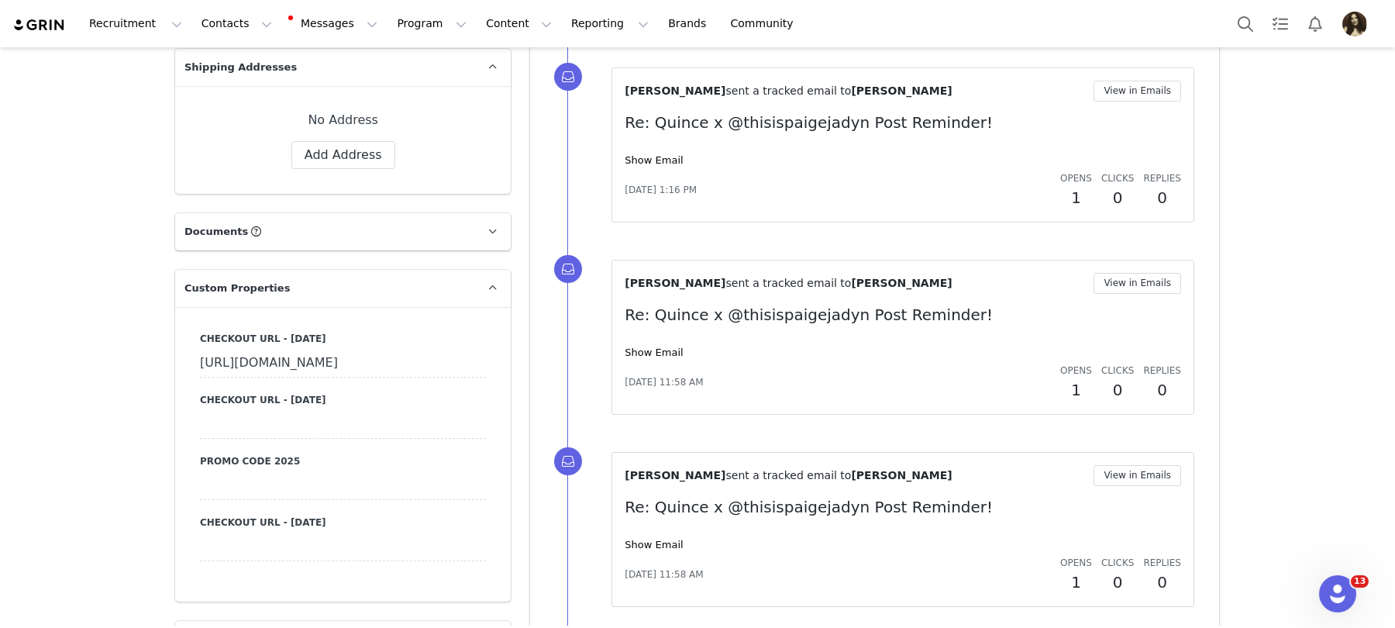
scroll to position [1419, 0]
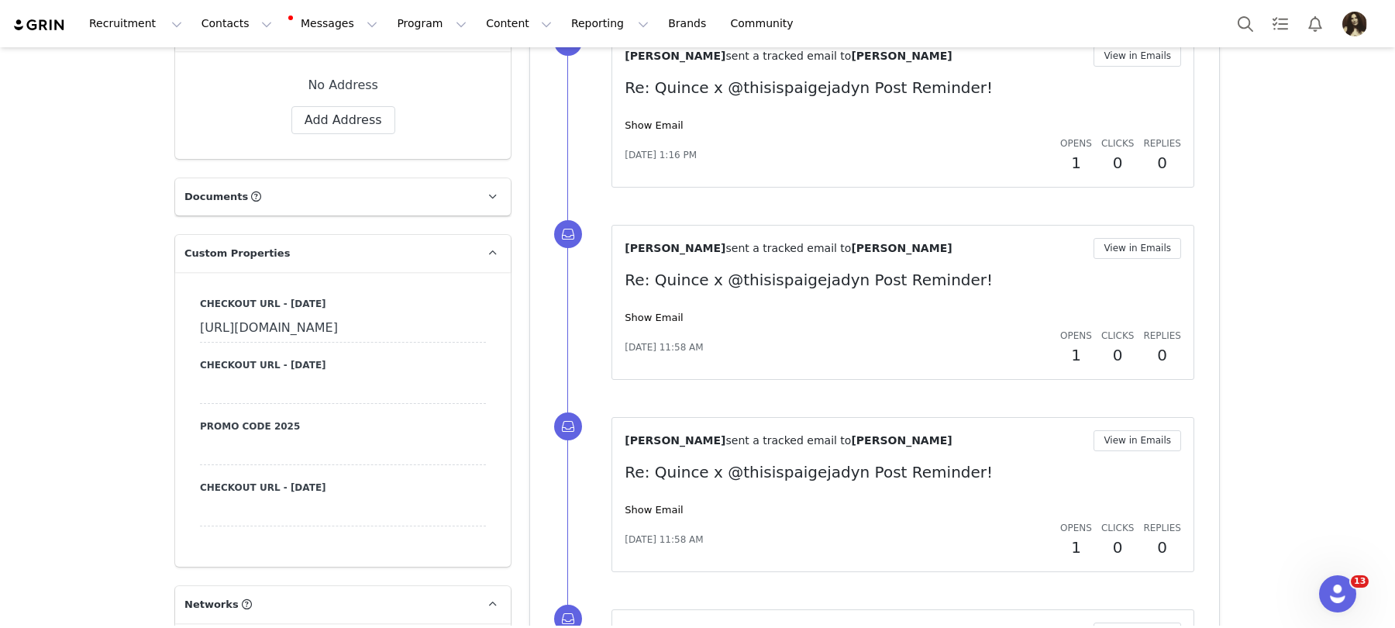
click at [260, 444] on div "Checkout URL - September 2025 https://www.quince.com/checkout?checkoutId=eb1ea2…" at bounding box center [343, 411] width 286 height 229
click at [260, 465] on div at bounding box center [343, 451] width 286 height 28
click at [270, 465] on input at bounding box center [343, 451] width 286 height 28
paste input "INFG-25THISISPAIGEJADYN10"
type input "INFG-25THISISPAIGEJADYN10"
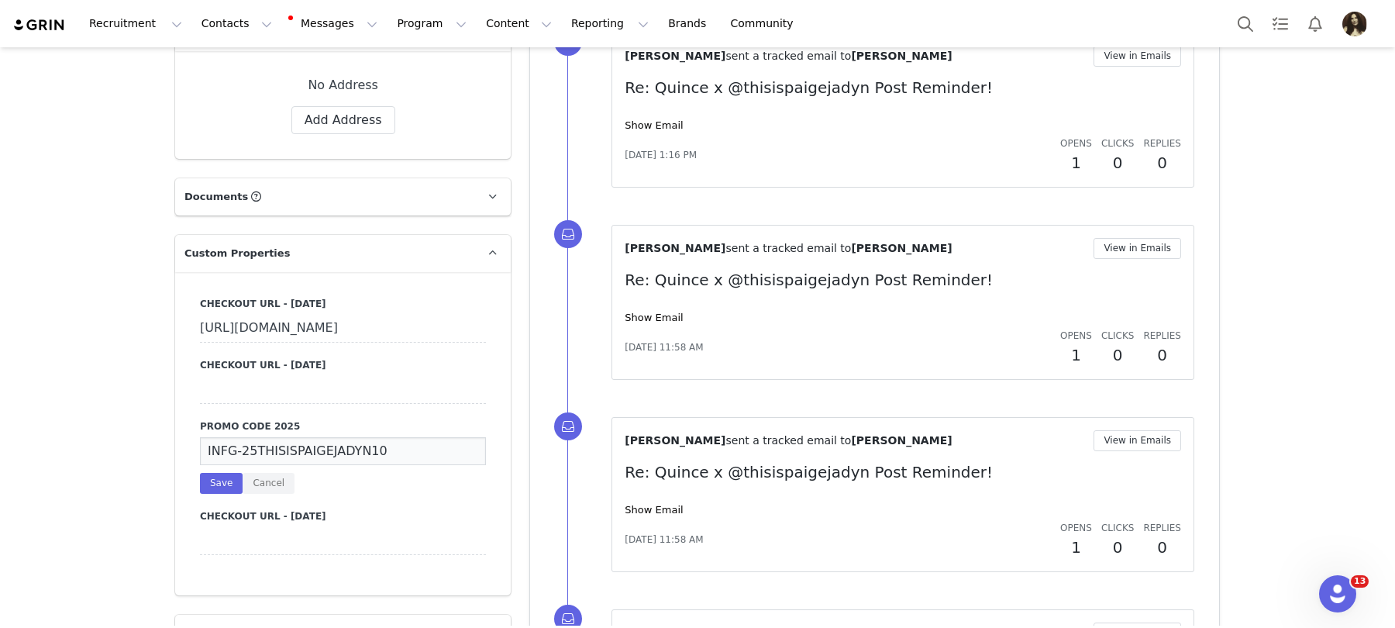
click at [232, 492] on div "INFG-25THISISPAIGEJADYN10 Save Cancel" at bounding box center [343, 465] width 286 height 57
click at [232, 494] on button "Save" at bounding box center [221, 483] width 43 height 21
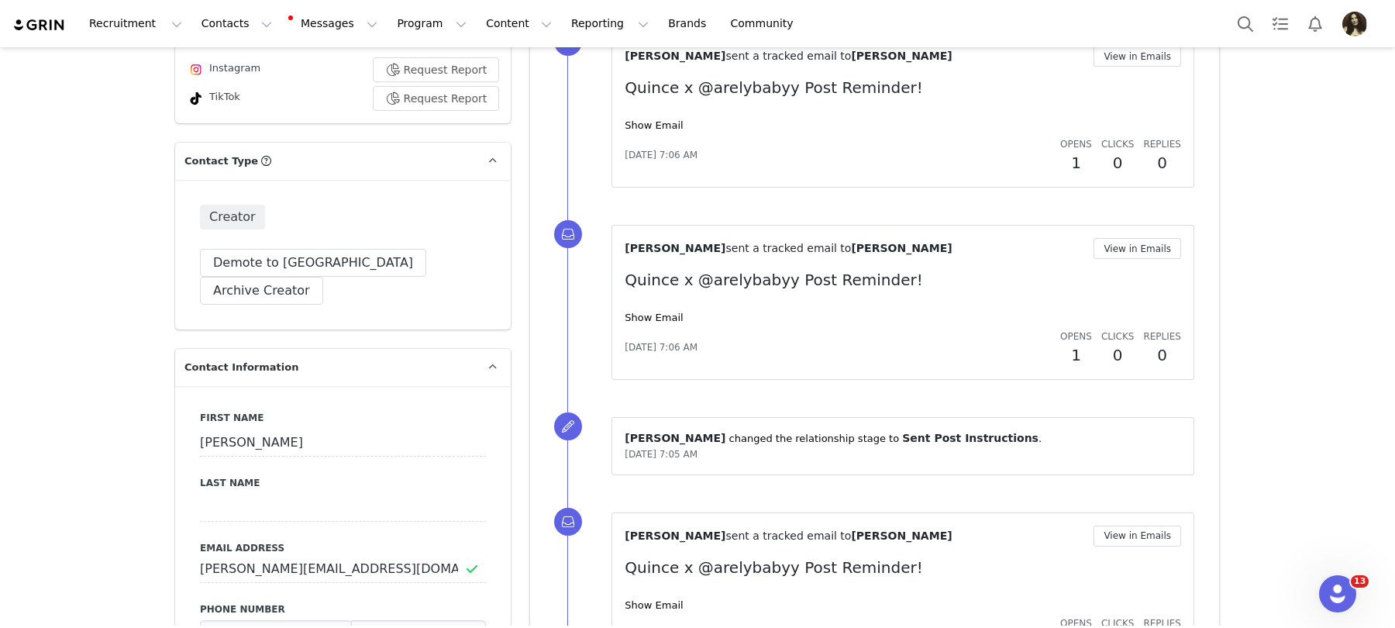
scroll to position [930, 0]
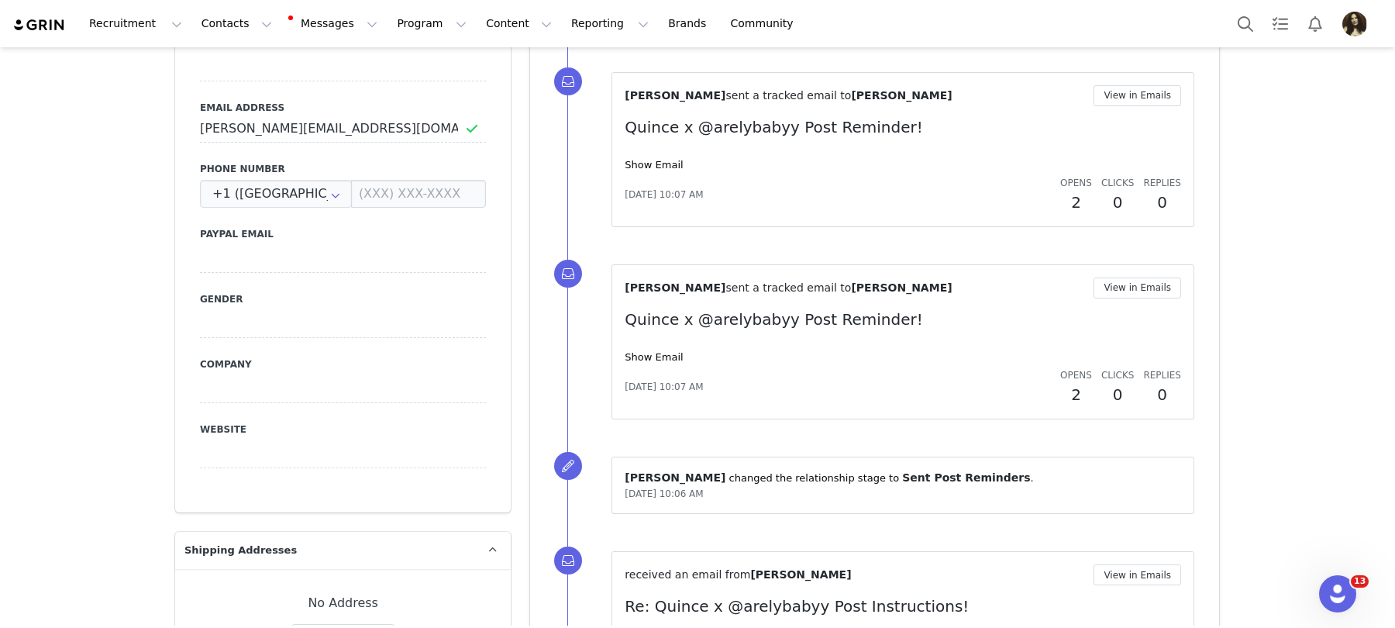
click at [302, 101] on label "Email Address" at bounding box center [343, 108] width 286 height 14
click at [302, 115] on input "[PERSON_NAME][EMAIL_ADDRESS][DOMAIN_NAME]" at bounding box center [343, 129] width 286 height 28
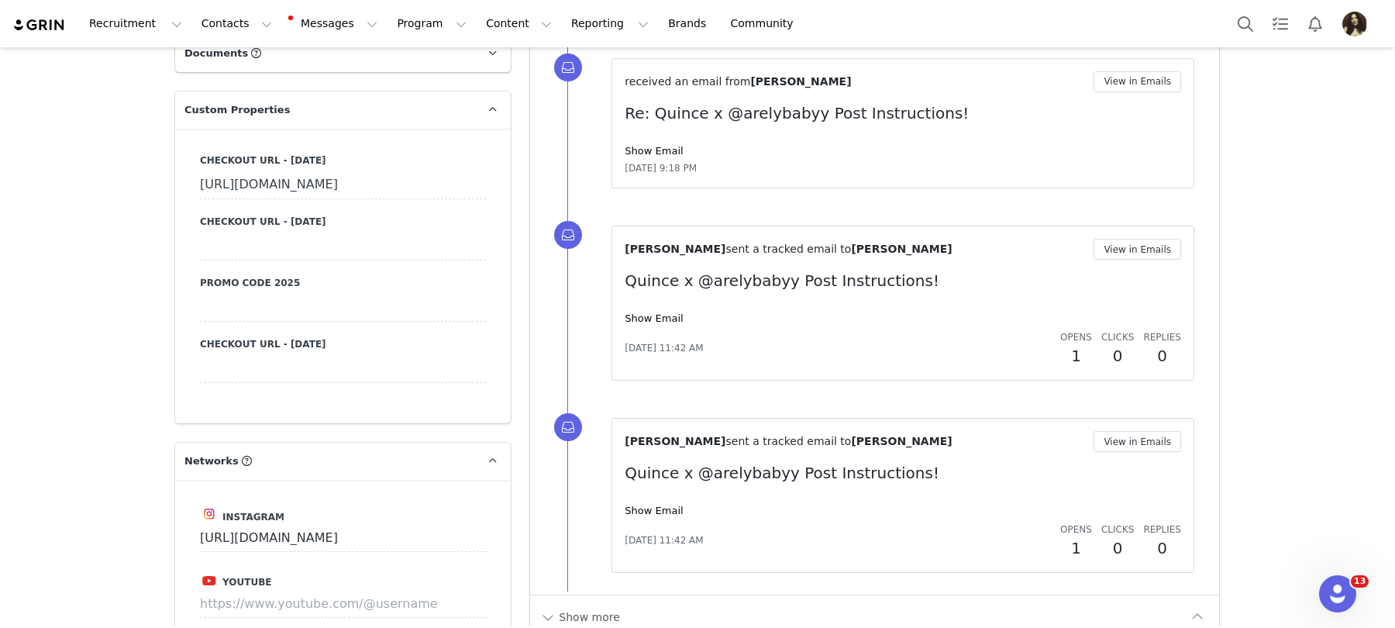
click at [267, 322] on div at bounding box center [343, 308] width 286 height 28
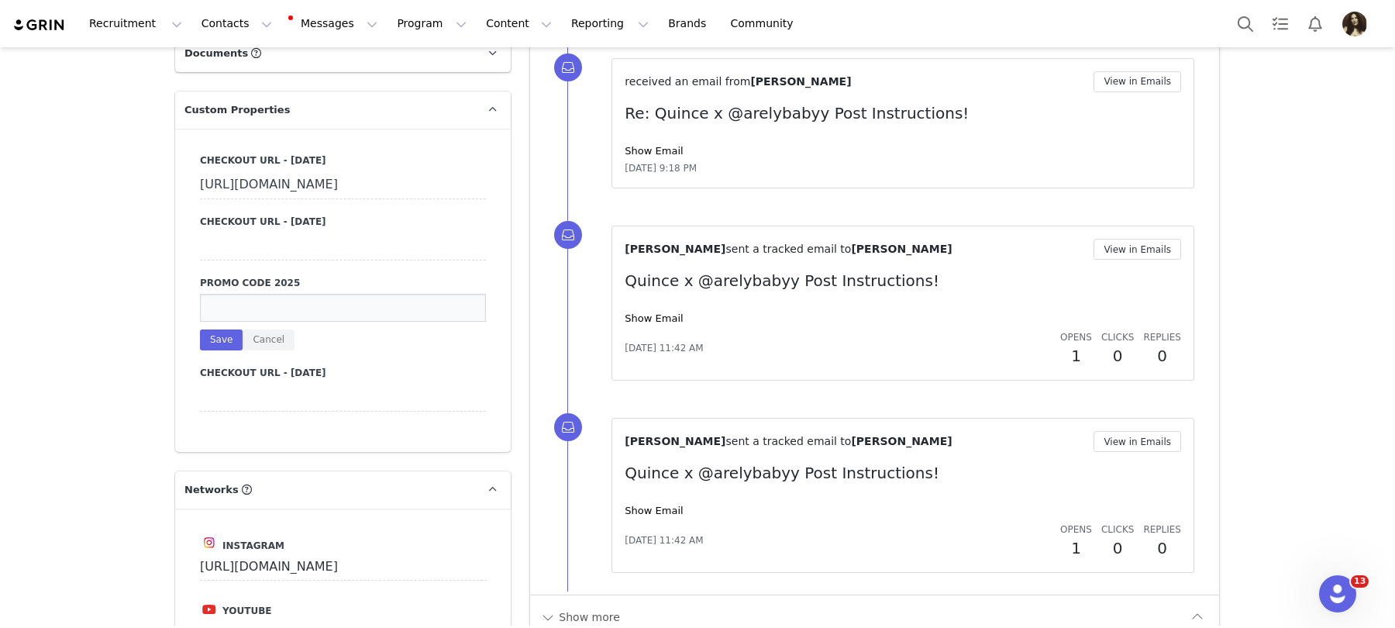
click at [267, 322] on input at bounding box center [343, 308] width 286 height 28
type input "INFG-25ARELYBABYY10"
click at [212, 350] on button "Save" at bounding box center [221, 339] width 43 height 21
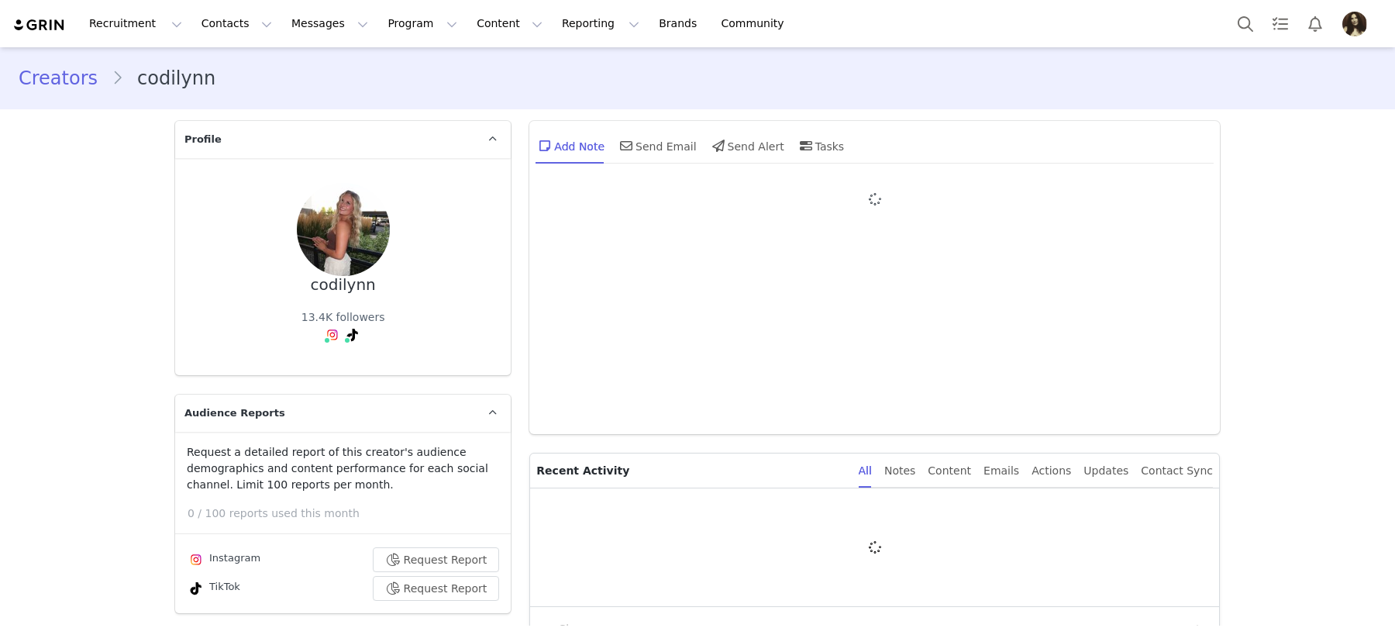
type input "+1 (United States)"
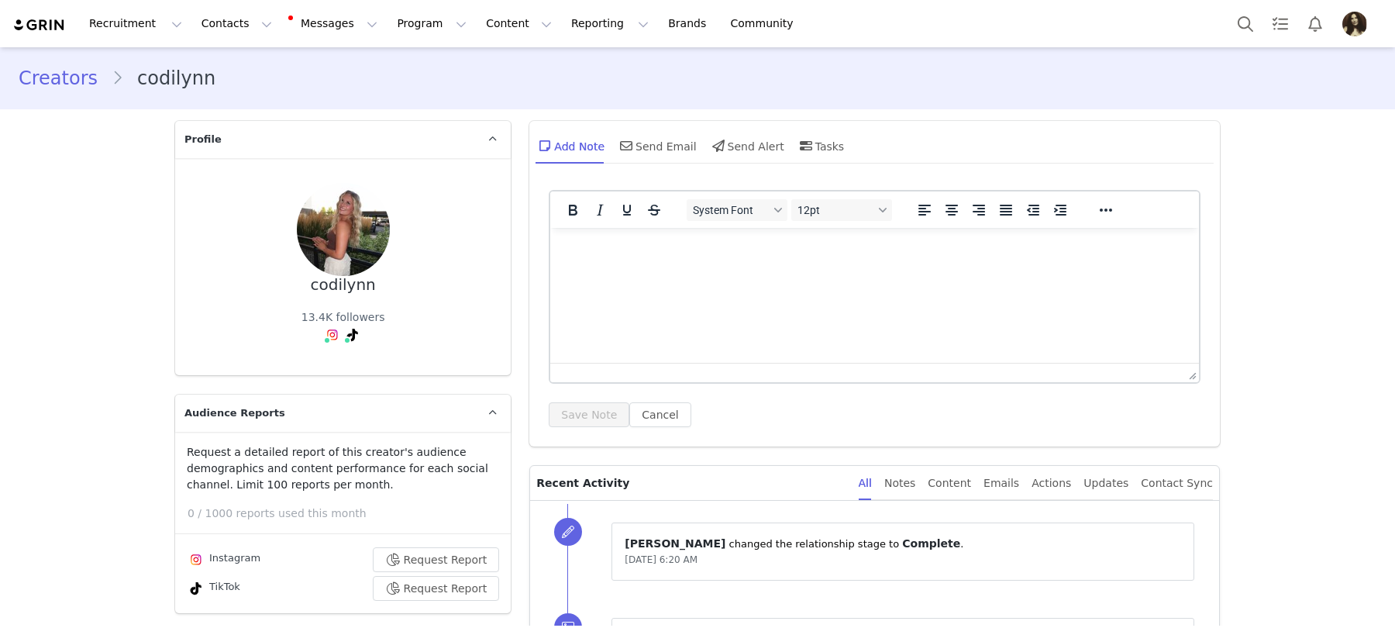
click at [331, 291] on div "codilynn" at bounding box center [343, 285] width 65 height 18
copy div "codilynn"
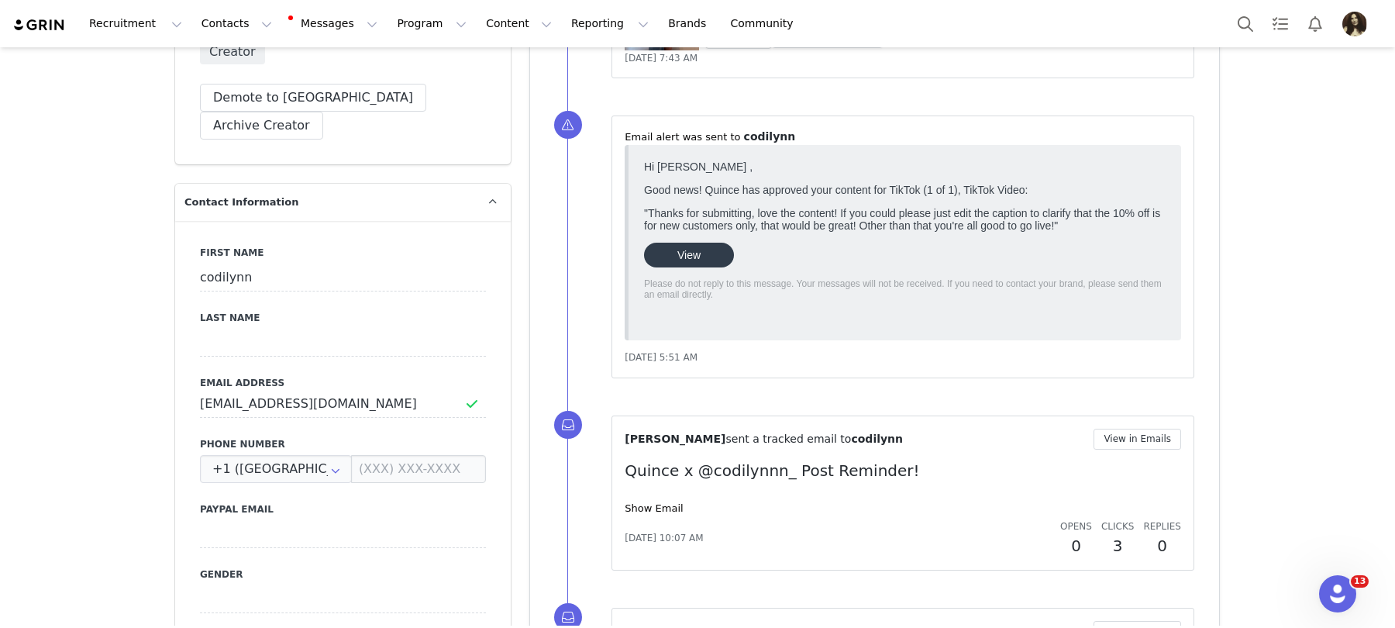
scroll to position [663, 0]
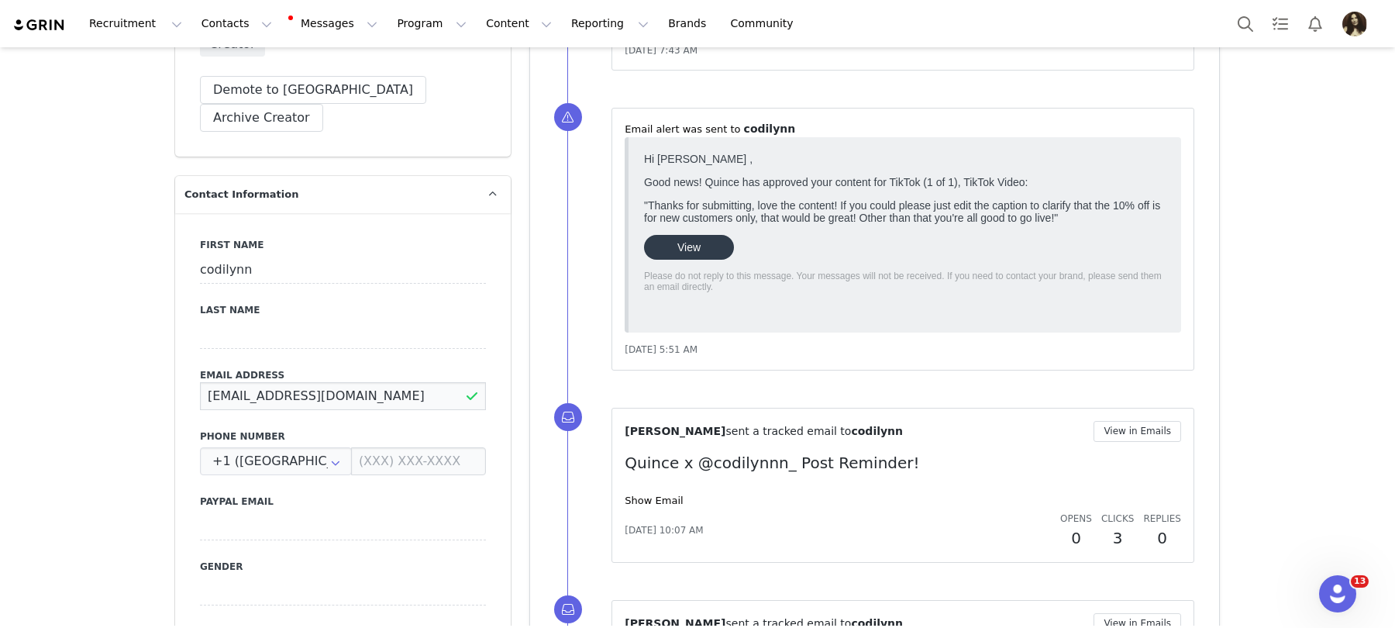
click at [303, 382] on input "codilynnnnn@gmail.com" at bounding box center [343, 396] width 286 height 28
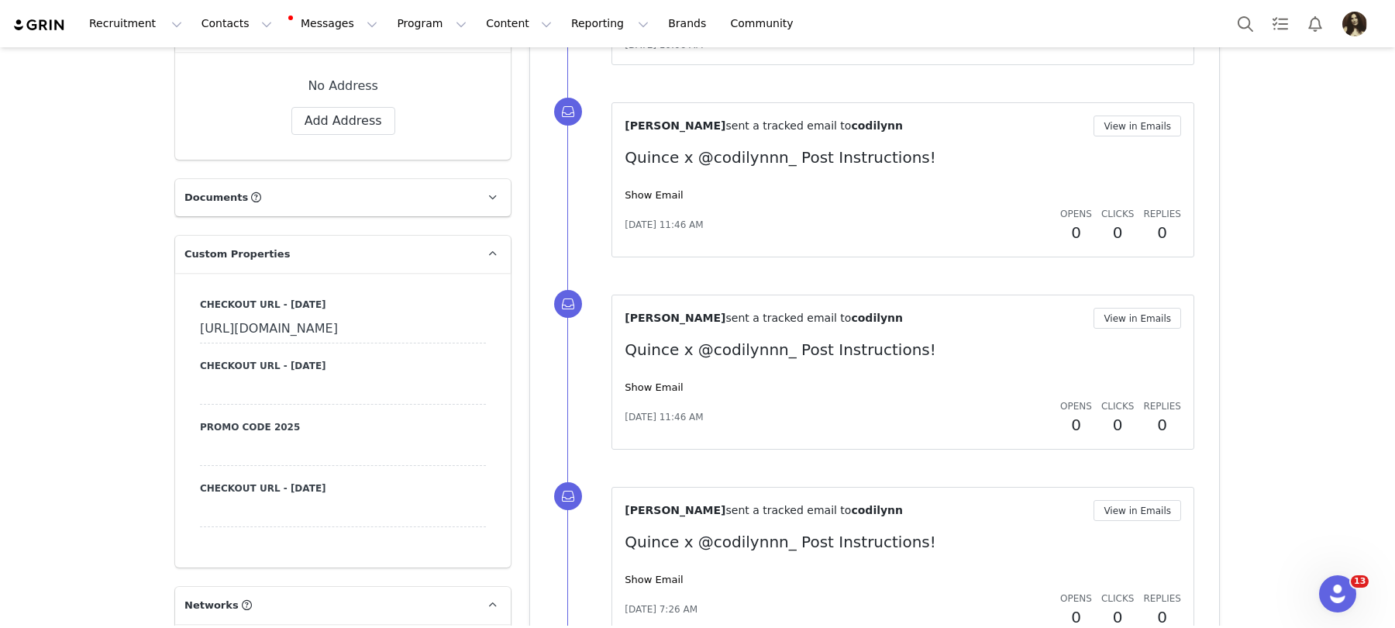
scroll to position [1535, 0]
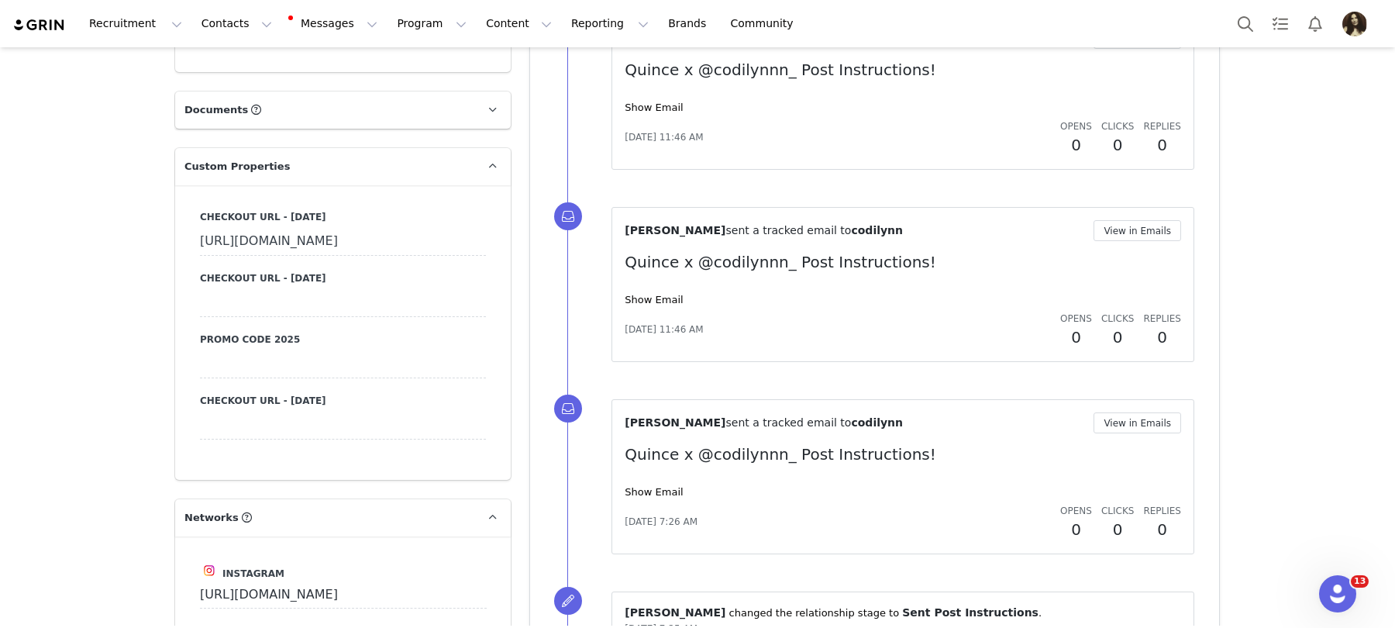
click at [247, 317] on div at bounding box center [343, 303] width 286 height 28
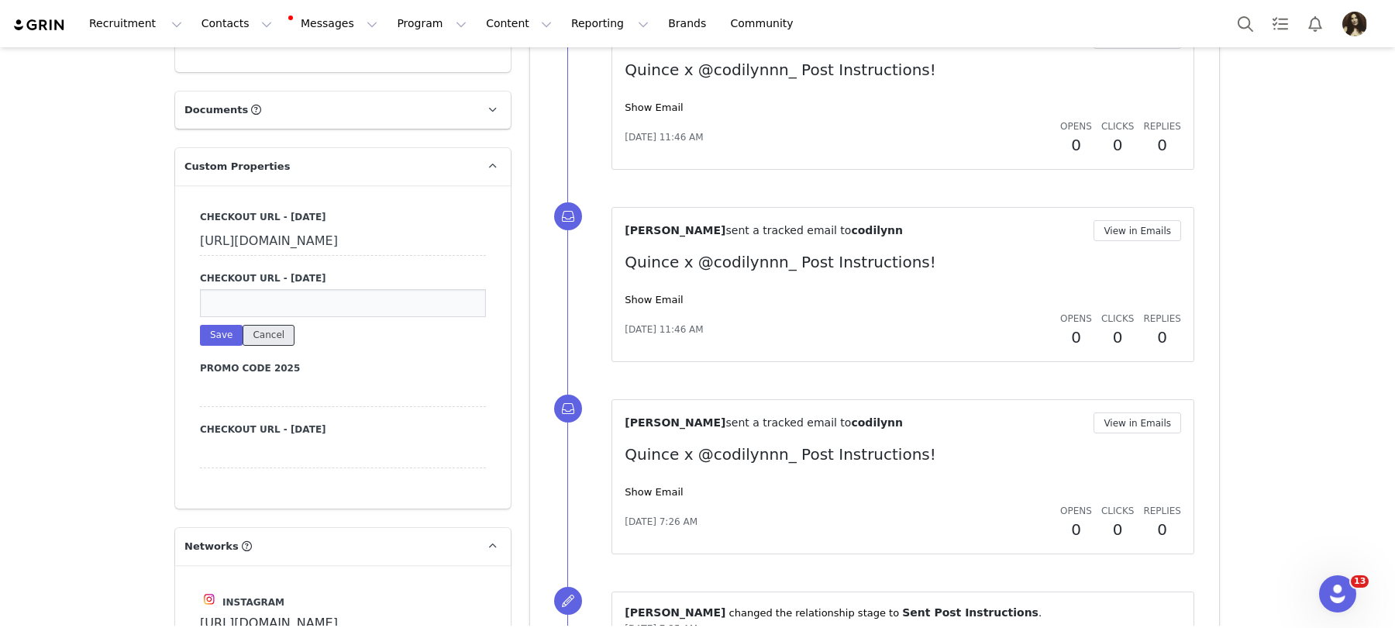
click at [259, 346] on button "Cancel" at bounding box center [269, 335] width 52 height 21
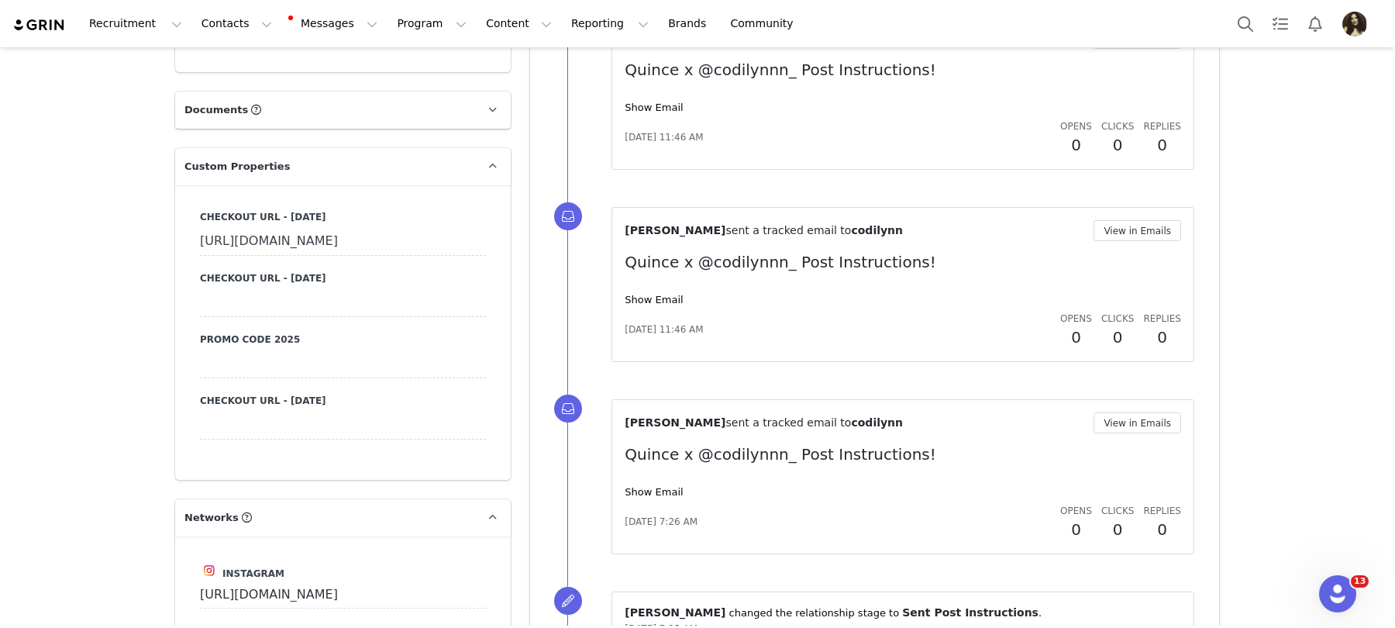
click at [257, 378] on div at bounding box center [343, 364] width 286 height 28
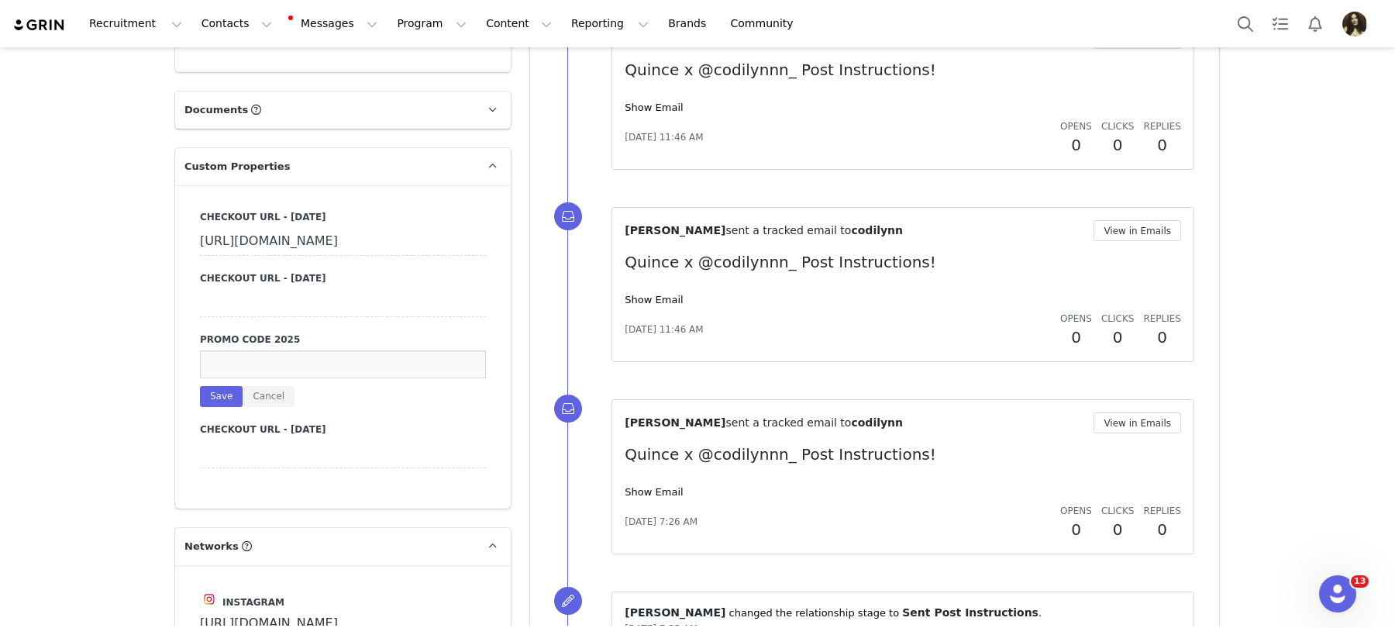
click at [236, 378] on input at bounding box center [343, 364] width 286 height 28
paste input "INFG-25CODILYNNN10"
type input "INFG-25CODILYNNN10"
click at [225, 407] on button "Save" at bounding box center [221, 396] width 43 height 21
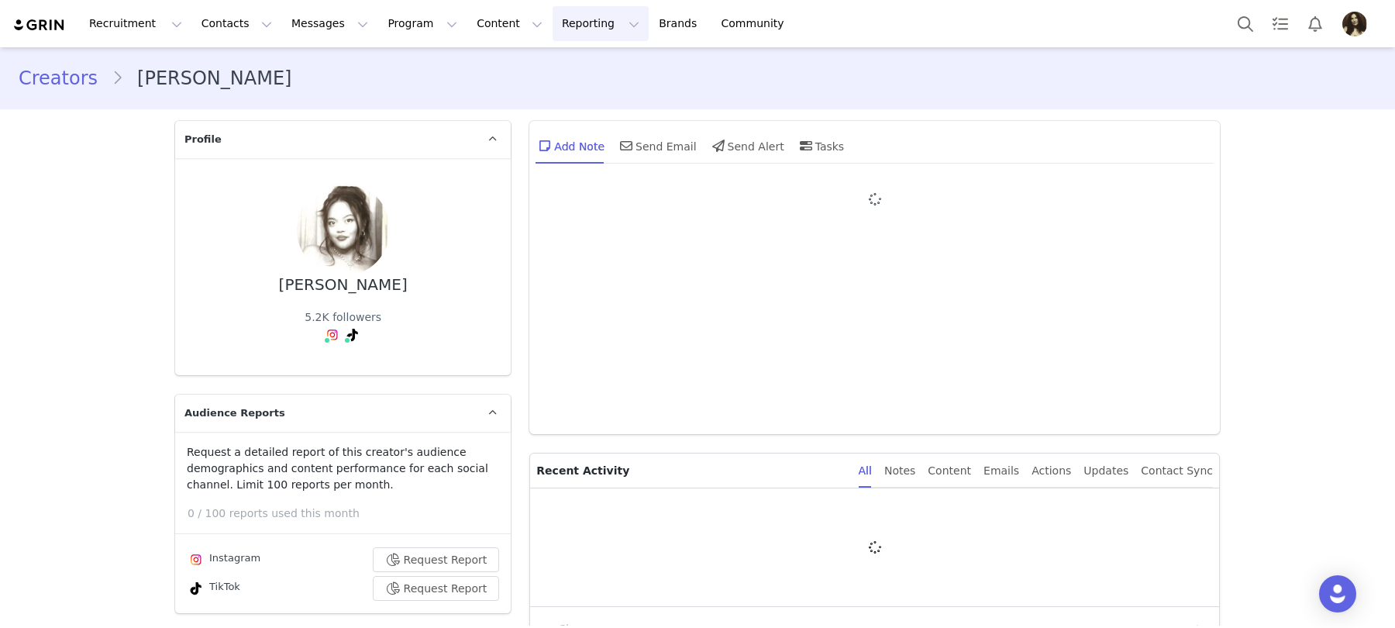
type input "+1 ([GEOGRAPHIC_DATA])"
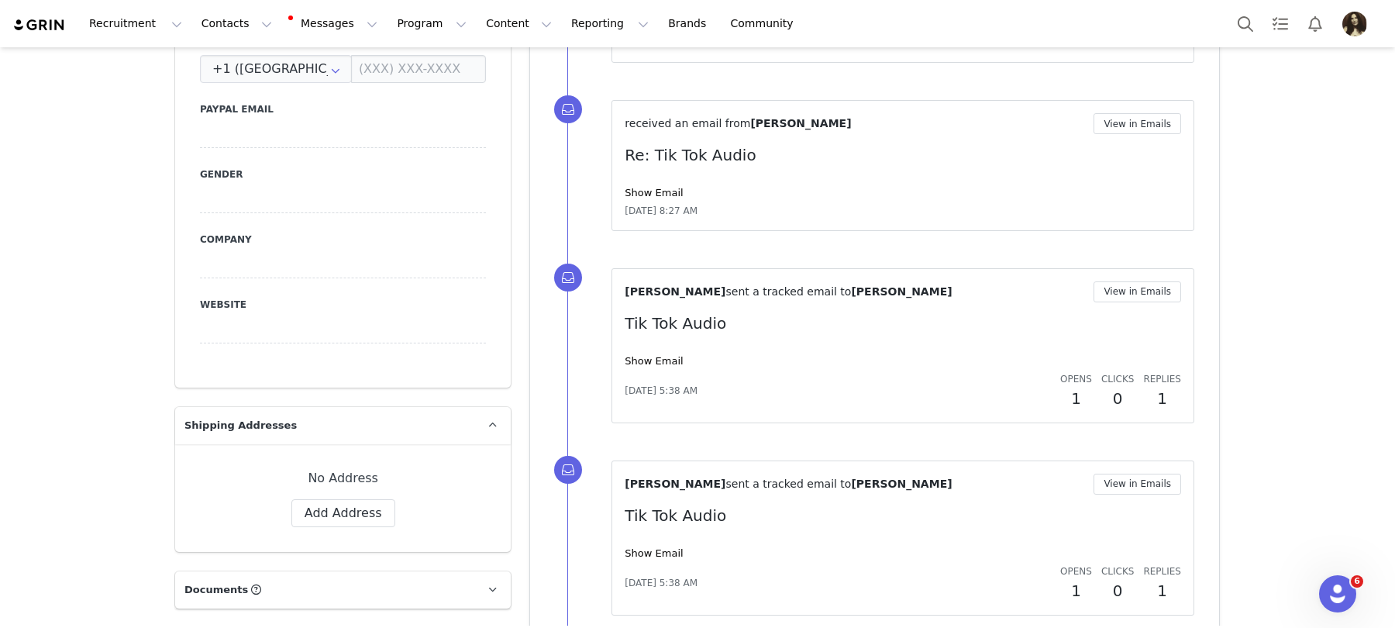
scroll to position [752, 0]
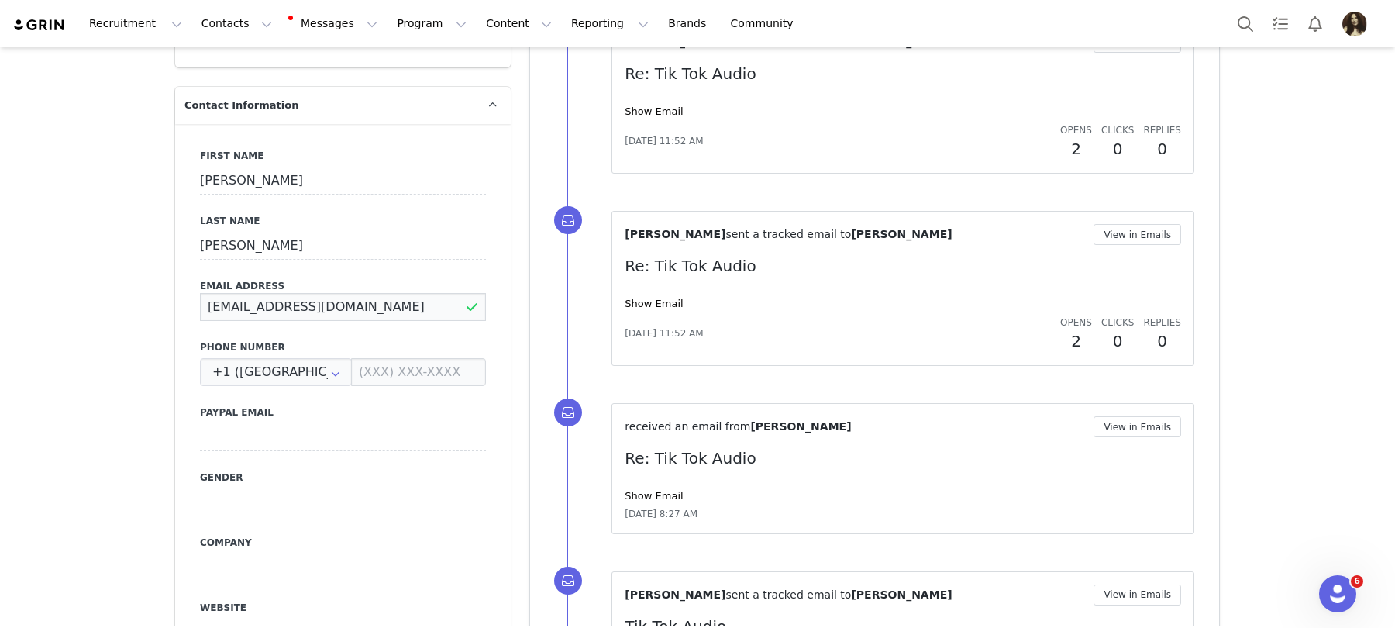
click at [331, 293] on input "[EMAIL_ADDRESS][DOMAIN_NAME]" at bounding box center [343, 307] width 286 height 28
click at [331, 293] on input "lxsmrcl.collab@gmail.com" at bounding box center [343, 307] width 286 height 28
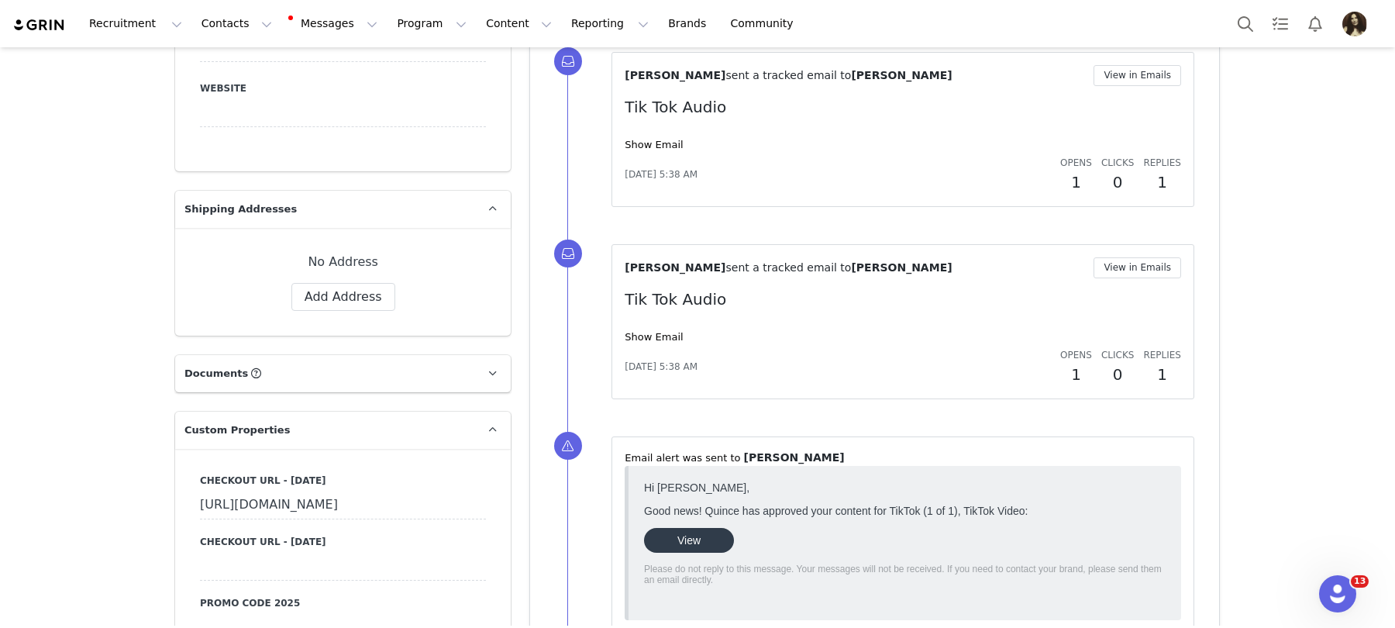
scroll to position [1502, 0]
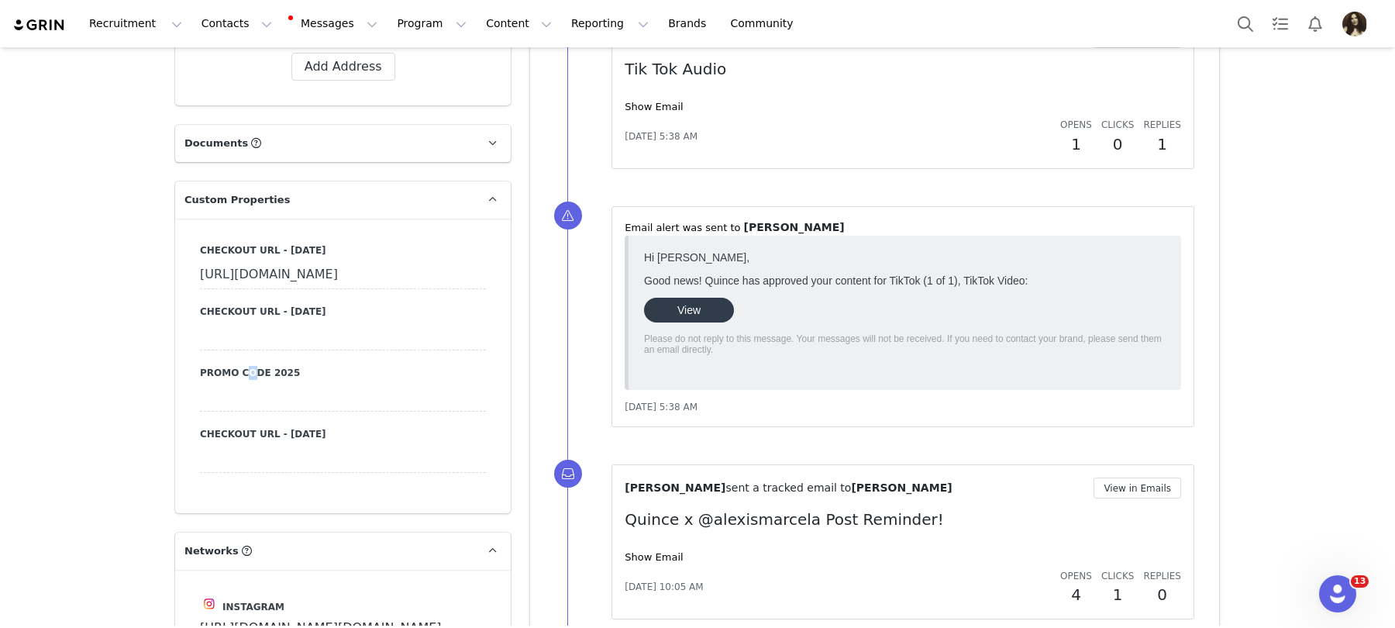
click at [242, 380] on label "Promo Code 2025" at bounding box center [343, 373] width 286 height 14
click at [242, 405] on div at bounding box center [343, 398] width 286 height 28
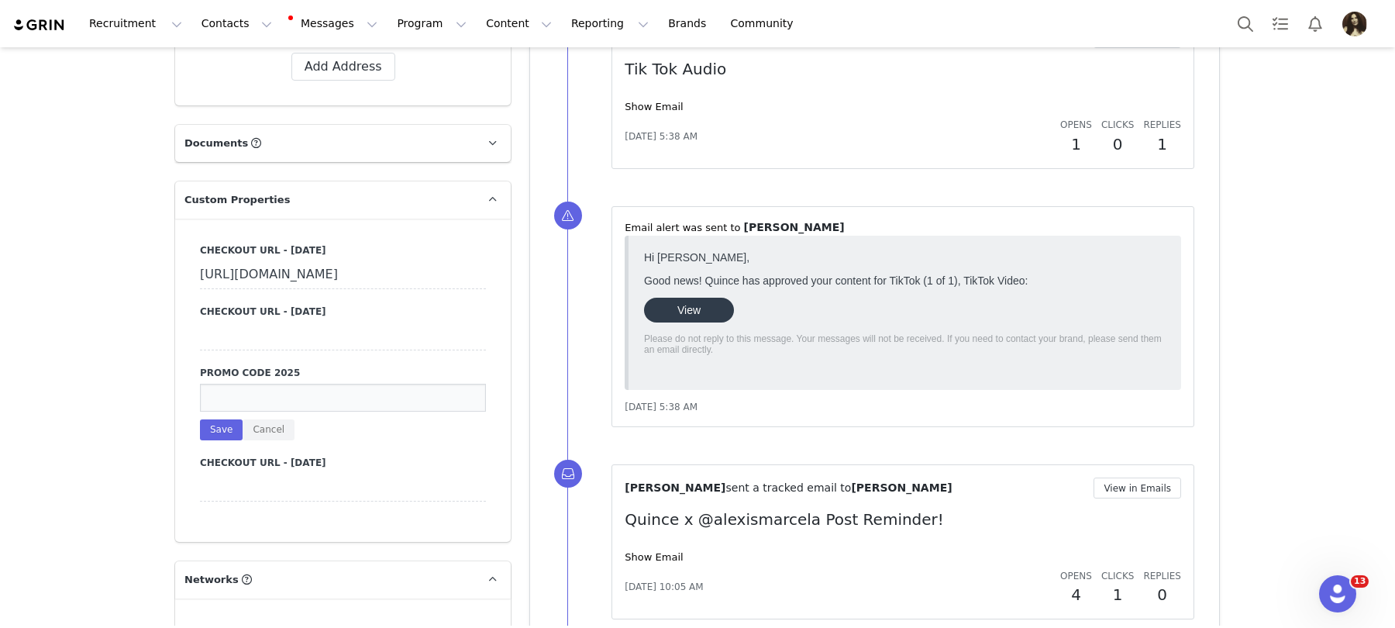
click at [280, 405] on input at bounding box center [343, 398] width 286 height 28
paste input "INFG-25ALEXISMARCELA10"
type input "INFG-25ALEXISMARCELA10"
click at [218, 440] on button "Save" at bounding box center [221, 429] width 43 height 21
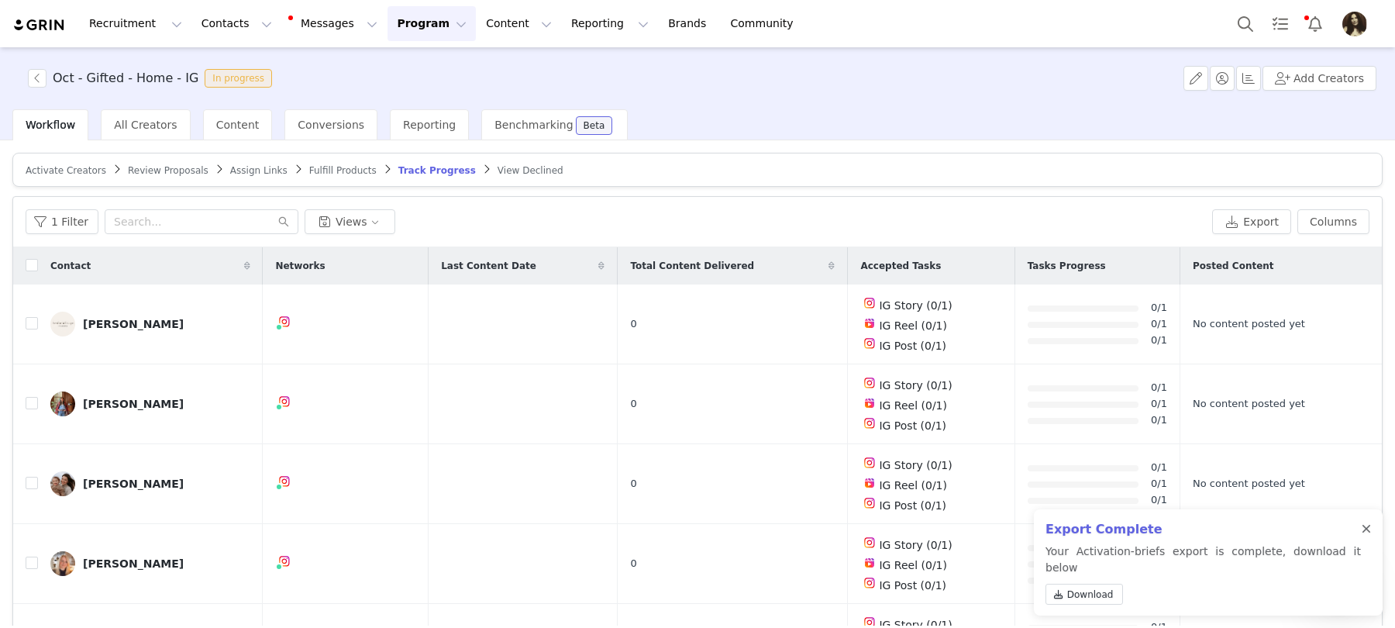
click at [1367, 536] on div at bounding box center [1366, 529] width 9 height 12
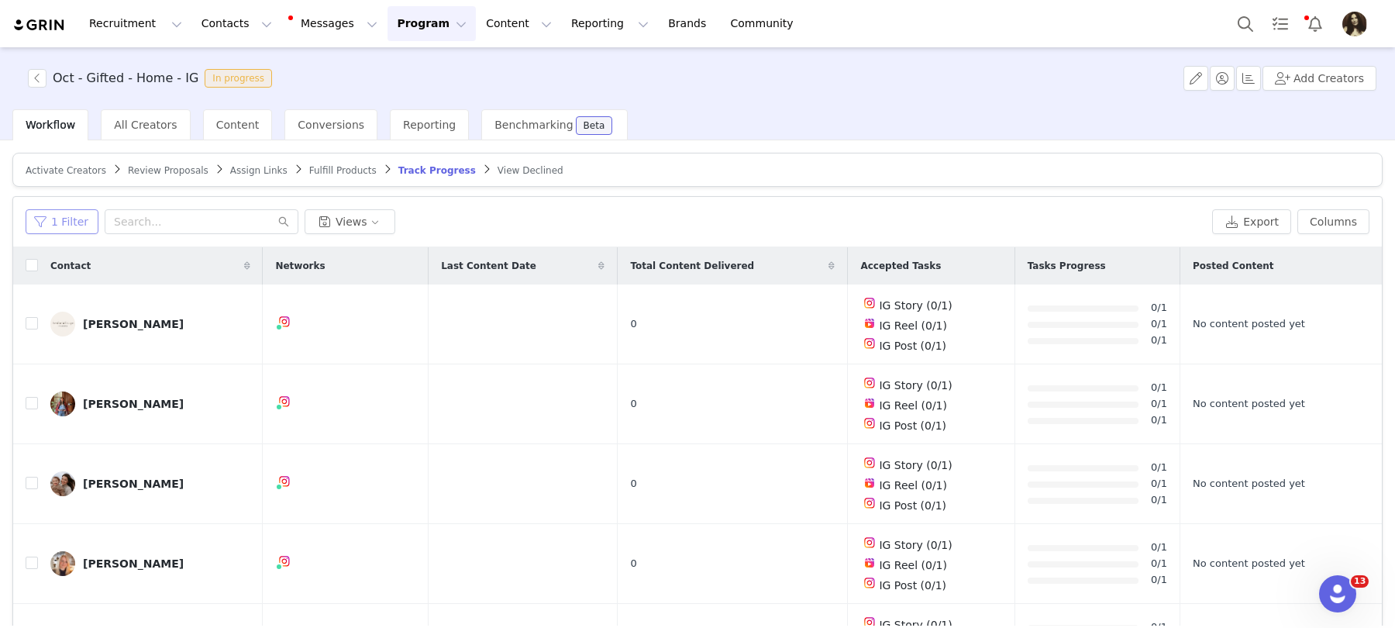
click at [66, 218] on button "1 Filter" at bounding box center [62, 221] width 73 height 25
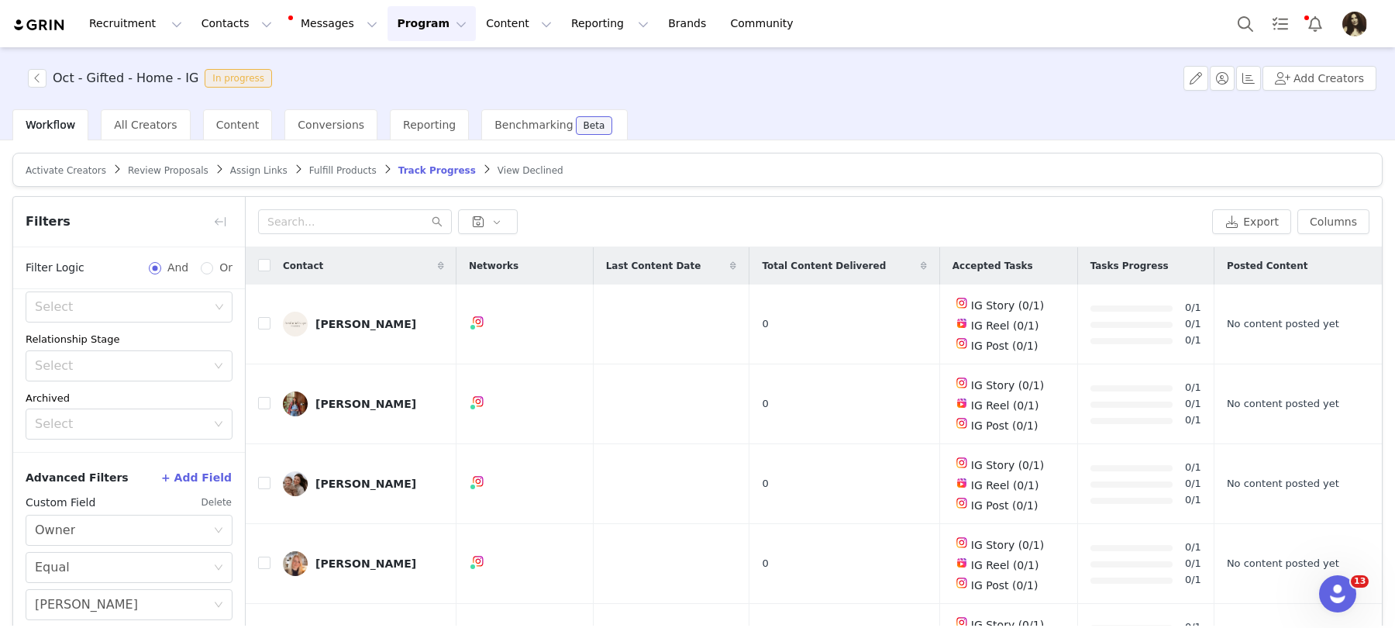
scroll to position [73, 0]
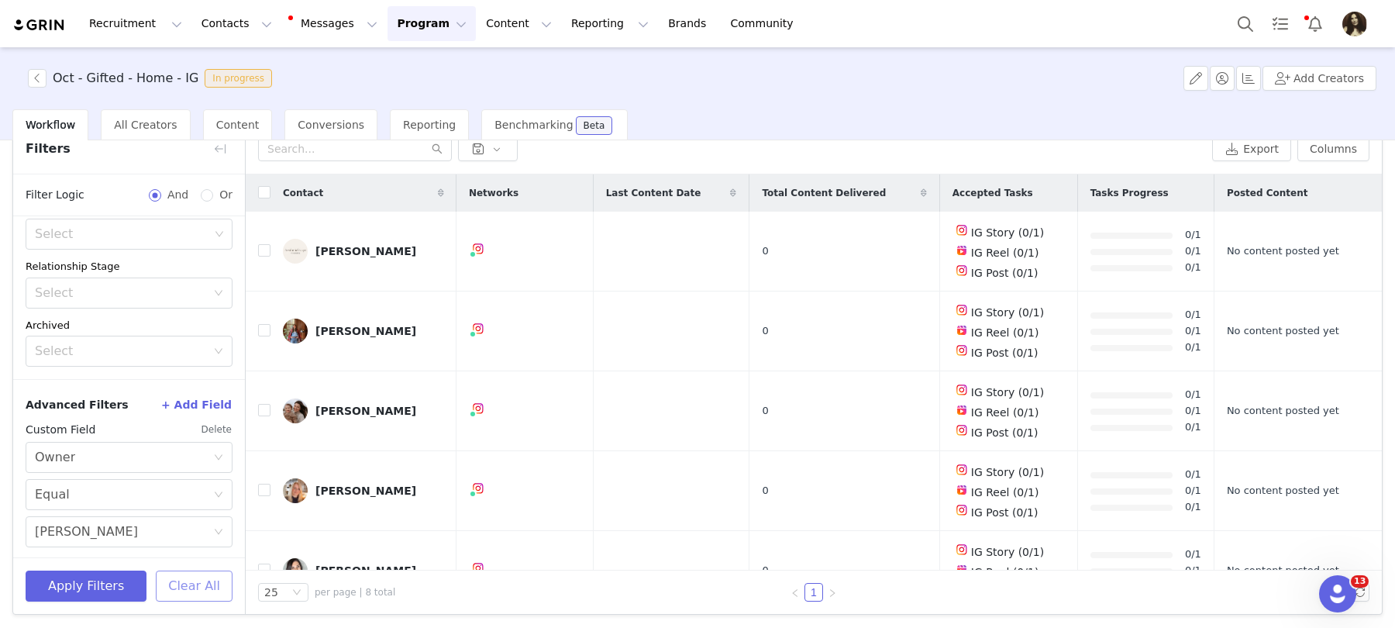
click at [189, 585] on button "Clear All" at bounding box center [194, 586] width 77 height 31
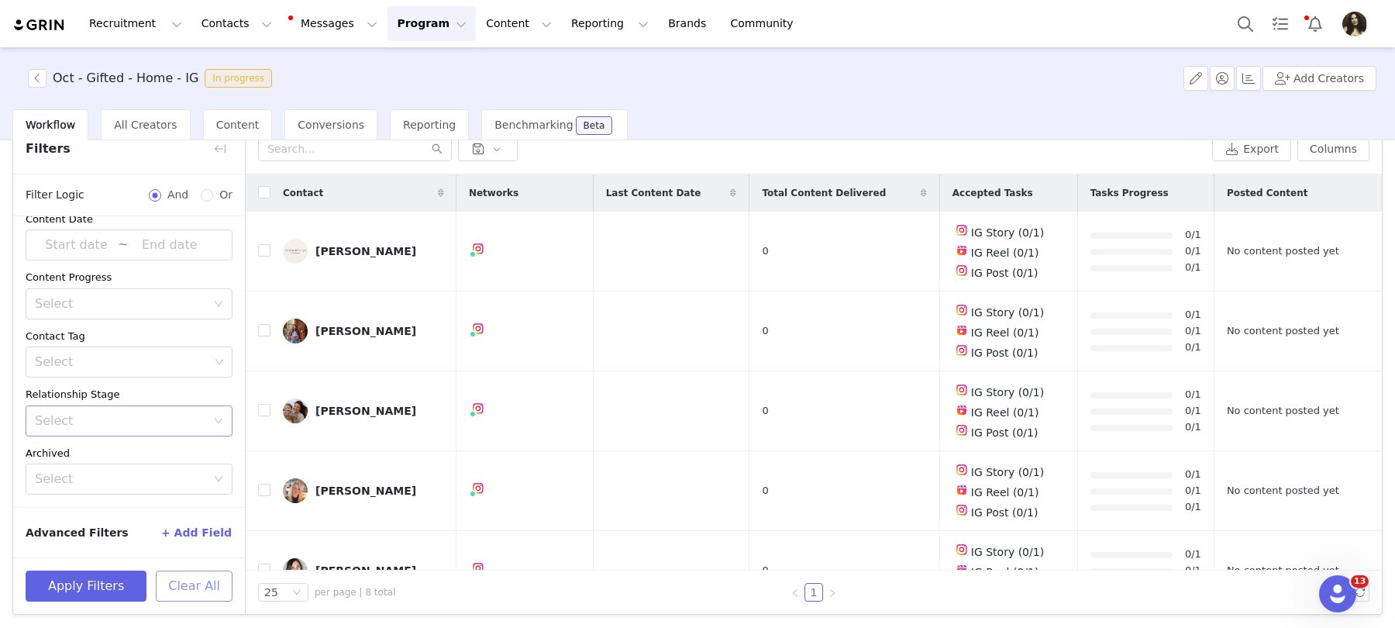
scroll to position [74, 0]
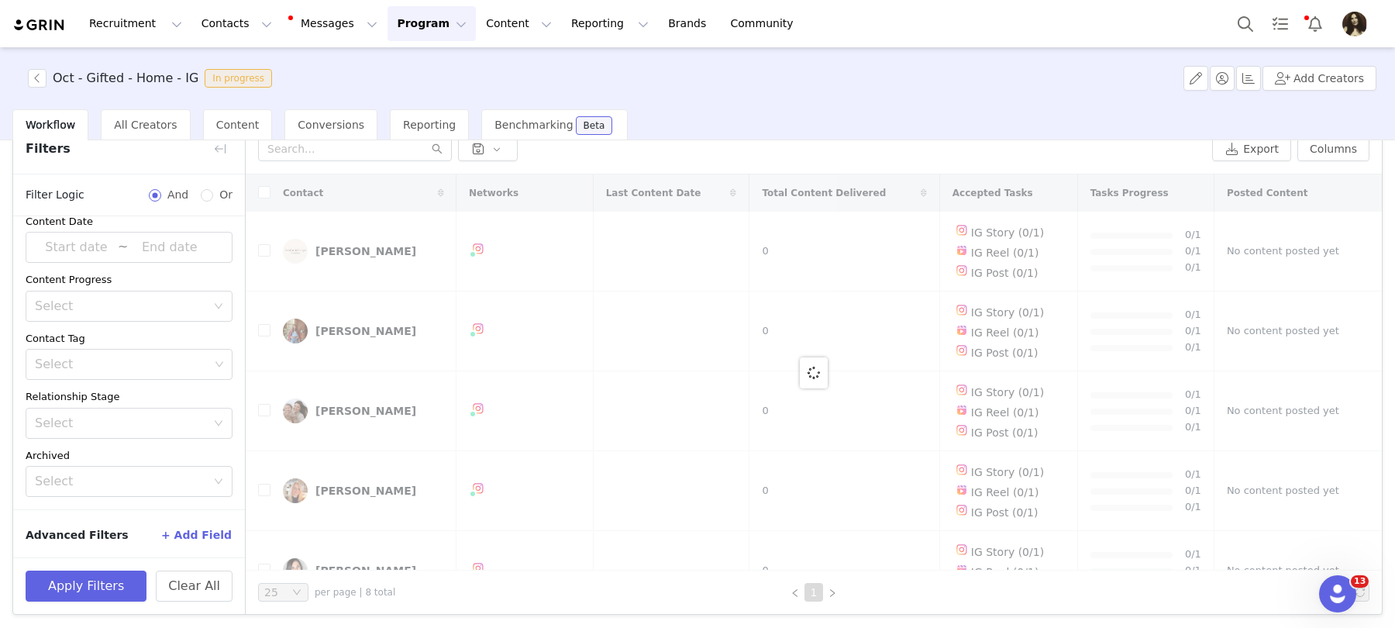
click at [186, 536] on button "+ Add Field" at bounding box center [196, 535] width 72 height 25
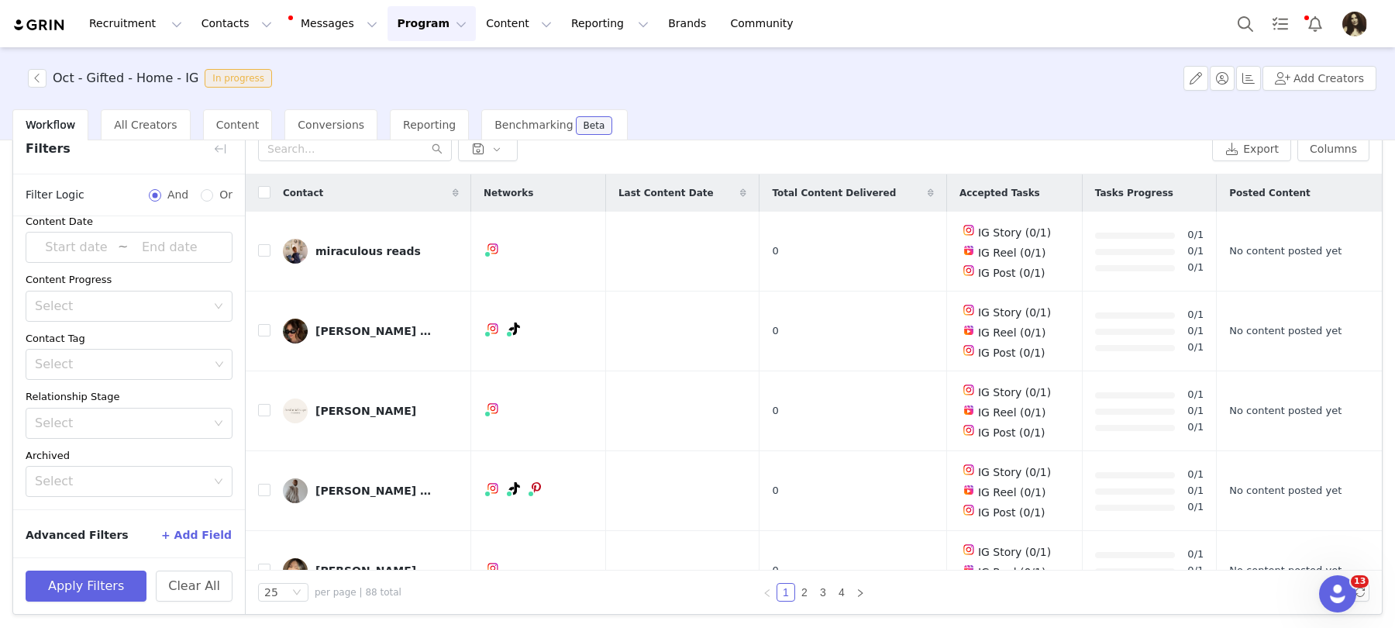
click at [192, 535] on button "+ Add Field" at bounding box center [196, 535] width 72 height 25
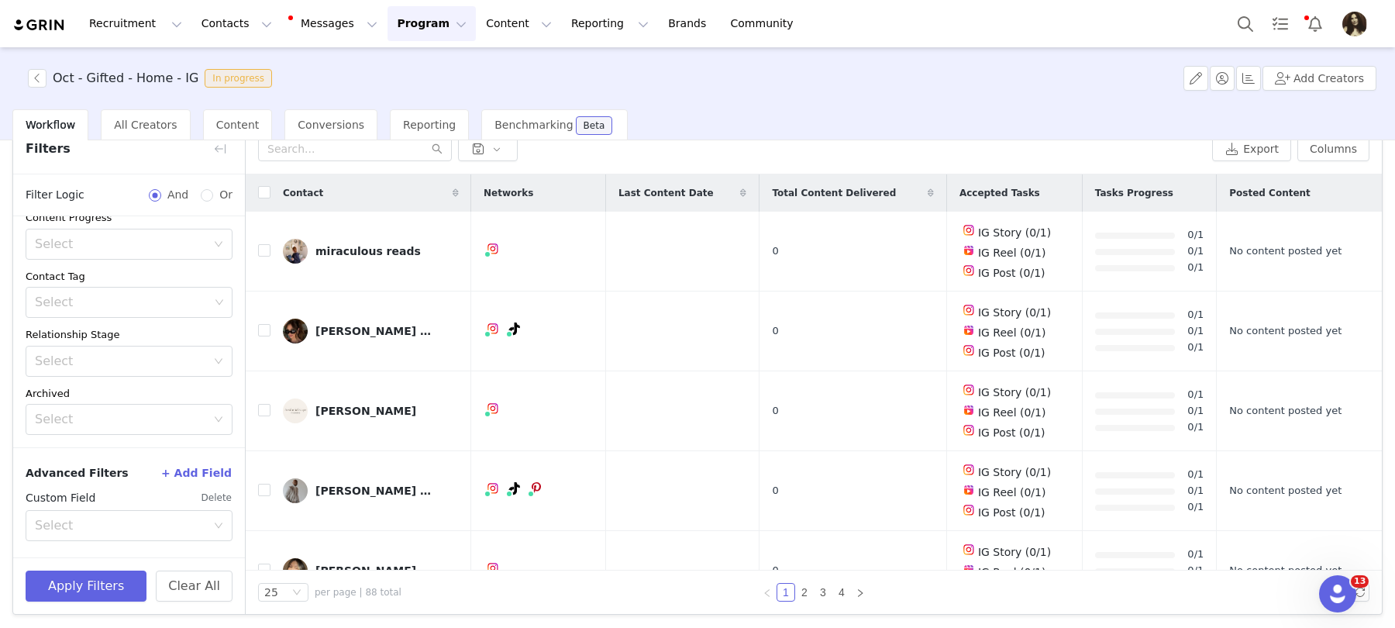
click at [64, 539] on div "Custom Field Delete Select" at bounding box center [129, 516] width 207 height 62
click at [64, 533] on div "Select" at bounding box center [124, 525] width 178 height 29
type input "pr"
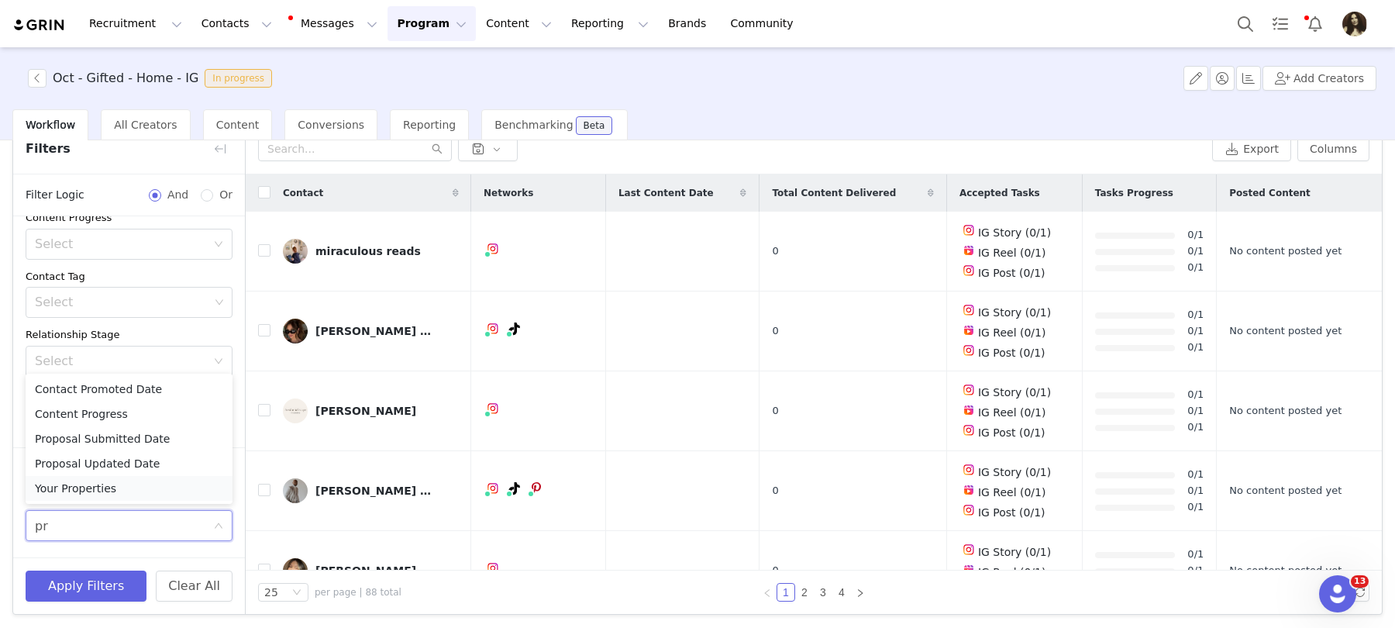
click at [75, 497] on li "Your Properties" at bounding box center [129, 488] width 207 height 25
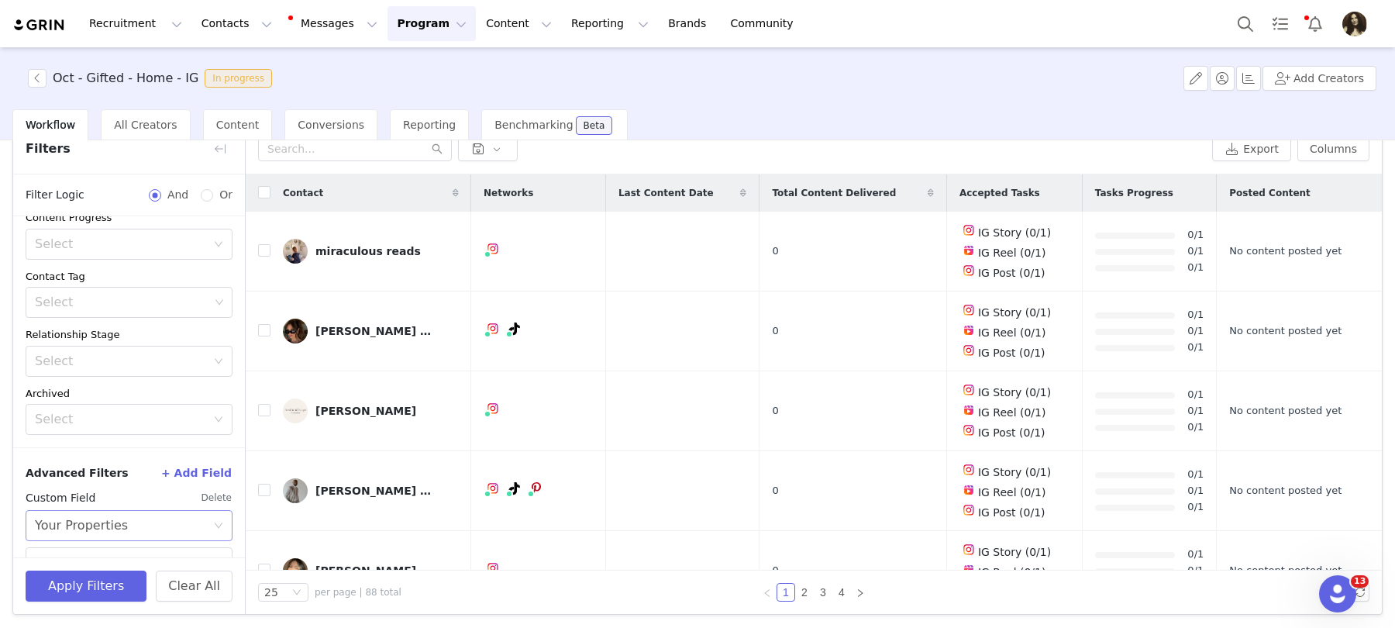
scroll to position [210, 0]
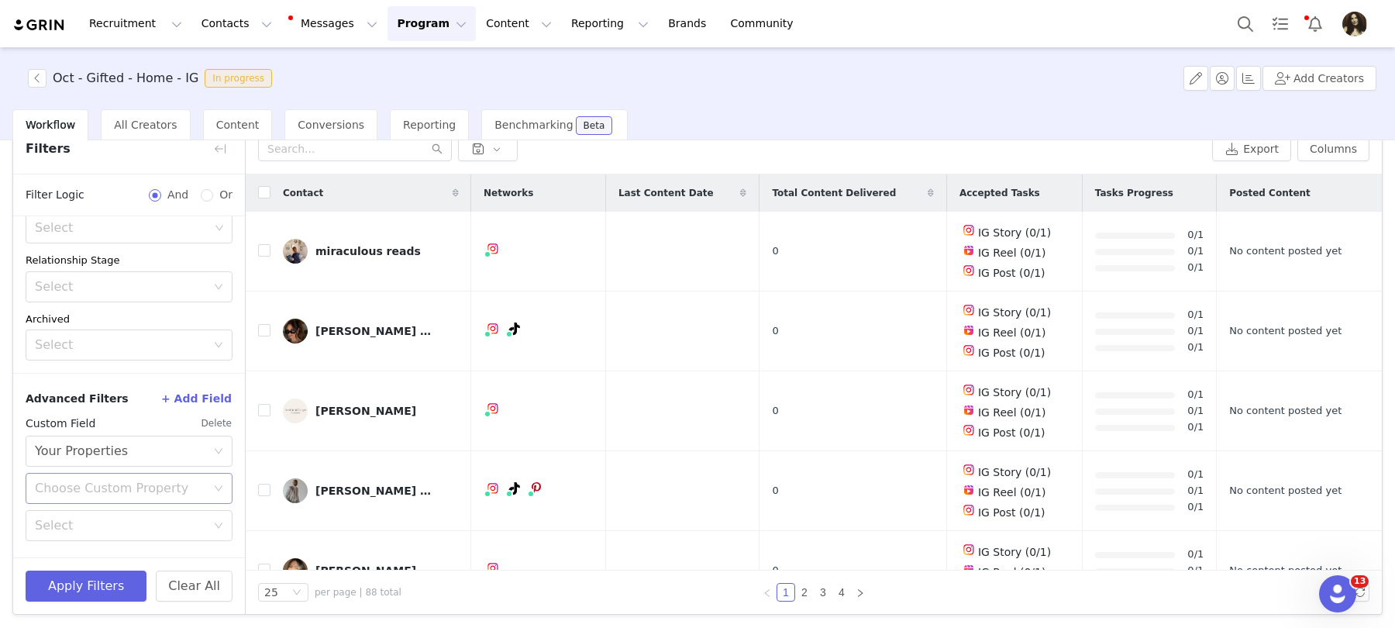
click at [80, 486] on div "Choose Custom Property" at bounding box center [120, 489] width 171 height 16
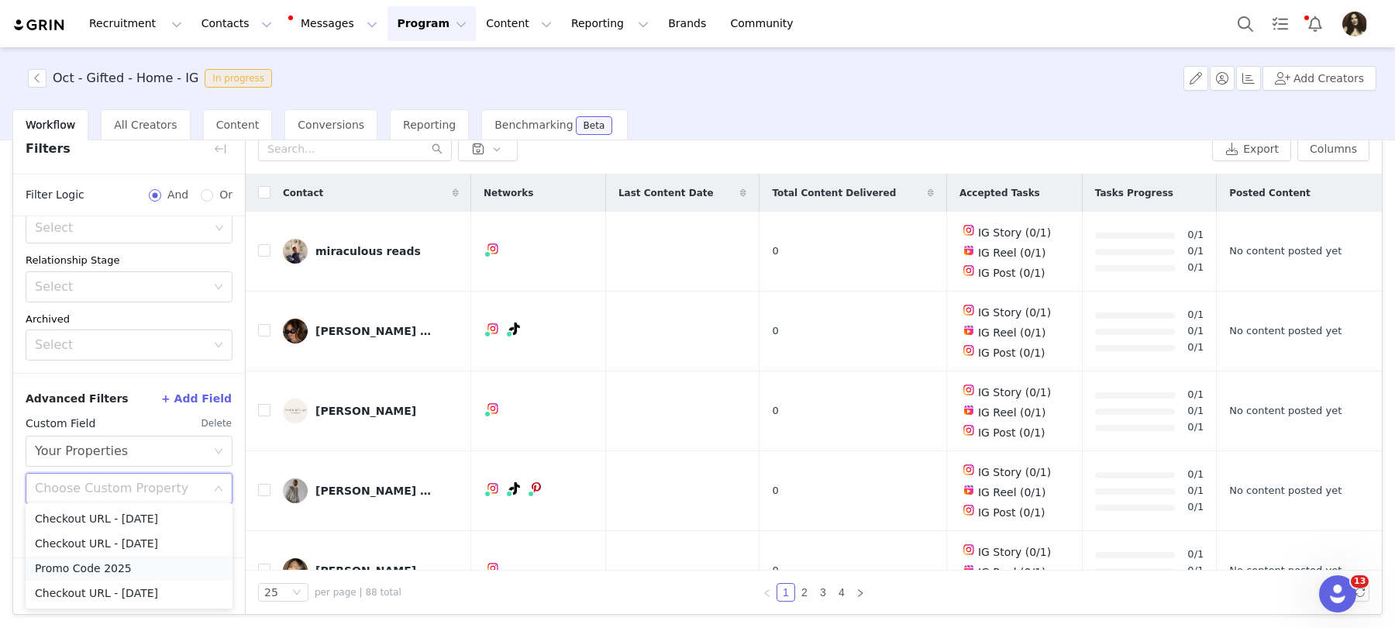
click at [71, 568] on li "Promo Code 2025" at bounding box center [129, 568] width 207 height 25
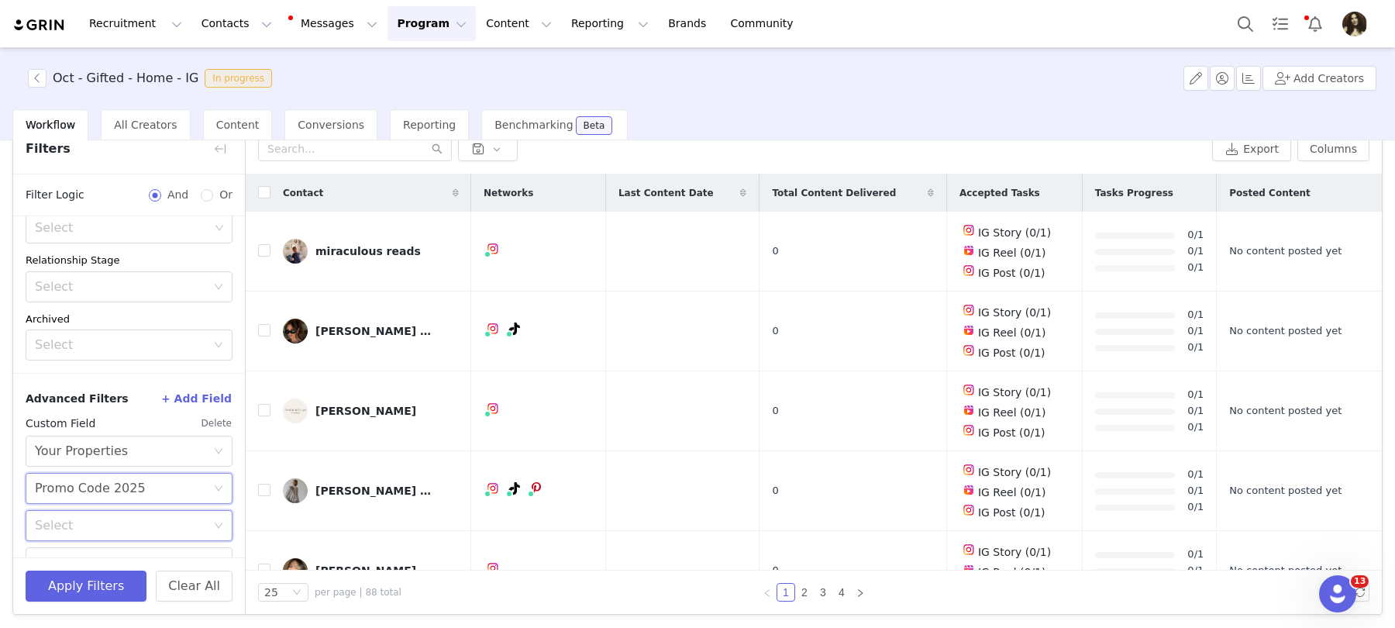
click at [71, 533] on div "Select" at bounding box center [124, 525] width 178 height 29
click at [81, 487] on li "Does not exist" at bounding box center [129, 487] width 207 height 25
click at [81, 578] on button "Apply Filters" at bounding box center [86, 586] width 121 height 31
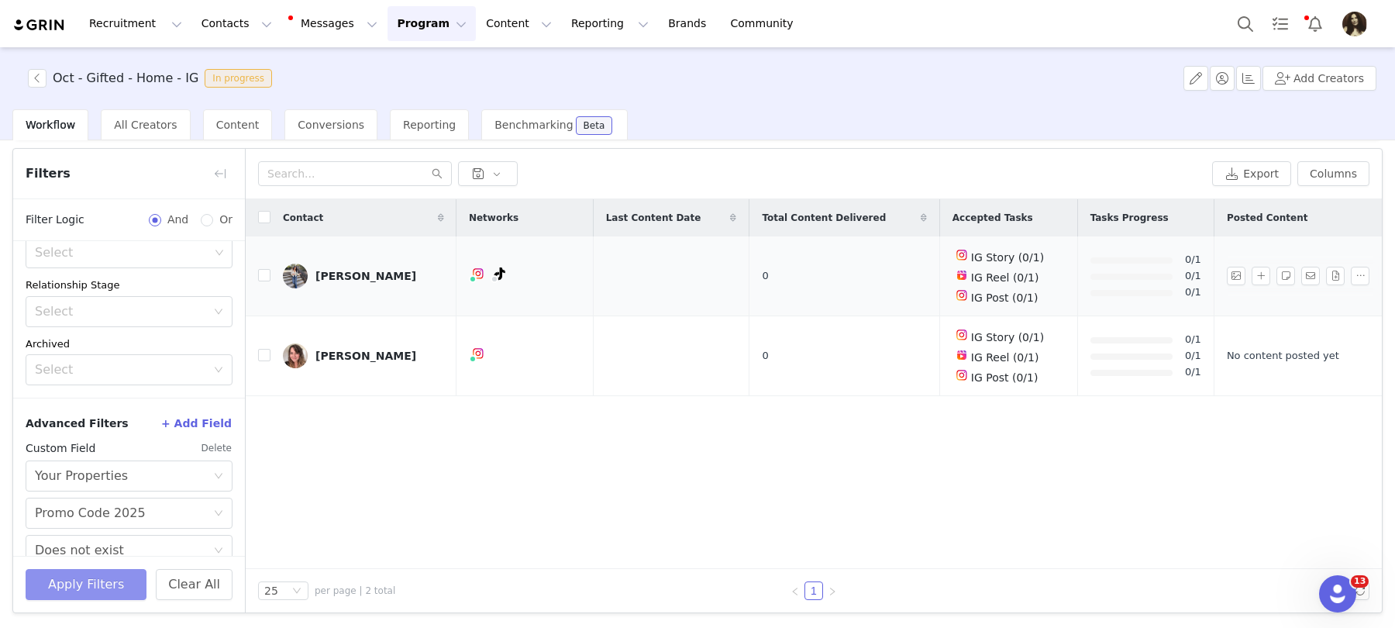
scroll to position [47, 0]
click at [1327, 173] on button "Columns" at bounding box center [1334, 175] width 72 height 25
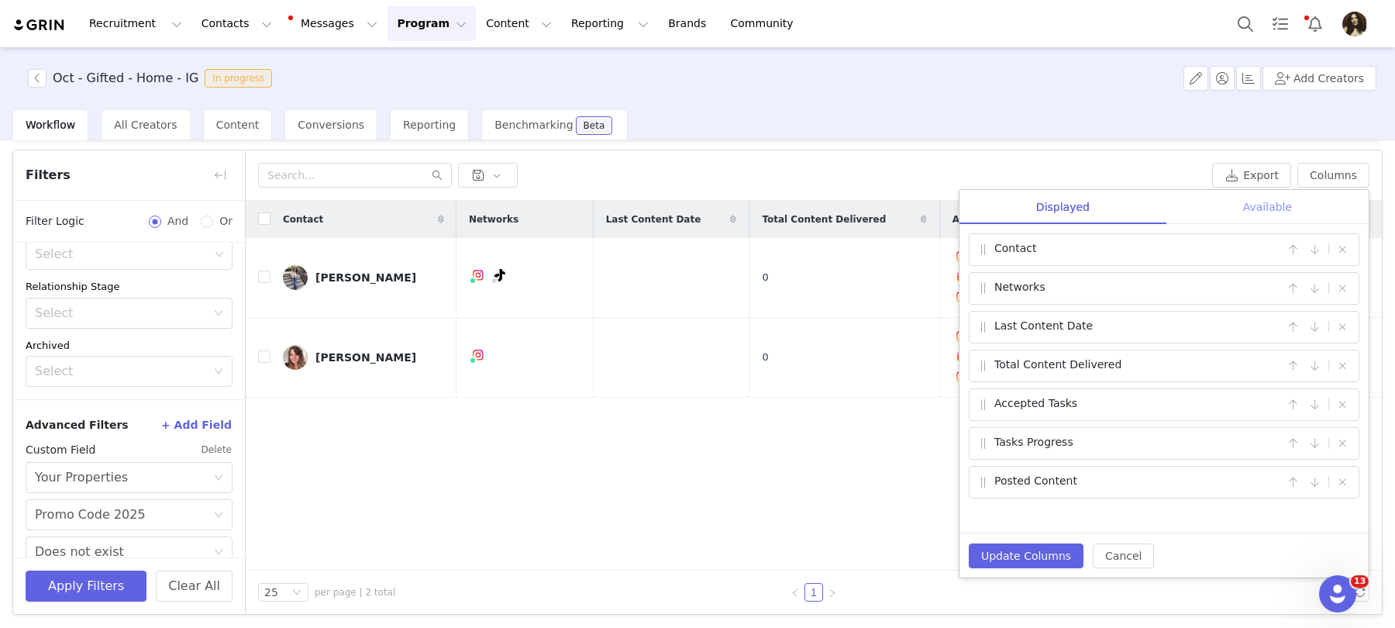
click at [1232, 191] on div "Available" at bounding box center [1268, 207] width 202 height 35
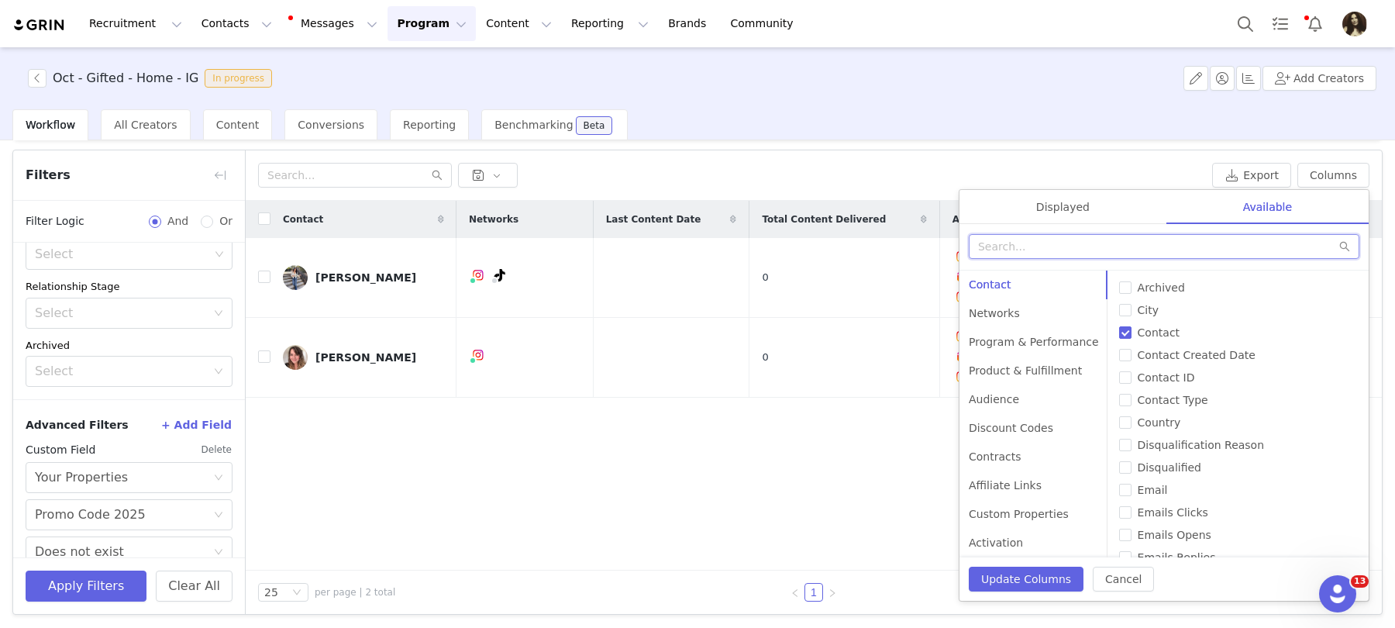
click at [1146, 239] on input "text" at bounding box center [1164, 246] width 391 height 25
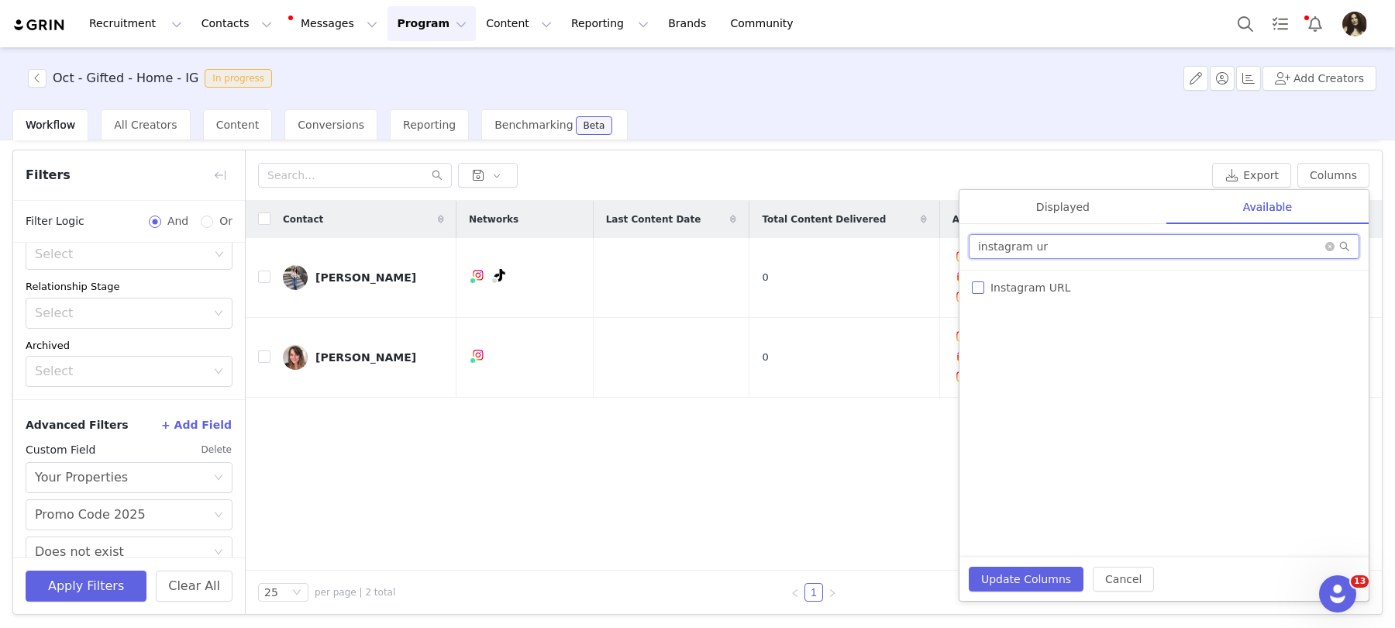
type input "instagram ur"
click at [1052, 288] on span "Instagram URL" at bounding box center [1031, 287] width 92 height 12
click at [985, 288] on input "Instagram URL" at bounding box center [978, 287] width 12 height 12
checkbox input "true"
click at [1051, 249] on input "instagram ur" at bounding box center [1164, 246] width 391 height 25
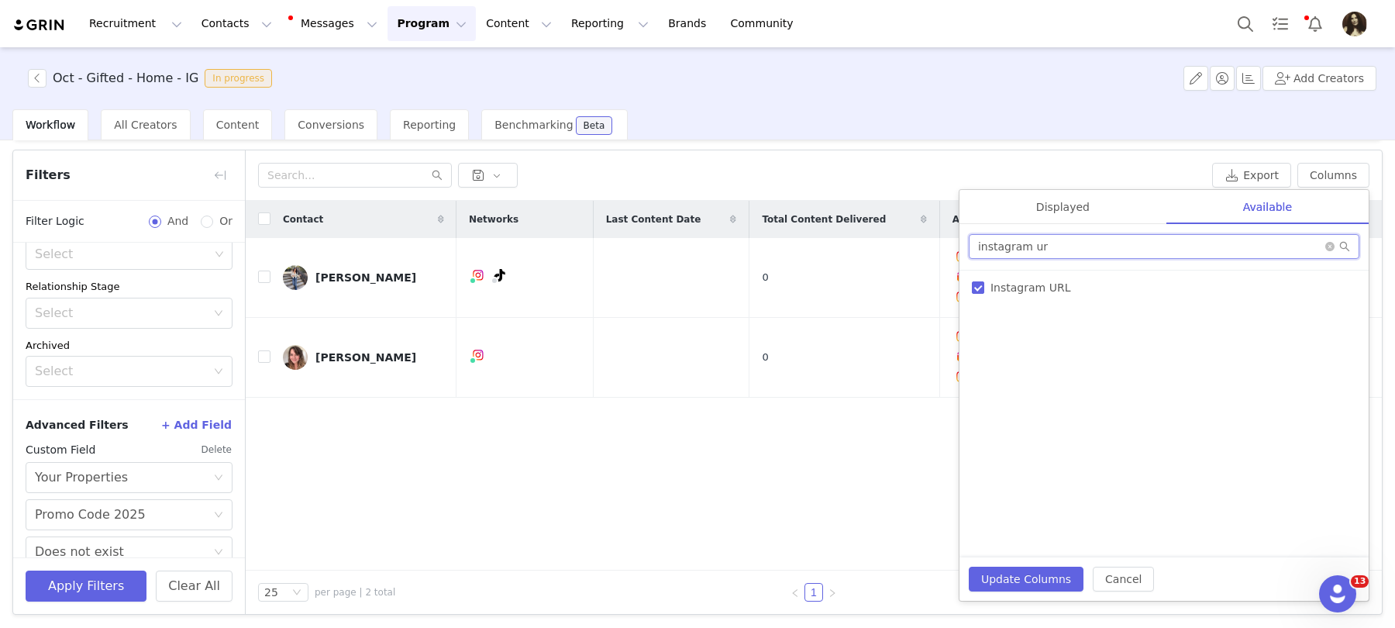
click at [1051, 249] on input "instagram ur" at bounding box center [1164, 246] width 391 height 25
type input "email"
click at [985, 285] on span "Email" at bounding box center [1006, 287] width 43 height 12
click at [985, 285] on input "Email" at bounding box center [978, 287] width 12 height 12
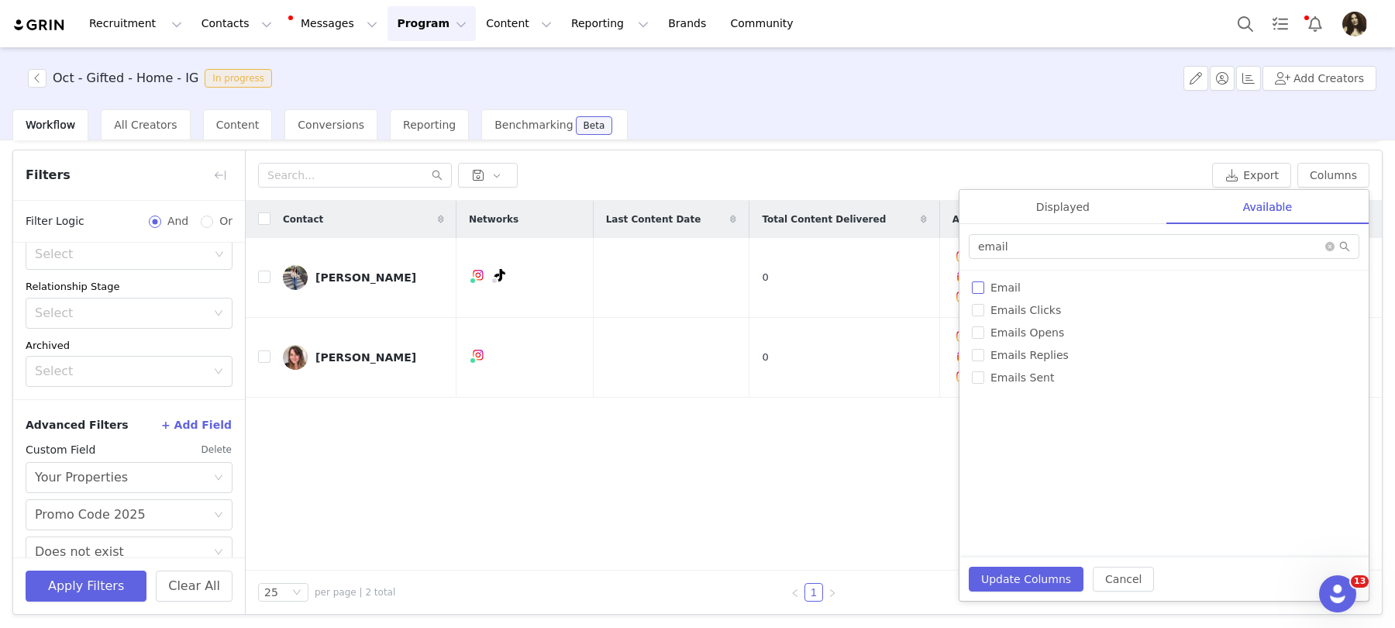
checkbox input "true"
click at [1077, 208] on div "Displayed" at bounding box center [1063, 207] width 207 height 35
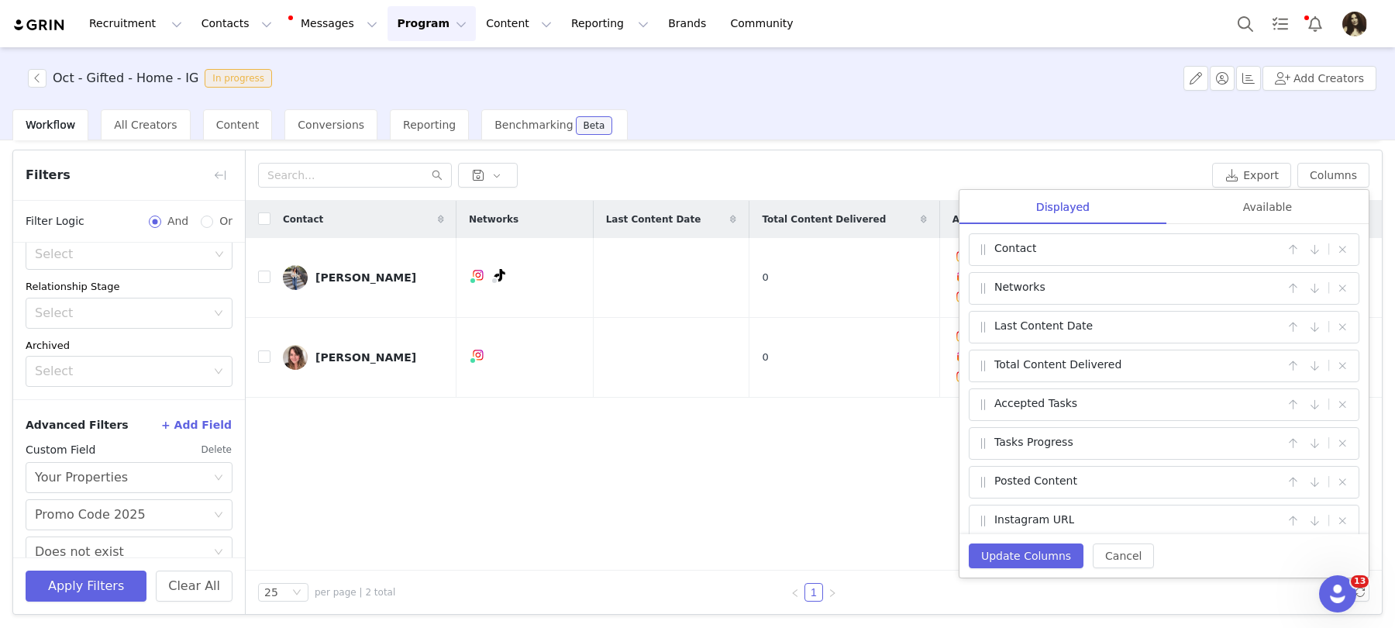
scroll to position [46, 0]
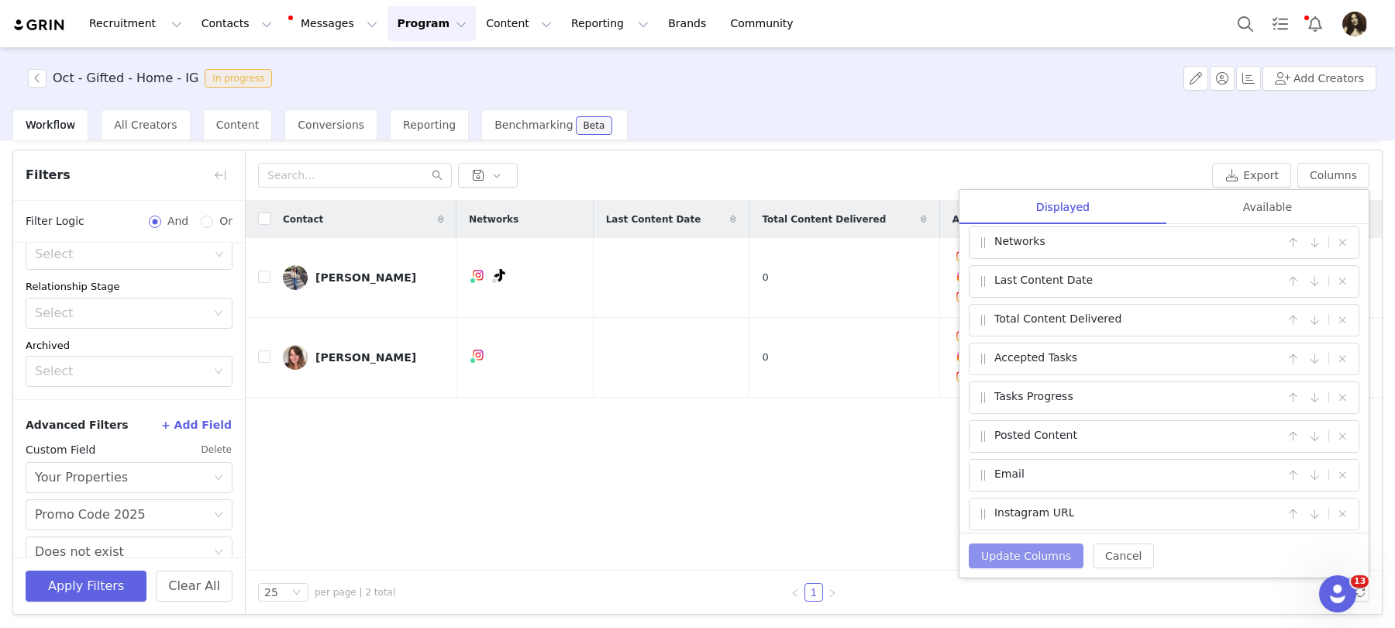
click at [1029, 562] on button "Update Columns" at bounding box center [1026, 555] width 115 height 25
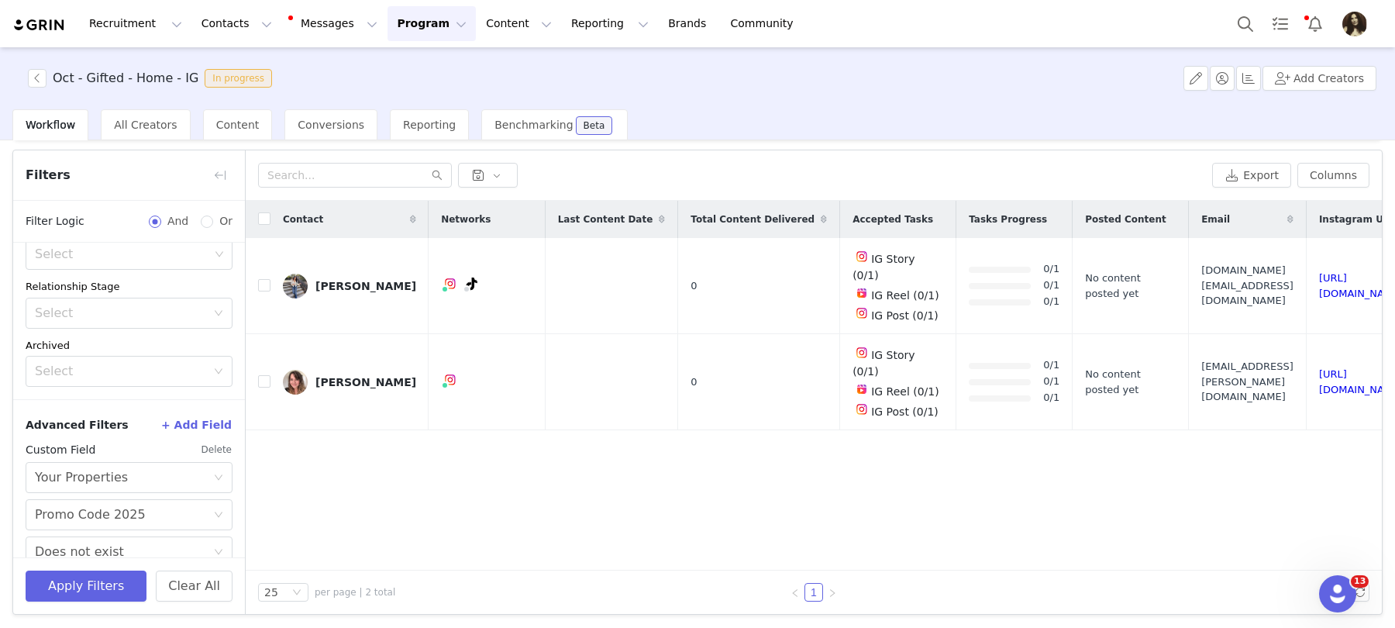
click at [147, 74] on h3 "Oct - Gifted - Home - IG" at bounding box center [126, 78] width 146 height 19
copy h3 "Oct - Gifted - Home - IG"
click at [1261, 180] on button "Export" at bounding box center [1251, 175] width 79 height 25
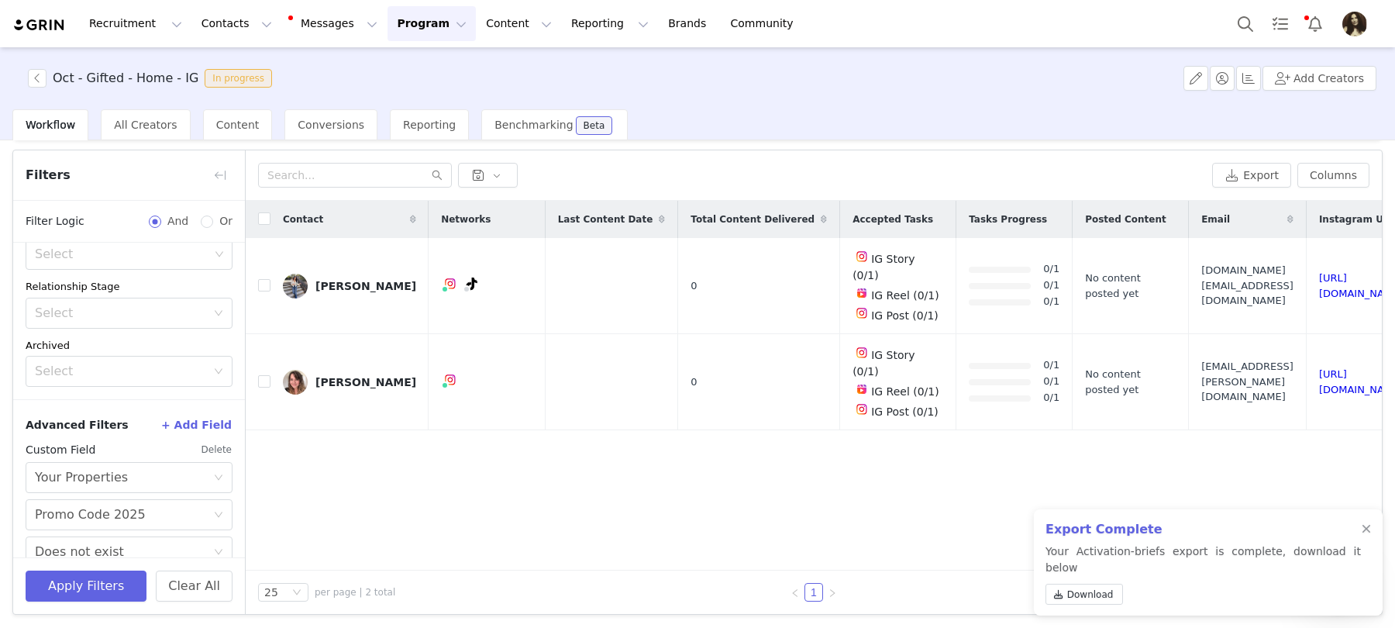
click at [1109, 606] on div "Download" at bounding box center [1204, 597] width 316 height 27
click at [1106, 589] on span "Download" at bounding box center [1090, 595] width 47 height 14
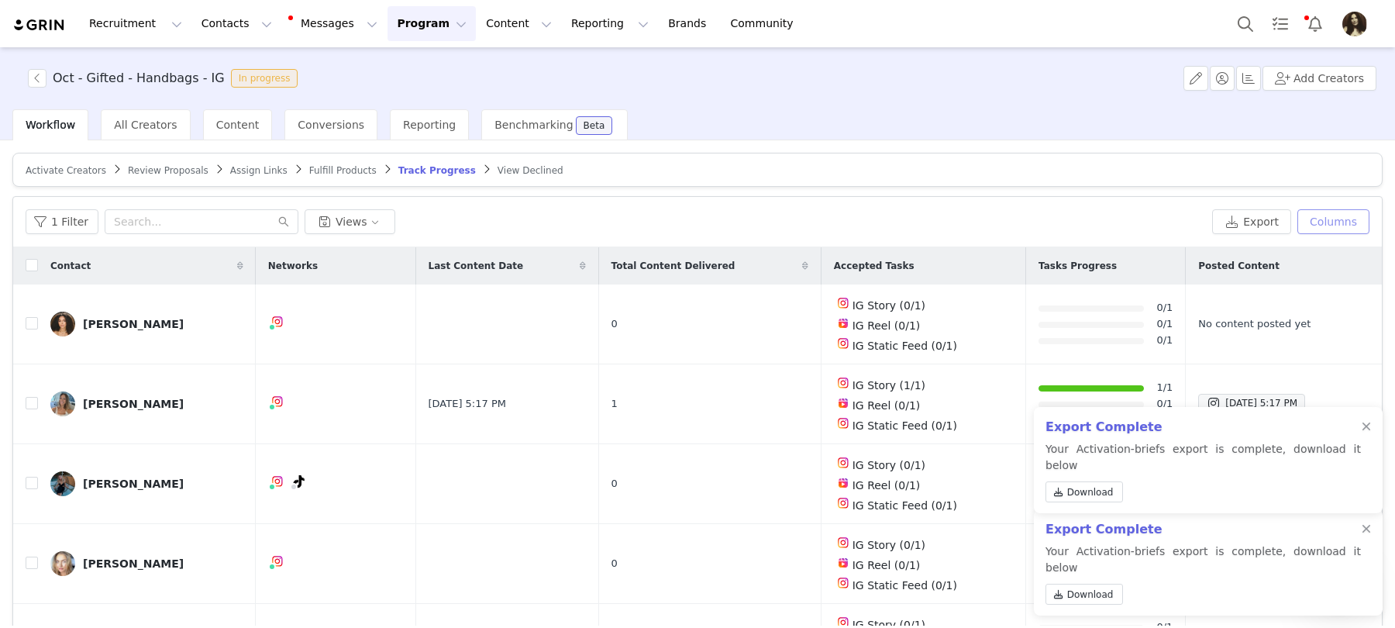
click at [1344, 226] on button "Columns" at bounding box center [1334, 221] width 72 height 25
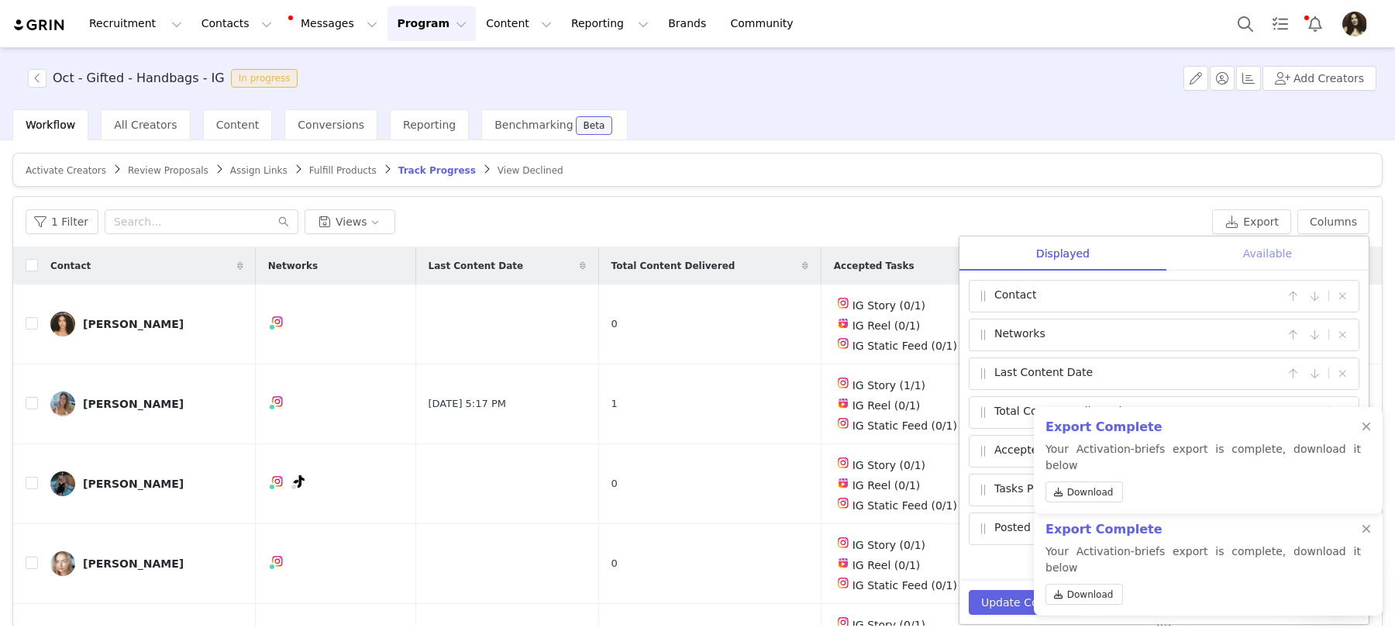
click at [1277, 254] on div "Available" at bounding box center [1268, 253] width 202 height 35
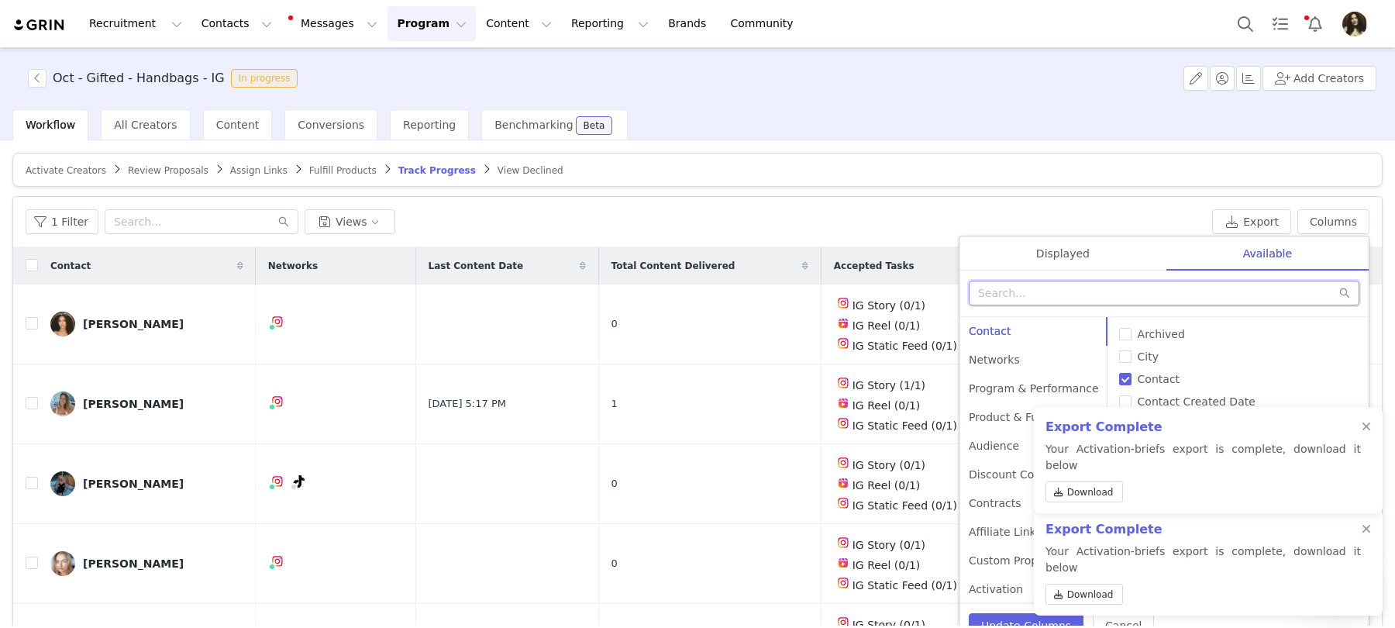
click at [1102, 285] on input "text" at bounding box center [1164, 293] width 391 height 25
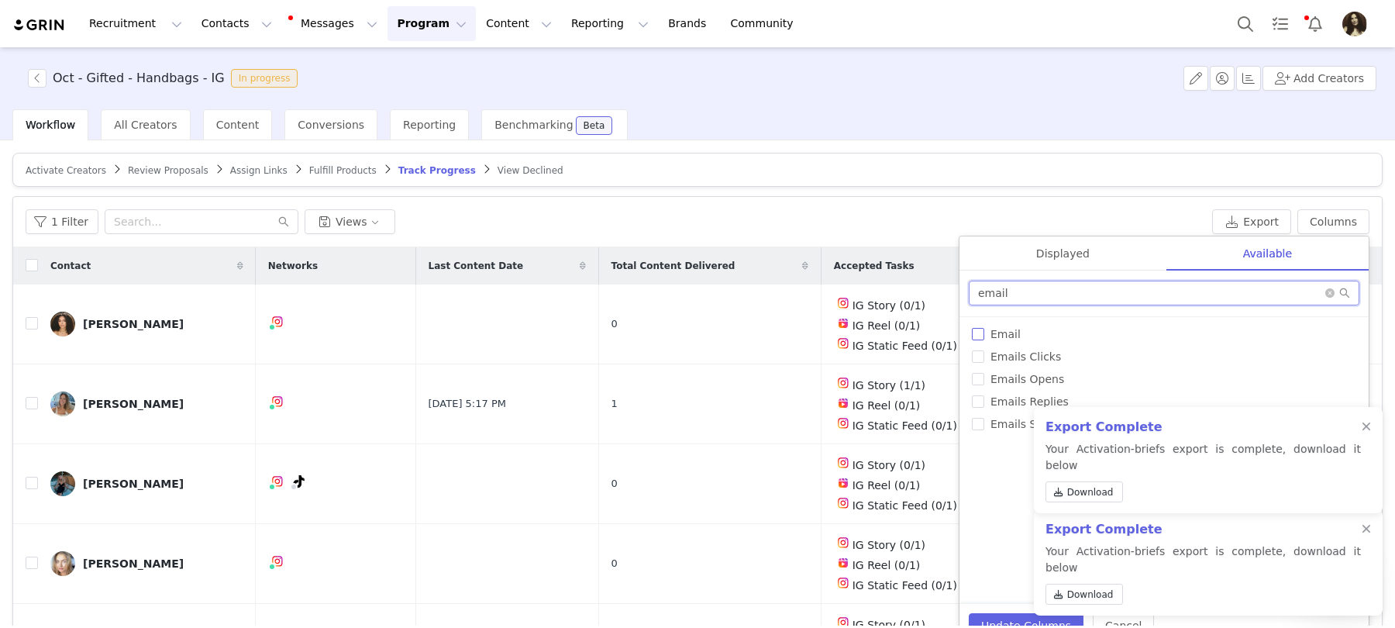
type input "email"
click at [996, 329] on span "Email" at bounding box center [1006, 334] width 43 height 12
click at [985, 329] on input "Email" at bounding box center [978, 334] width 12 height 12
checkbox input "true"
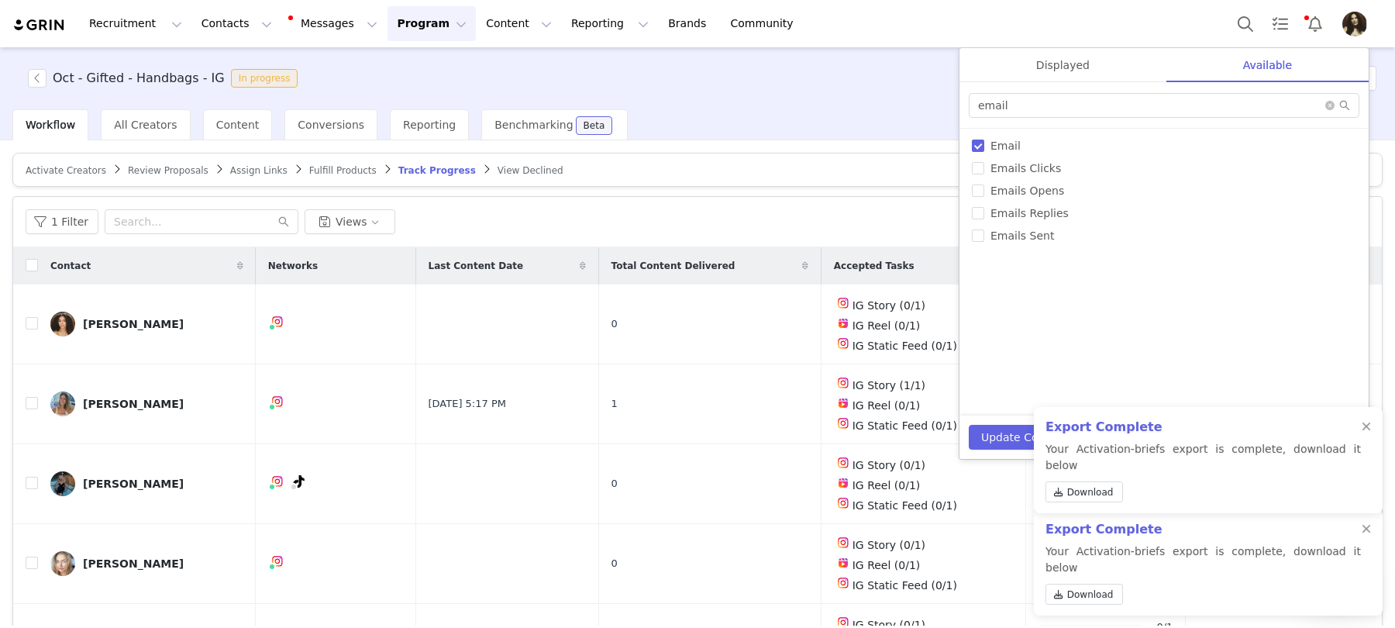
click at [1020, 308] on div "# of Products Sent Accepted Tasks All Link Visits Archived Available Tasks Chec…" at bounding box center [1164, 272] width 409 height 287
click at [1052, 112] on input "email" at bounding box center [1164, 105] width 391 height 25
type input "instagram url"
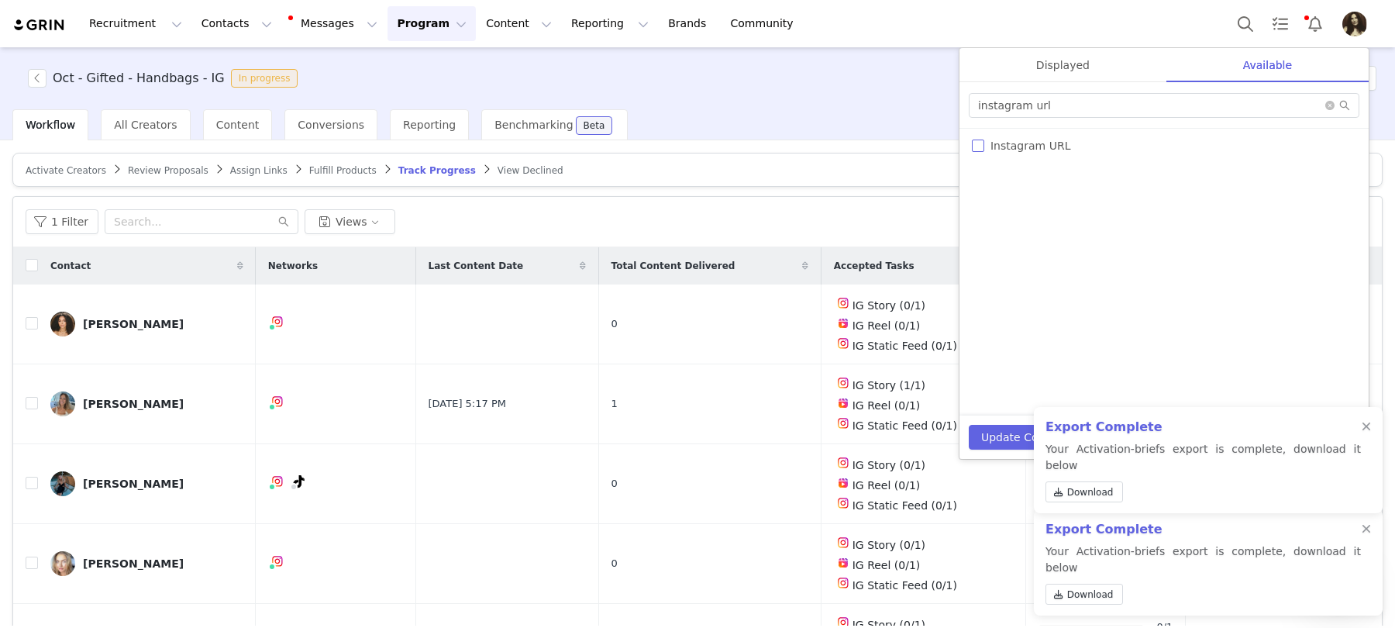
click at [1026, 145] on span "Instagram URL" at bounding box center [1031, 146] width 92 height 12
click at [985, 145] on input "Instagram URL" at bounding box center [978, 146] width 12 height 12
checkbox input "true"
click at [994, 430] on button "Update Columns" at bounding box center [1026, 437] width 115 height 25
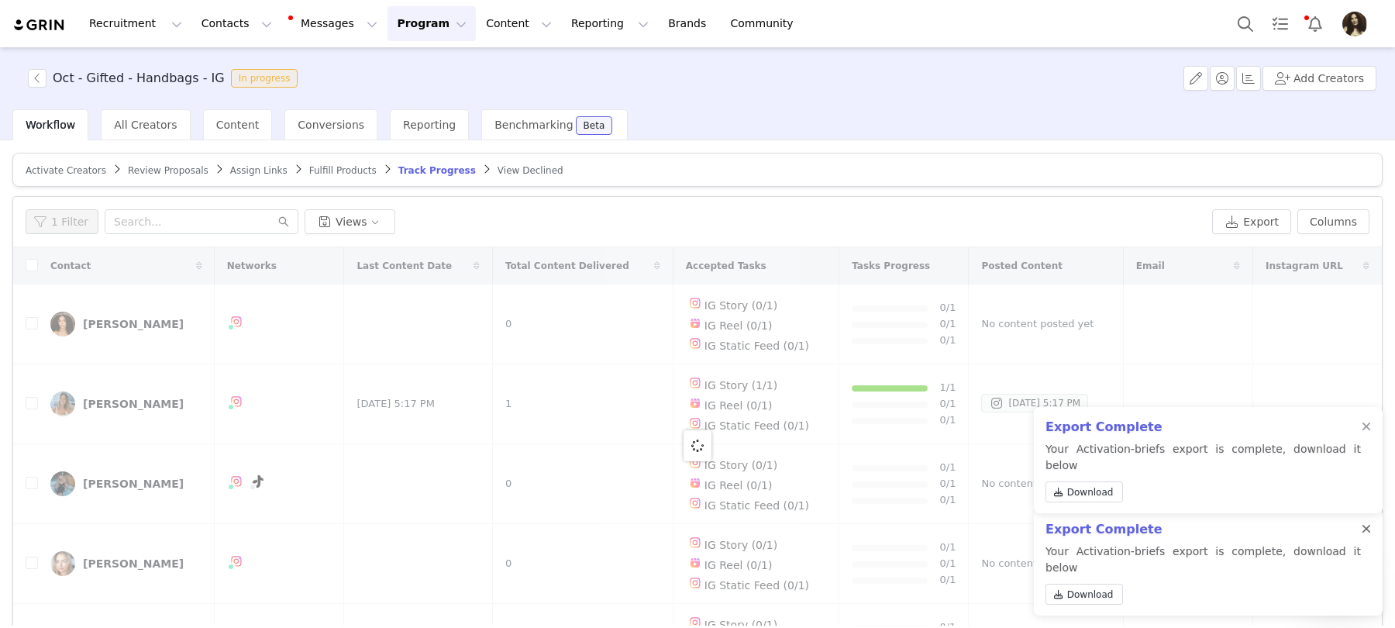
click at [1369, 536] on div at bounding box center [1366, 529] width 9 height 12
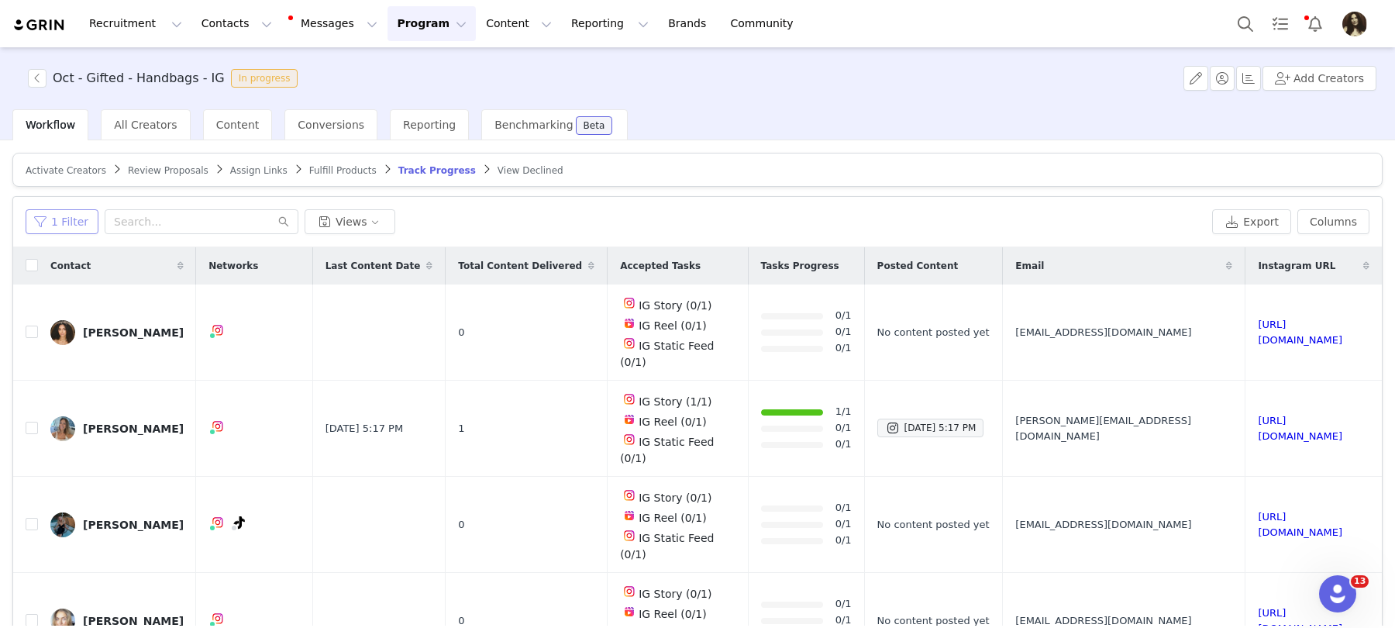
click at [67, 226] on button "1 Filter" at bounding box center [62, 221] width 73 height 25
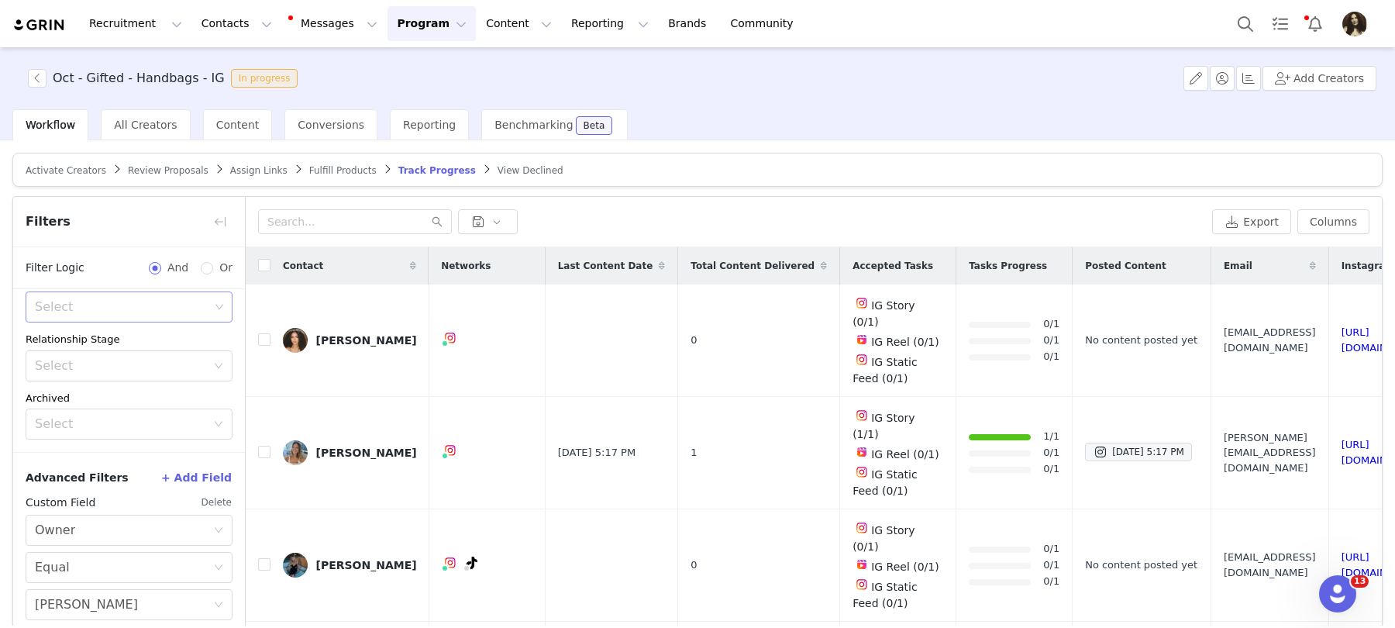
scroll to position [73, 0]
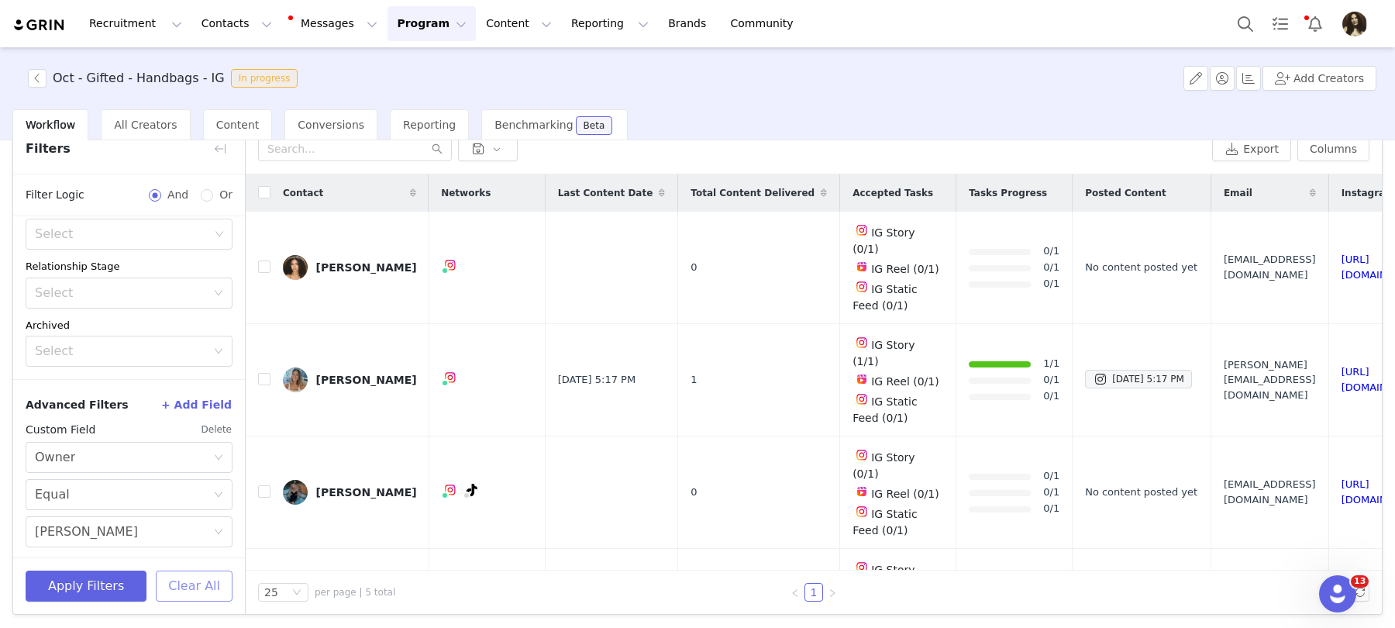
drag, startPoint x: 216, startPoint y: 583, endPoint x: 191, endPoint y: 473, distance: 112.8
click at [193, 478] on div "Filters Filter Logic And Or Activated Date ~ Content Date ~ Content Progress Se…" at bounding box center [129, 369] width 233 height 490
click at [148, 456] on div "Select Owner" at bounding box center [124, 457] width 178 height 29
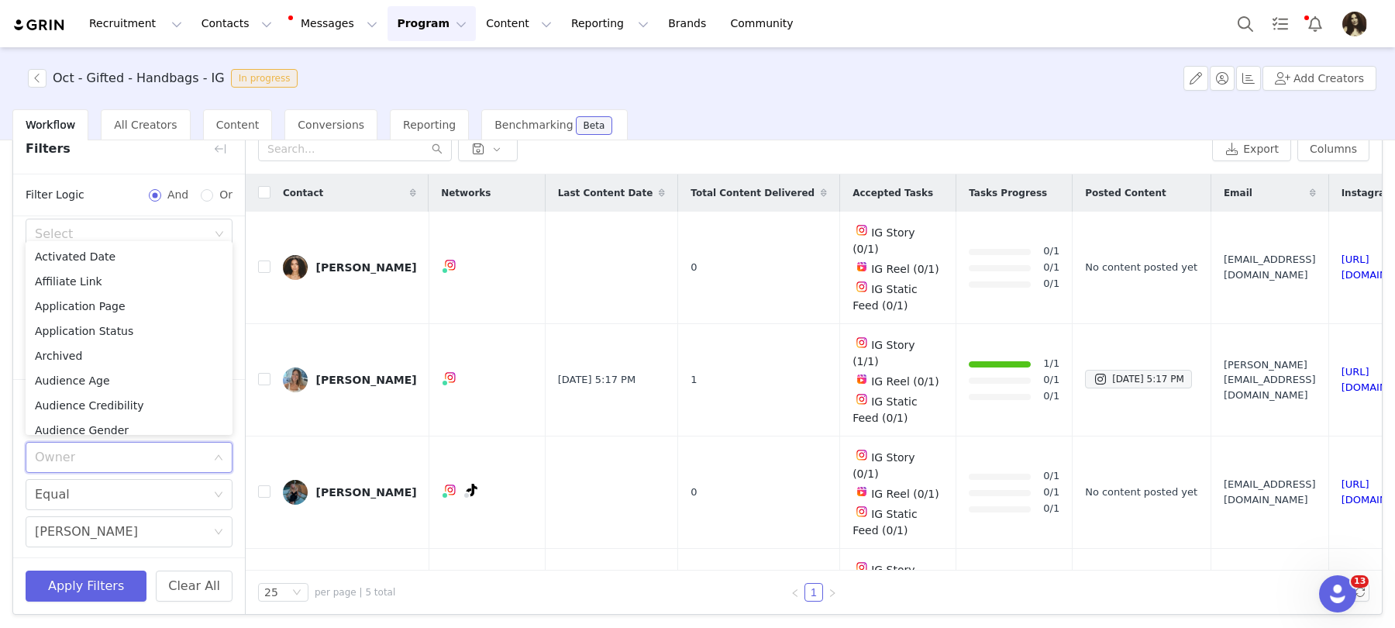
scroll to position [802, 0]
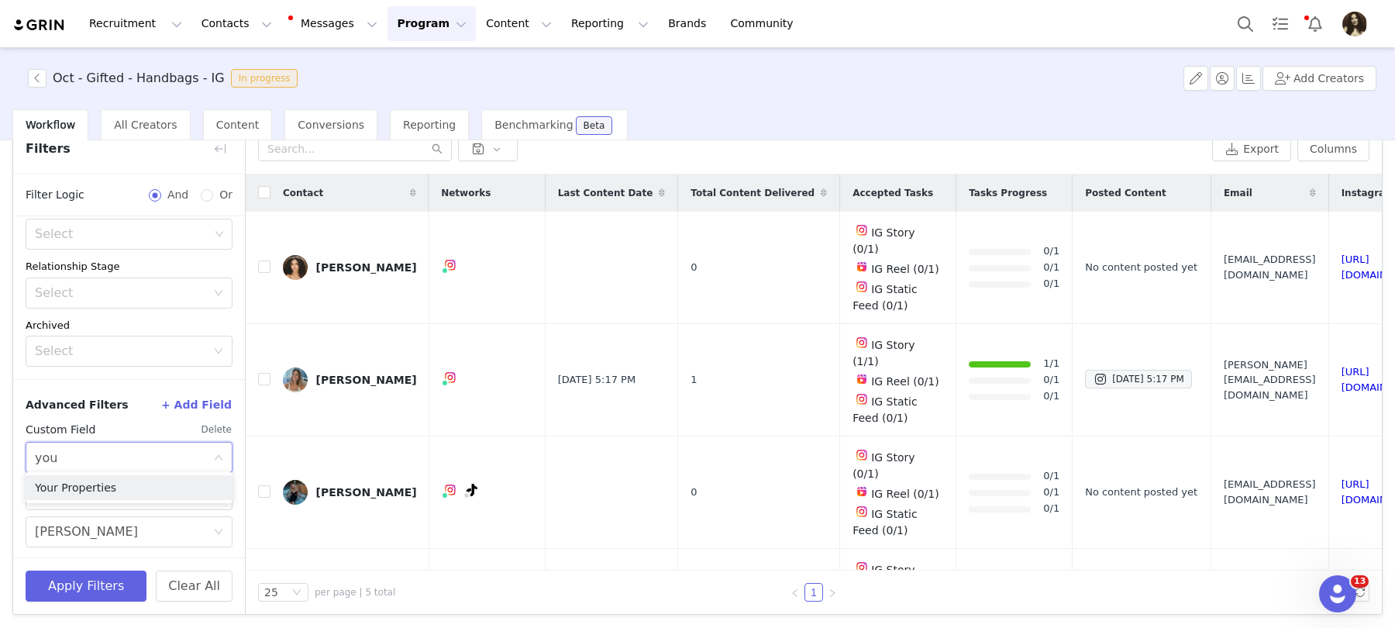
type input "your"
click at [126, 483] on li "Your Properties" at bounding box center [129, 487] width 207 height 25
click at [95, 488] on div "Choose Custom Property" at bounding box center [120, 495] width 171 height 16
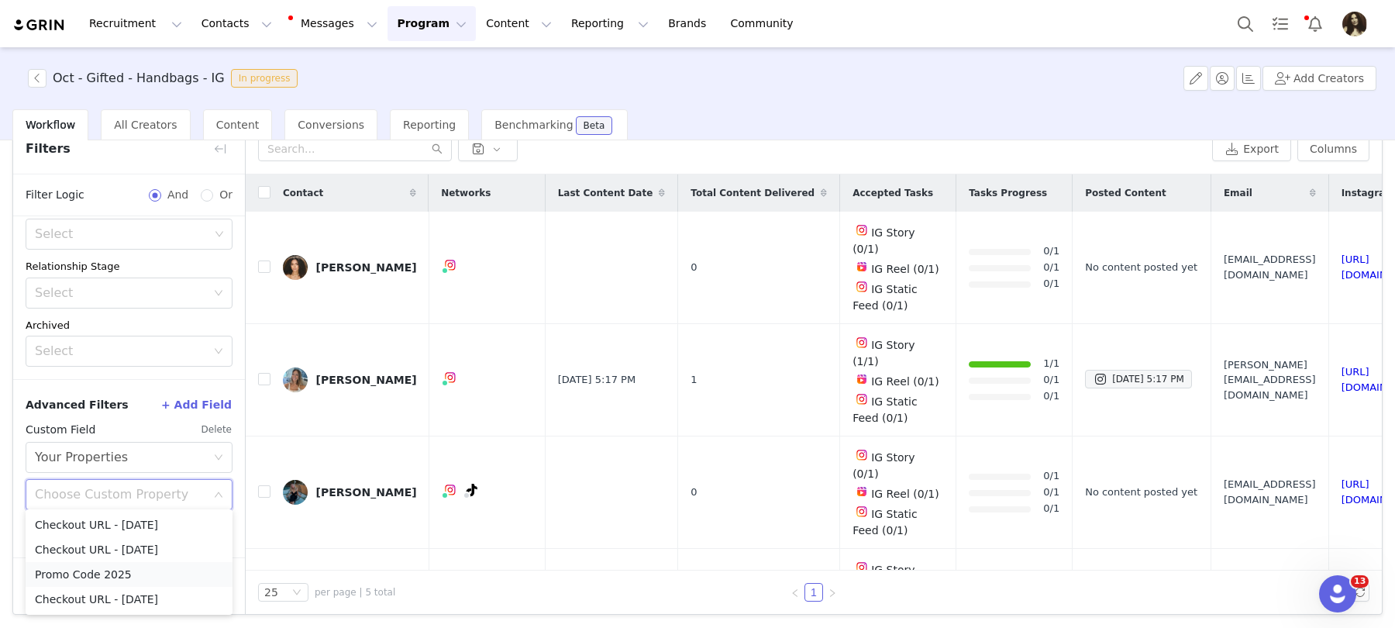
click at [83, 568] on li "Promo Code 2025" at bounding box center [129, 574] width 207 height 25
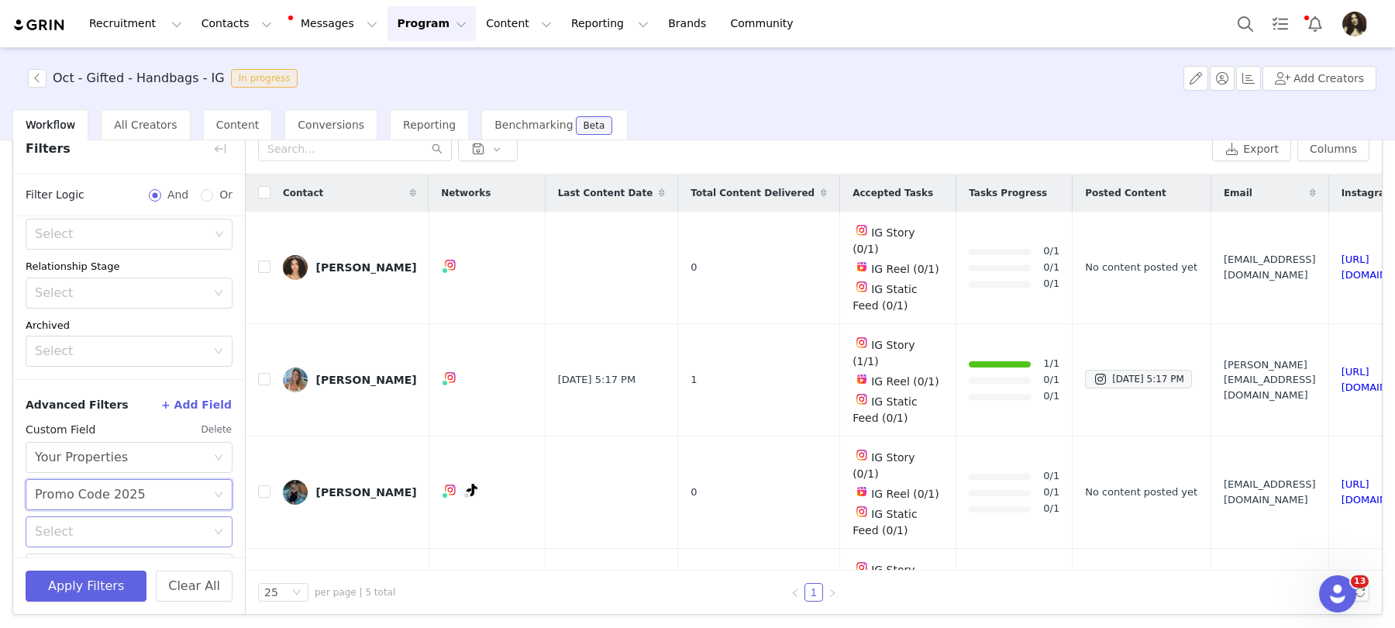
click at [83, 532] on div "Select" at bounding box center [120, 532] width 171 height 16
click at [98, 488] on li "Does not exist" at bounding box center [129, 493] width 207 height 25
click at [97, 584] on button "Apply Filters" at bounding box center [86, 586] width 121 height 31
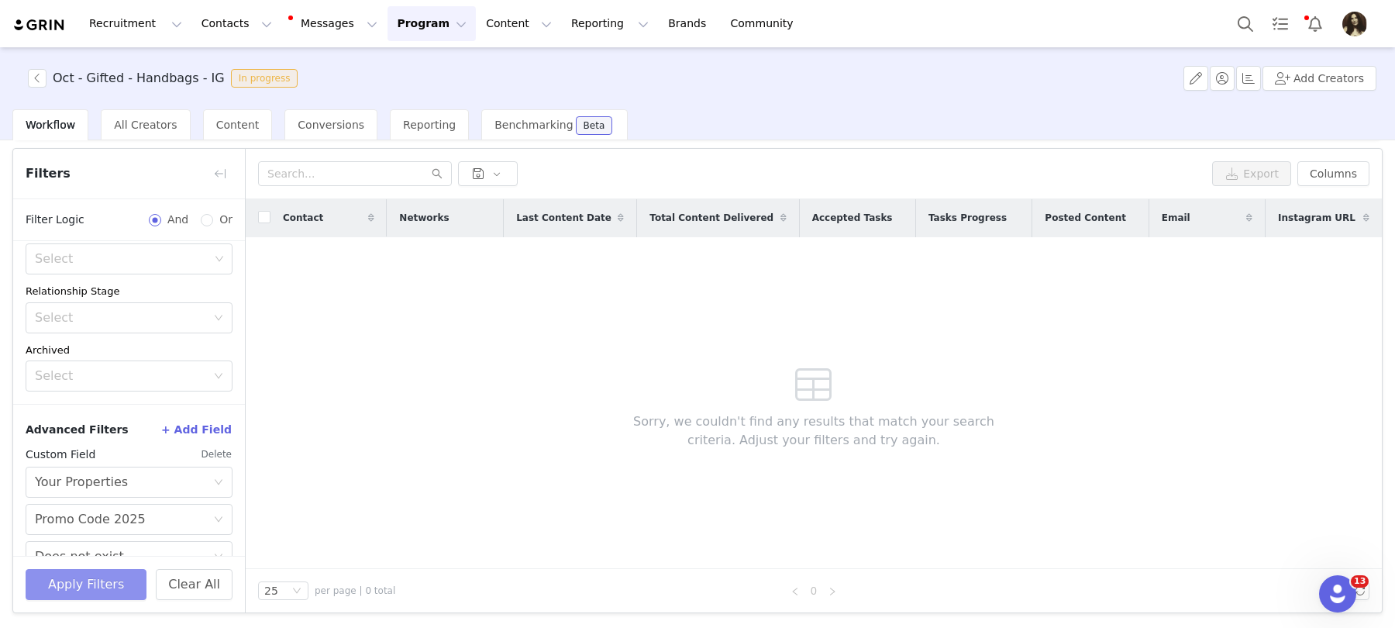
scroll to position [47, 0]
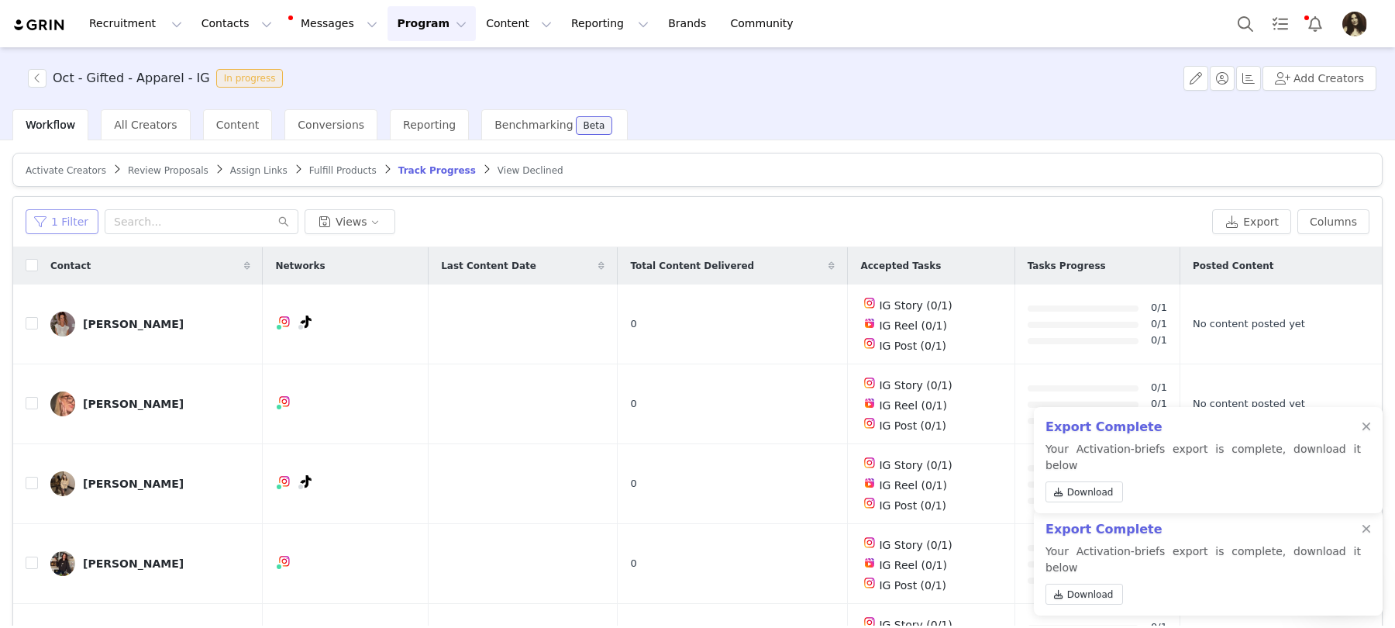
click at [84, 224] on button "1 Filter" at bounding box center [62, 221] width 73 height 25
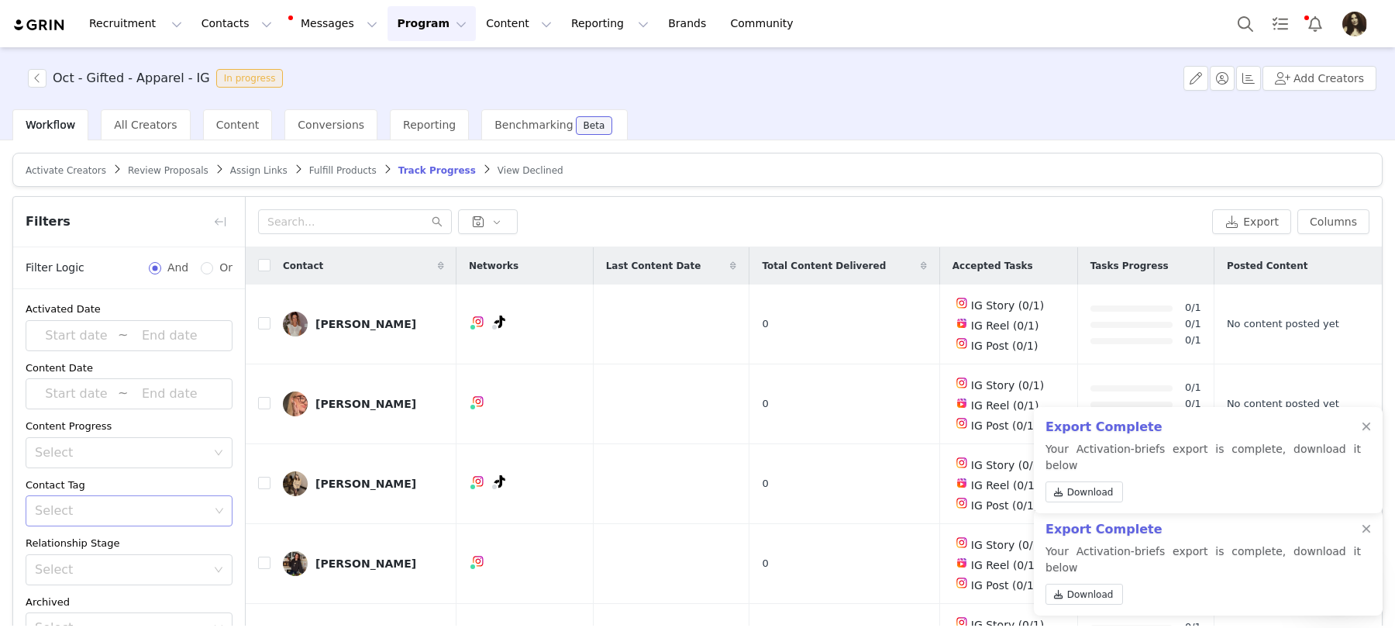
scroll to position [204, 0]
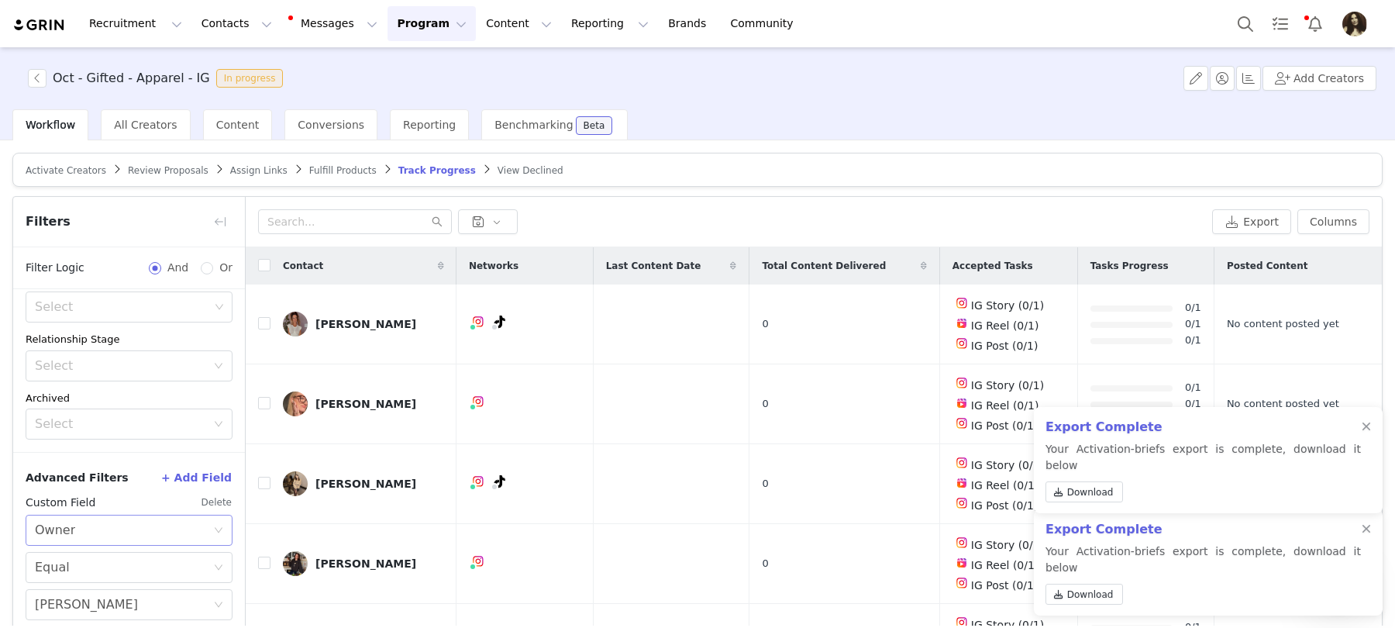
click at [106, 518] on div "Select Owner" at bounding box center [124, 530] width 178 height 29
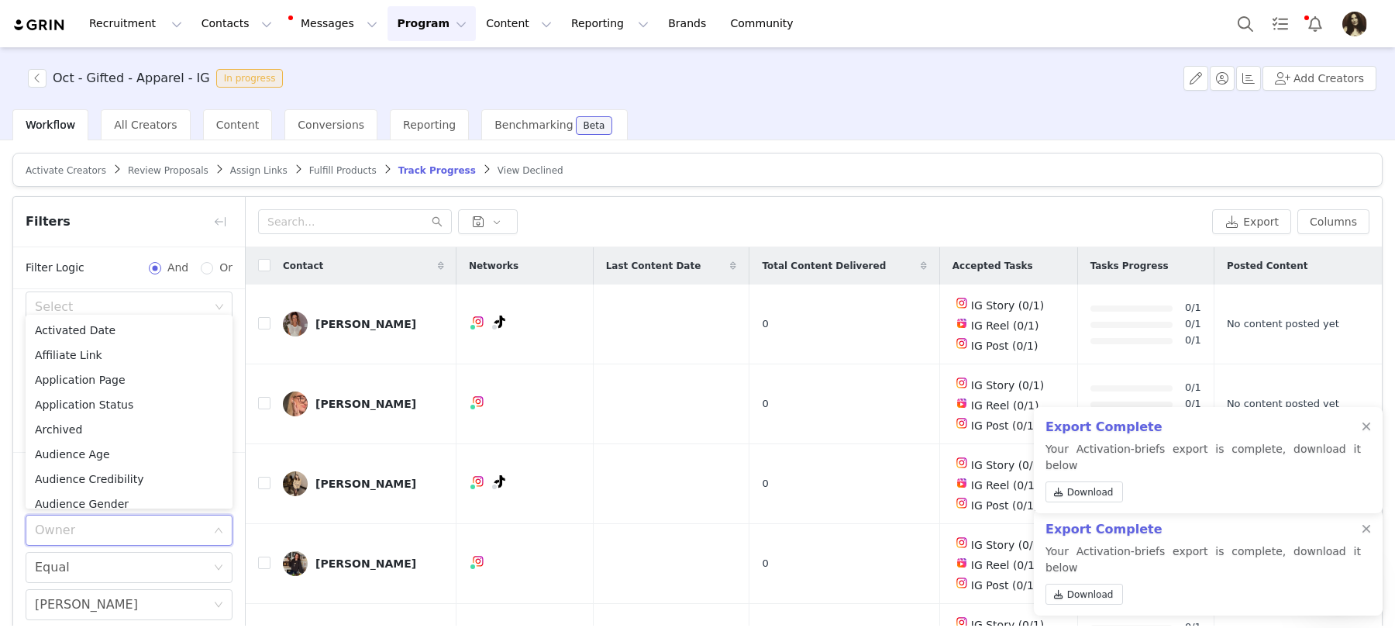
scroll to position [802, 0]
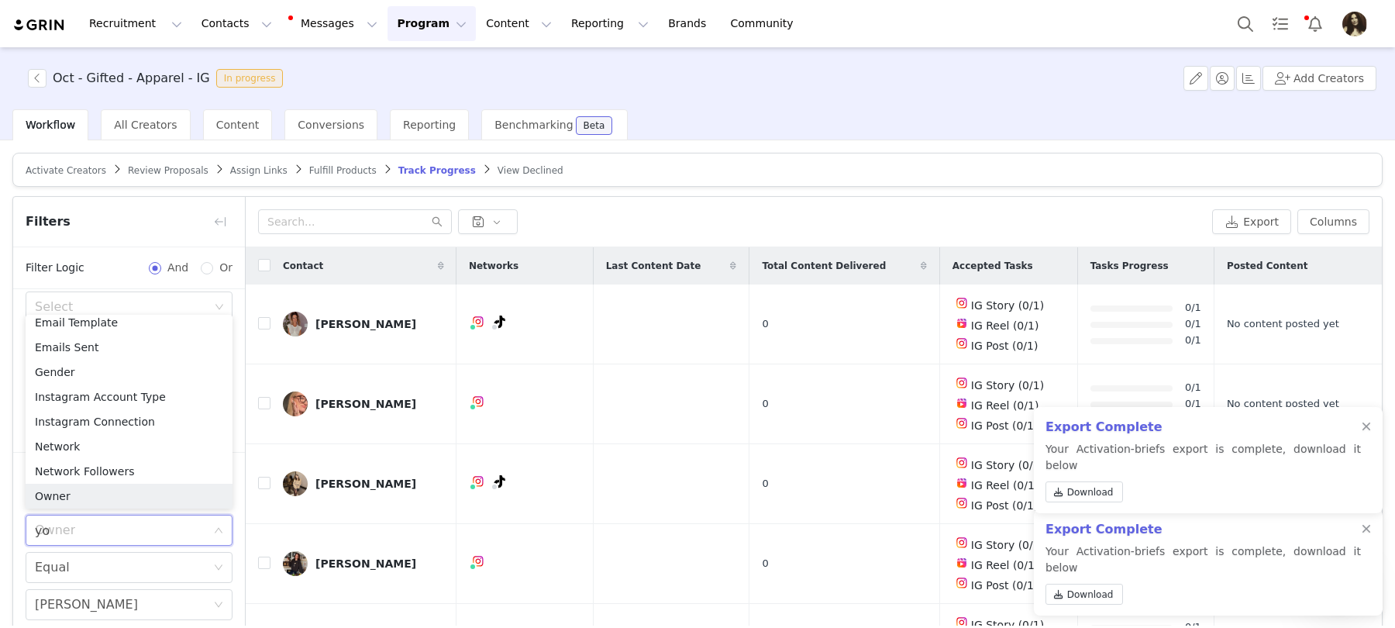
type input "you"
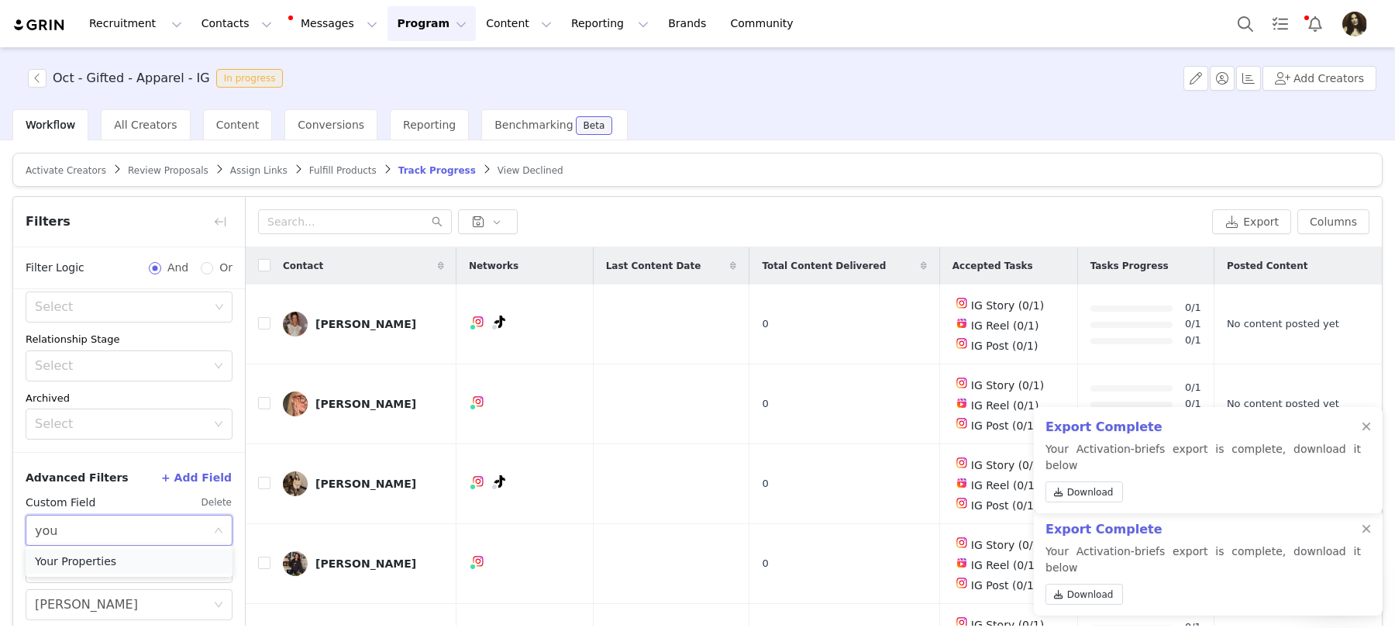
click at [120, 562] on li "Your Properties" at bounding box center [129, 561] width 207 height 25
click at [88, 553] on div "Choose Custom Property" at bounding box center [124, 567] width 178 height 29
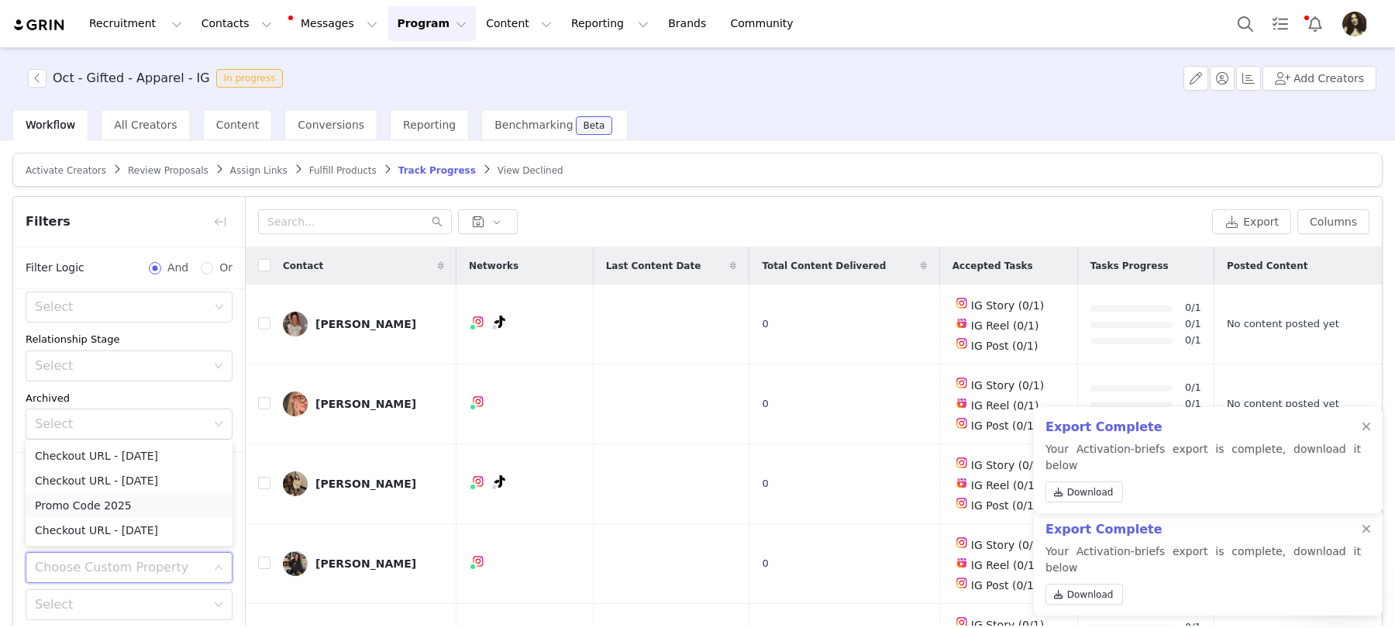
click at [85, 509] on li "Promo Code 2025" at bounding box center [129, 505] width 207 height 25
click at [84, 598] on div "Select" at bounding box center [120, 605] width 171 height 16
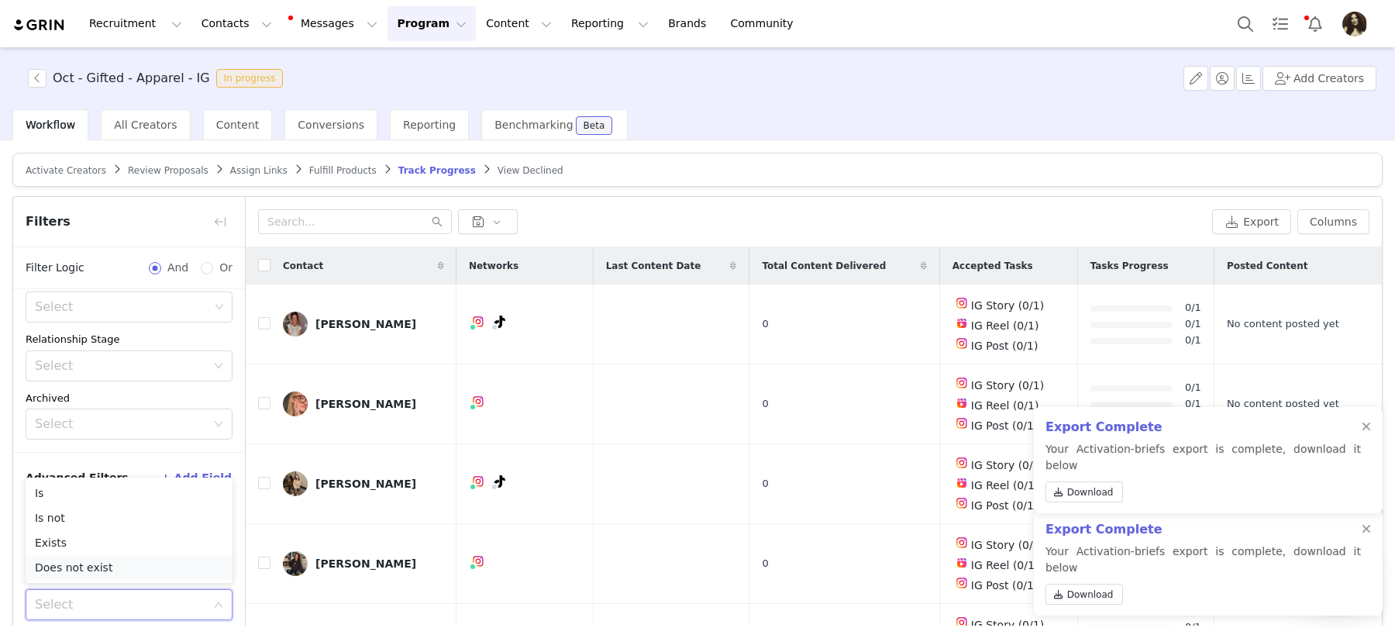
click at [94, 567] on li "Does not exist" at bounding box center [129, 567] width 207 height 25
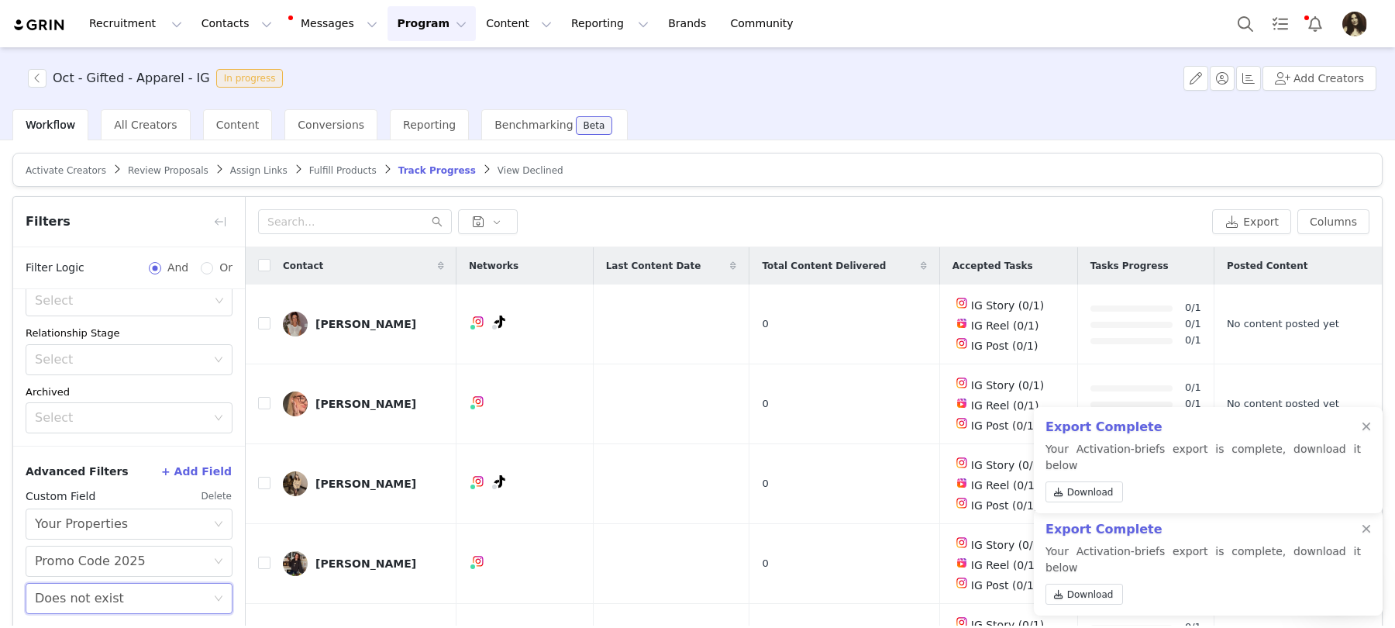
scroll to position [73, 0]
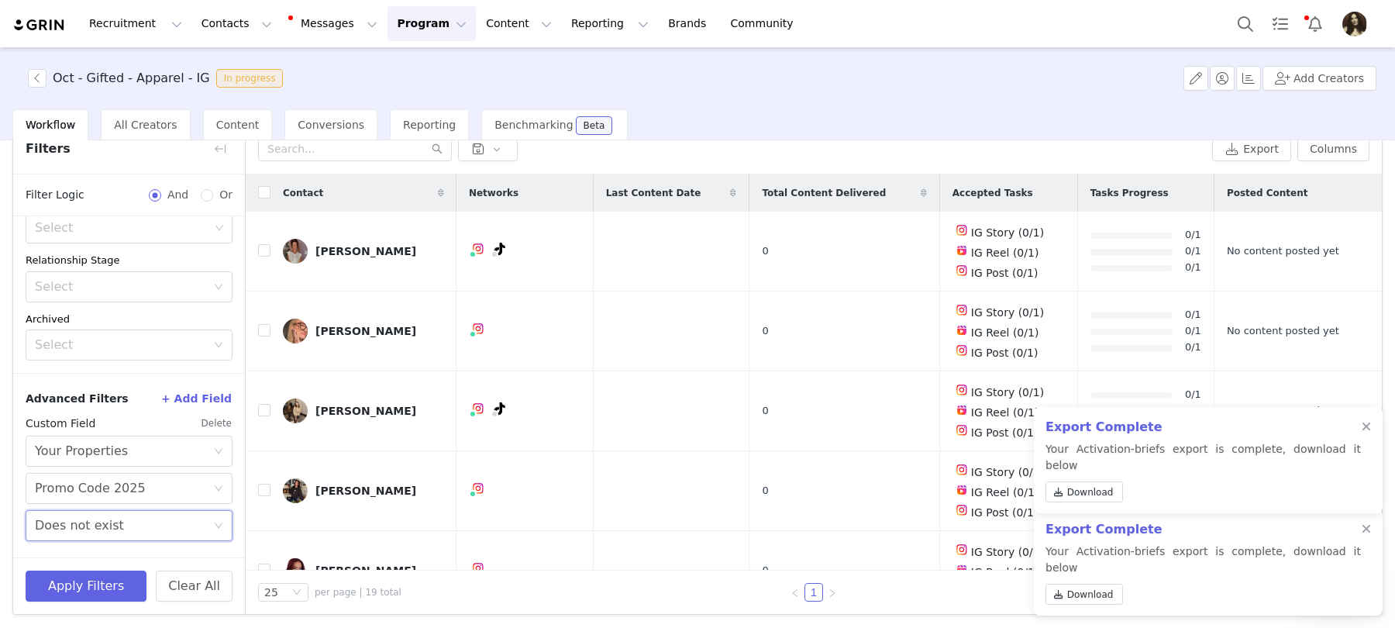
click at [99, 609] on div "Apply Filters Clear All" at bounding box center [129, 585] width 232 height 57
click at [99, 584] on button "Apply Filters" at bounding box center [86, 586] width 121 height 31
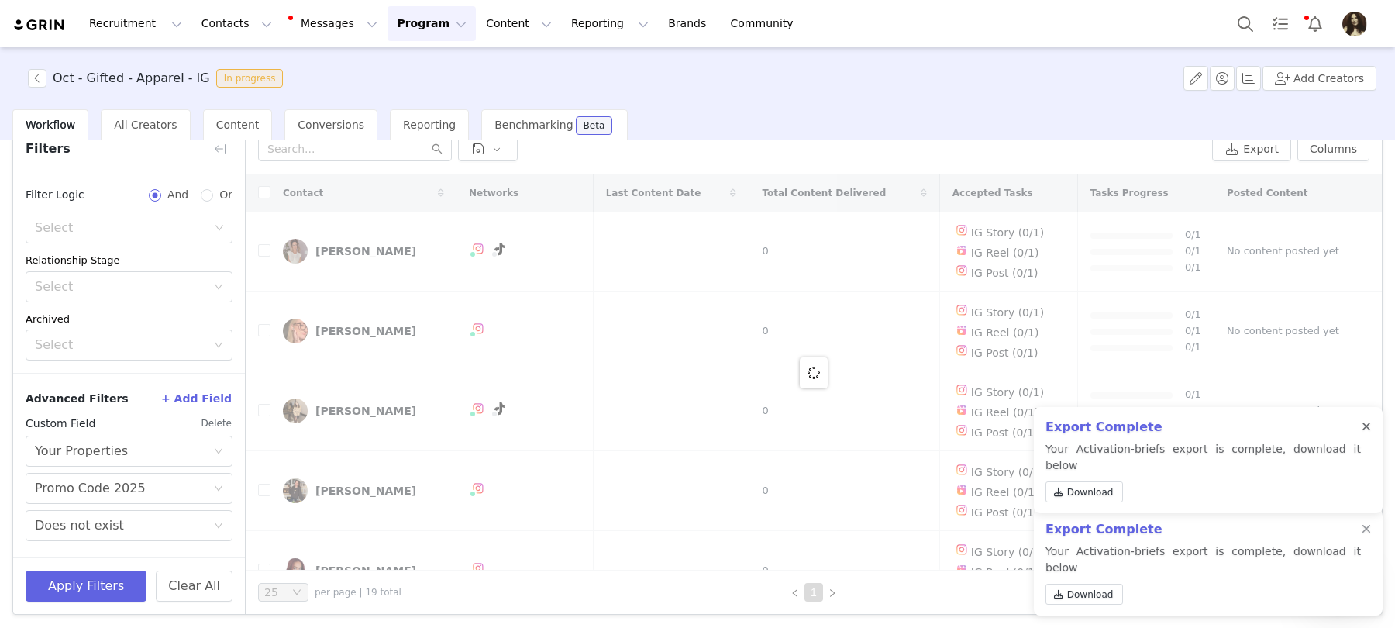
click at [1362, 433] on div at bounding box center [1366, 427] width 9 height 12
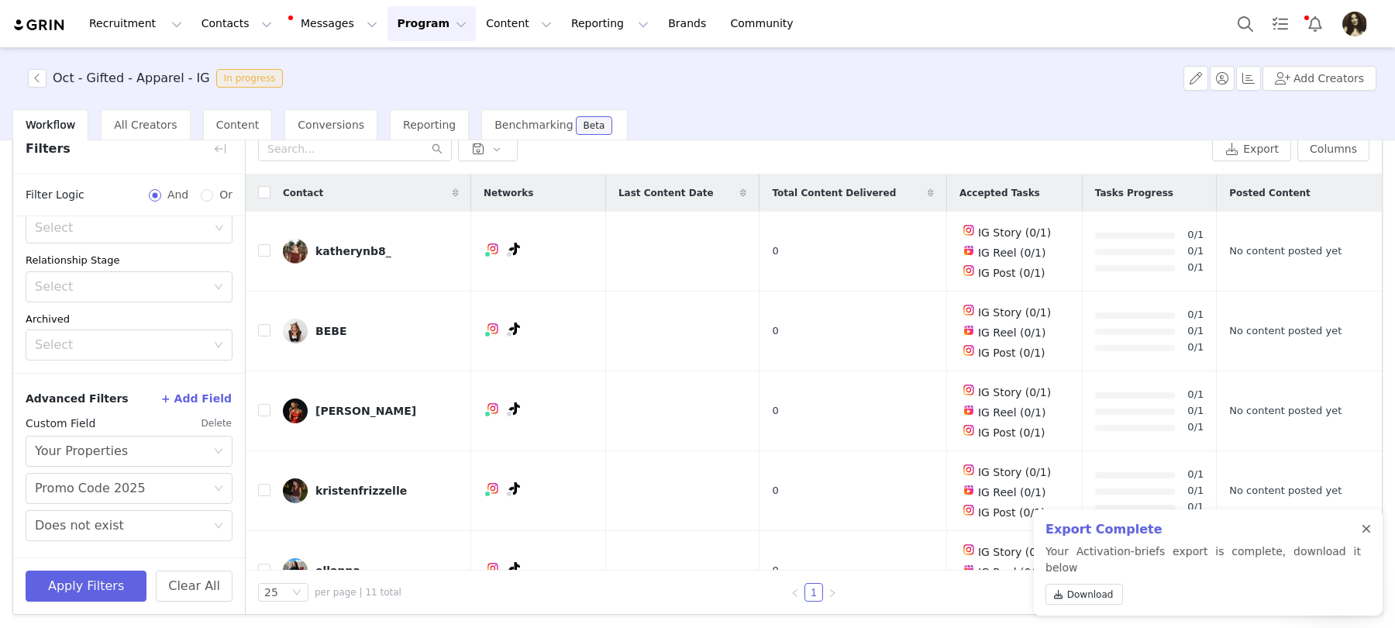
click at [1368, 536] on div at bounding box center [1366, 529] width 9 height 12
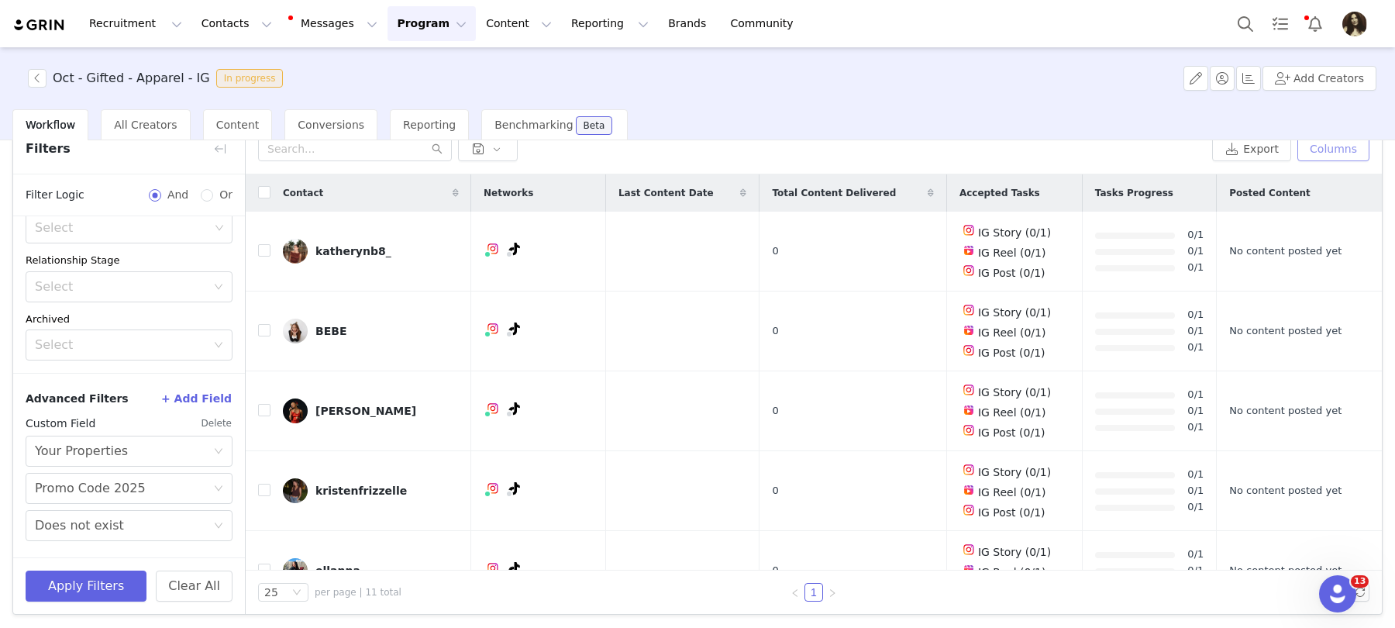
click at [1337, 147] on button "Columns" at bounding box center [1334, 148] width 72 height 25
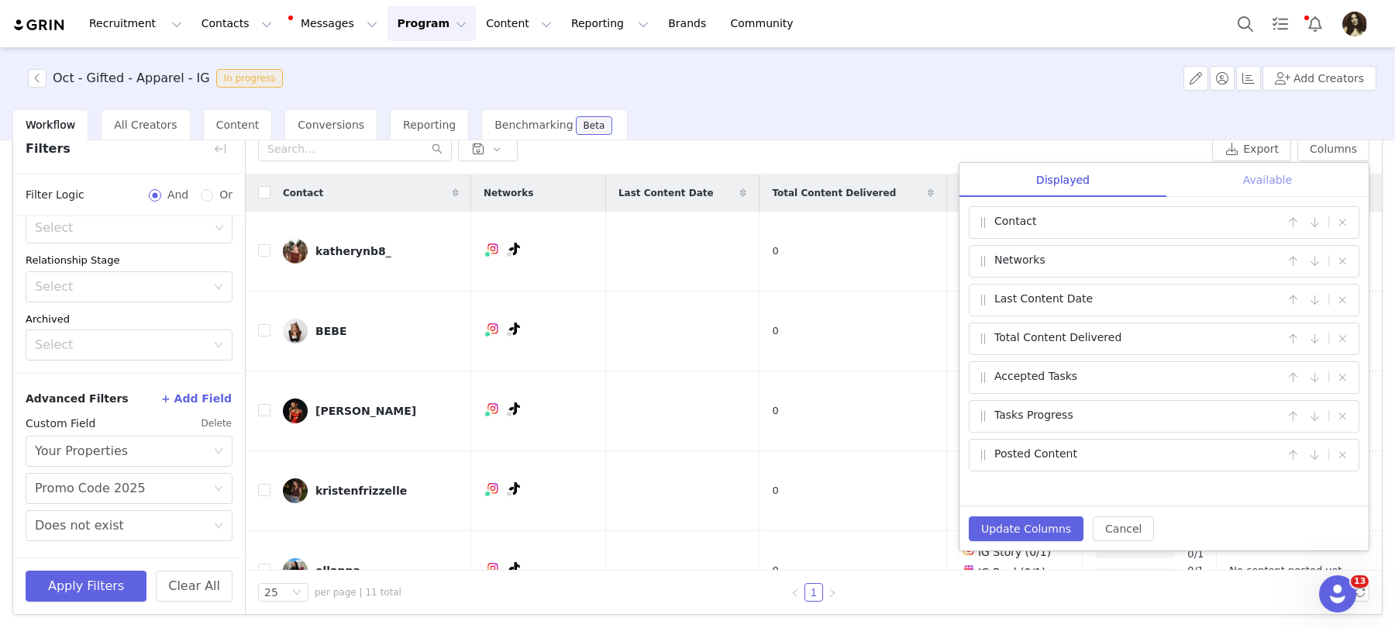
click at [1253, 173] on div "Available" at bounding box center [1268, 180] width 202 height 35
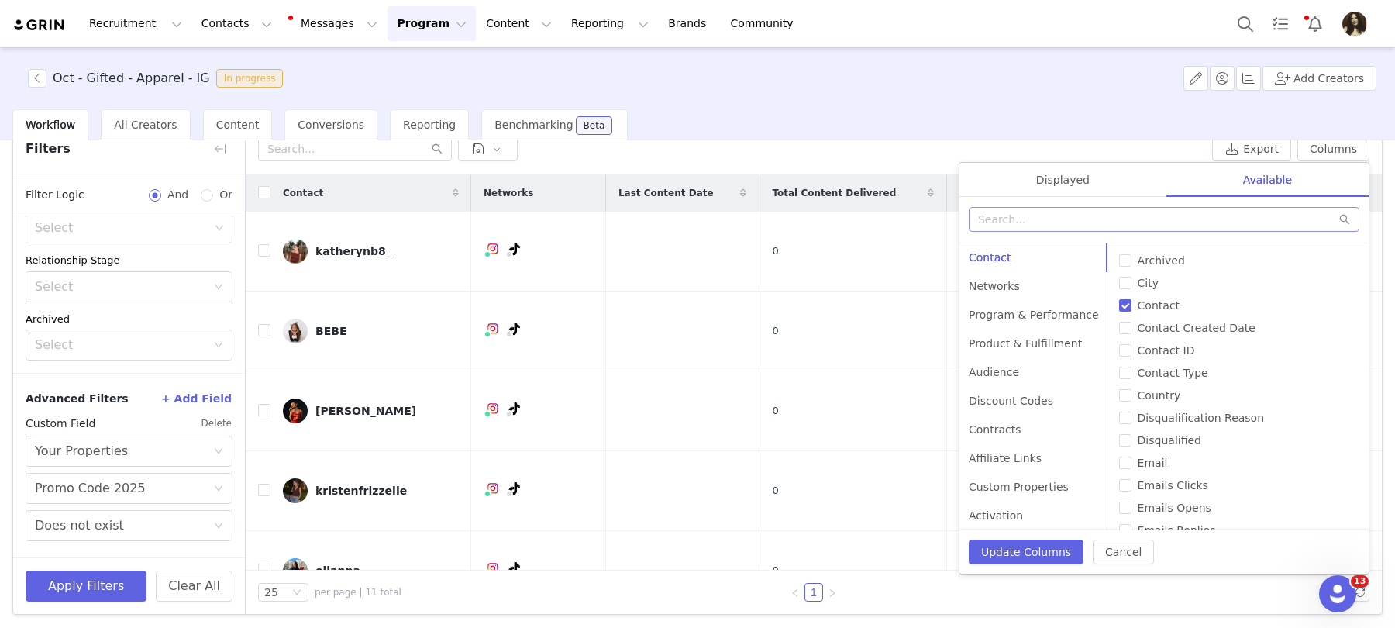
click at [1099, 206] on div at bounding box center [1164, 220] width 409 height 47
click at [1099, 207] on input "text" at bounding box center [1164, 219] width 391 height 25
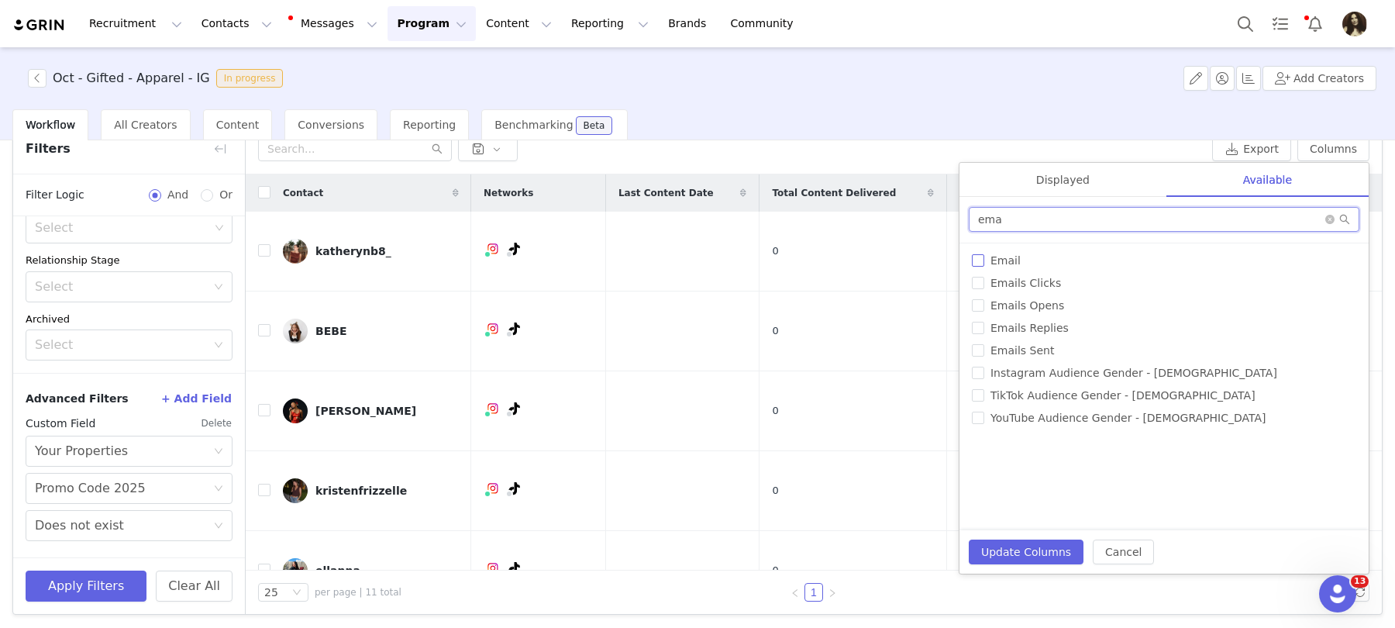
type input "ema"
click at [1003, 261] on span "Email" at bounding box center [1006, 260] width 43 height 12
click at [985, 261] on input "Email" at bounding box center [978, 260] width 12 height 12
checkbox input "true"
click at [1012, 229] on input "ema" at bounding box center [1164, 219] width 391 height 25
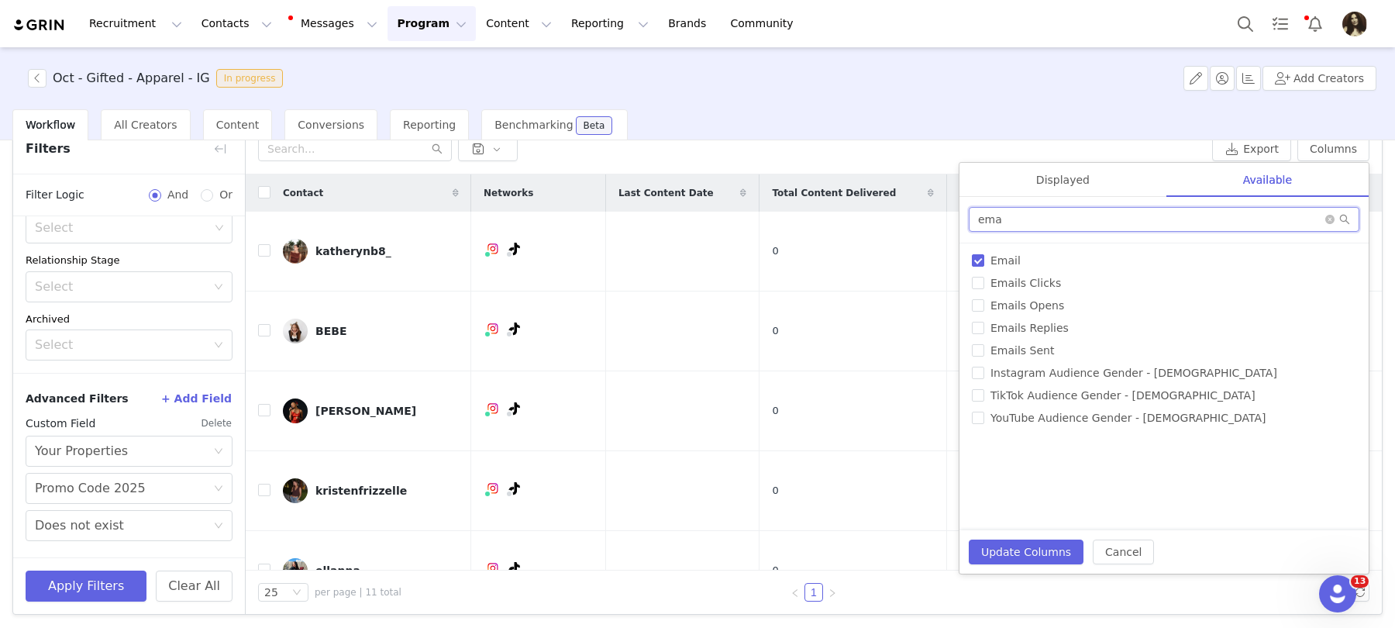
click at [1012, 229] on input "ema" at bounding box center [1164, 219] width 391 height 25
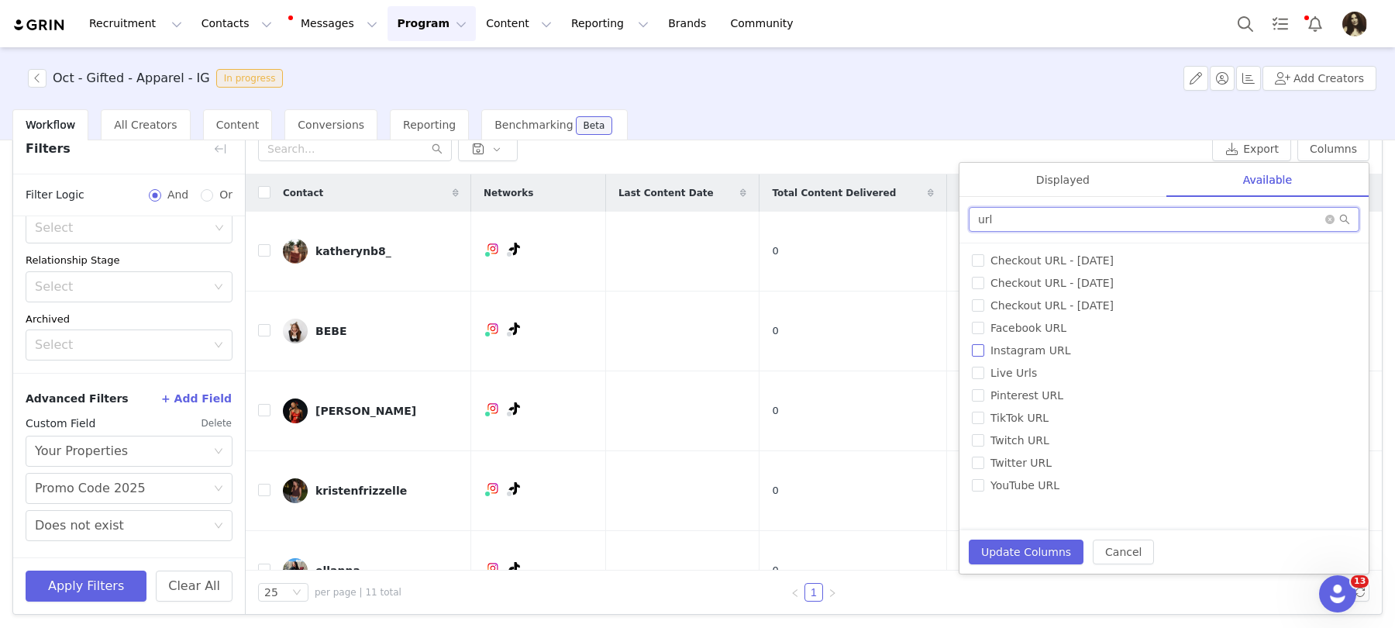
type input "url"
click at [1015, 350] on span "Instagram URL" at bounding box center [1031, 350] width 92 height 12
click at [985, 350] on input "Instagram URL" at bounding box center [978, 350] width 12 height 12
checkbox input "true"
click at [1019, 550] on button "Update Columns" at bounding box center [1026, 552] width 115 height 25
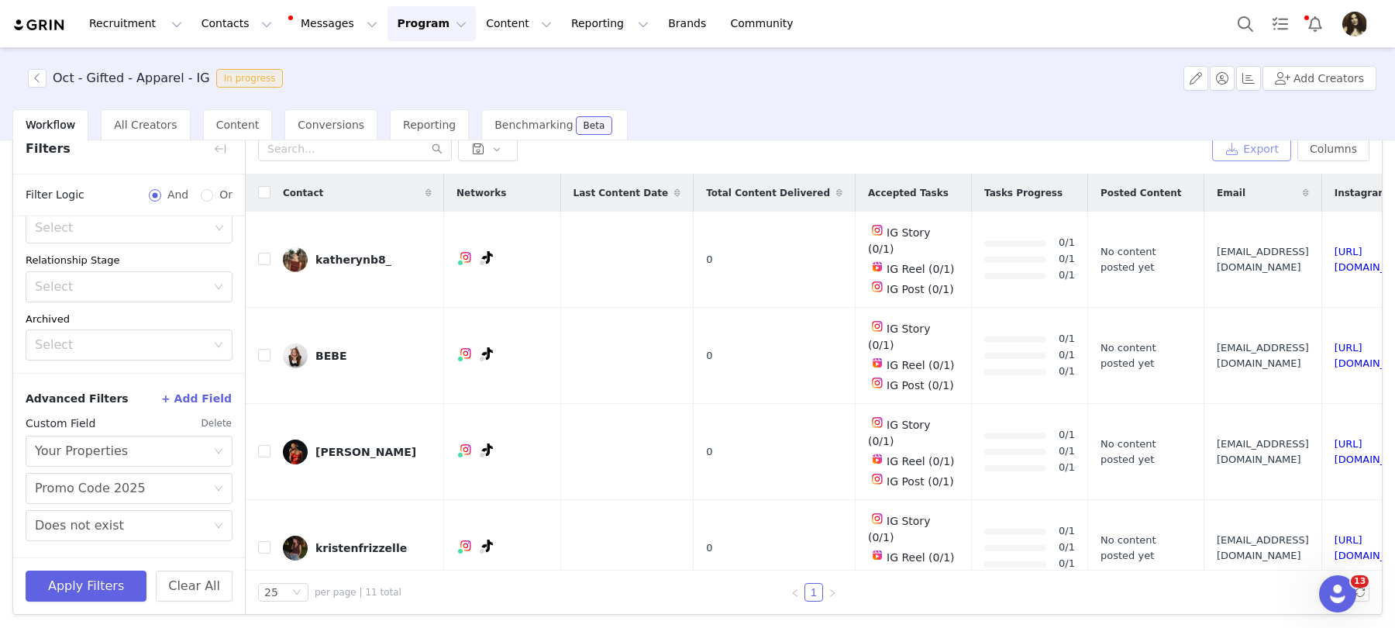
click at [1268, 150] on button "Export" at bounding box center [1251, 148] width 79 height 25
click at [111, 66] on div "Oct - Gifted - Apparel - IG In progress Add Creators" at bounding box center [697, 78] width 1395 height 62
copy h3 "Oct - Gifted - Apparel - IG"
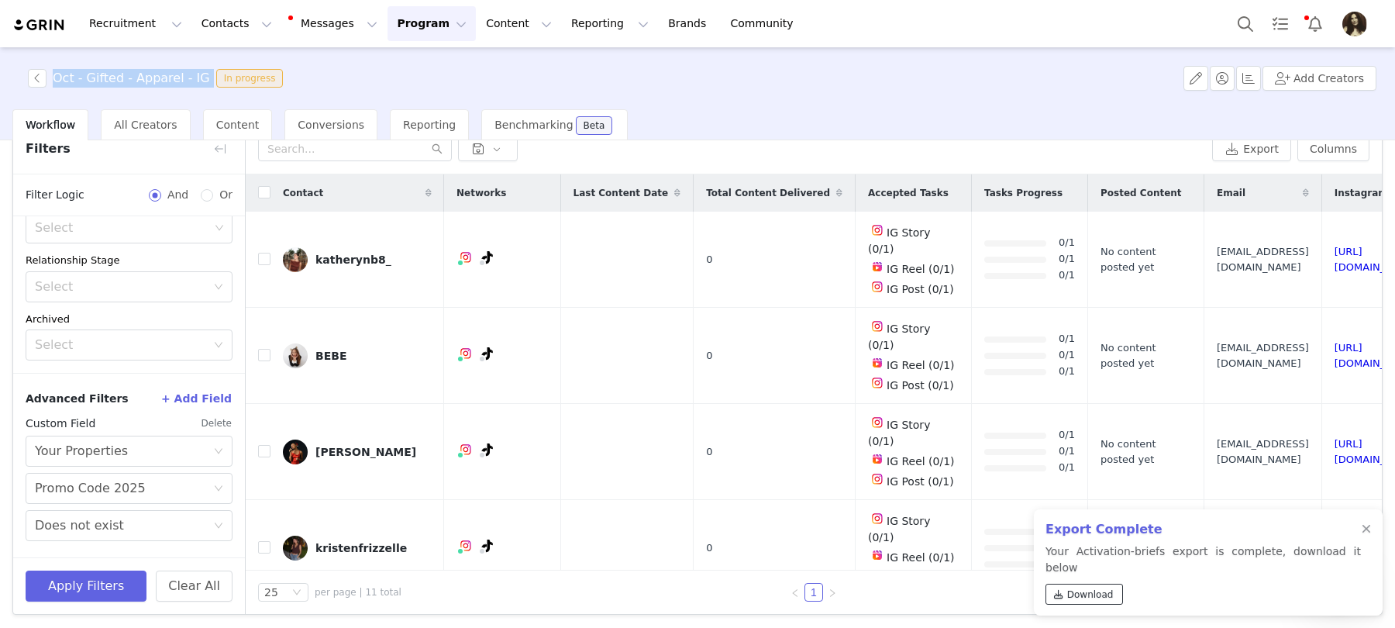
click at [1095, 601] on link "Download" at bounding box center [1085, 594] width 78 height 21
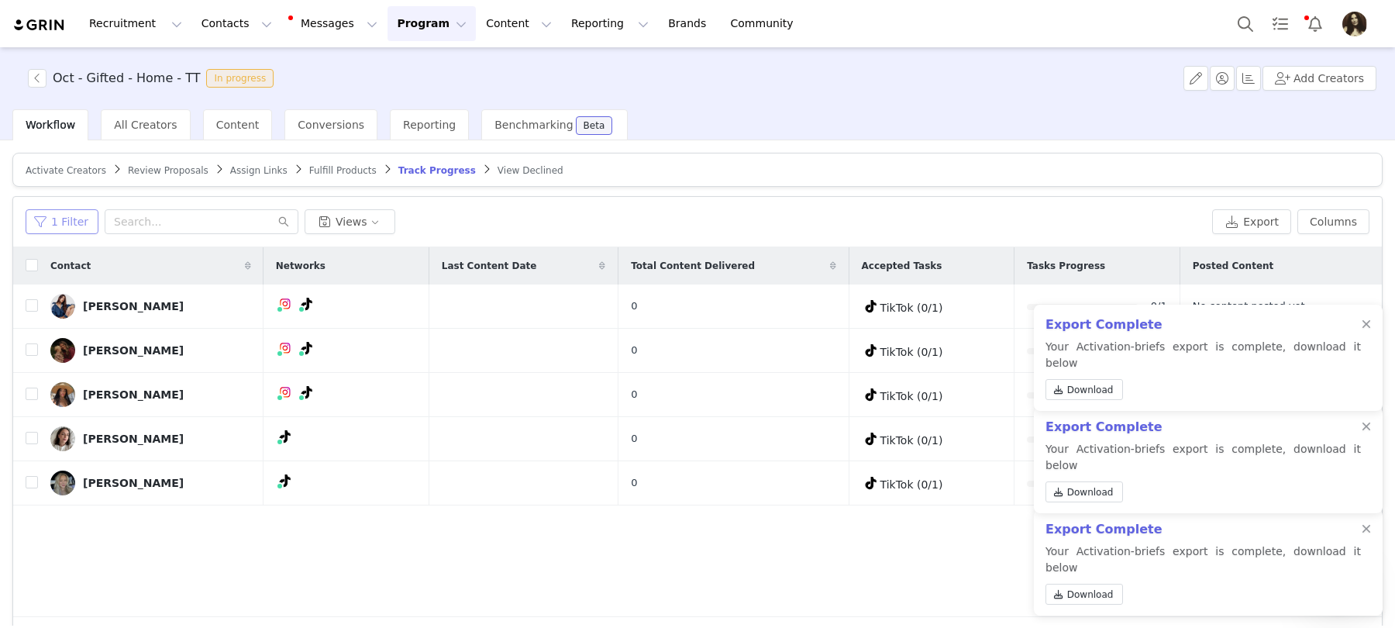
click at [65, 216] on button "1 Filter" at bounding box center [62, 221] width 73 height 25
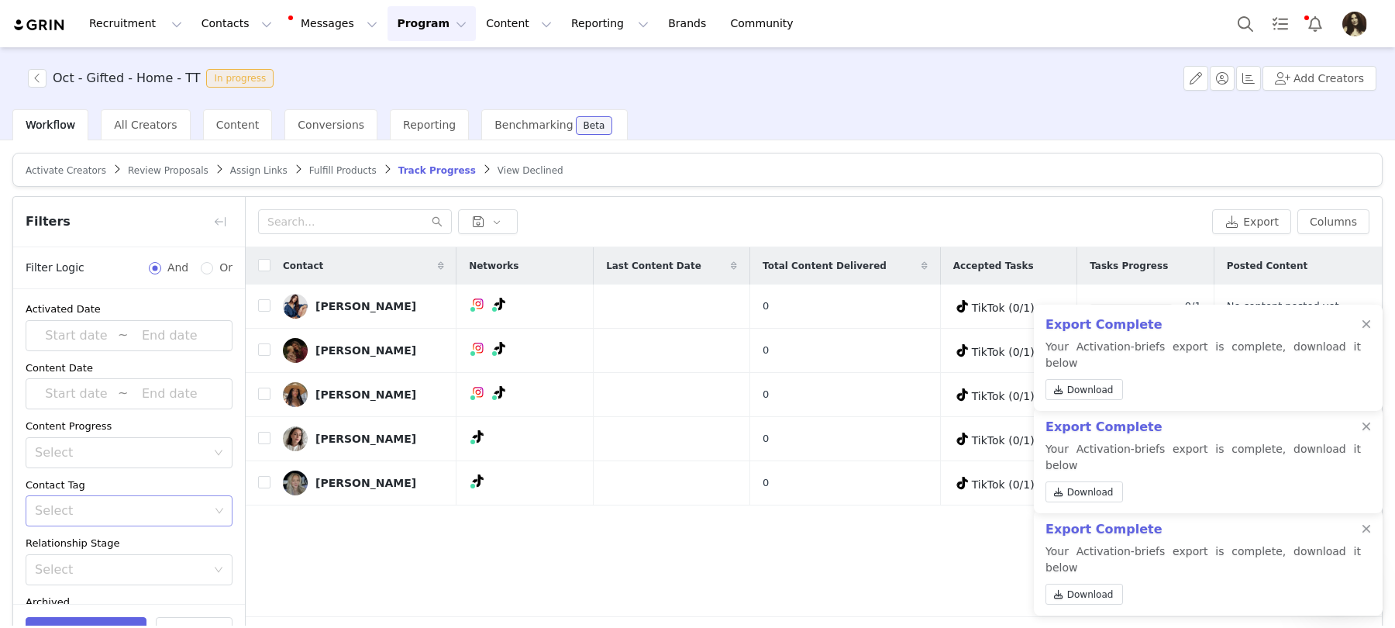
scroll to position [230, 0]
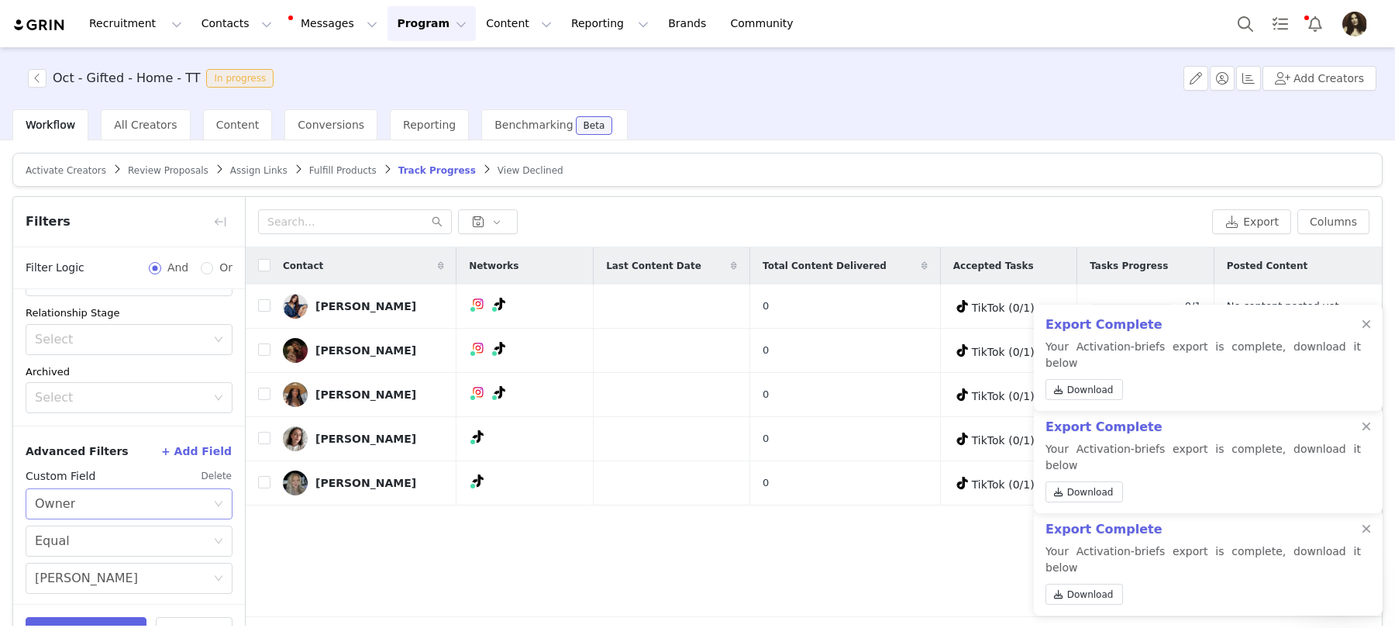
click at [120, 504] on div "Select Owner" at bounding box center [124, 503] width 178 height 29
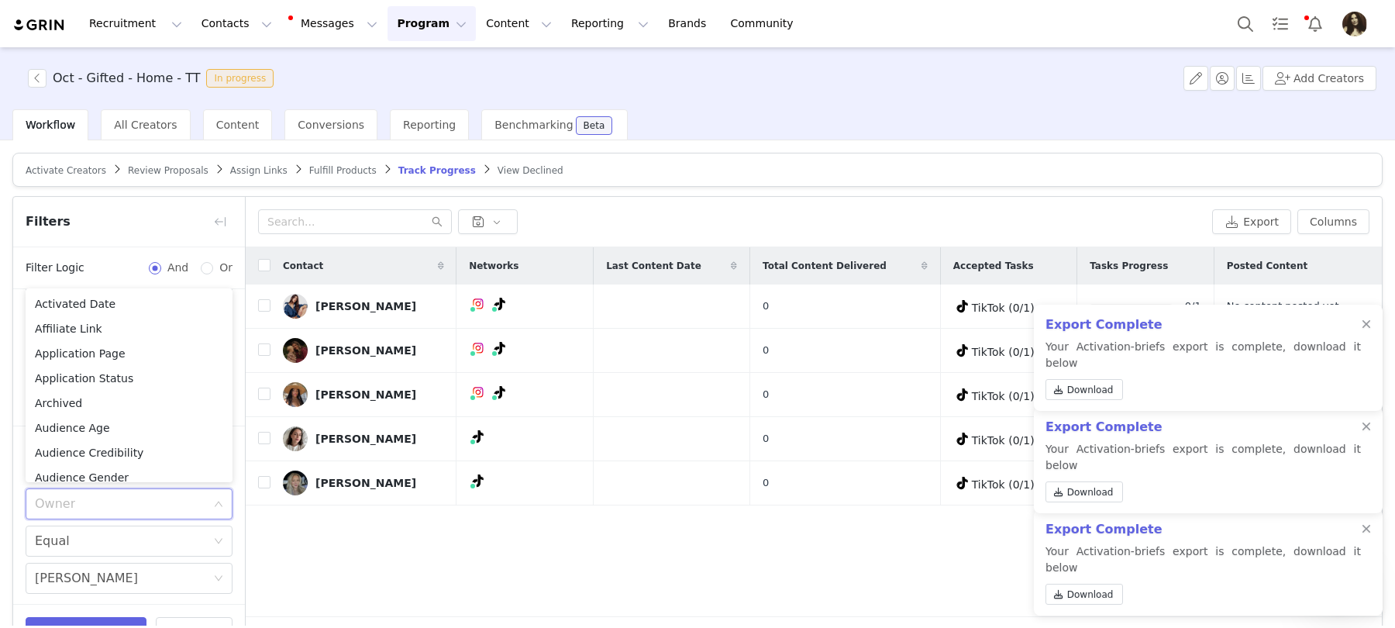
scroll to position [802, 0]
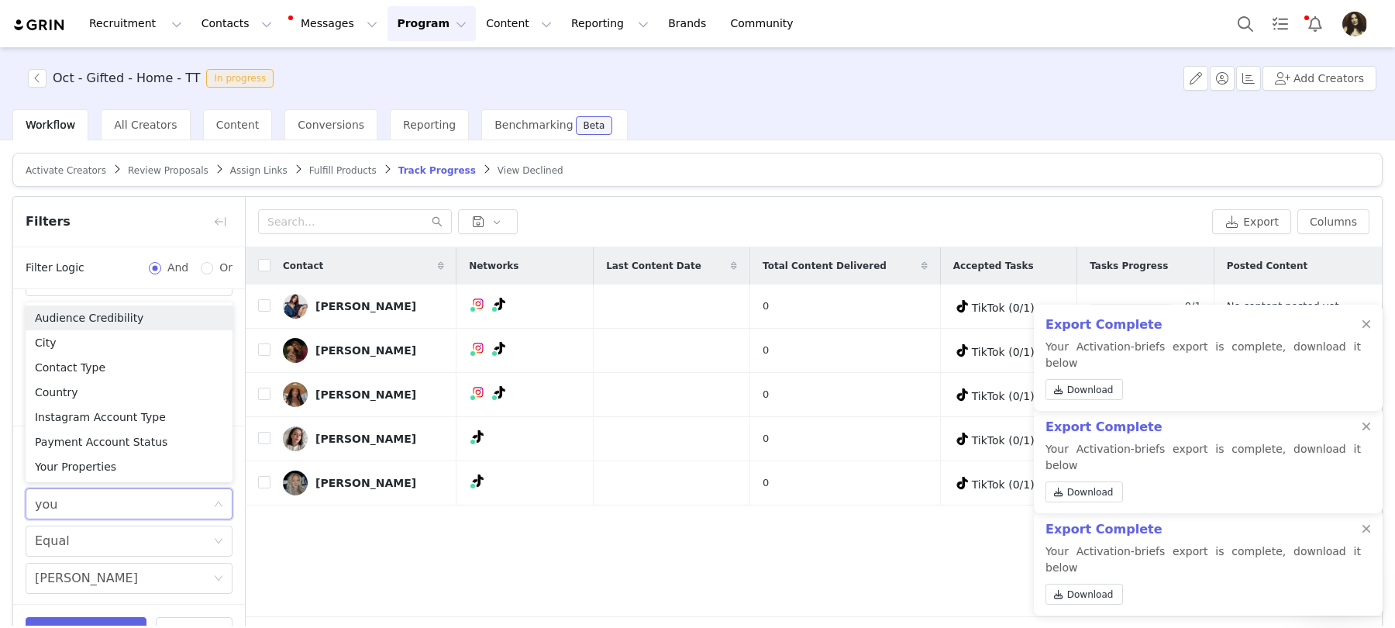
type input "your"
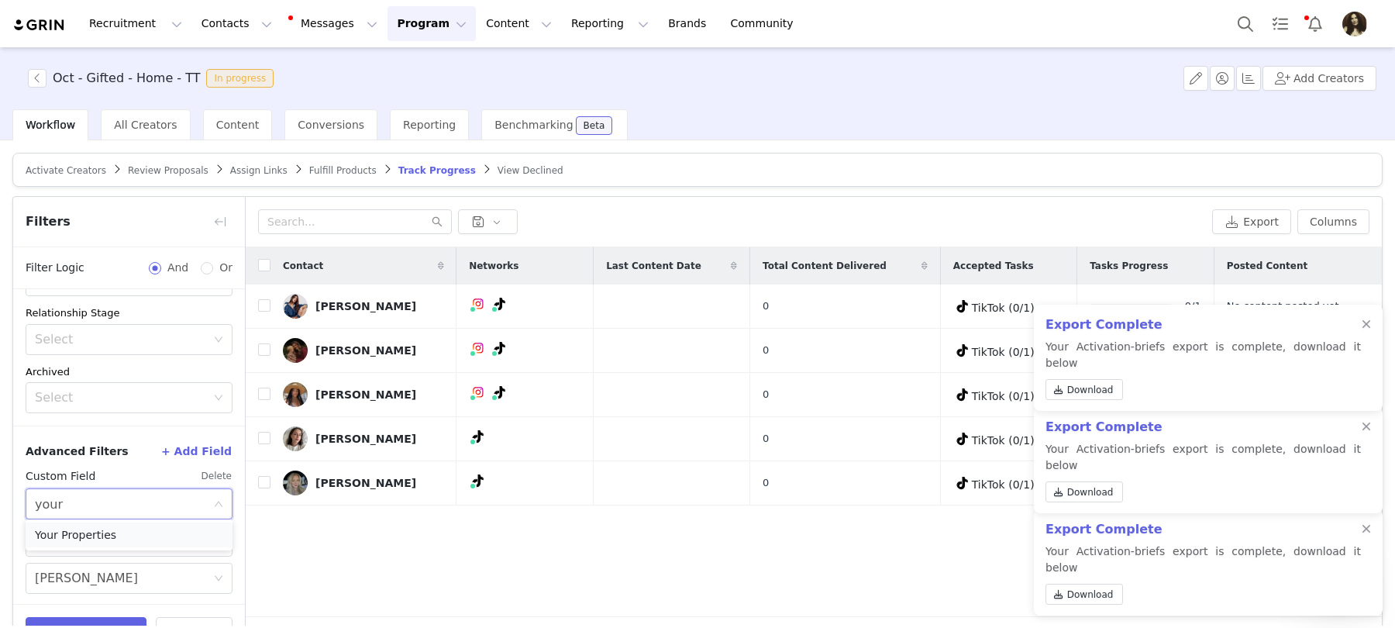
click at [136, 526] on li "Your Properties" at bounding box center [129, 535] width 207 height 25
click at [81, 540] on div "Choose Custom Property" at bounding box center [120, 541] width 171 height 16
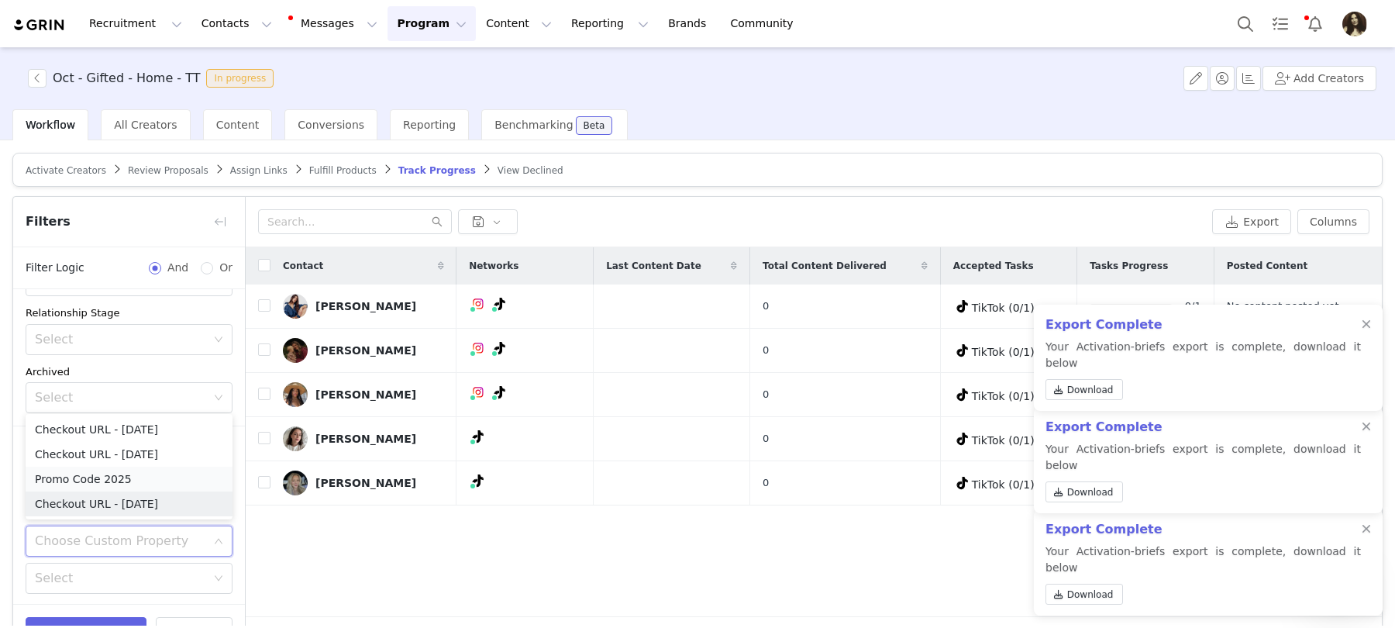
click at [88, 489] on li "Promo Code 2025" at bounding box center [129, 479] width 207 height 25
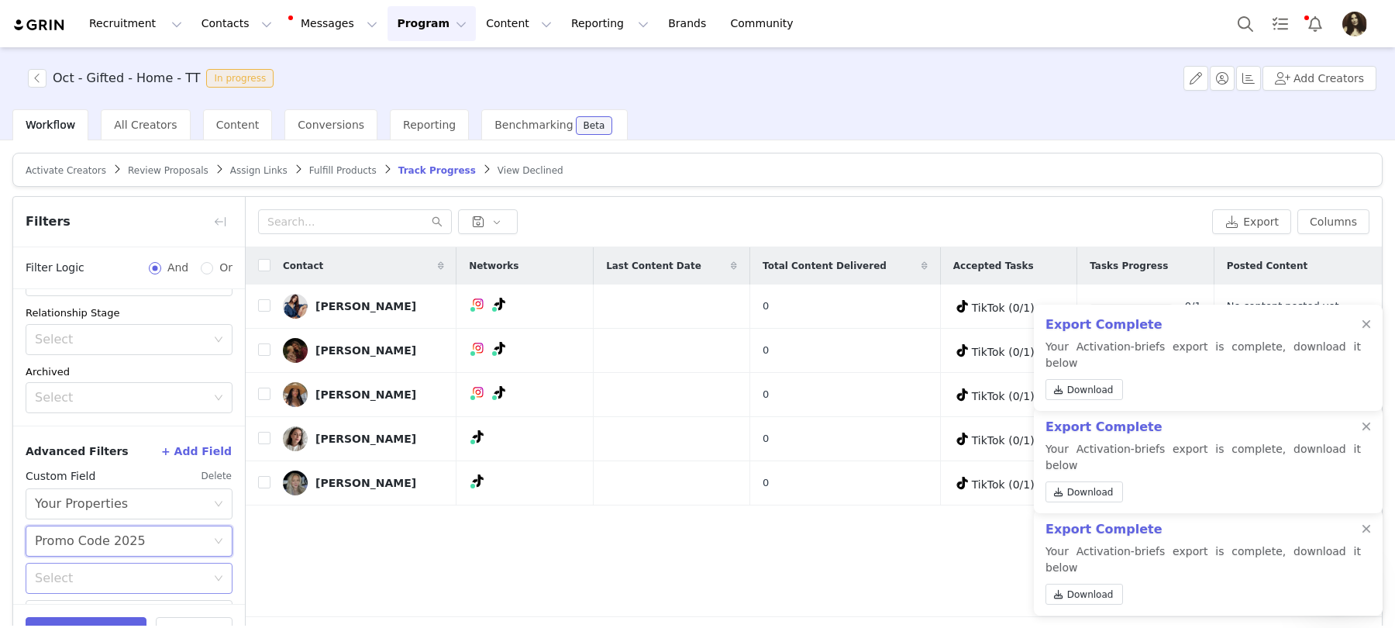
click at [87, 571] on div "Select" at bounding box center [120, 579] width 171 height 16
click at [95, 540] on li "Does not exist" at bounding box center [129, 541] width 207 height 25
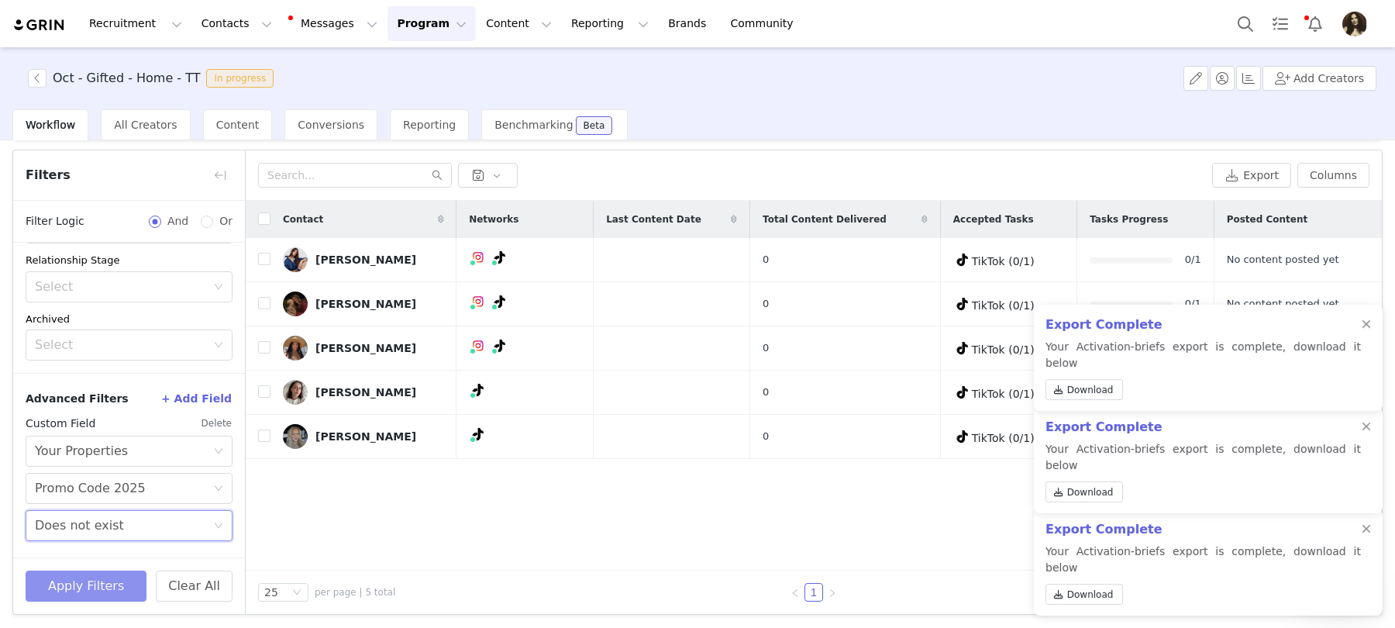
click at [101, 579] on button "Apply Filters" at bounding box center [86, 586] width 121 height 31
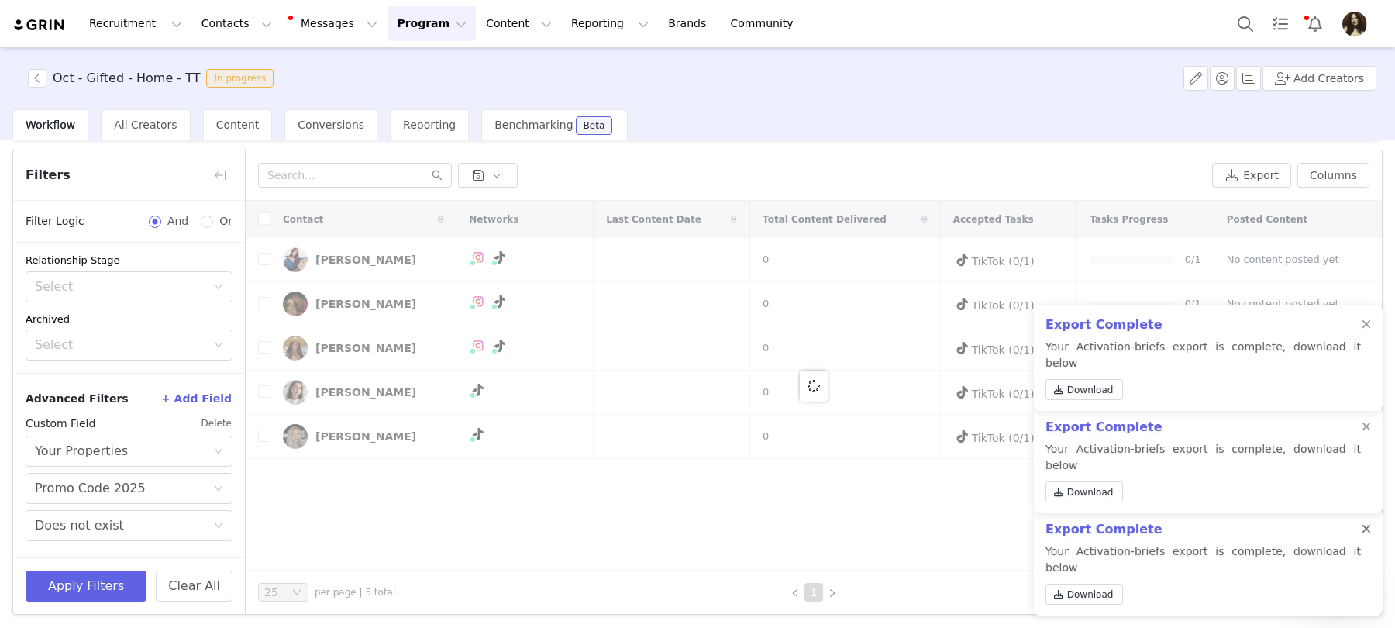
click at [1362, 536] on div at bounding box center [1366, 529] width 9 height 12
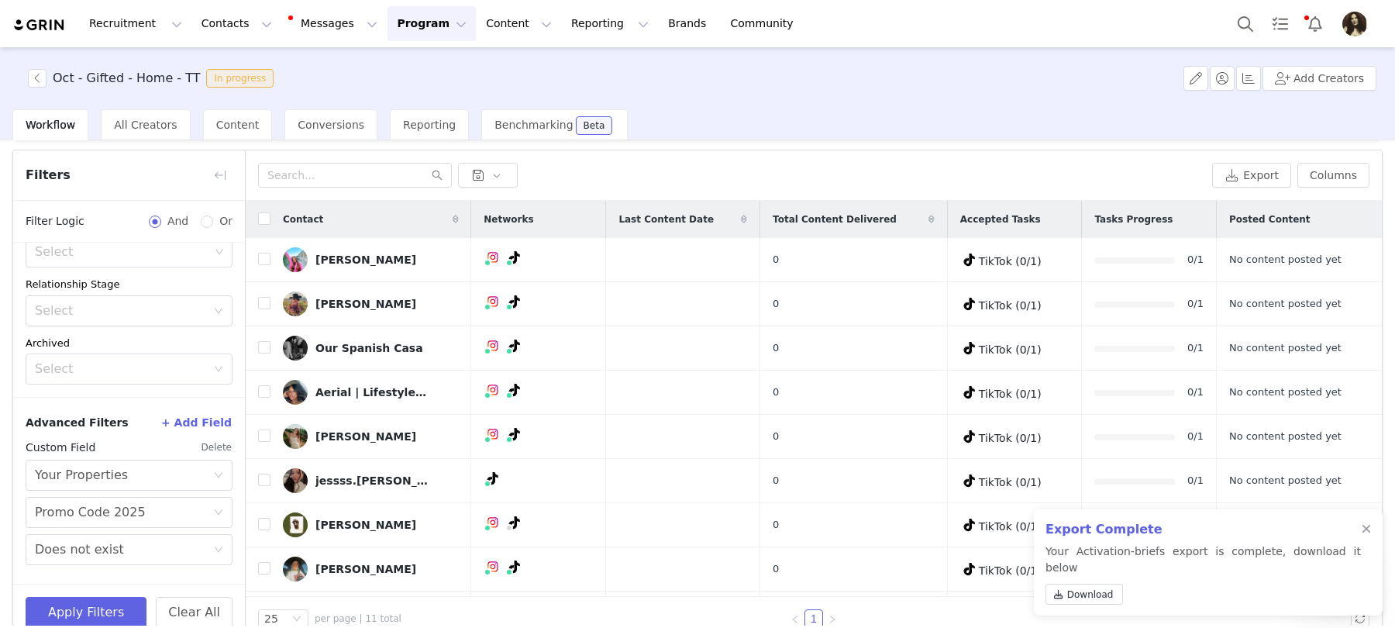
scroll to position [210, 0]
click at [1362, 536] on div at bounding box center [1366, 529] width 9 height 12
click at [1341, 174] on button "Columns" at bounding box center [1334, 175] width 72 height 25
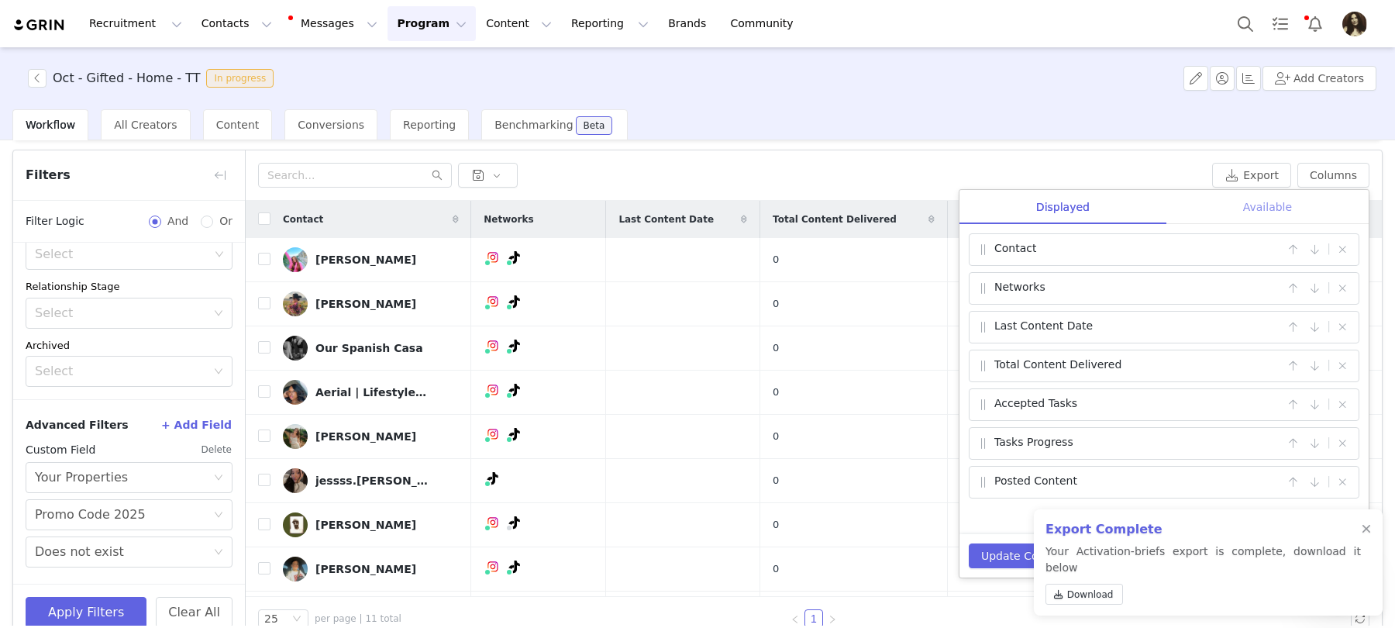
click at [1213, 195] on div "Available" at bounding box center [1268, 207] width 202 height 35
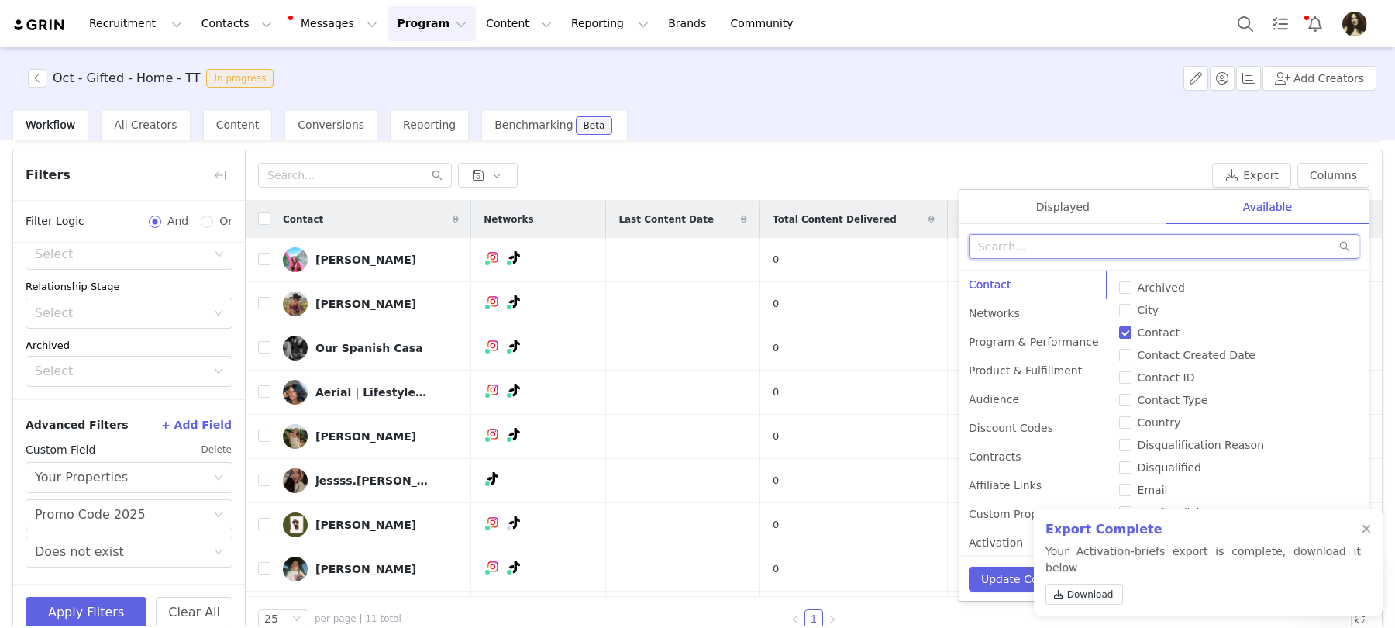
click at [1092, 240] on input "text" at bounding box center [1164, 246] width 391 height 25
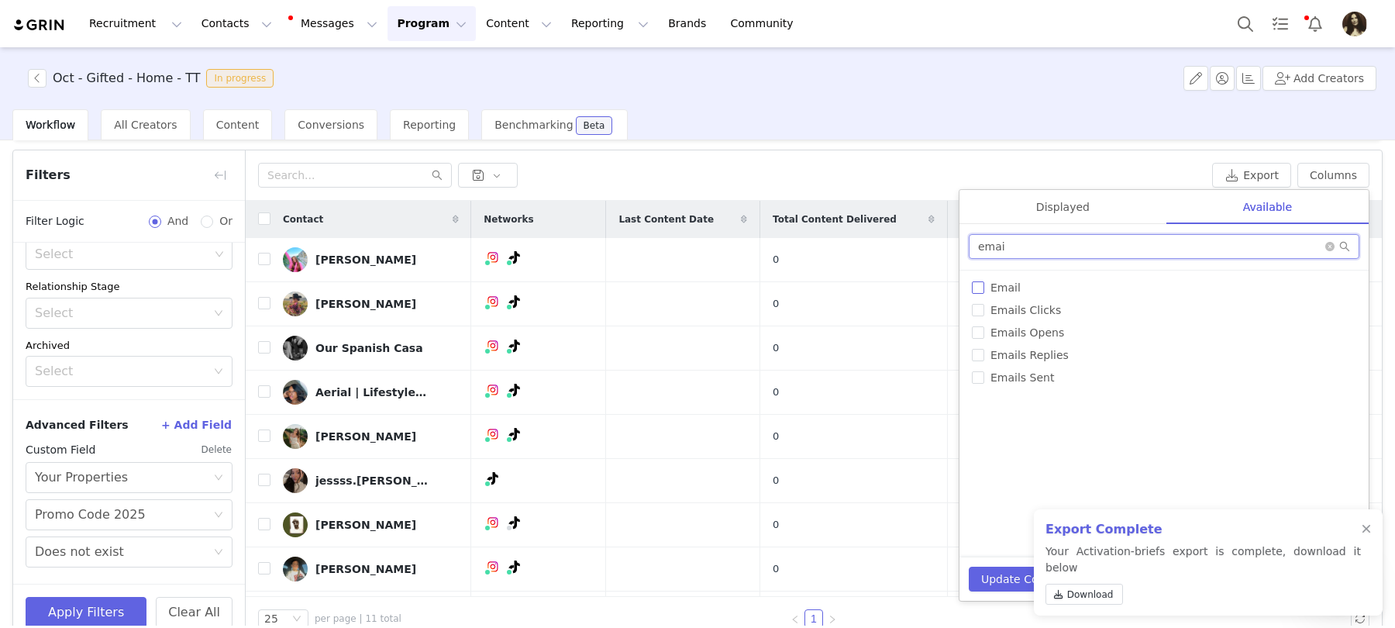
type input "emai"
click at [1003, 283] on span "Email" at bounding box center [1006, 287] width 43 height 12
click at [985, 283] on input "Email" at bounding box center [978, 287] width 12 height 12
checkbox input "true"
click at [1015, 249] on input "emai" at bounding box center [1164, 246] width 391 height 25
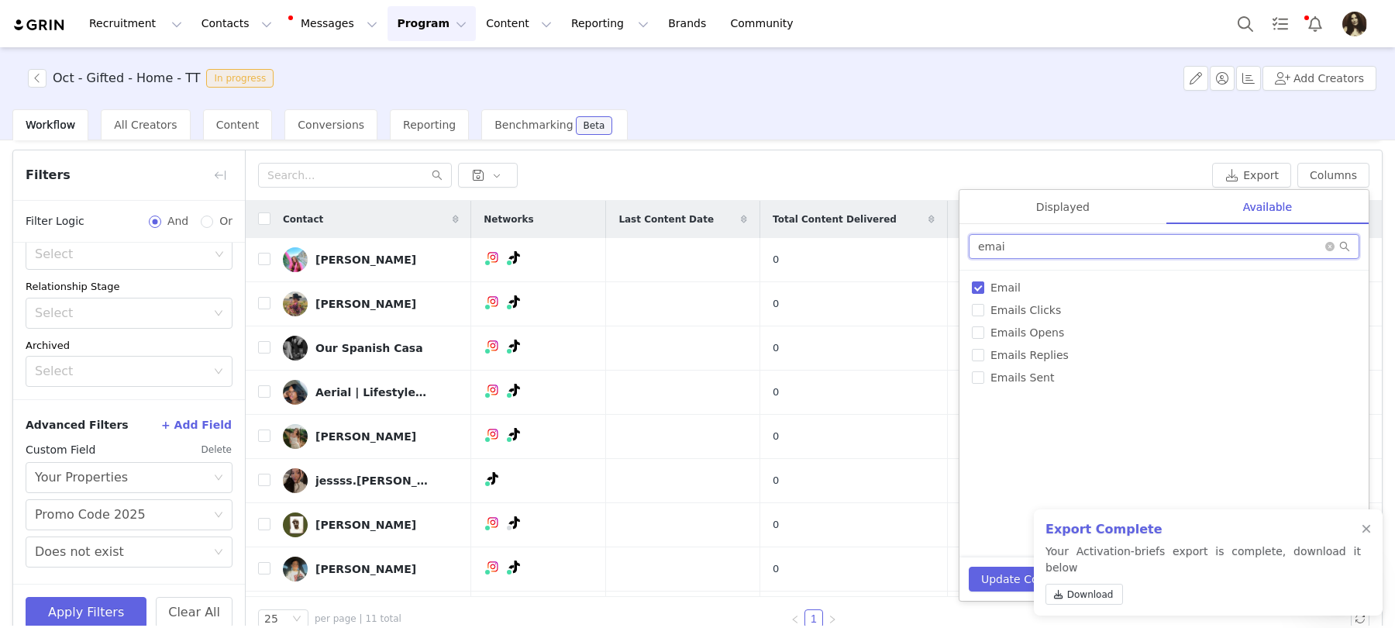
click at [1015, 249] on input "emai" at bounding box center [1164, 246] width 391 height 25
type input "tiktok url"
click at [997, 287] on span "TikTok URL" at bounding box center [1020, 287] width 71 height 12
click at [985, 287] on input "TikTok URL" at bounding box center [978, 287] width 12 height 12
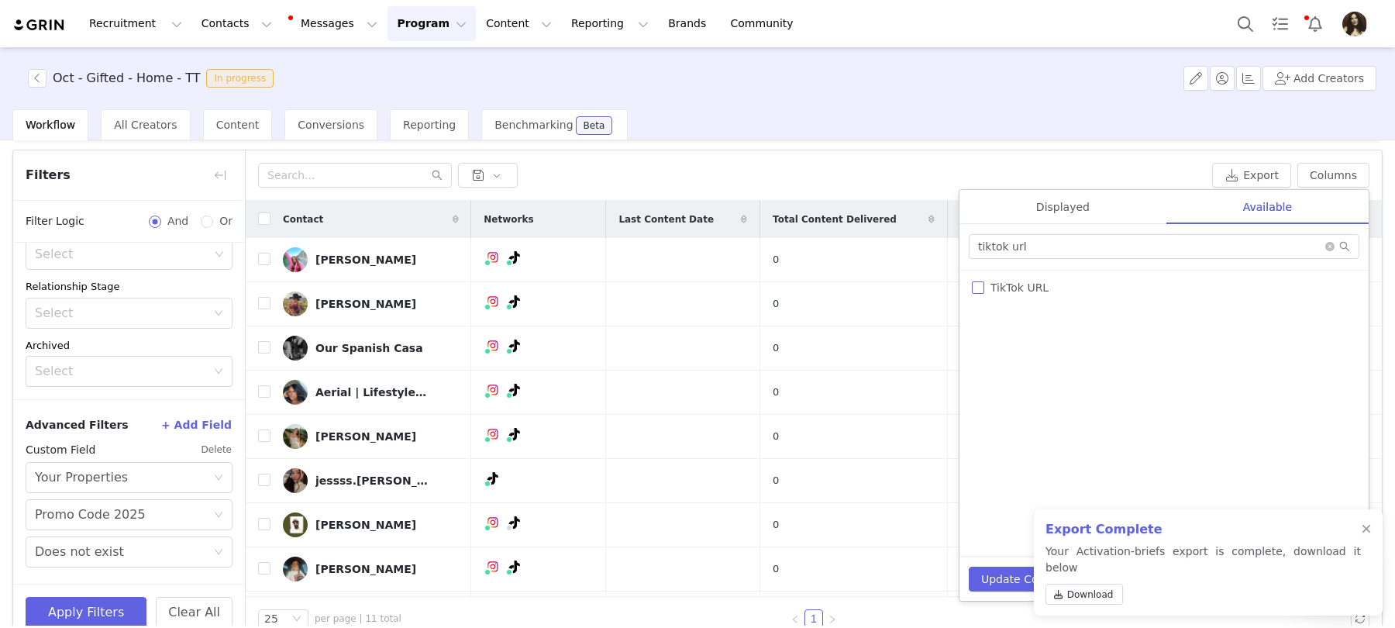
checkbox input "true"
click at [995, 571] on button "Update Columns" at bounding box center [1026, 579] width 115 height 25
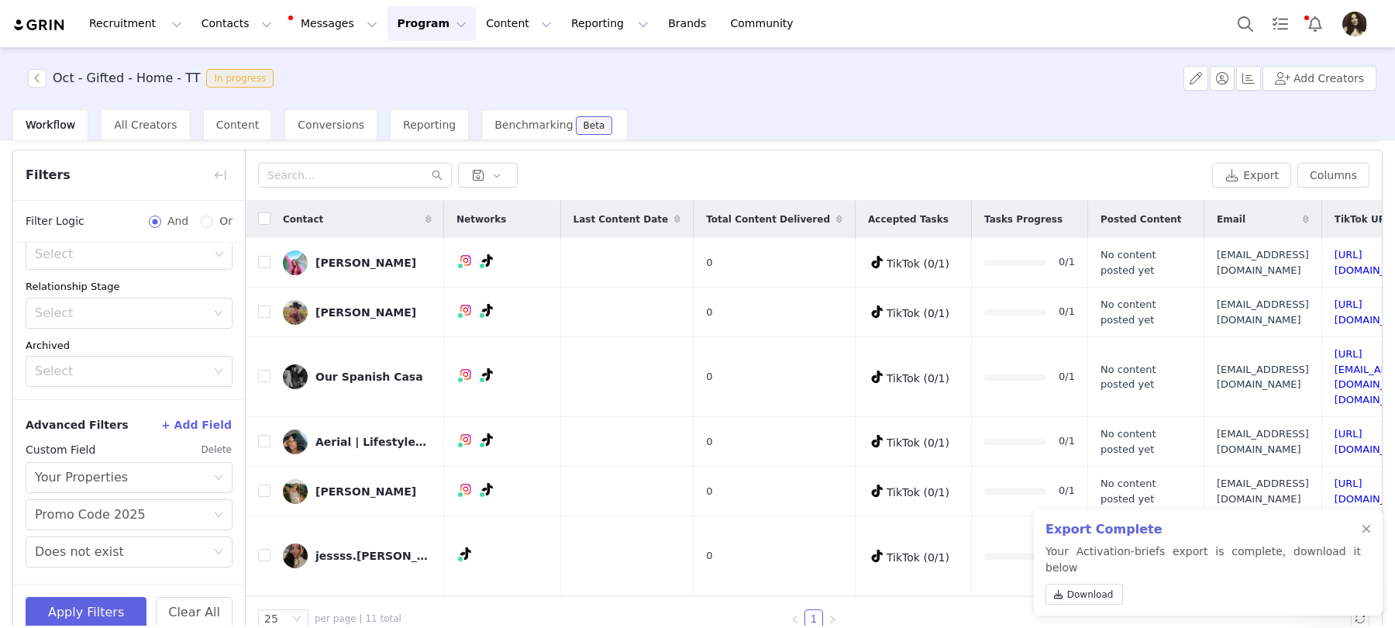
click at [1357, 544] on div "Export Complete Your Activation-briefs export is complete, download it below Do…" at bounding box center [1208, 562] width 349 height 106
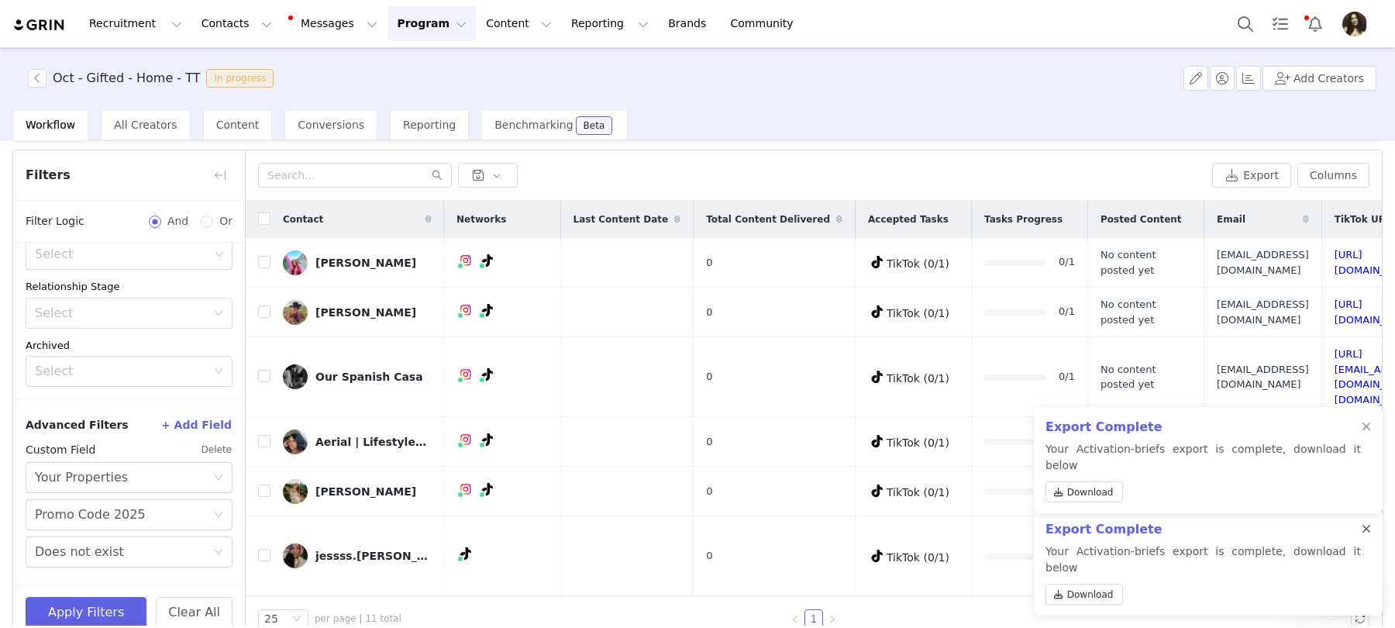
click at [1368, 536] on div at bounding box center [1366, 529] width 9 height 12
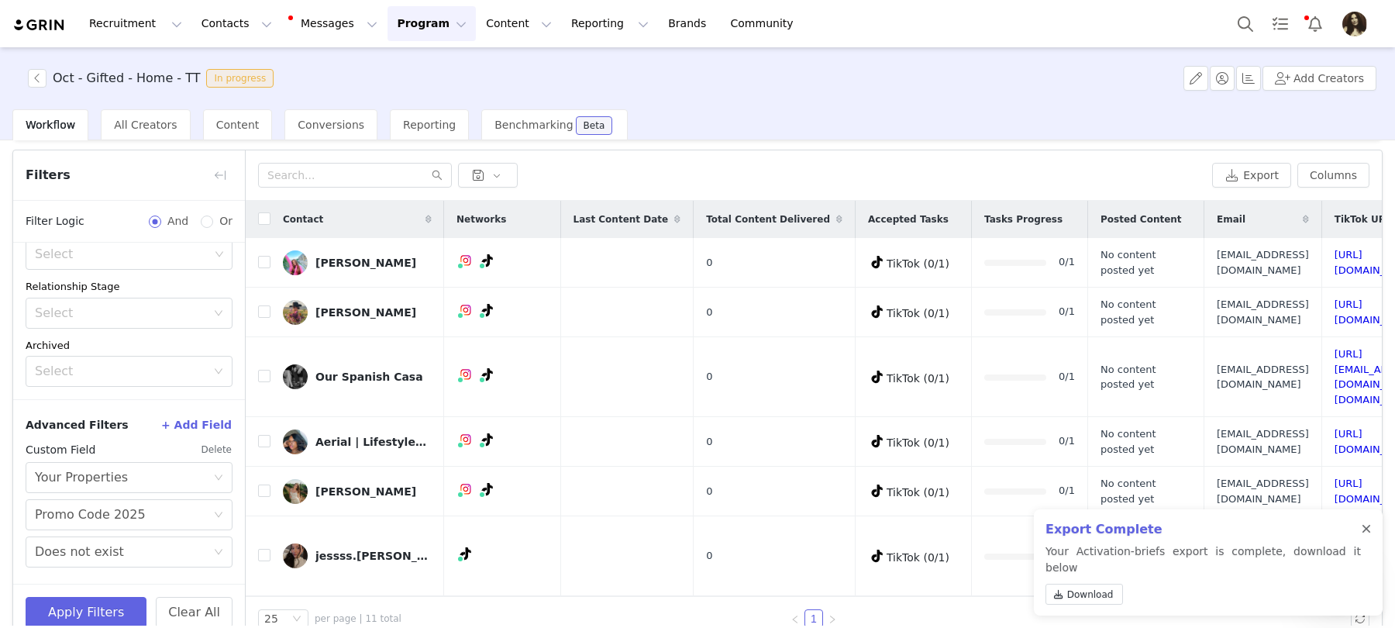
click at [1368, 536] on div at bounding box center [1366, 529] width 9 height 12
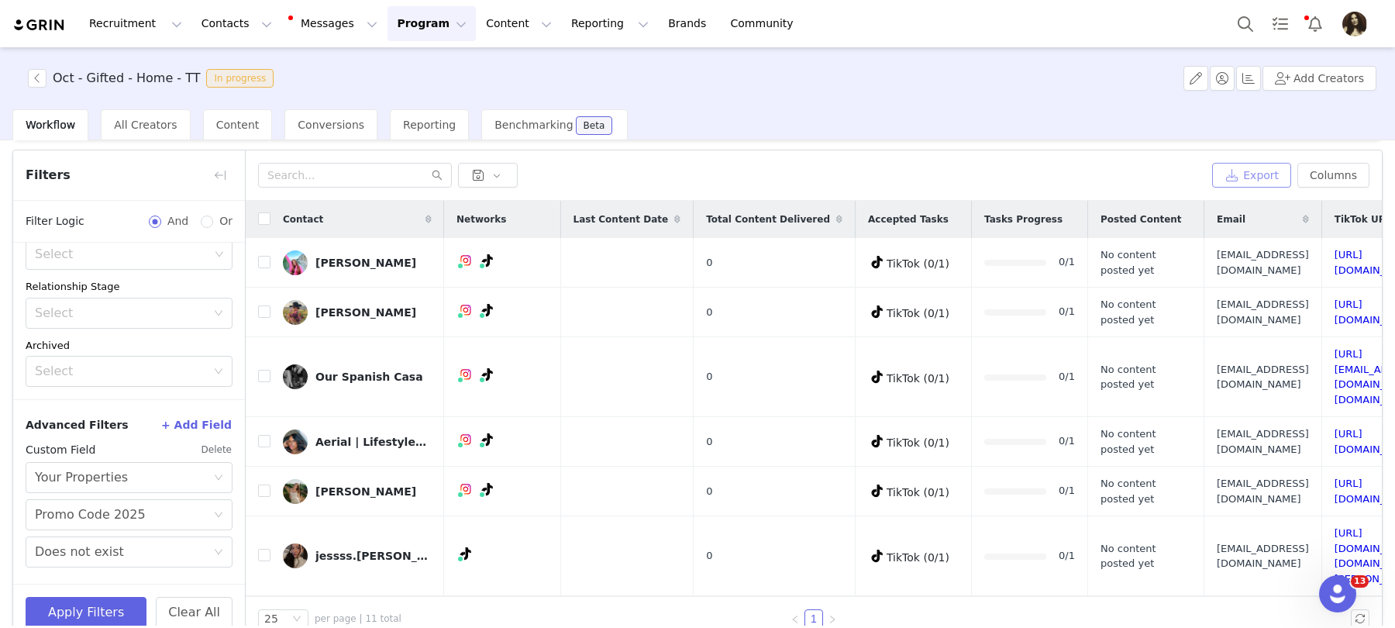
click at [1255, 176] on button "Export" at bounding box center [1251, 175] width 79 height 25
click at [98, 80] on h3 "Oct - Gifted - Home - TT" at bounding box center [126, 78] width 147 height 19
copy h3 "Oct - Gifted - Home - TT"
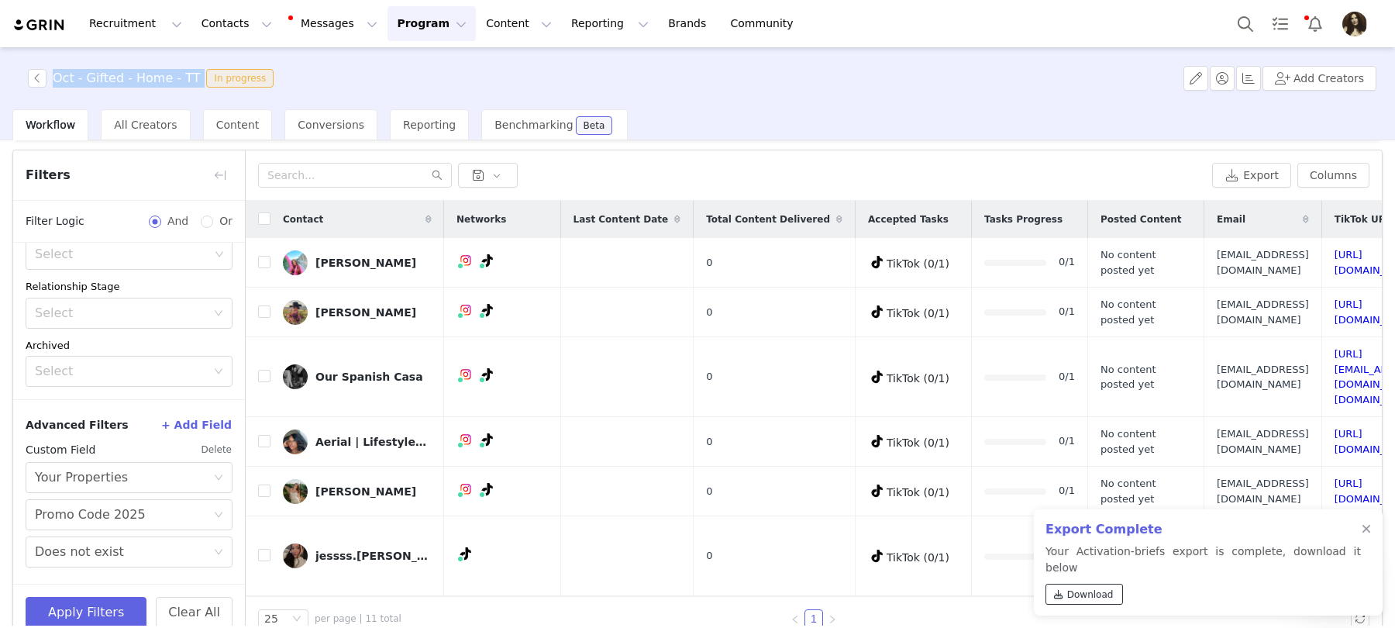
click at [1065, 597] on link "Download" at bounding box center [1085, 594] width 78 height 21
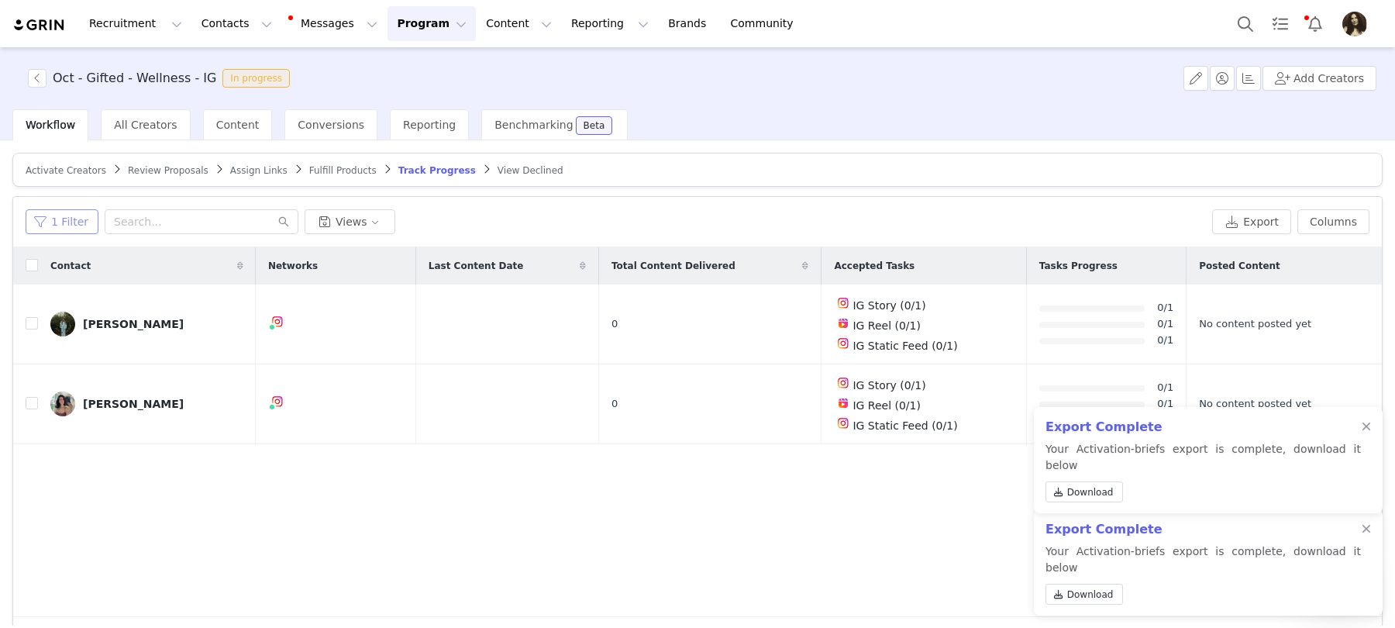
click at [82, 209] on button "1 Filter" at bounding box center [62, 221] width 73 height 25
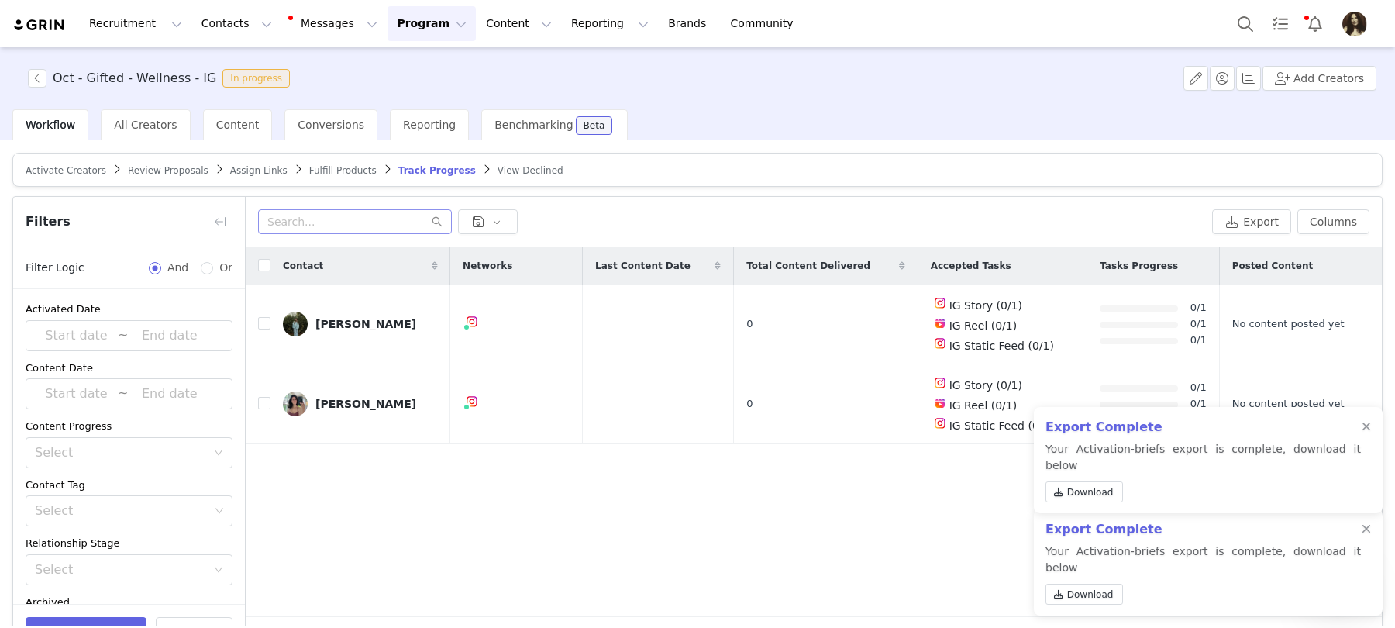
click at [81, 220] on div "Filters" at bounding box center [129, 222] width 232 height 50
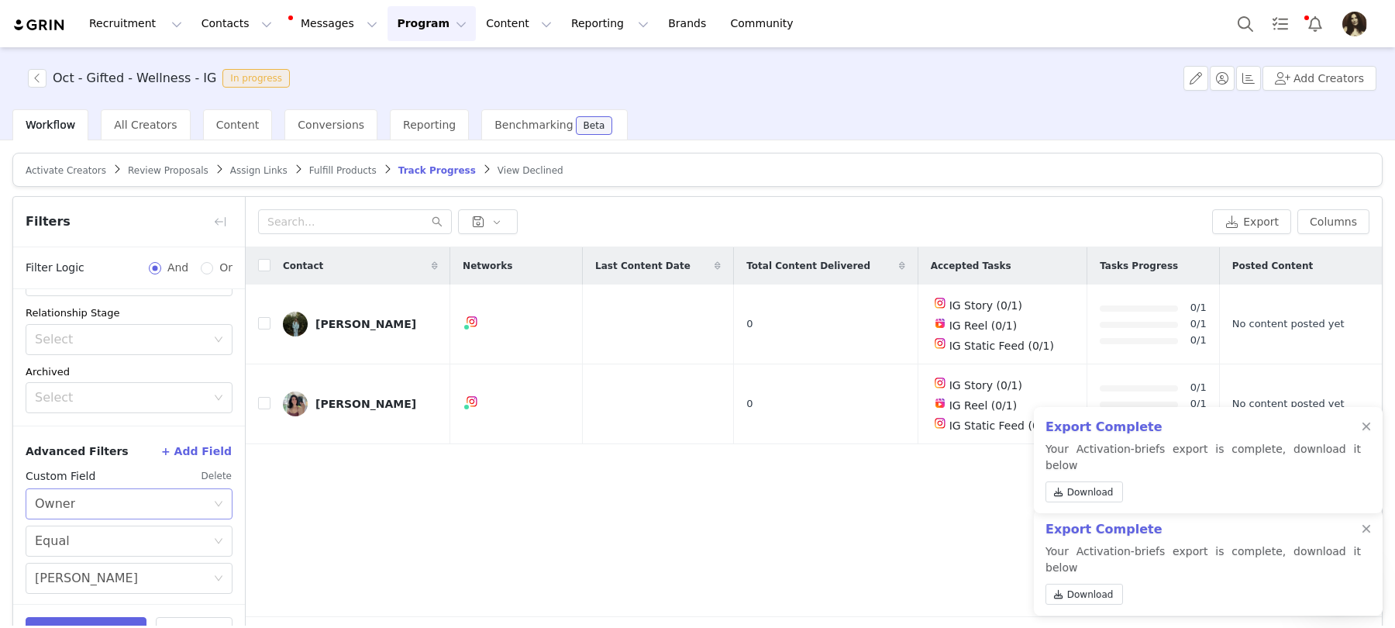
click at [93, 502] on div "Select Owner" at bounding box center [124, 503] width 178 height 29
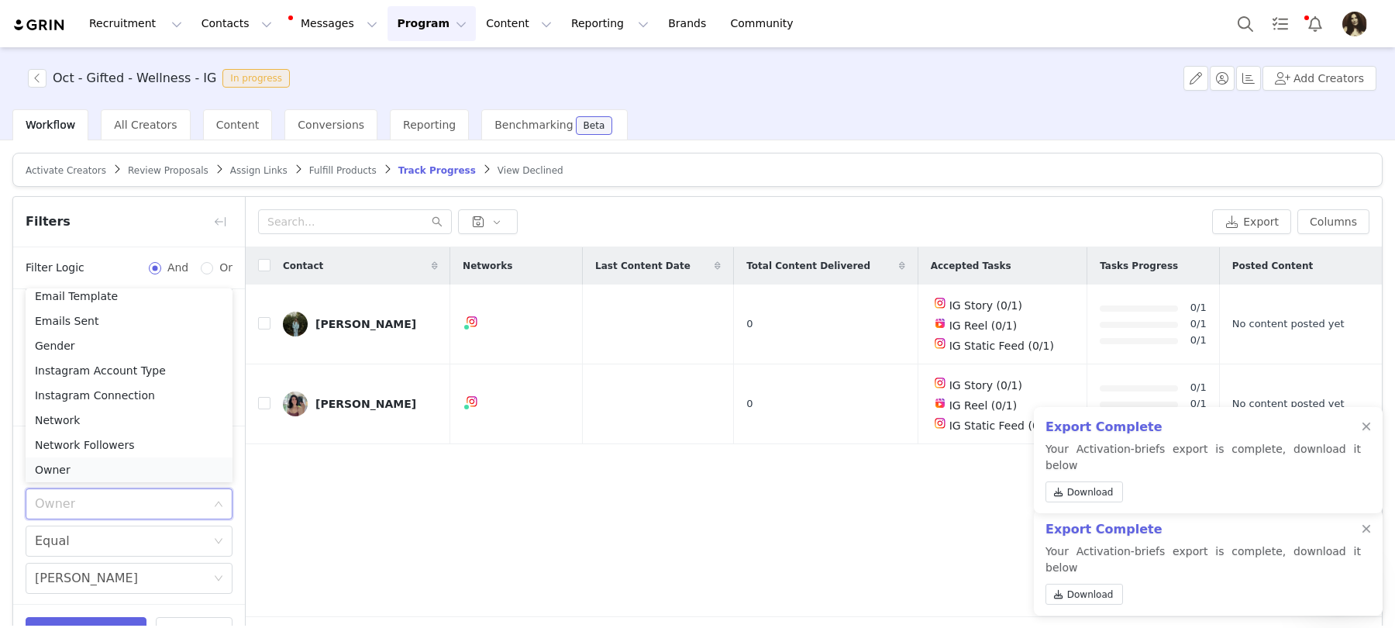
scroll to position [978, 0]
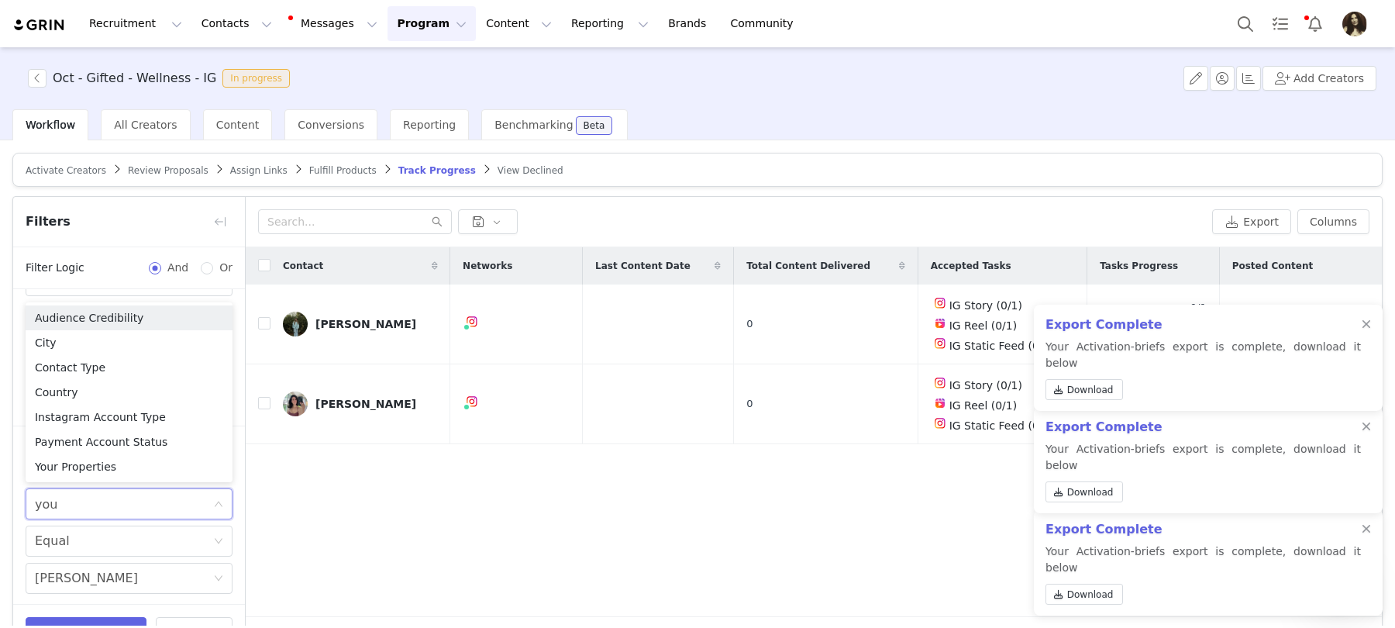
type input "your"
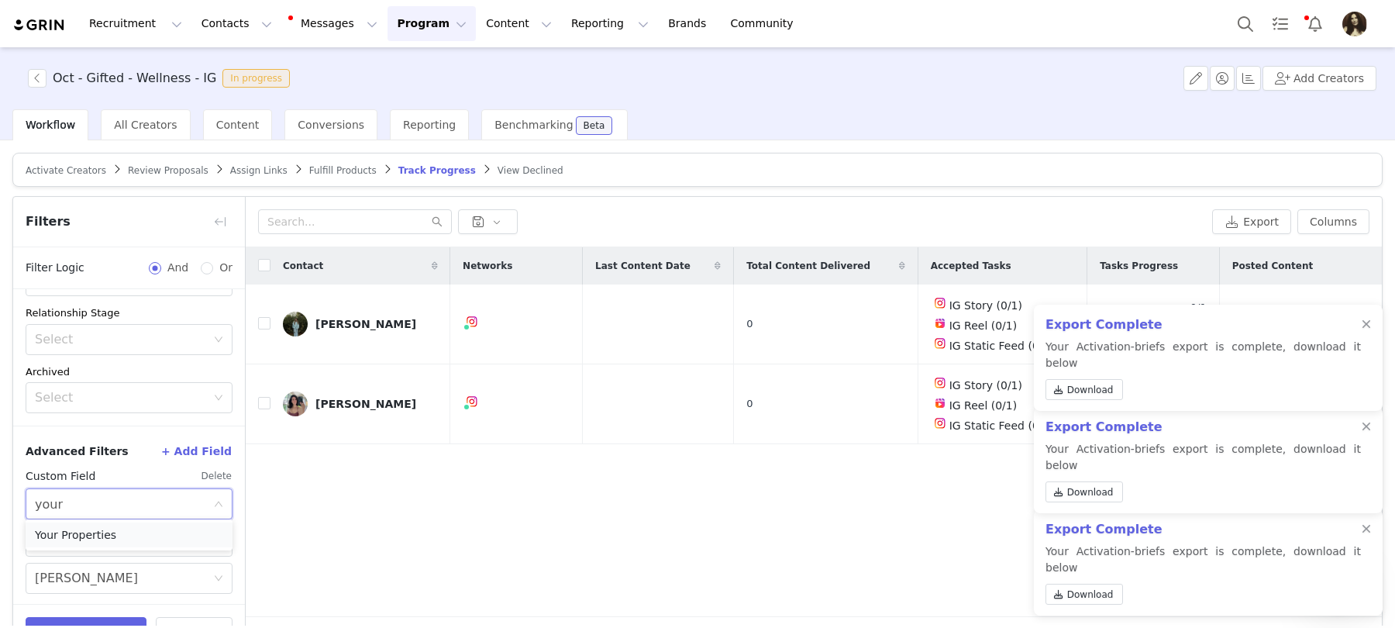
click at [116, 531] on li "Your Properties" at bounding box center [129, 535] width 207 height 25
click at [98, 533] on div "Choose Custom Property" at bounding box center [120, 541] width 171 height 16
click at [95, 482] on li "Promo Code 2025" at bounding box center [129, 479] width 207 height 25
click at [95, 557] on div "Choose Custom Property Promo Code 2025 Select" at bounding box center [129, 578] width 207 height 105
click at [95, 571] on div "Select" at bounding box center [120, 579] width 171 height 16
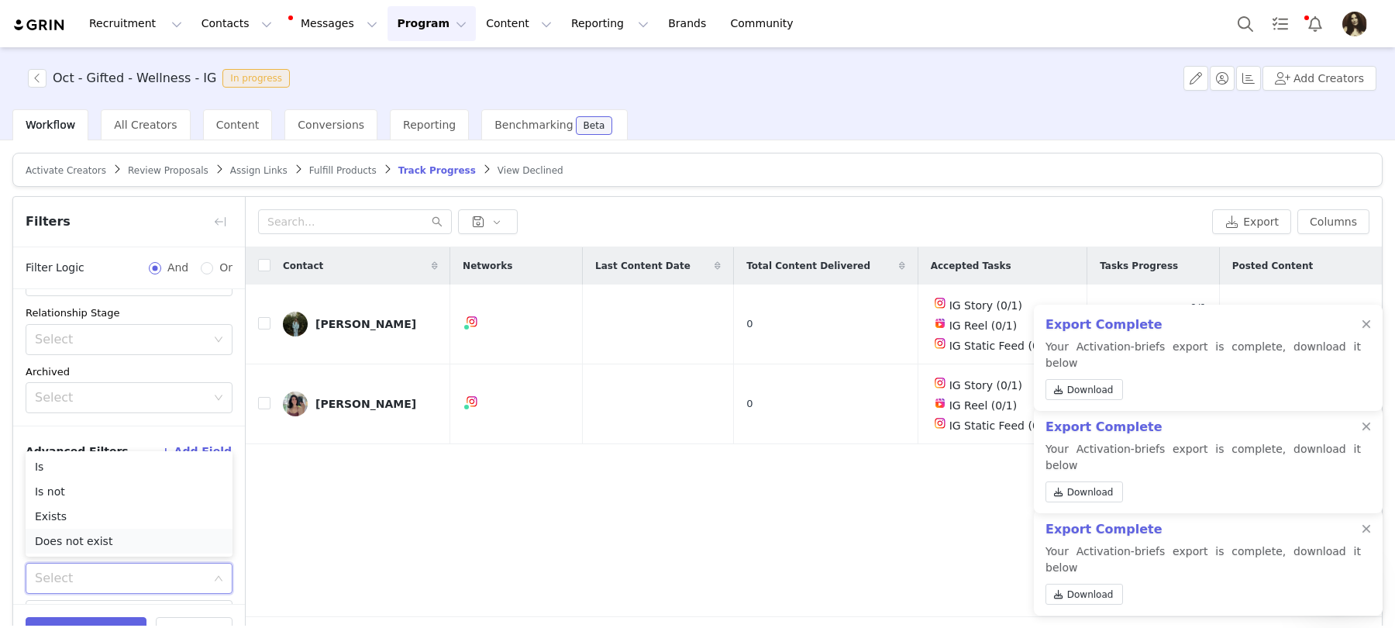
click at [102, 535] on li "Does not exist" at bounding box center [129, 541] width 207 height 25
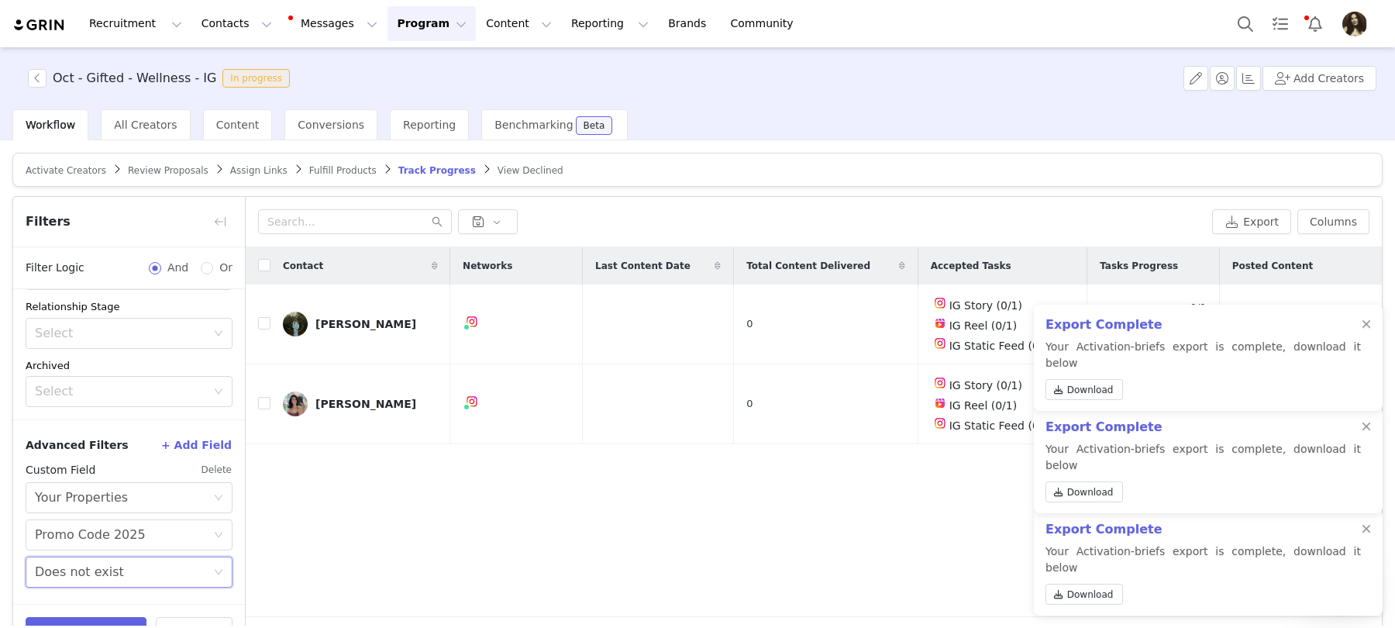
scroll to position [47, 0]
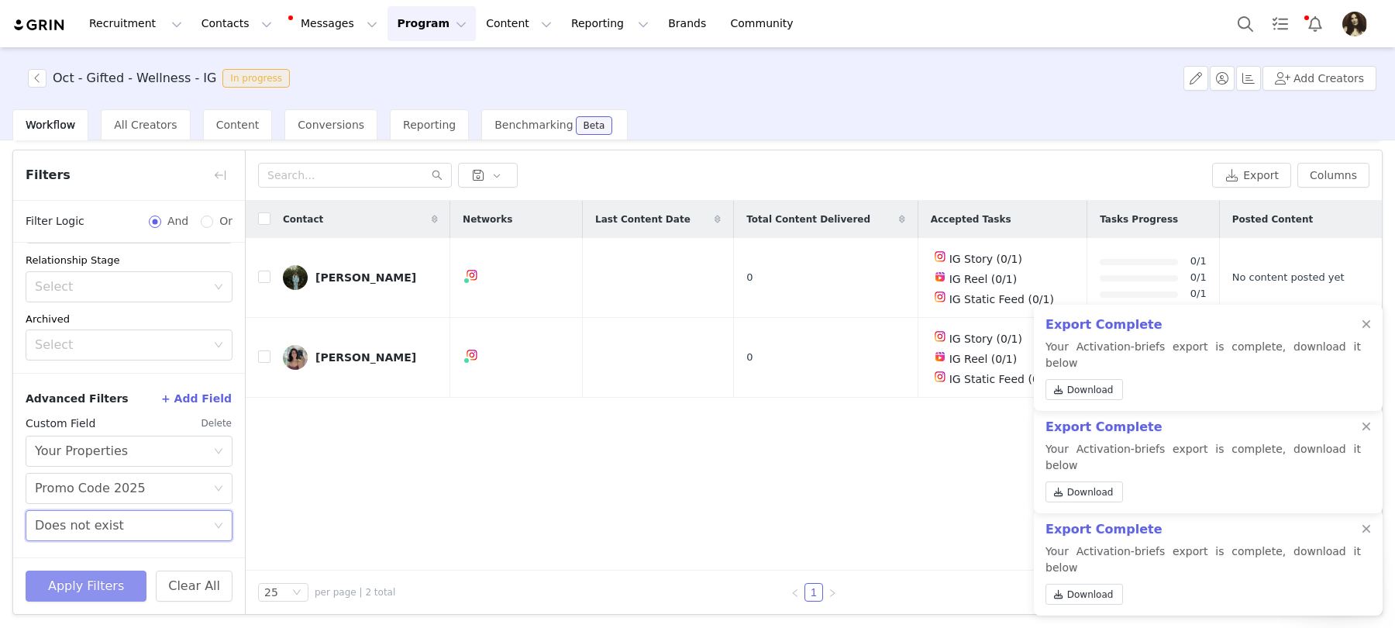
click at [104, 588] on button "Apply Filters" at bounding box center [86, 586] width 121 height 31
click at [757, 443] on div "Contact Networks Last Content Date Total Content Delivered Accepted Tasks Tasks…" at bounding box center [814, 386] width 1136 height 370
click at [1268, 165] on button "Export" at bounding box center [1251, 175] width 79 height 25
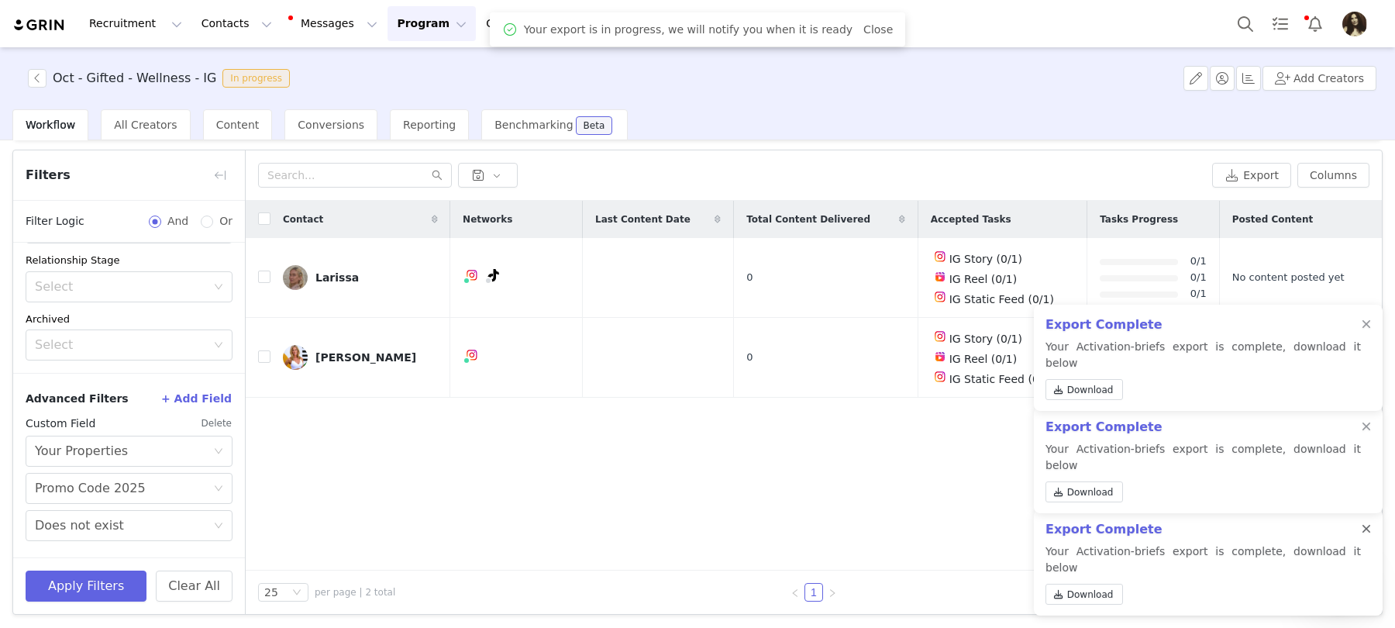
click at [1368, 536] on div at bounding box center [1366, 529] width 9 height 12
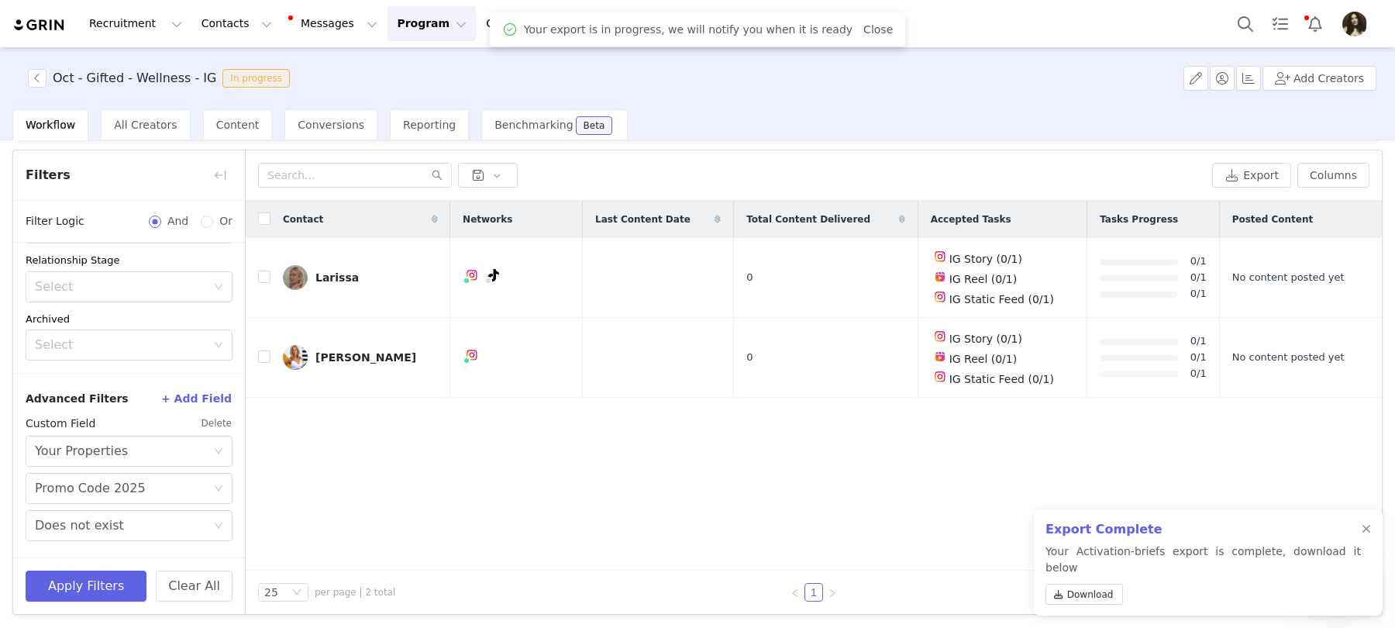
click at [1368, 536] on div at bounding box center [1366, 529] width 9 height 12
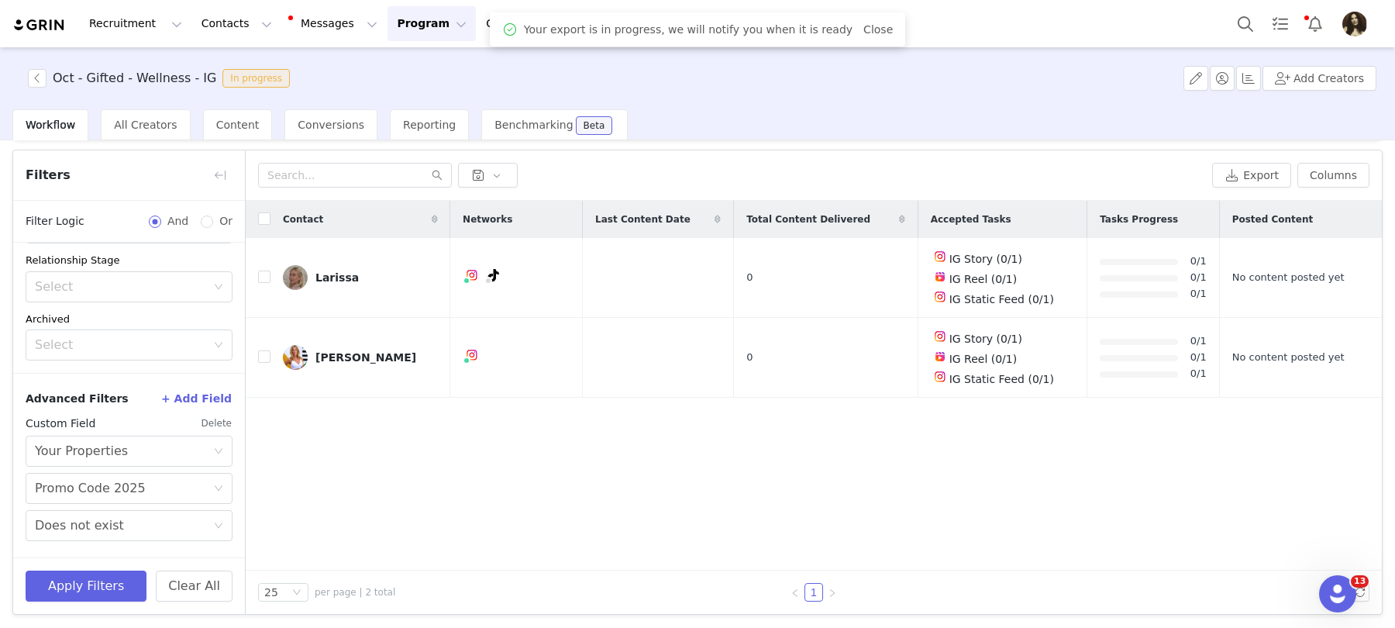
click at [140, 67] on div "Oct - Gifted - Wellness - IG In progress Add Creators" at bounding box center [697, 78] width 1395 height 62
copy h3 "Oct - Gifted - Wellness - IG"
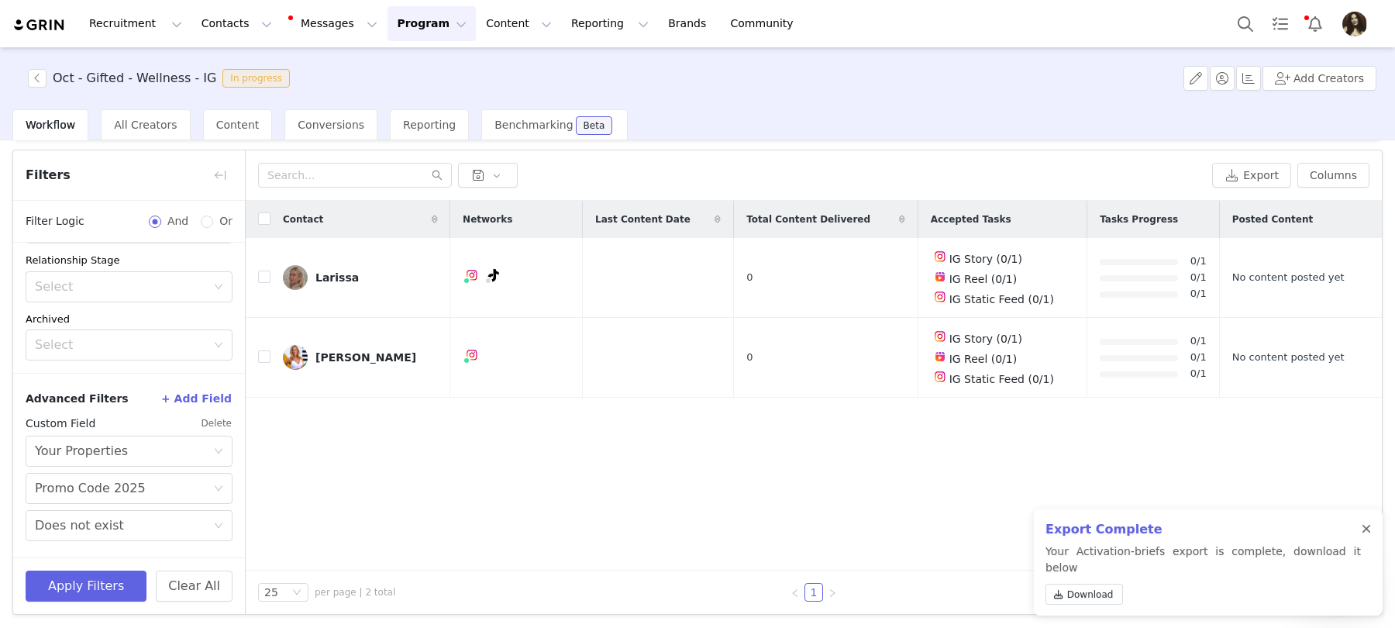
click at [1365, 536] on div at bounding box center [1366, 529] width 9 height 12
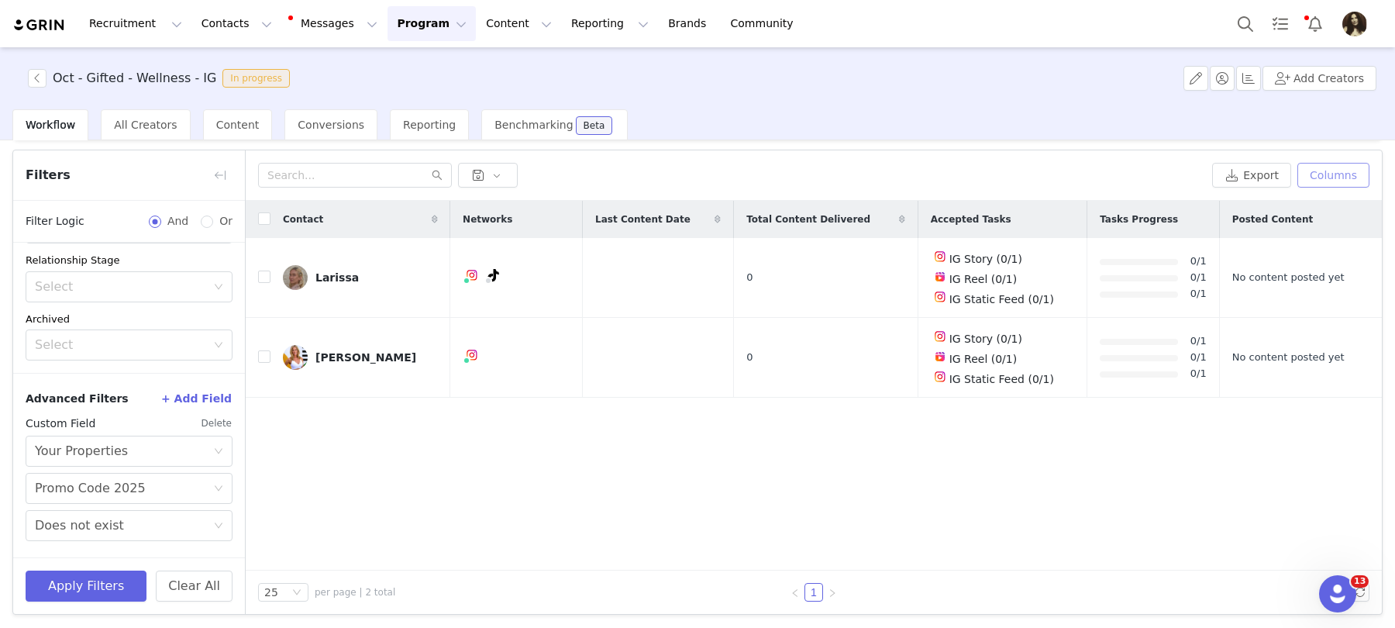
click at [1356, 167] on button "Columns" at bounding box center [1334, 175] width 72 height 25
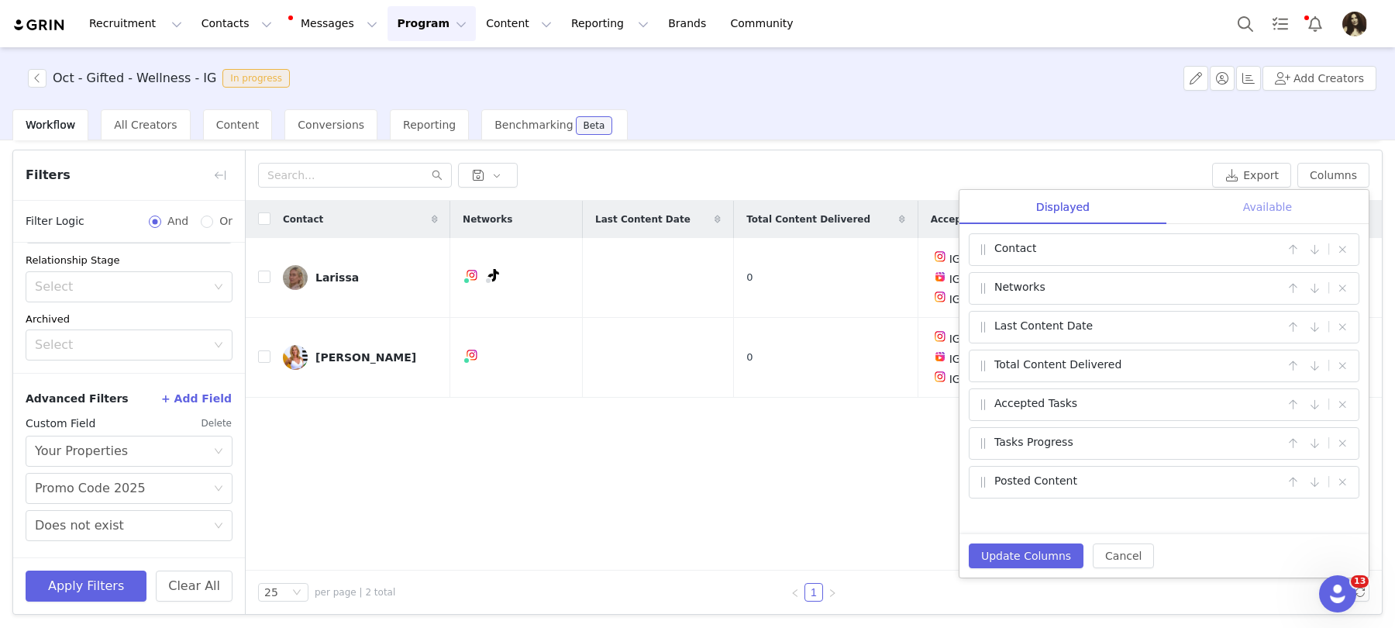
click at [1233, 199] on div "Available" at bounding box center [1268, 207] width 202 height 35
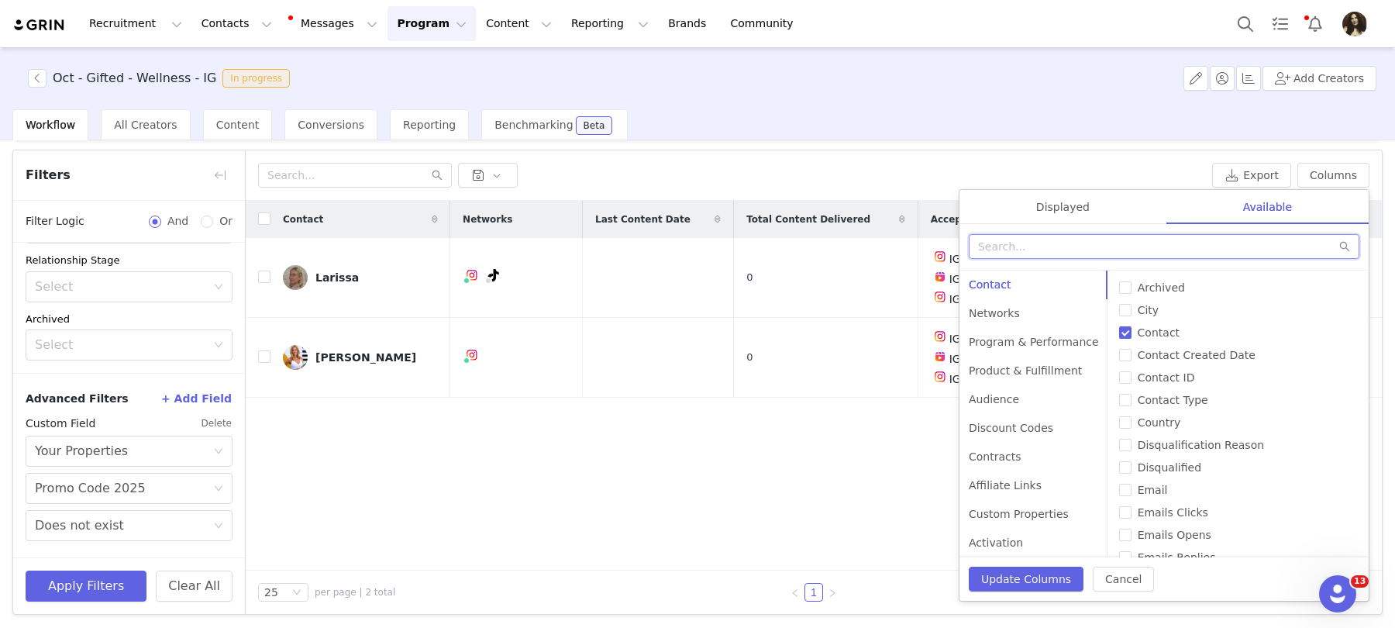
click at [1081, 256] on input "text" at bounding box center [1164, 246] width 391 height 25
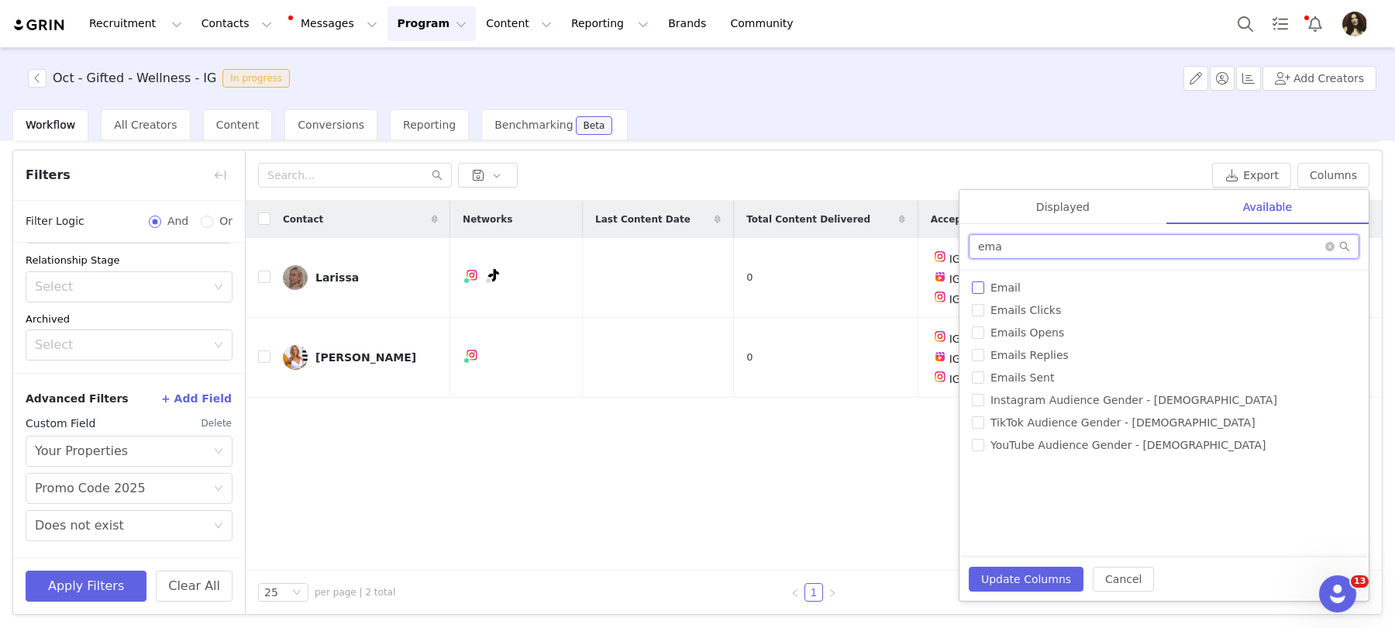
type input "ema"
click at [1017, 285] on span "Email" at bounding box center [1006, 287] width 43 height 12
click at [985, 285] on input "Email" at bounding box center [978, 287] width 12 height 12
checkbox input "true"
click at [1017, 254] on input "ema" at bounding box center [1164, 246] width 391 height 25
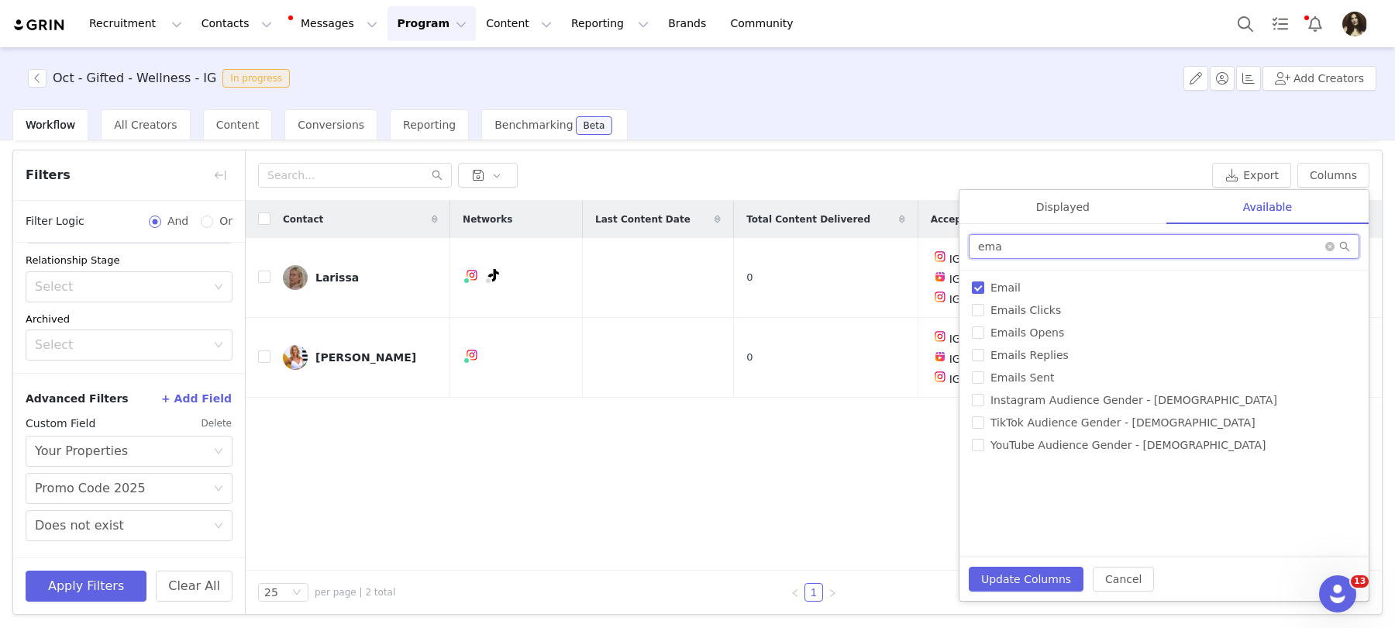
click at [1017, 254] on input "ema" at bounding box center [1164, 246] width 391 height 25
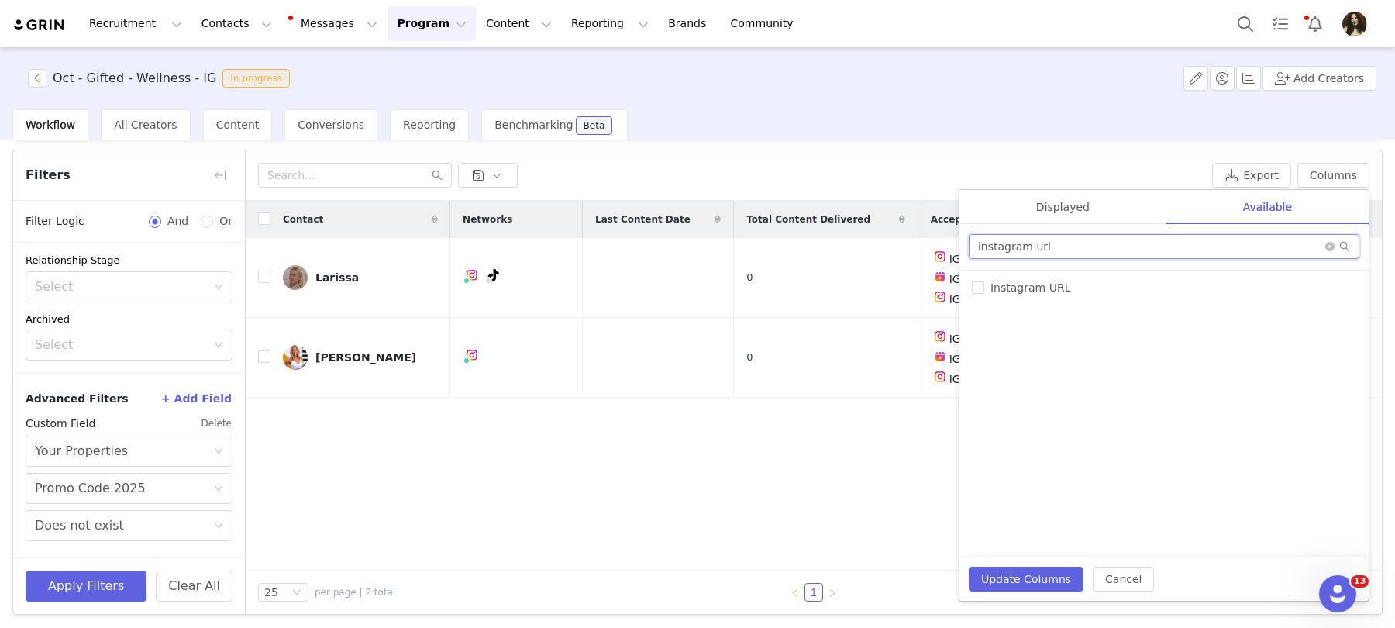
type input "instagram url"
click at [988, 278] on div "# of Products Sent Accepted Tasks All Link Visits Archived Available Tasks Chec…" at bounding box center [1164, 414] width 409 height 287
click at [988, 282] on span "Instagram URL" at bounding box center [1031, 287] width 92 height 12
click at [985, 282] on input "Instagram URL" at bounding box center [978, 287] width 12 height 12
checkbox input "true"
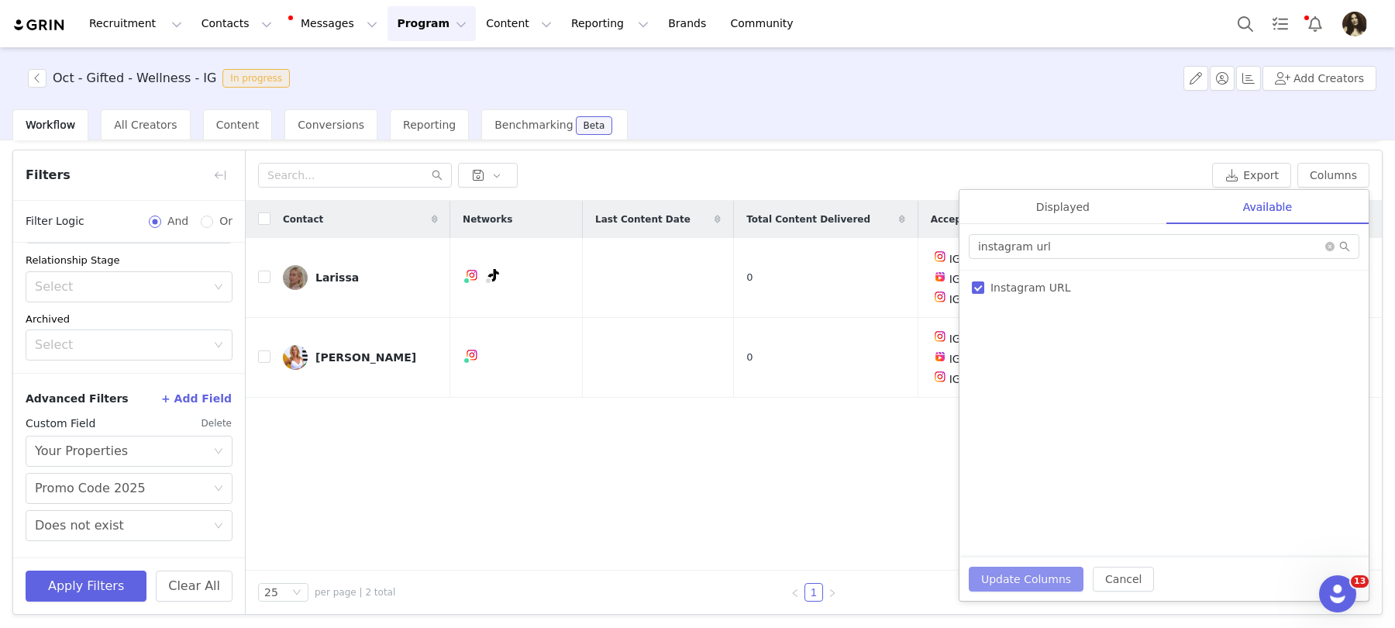
click at [1037, 580] on button "Update Columns" at bounding box center [1026, 579] width 115 height 25
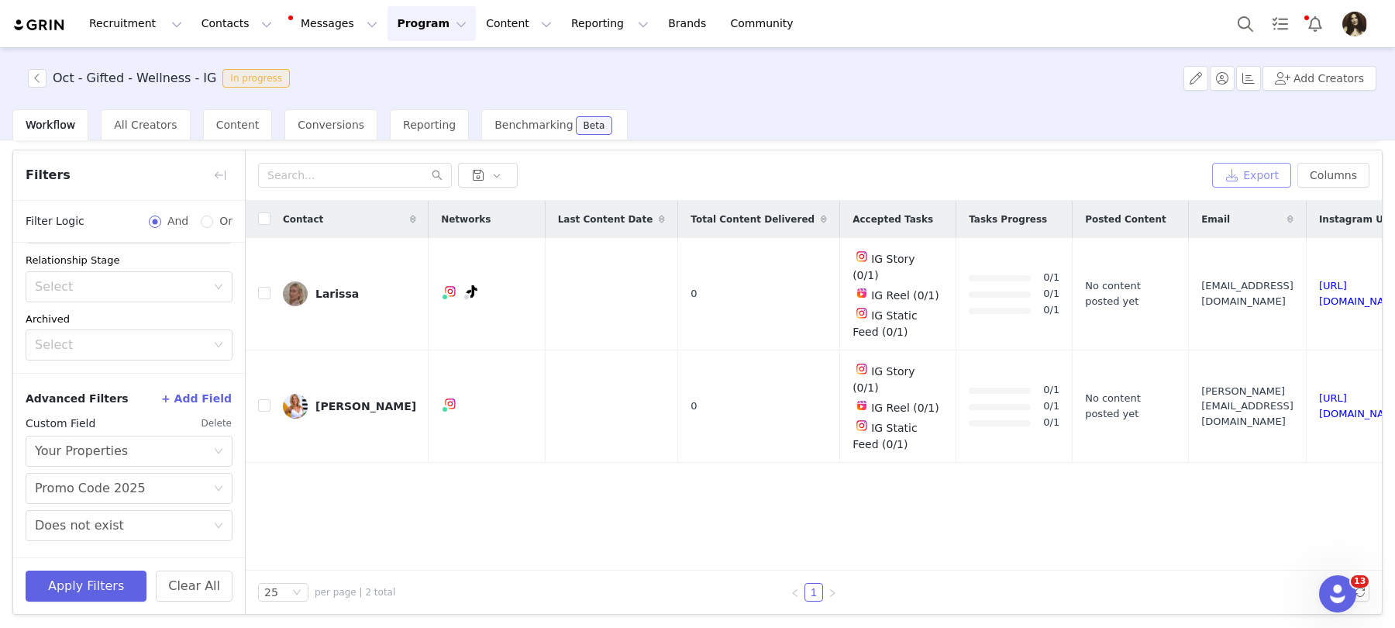
click at [1261, 182] on button "Export" at bounding box center [1251, 175] width 79 height 25
click at [90, 66] on div "Oct - Gifted - Wellness - IG In progress Add Creators" at bounding box center [697, 78] width 1395 height 62
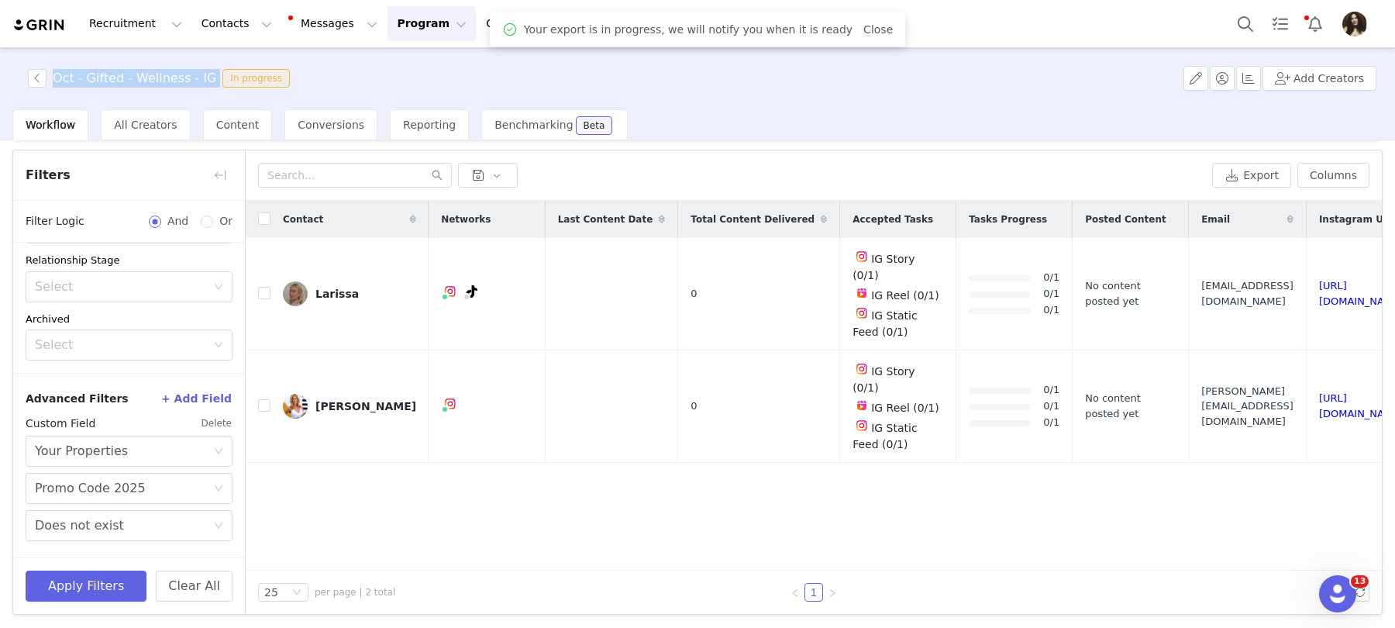
click at [90, 66] on div "Oct - Gifted - Wellness - IG In progress Add Creators" at bounding box center [697, 78] width 1395 height 62
copy h3 "Oct - Gifted - Wellness - IG"
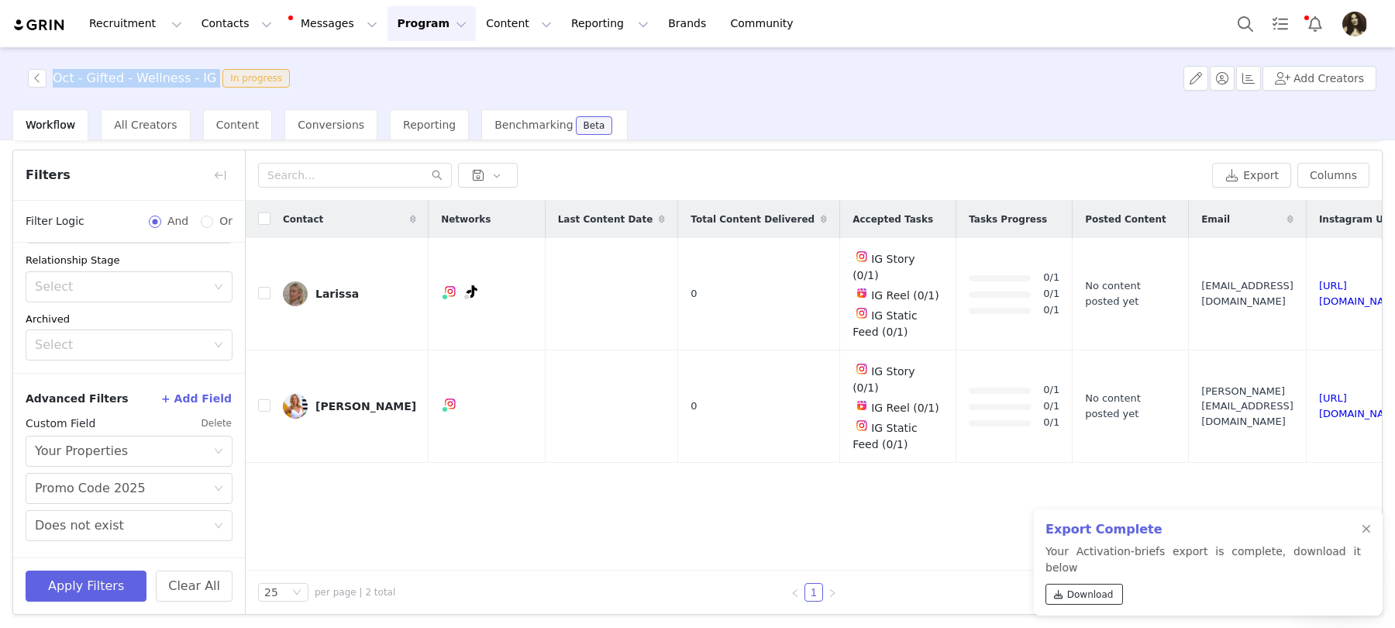
click at [1095, 592] on span "Download" at bounding box center [1090, 595] width 47 height 14
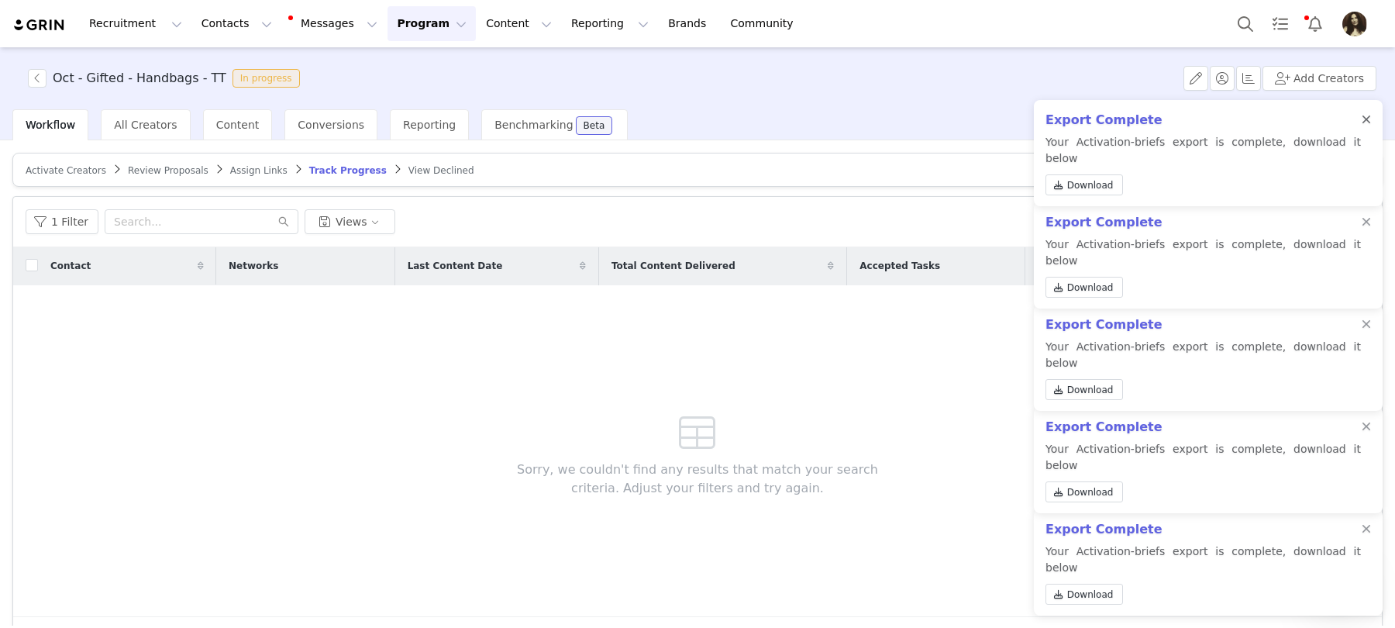
click at [1371, 136] on div "Export Complete Your Activation-briefs export is complete, download it below Do…" at bounding box center [1208, 153] width 349 height 106
click at [1366, 536] on div at bounding box center [1366, 529] width 9 height 12
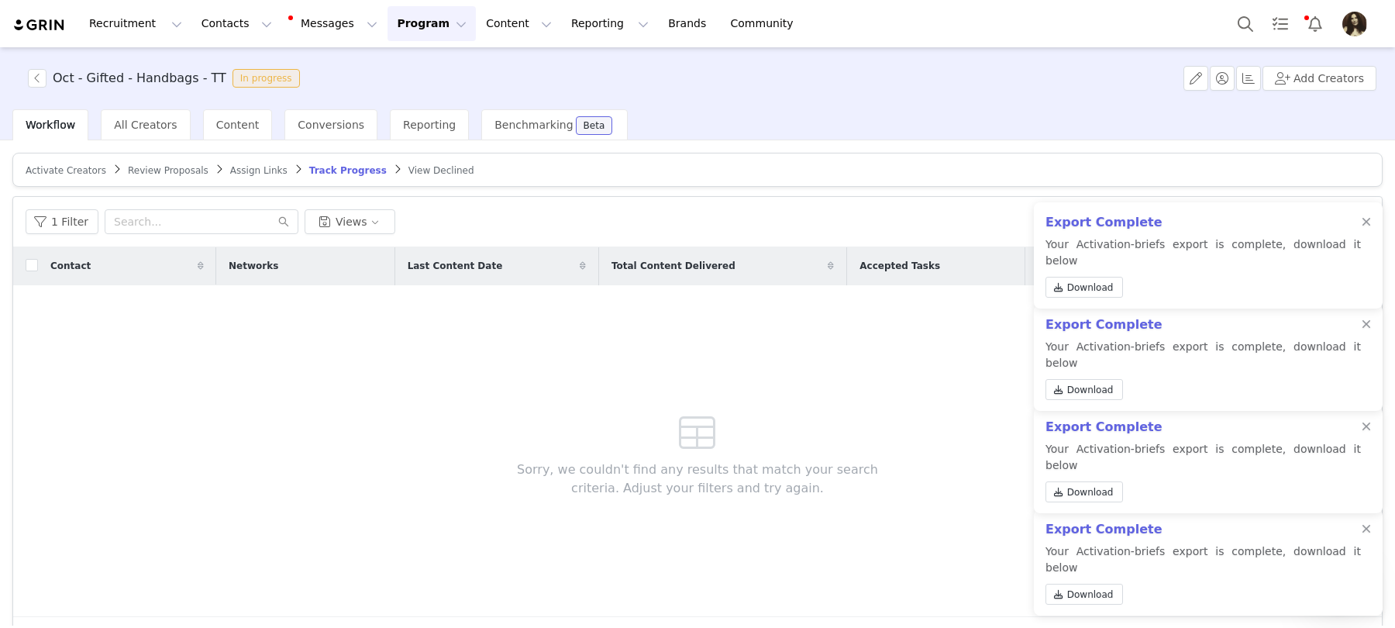
click at [1366, 544] on div "Export Complete Your Activation-briefs export is complete, download it below Do…" at bounding box center [1208, 562] width 349 height 106
click at [1366, 536] on div at bounding box center [1366, 529] width 9 height 12
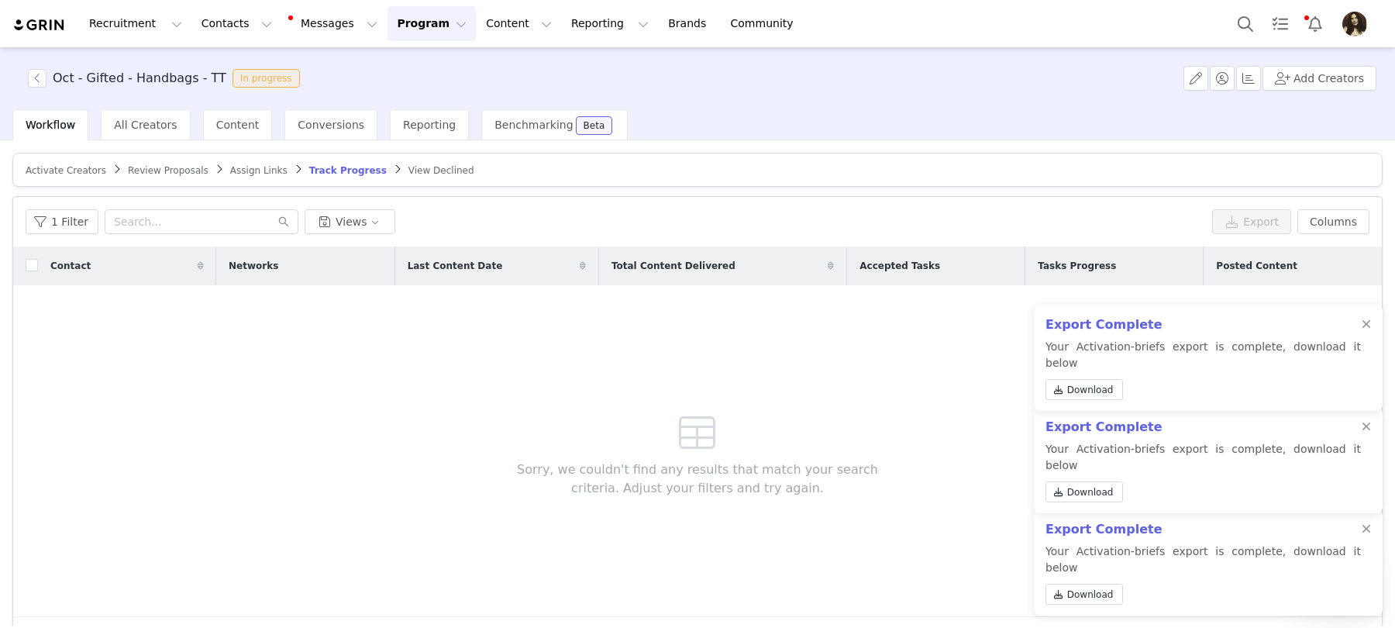
click at [1366, 544] on body "Recruitment Recruitment Creator Search Curated Lists Landing Pages Web Extensio…" at bounding box center [697, 314] width 1395 height 628
click at [1366, 544] on div "Export Complete Your Activation-briefs export is complete, download it below Do…" at bounding box center [1208, 562] width 349 height 106
click at [1366, 536] on div at bounding box center [1366, 529] width 9 height 12
click at [1366, 544] on body "Recruitment Recruitment Creator Search Curated Lists Landing Pages Web Extensio…" at bounding box center [697, 314] width 1395 height 628
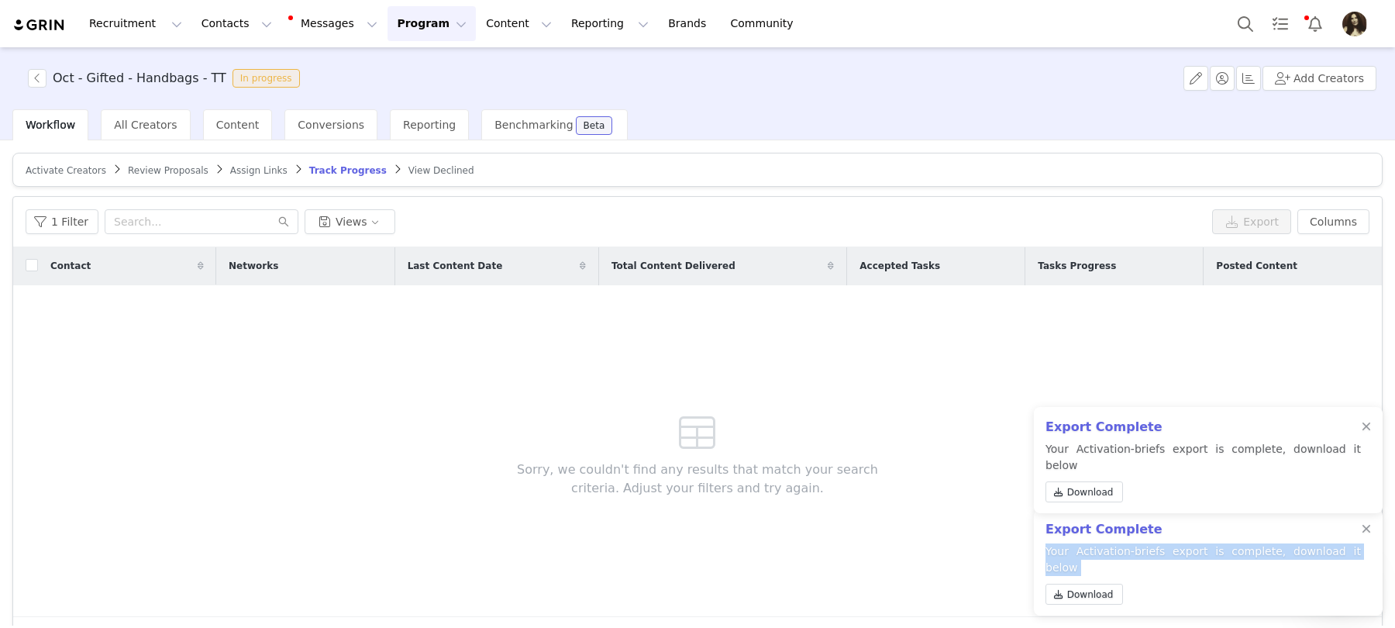
click at [1366, 544] on div "Export Complete Your Activation-briefs export is complete, download it below Do…" at bounding box center [1208, 562] width 349 height 106
click at [1366, 536] on div at bounding box center [1366, 529] width 9 height 12
click at [1366, 544] on div "Export Complete Your Activation-briefs export is complete, download it below Do…" at bounding box center [1208, 562] width 349 height 106
click at [1366, 536] on div at bounding box center [1366, 529] width 9 height 12
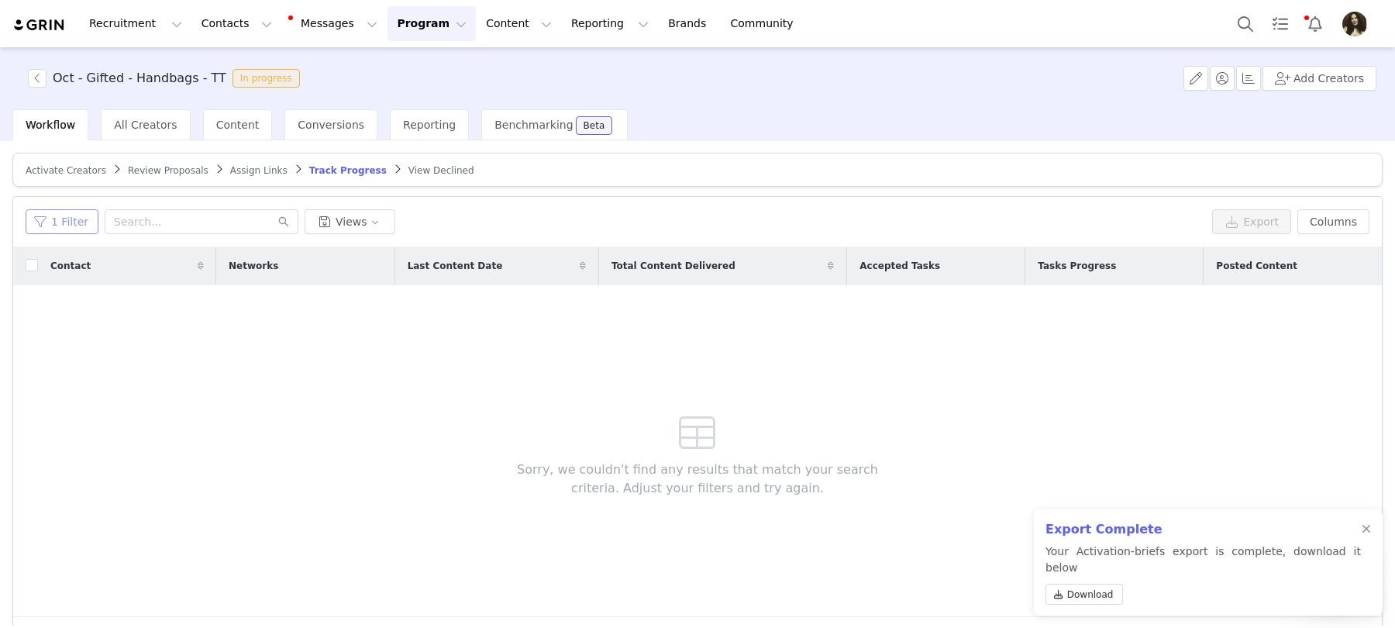
click at [41, 222] on button "1 Filter" at bounding box center [62, 221] width 73 height 25
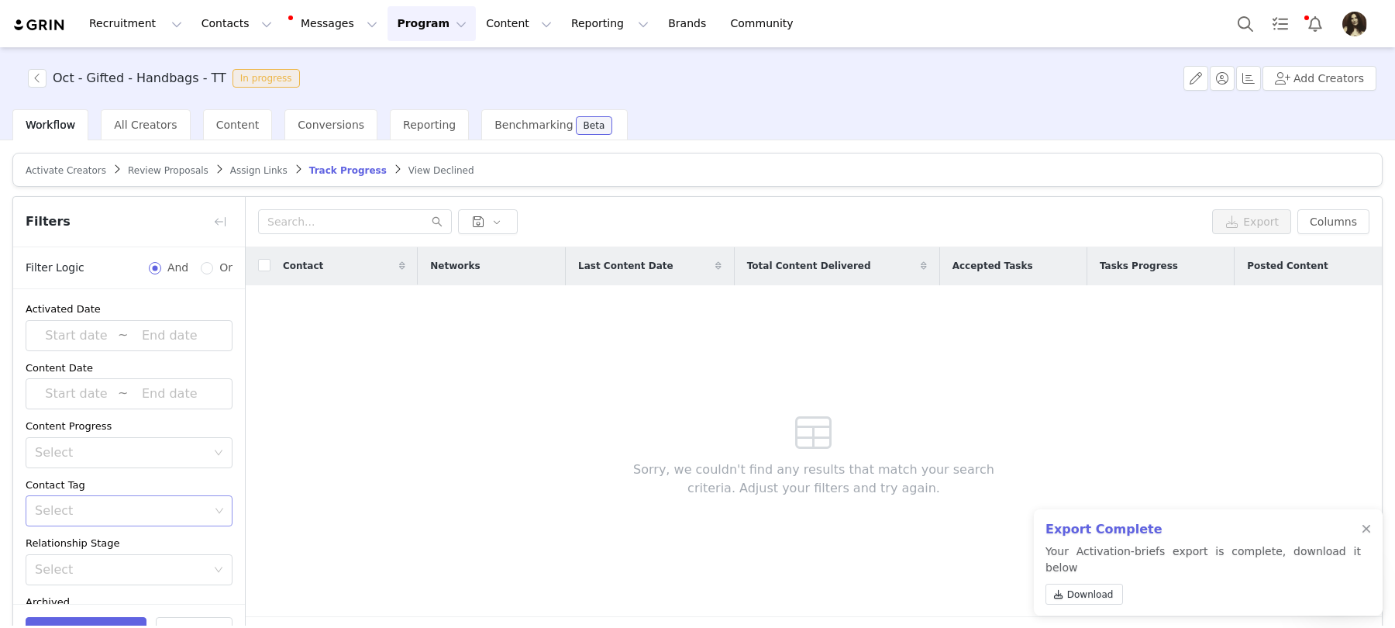
scroll to position [230, 0]
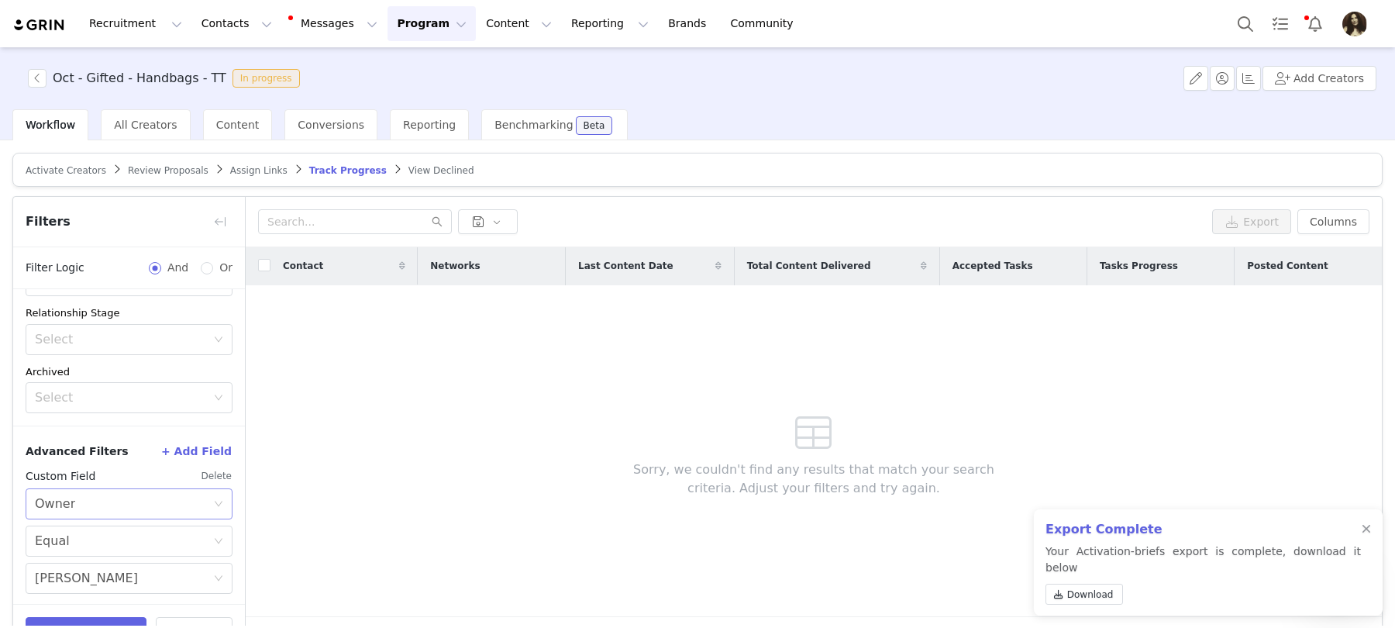
click at [164, 498] on div "Select Owner" at bounding box center [124, 503] width 178 height 29
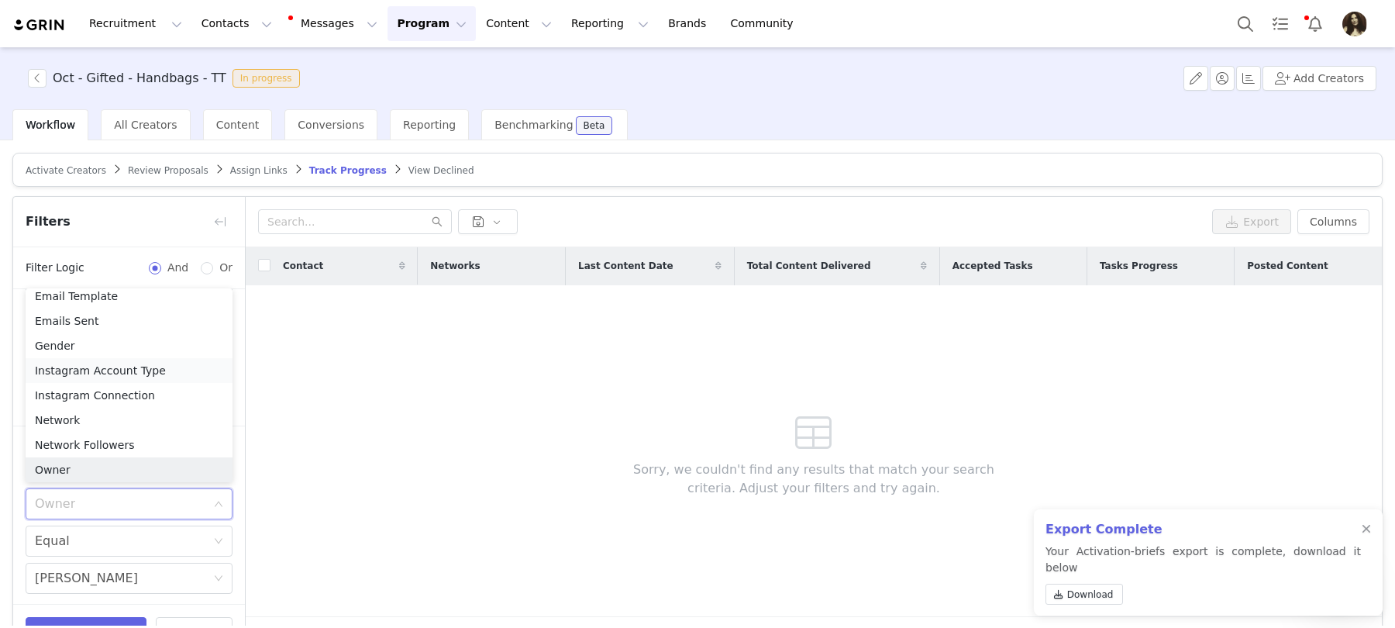
scroll to position [978, 0]
drag, startPoint x: 109, startPoint y: 450, endPoint x: 109, endPoint y: 463, distance: 13.2
click at [109, 463] on ul "Activated Date Affiliate Link Application Page Application Status Archived Audi…" at bounding box center [129, 385] width 207 height 194
click at [109, 463] on li "Your Properties" at bounding box center [129, 467] width 207 height 25
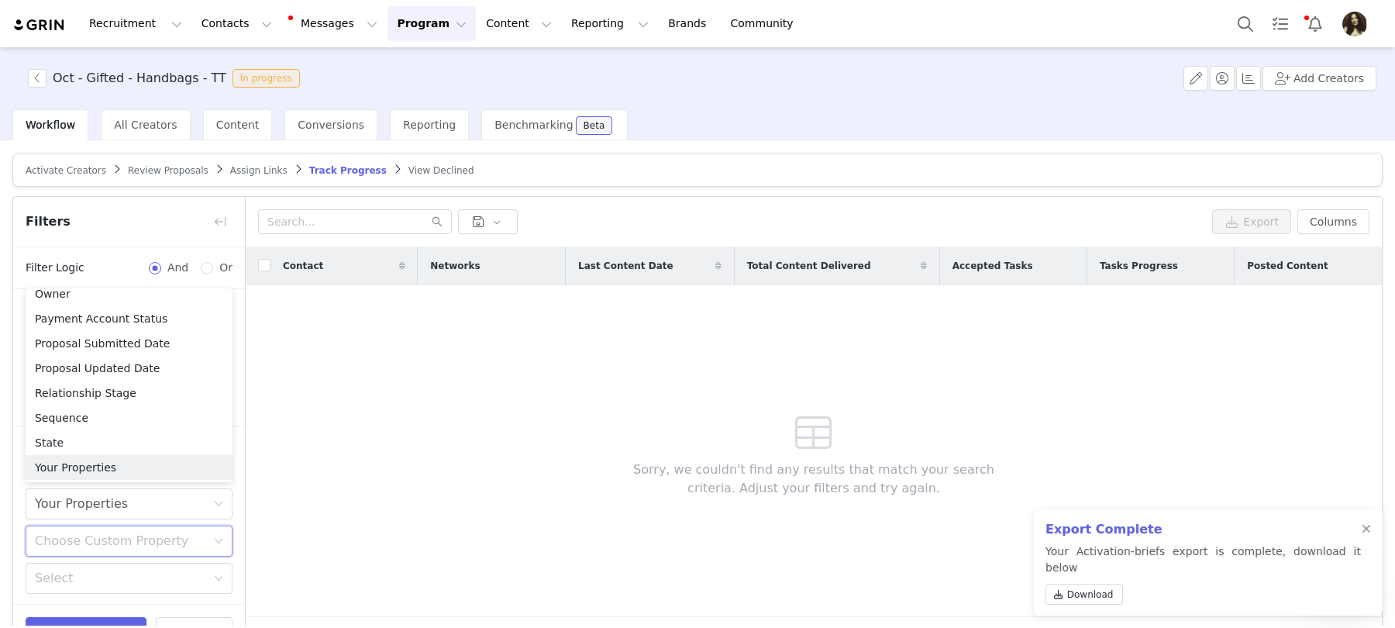
click at [95, 551] on div "Choose Custom Property" at bounding box center [124, 540] width 178 height 29
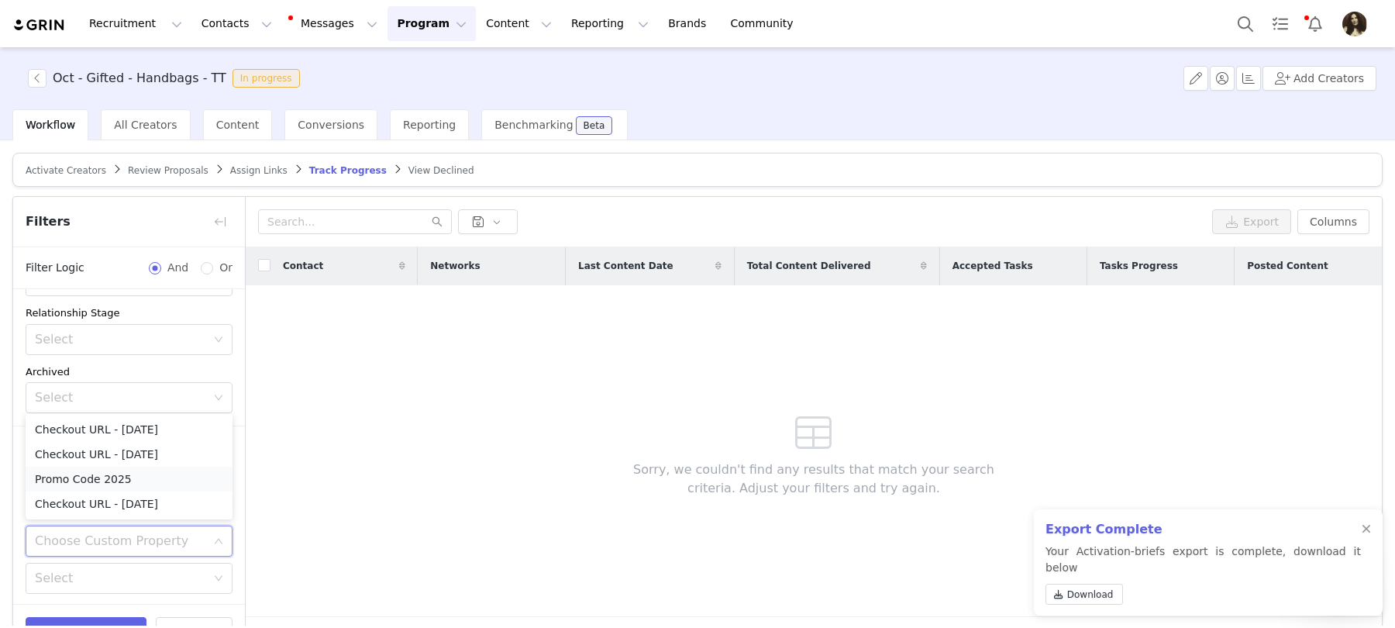
click at [82, 485] on li "Promo Code 2025" at bounding box center [129, 479] width 207 height 25
click at [82, 574] on div "Select" at bounding box center [120, 579] width 171 height 16
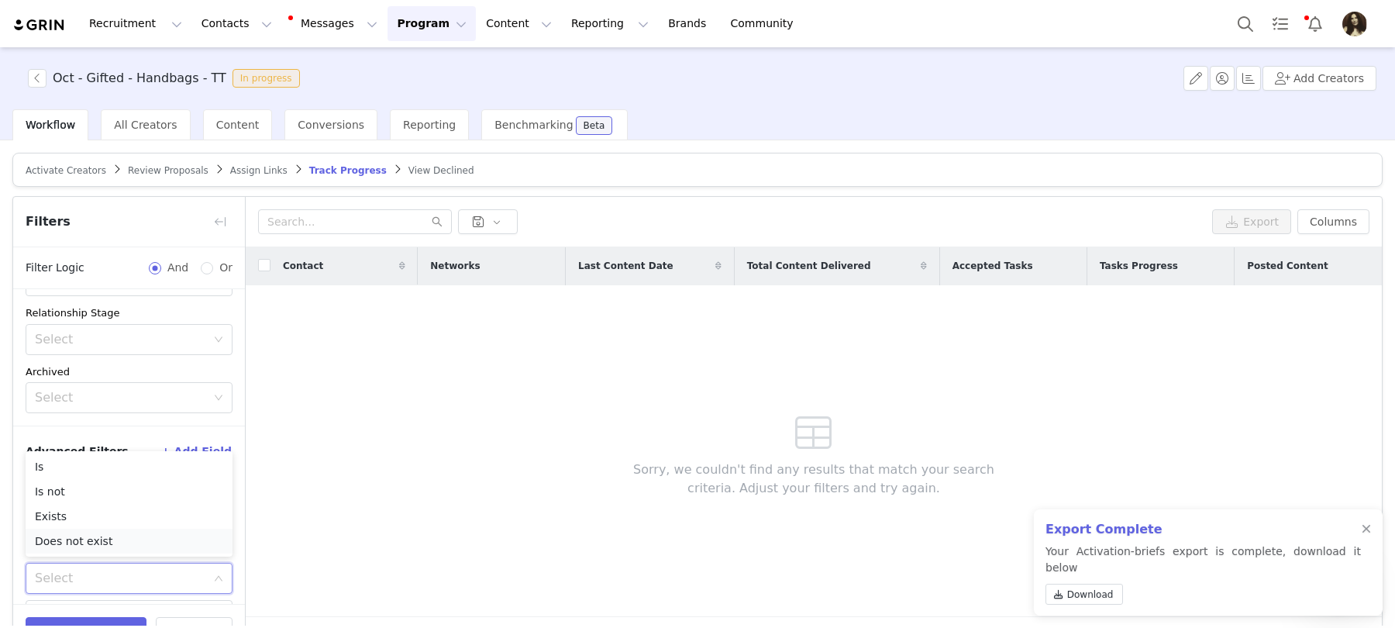
click at [86, 533] on li "Does not exist" at bounding box center [129, 541] width 207 height 25
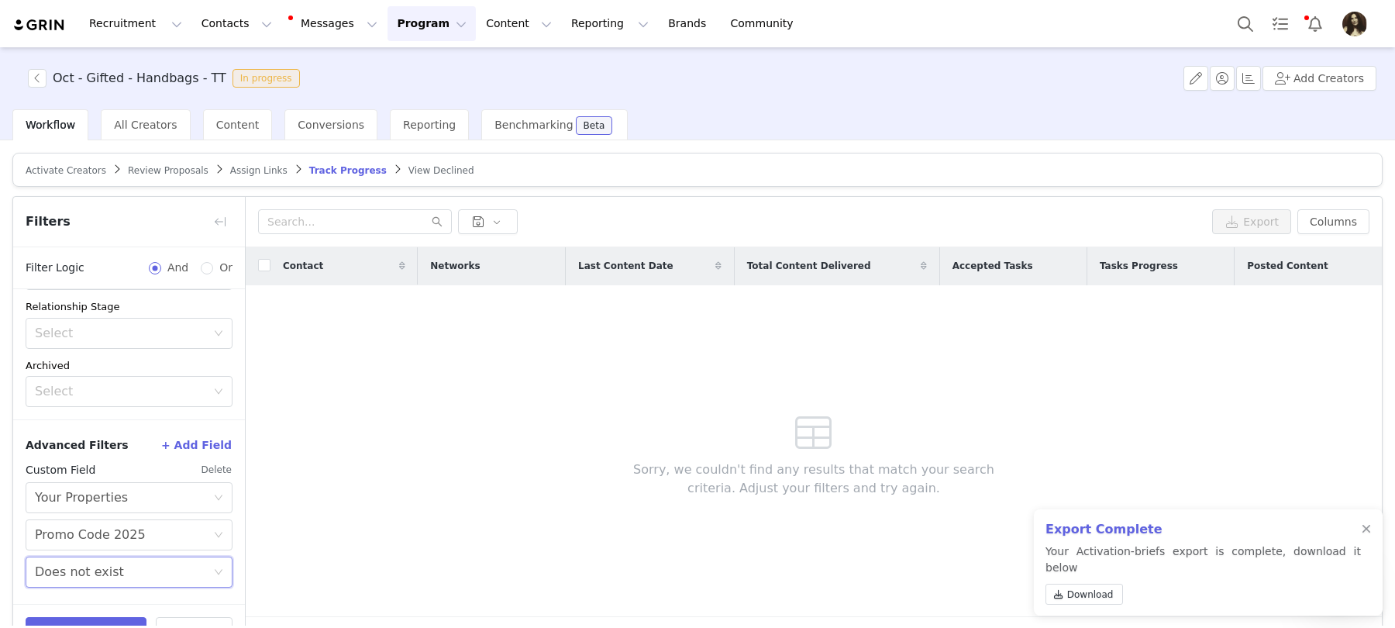
scroll to position [47, 0]
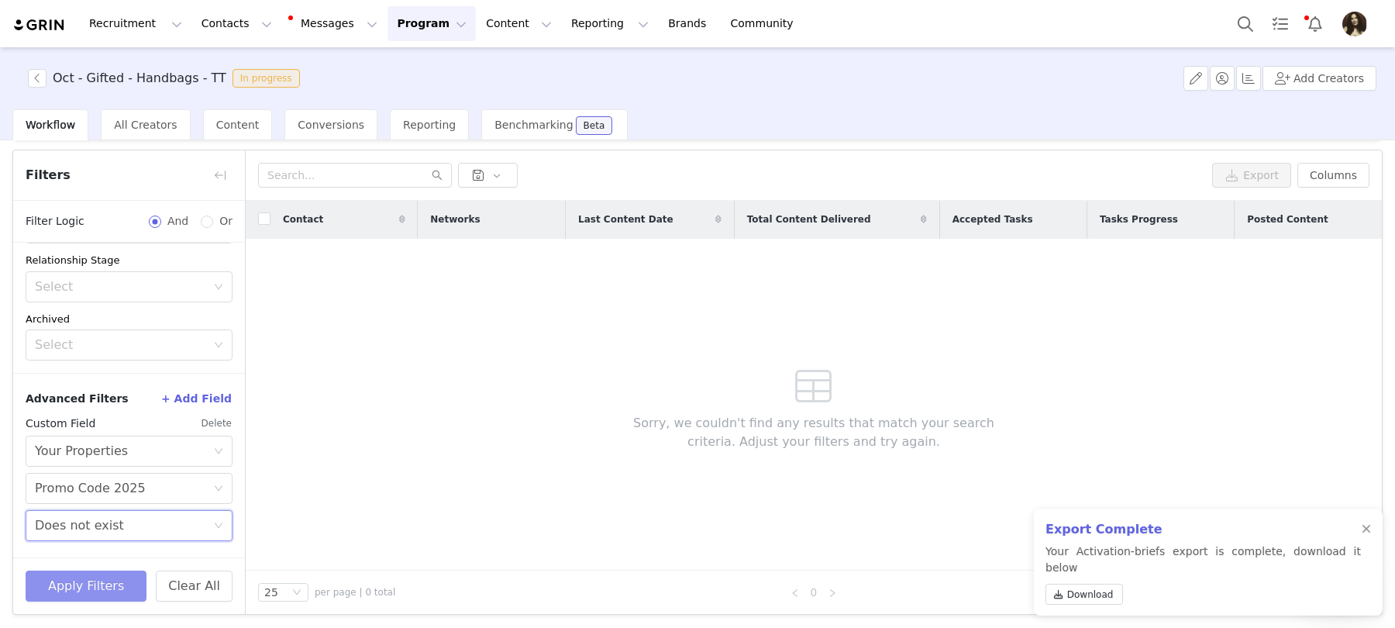
click at [93, 581] on button "Apply Filters" at bounding box center [86, 586] width 121 height 31
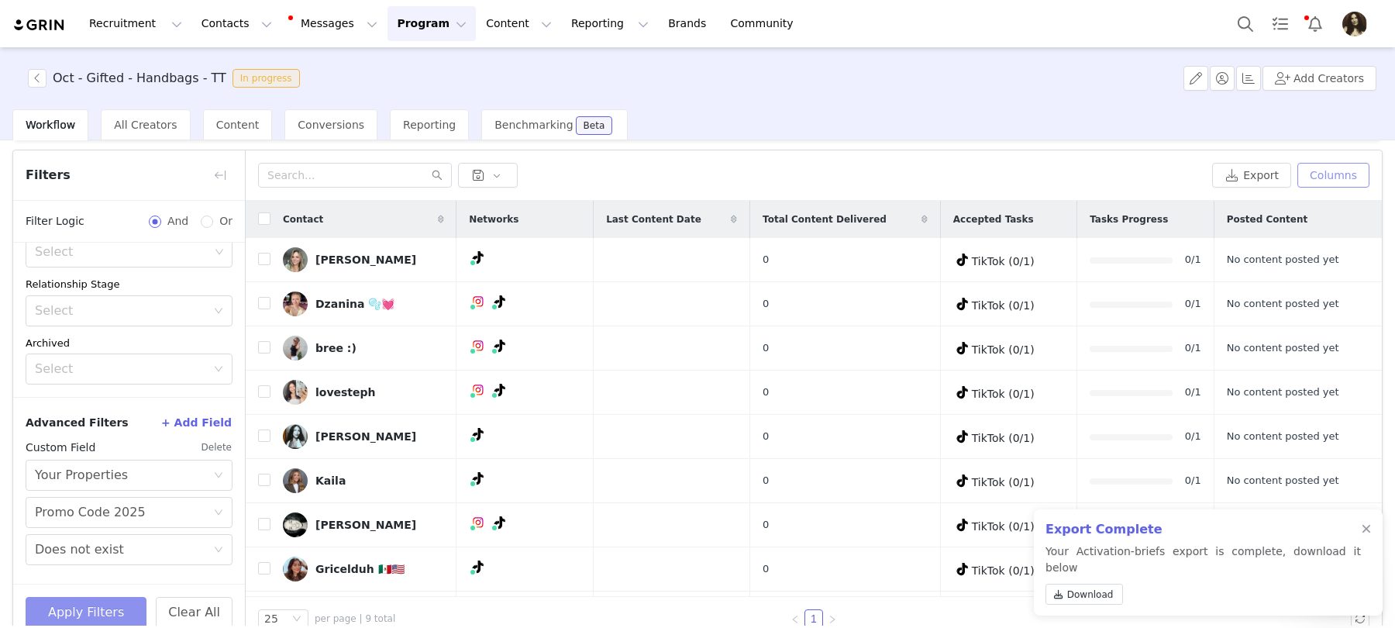
scroll to position [210, 0]
click at [1322, 173] on button "Columns" at bounding box center [1334, 175] width 72 height 25
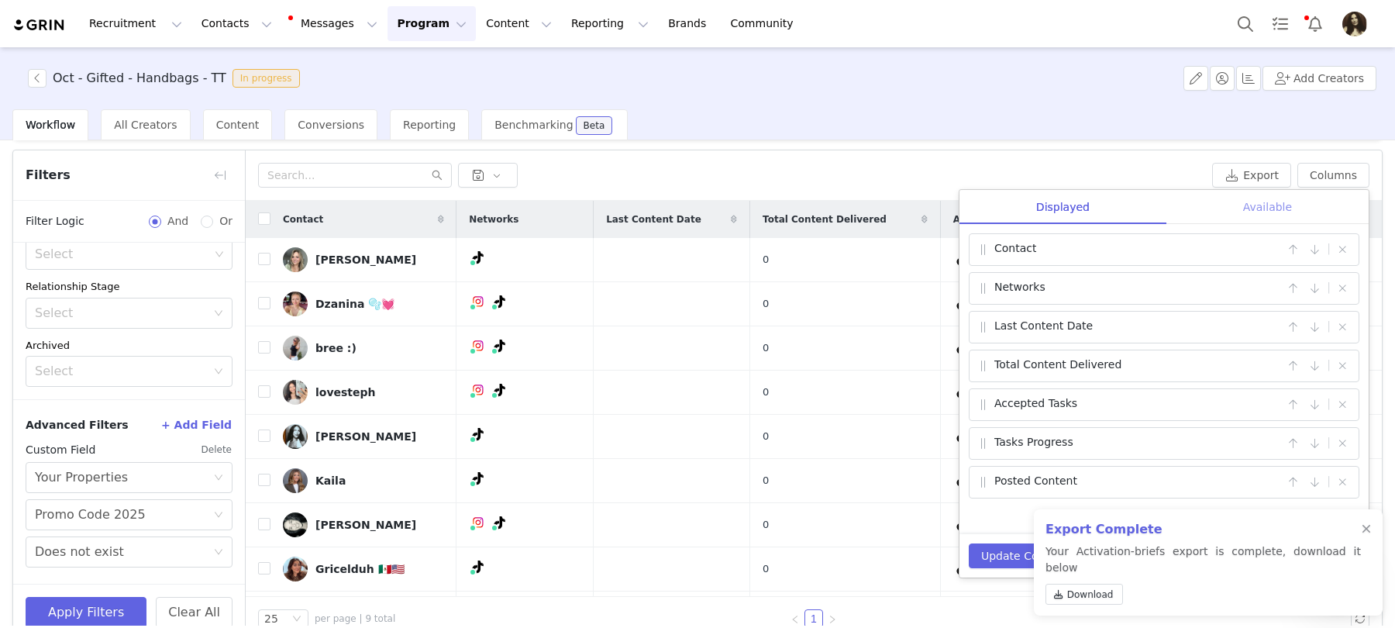
click at [1219, 215] on div "Available" at bounding box center [1268, 207] width 202 height 35
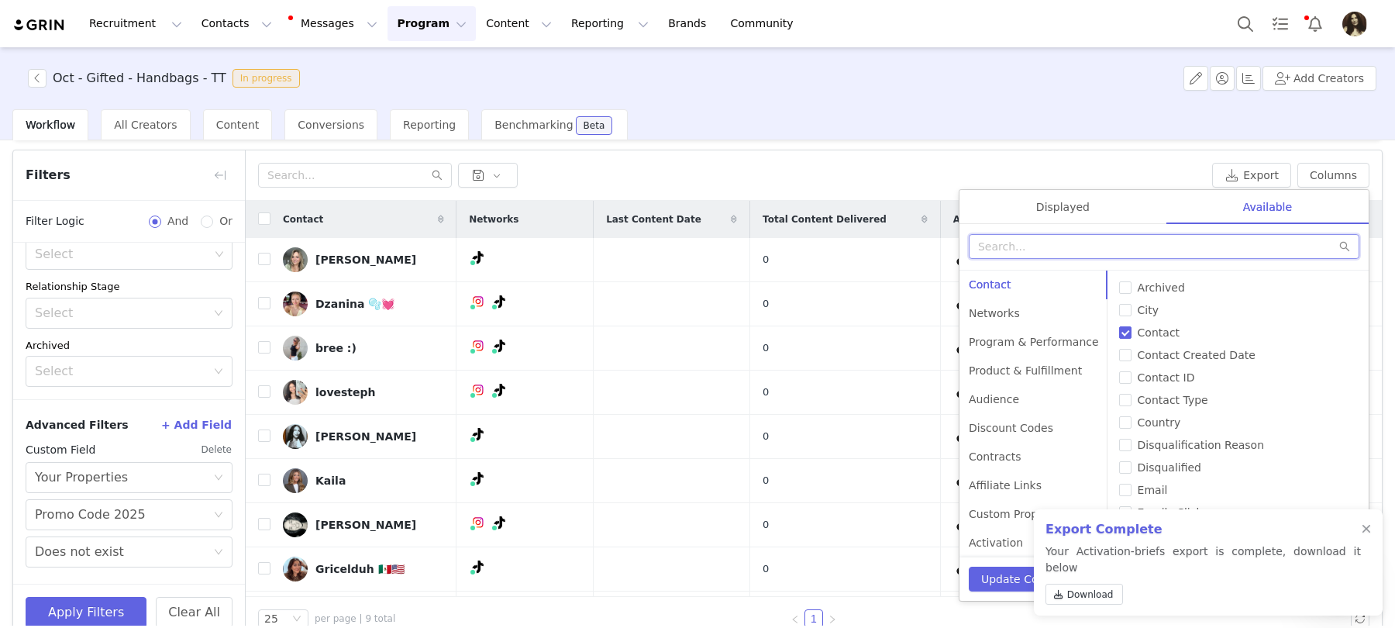
click at [1123, 242] on input "text" at bounding box center [1164, 246] width 391 height 25
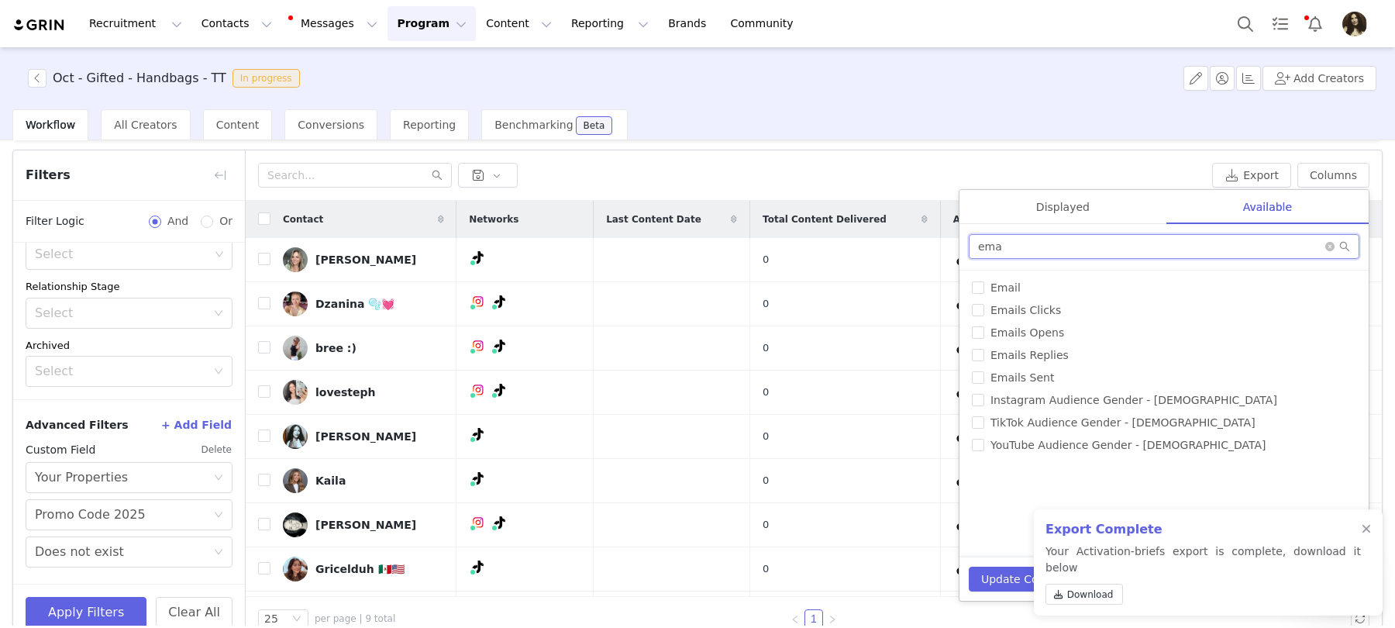
type input "ema"
click at [995, 298] on div "# of Products Sent Accepted Tasks All Link Visits Archived Available Tasks Chec…" at bounding box center [1164, 414] width 409 height 287
click at [995, 288] on span "Email" at bounding box center [1006, 287] width 43 height 12
click at [985, 288] on input "Email" at bounding box center [978, 287] width 12 height 12
checkbox input "true"
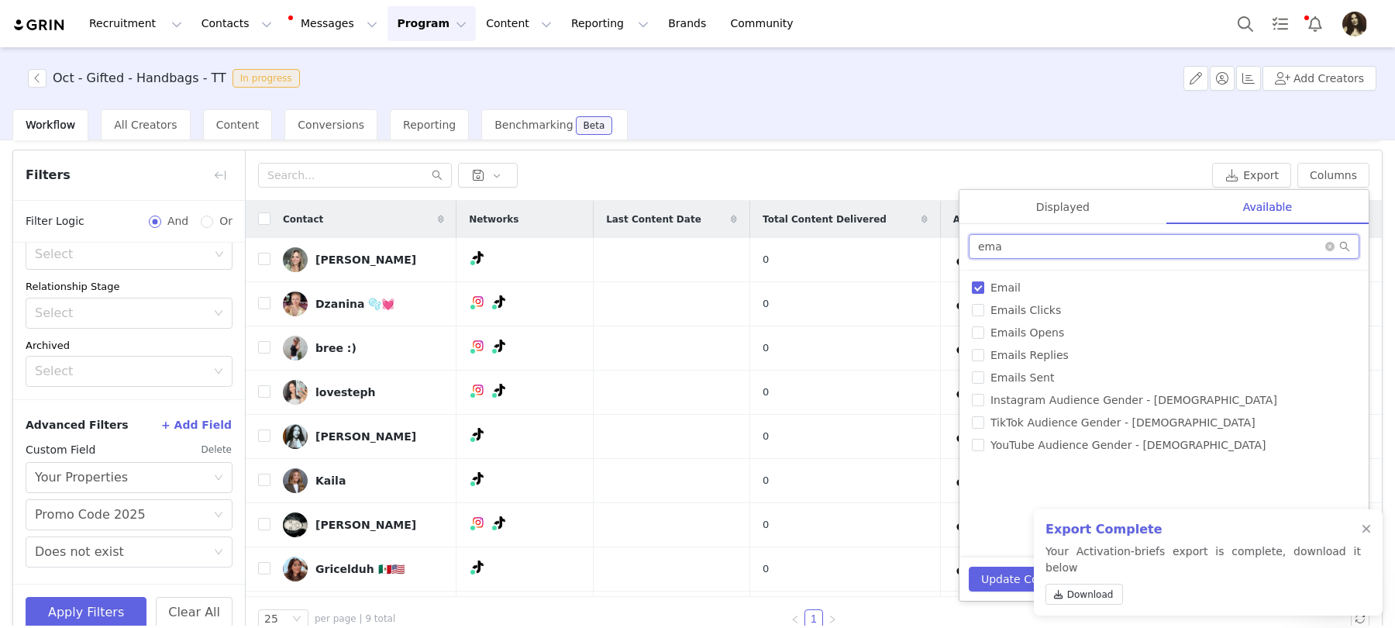
click at [1009, 245] on input "ema" at bounding box center [1164, 246] width 391 height 25
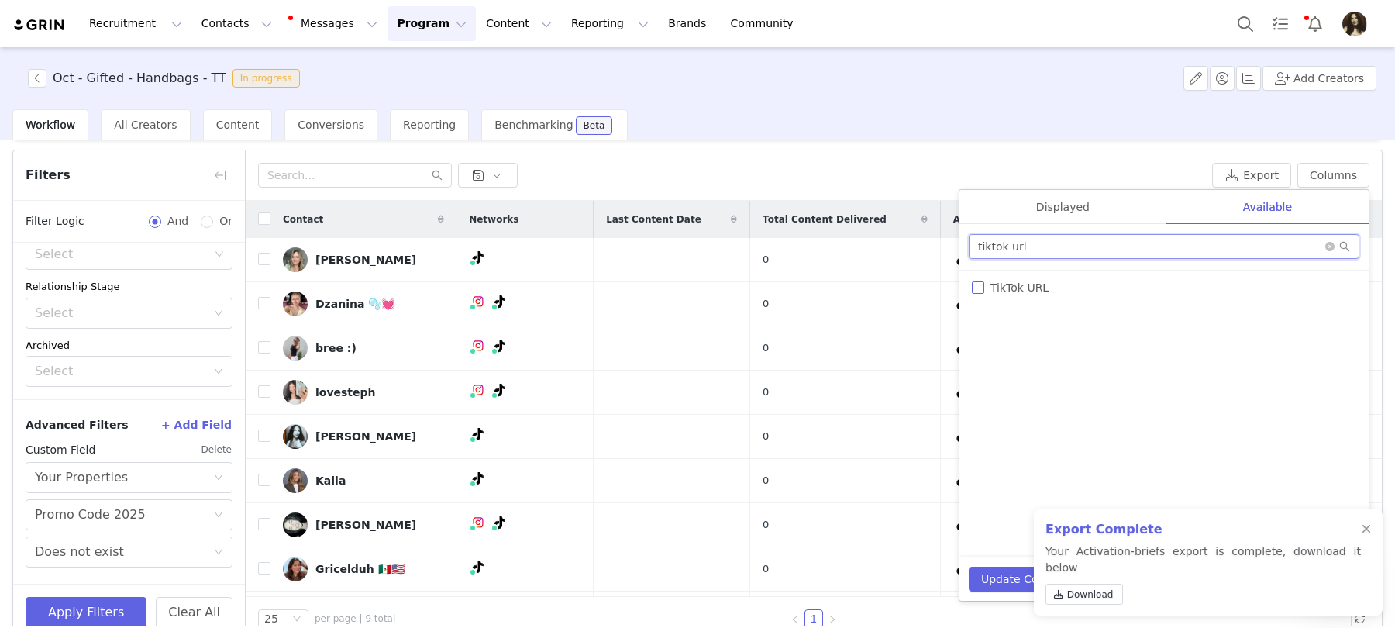
type input "tiktok url"
click at [1010, 285] on span "TikTok URL" at bounding box center [1020, 287] width 71 height 12
click at [985, 285] on input "TikTok URL" at bounding box center [978, 287] width 12 height 12
checkbox input "true"
click at [1010, 574] on button "Update Columns" at bounding box center [1026, 579] width 115 height 25
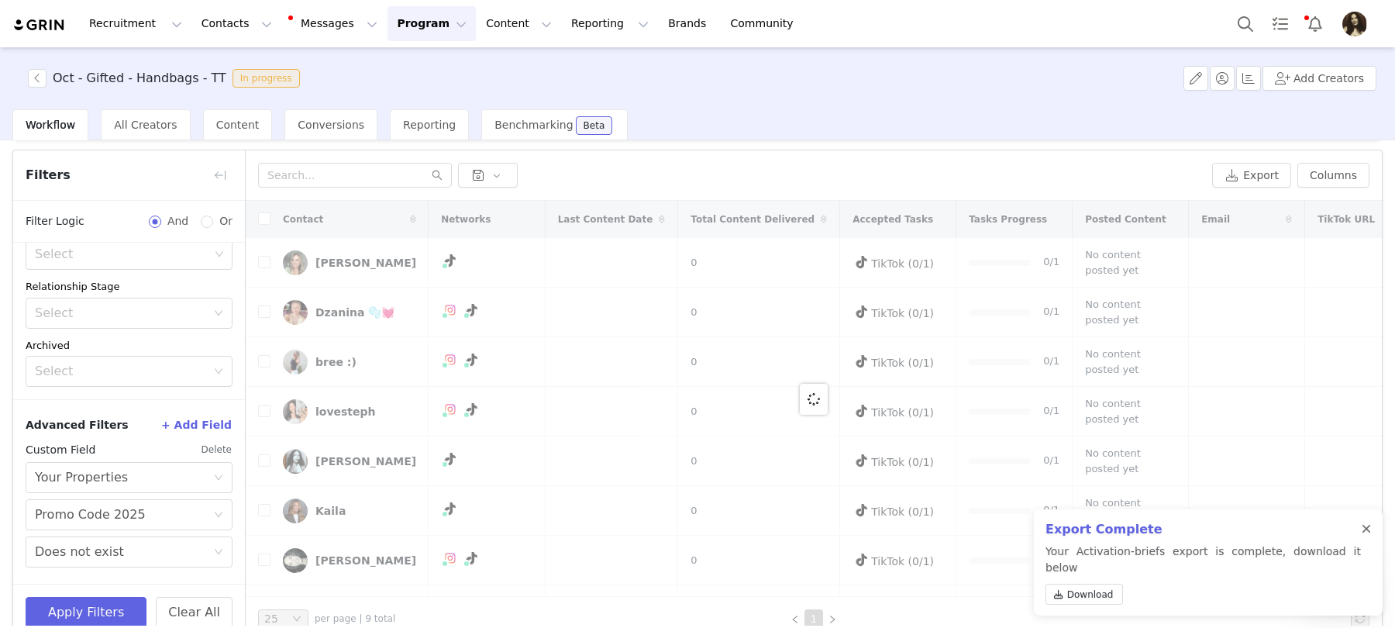
click at [1363, 536] on div at bounding box center [1366, 529] width 9 height 12
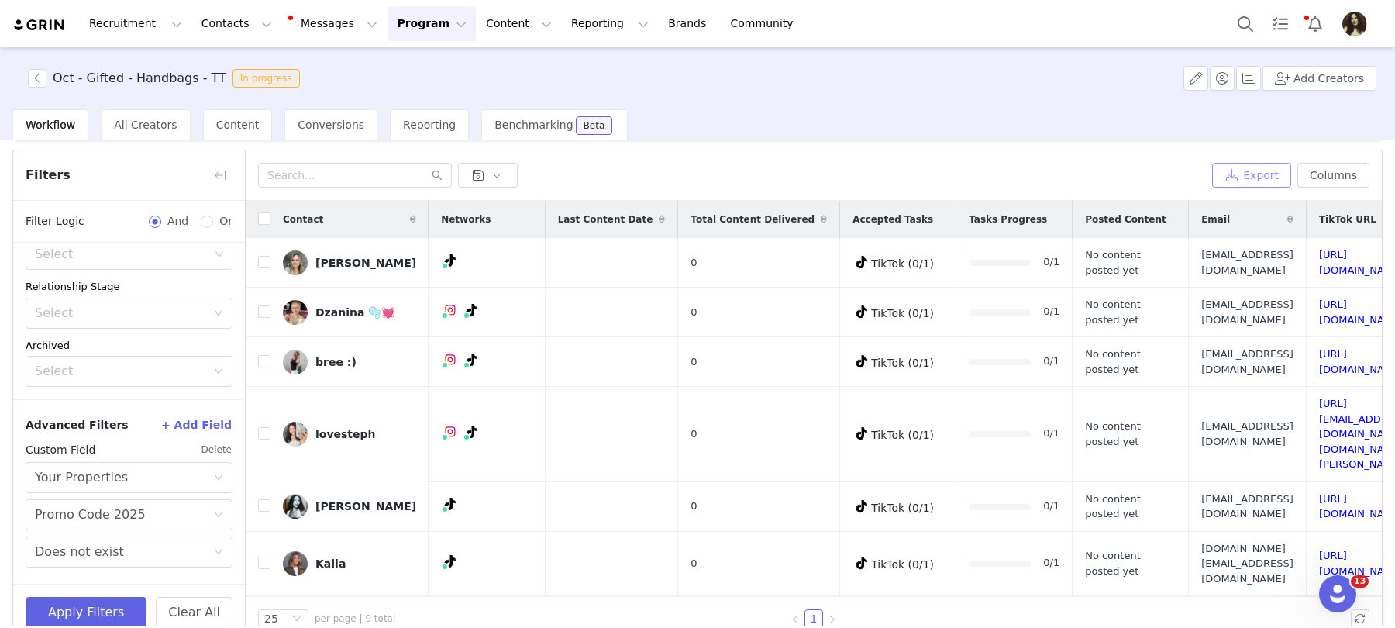
click at [1247, 181] on button "Export" at bounding box center [1251, 175] width 79 height 25
click at [158, 79] on h3 "Oct - Gifted - Handbags - TT" at bounding box center [140, 78] width 174 height 19
copy h3 "Oct - Gifted - Handbags - TT"
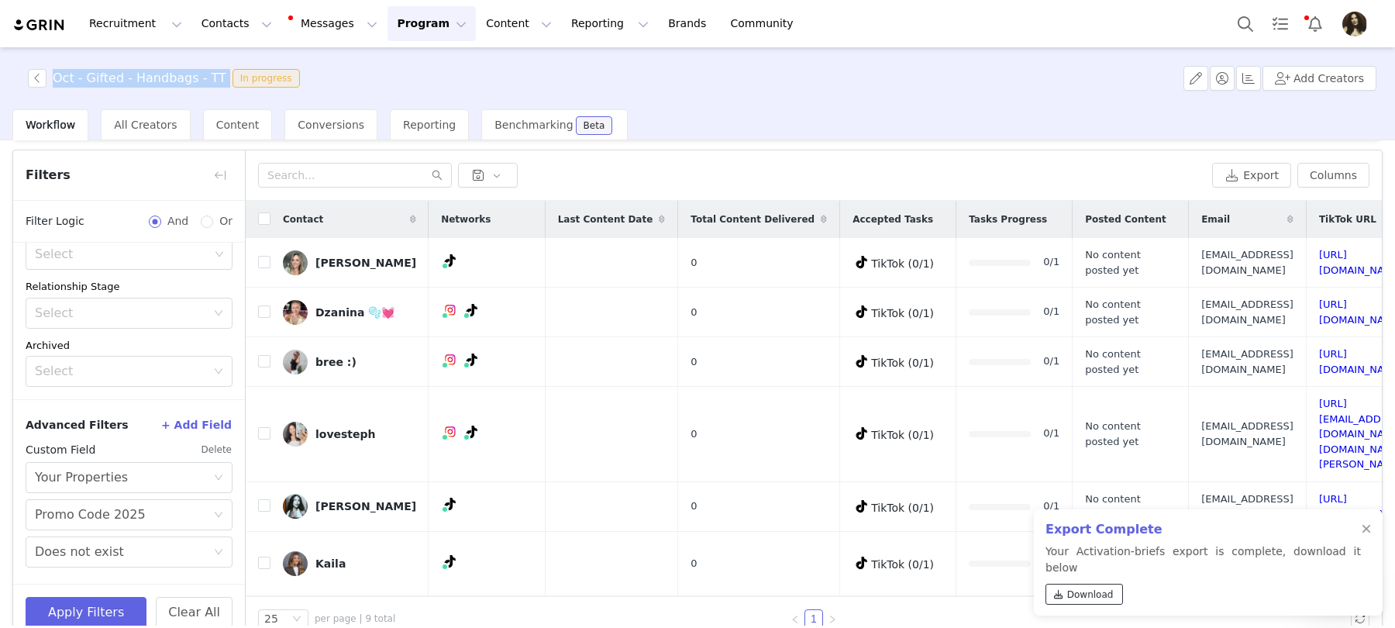
click at [1102, 588] on span "Download" at bounding box center [1090, 595] width 47 height 14
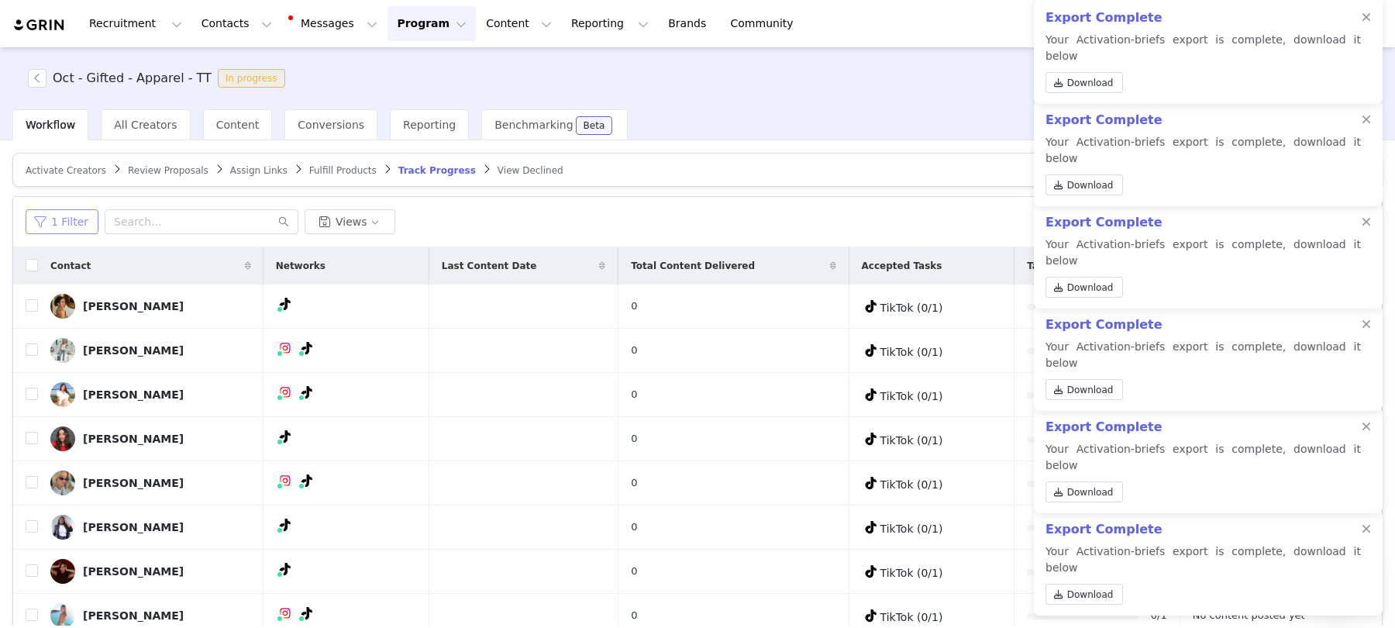
click at [65, 213] on button "1 Filter" at bounding box center [62, 221] width 73 height 25
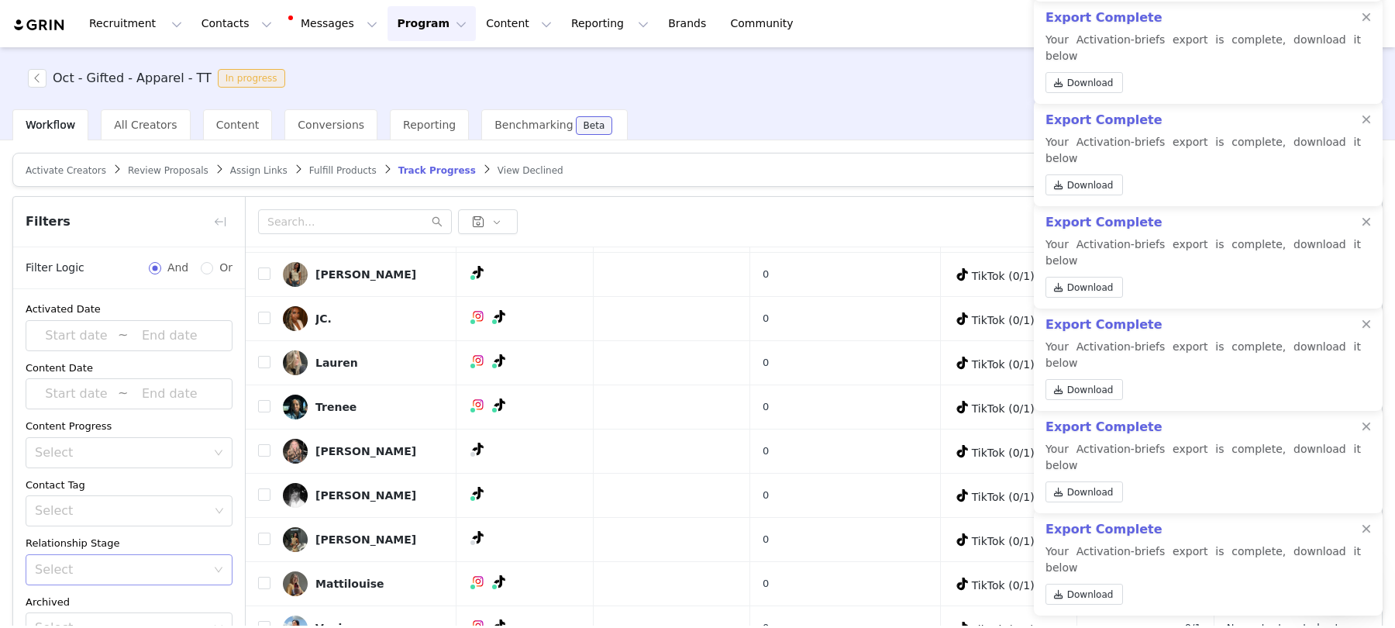
scroll to position [204, 0]
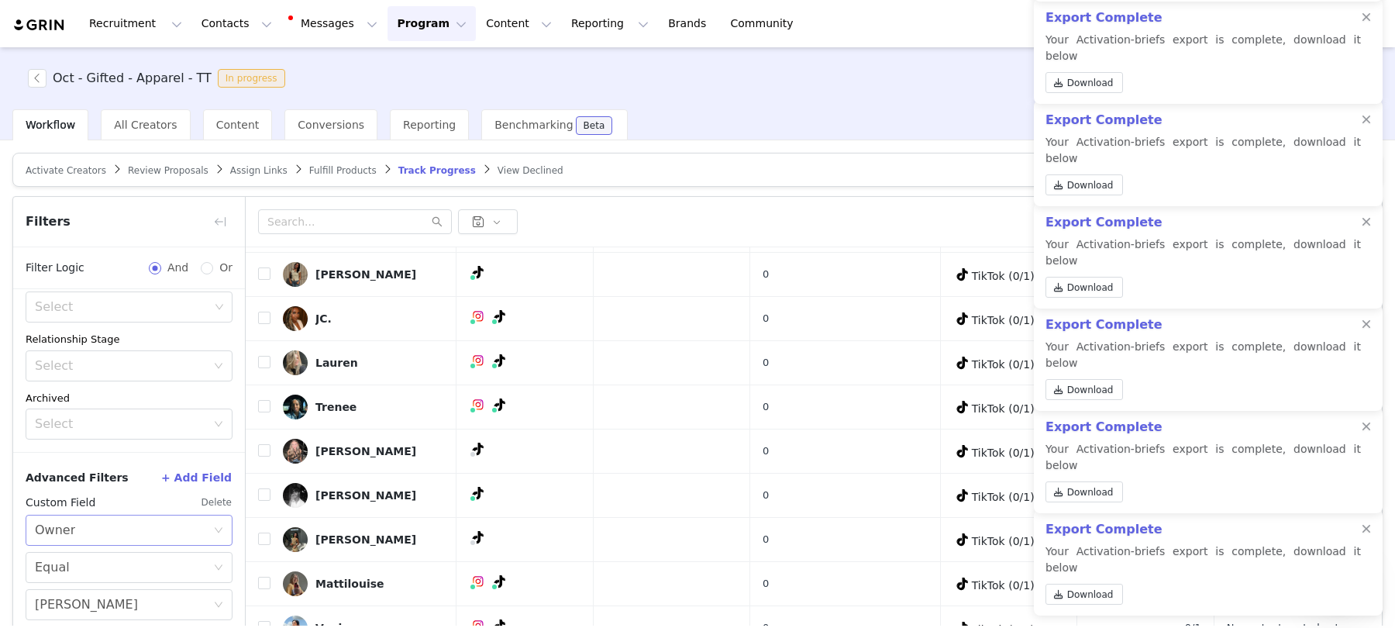
click at [91, 527] on div "Select Owner" at bounding box center [124, 530] width 178 height 29
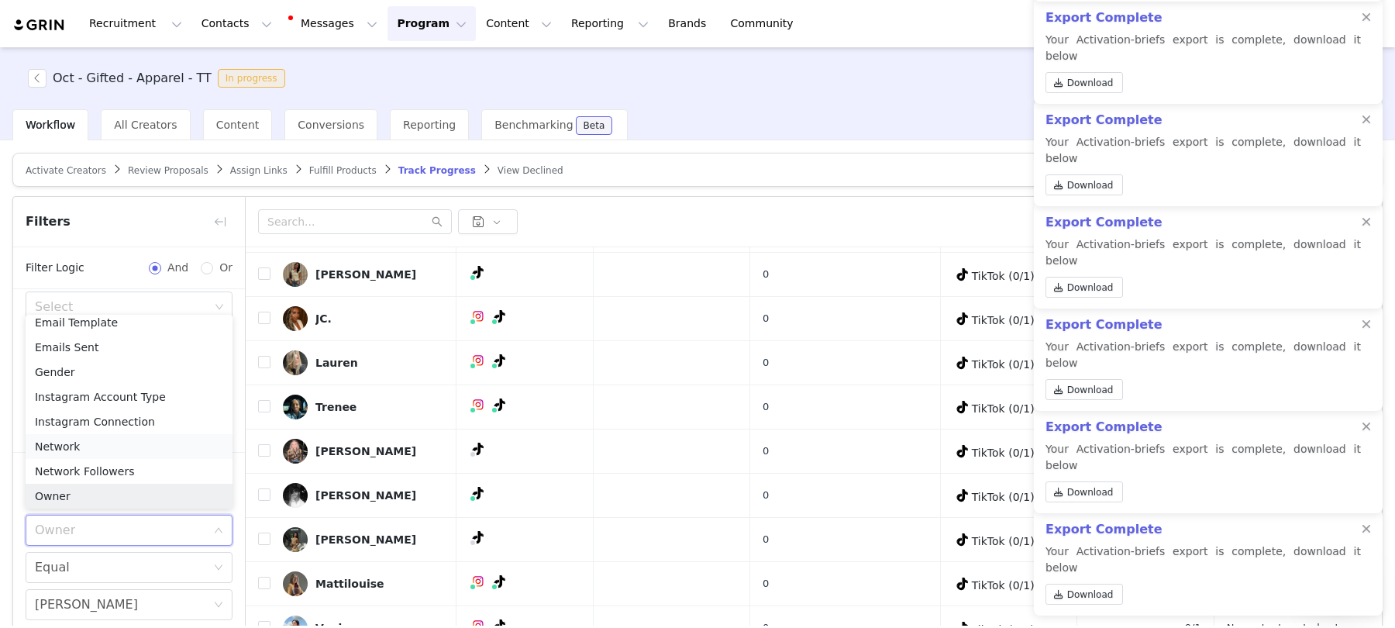
scroll to position [978, 0]
click at [77, 489] on li "Your Properties" at bounding box center [129, 493] width 207 height 25
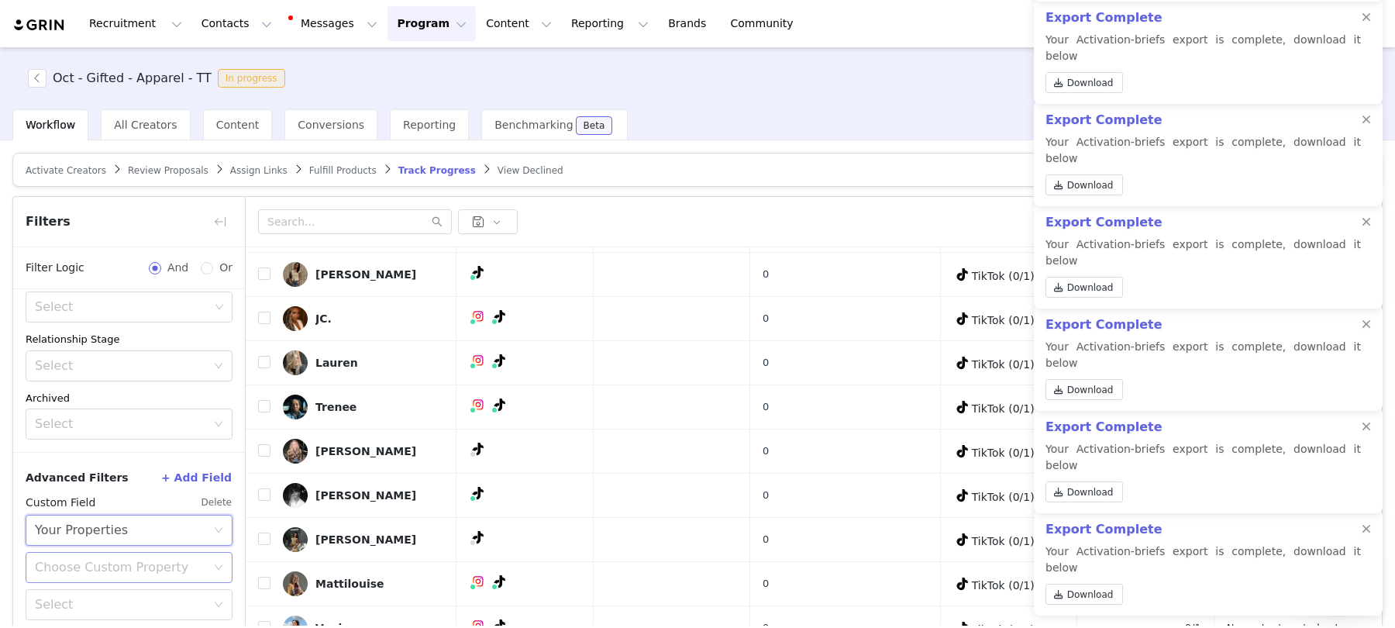
click at [85, 560] on div "Choose Custom Property" at bounding box center [120, 568] width 171 height 16
click at [82, 502] on li "Promo Code 2025" at bounding box center [129, 505] width 207 height 25
click at [82, 616] on div "Select" at bounding box center [129, 604] width 207 height 31
click at [88, 567] on li "Does not exist" at bounding box center [129, 567] width 207 height 25
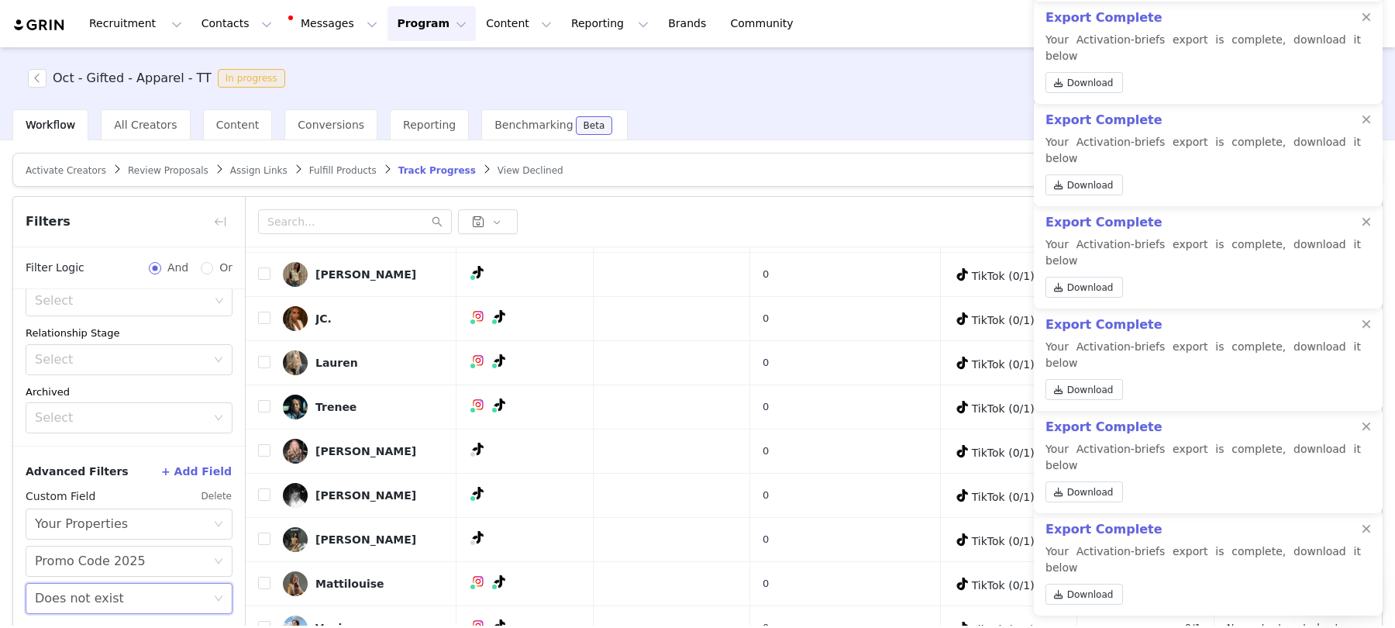
scroll to position [73, 0]
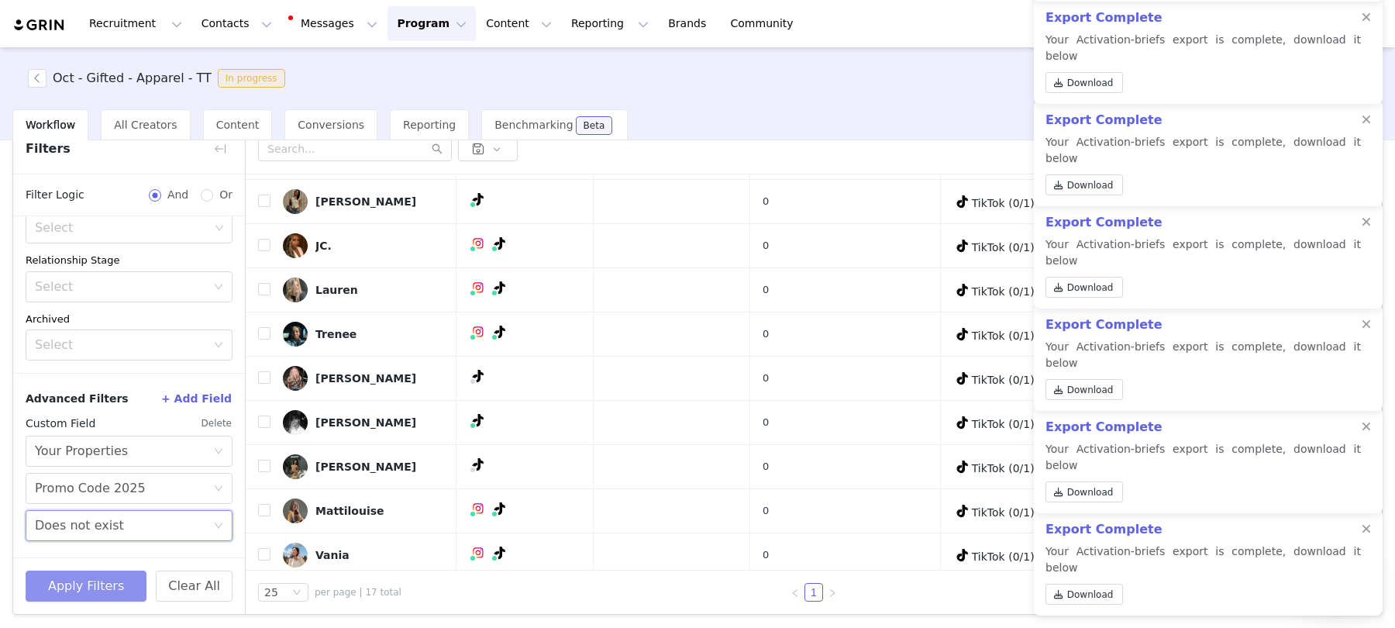
click at [88, 596] on button "Apply Filters" at bounding box center [86, 586] width 121 height 31
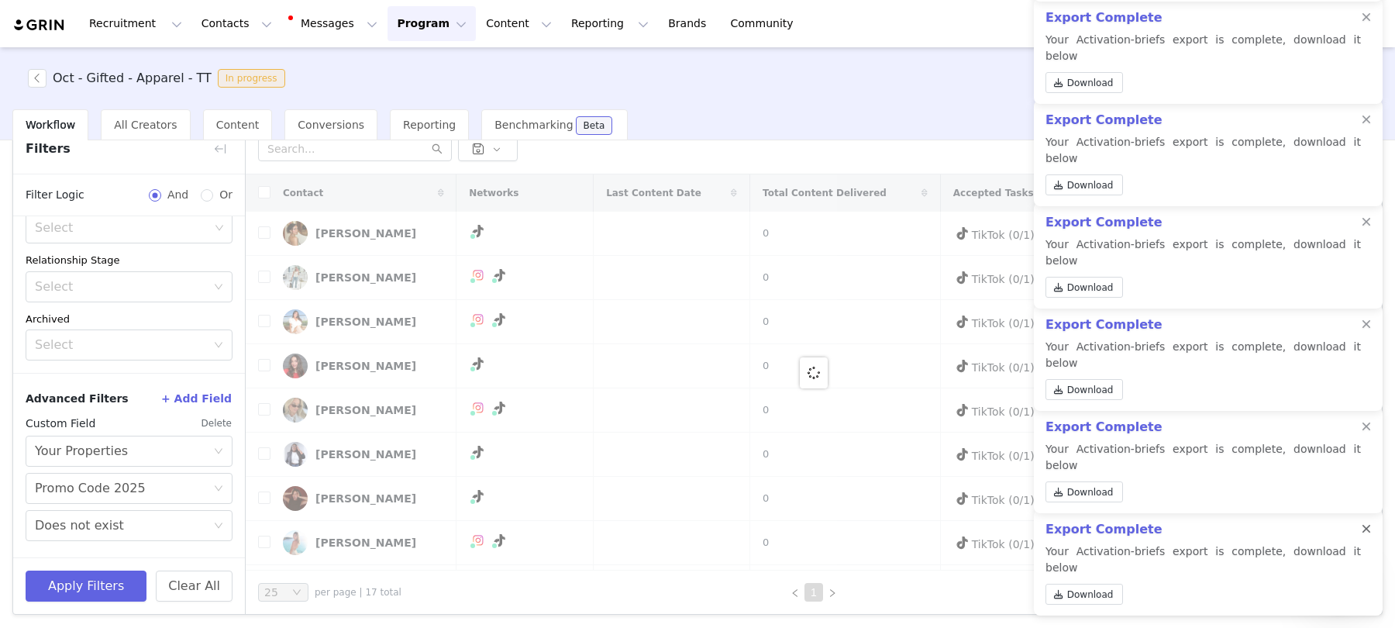
click at [1368, 536] on div at bounding box center [1366, 529] width 9 height 12
click at [1368, 551] on div "Export Complete Your Activation-briefs export is complete, download it below Do…" at bounding box center [1208, 562] width 349 height 106
click at [1368, 536] on div at bounding box center [1366, 529] width 9 height 12
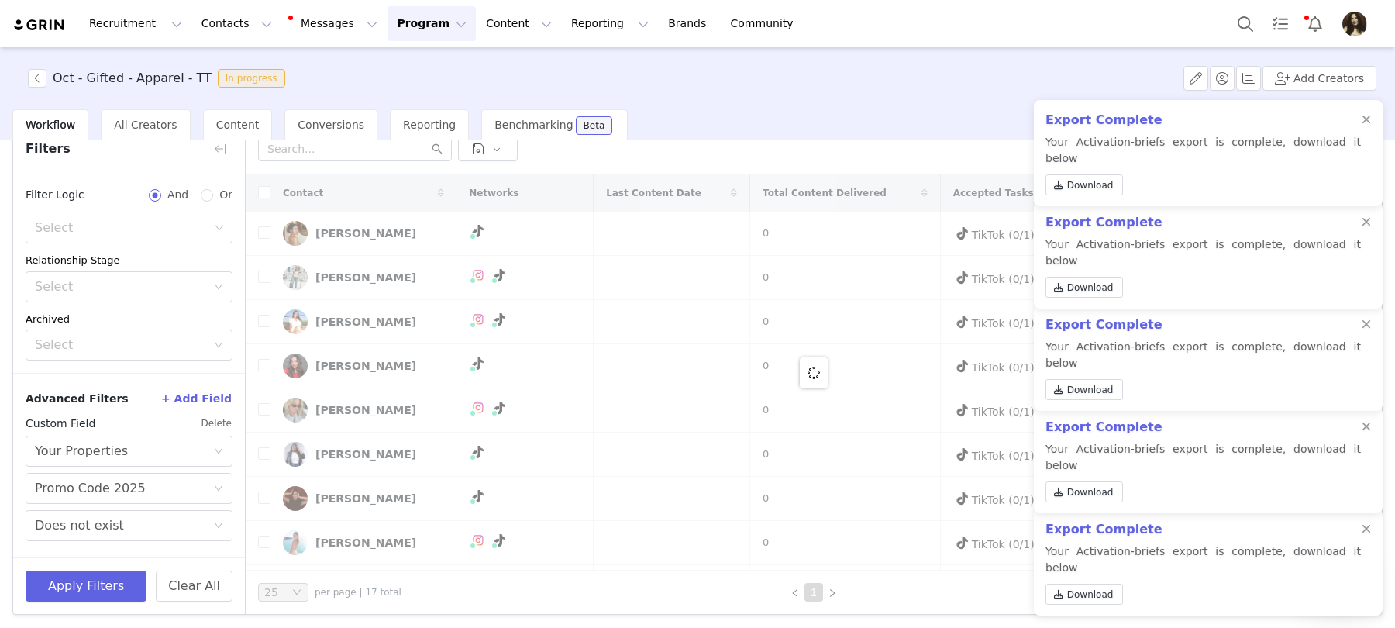
click at [1368, 551] on body "Recruitment Recruitment Creator Search Curated Lists Landing Pages Web Extensio…" at bounding box center [697, 314] width 1395 height 628
click at [1368, 551] on div "Export Complete Your Activation-briefs export is complete, download it below Do…" at bounding box center [1208, 562] width 349 height 106
click at [1368, 536] on div at bounding box center [1366, 529] width 9 height 12
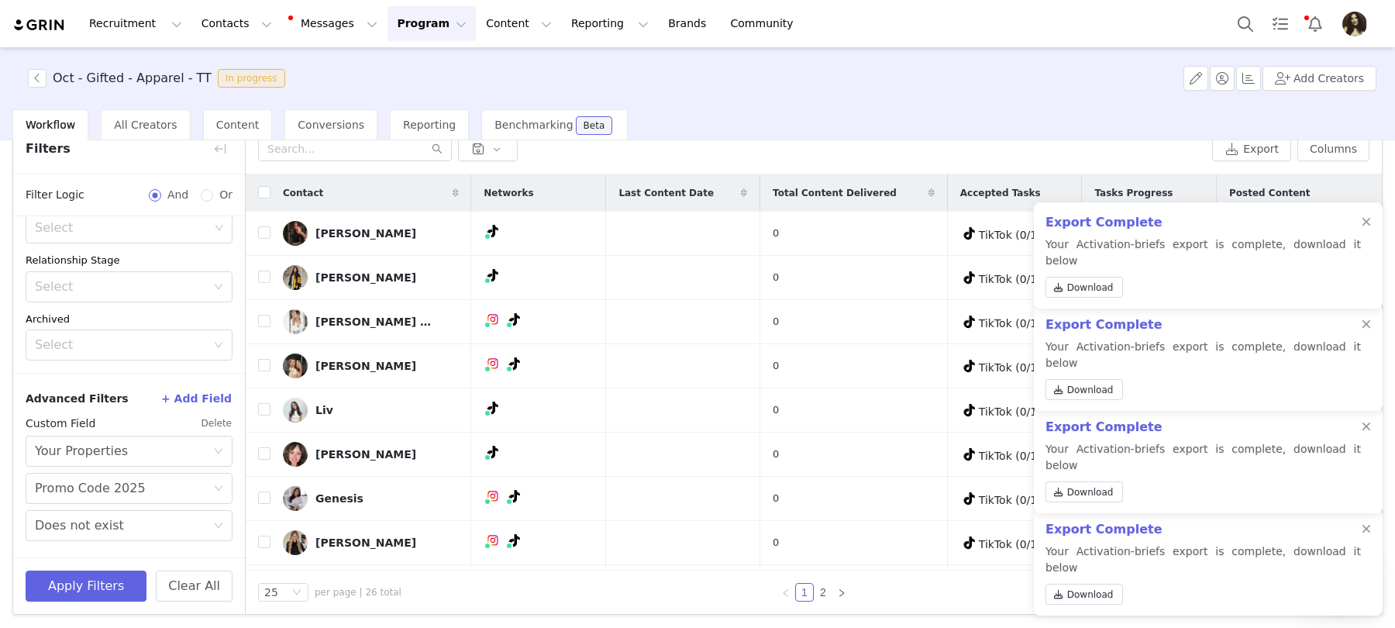
click at [1368, 551] on div "Export Complete Your Activation-briefs export is complete, download it below Do…" at bounding box center [1208, 562] width 349 height 106
click at [1368, 536] on div at bounding box center [1366, 529] width 9 height 12
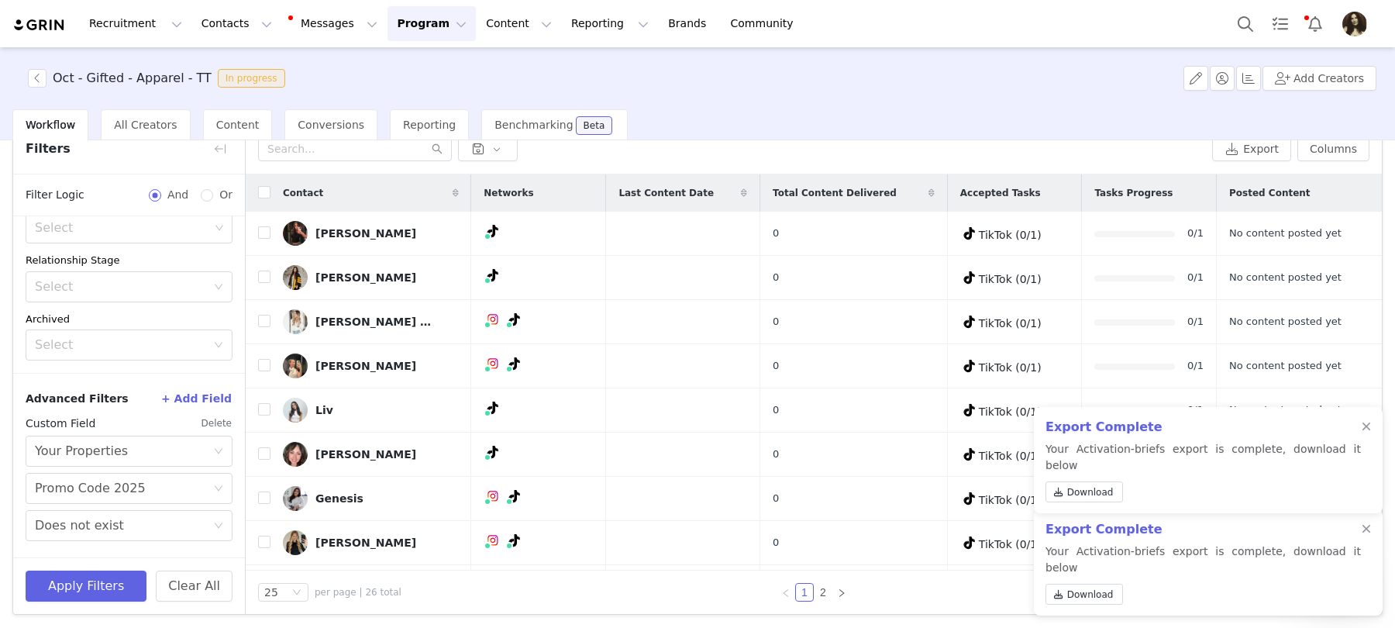
click at [1368, 536] on div at bounding box center [1366, 529] width 9 height 12
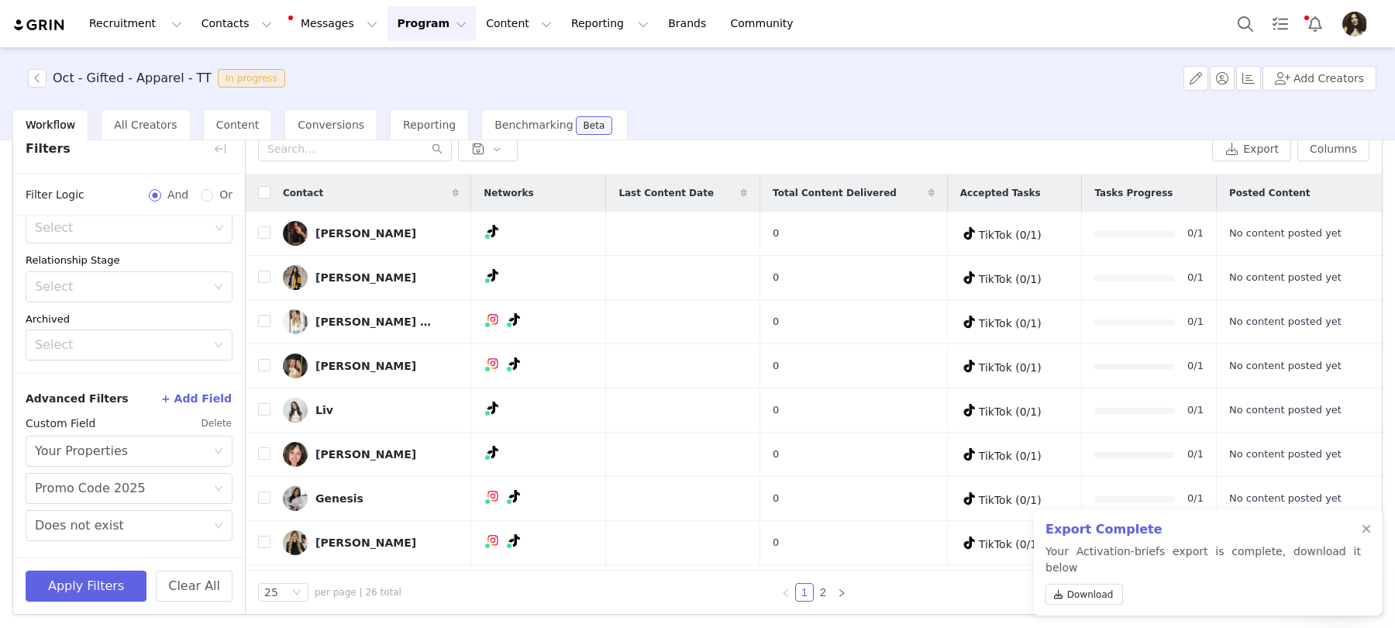
click at [1368, 536] on div at bounding box center [1366, 529] width 9 height 12
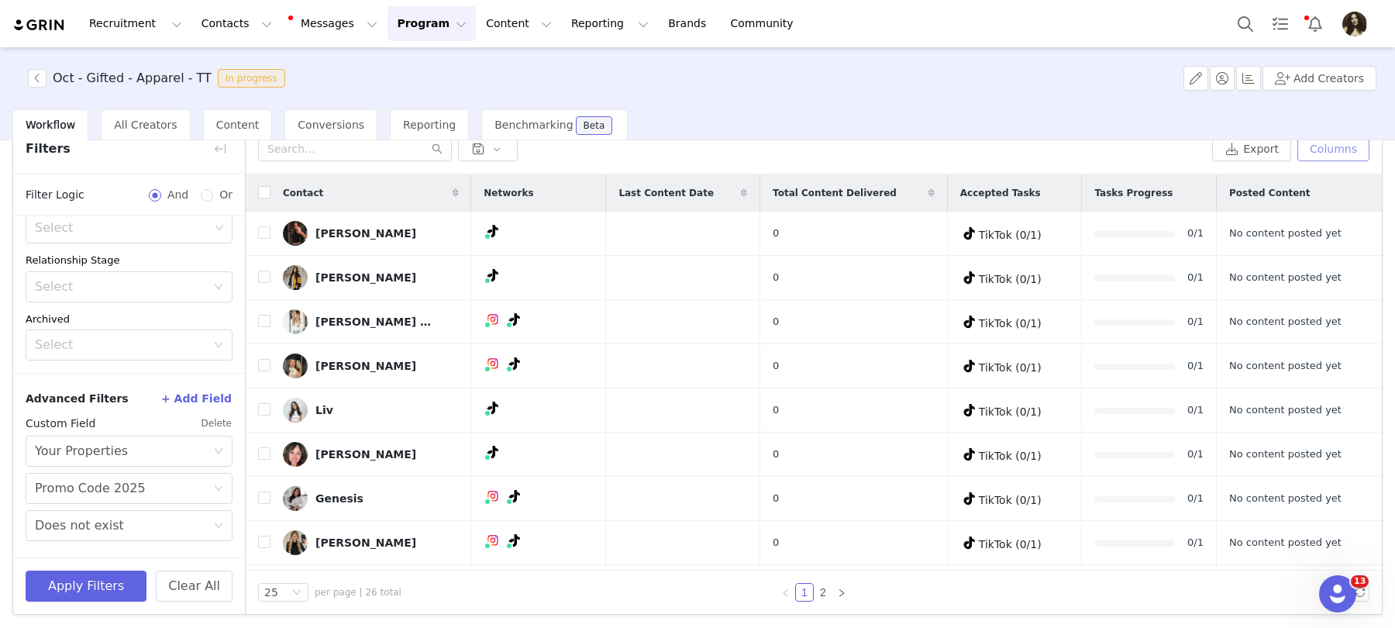
click at [1341, 158] on button "Columns" at bounding box center [1334, 148] width 72 height 25
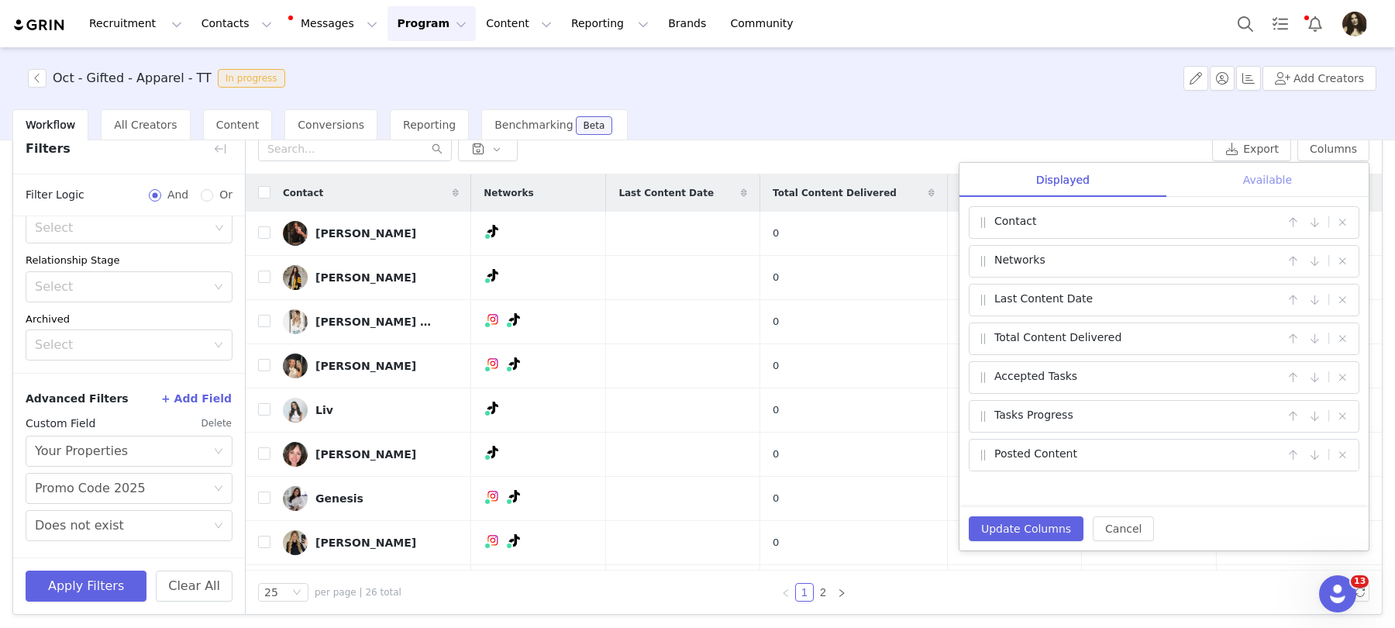
click at [1209, 170] on div "Available" at bounding box center [1268, 180] width 202 height 35
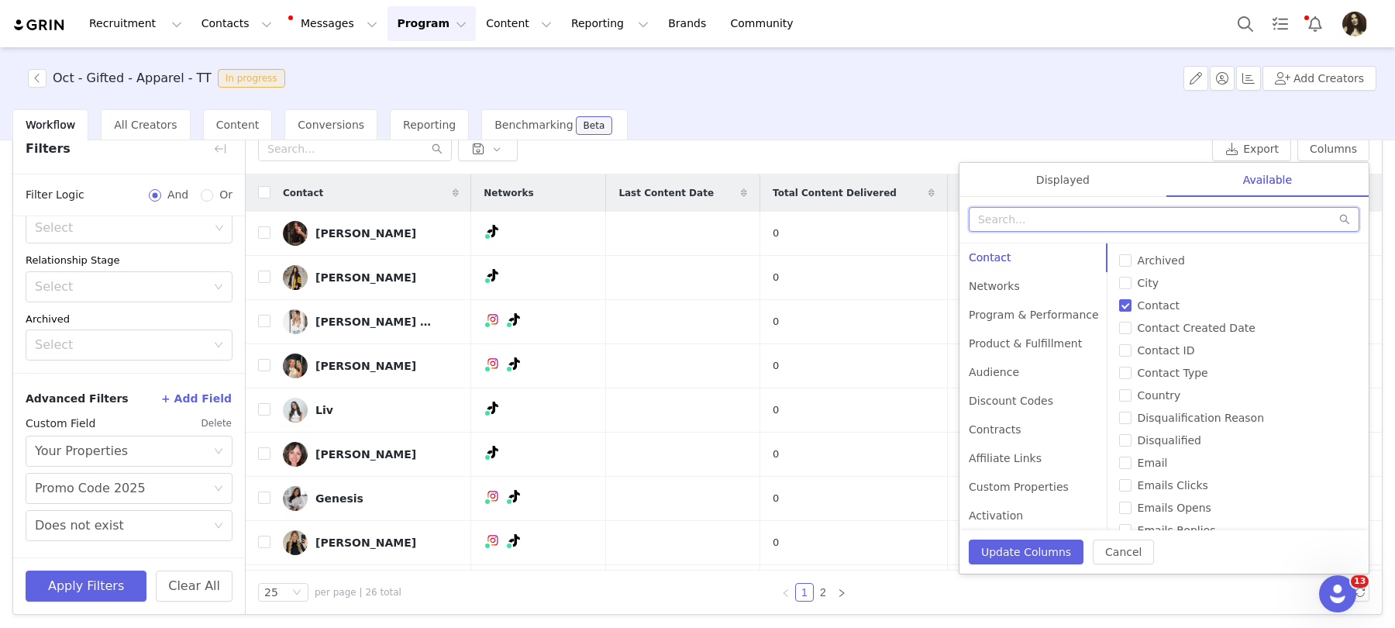
click at [1038, 222] on input "text" at bounding box center [1164, 219] width 391 height 25
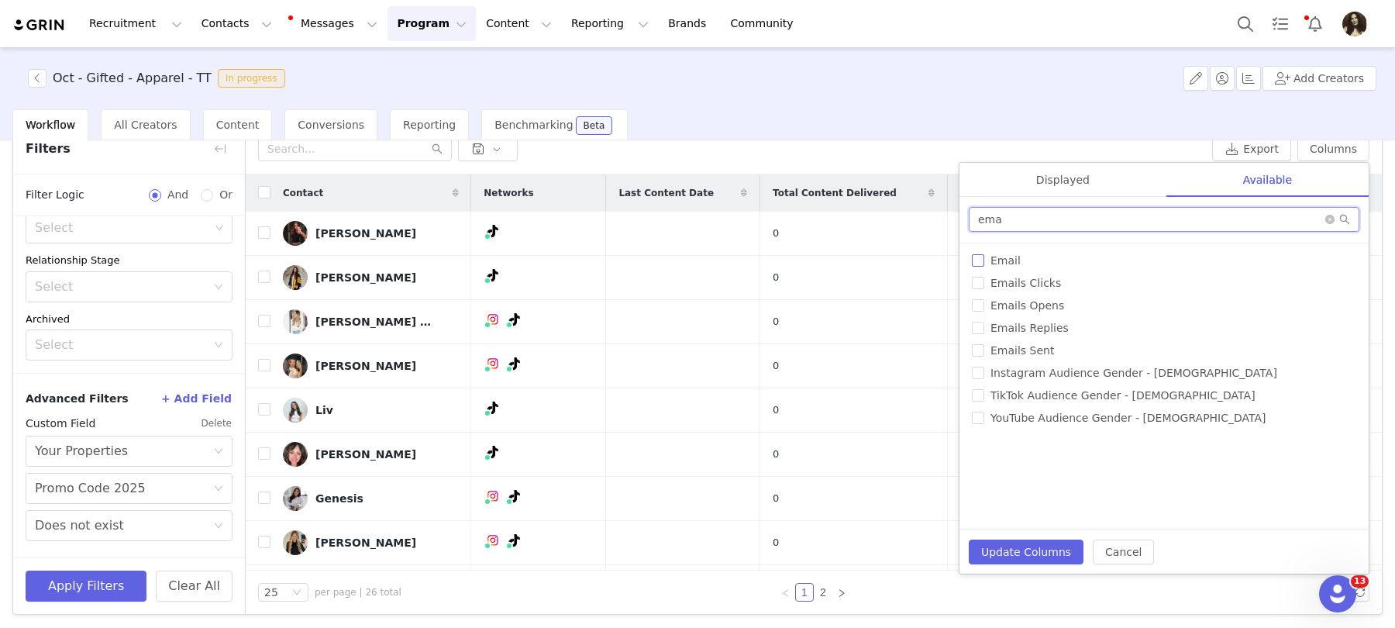
type input "ema"
click at [997, 260] on span "Email" at bounding box center [1006, 260] width 43 height 12
click at [985, 260] on input "Email" at bounding box center [978, 260] width 12 height 12
checkbox input "true"
click at [997, 225] on input "ema" at bounding box center [1164, 219] width 391 height 25
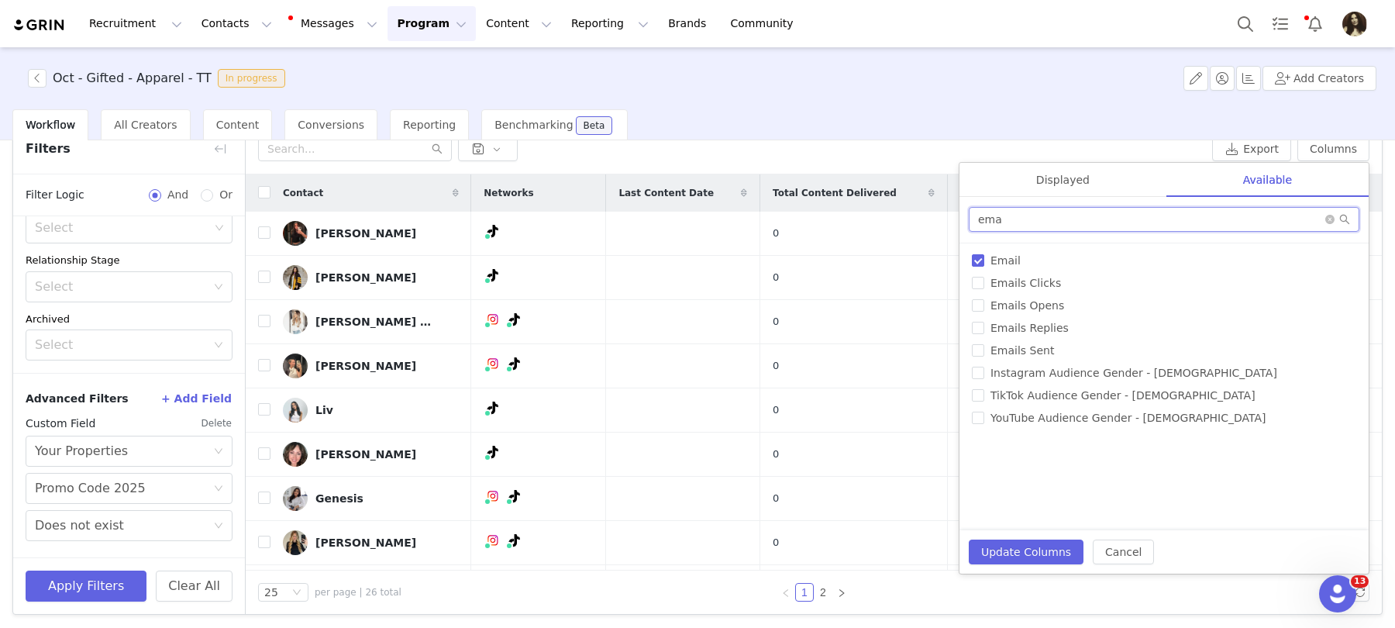
click at [997, 225] on input "ema" at bounding box center [1164, 219] width 391 height 25
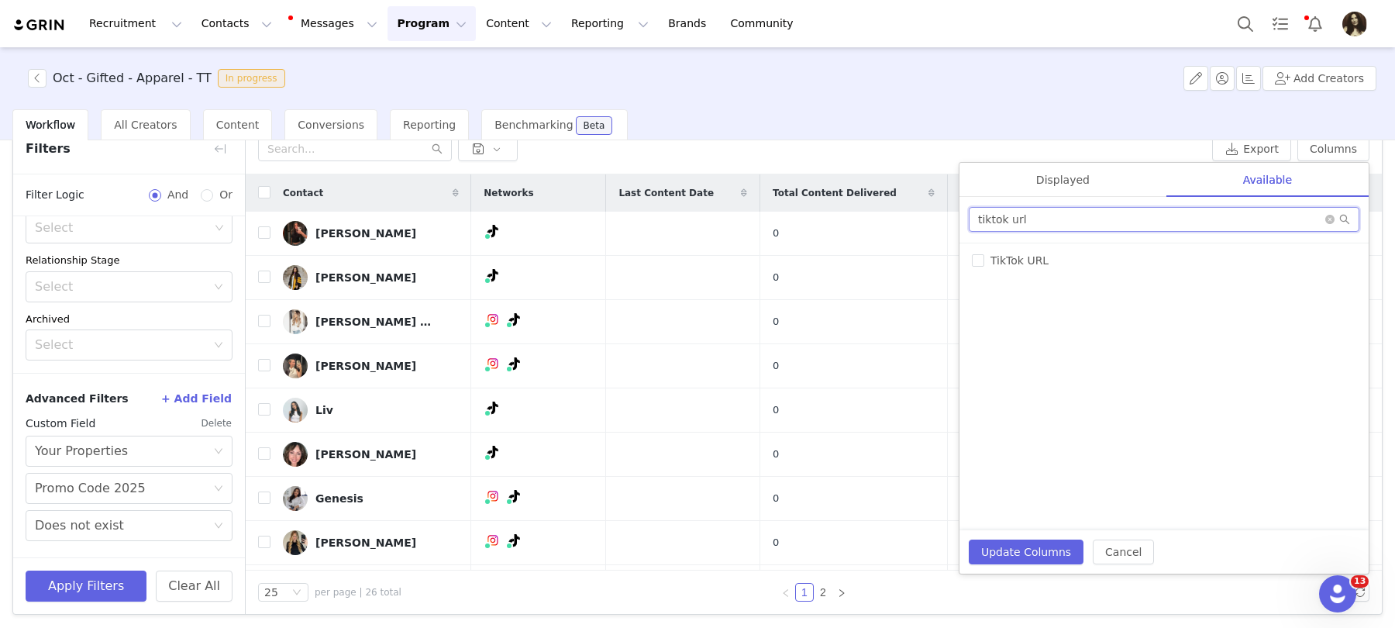
type input "tiktok url"
click at [997, 271] on div "# of Products Sent Accepted Tasks All Link Visits Archived Available Tasks Chec…" at bounding box center [1164, 386] width 409 height 287
click at [997, 256] on span "TikTok URL" at bounding box center [1020, 260] width 71 height 12
click at [985, 256] on input "TikTok URL" at bounding box center [978, 260] width 12 height 12
checkbox input "true"
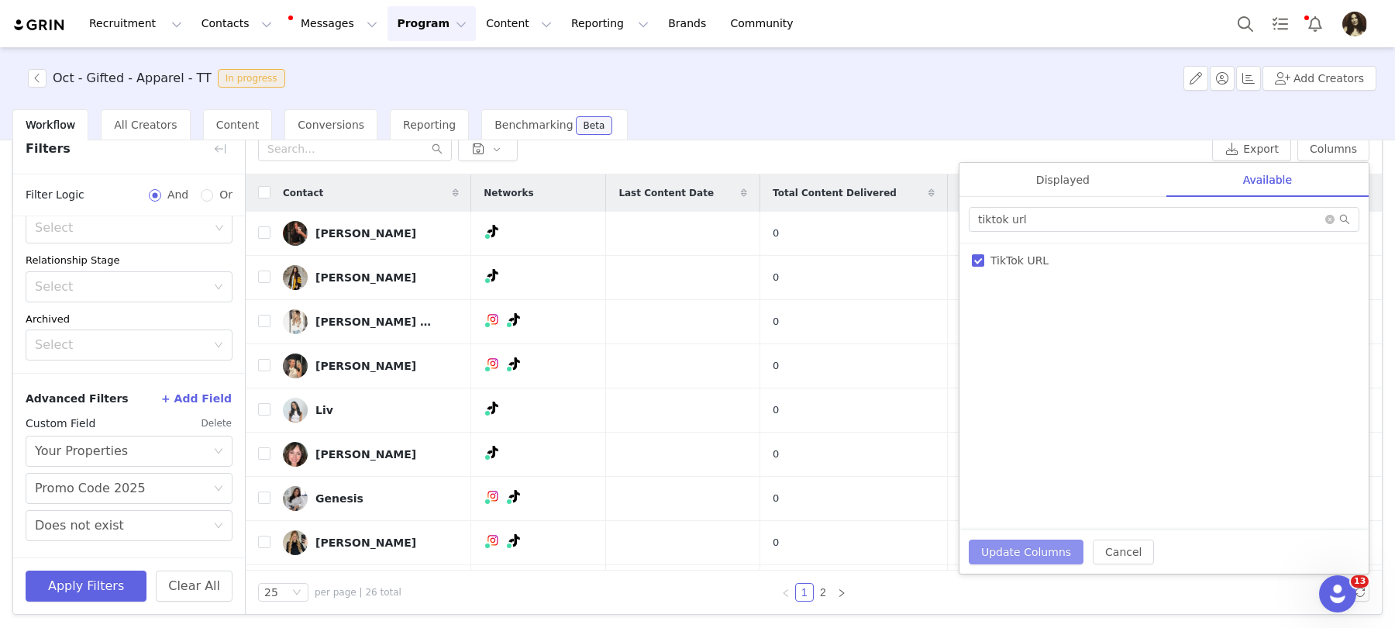
click at [1023, 561] on button "Update Columns" at bounding box center [1026, 552] width 115 height 25
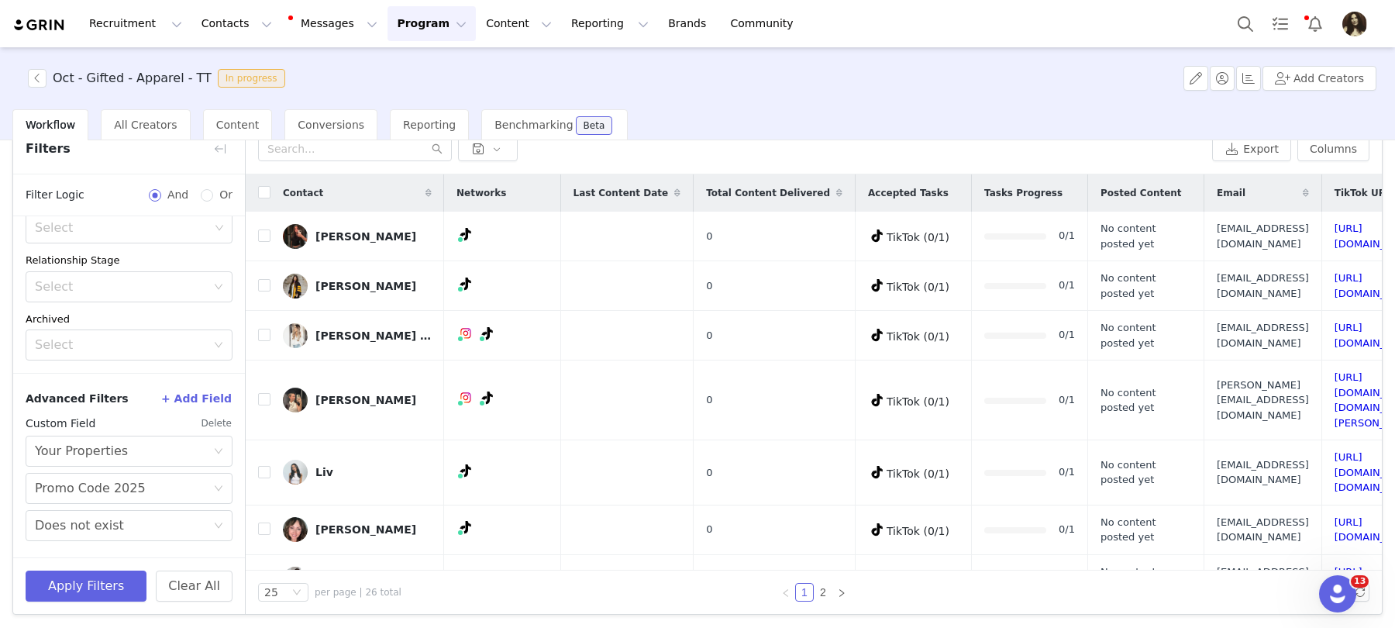
click at [1254, 139] on div "Workflow All Creators Content Conversions Reporting Benchmarking Beta" at bounding box center [703, 124] width 1383 height 31
click at [1260, 150] on button "Export" at bounding box center [1251, 148] width 79 height 25
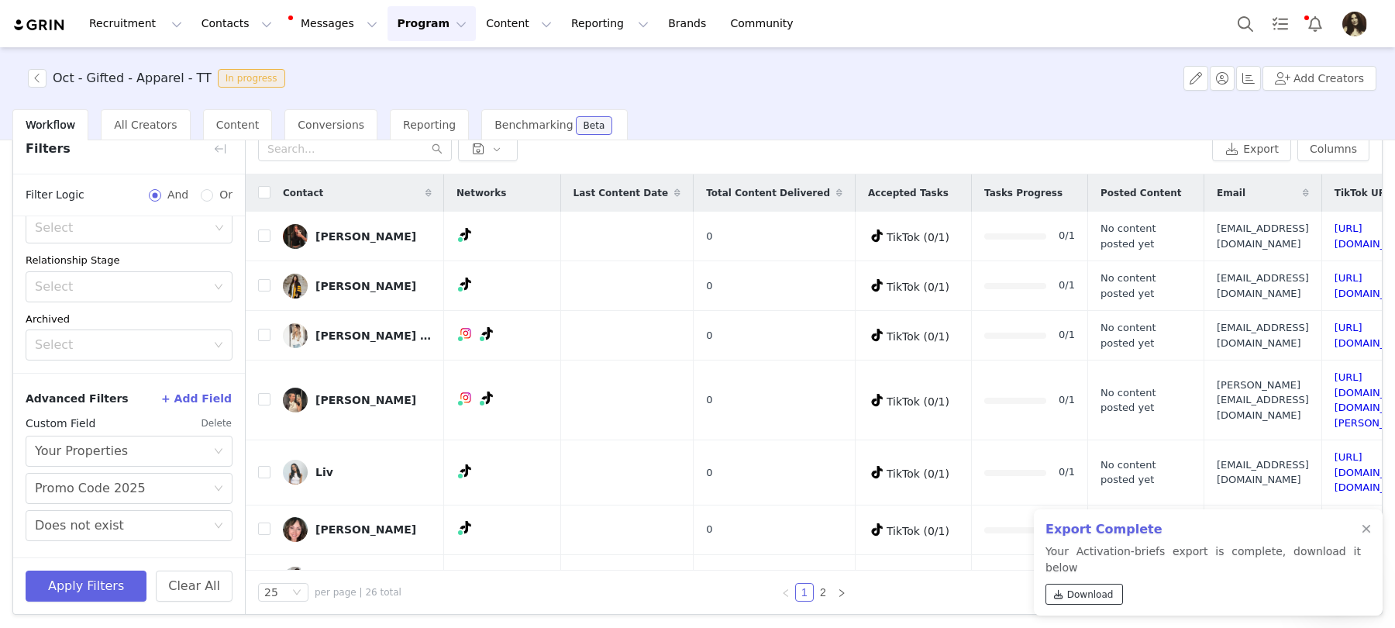
click at [1054, 588] on span at bounding box center [1059, 595] width 14 height 14
click at [174, 80] on h3 "Oct - Gifted - Apparel - TT" at bounding box center [132, 78] width 159 height 19
copy h3 "Oct - Gifted - Apparel - TT"
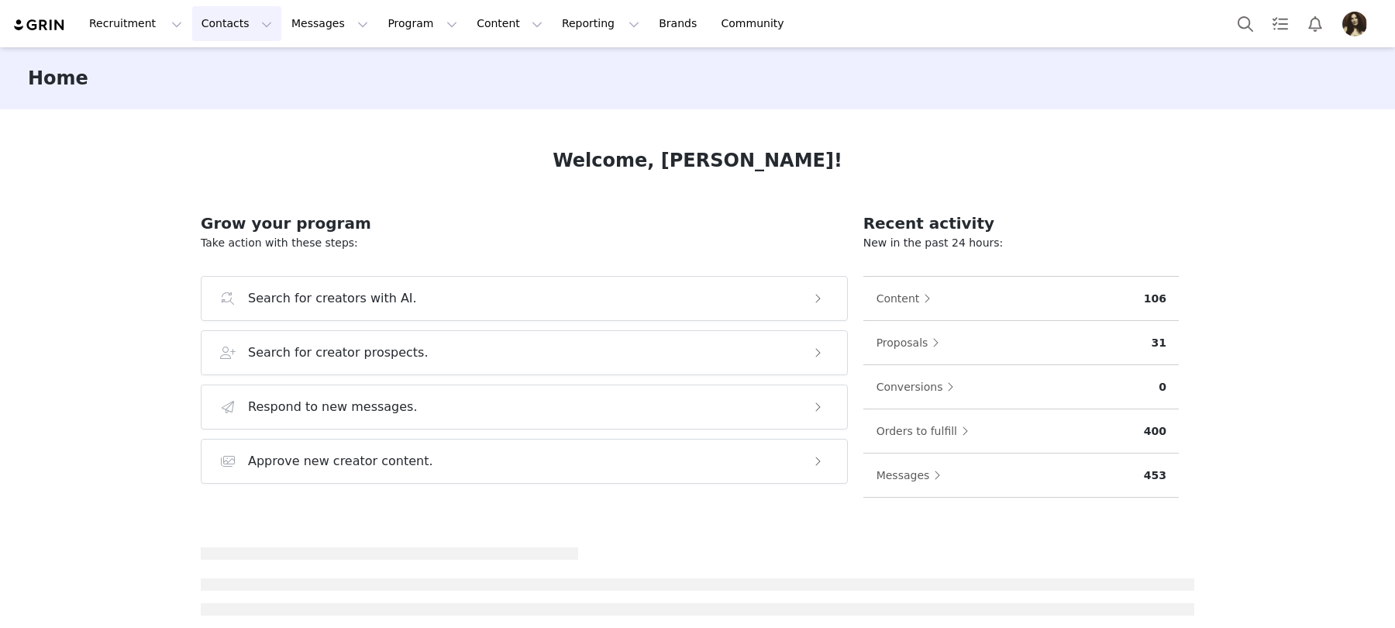
click at [219, 30] on button "Contacts Contacts" at bounding box center [236, 23] width 89 height 35
click at [224, 58] on link "Creators" at bounding box center [242, 68] width 122 height 29
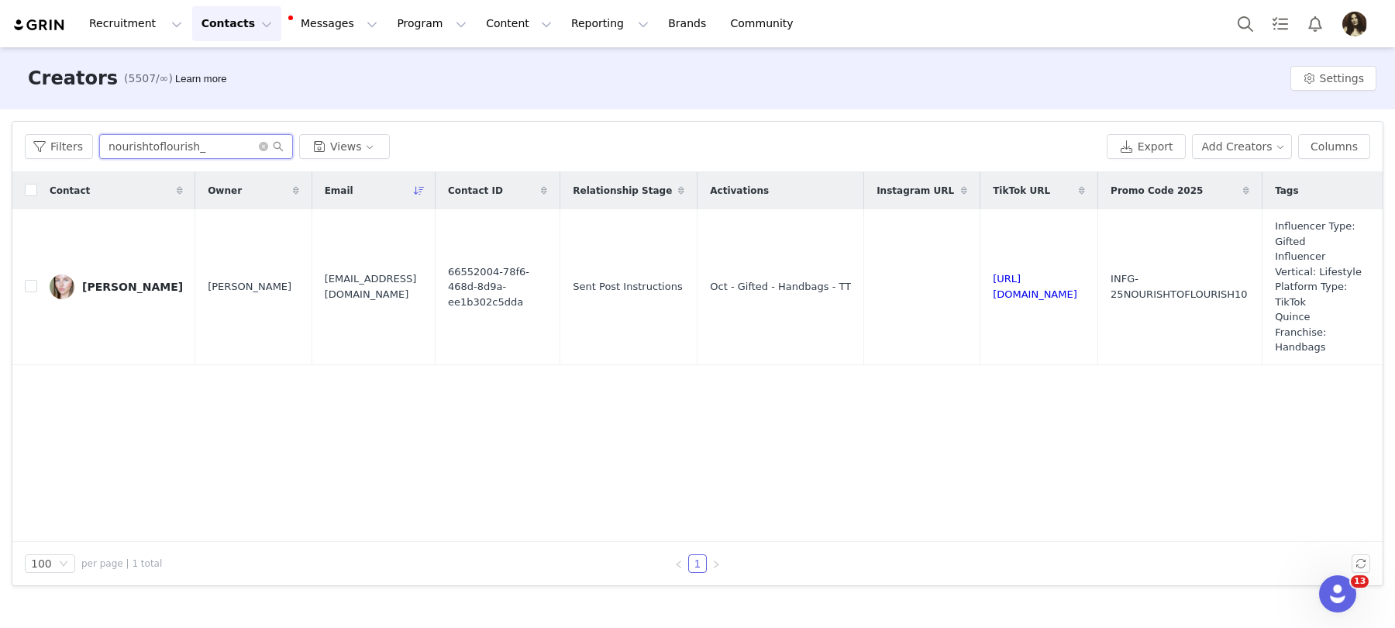
click at [153, 148] on input "nourishtoflourish_" at bounding box center [196, 146] width 194 height 25
paste input "[EMAIL_ADDRESS]com"
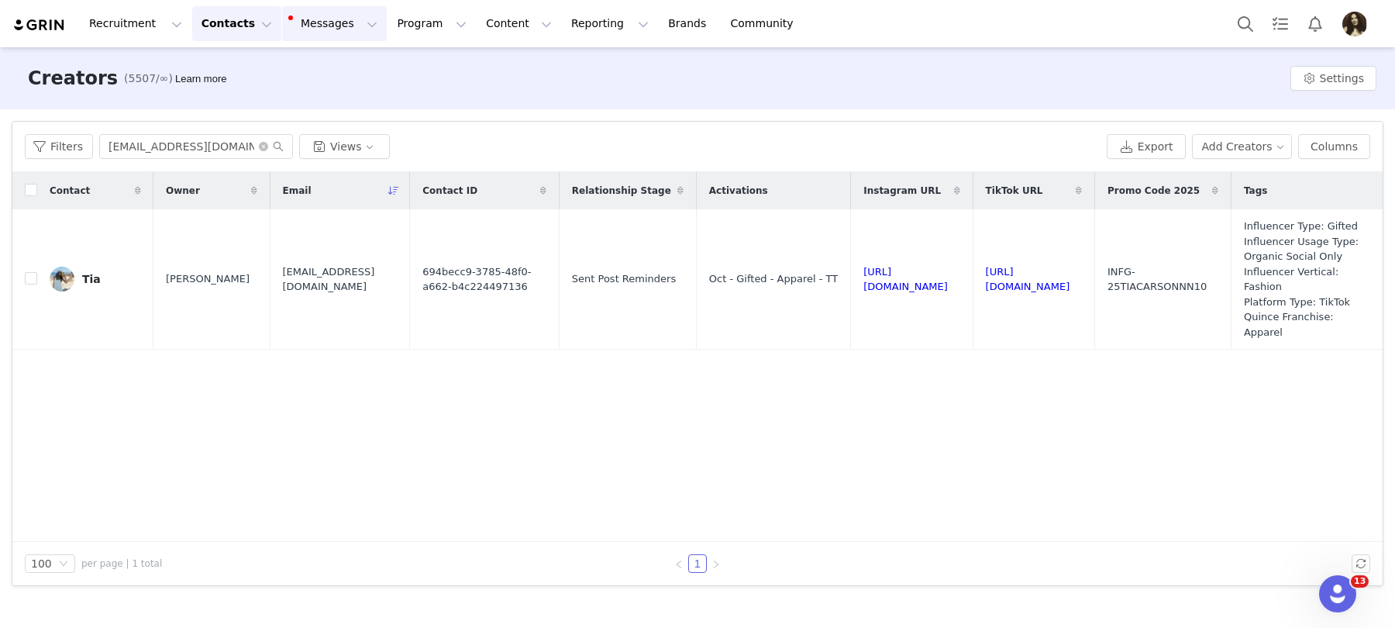
drag, startPoint x: 105, startPoint y: 301, endPoint x: 320, endPoint y: 18, distance: 355.2
click at [0, 0] on div "Recruitment Recruitment Creator Search Curated Lists Landing Pages Web Extensio…" at bounding box center [697, 314] width 1395 height 628
click at [215, 143] on input "[EMAIL_ADDRESS][DOMAIN_NAME]" at bounding box center [196, 146] width 194 height 25
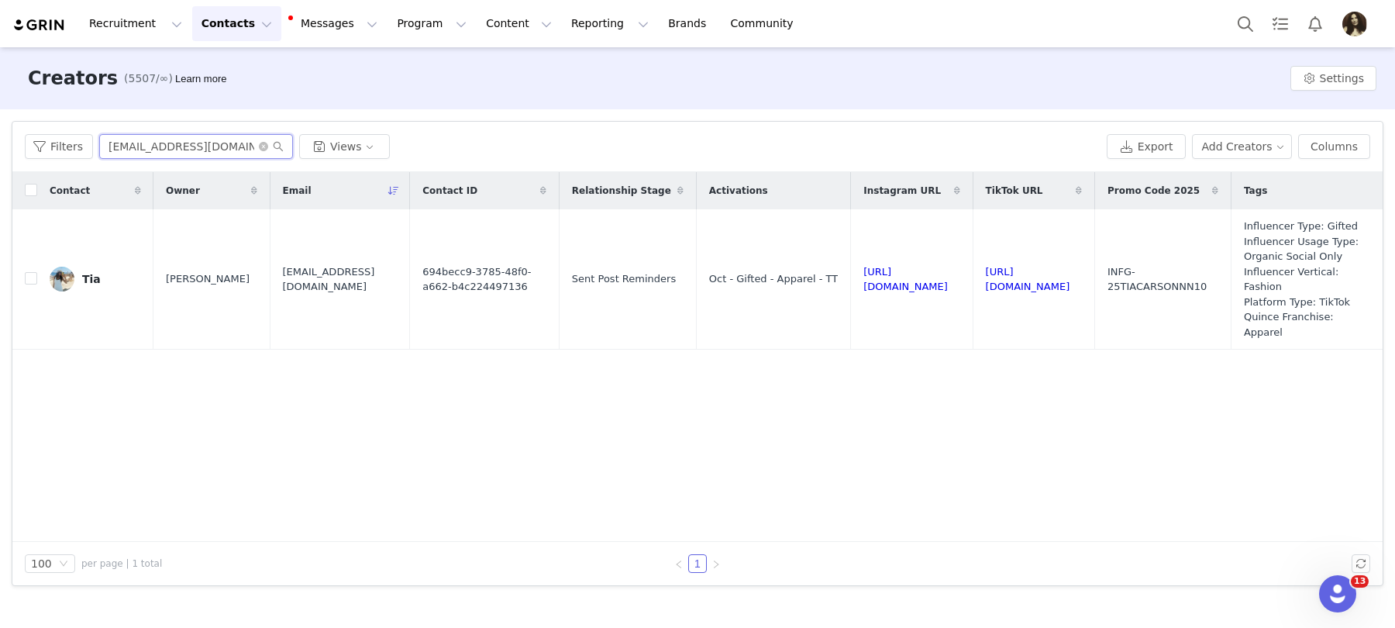
paste input "daisy@infagency"
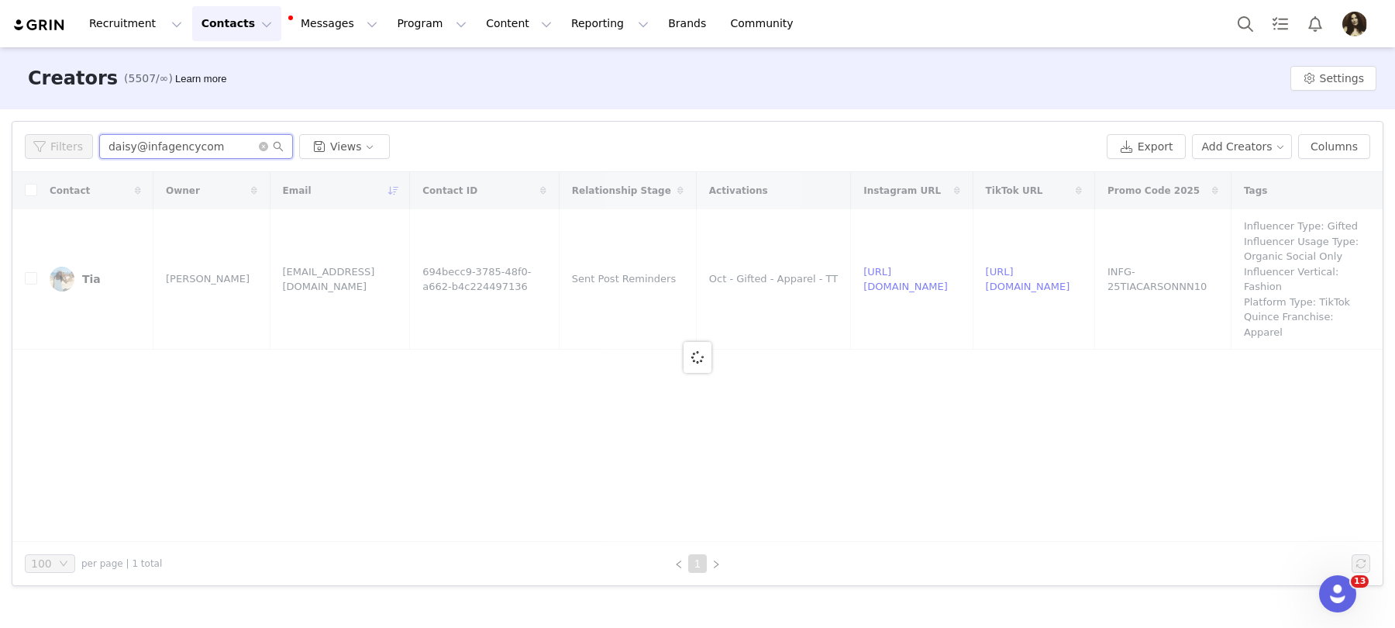
click at [191, 147] on input "daisy@infagencycom" at bounding box center [196, 146] width 194 height 25
click at [191, 147] on input "[EMAIL_ADDRESS][DOMAIN_NAME]" at bounding box center [196, 146] width 194 height 25
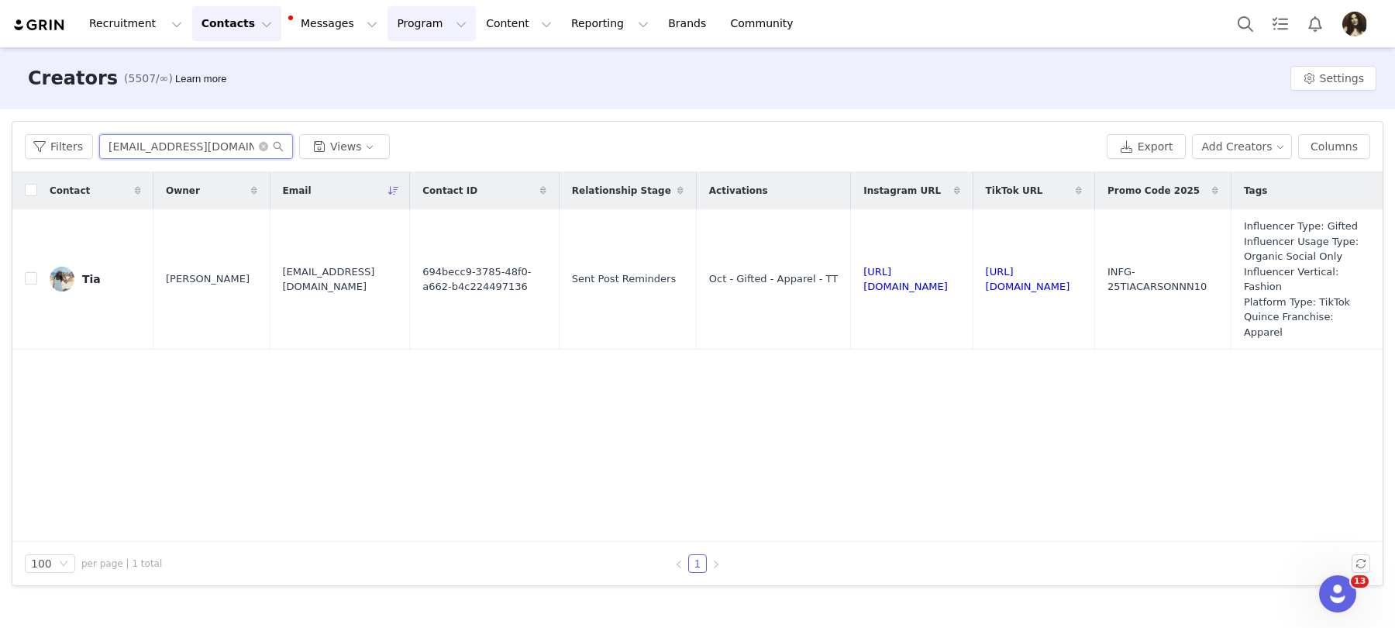
type input "[EMAIL_ADDRESS][DOMAIN_NAME]"
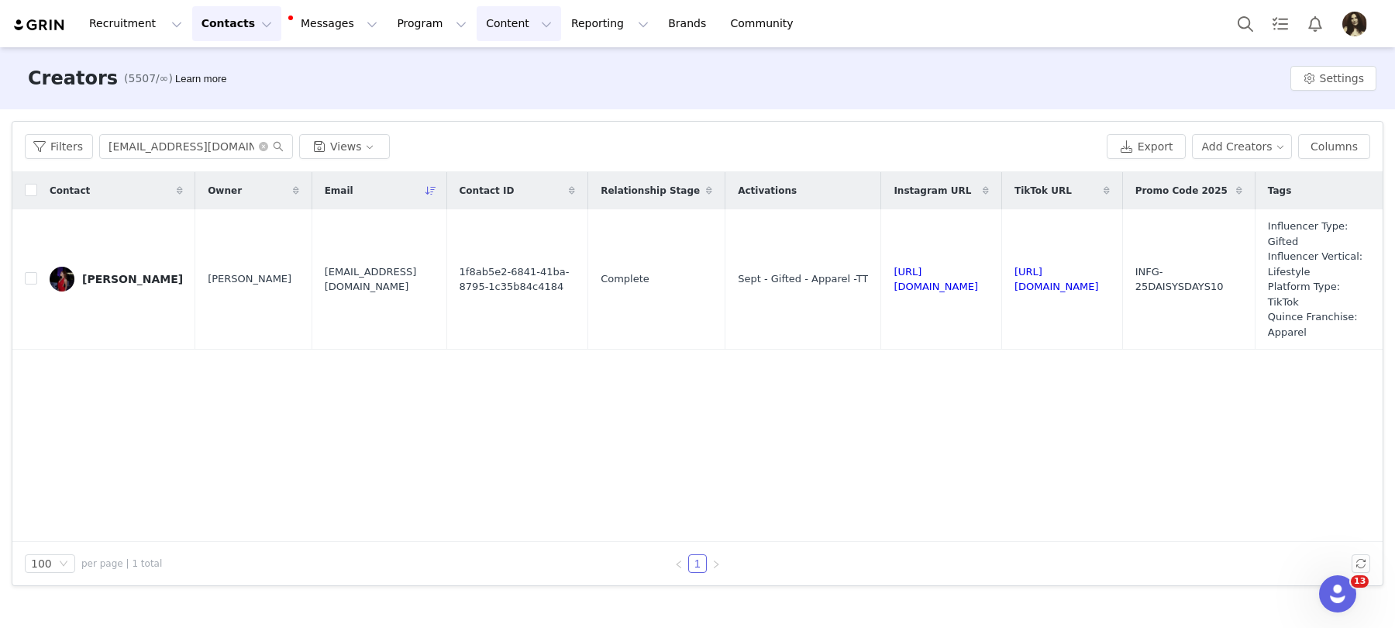
drag, startPoint x: 161, startPoint y: 278, endPoint x: 509, endPoint y: 21, distance: 432.3
click at [0, 0] on div "Recruitment Recruitment Creator Search Curated Lists Landing Pages Web Extensio…" at bounding box center [697, 314] width 1395 height 628
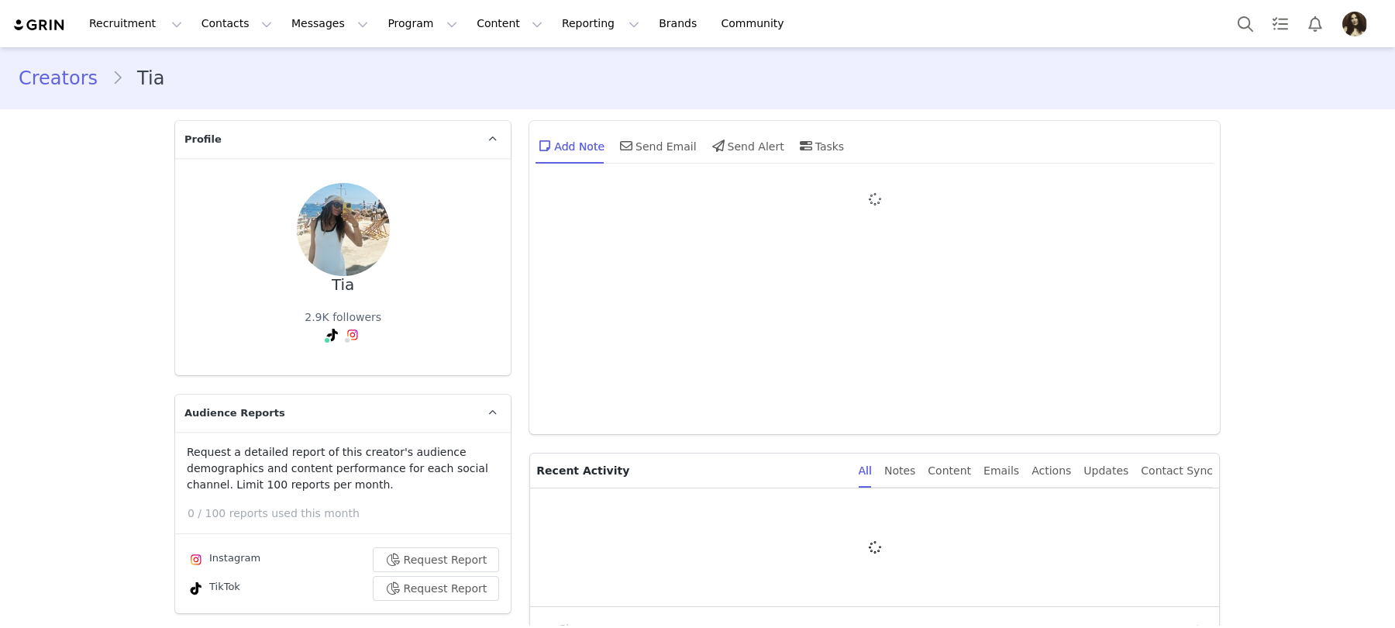
type input "+1 ([GEOGRAPHIC_DATA])"
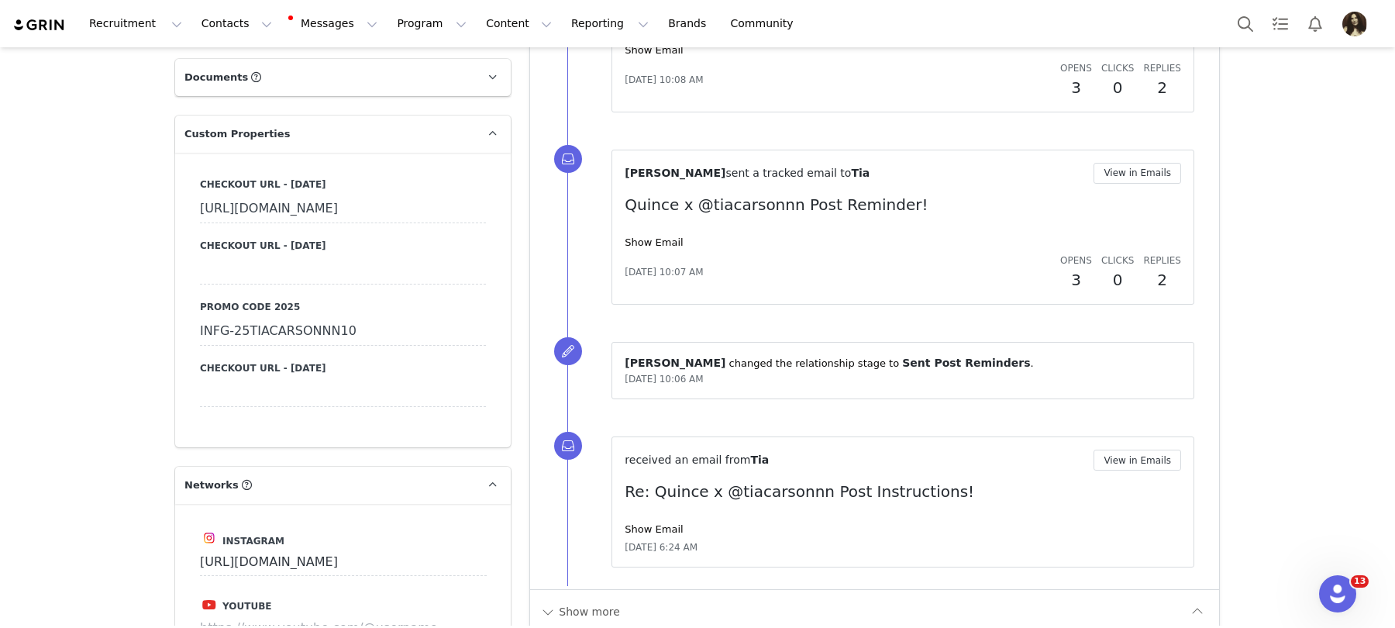
scroll to position [1615, 0]
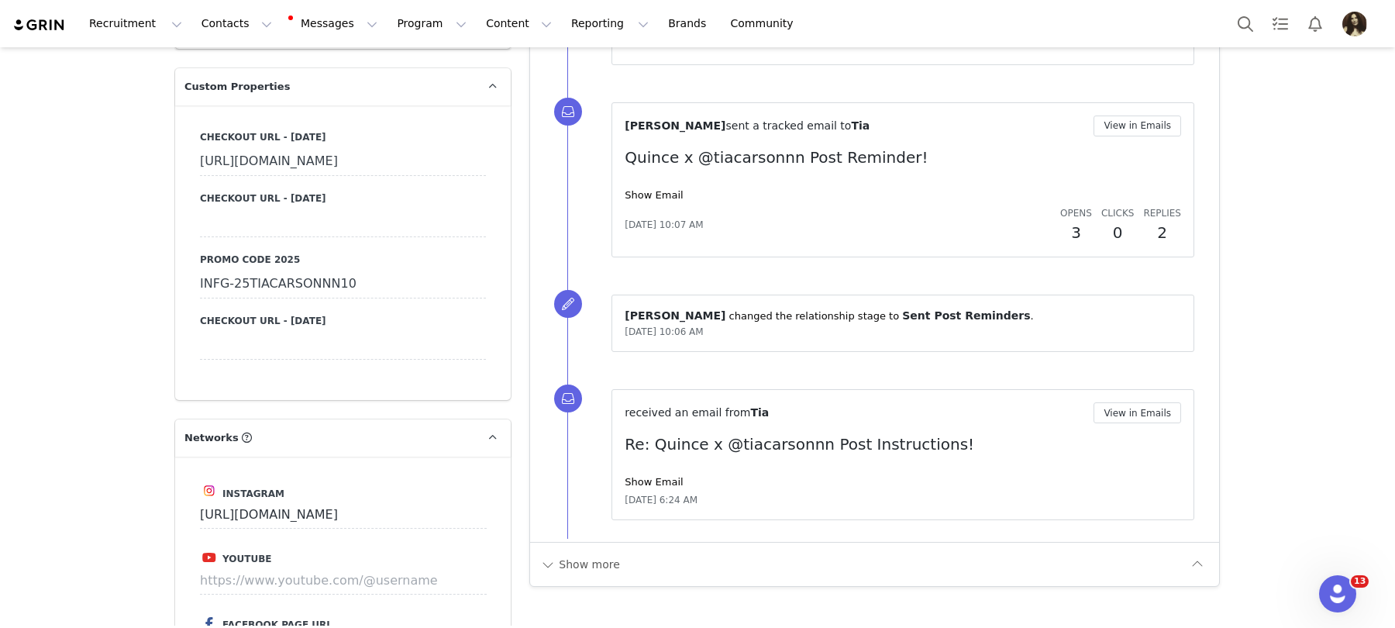
click at [340, 298] on div "INFG-25TIACARSONNN10" at bounding box center [343, 285] width 286 height 28
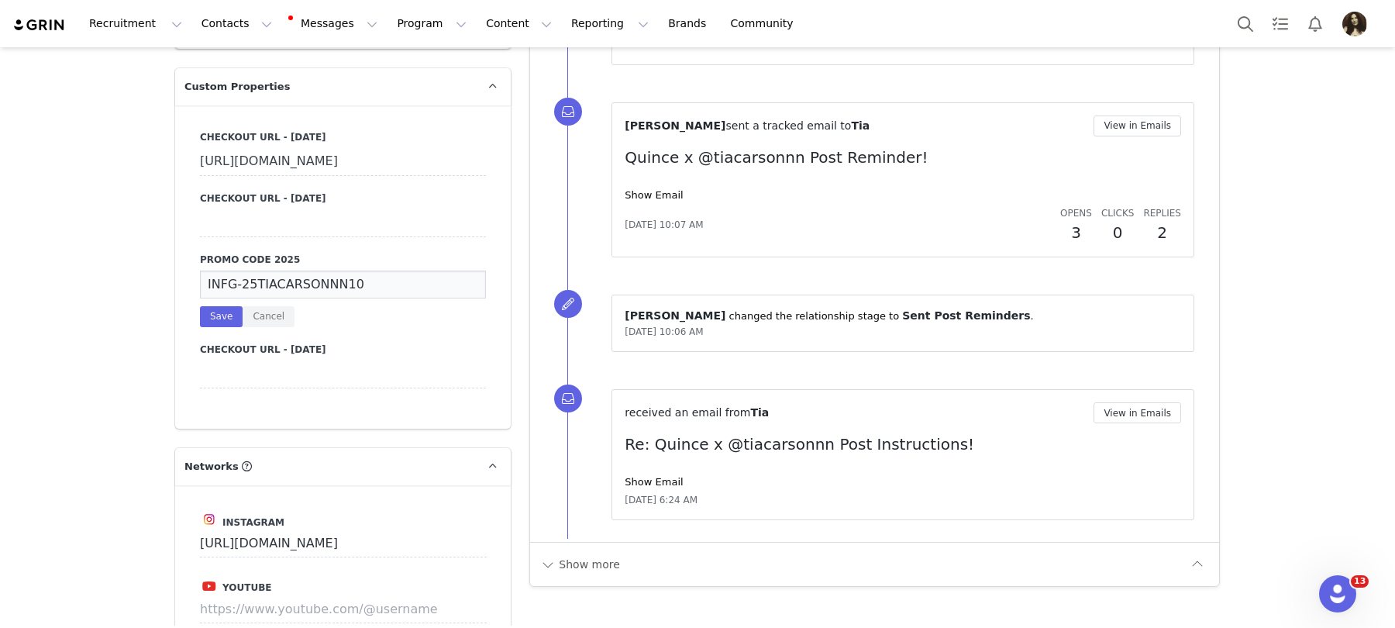
click at [340, 298] on input "INFG-25TIACARSONNN10" at bounding box center [343, 285] width 286 height 28
click at [213, 327] on button "Save" at bounding box center [221, 316] width 43 height 21
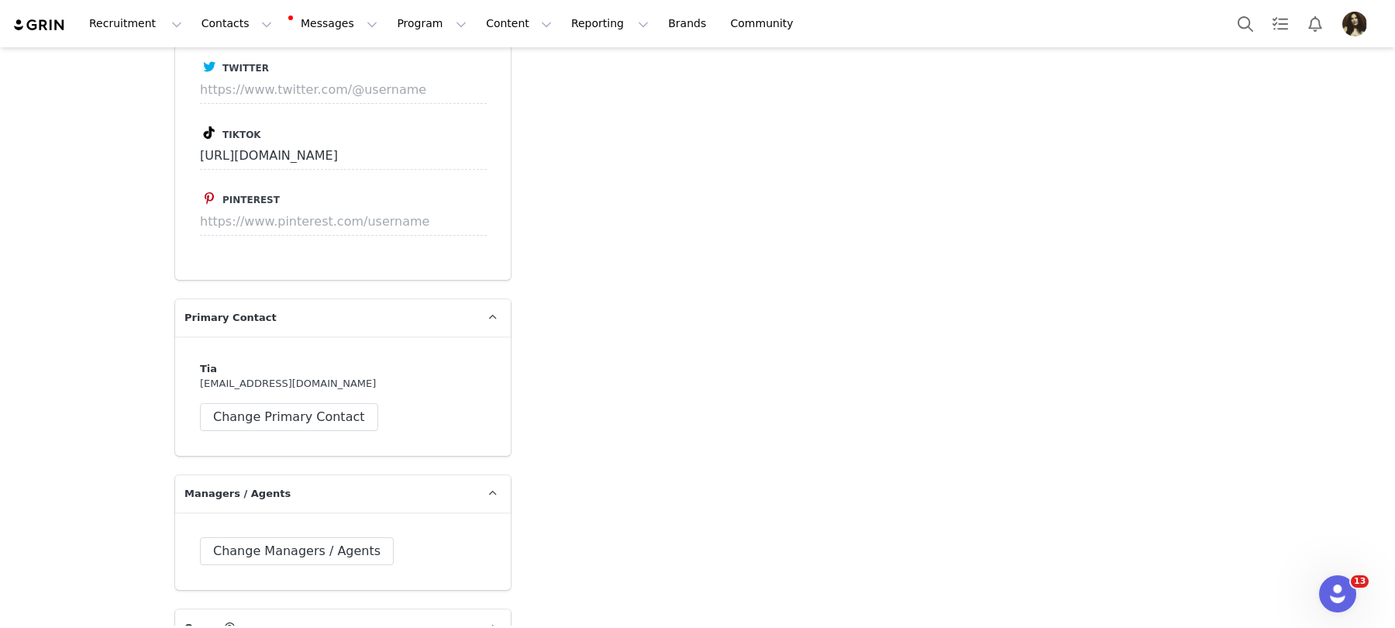
scroll to position [2430, 0]
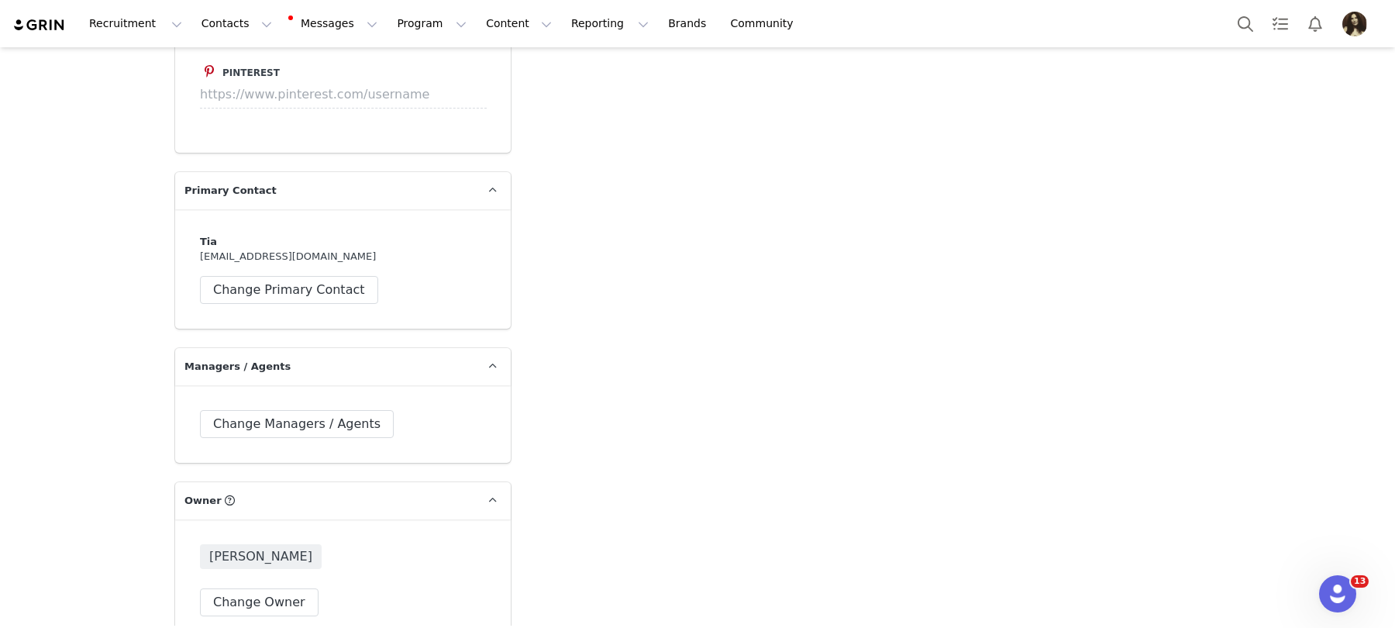
click at [305, 292] on div "Tia [EMAIL_ADDRESS][DOMAIN_NAME] Change Primary Contact" at bounding box center [343, 269] width 286 height 70
click at [305, 287] on div "Tia [EMAIL_ADDRESS][DOMAIN_NAME] Change Primary Contact" at bounding box center [343, 269] width 286 height 70
copy div "[EMAIL_ADDRESS][DOMAIN_NAME]"
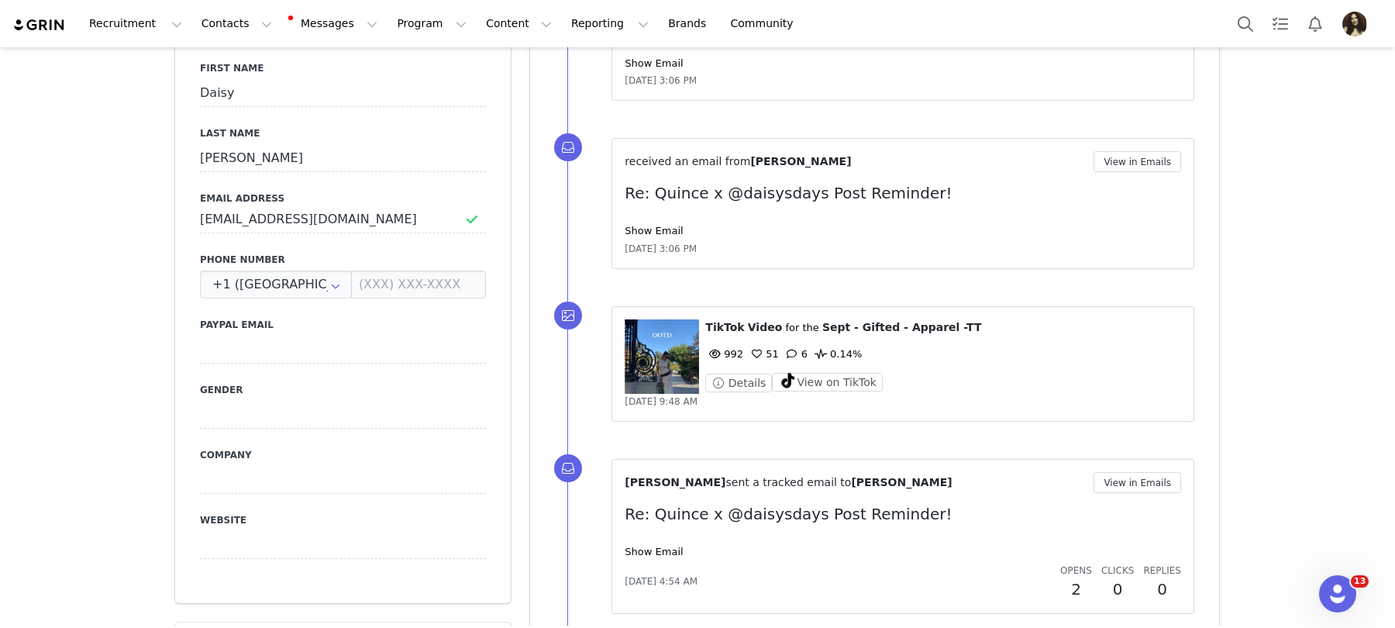
scroll to position [636, 0]
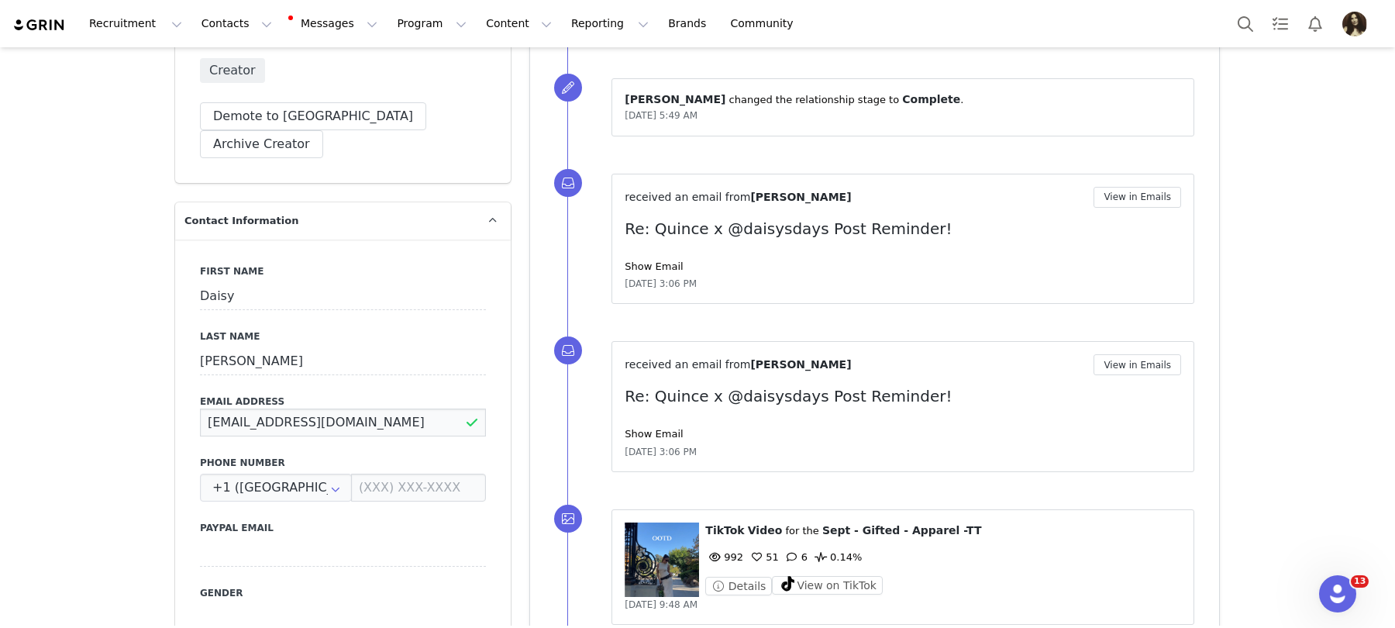
click at [291, 409] on input "[EMAIL_ADDRESS][DOMAIN_NAME]" at bounding box center [343, 423] width 286 height 28
